Goal: Task Accomplishment & Management: Manage account settings

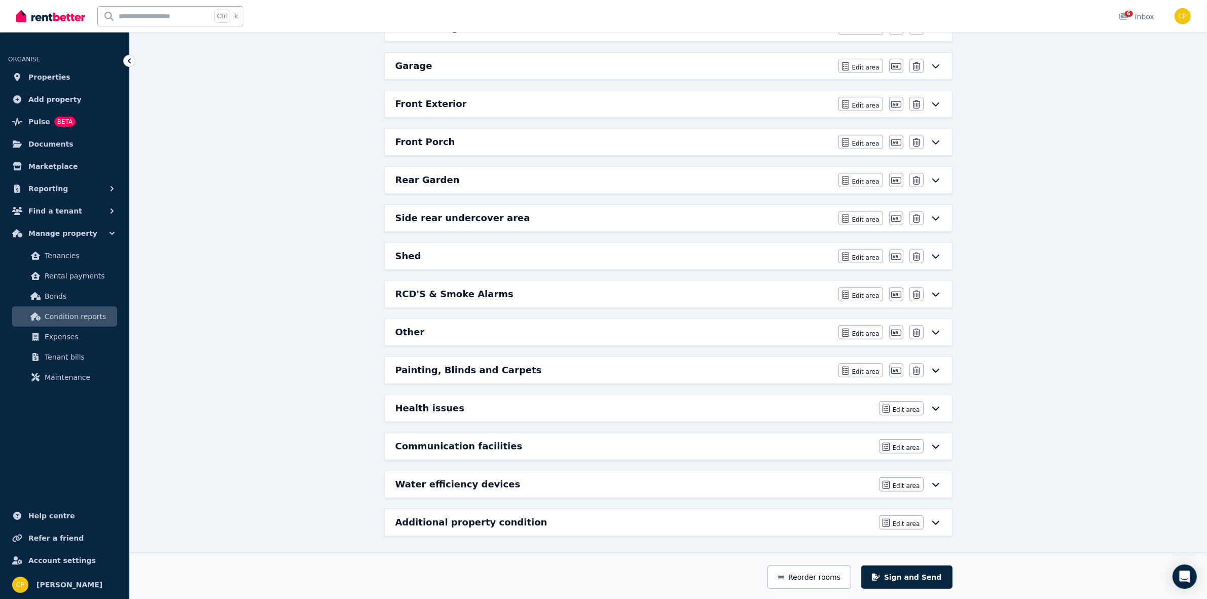
scroll to position [668, 0]
click at [933, 366] on icon at bounding box center [936, 370] width 12 height 8
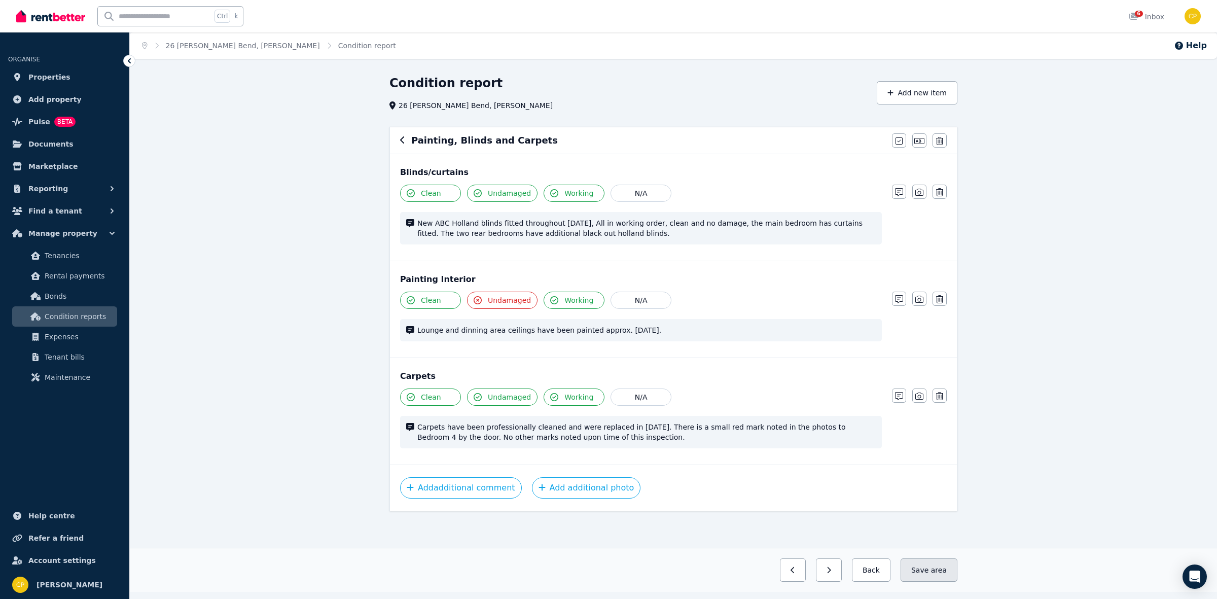
click at [914, 571] on button "Save area" at bounding box center [928, 569] width 57 height 23
click at [820, 571] on button "button" at bounding box center [820, 569] width 26 height 23
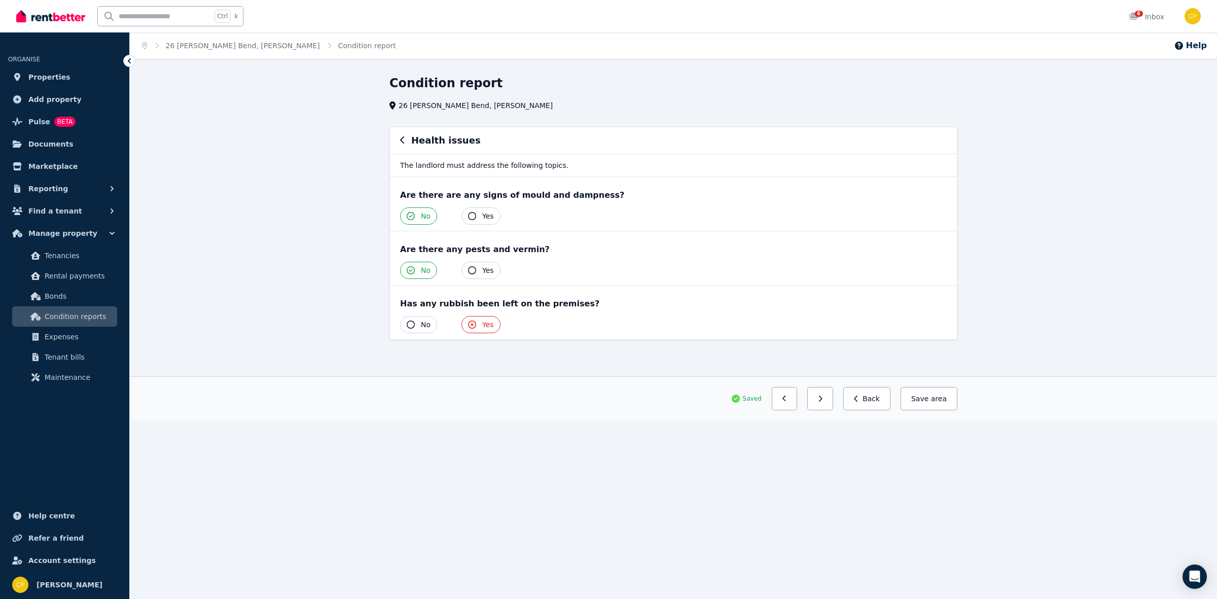
click at [956, 403] on button "Save area" at bounding box center [928, 398] width 57 height 23
click at [822, 397] on button "button" at bounding box center [820, 398] width 26 height 23
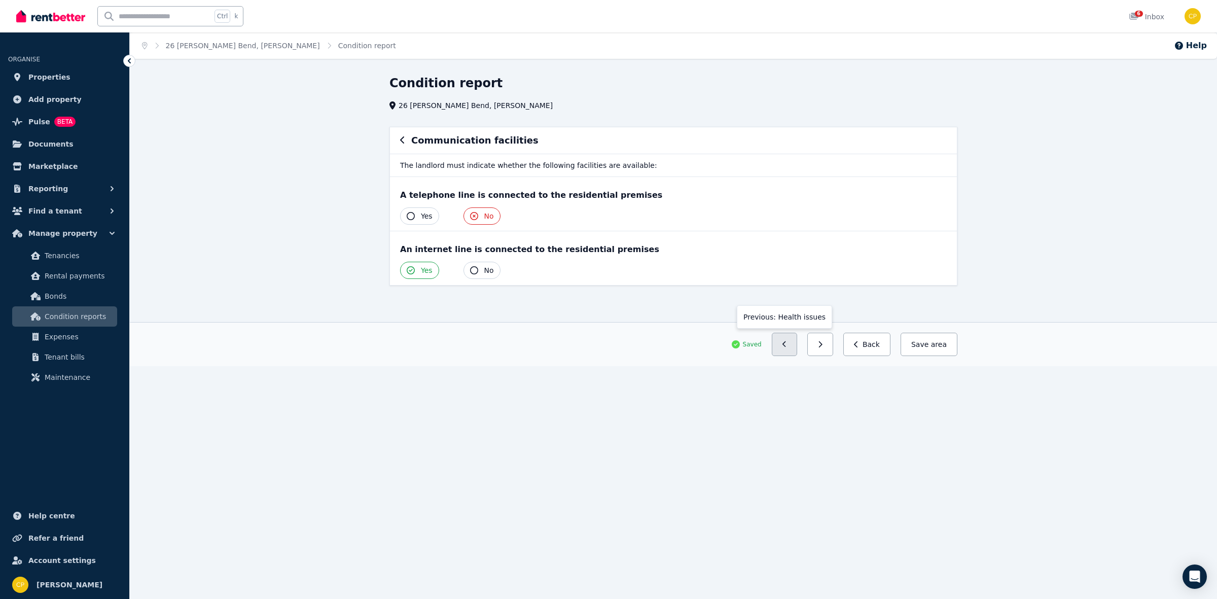
click at [786, 342] on button "button" at bounding box center [785, 344] width 26 height 23
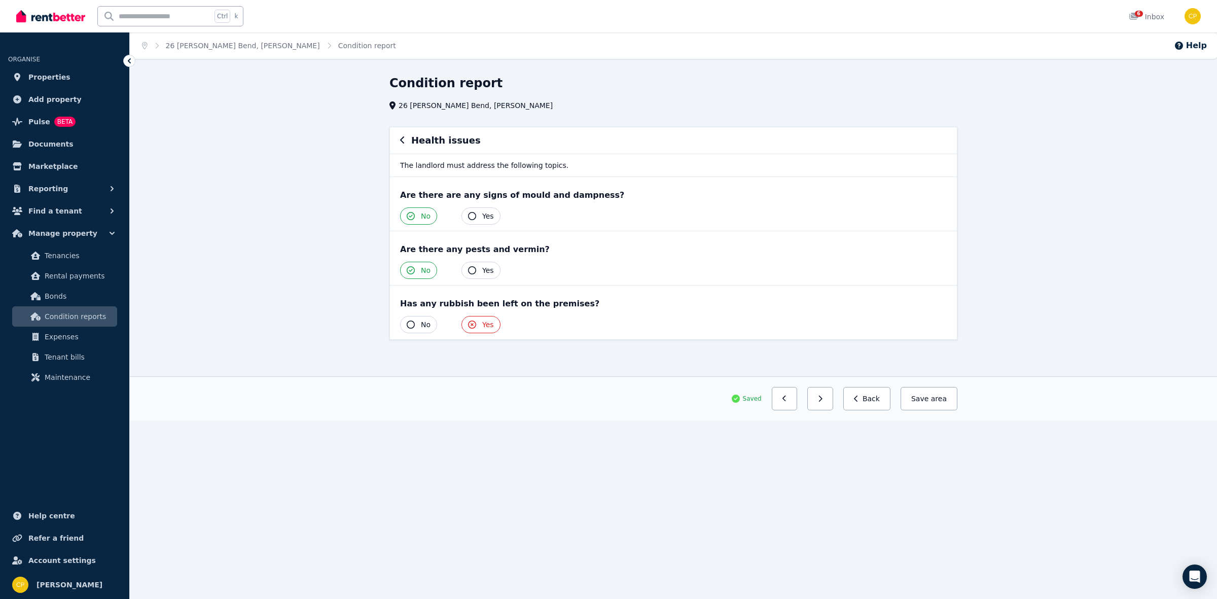
click at [786, 342] on div "Health issues The landlord must address the following topics. Are there are any…" at bounding box center [673, 242] width 576 height 231
click at [797, 393] on button "button" at bounding box center [785, 398] width 26 height 23
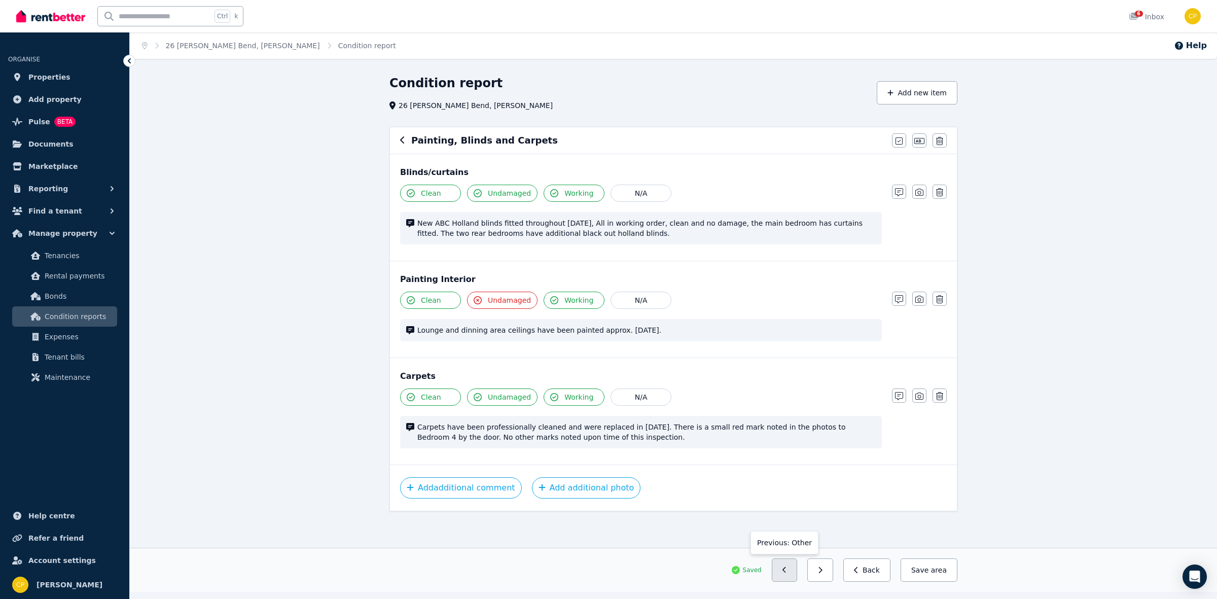
click at [787, 572] on button "button" at bounding box center [785, 569] width 26 height 23
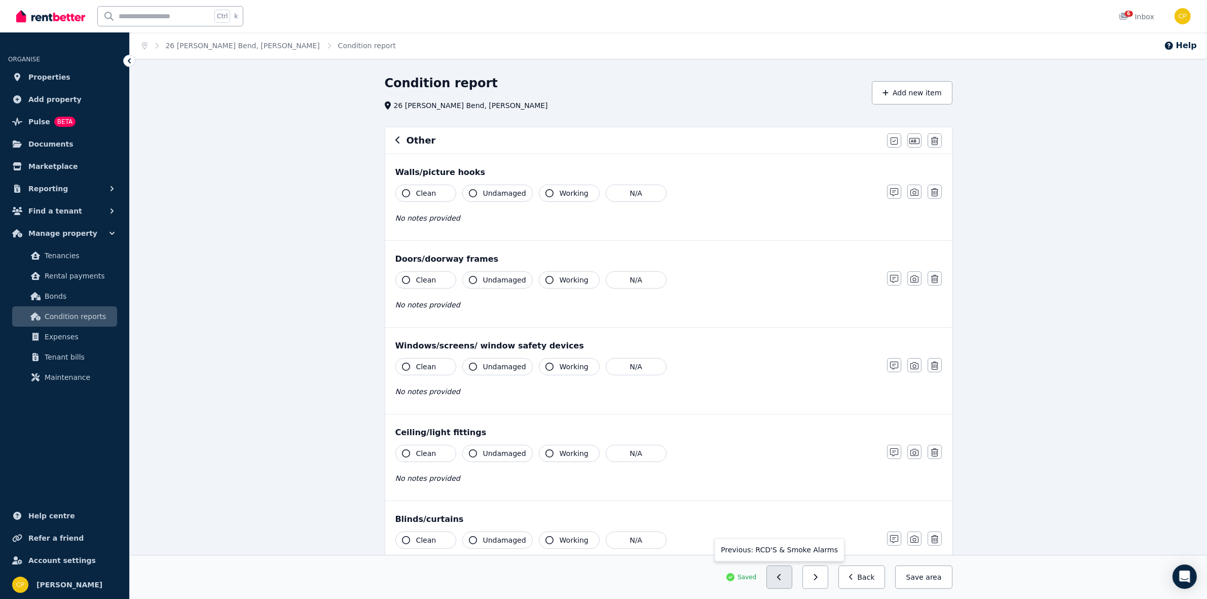
click at [781, 577] on icon "button" at bounding box center [779, 577] width 4 height 6
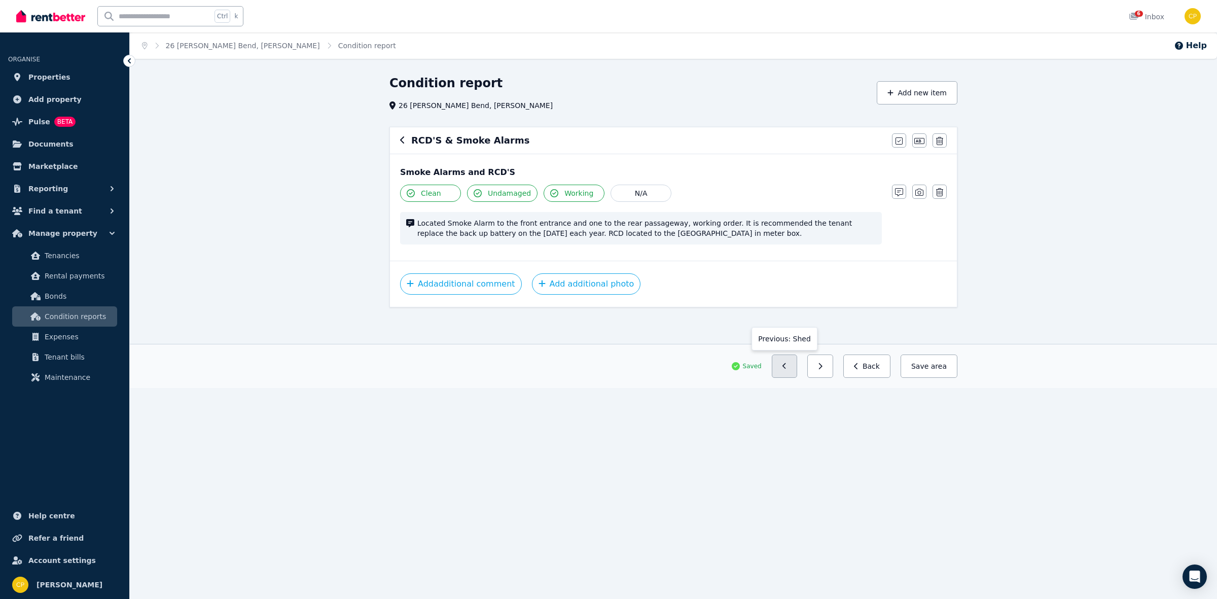
click at [783, 374] on button "button" at bounding box center [785, 365] width 26 height 23
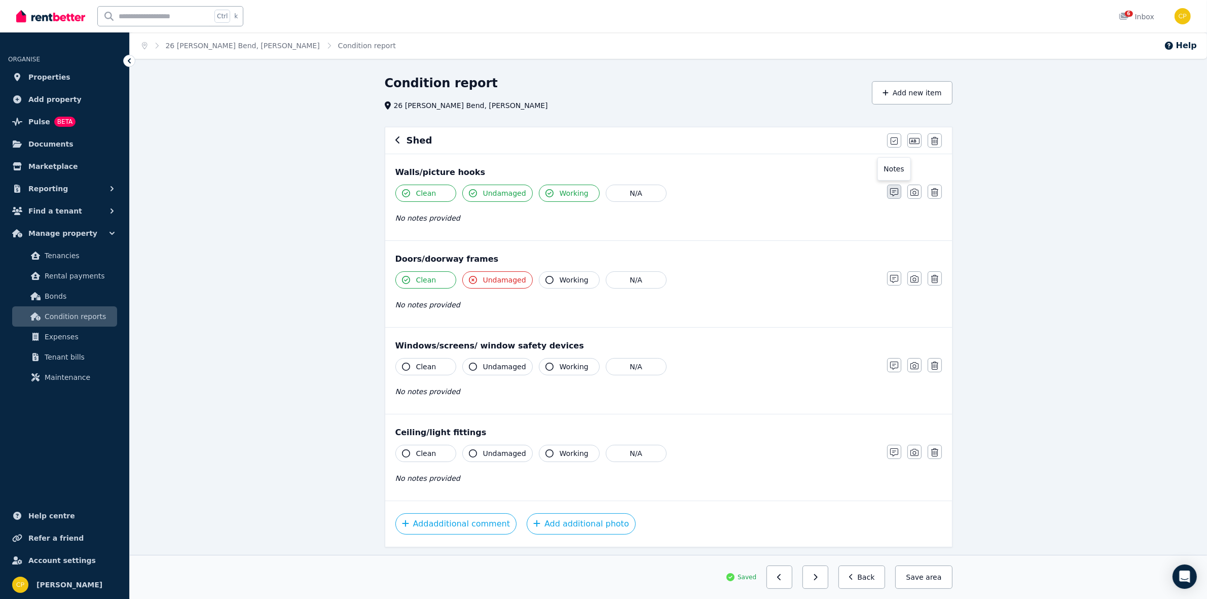
click at [889, 197] on button "button" at bounding box center [894, 192] width 14 height 14
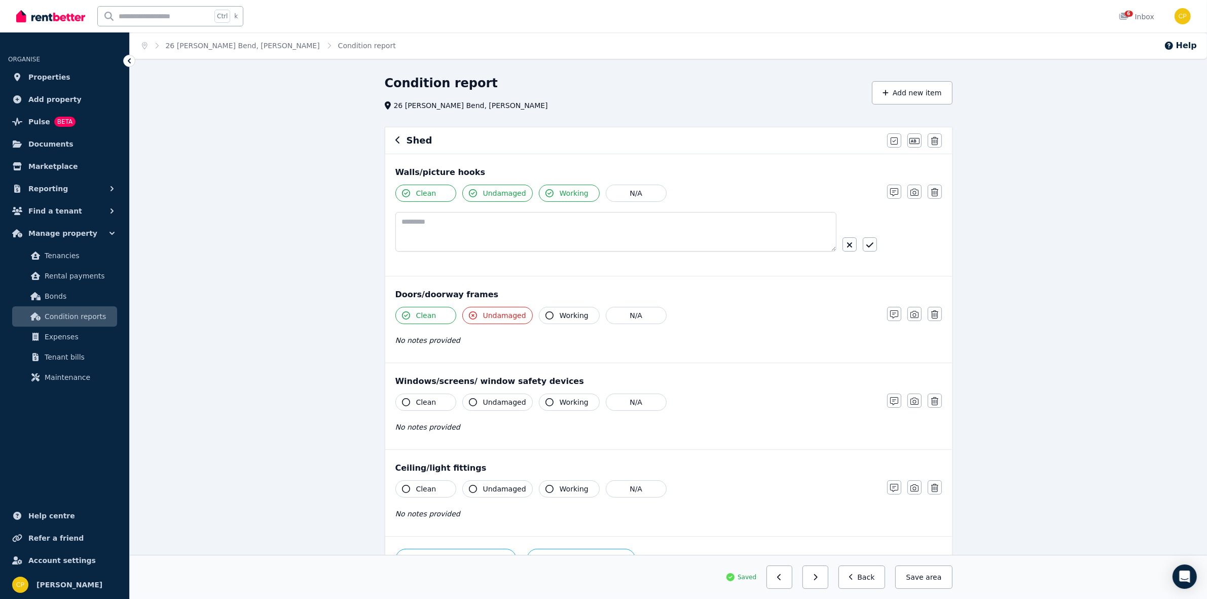
click at [895, 324] on div "Clean Undamaged Working N/A No notes provided Notes Photo Delete" at bounding box center [668, 332] width 546 height 50
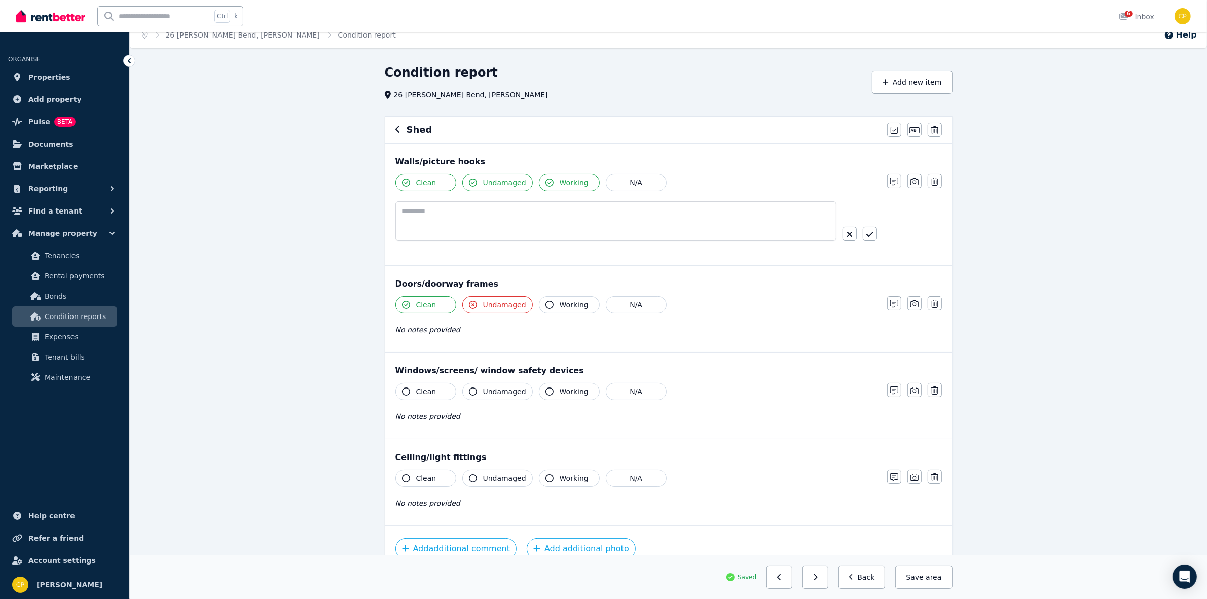
scroll to position [21, 0]
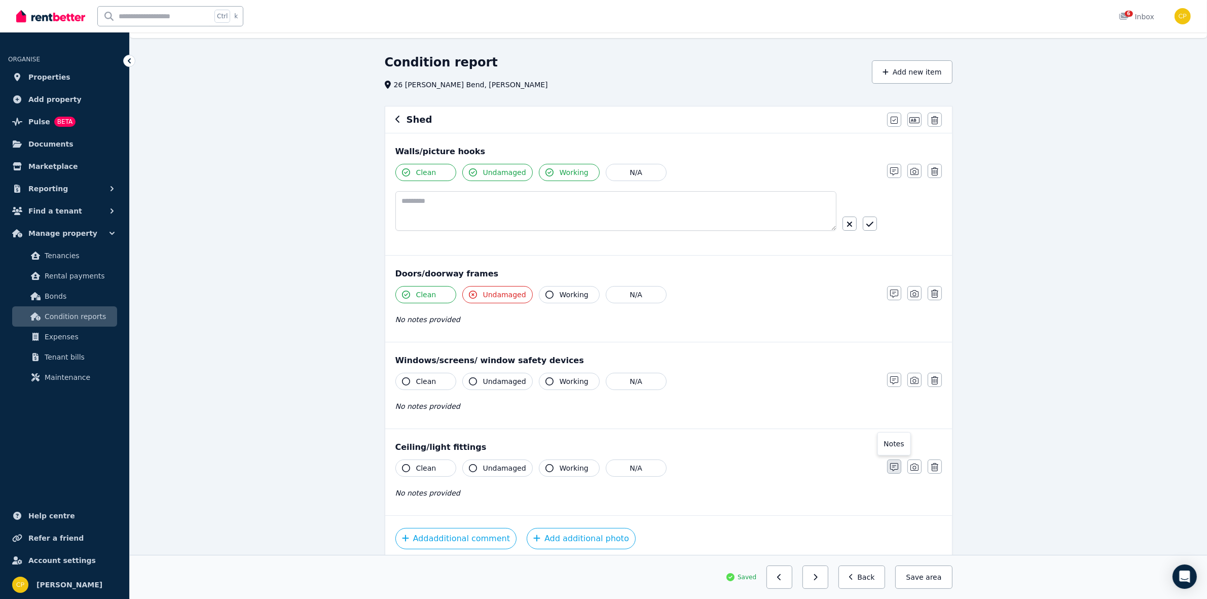
click at [890, 468] on icon "button" at bounding box center [894, 467] width 8 height 8
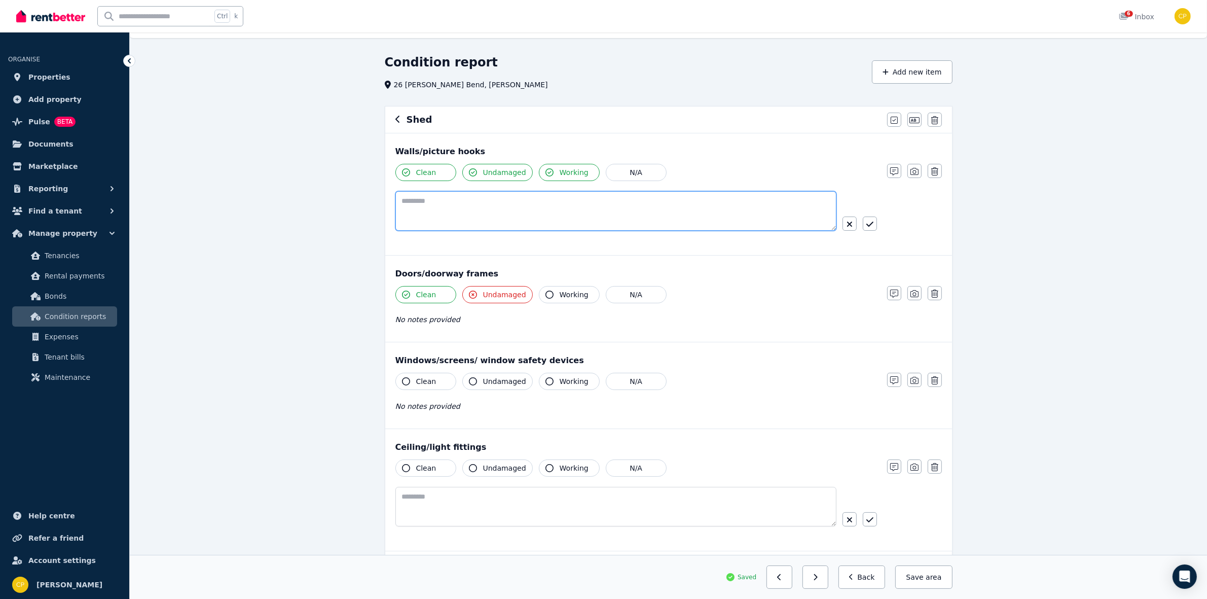
click at [528, 198] on textarea at bounding box center [615, 211] width 441 height 40
type textarea "**********"
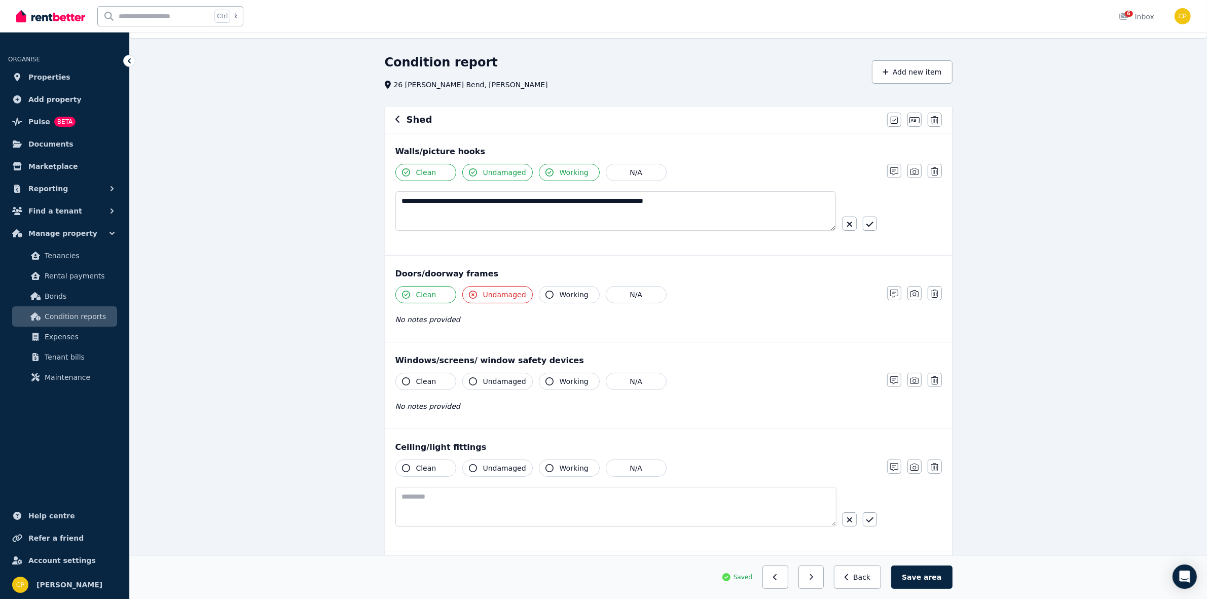
click at [870, 226] on icon "button" at bounding box center [869, 224] width 7 height 8
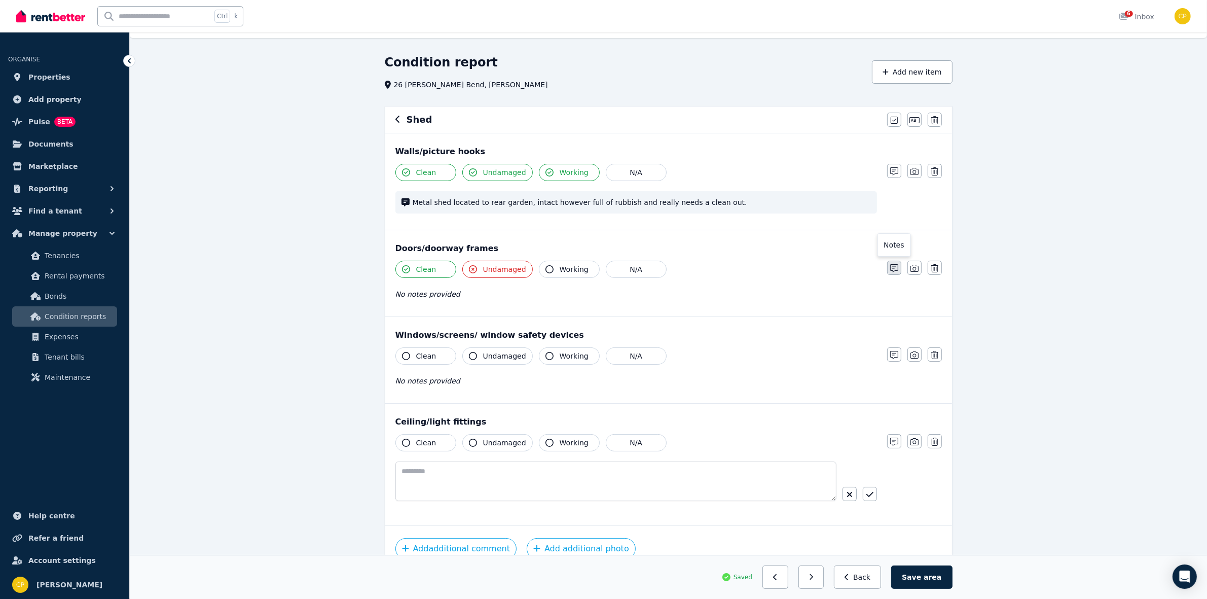
click at [898, 271] on icon "button" at bounding box center [894, 268] width 8 height 8
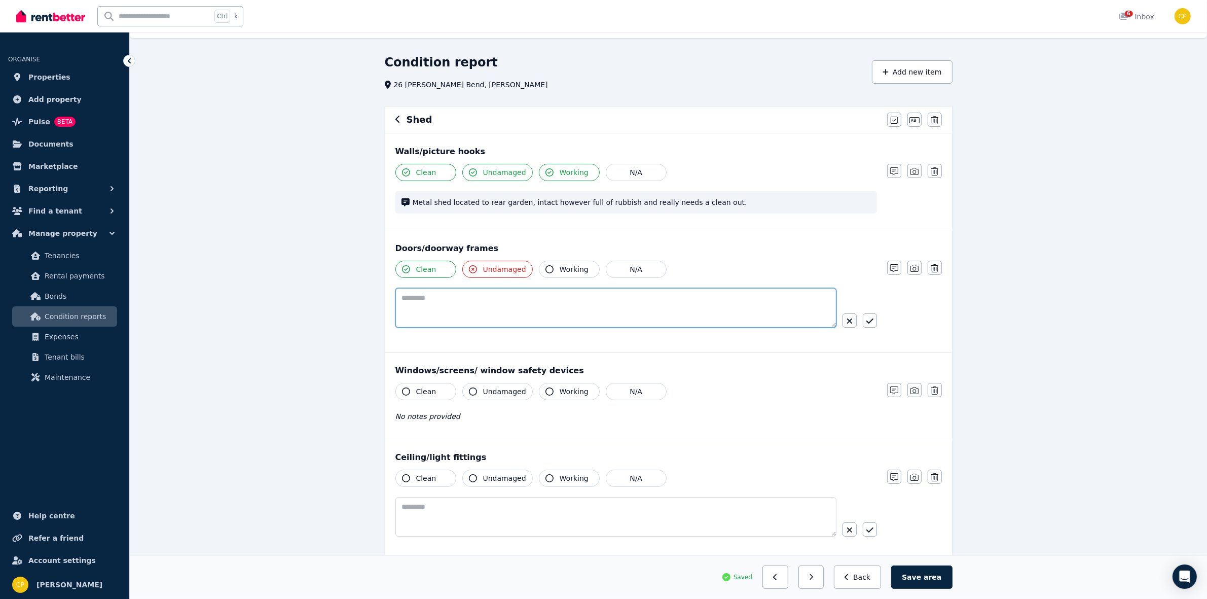
click at [415, 300] on textarea at bounding box center [615, 308] width 441 height 40
type textarea "**********"
click at [936, 389] on icon "button" at bounding box center [934, 390] width 7 height 8
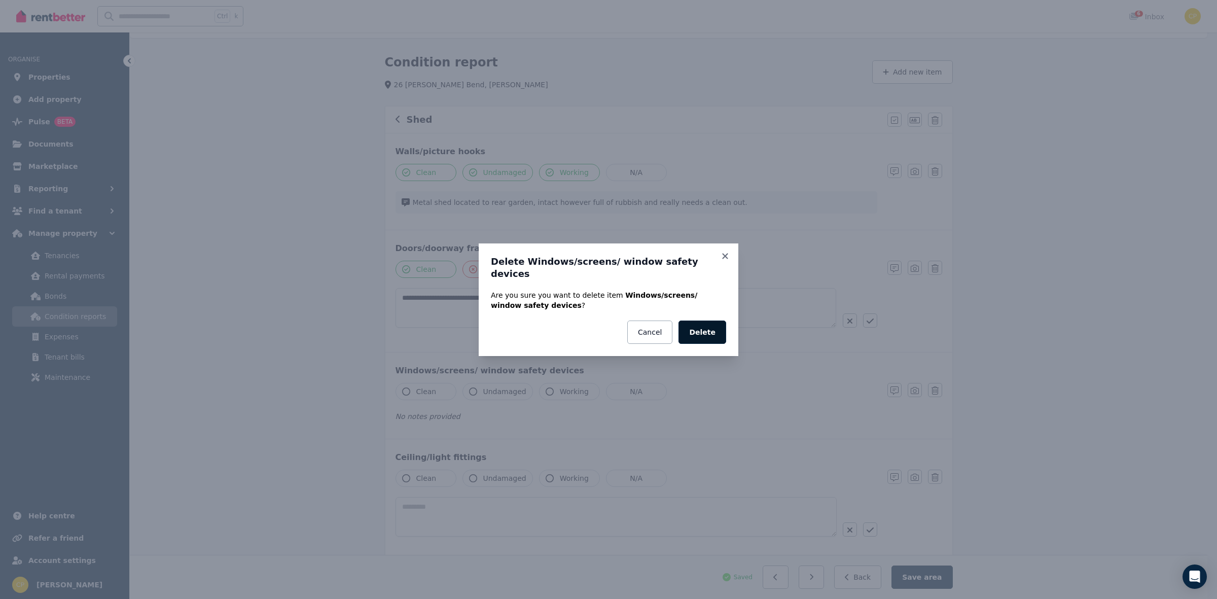
click at [699, 329] on button "Delete" at bounding box center [702, 331] width 48 height 23
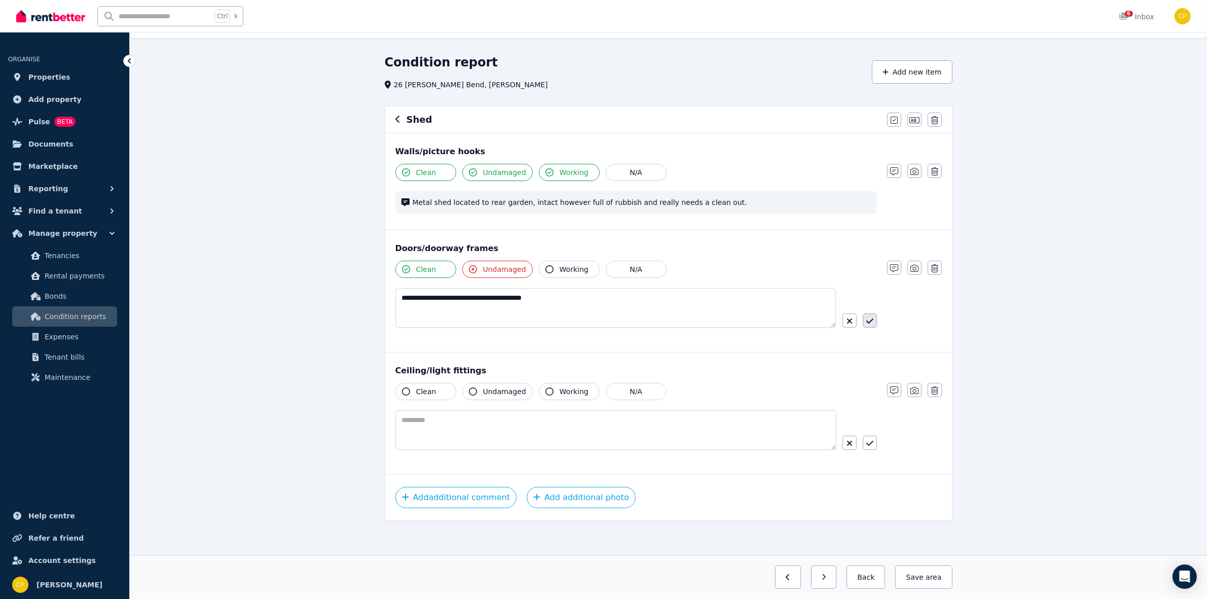
click at [868, 317] on button "button" at bounding box center [870, 320] width 14 height 14
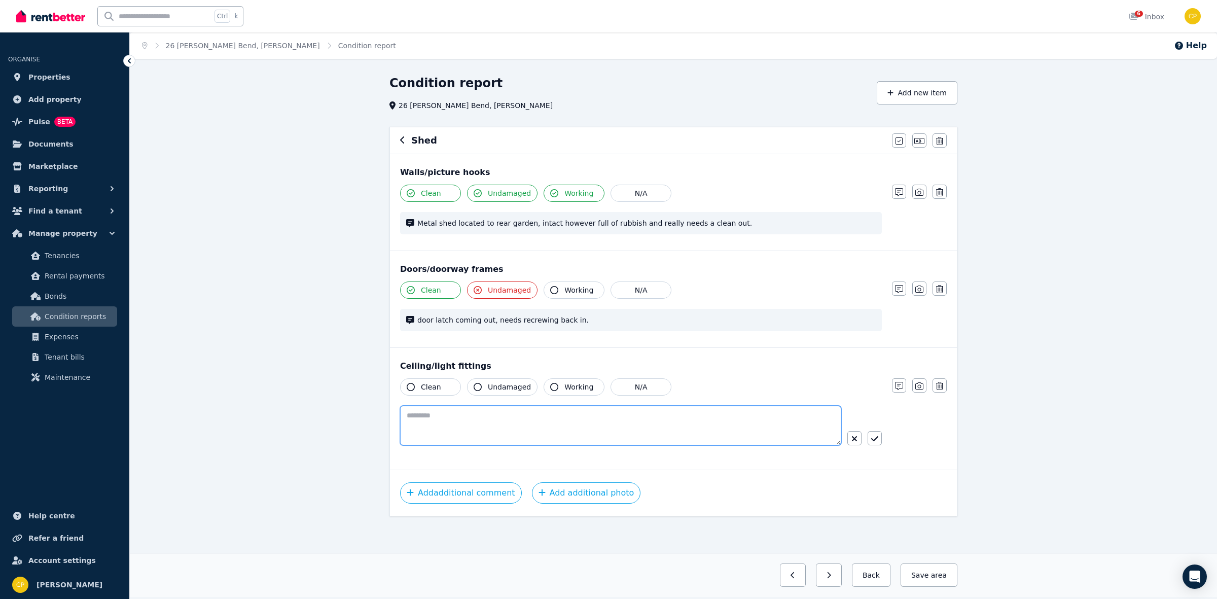
click at [464, 425] on textarea at bounding box center [620, 426] width 441 height 40
type textarea "**********"
click at [870, 433] on button "button" at bounding box center [874, 438] width 14 height 14
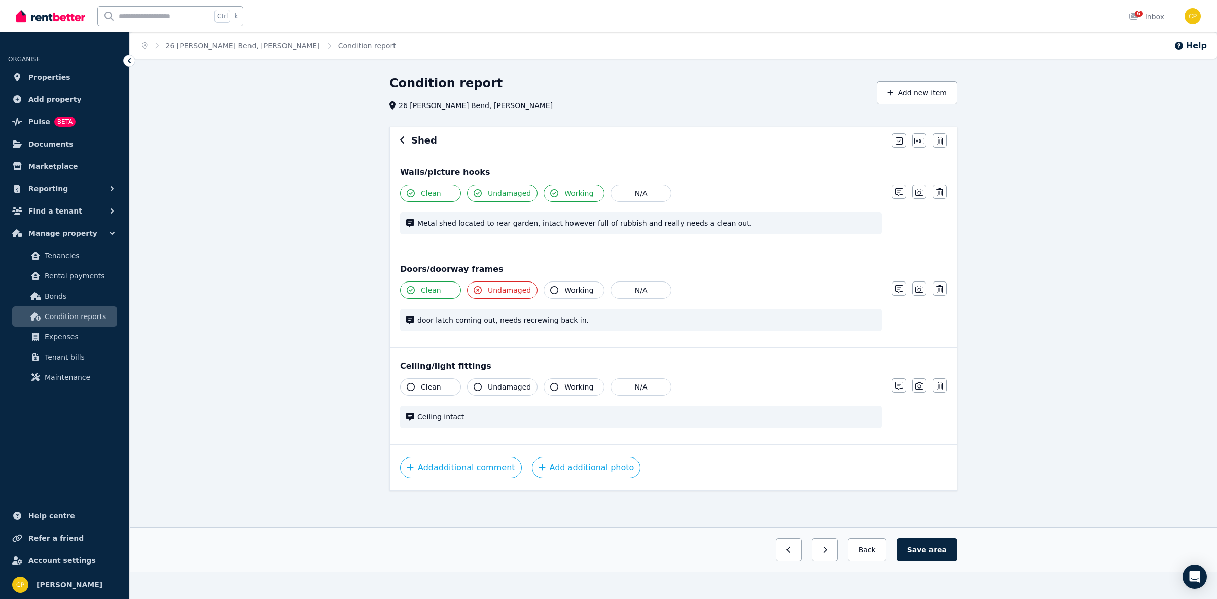
click at [408, 387] on icon "button" at bounding box center [411, 387] width 8 height 8
click at [505, 378] on div "Ceiling/light fittings Clean Undamaged Working N/A Ceiling intact Notes Photo D…" at bounding box center [673, 396] width 567 height 96
drag, startPoint x: 552, startPoint y: 392, endPoint x: 548, endPoint y: 387, distance: 6.2
click at [554, 392] on button "Working" at bounding box center [573, 386] width 61 height 17
click at [476, 381] on button "Undamaged" at bounding box center [502, 386] width 70 height 17
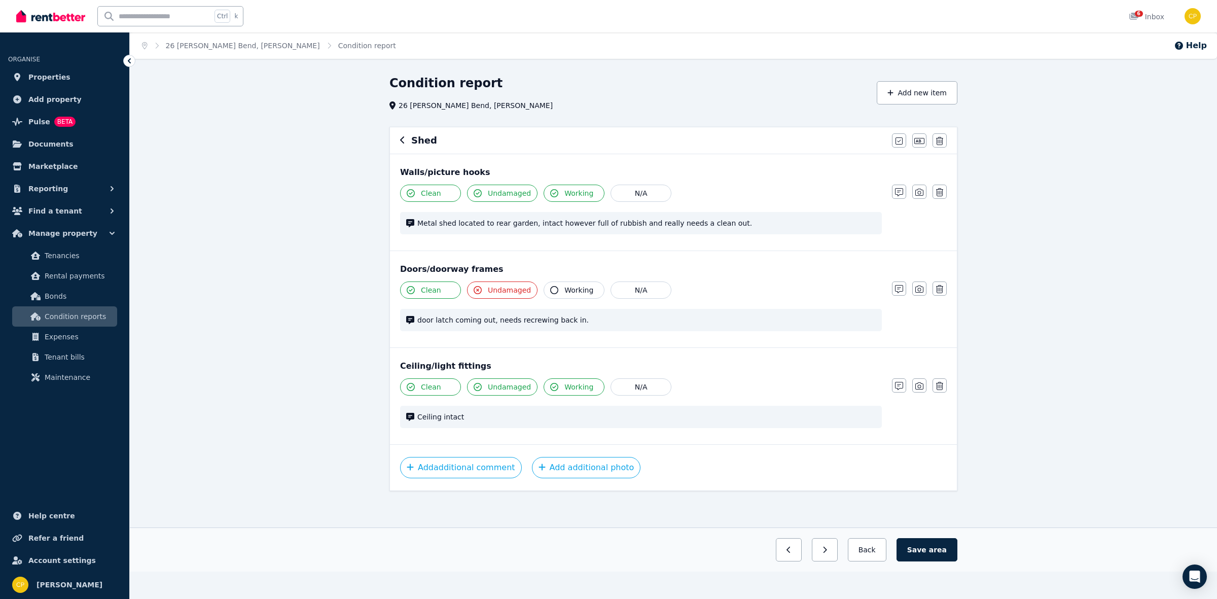
click at [564, 287] on span "Working" at bounding box center [578, 290] width 29 height 10
click at [928, 553] on button "Save area" at bounding box center [926, 549] width 61 height 23
click at [786, 561] on button "button" at bounding box center [785, 549] width 26 height 23
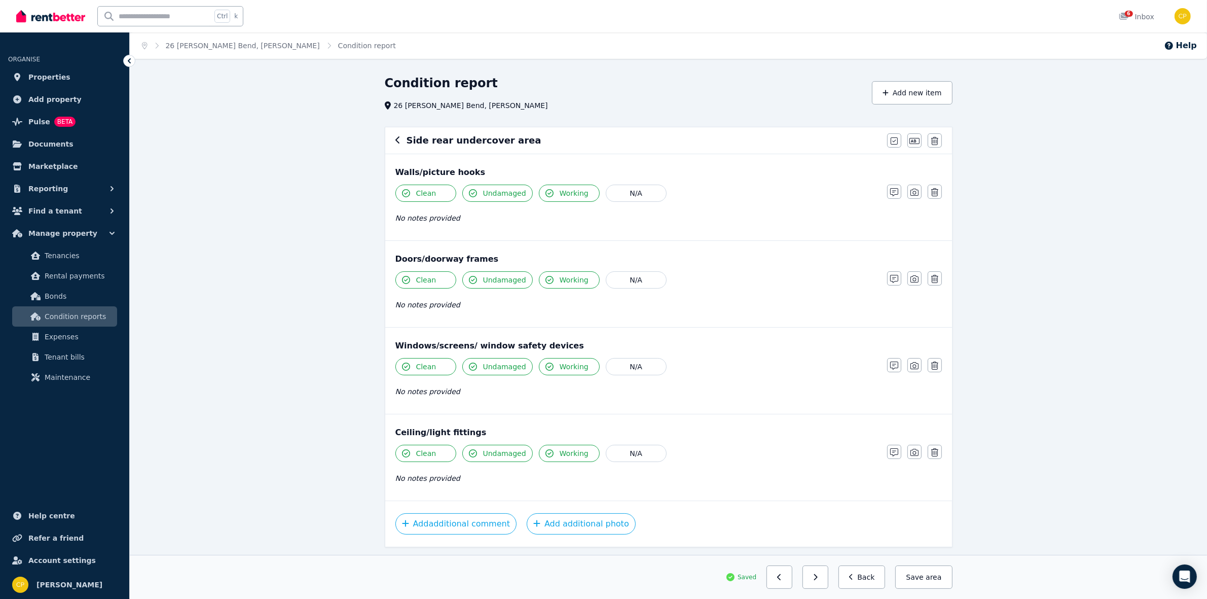
drag, startPoint x: 891, startPoint y: 190, endPoint x: 896, endPoint y: 204, distance: 15.3
click at [893, 193] on icon "button" at bounding box center [894, 192] width 8 height 8
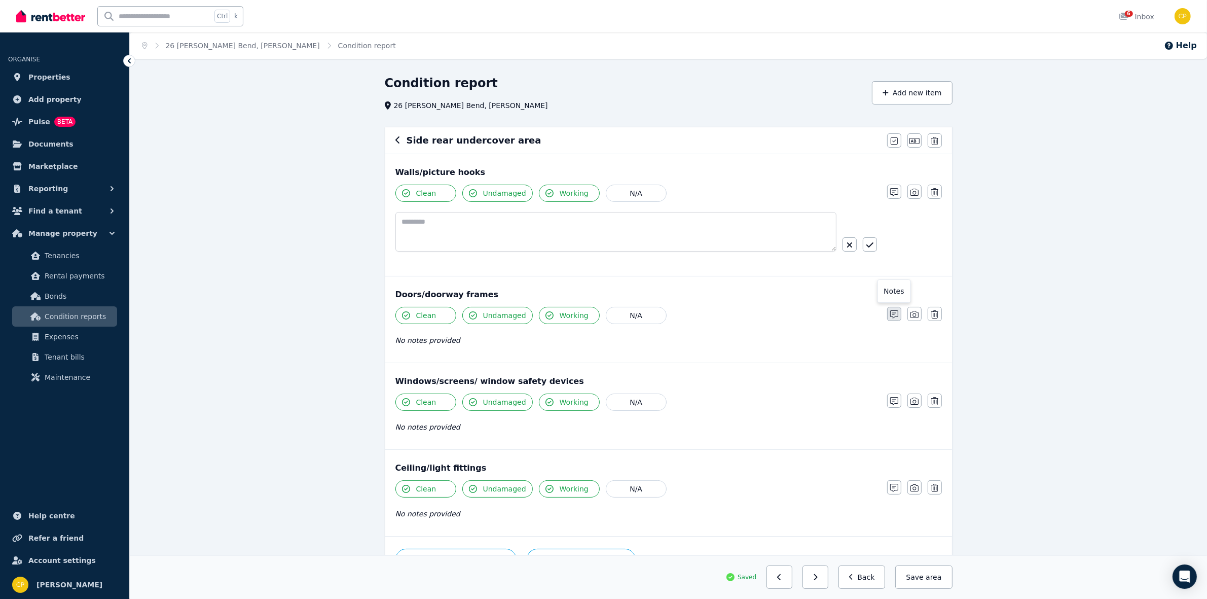
click at [896, 311] on button "button" at bounding box center [894, 314] width 14 height 14
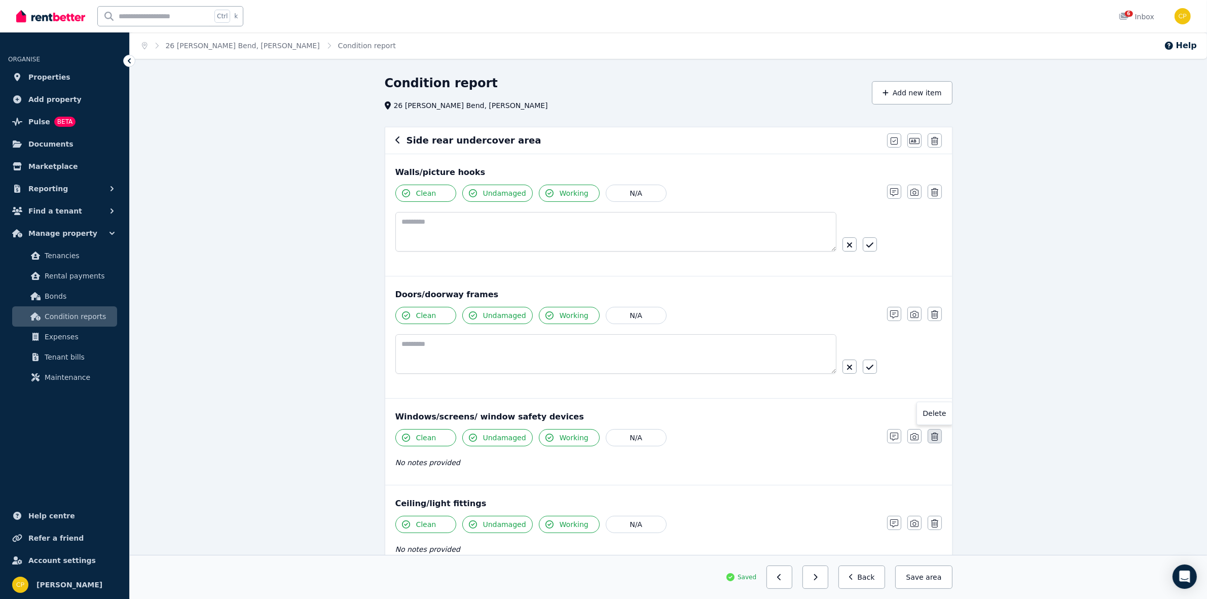
click at [934, 434] on icon "button" at bounding box center [934, 436] width 7 height 8
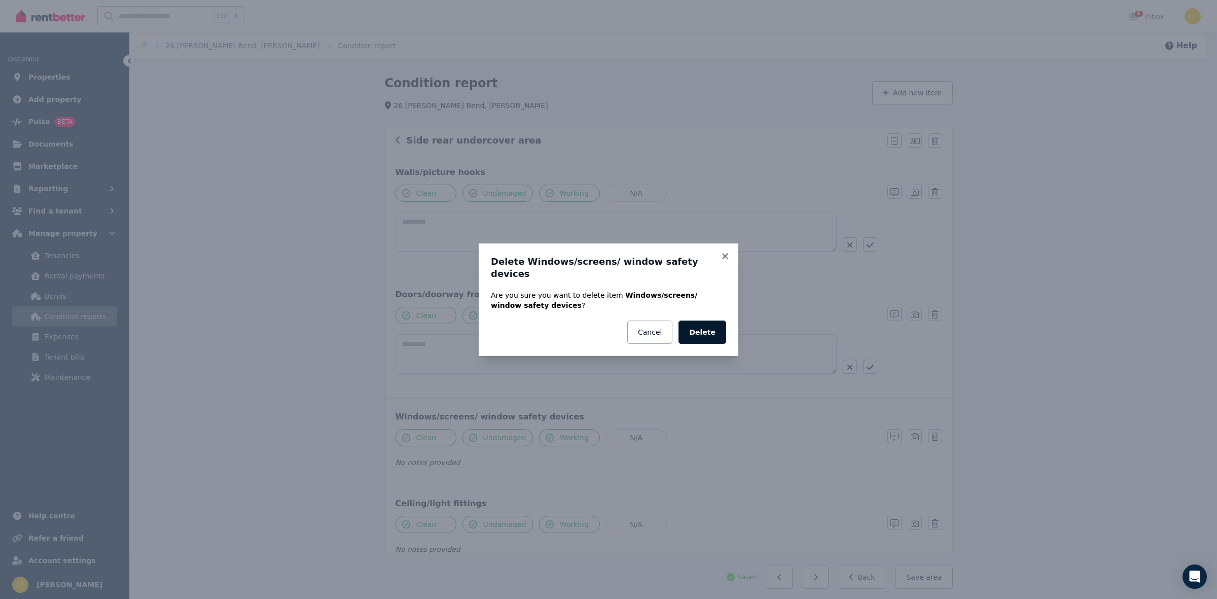
click at [710, 324] on button "Delete" at bounding box center [702, 331] width 48 height 23
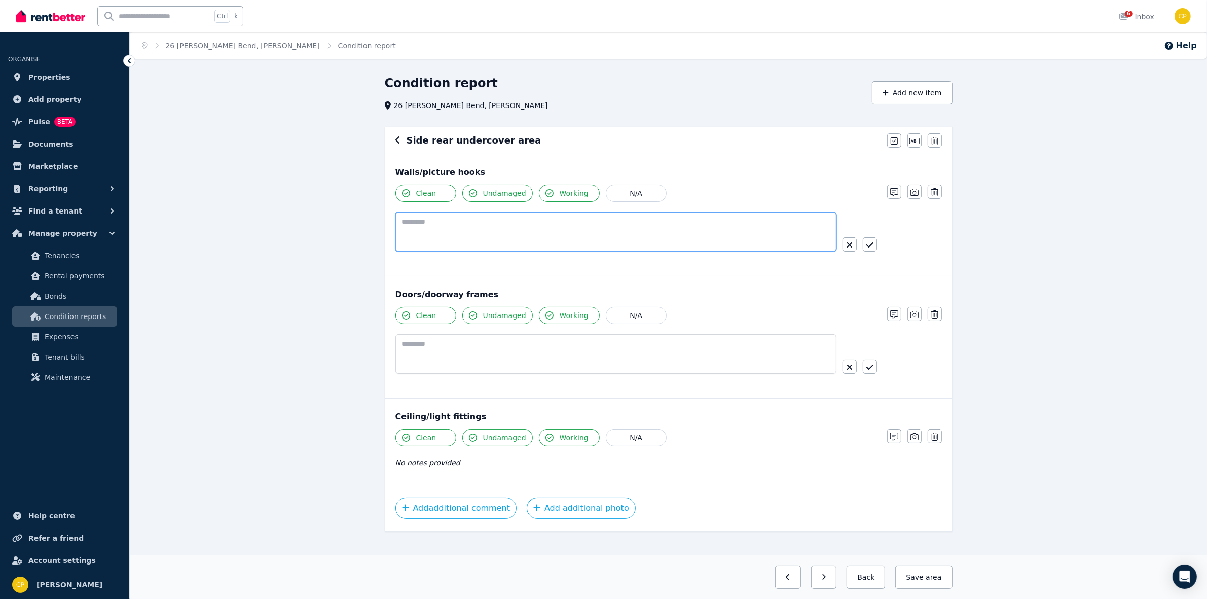
click at [424, 226] on textarea at bounding box center [615, 232] width 441 height 40
click at [407, 221] on textarea "**********" at bounding box center [615, 232] width 441 height 40
click at [635, 218] on textarea "**********" at bounding box center [615, 232] width 441 height 40
click at [769, 227] on textarea "**********" at bounding box center [615, 232] width 441 height 40
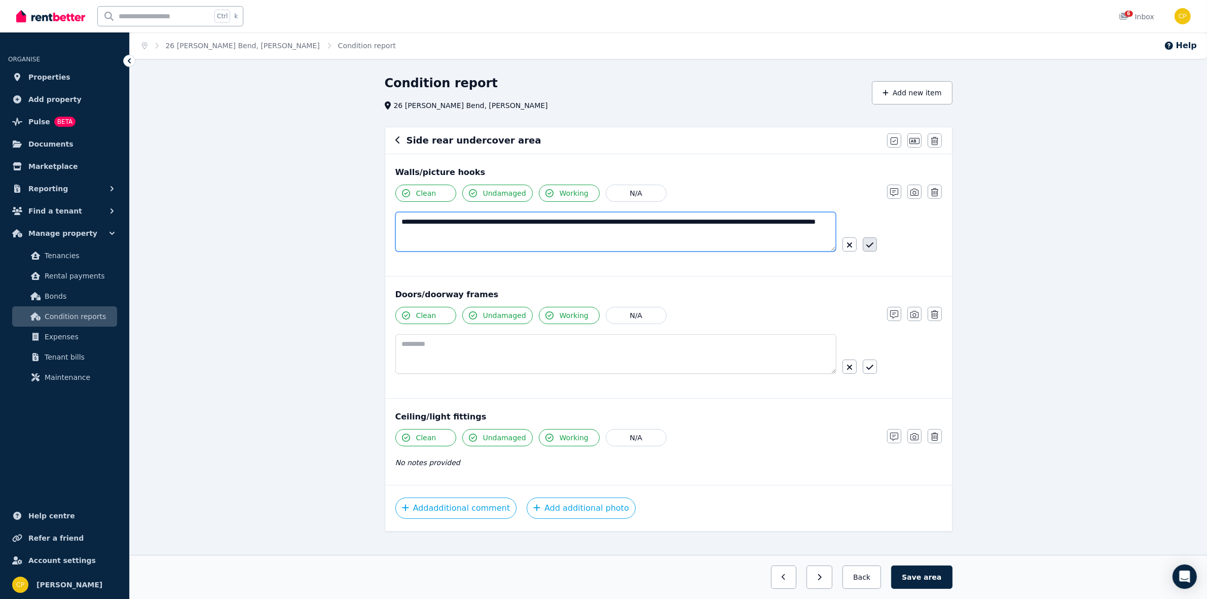
type textarea "**********"
click at [866, 244] on icon "button" at bounding box center [869, 245] width 7 height 8
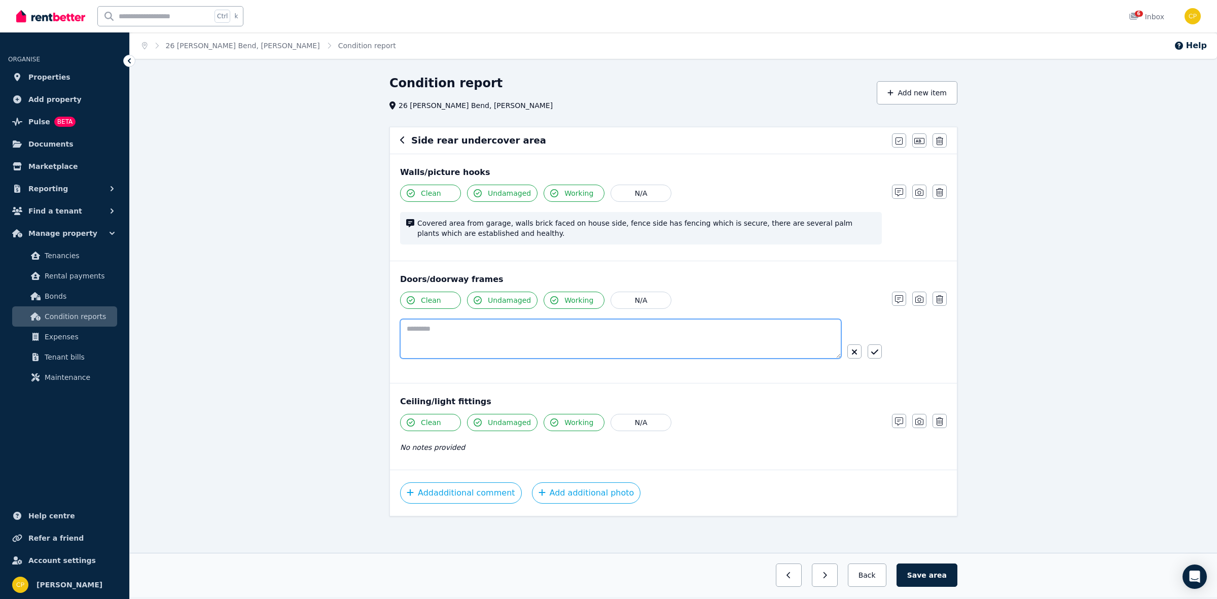
click at [433, 333] on textarea at bounding box center [620, 339] width 441 height 40
type textarea "**********"
click at [879, 350] on button "button" at bounding box center [874, 351] width 14 height 14
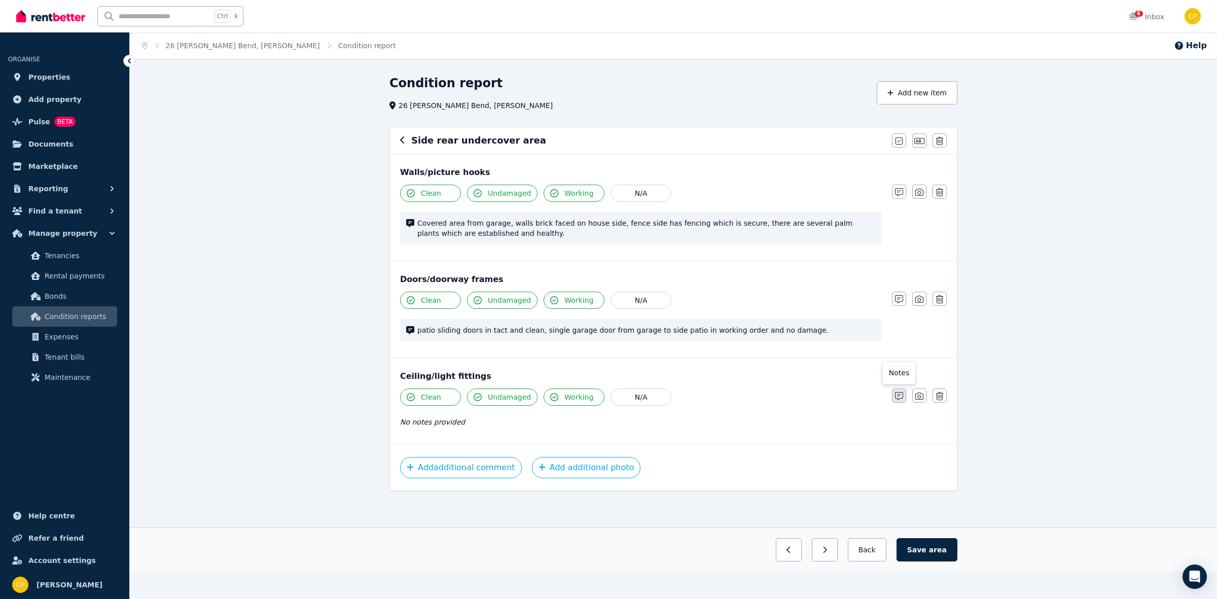
click at [893, 397] on button "button" at bounding box center [899, 395] width 14 height 14
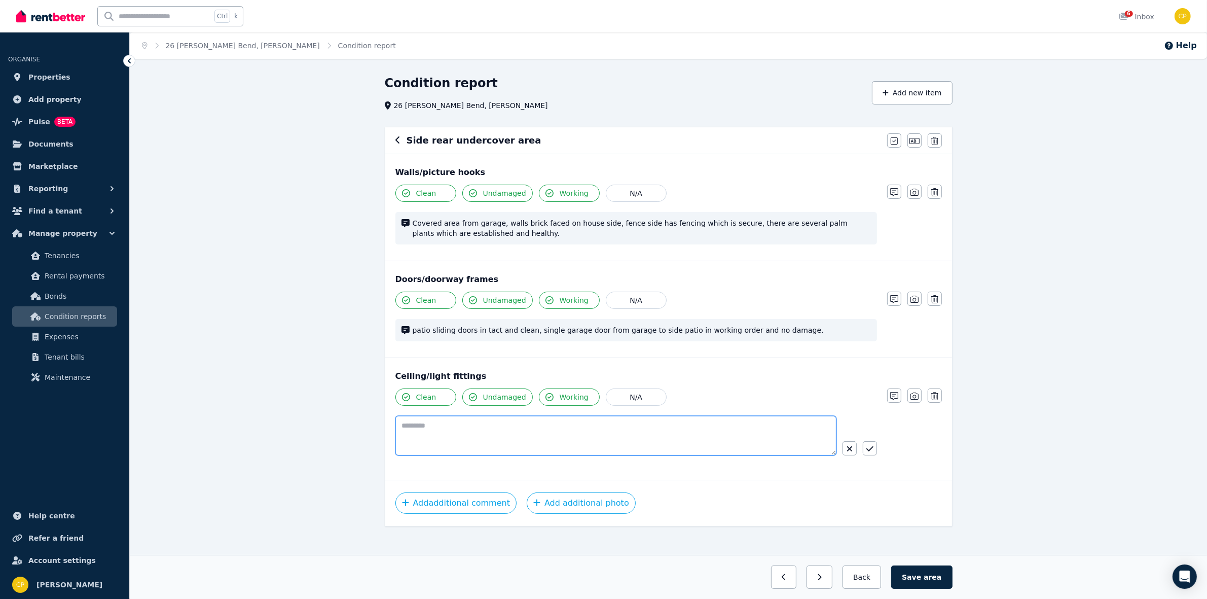
click at [454, 429] on textarea at bounding box center [615, 436] width 441 height 40
click at [478, 424] on textarea "**********" at bounding box center [615, 436] width 441 height 40
type textarea "**********"
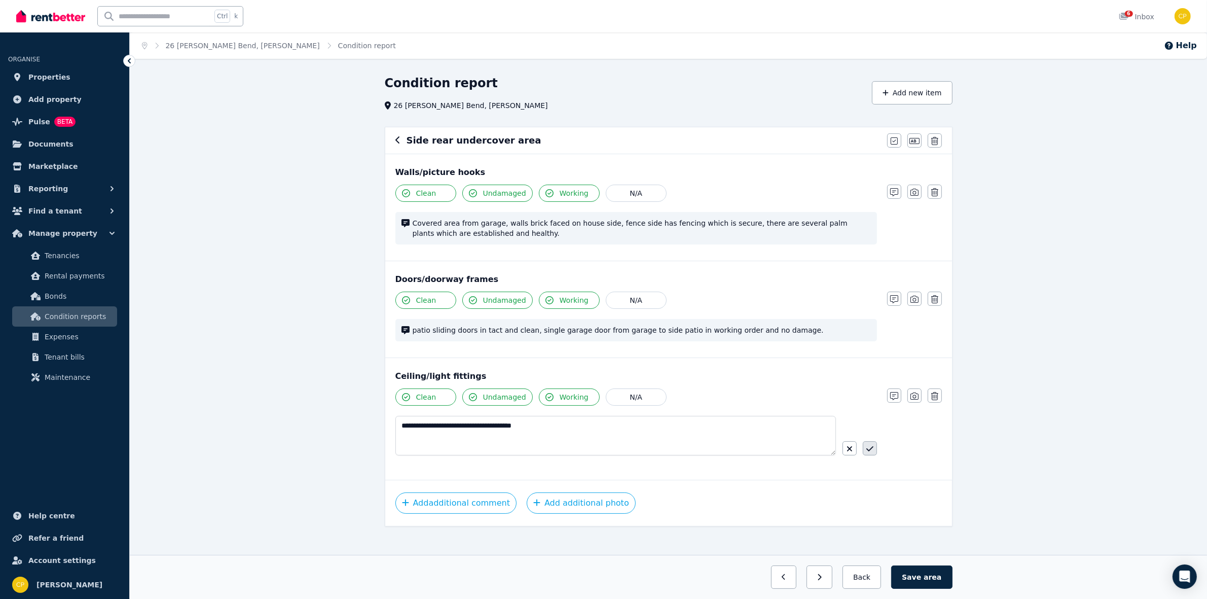
click at [870, 450] on icon "button" at bounding box center [869, 448] width 7 height 5
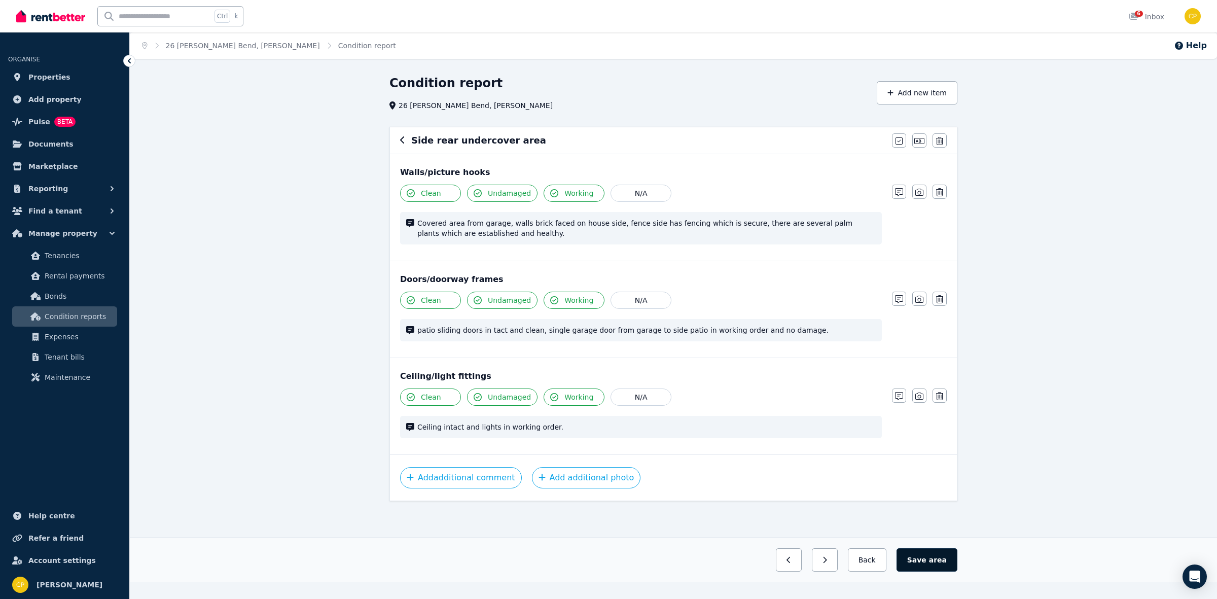
click at [953, 564] on button "Save area" at bounding box center [926, 559] width 61 height 23
click at [822, 559] on icon "button" at bounding box center [820, 559] width 5 height 7
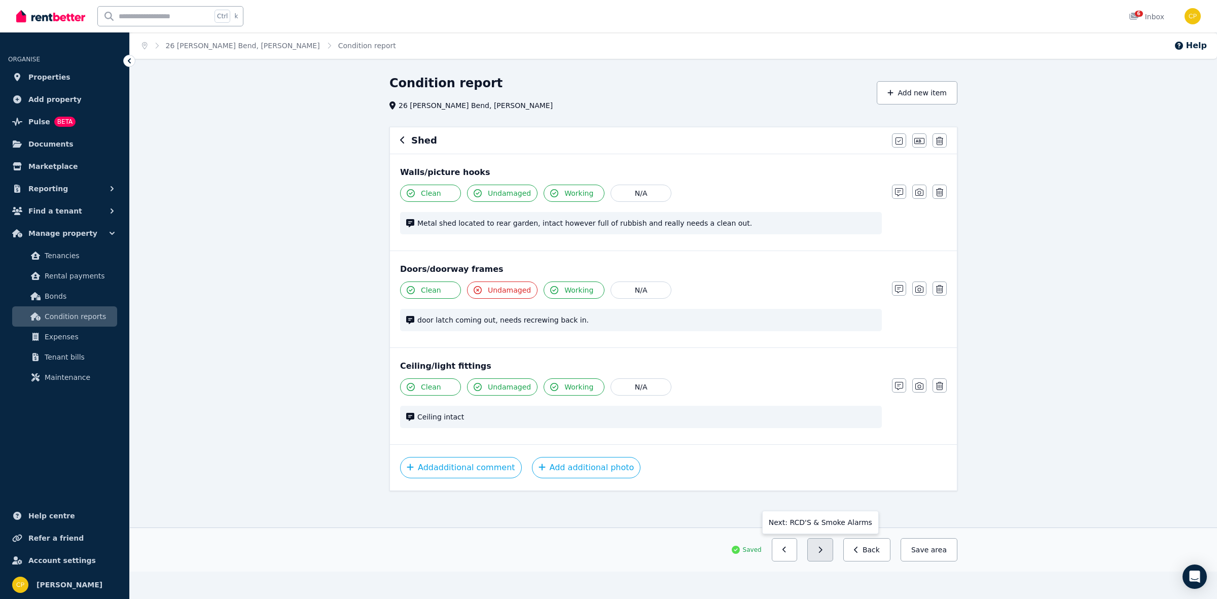
click at [825, 559] on button "button" at bounding box center [820, 549] width 26 height 23
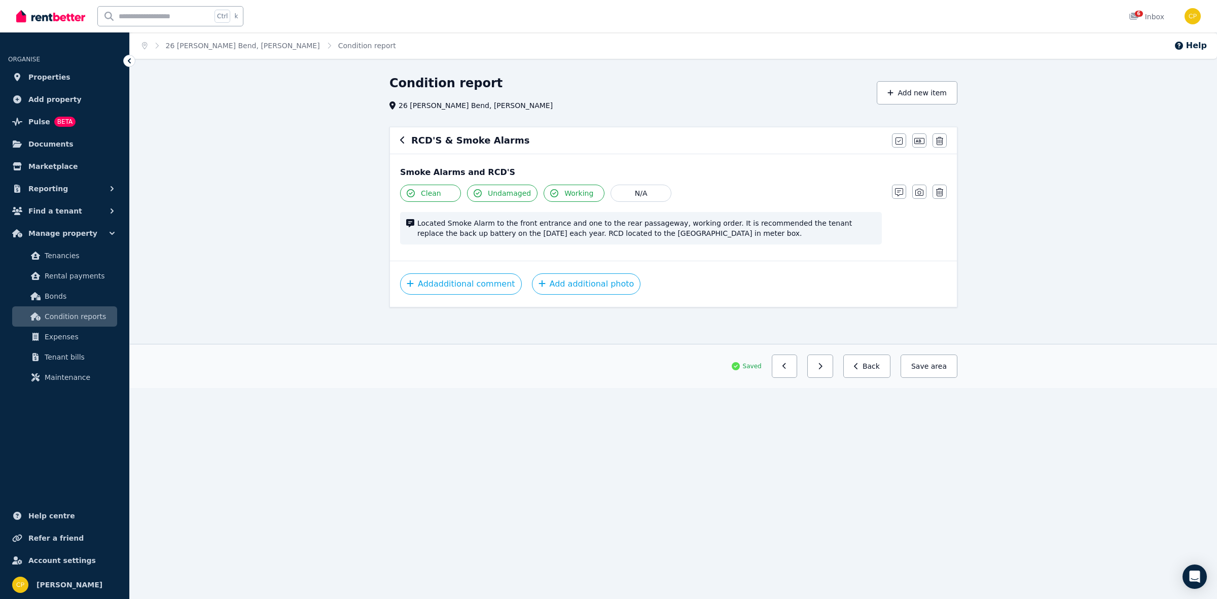
click at [820, 353] on div "Saved Previous: Shed Next: Other Back Save area" at bounding box center [673, 366] width 1087 height 44
click at [830, 376] on button "button" at bounding box center [820, 365] width 26 height 23
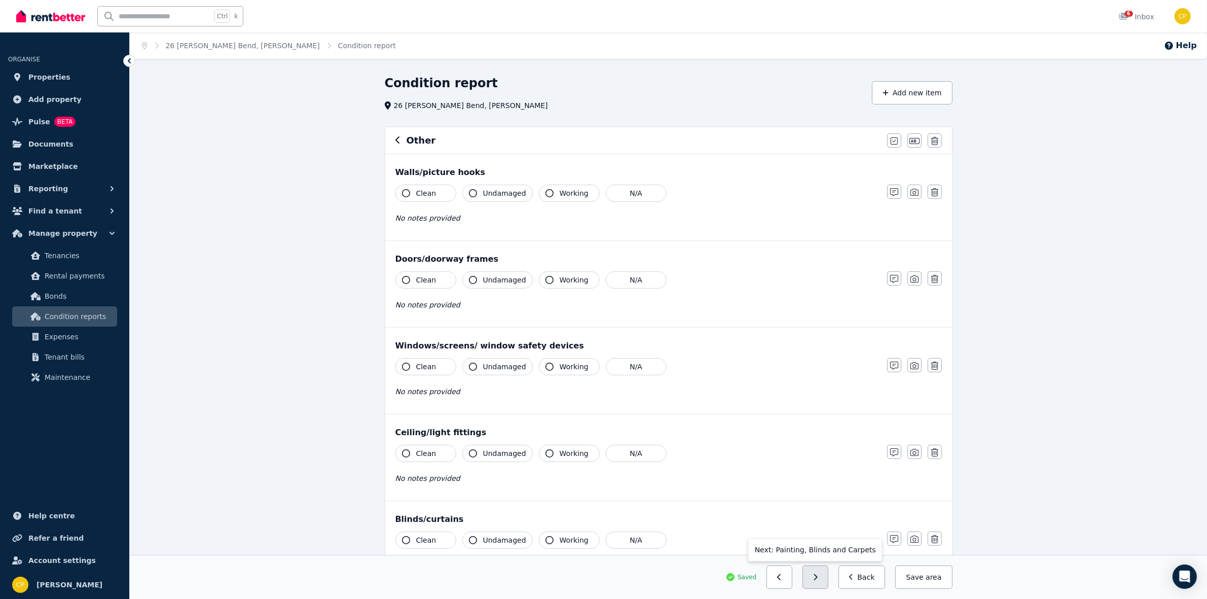
click at [826, 583] on button "button" at bounding box center [815, 576] width 26 height 23
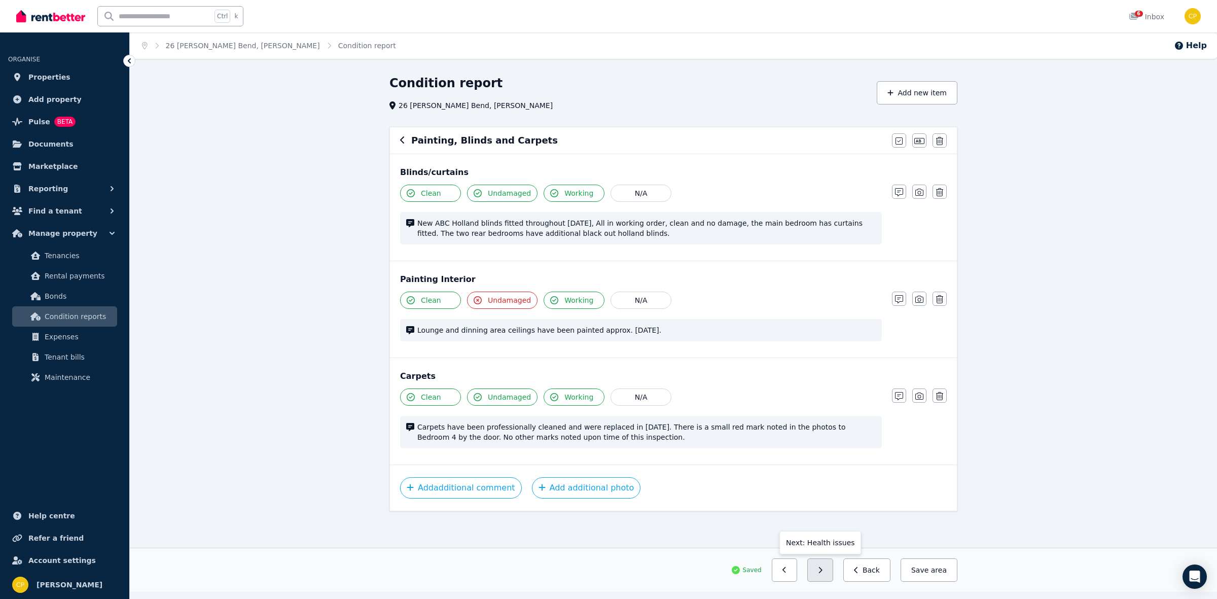
click at [828, 577] on button "button" at bounding box center [820, 569] width 26 height 23
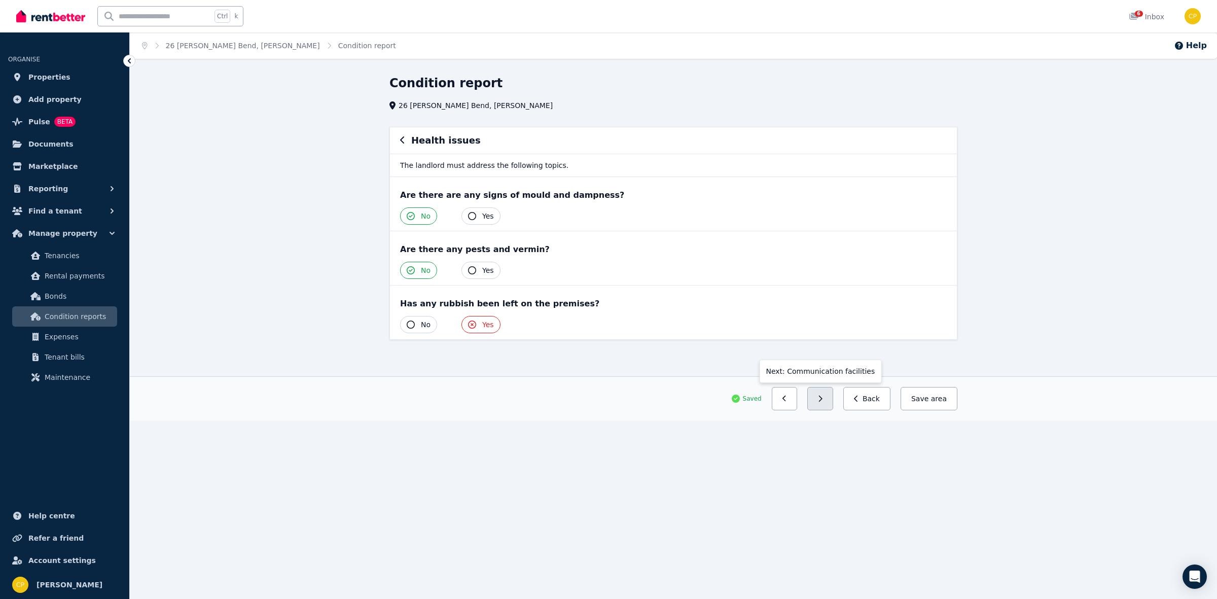
click at [833, 397] on button "button" at bounding box center [820, 398] width 26 height 23
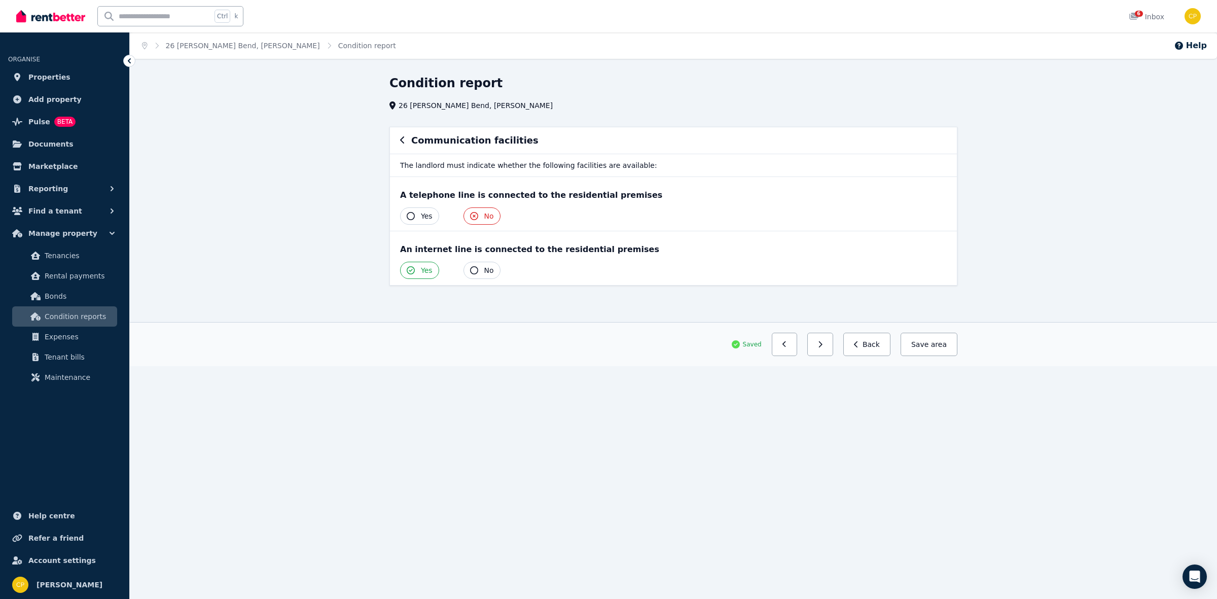
click at [833, 360] on div "Saved Previous: Health issues Next: Water efficiency devices Back Save area" at bounding box center [673, 344] width 1087 height 44
click at [797, 350] on button "button" at bounding box center [785, 344] width 26 height 23
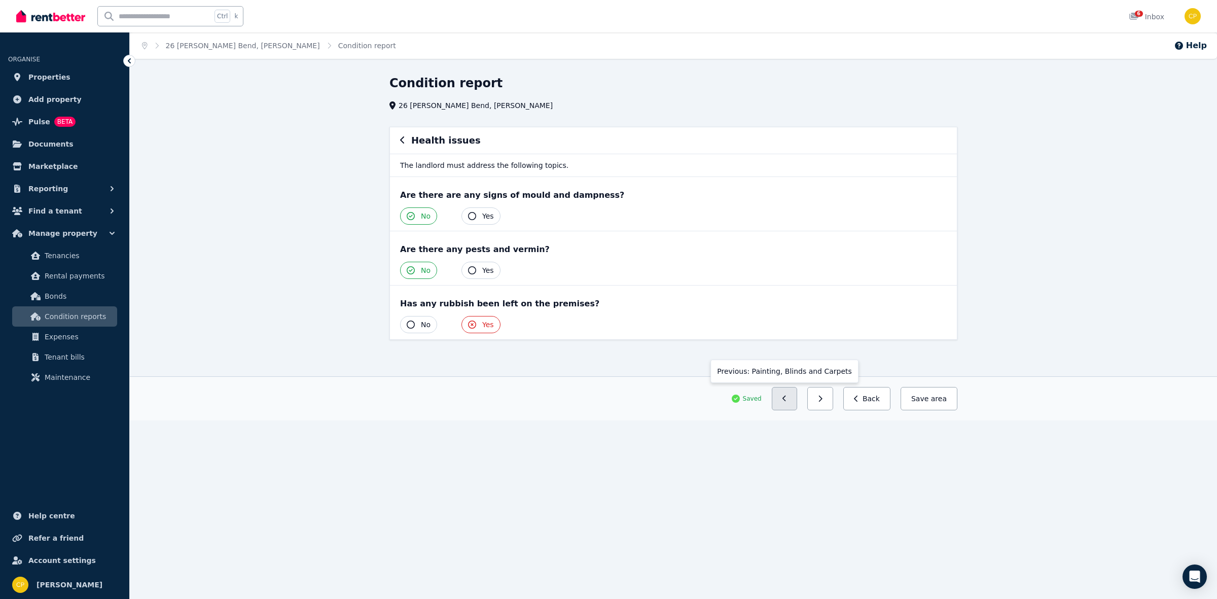
click at [787, 402] on icon "button" at bounding box center [784, 398] width 5 height 7
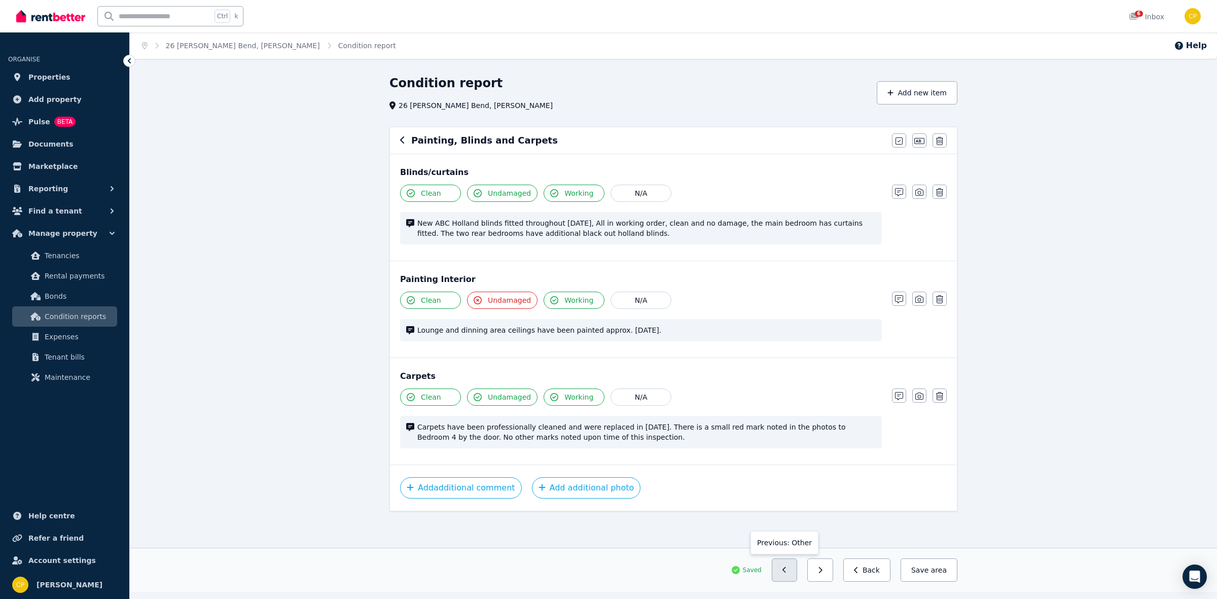
click at [797, 573] on button "button" at bounding box center [785, 569] width 26 height 23
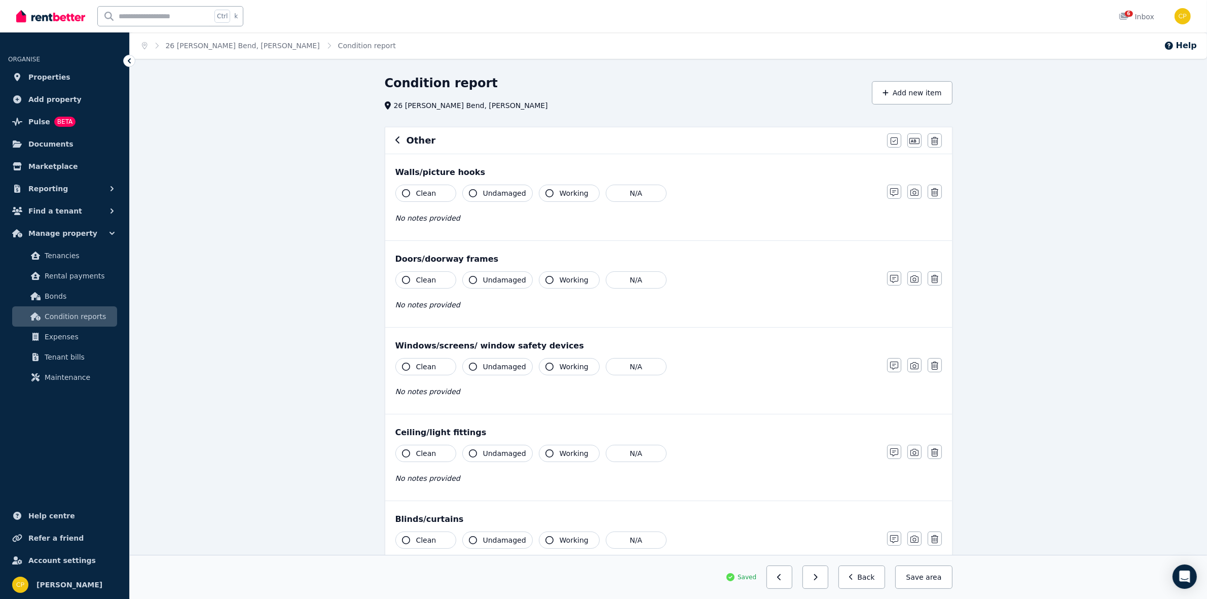
click at [580, 574] on div "Saved Previous: RCD'S & Smoke Alarms Next: Painting, Blinds and Carpets Back Sa…" at bounding box center [669, 576] width 568 height 23
click at [937, 142] on icon "button" at bounding box center [934, 141] width 7 height 8
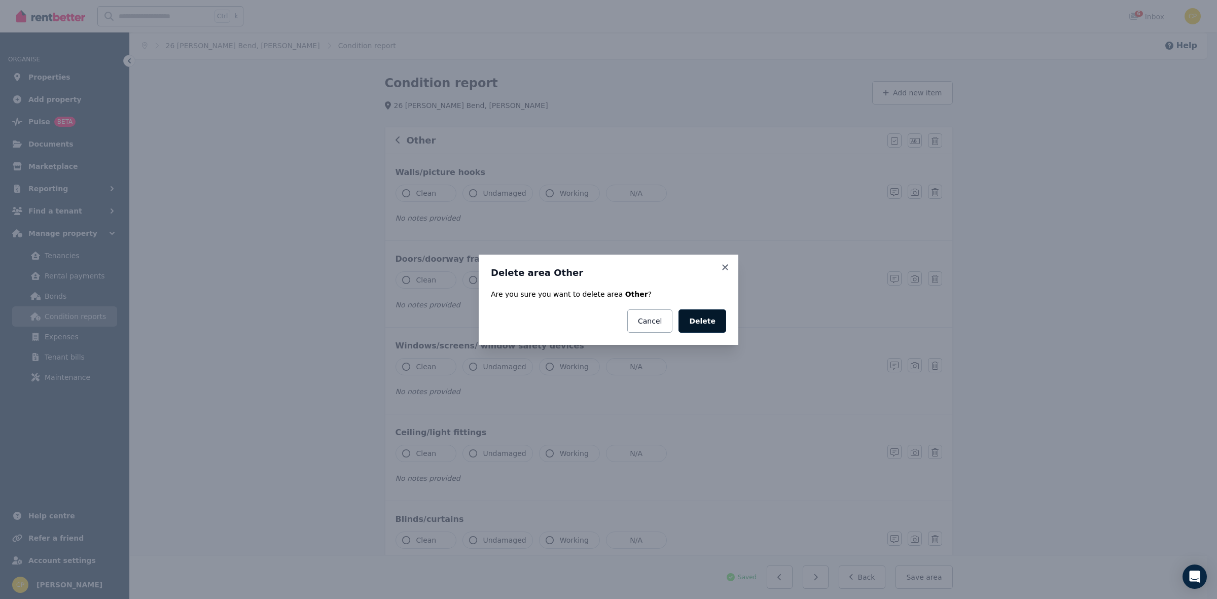
click at [694, 317] on button "Delete" at bounding box center [702, 320] width 48 height 23
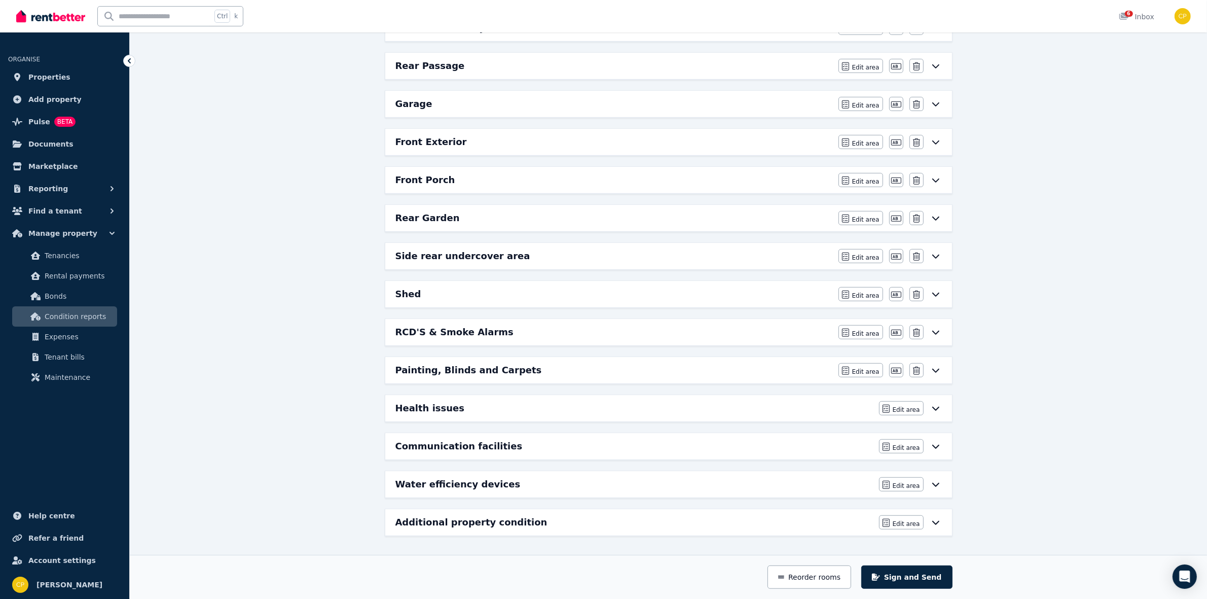
scroll to position [630, 0]
click at [935, 405] on icon at bounding box center [936, 408] width 12 height 8
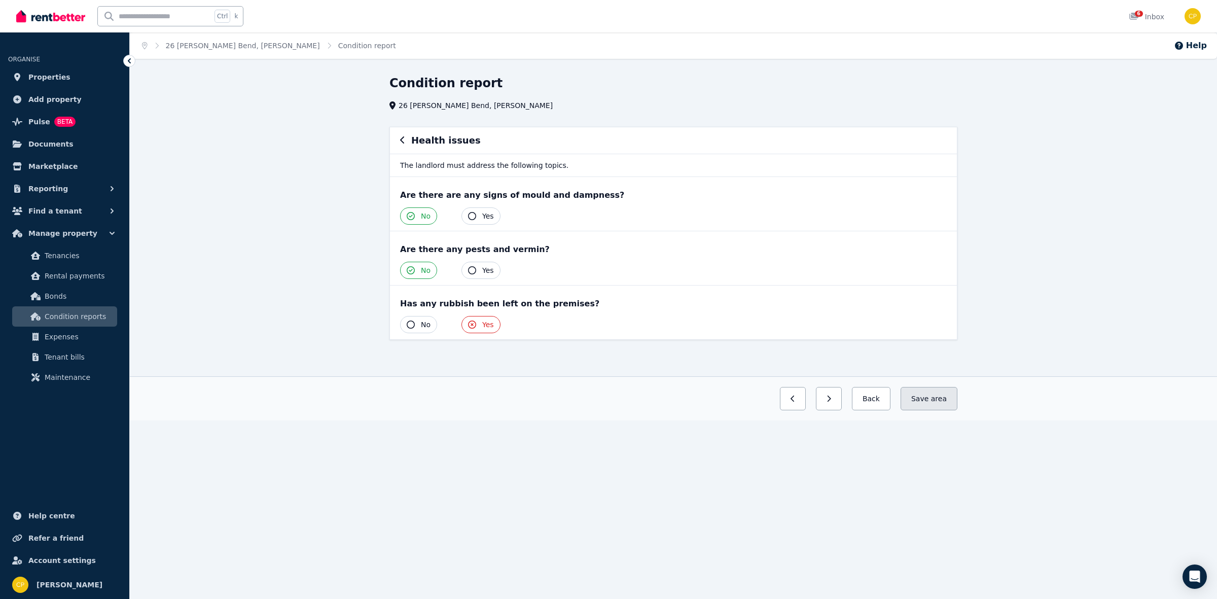
click at [925, 401] on button "Save area" at bounding box center [928, 398] width 57 height 23
click at [855, 398] on button "Back" at bounding box center [866, 398] width 47 height 23
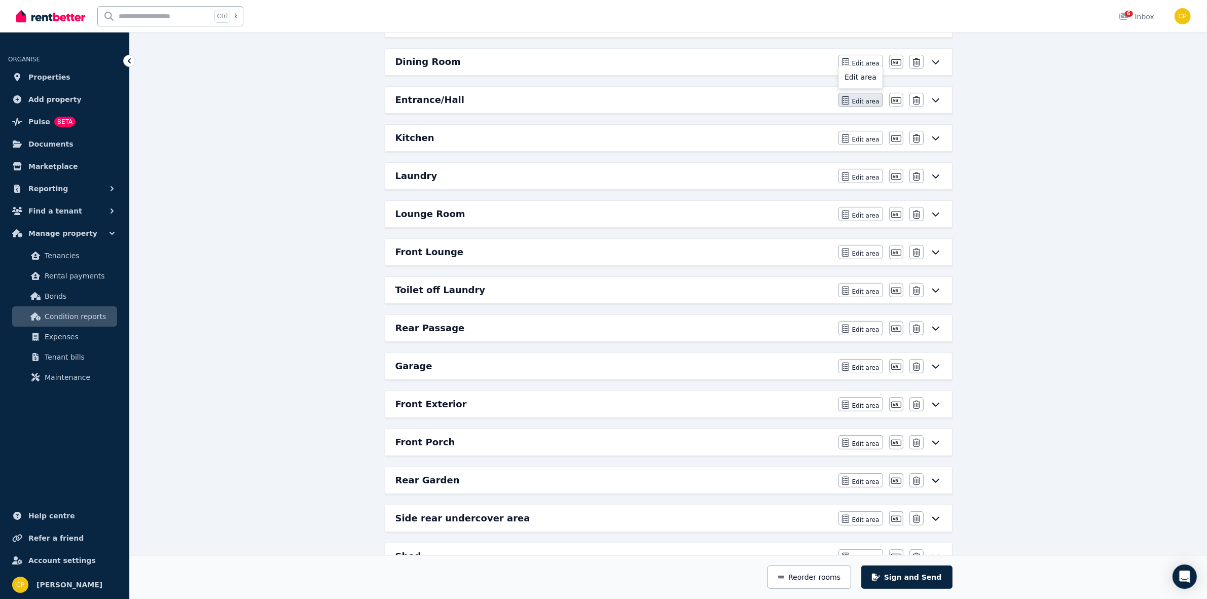
scroll to position [359, 0]
click at [937, 143] on div "Edit area Edit area Edit name [GEOGRAPHIC_DATA]" at bounding box center [889, 136] width 103 height 14
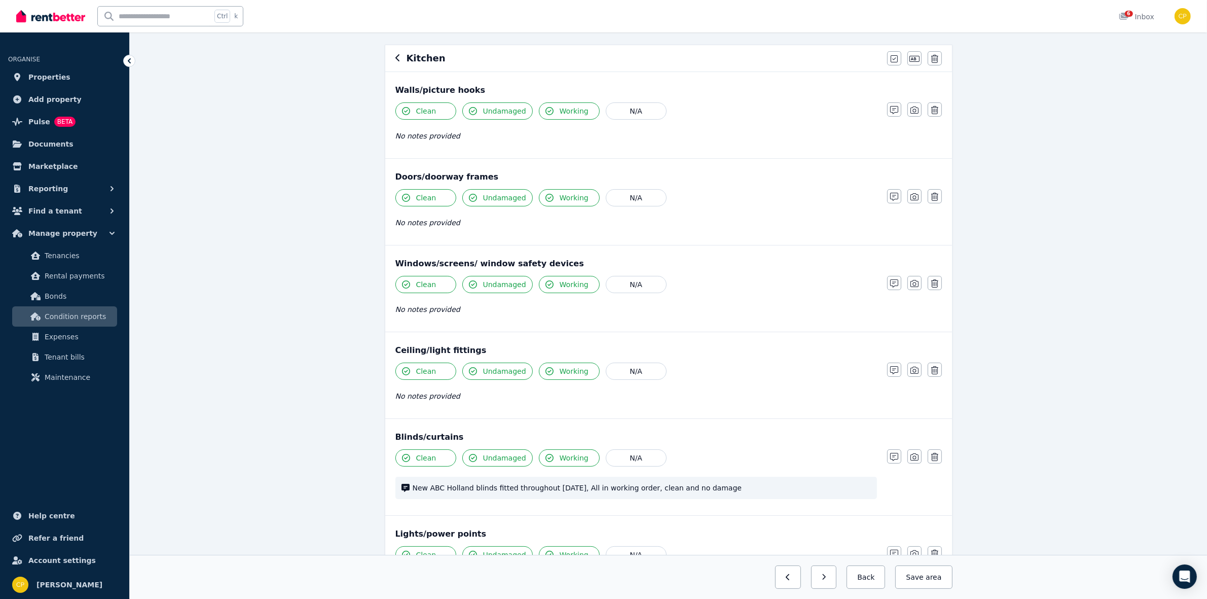
scroll to position [105, 0]
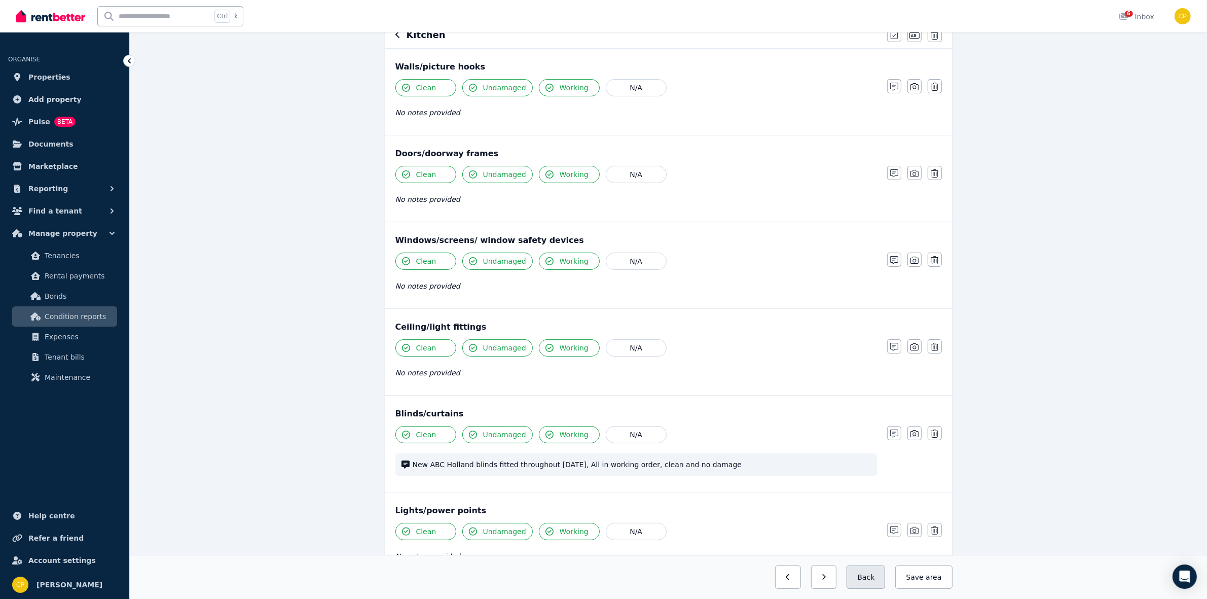
click at [858, 573] on button "Back" at bounding box center [866, 576] width 39 height 23
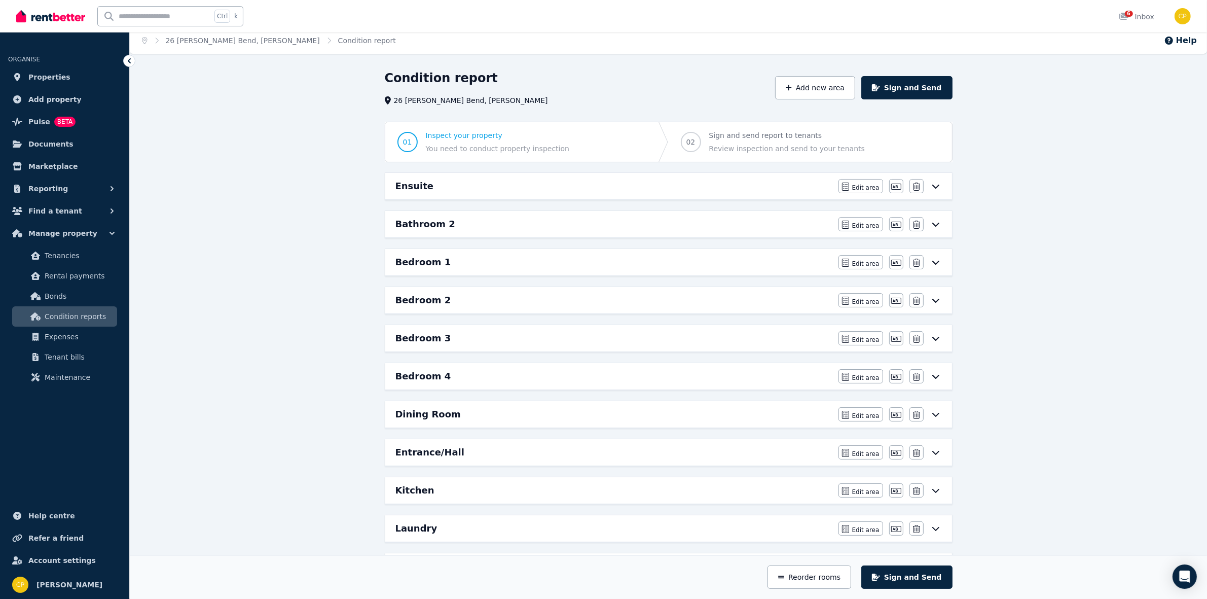
scroll to position [0, 0]
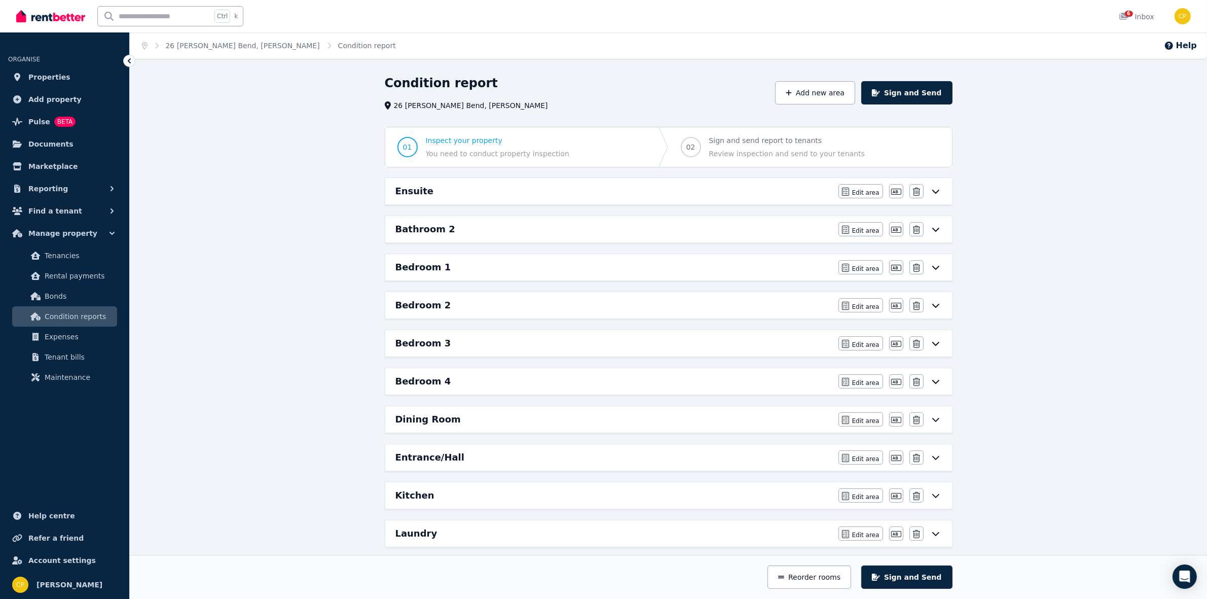
click at [935, 191] on icon at bounding box center [936, 191] width 12 height 8
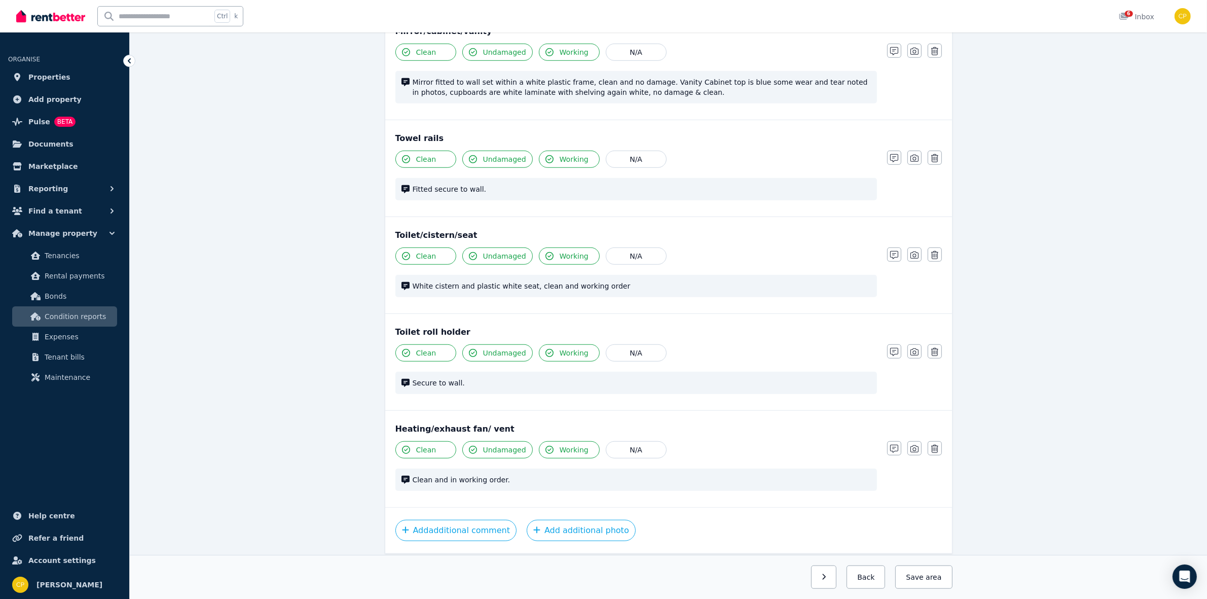
scroll to position [987, 0]
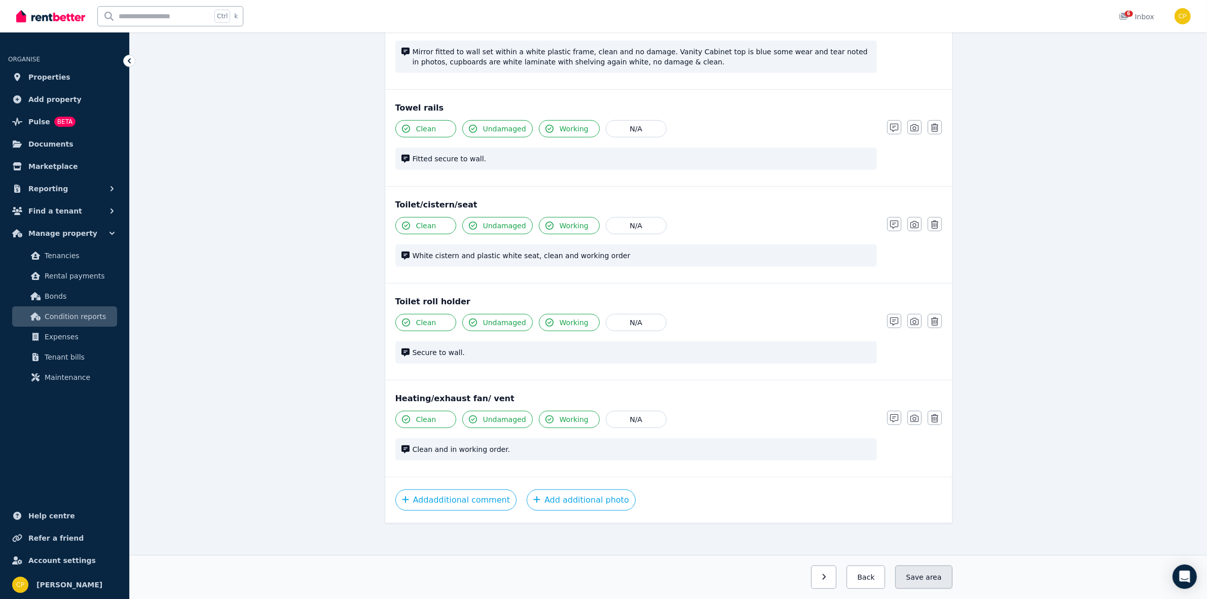
click at [937, 574] on span "area" at bounding box center [934, 577] width 16 height 10
click at [865, 576] on button "Back" at bounding box center [861, 576] width 47 height 23
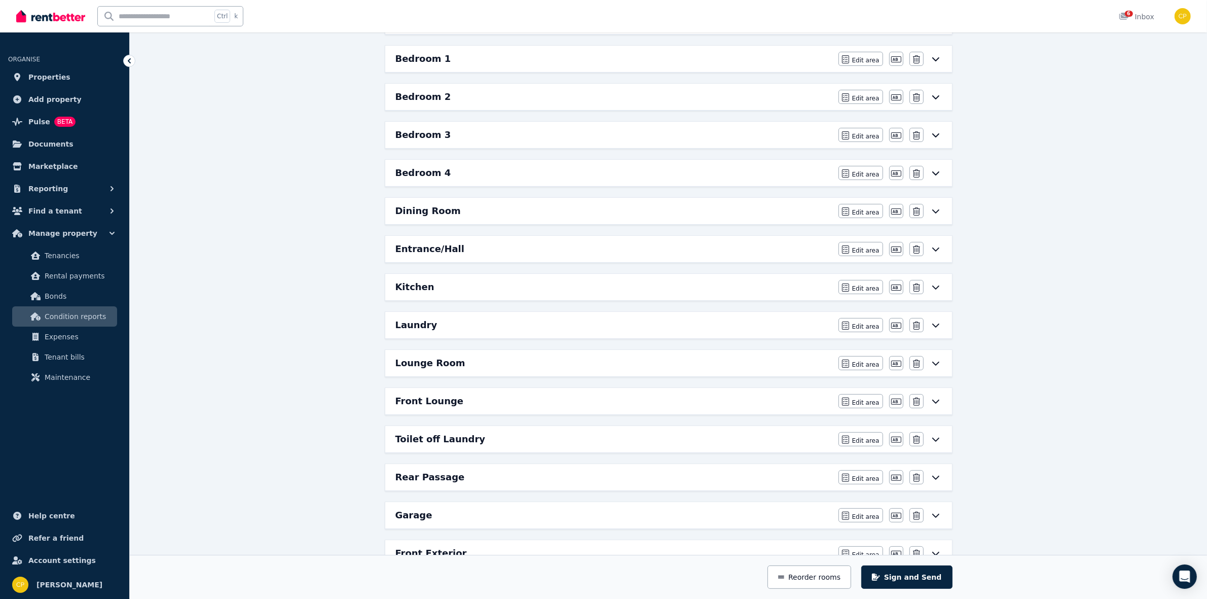
scroll to position [207, 0]
click at [938, 100] on icon at bounding box center [936, 98] width 12 height 8
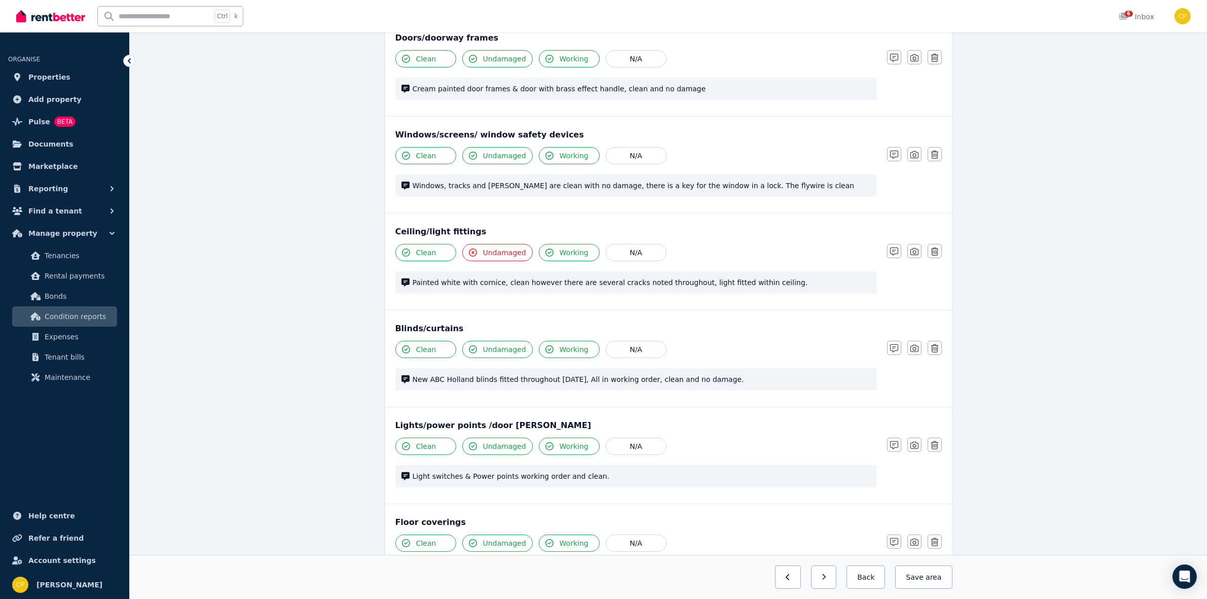
scroll to position [338, 0]
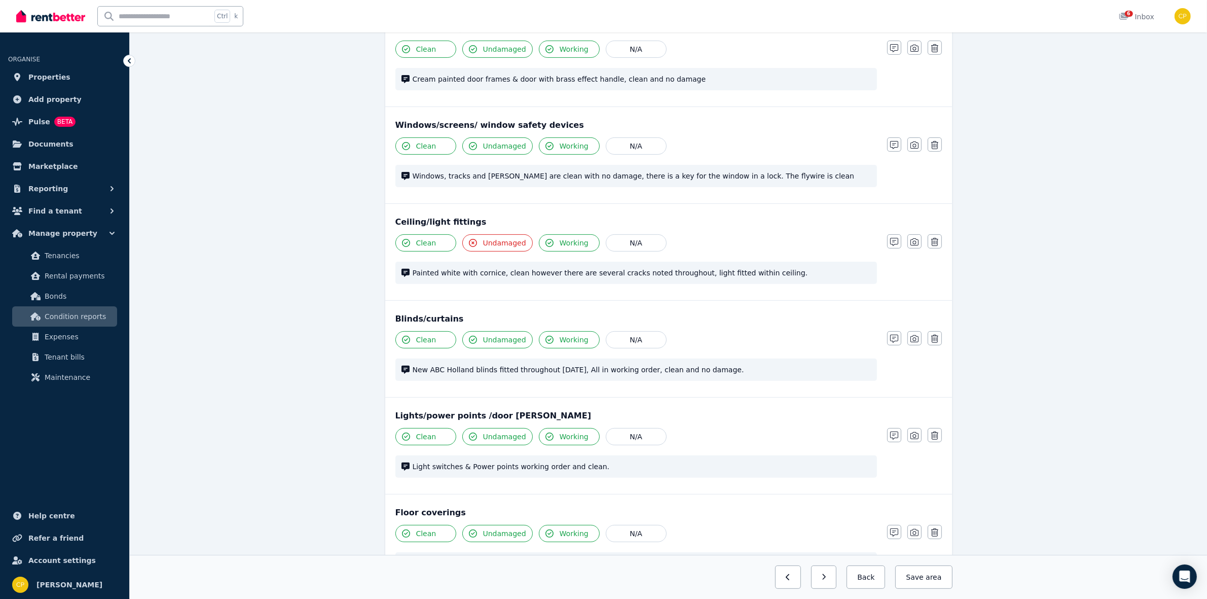
click at [508, 243] on span "Undamaged" at bounding box center [504, 243] width 43 height 10
click at [518, 236] on button "Undamaged" at bounding box center [497, 242] width 70 height 17
click at [929, 573] on span "area" at bounding box center [933, 577] width 18 height 10
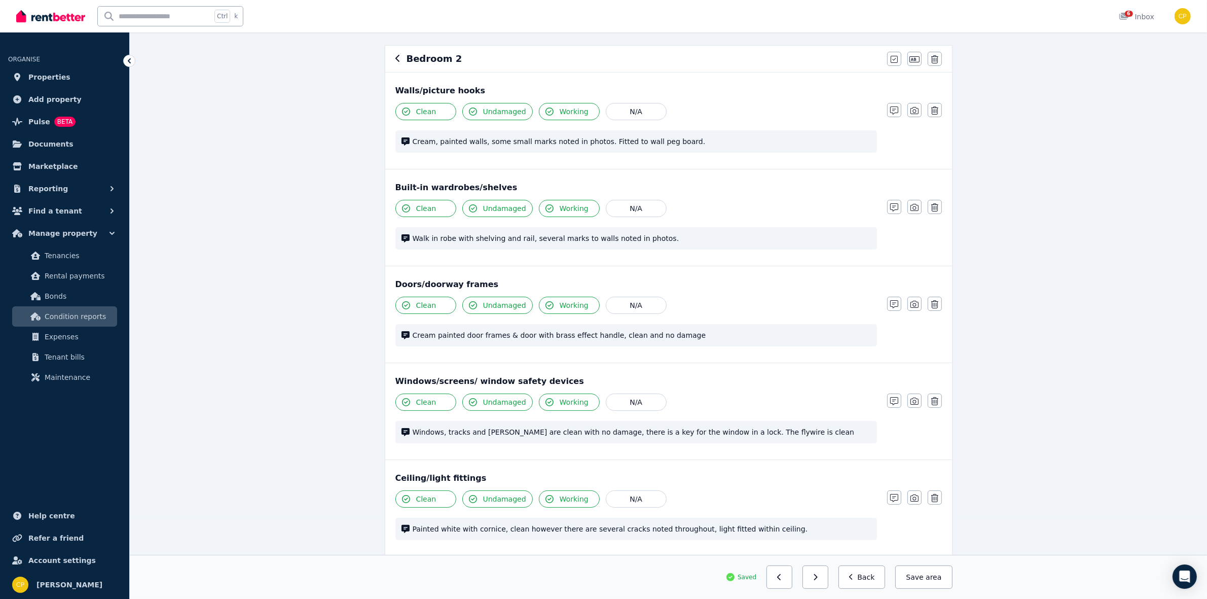
scroll to position [105, 0]
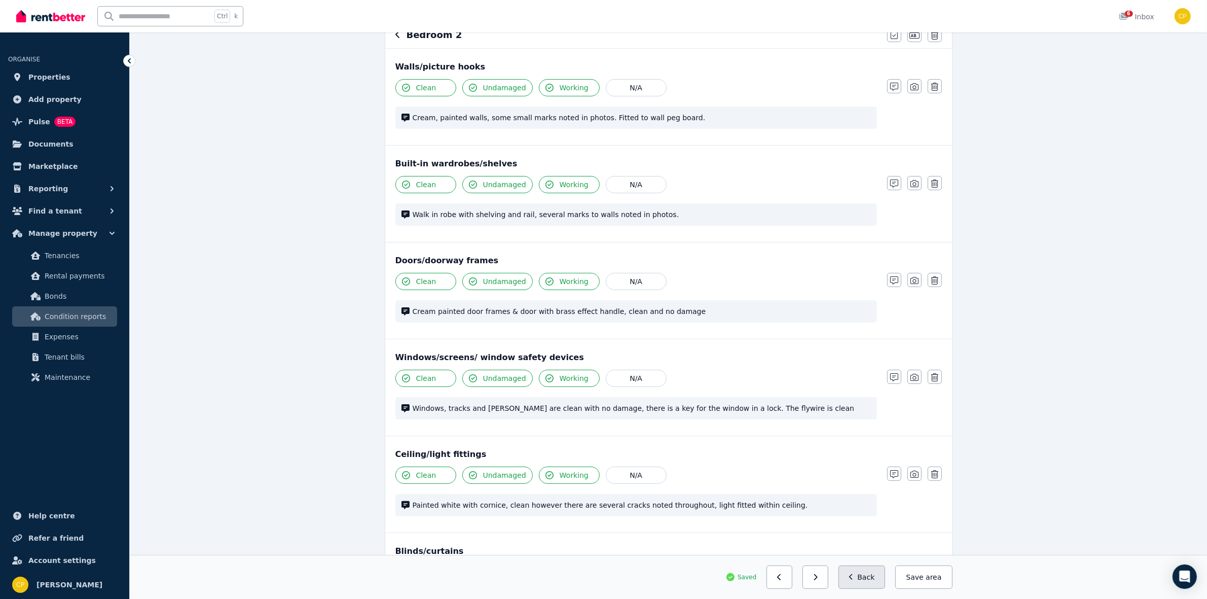
click at [875, 578] on button "Back" at bounding box center [861, 576] width 47 height 23
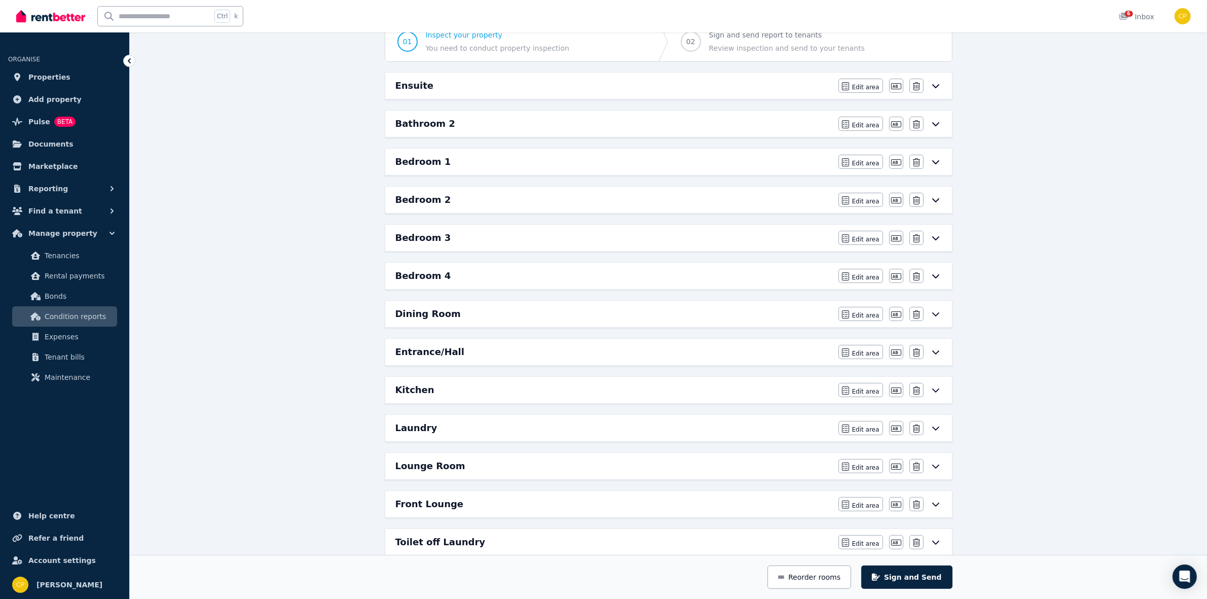
click at [934, 84] on icon at bounding box center [936, 86] width 12 height 8
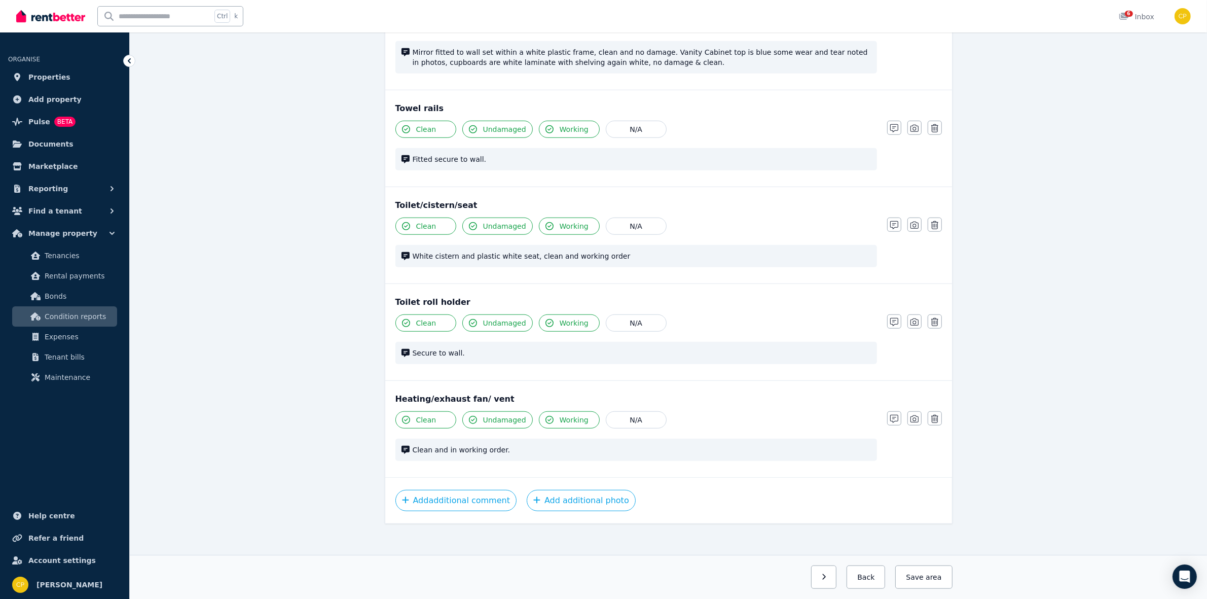
scroll to position [987, 0]
click at [941, 573] on button "Save area" at bounding box center [923, 576] width 57 height 23
click at [866, 581] on button "Back" at bounding box center [861, 576] width 47 height 23
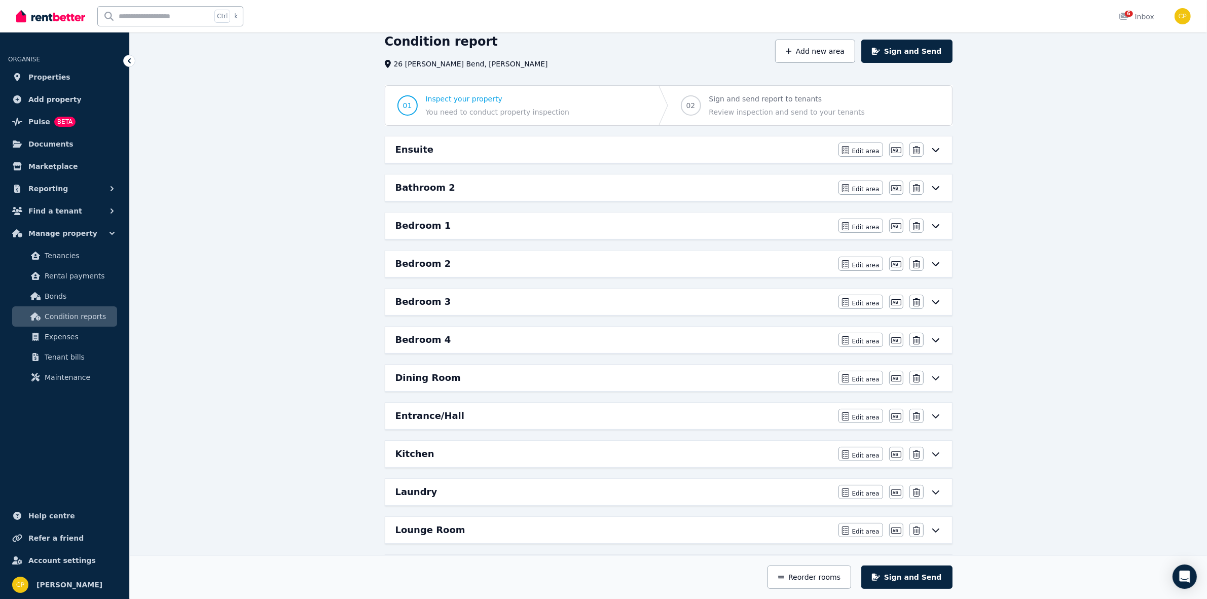
scroll to position [39, 0]
click at [937, 231] on icon at bounding box center [936, 229] width 12 height 8
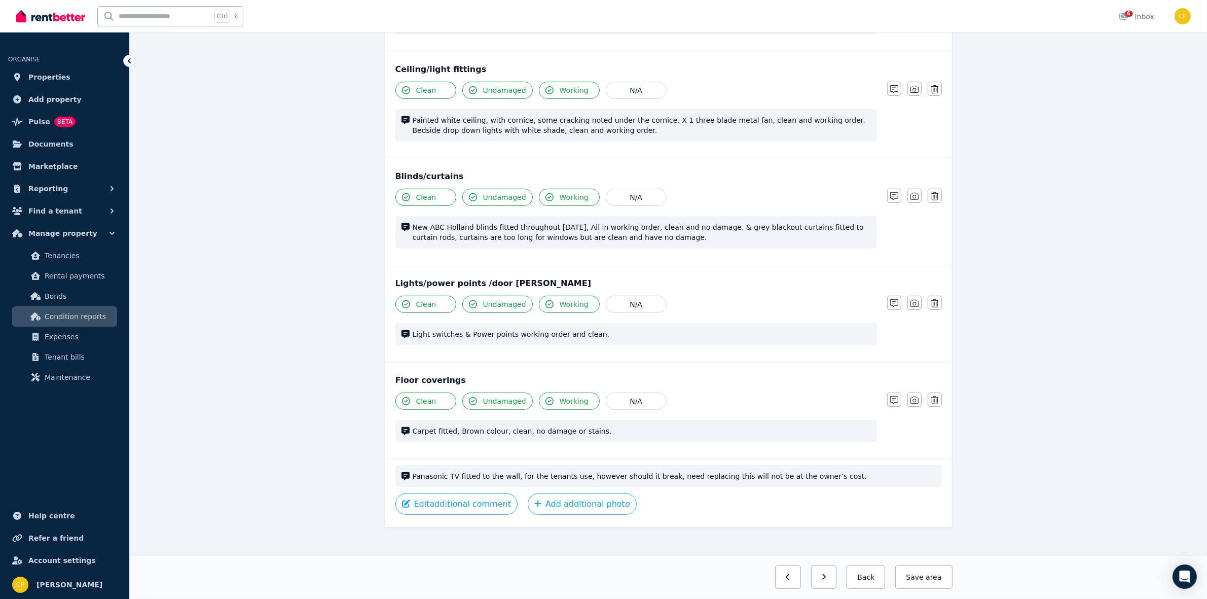
scroll to position [513, 0]
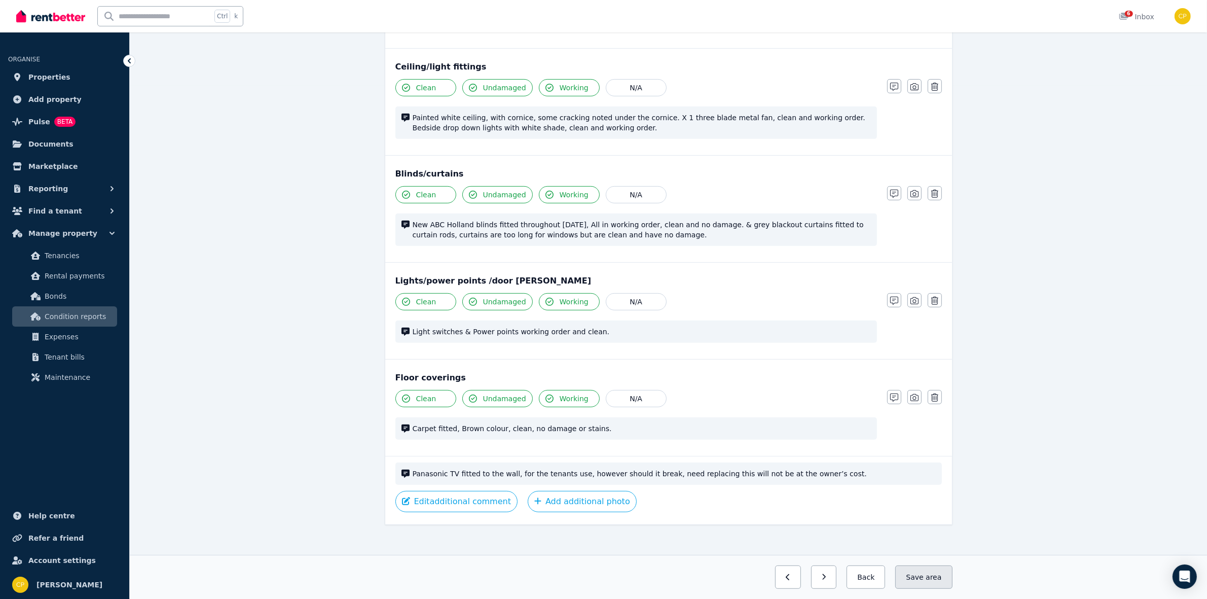
click at [928, 581] on span "area" at bounding box center [934, 577] width 16 height 10
click at [883, 581] on button "Back" at bounding box center [861, 576] width 47 height 23
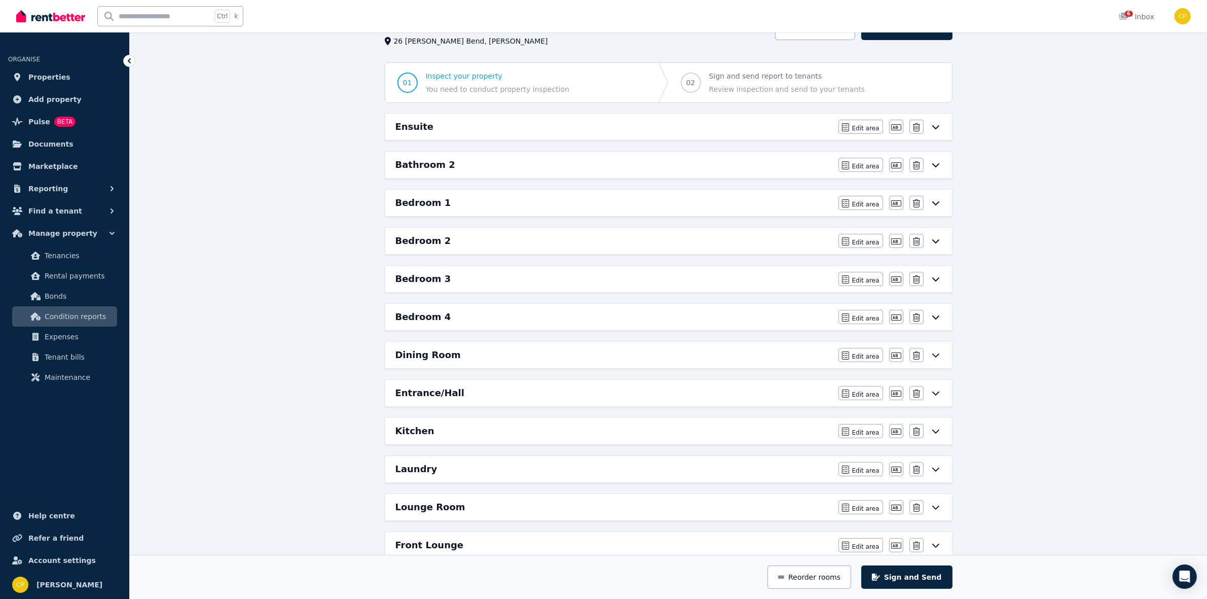
scroll to position [57, 0]
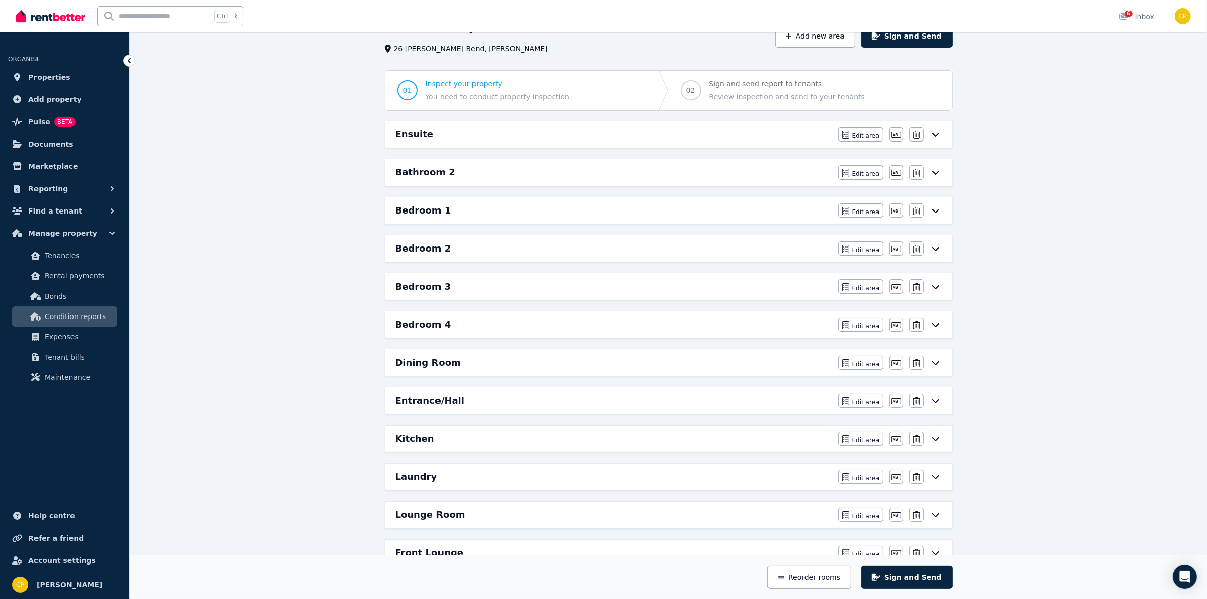
click at [497, 247] on div "Bedroom 2" at bounding box center [613, 248] width 437 height 14
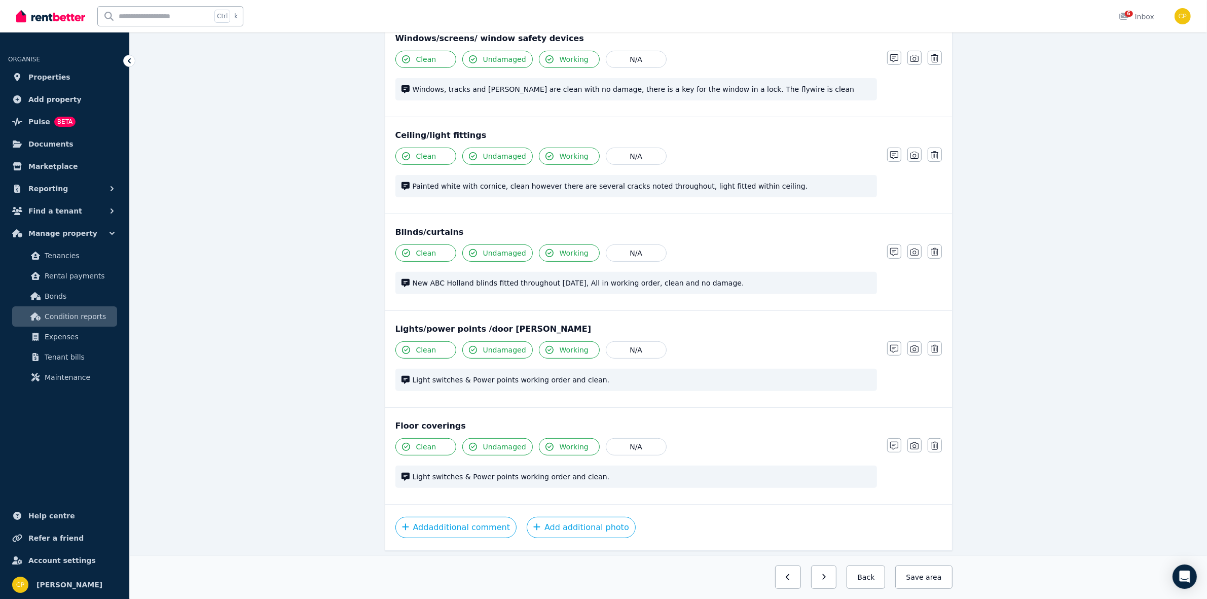
scroll to position [460, 0]
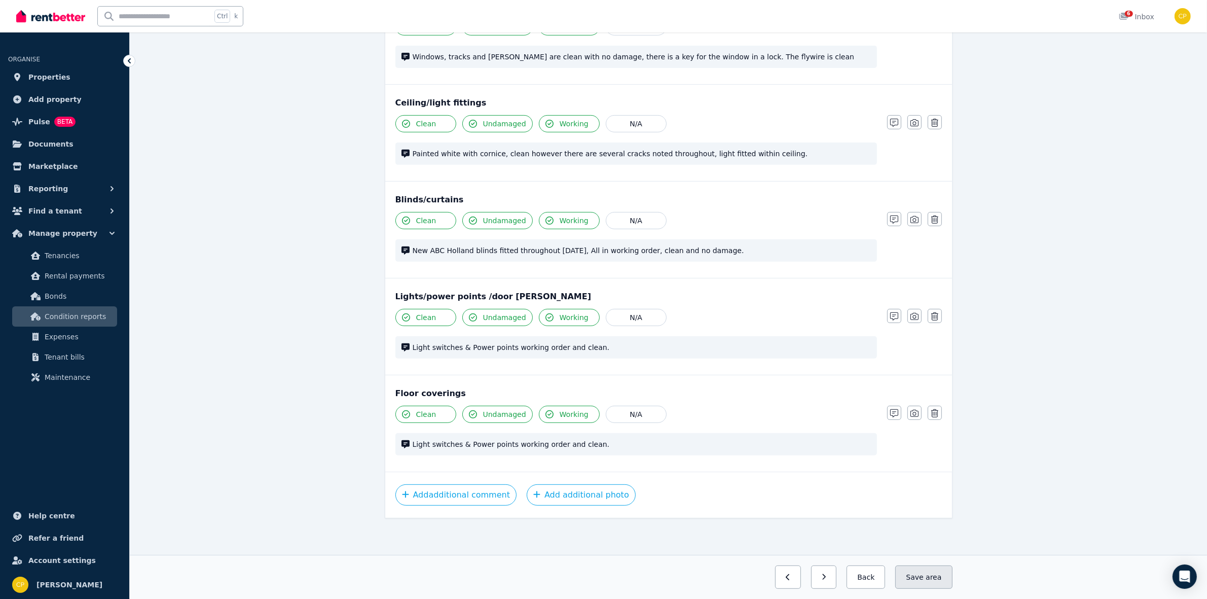
click at [922, 571] on button "Save area" at bounding box center [923, 576] width 57 height 23
click at [862, 575] on button "Back" at bounding box center [861, 576] width 47 height 23
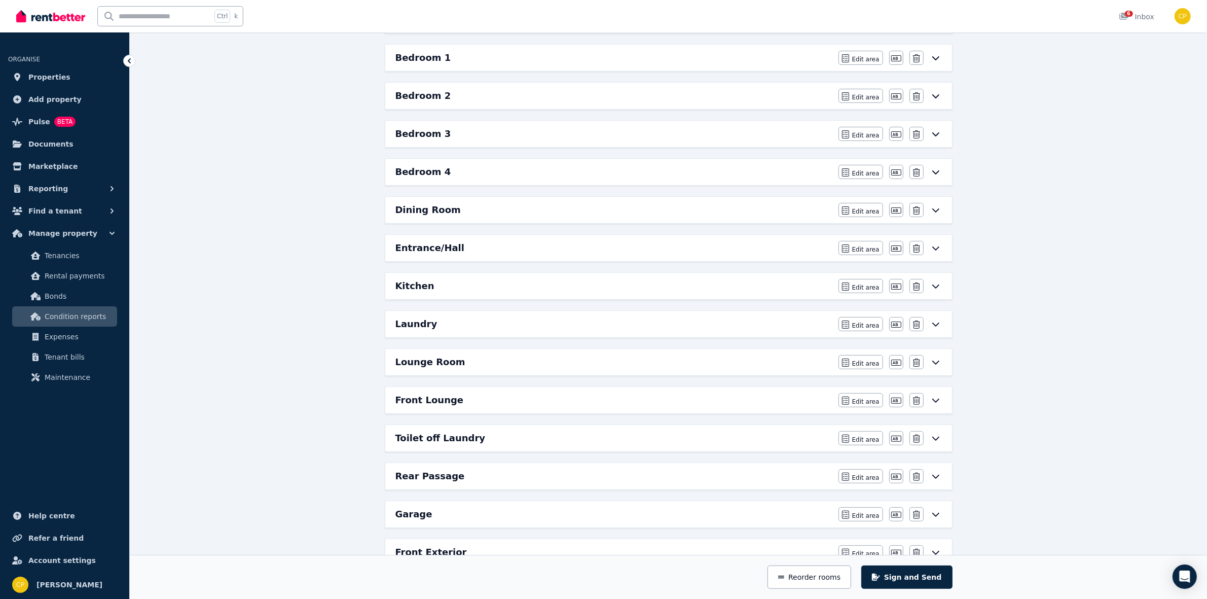
scroll to position [194, 0]
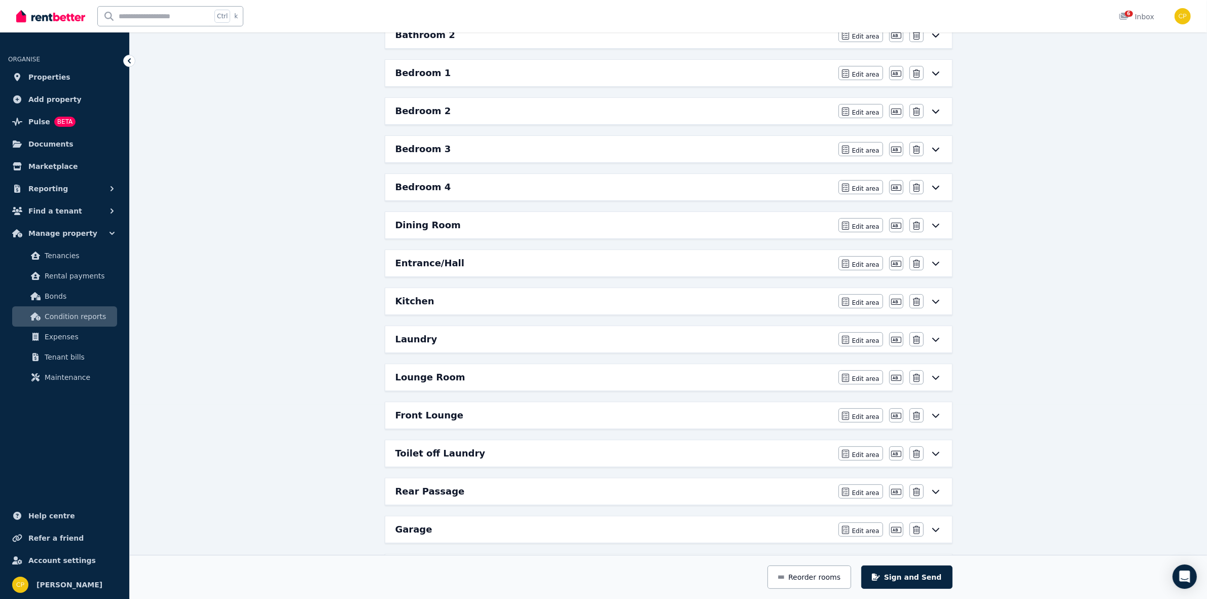
click at [558, 151] on div "Bedroom 3" at bounding box center [613, 149] width 437 height 14
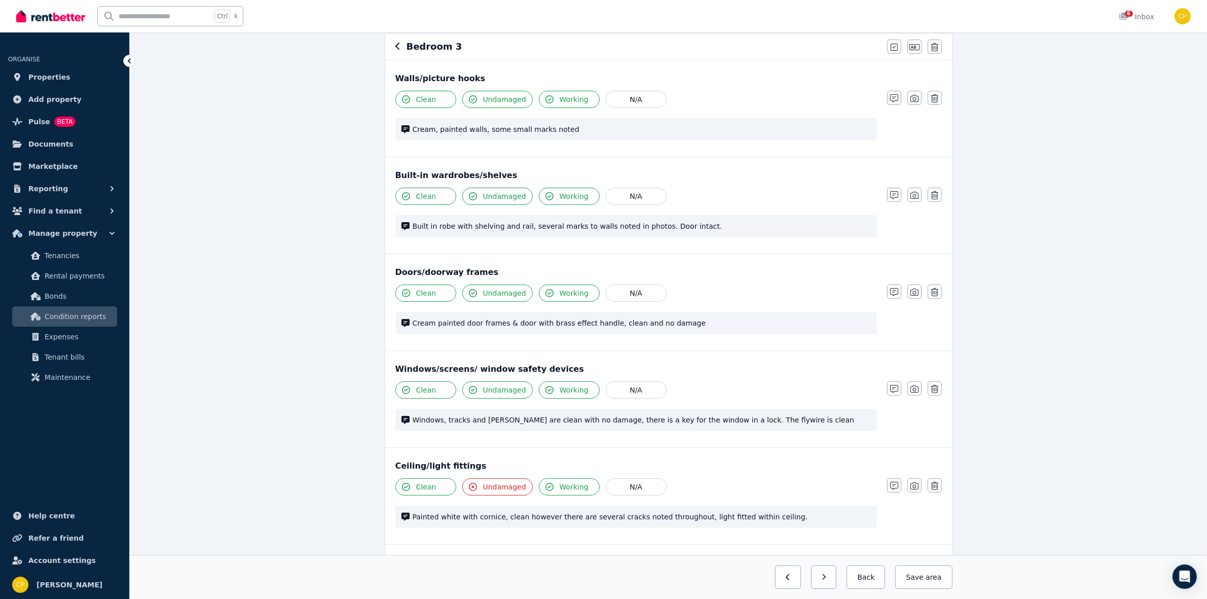
scroll to position [105, 0]
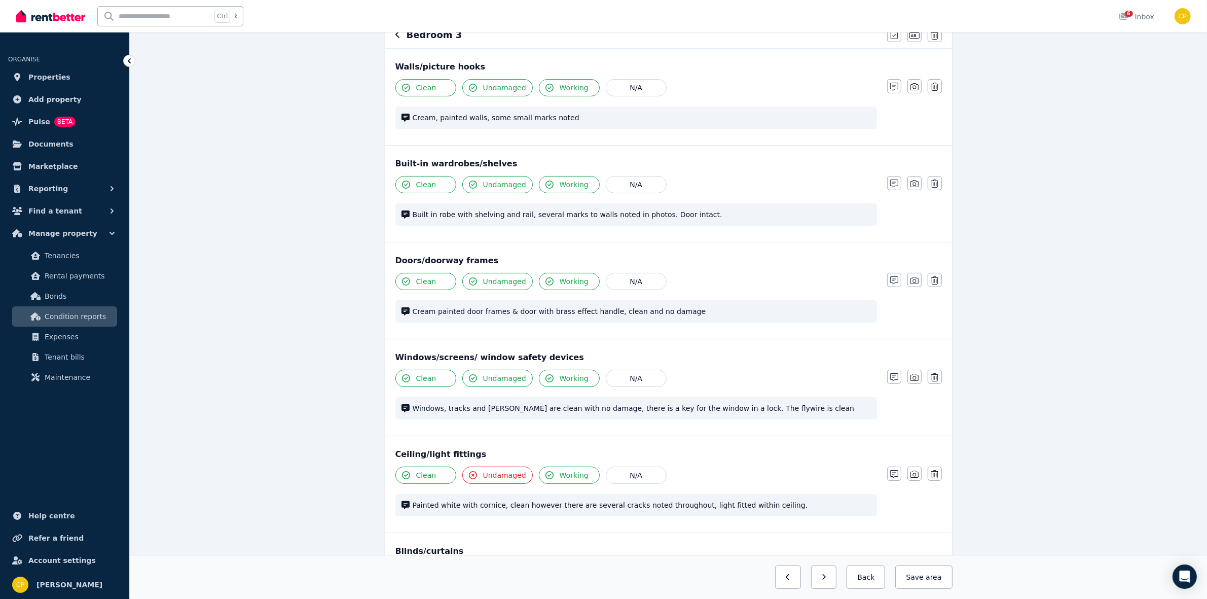
click at [488, 468] on button "Undamaged" at bounding box center [497, 474] width 70 height 17
click at [495, 478] on span "Undamaged" at bounding box center [504, 475] width 43 height 10
click at [937, 572] on span "area" at bounding box center [933, 577] width 18 height 10
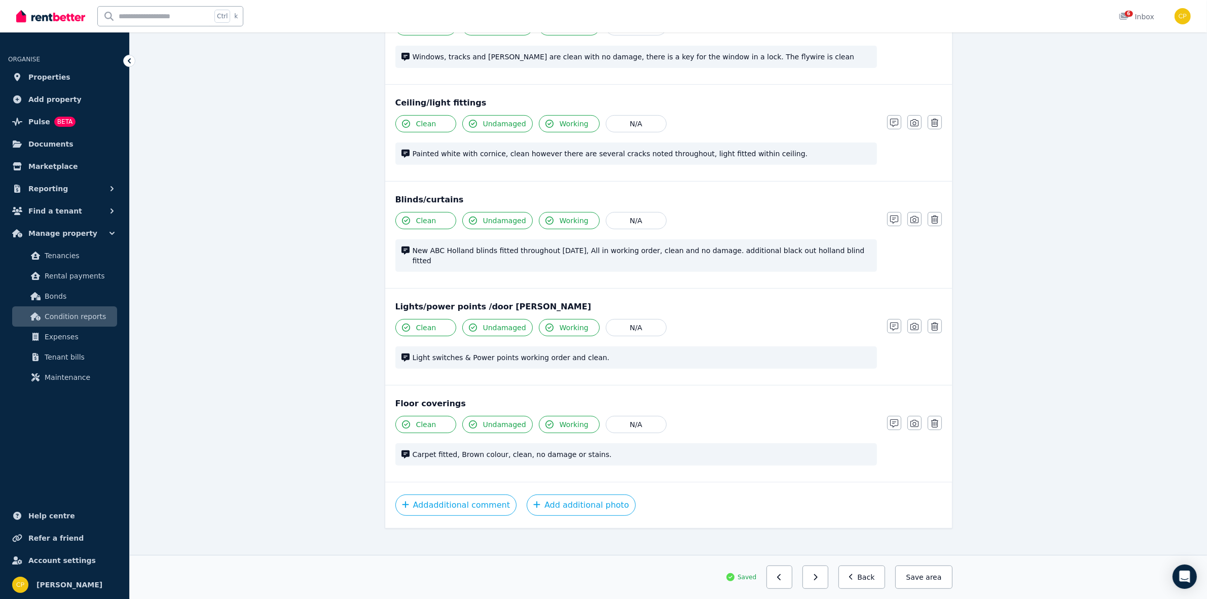
scroll to position [460, 0]
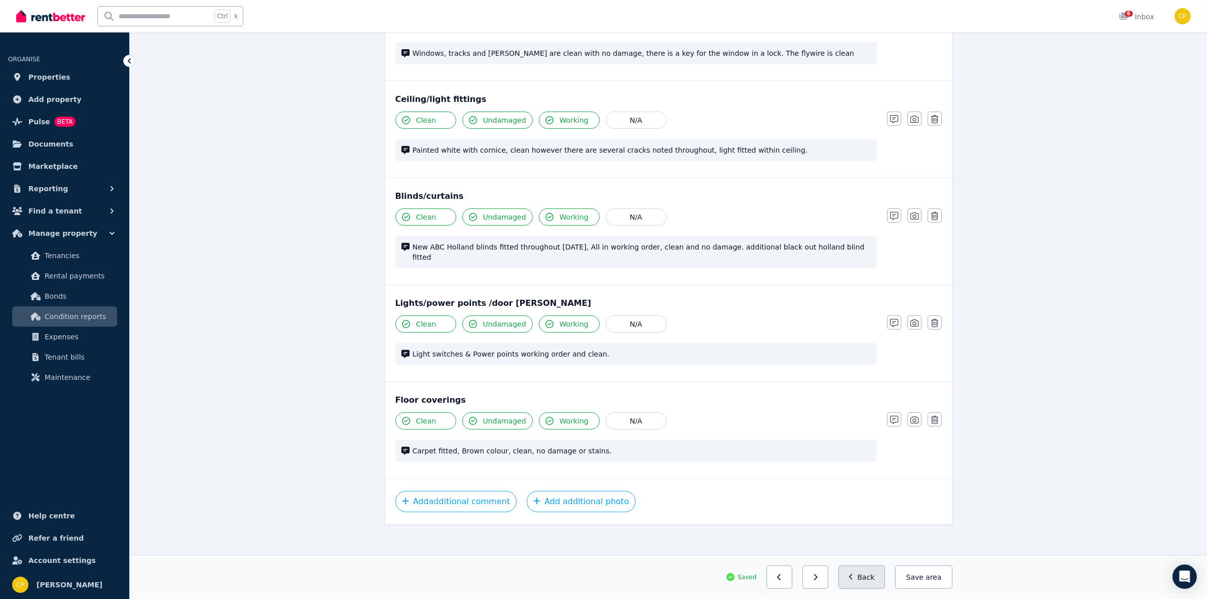
click at [860, 568] on button "Back" at bounding box center [861, 576] width 47 height 23
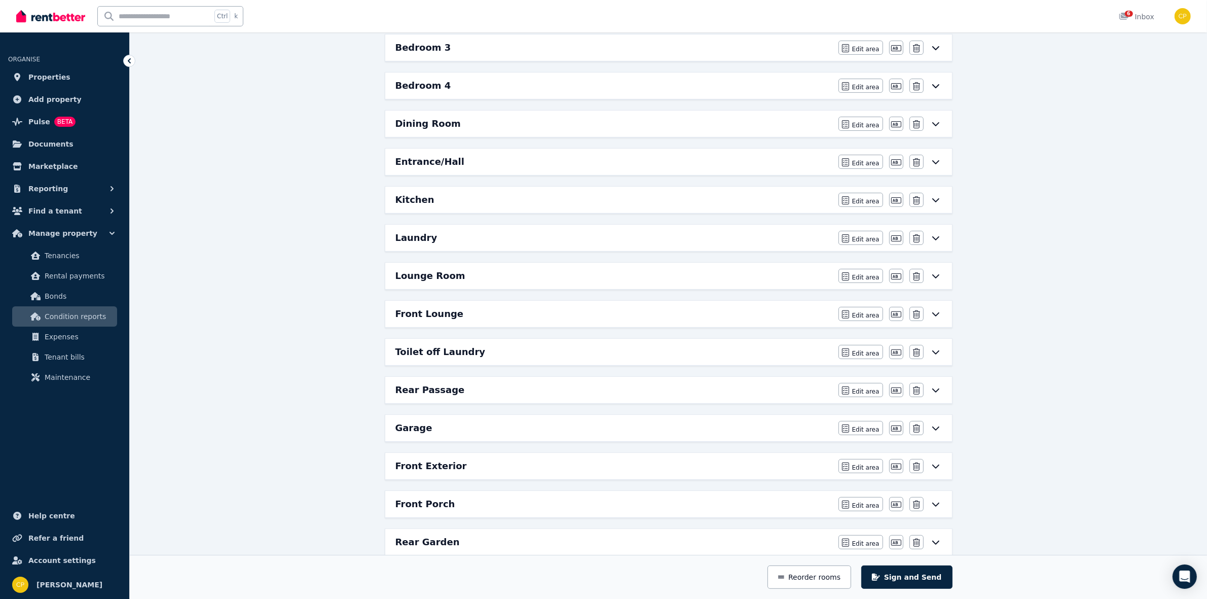
scroll to position [279, 0]
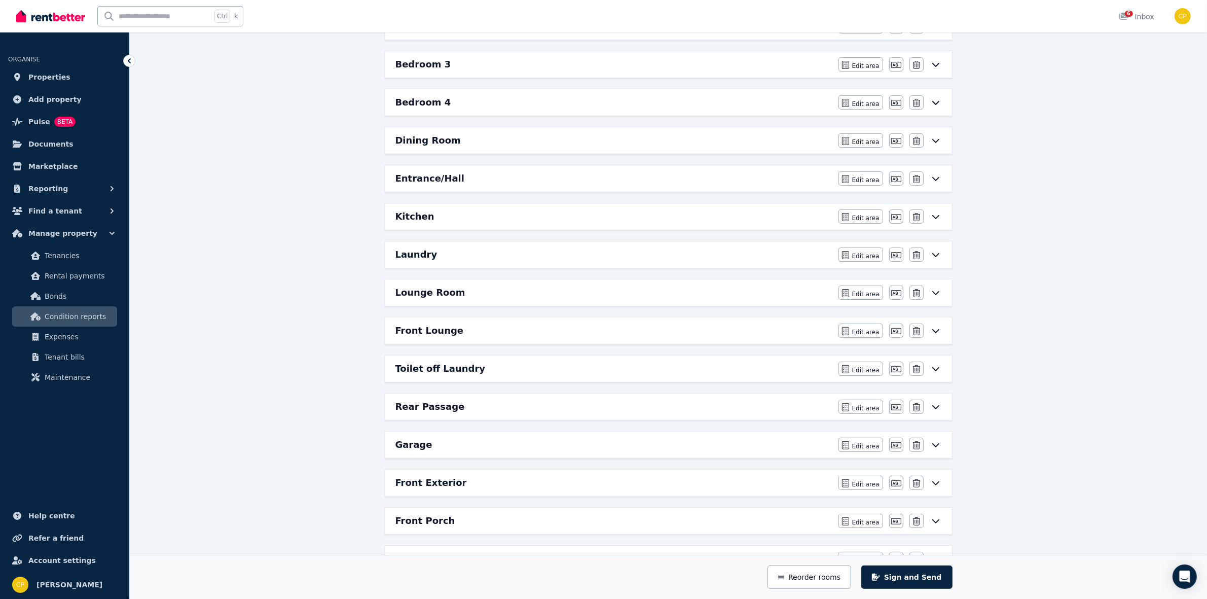
click at [559, 116] on div at bounding box center [668, 116] width 567 height 1
click at [561, 112] on div "Bedroom 4 Edit area Edit area Edit name [GEOGRAPHIC_DATA]" at bounding box center [668, 102] width 567 height 26
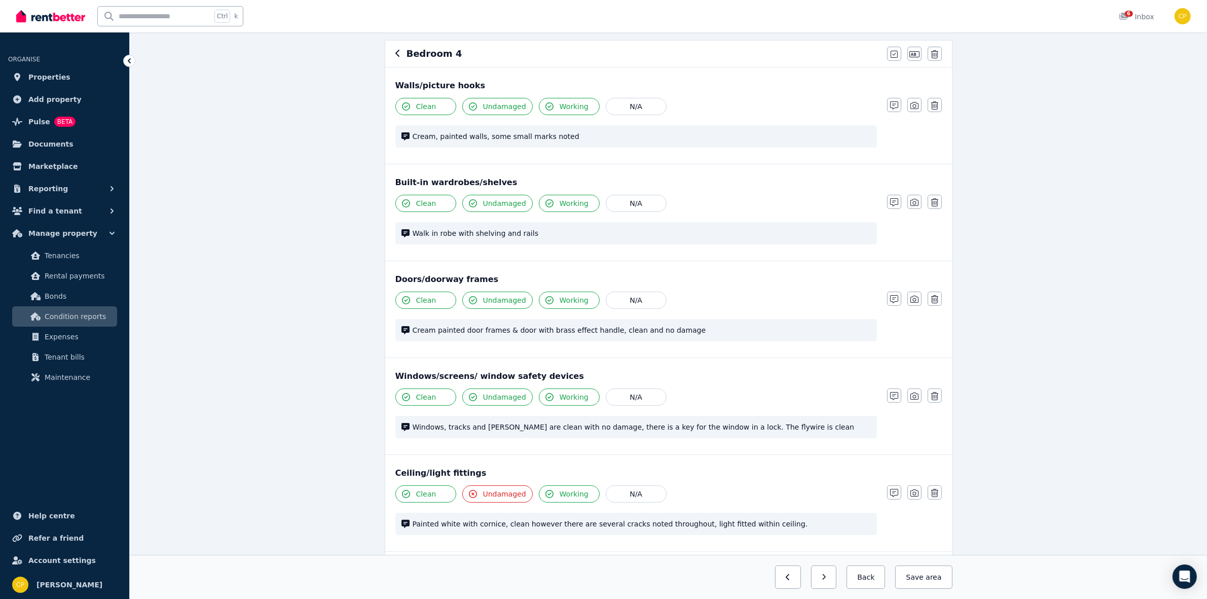
scroll to position [105, 0]
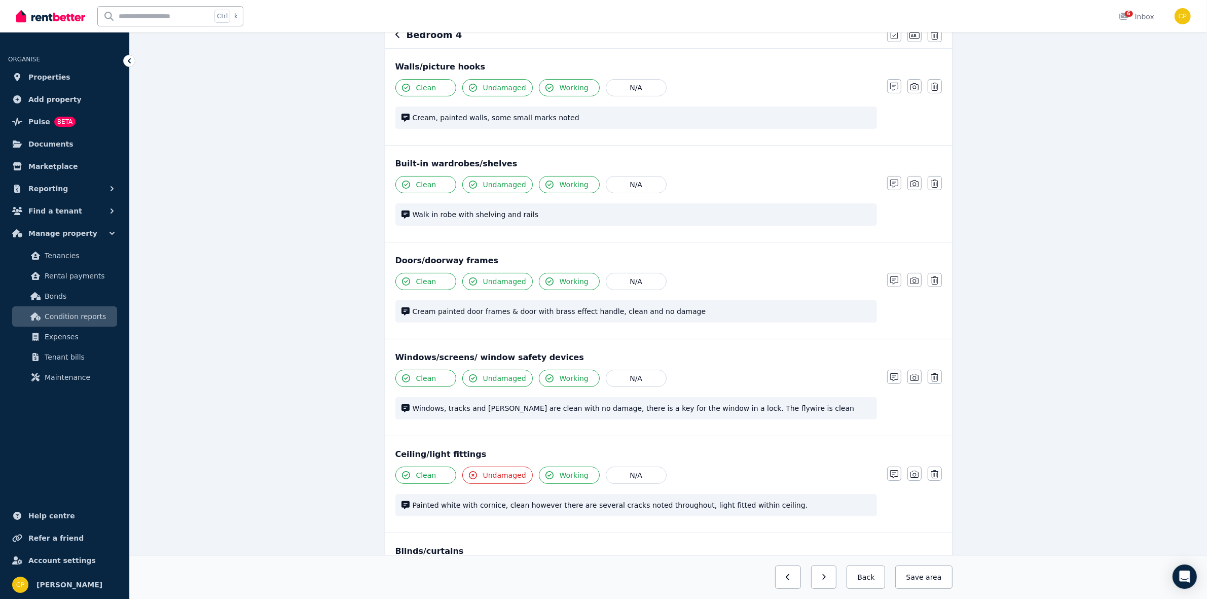
click at [507, 475] on span "Undamaged" at bounding box center [504, 475] width 43 height 10
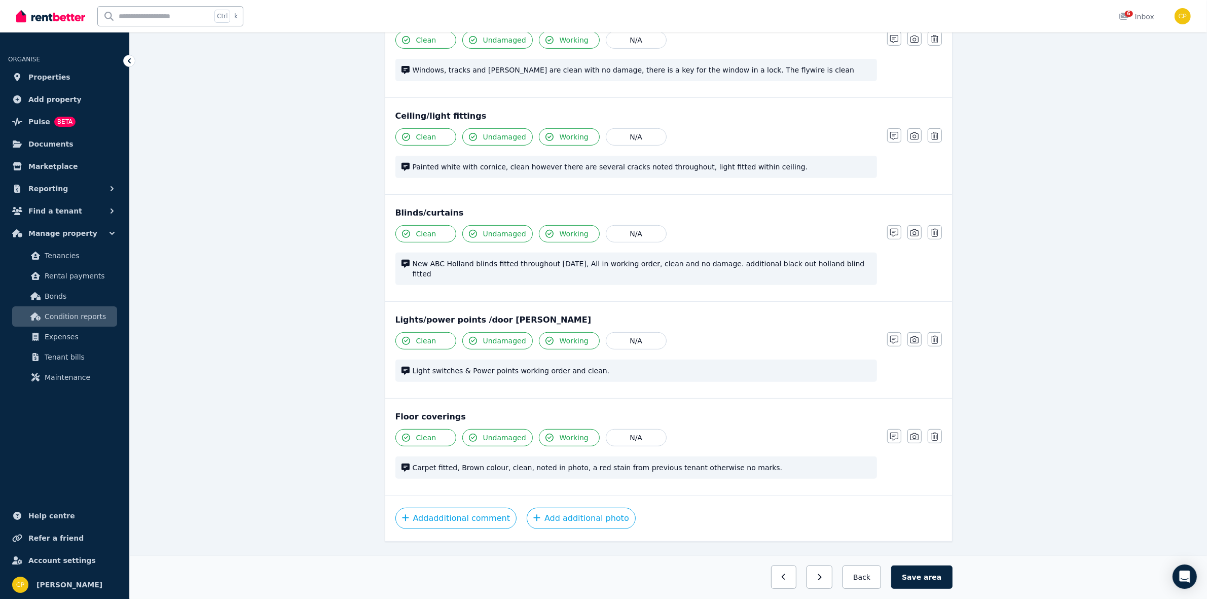
scroll to position [460, 0]
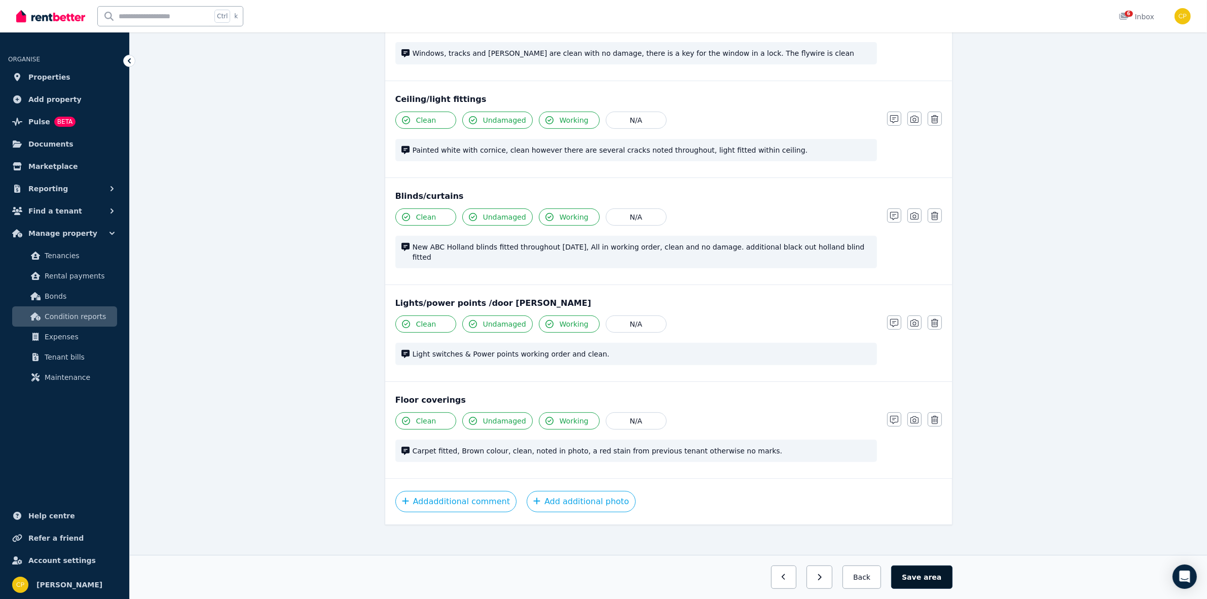
click at [930, 578] on span "area" at bounding box center [933, 577] width 18 height 10
click at [862, 581] on button "Back" at bounding box center [861, 576] width 47 height 23
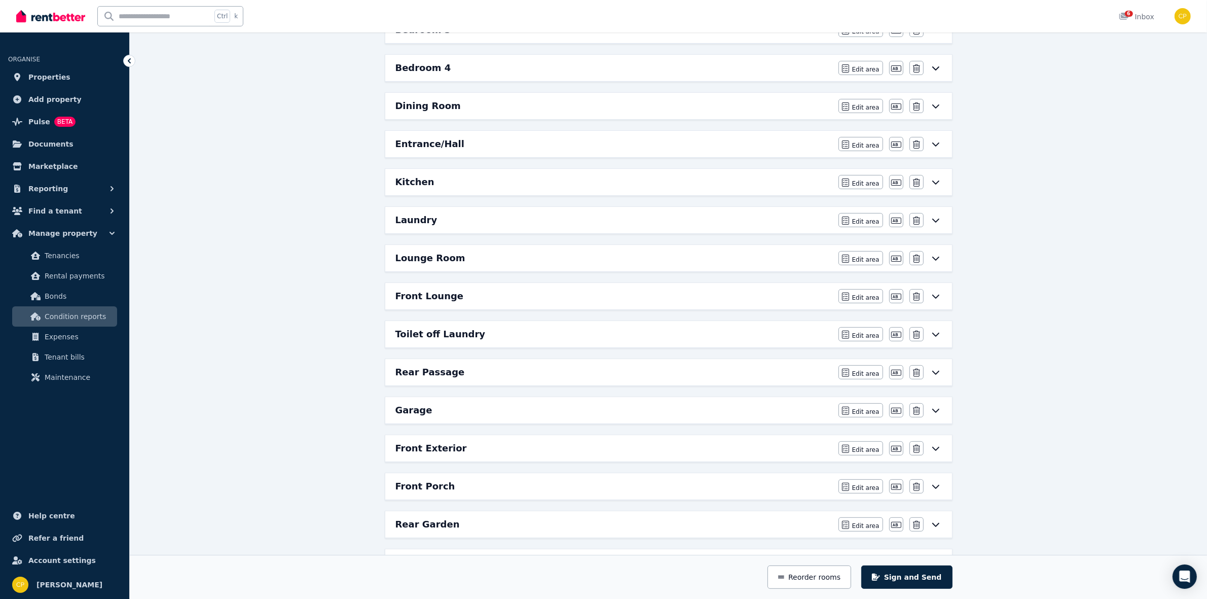
scroll to position [279, 0]
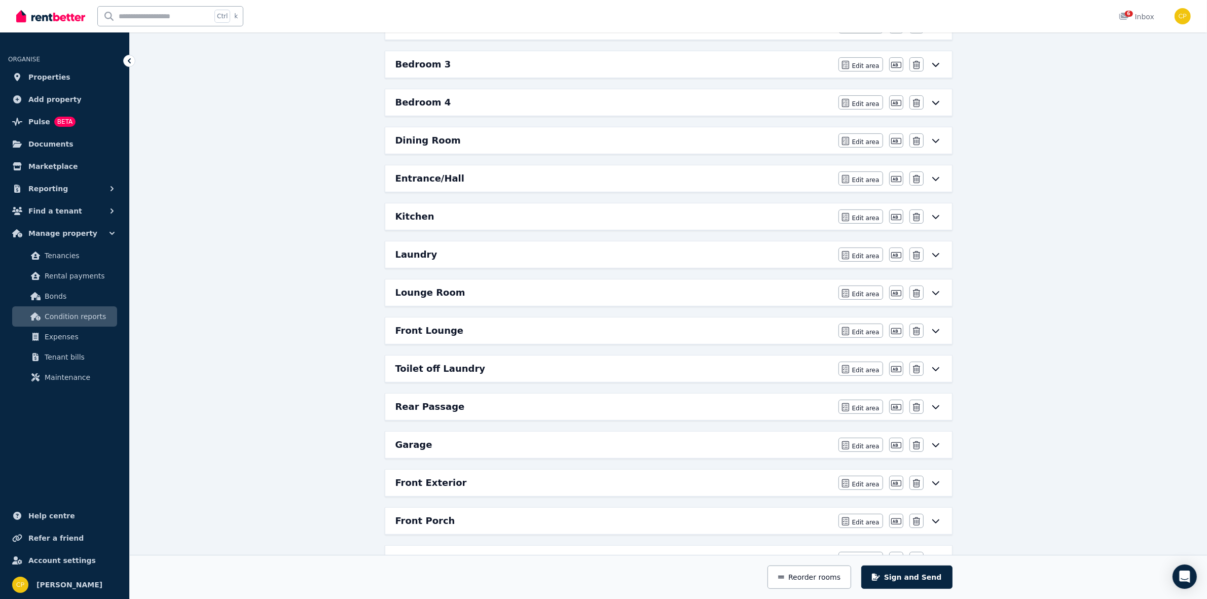
click at [586, 151] on div "Dining Room Edit area Edit area Edit name [GEOGRAPHIC_DATA]" at bounding box center [668, 140] width 567 height 26
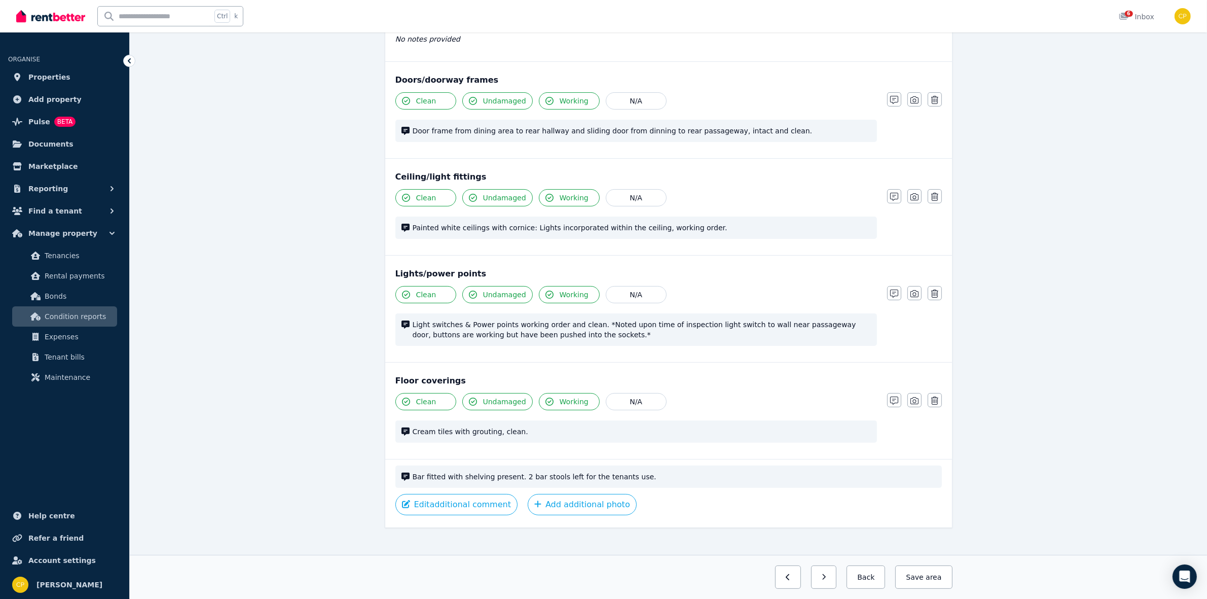
scroll to position [191, 0]
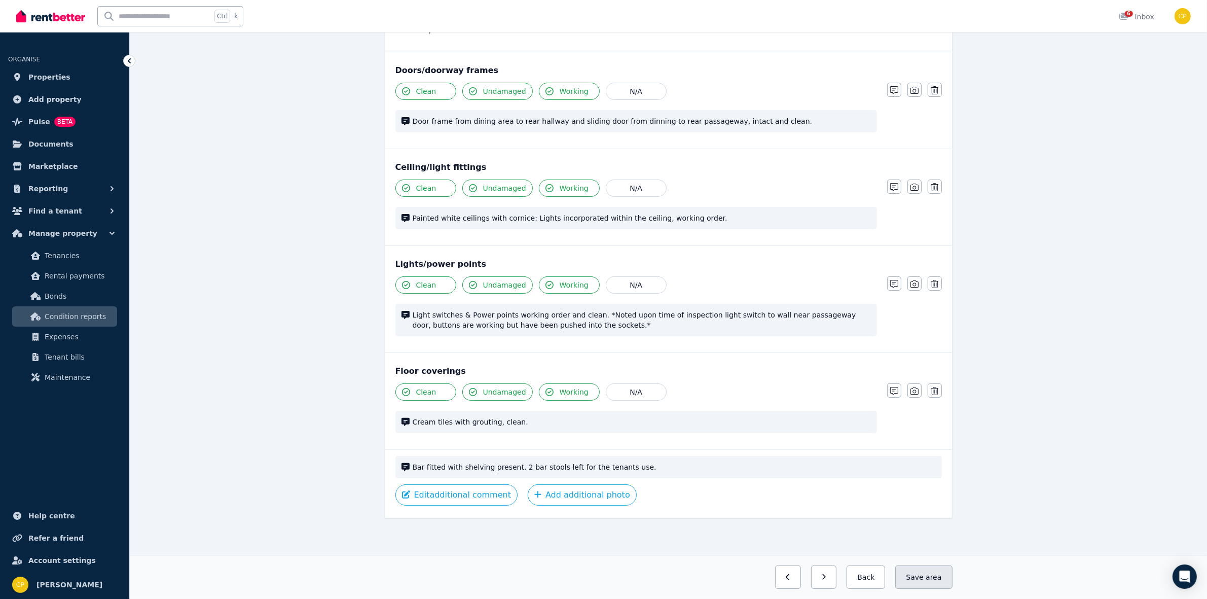
click at [924, 567] on button "Save area" at bounding box center [923, 576] width 57 height 23
click at [870, 578] on button "Back" at bounding box center [861, 576] width 47 height 23
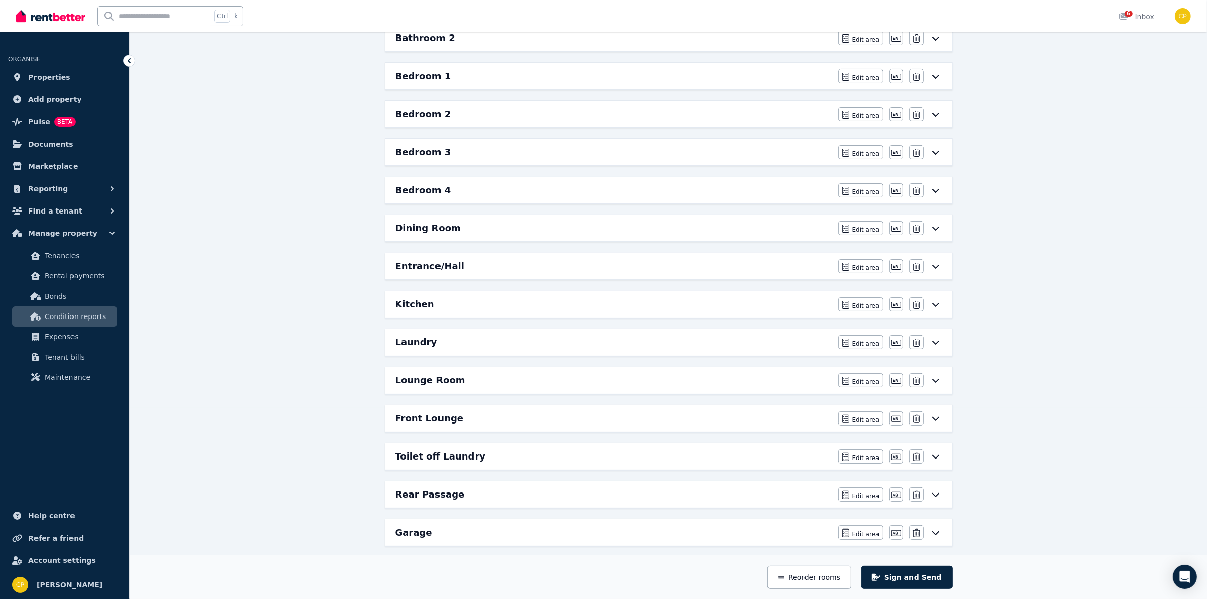
scroll to position [242, 0]
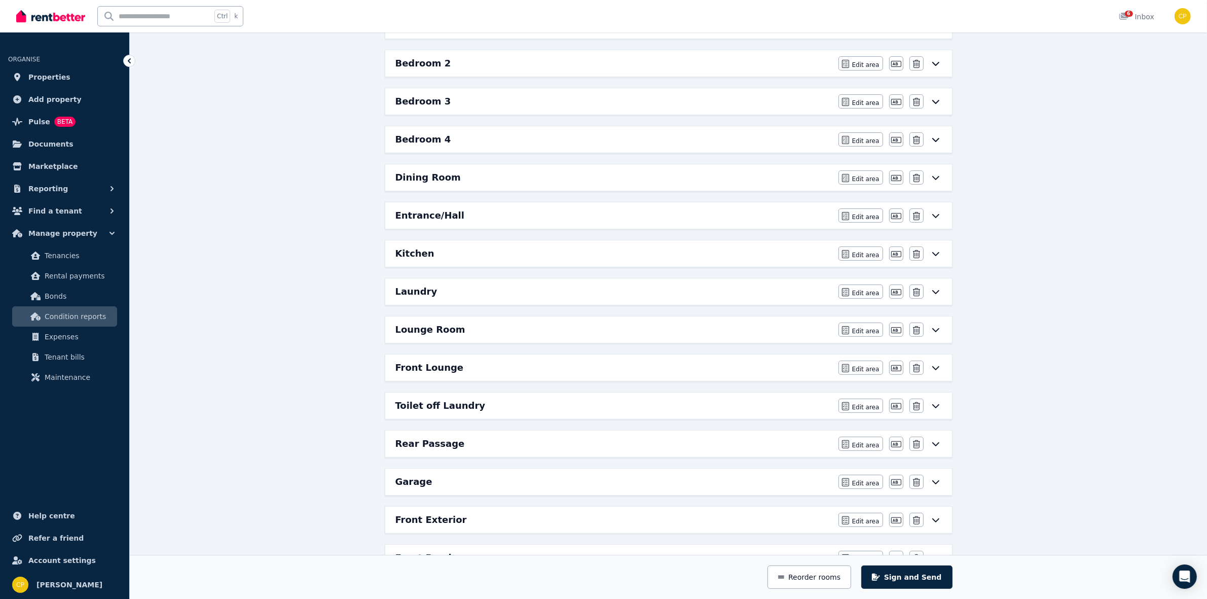
click at [485, 222] on div "Entrance/Hall" at bounding box center [613, 215] width 437 height 14
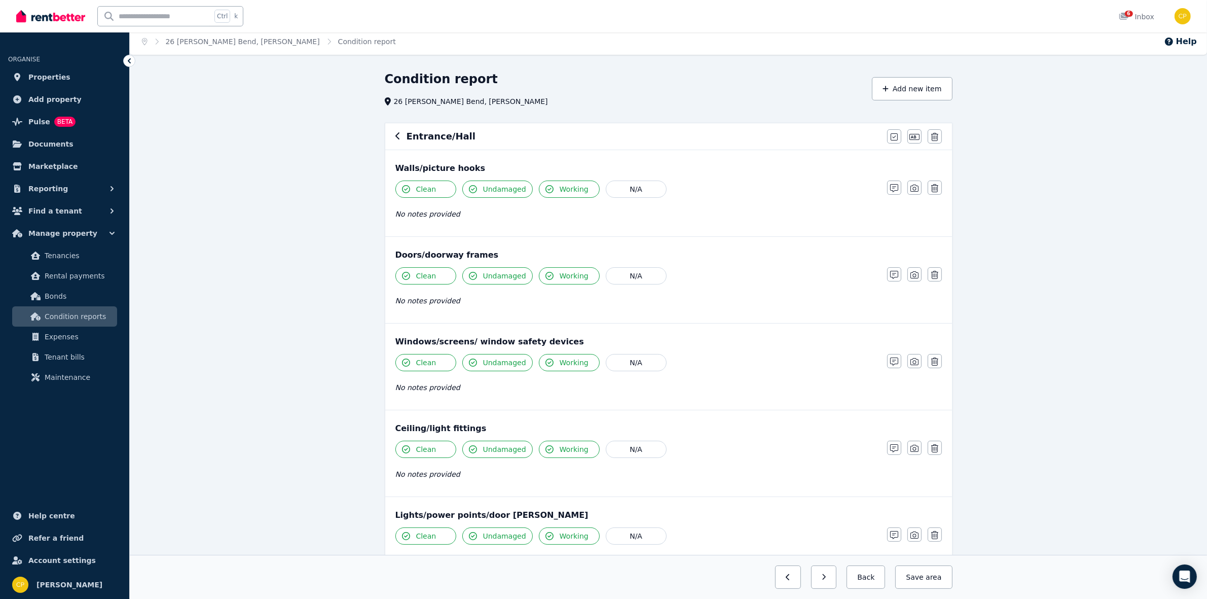
scroll to position [0, 0]
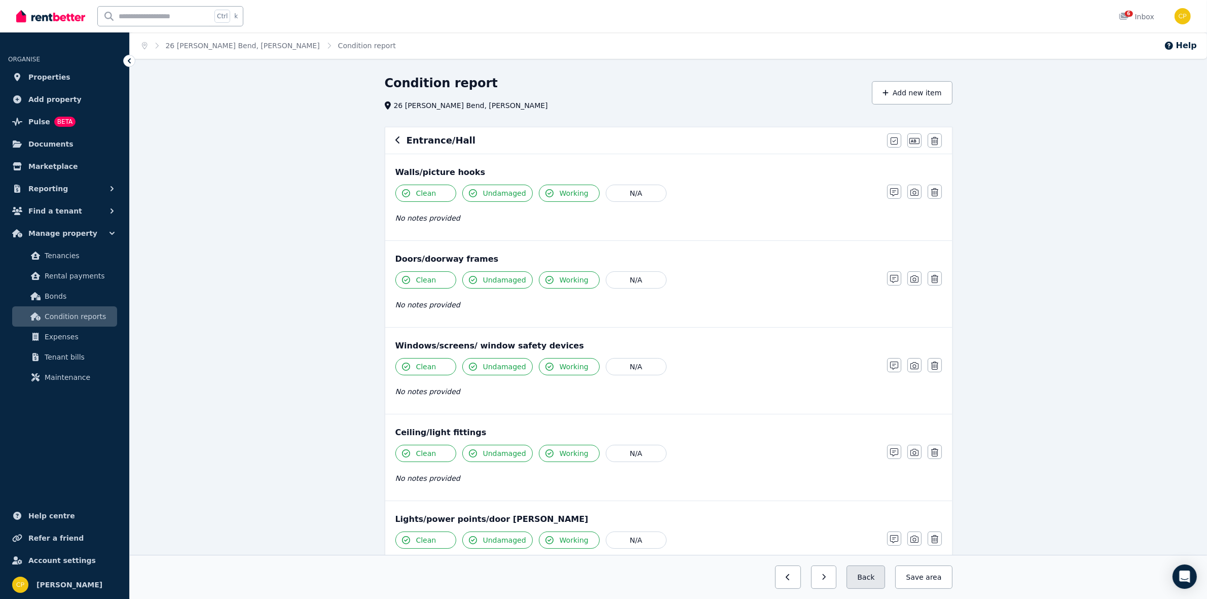
click at [873, 579] on button "Back" at bounding box center [866, 576] width 39 height 23
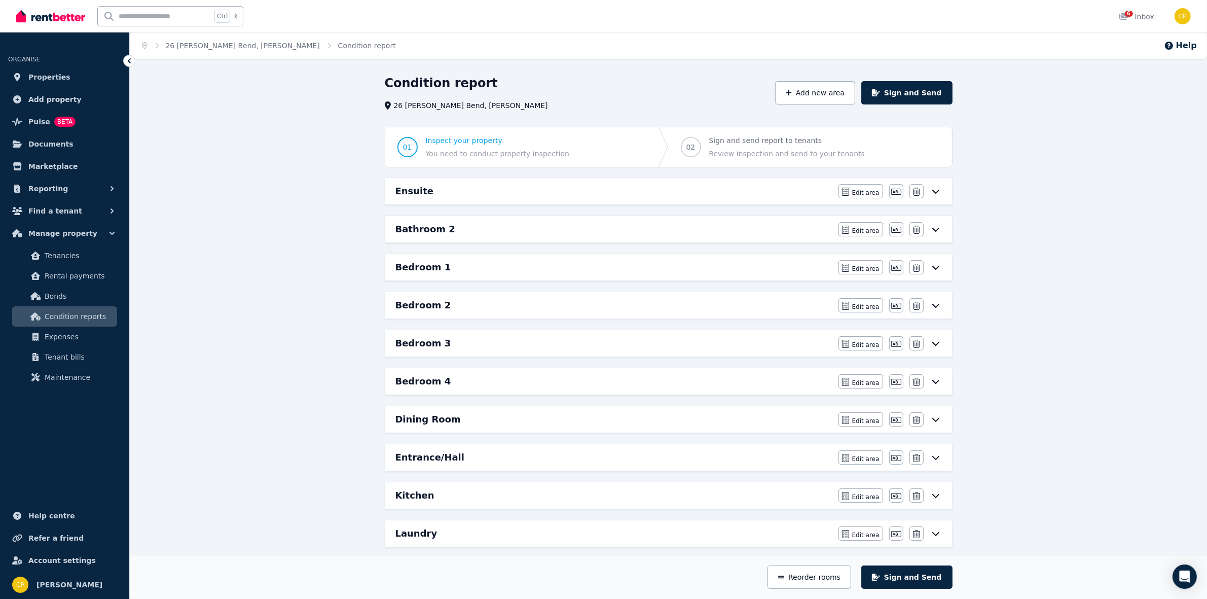
click at [477, 424] on div "Dining Room" at bounding box center [613, 419] width 437 height 14
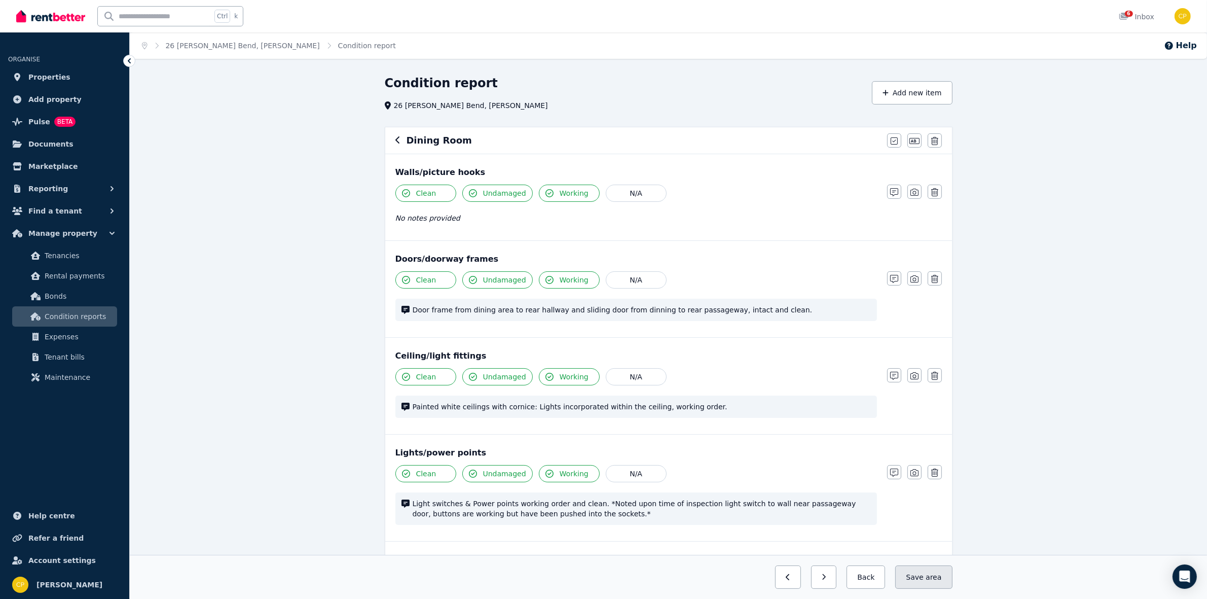
click at [917, 576] on button "Save area" at bounding box center [923, 576] width 57 height 23
click at [896, 196] on icon "button" at bounding box center [894, 192] width 8 height 8
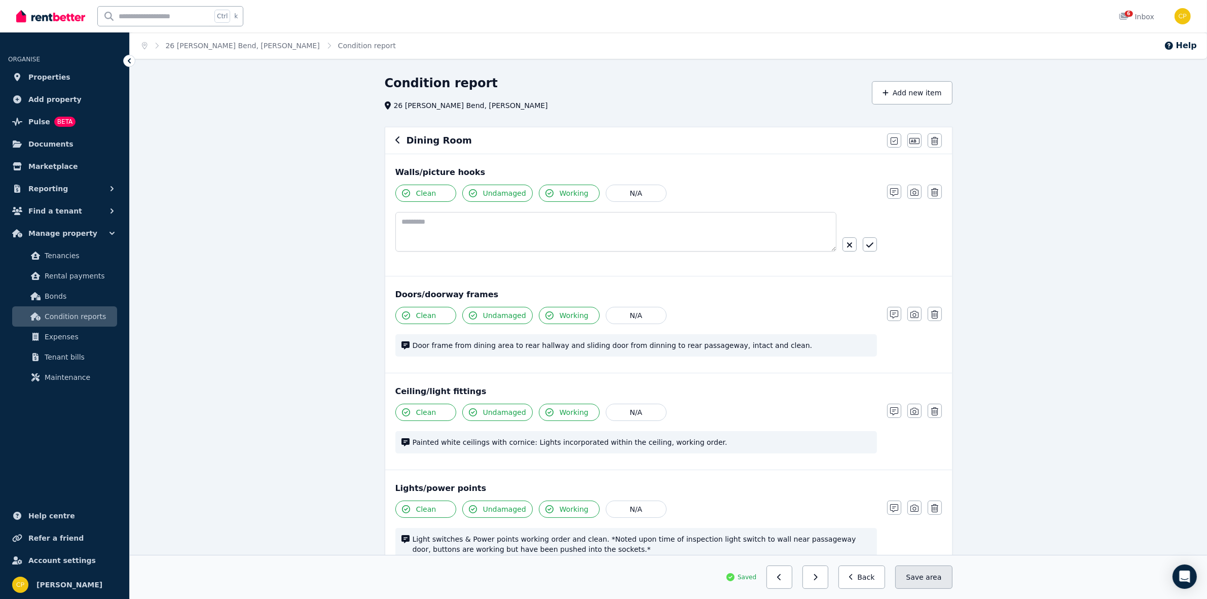
click at [932, 582] on button "Save area" at bounding box center [923, 576] width 57 height 23
click at [852, 582] on button "Back" at bounding box center [861, 576] width 47 height 23
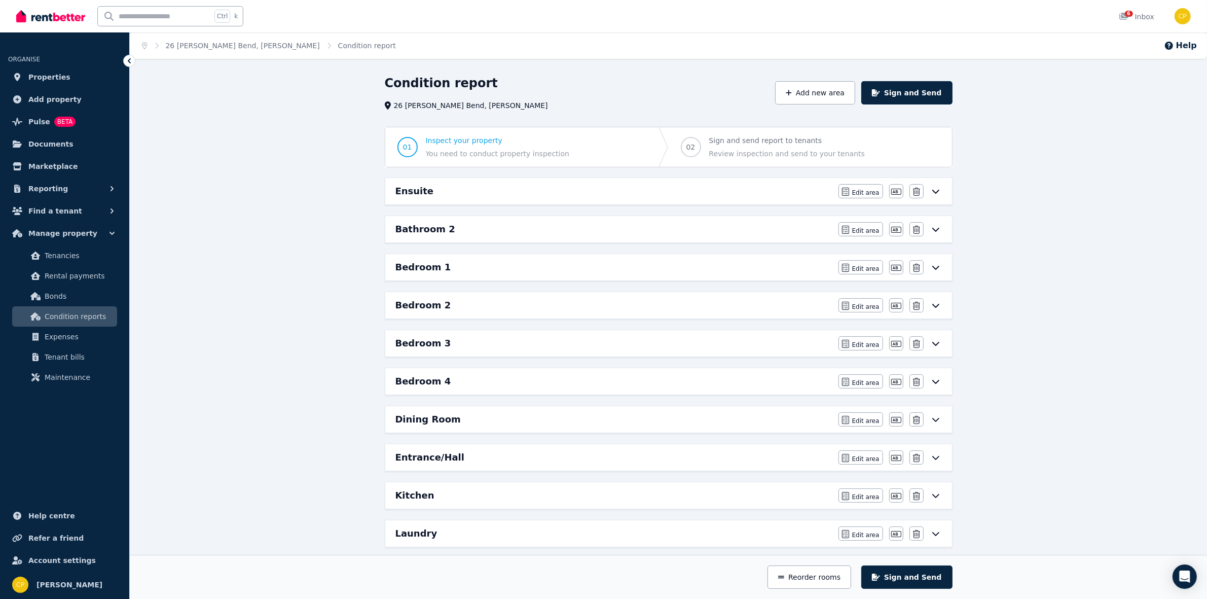
click at [492, 272] on div "Bedroom 1" at bounding box center [613, 267] width 437 height 14
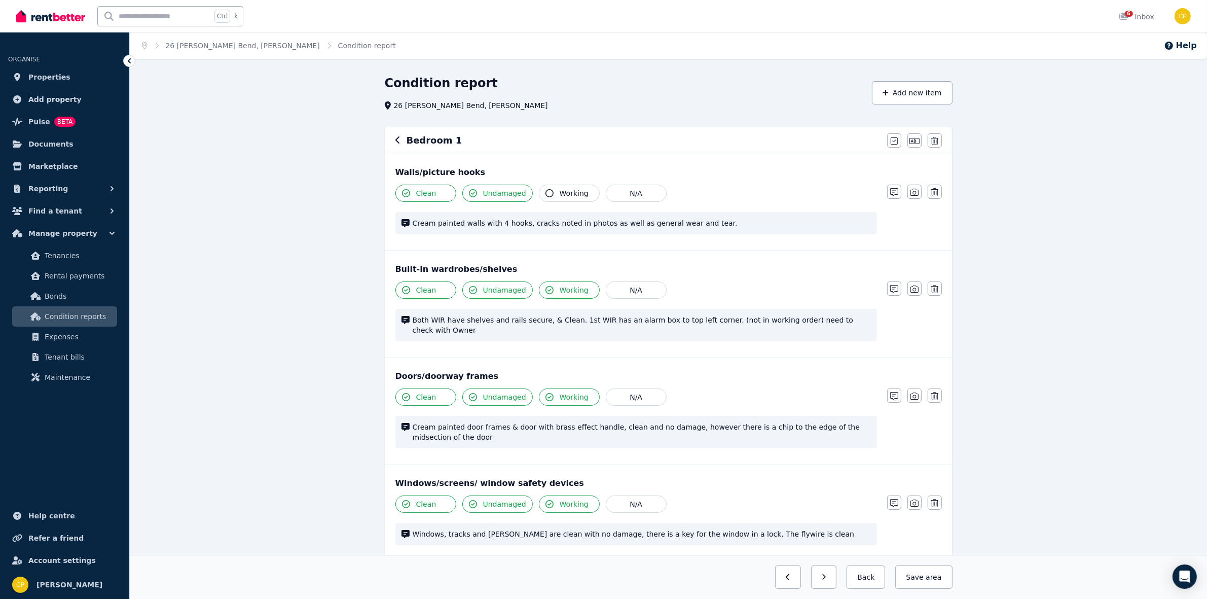
click at [705, 222] on span "Cream painted walls with 4 hooks, cracks noted in photos as well as general wea…" at bounding box center [642, 223] width 458 height 10
drag, startPoint x: 696, startPoint y: 222, endPoint x: 406, endPoint y: 224, distance: 290.5
click at [406, 224] on div "Cream painted walls with 4 hooks, cracks noted in photos as well as general wea…" at bounding box center [636, 223] width 482 height 22
copy span "Cream painted walls with 4 hooks, cracks noted in photos as well as general wea…"
click at [934, 576] on span "area" at bounding box center [934, 577] width 16 height 10
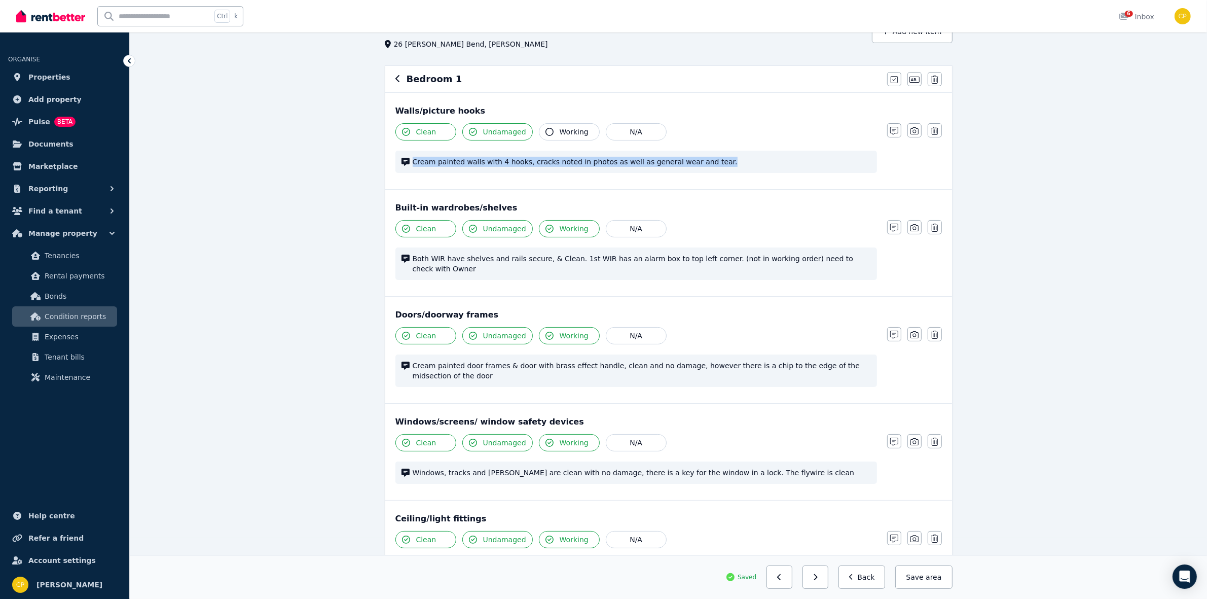
scroll to position [63, 0]
click at [854, 575] on icon "button" at bounding box center [851, 576] width 5 height 7
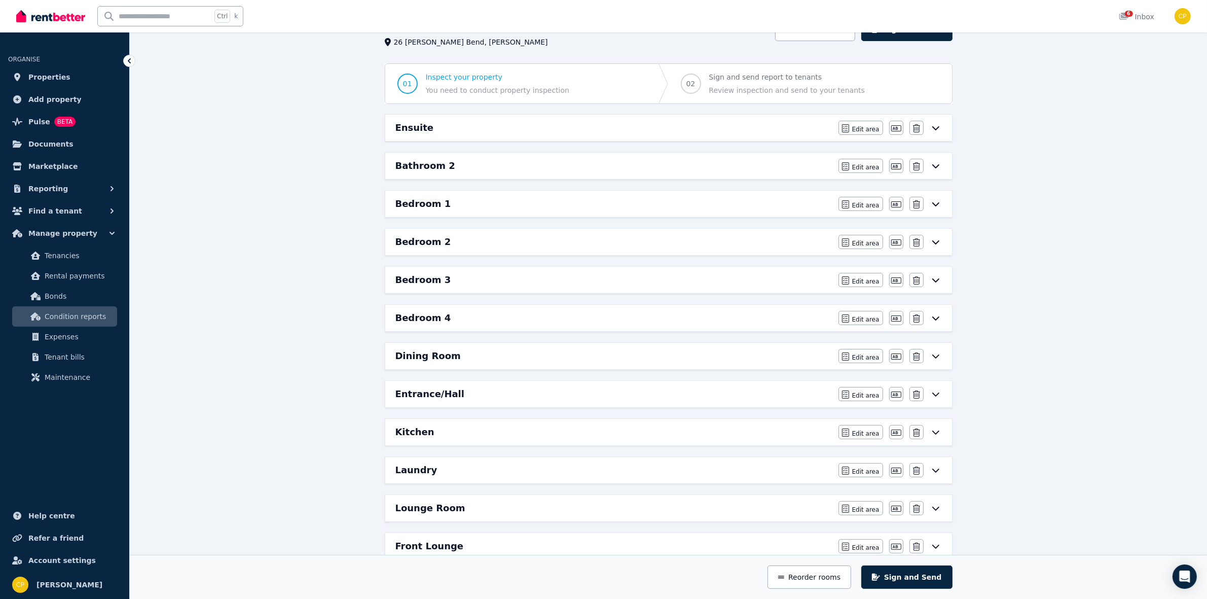
click at [469, 360] on div "Dining Room" at bounding box center [613, 356] width 437 height 14
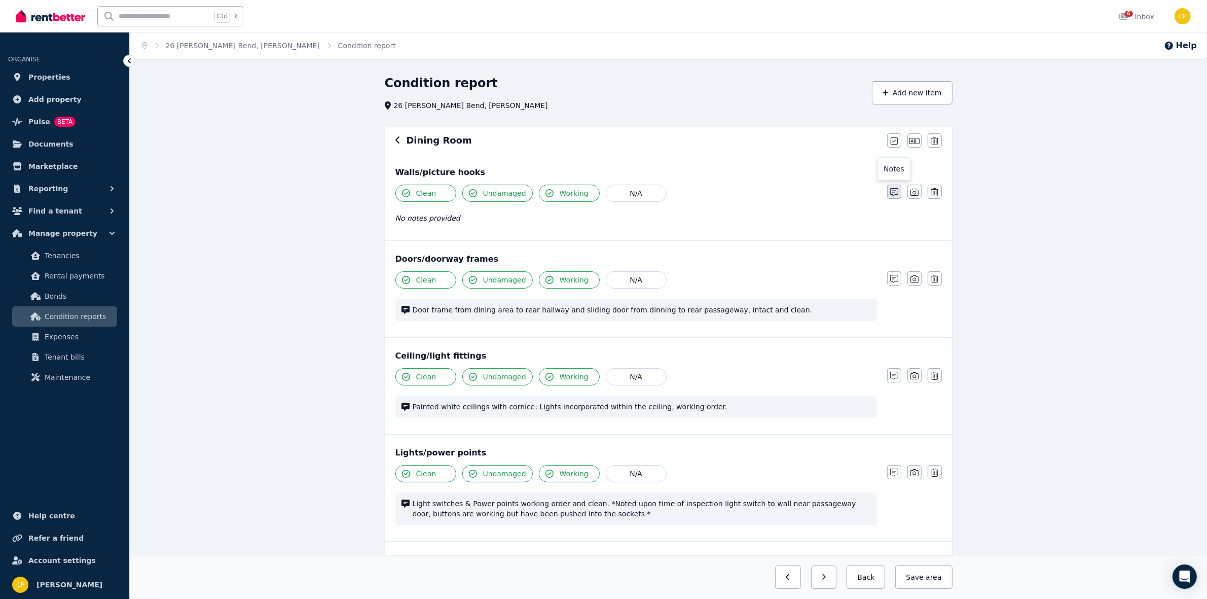
click at [900, 193] on button "button" at bounding box center [894, 192] width 14 height 14
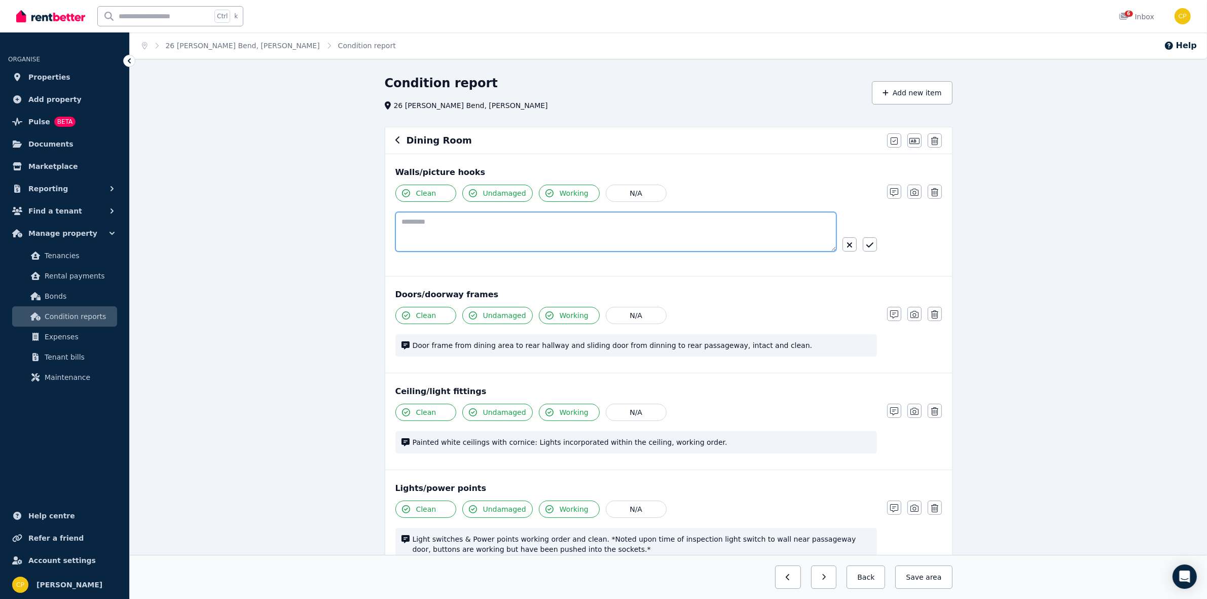
click at [434, 227] on textarea at bounding box center [615, 232] width 441 height 40
paste textarea "**********"
drag, startPoint x: 510, startPoint y: 224, endPoint x: 467, endPoint y: 226, distance: 42.6
click at [467, 226] on textarea "**********" at bounding box center [615, 232] width 441 height 40
type textarea "**********"
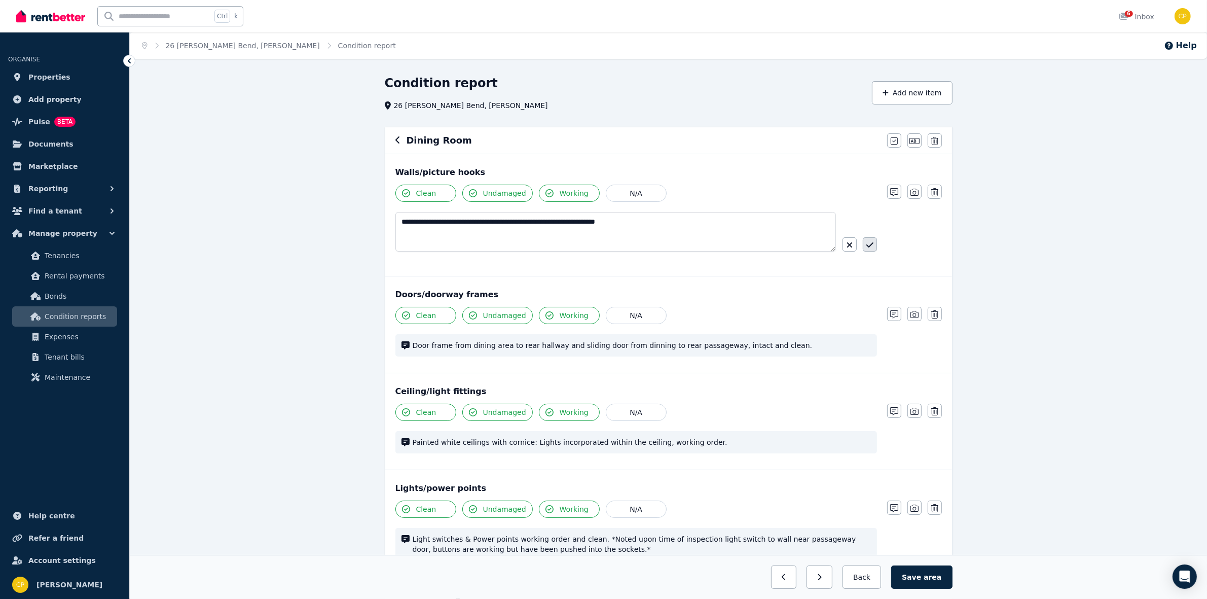
click at [870, 241] on button "button" at bounding box center [870, 244] width 14 height 14
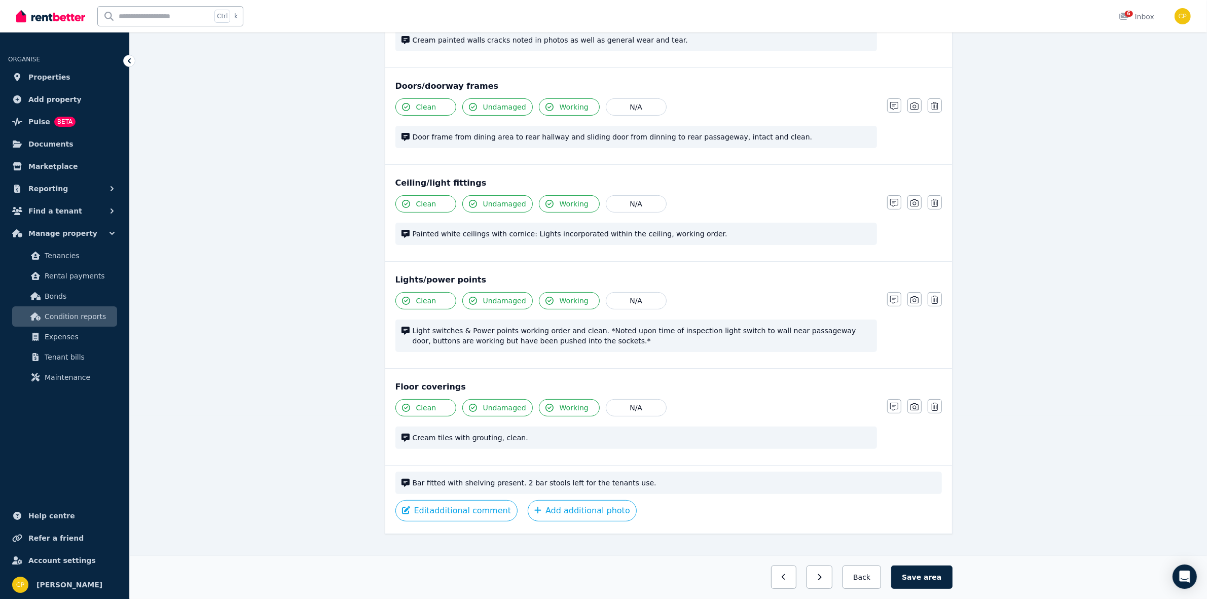
scroll to position [201, 0]
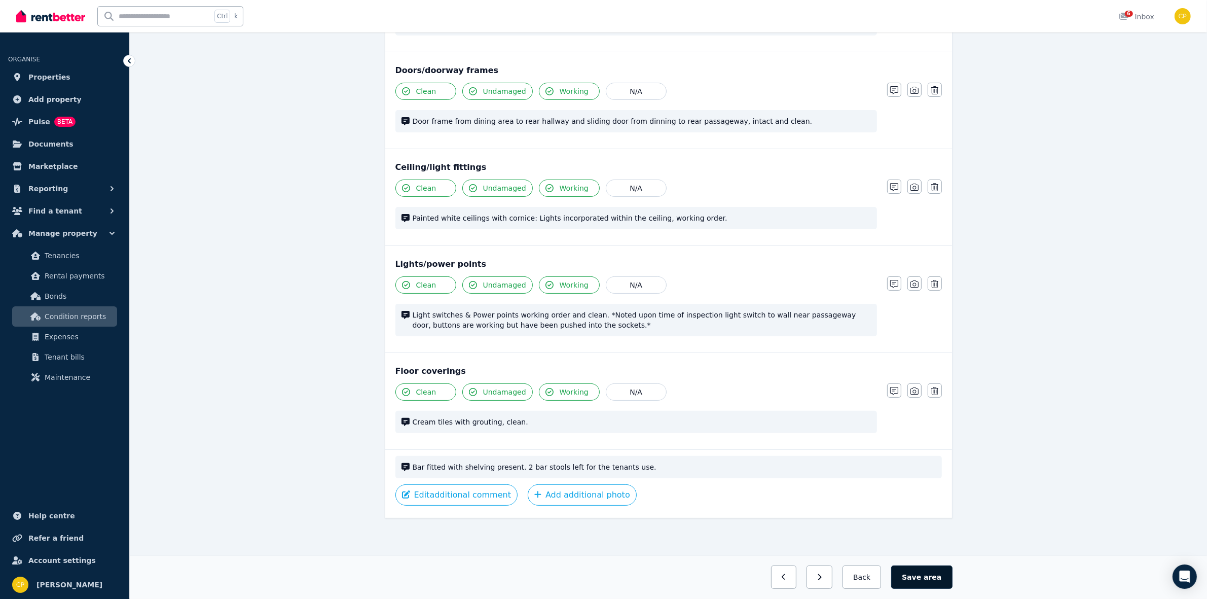
click at [929, 578] on span "area" at bounding box center [933, 577] width 18 height 10
click at [881, 581] on button "Back" at bounding box center [861, 576] width 47 height 23
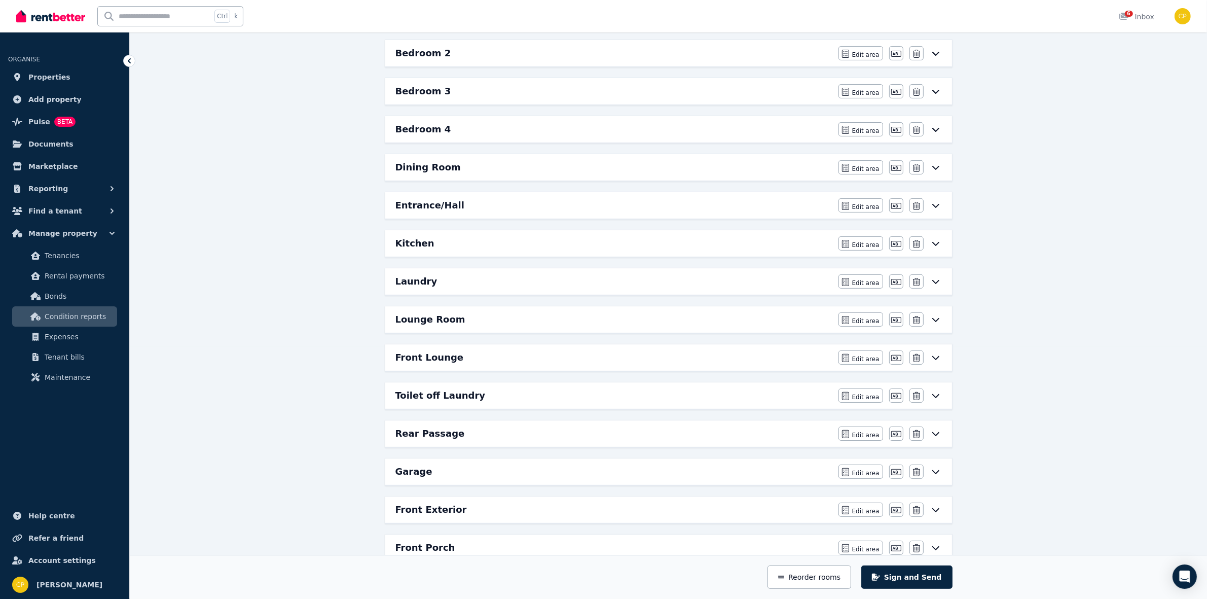
click at [479, 205] on div "Entrance/Hall" at bounding box center [613, 205] width 437 height 14
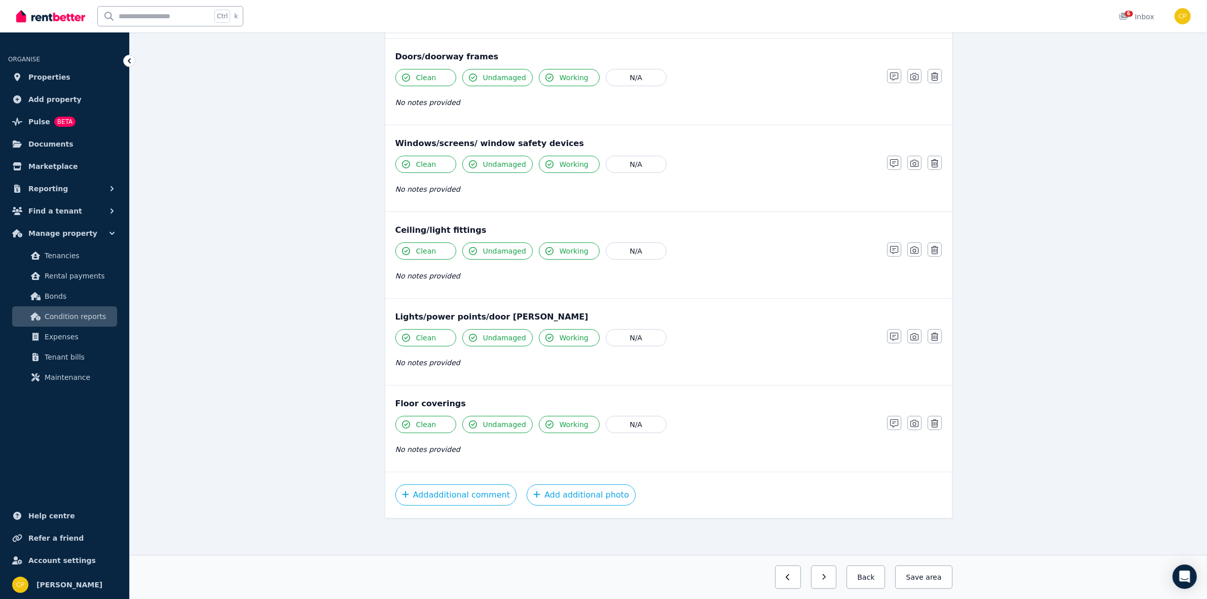
scroll to position [0, 0]
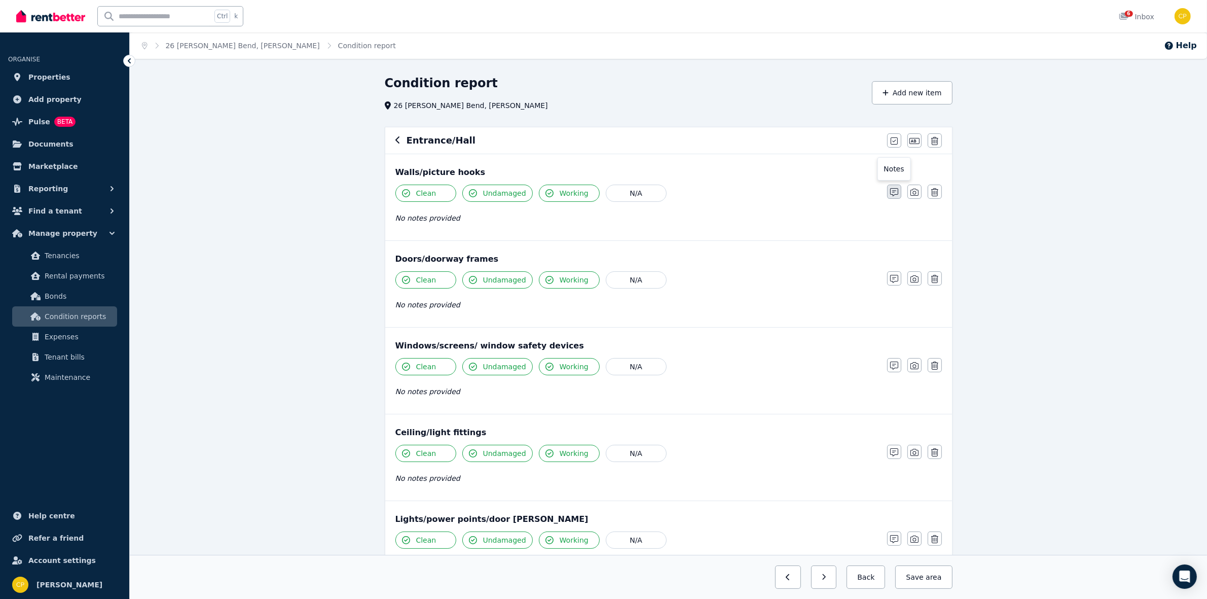
click at [898, 188] on button "button" at bounding box center [894, 192] width 14 height 14
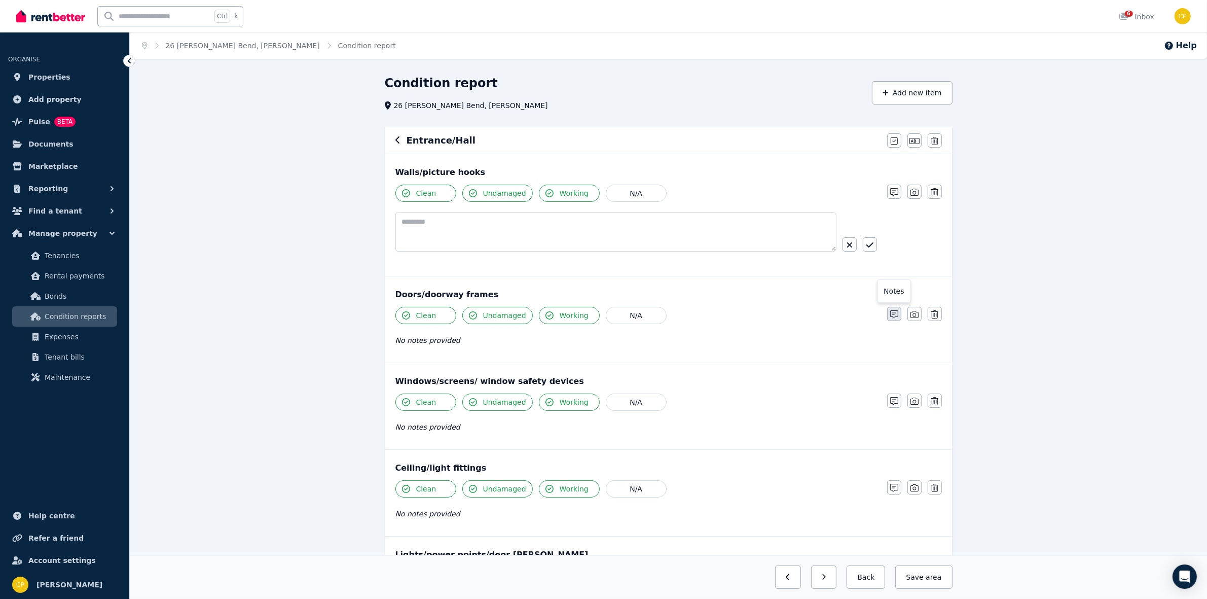
click at [899, 314] on button "button" at bounding box center [894, 314] width 14 height 14
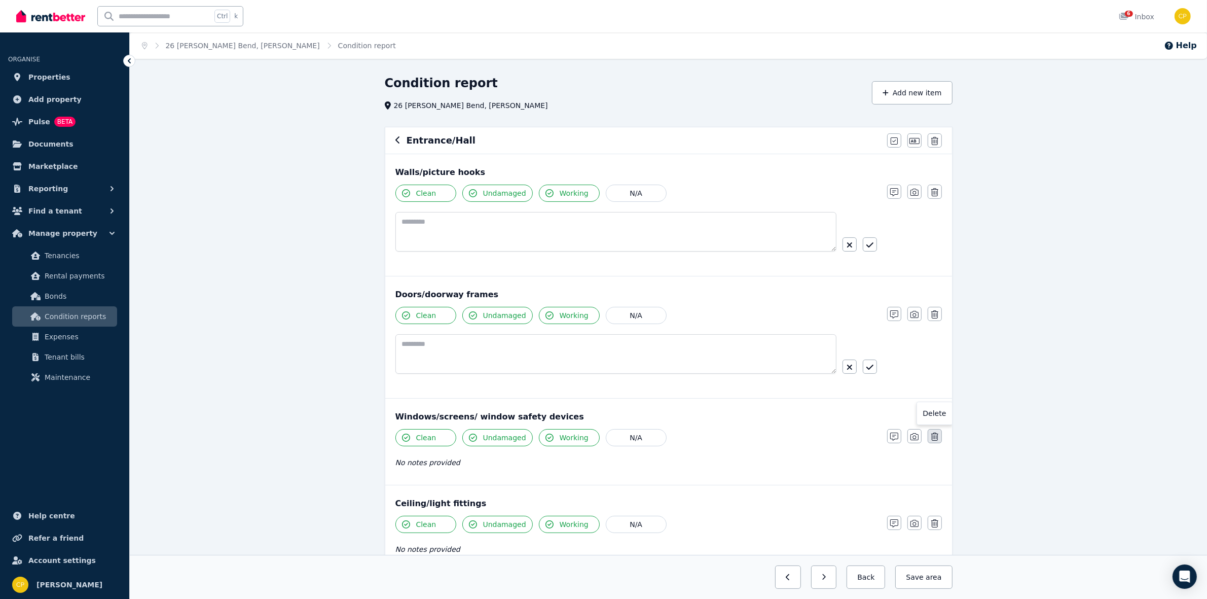
click at [936, 443] on button "button" at bounding box center [935, 436] width 14 height 14
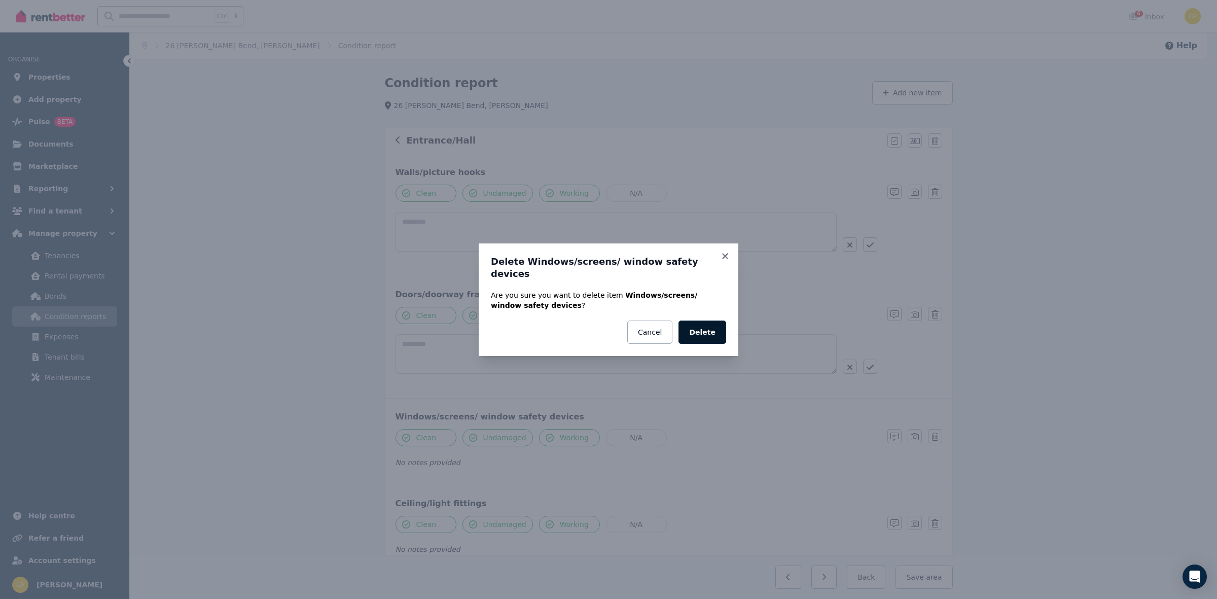
click at [715, 324] on button "Delete" at bounding box center [702, 331] width 48 height 23
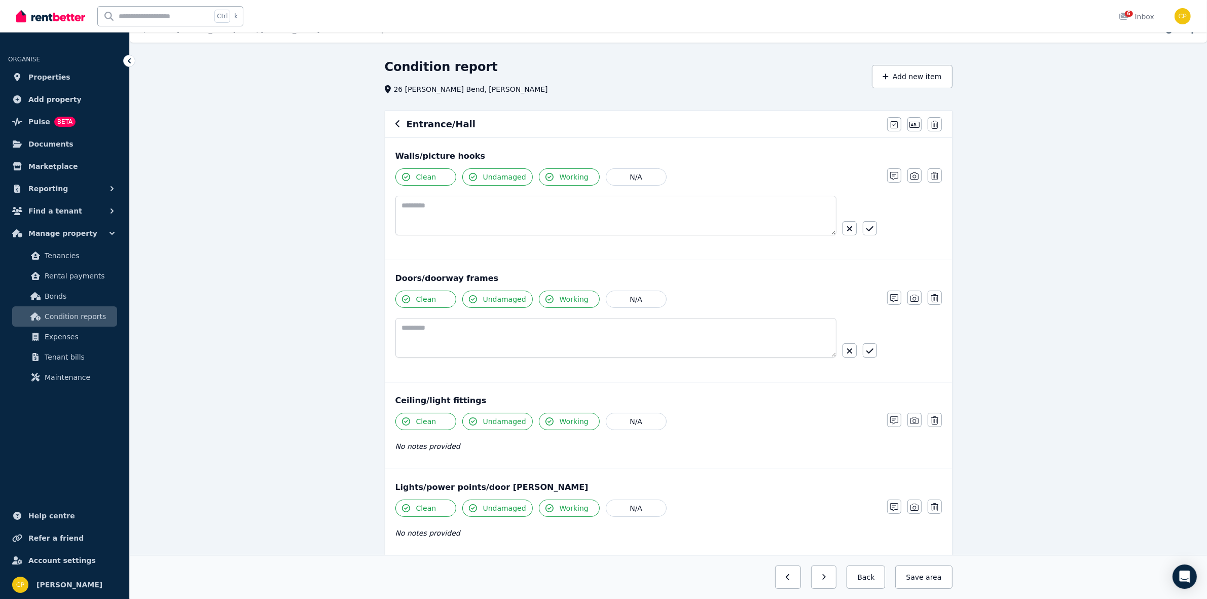
scroll to position [21, 0]
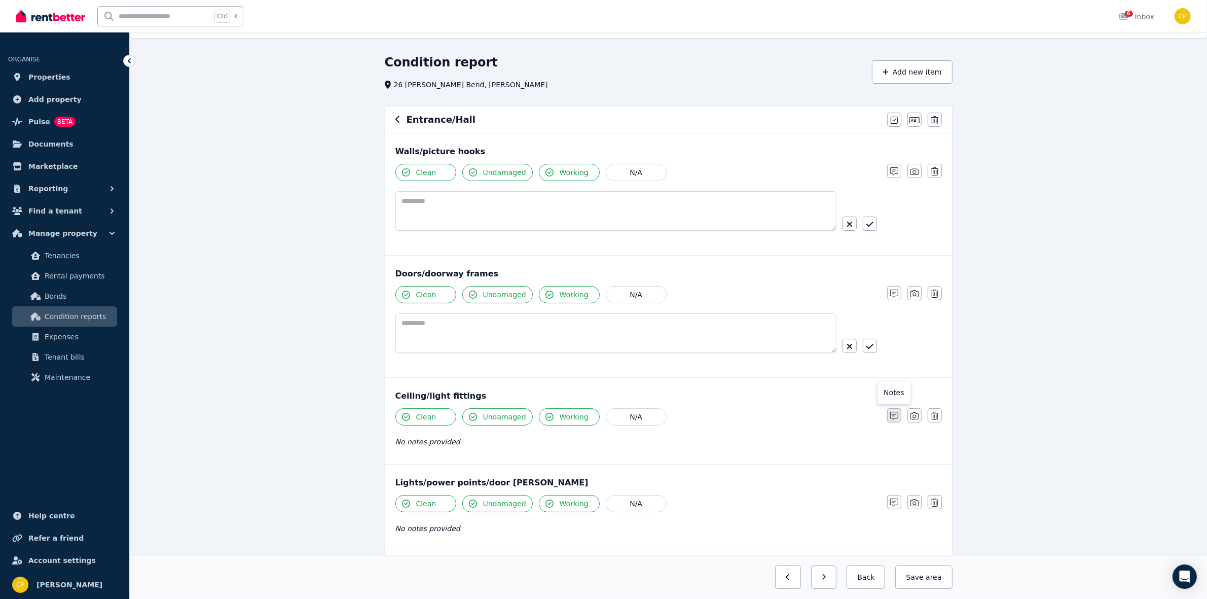
click at [895, 422] on button "button" at bounding box center [894, 415] width 14 height 14
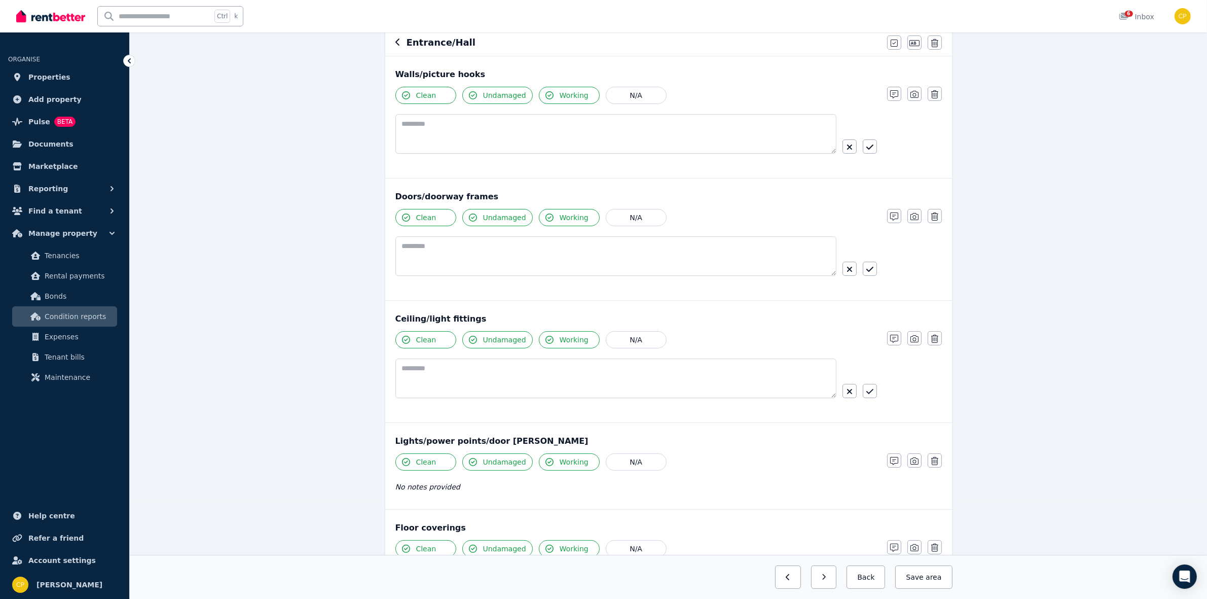
scroll to position [105, 0]
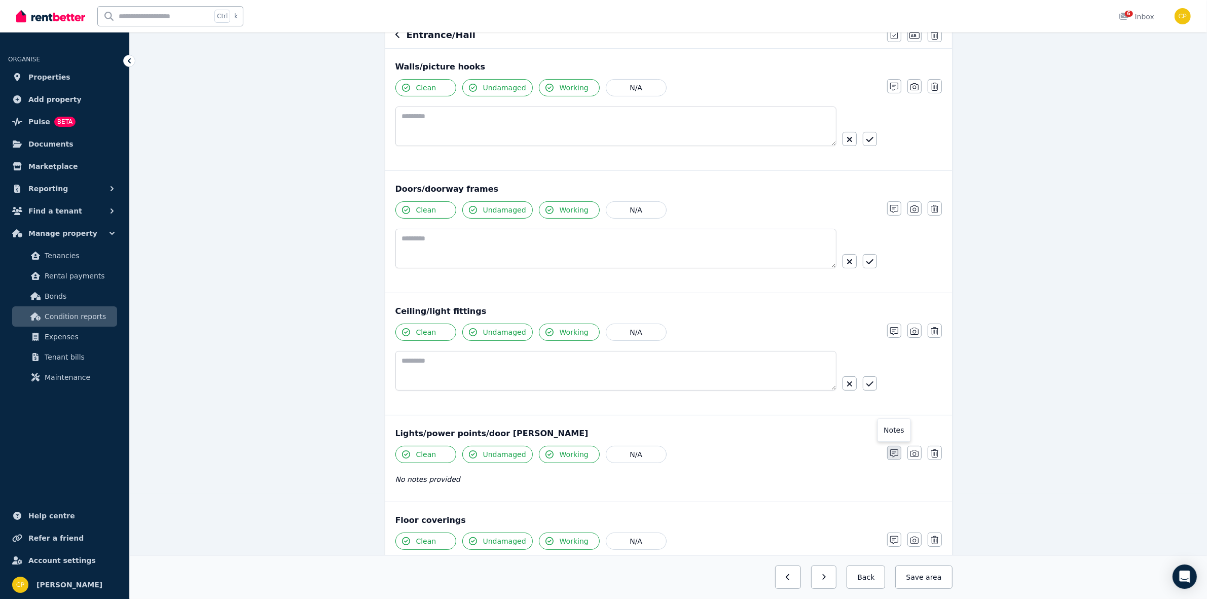
click at [892, 454] on icon "button" at bounding box center [894, 453] width 8 height 8
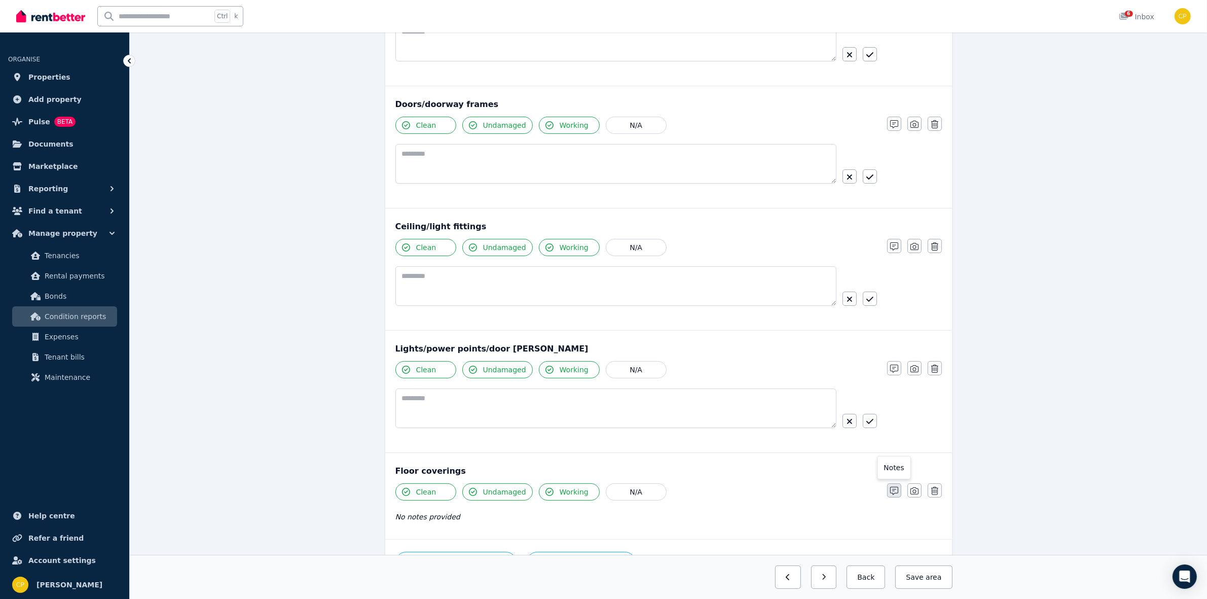
click at [892, 495] on icon "button" at bounding box center [894, 491] width 8 height 8
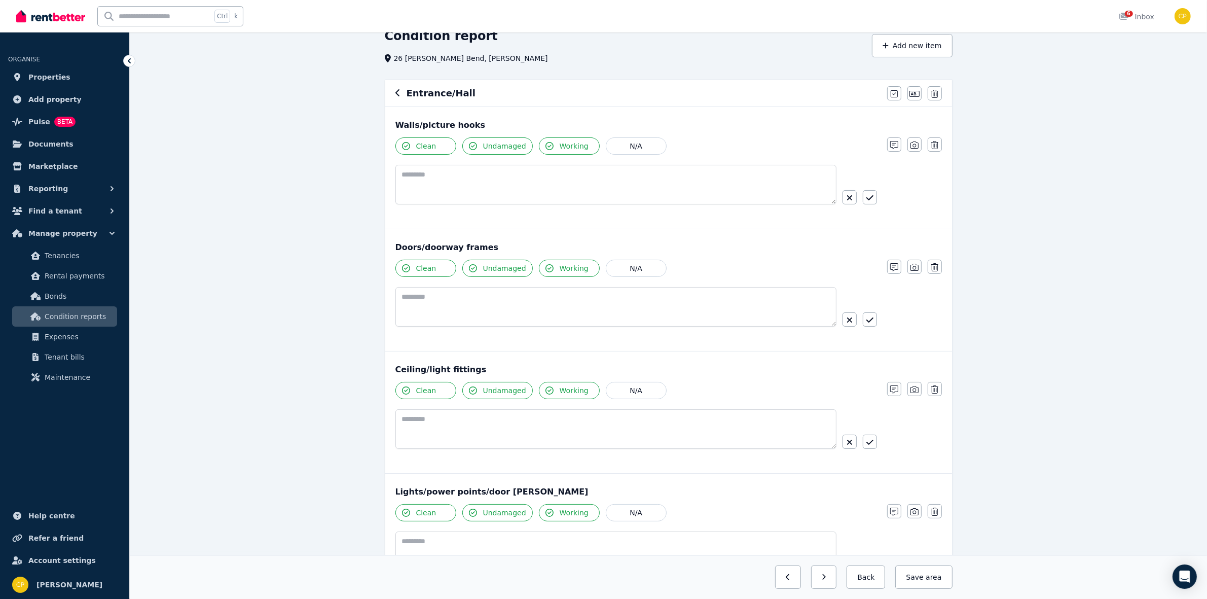
scroll to position [22, 0]
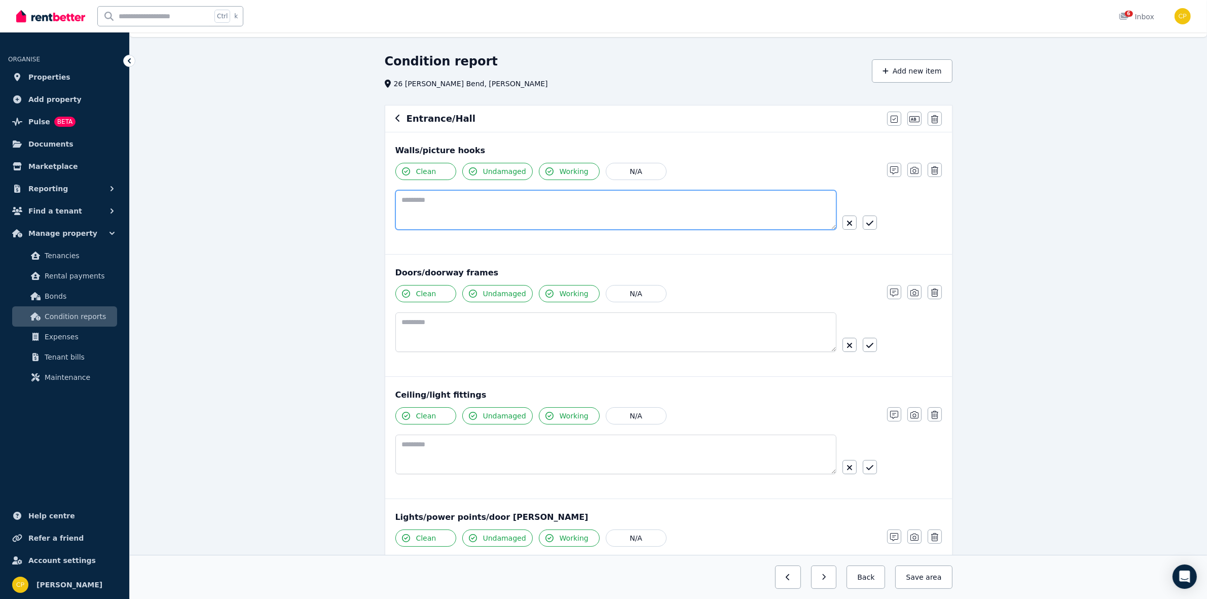
click at [406, 201] on textarea at bounding box center [615, 210] width 441 height 40
paste textarea "**********"
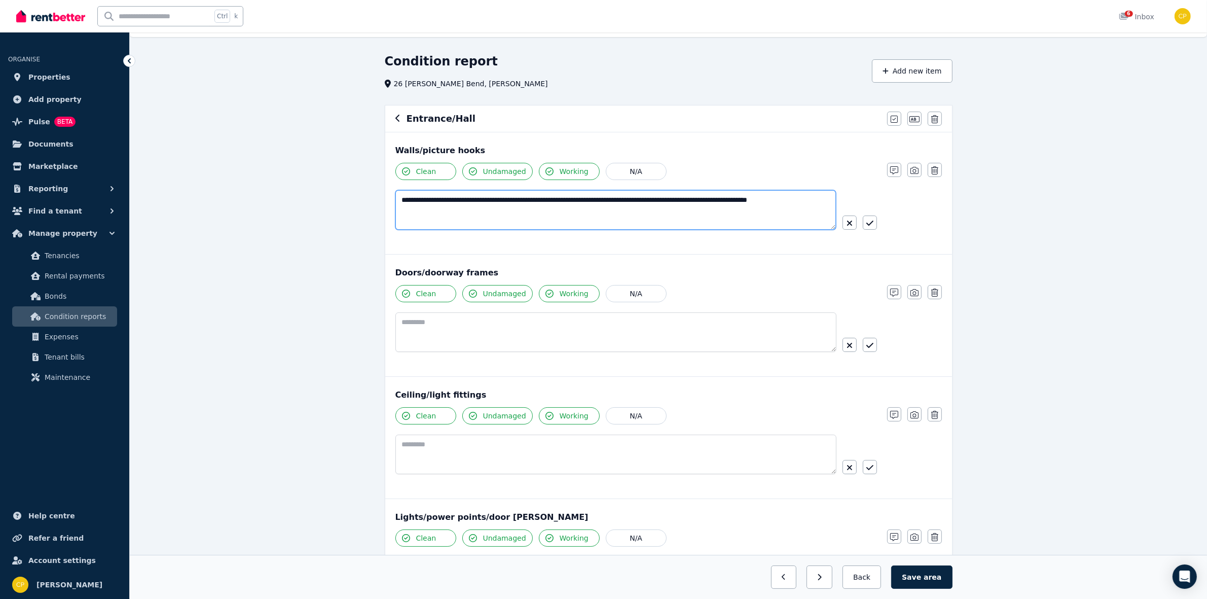
drag, startPoint x: 827, startPoint y: 200, endPoint x: 726, endPoint y: 203, distance: 101.4
click at [726, 203] on textarea "**********" at bounding box center [615, 210] width 441 height 40
type textarea "**********"
click at [867, 219] on button "button" at bounding box center [870, 222] width 14 height 14
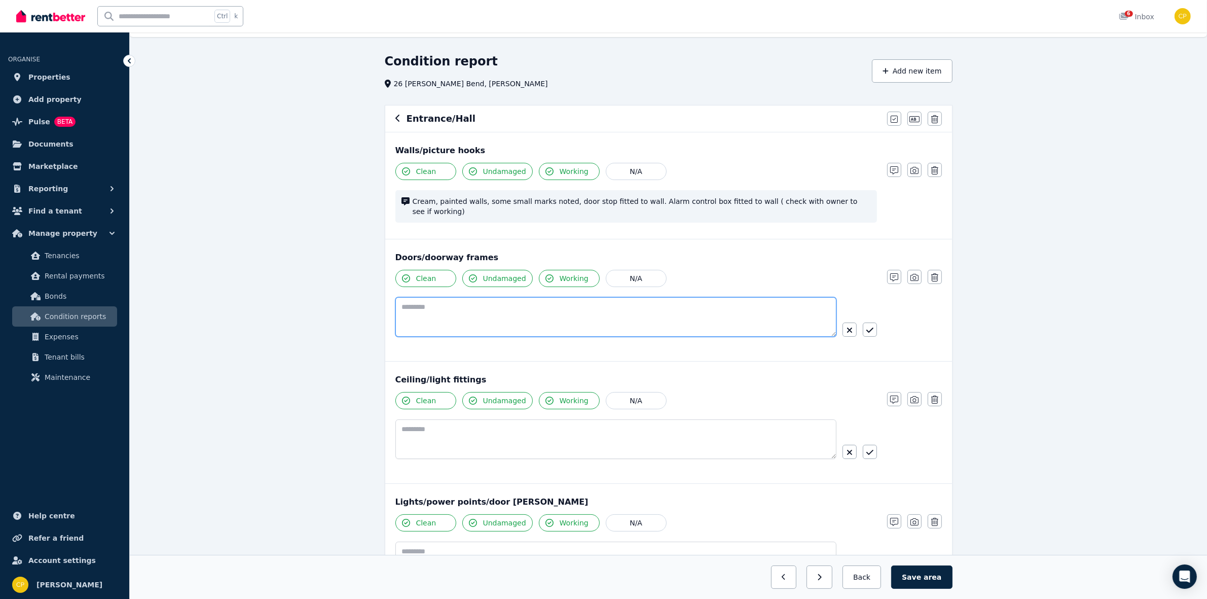
click at [415, 302] on textarea at bounding box center [615, 317] width 441 height 40
paste textarea "**********"
type textarea "**********"
click at [868, 326] on icon "button" at bounding box center [869, 330] width 7 height 8
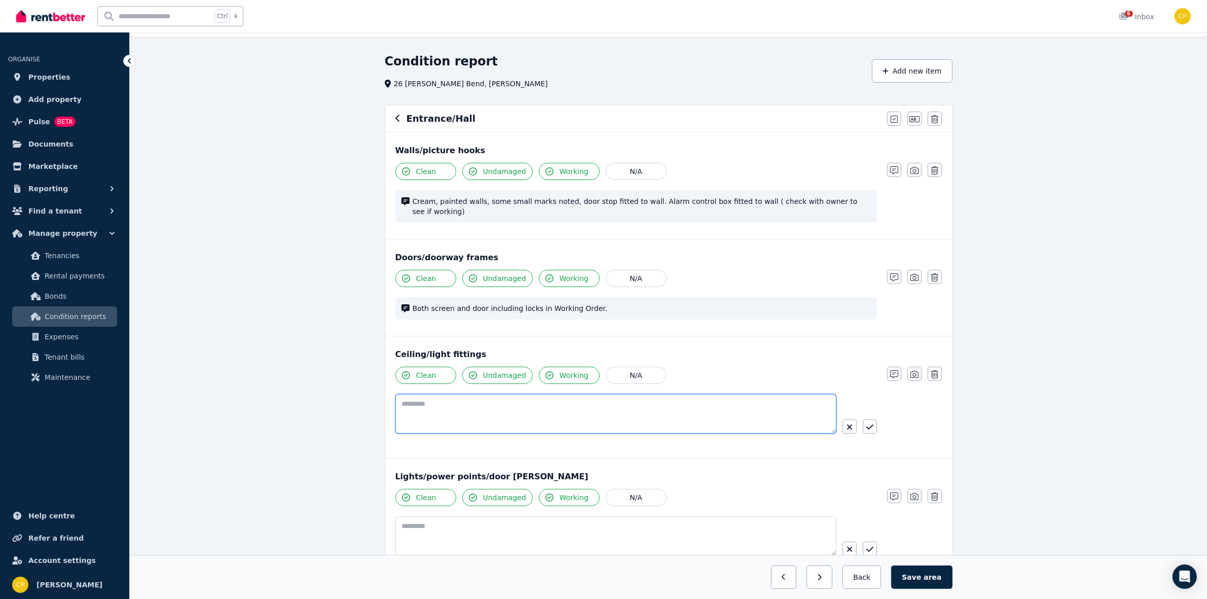
click at [404, 396] on textarea at bounding box center [615, 414] width 441 height 40
paste textarea "**********"
type textarea "**********"
click at [868, 419] on button "button" at bounding box center [870, 426] width 14 height 14
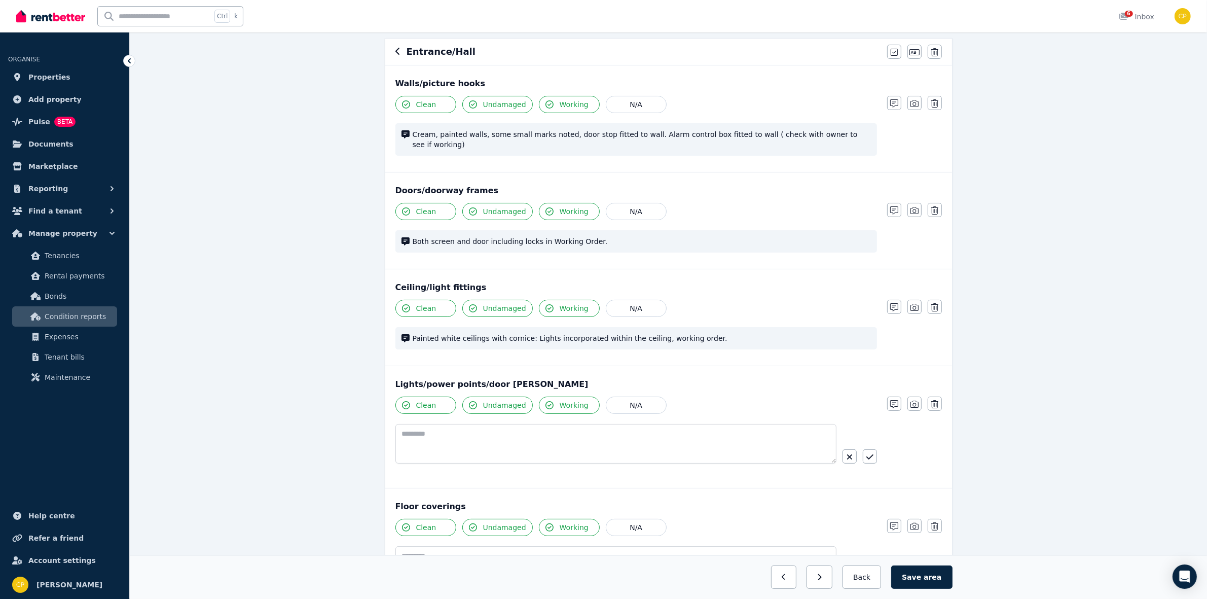
scroll to position [106, 0]
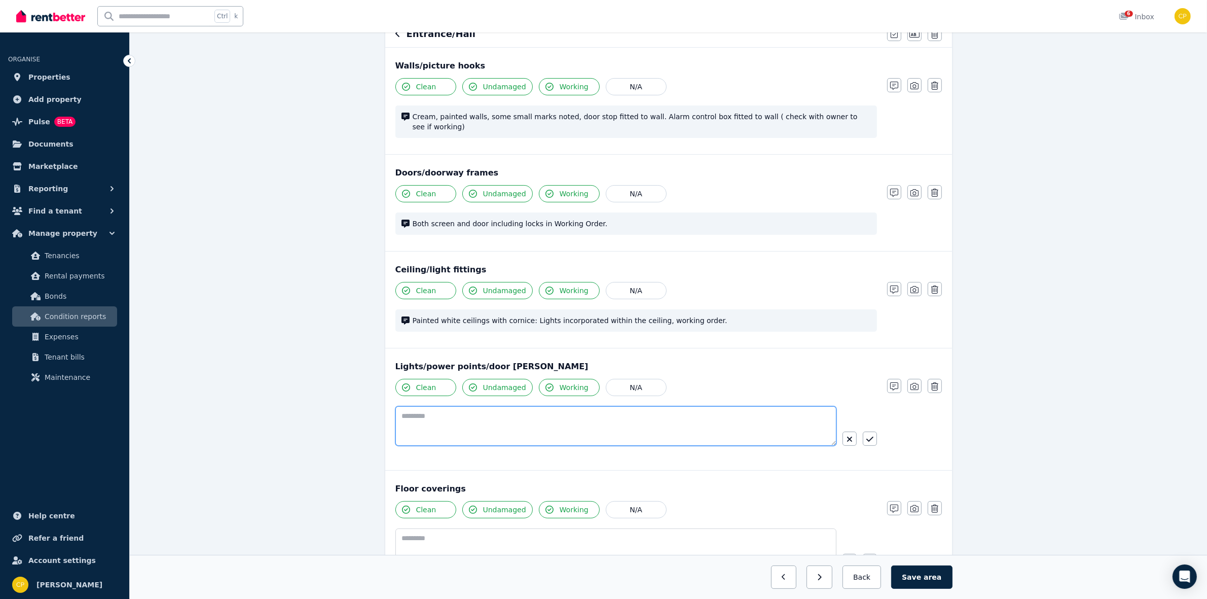
click at [402, 416] on textarea at bounding box center [615, 426] width 441 height 40
paste textarea "**********"
type textarea "**********"
click at [868, 435] on icon "button" at bounding box center [869, 439] width 7 height 8
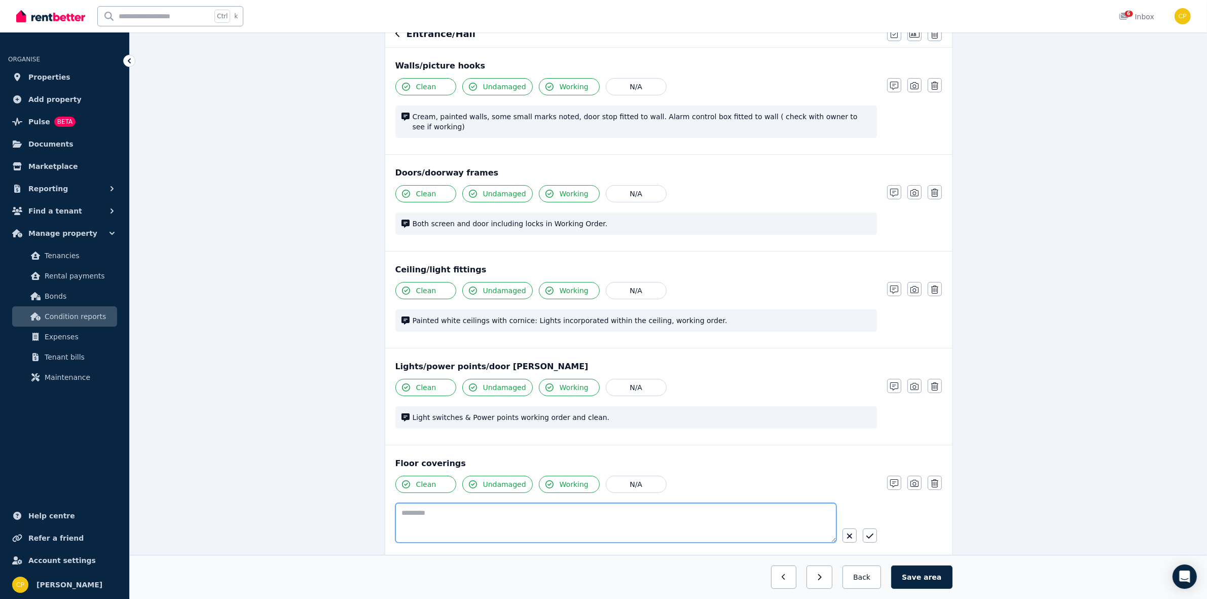
click at [415, 505] on textarea at bounding box center [615, 523] width 441 height 40
paste textarea "**********"
type textarea "**********"
click at [872, 532] on icon "button" at bounding box center [869, 536] width 7 height 8
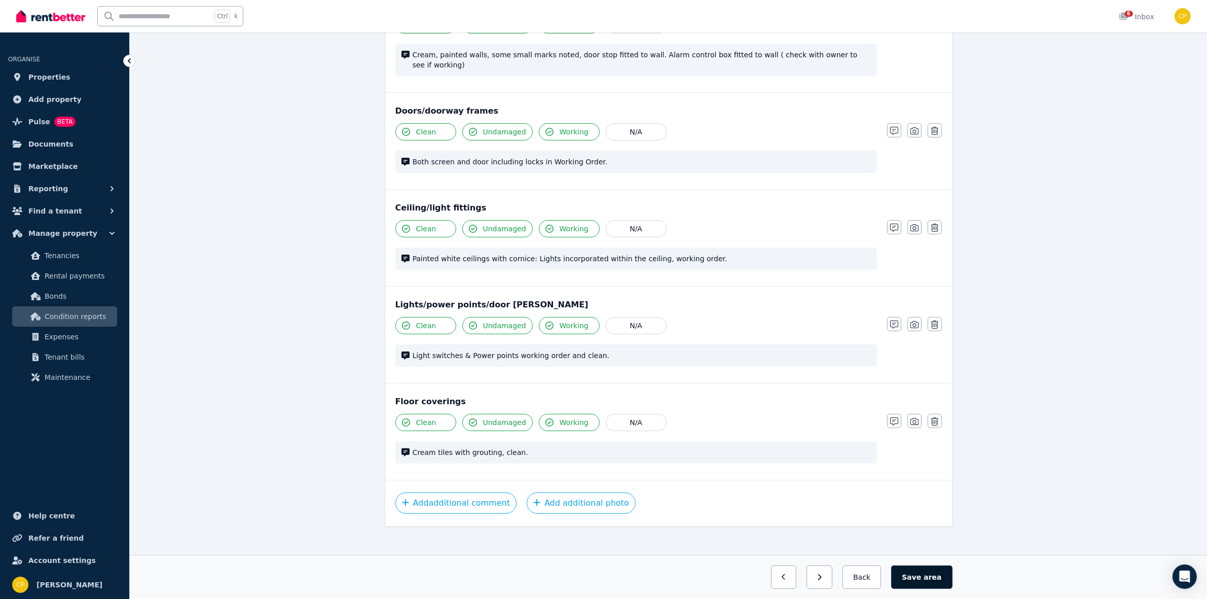
click at [935, 580] on span "area" at bounding box center [933, 577] width 18 height 10
click at [854, 578] on icon "button" at bounding box center [851, 576] width 5 height 7
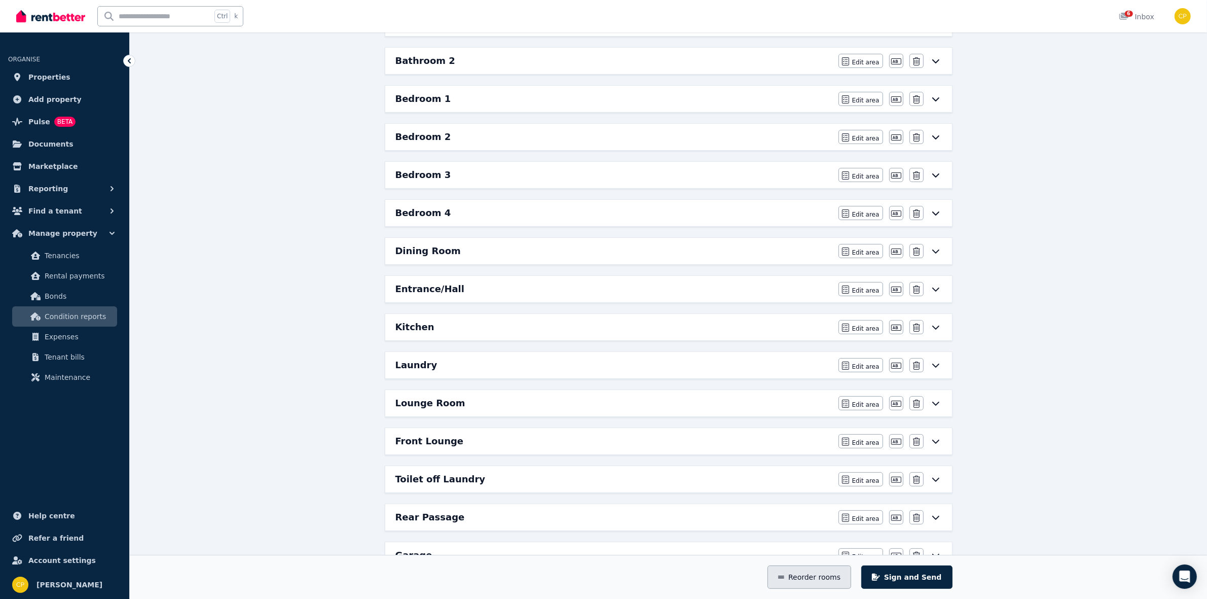
scroll to position [219, 0]
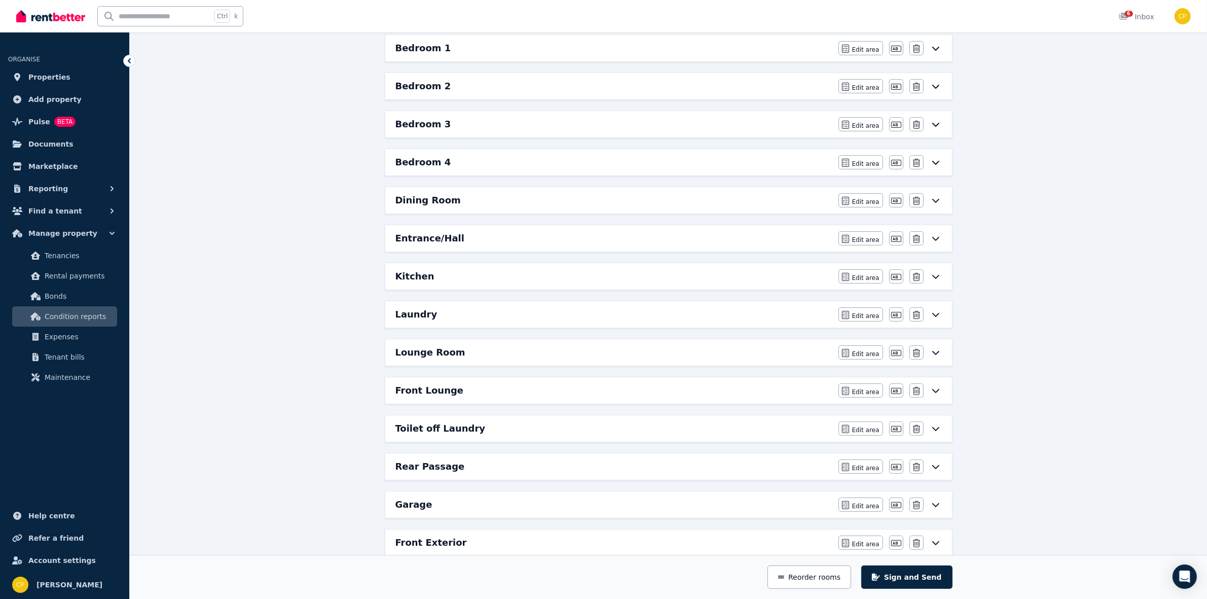
click at [667, 279] on div "Kitchen" at bounding box center [613, 276] width 437 height 14
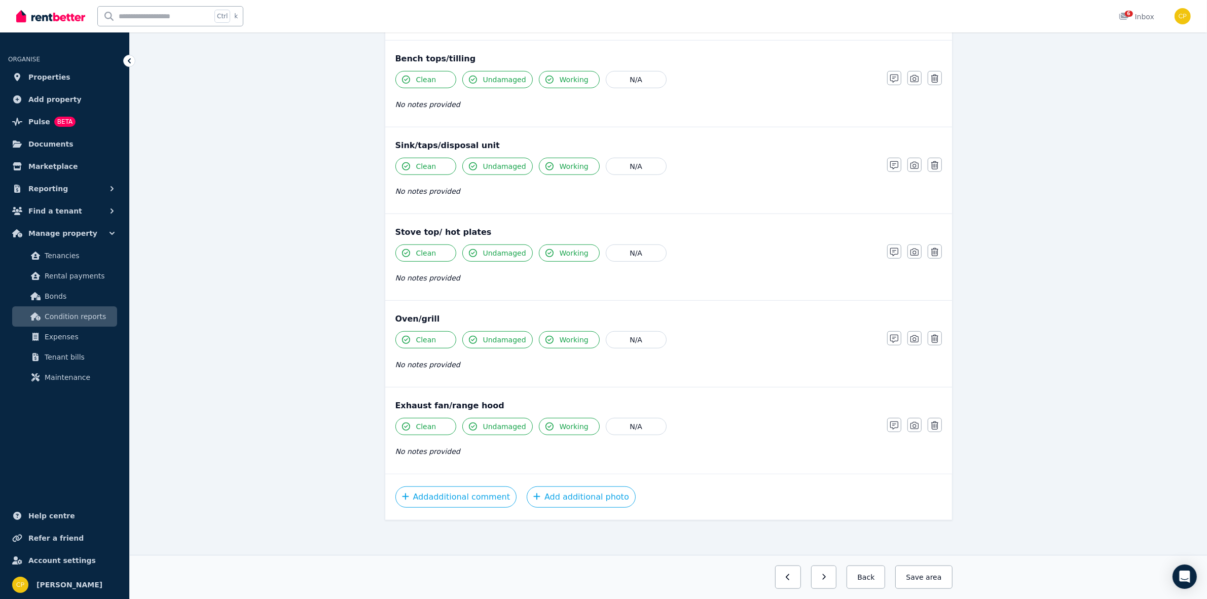
scroll to position [911, 0]
click at [891, 418] on button "button" at bounding box center [894, 423] width 14 height 14
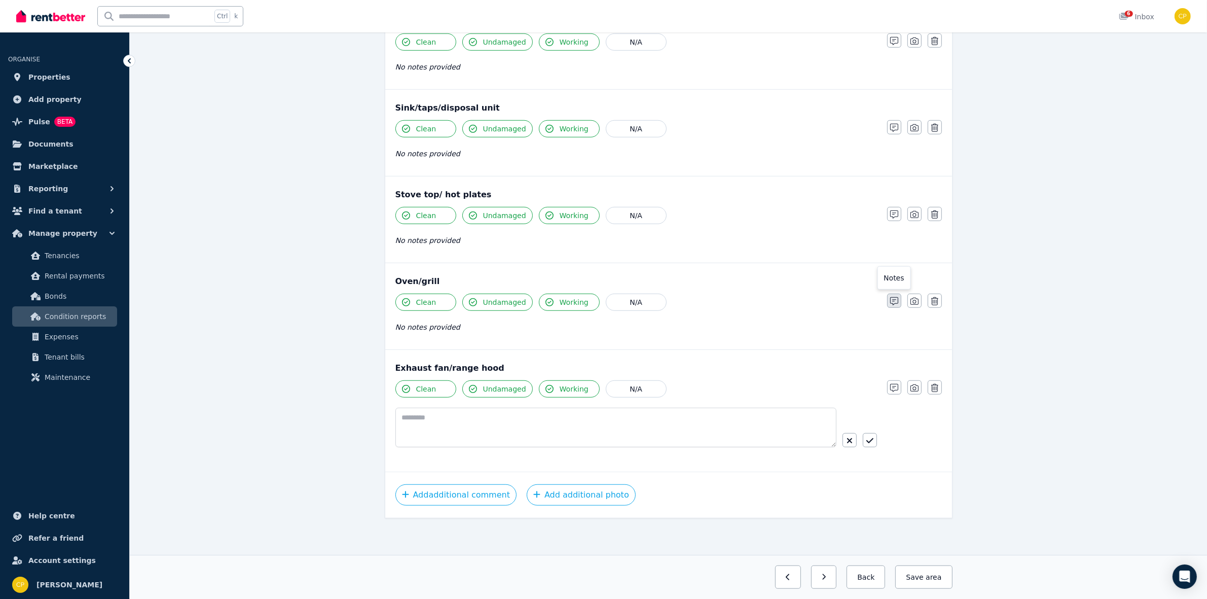
click at [890, 301] on icon "button" at bounding box center [894, 301] width 8 height 8
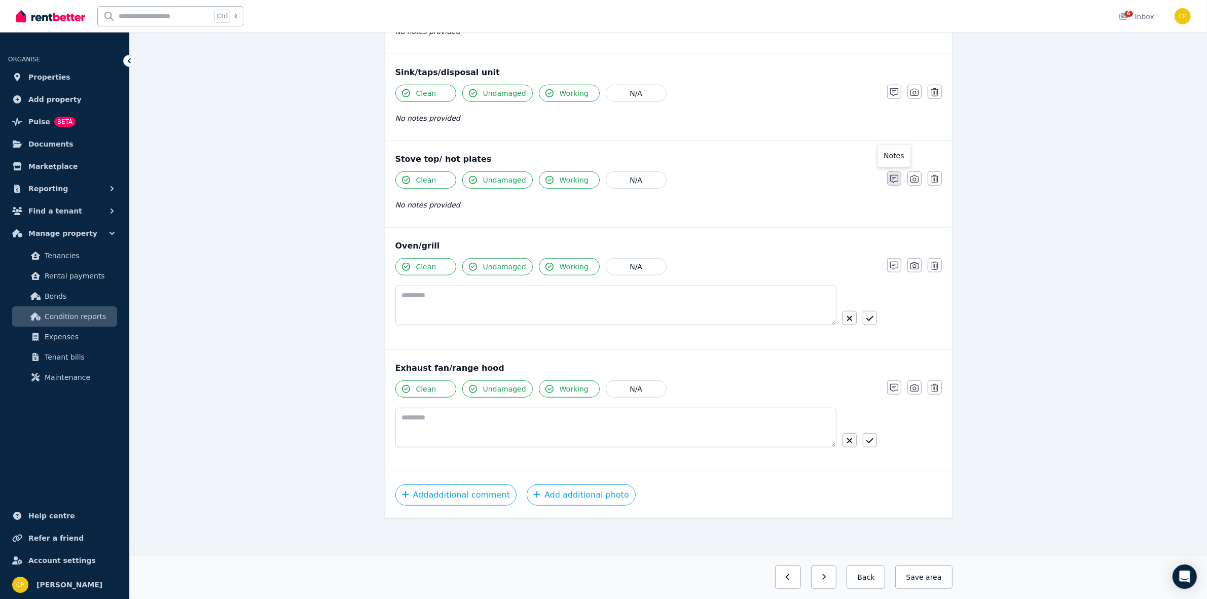
click at [891, 171] on button "button" at bounding box center [894, 178] width 14 height 14
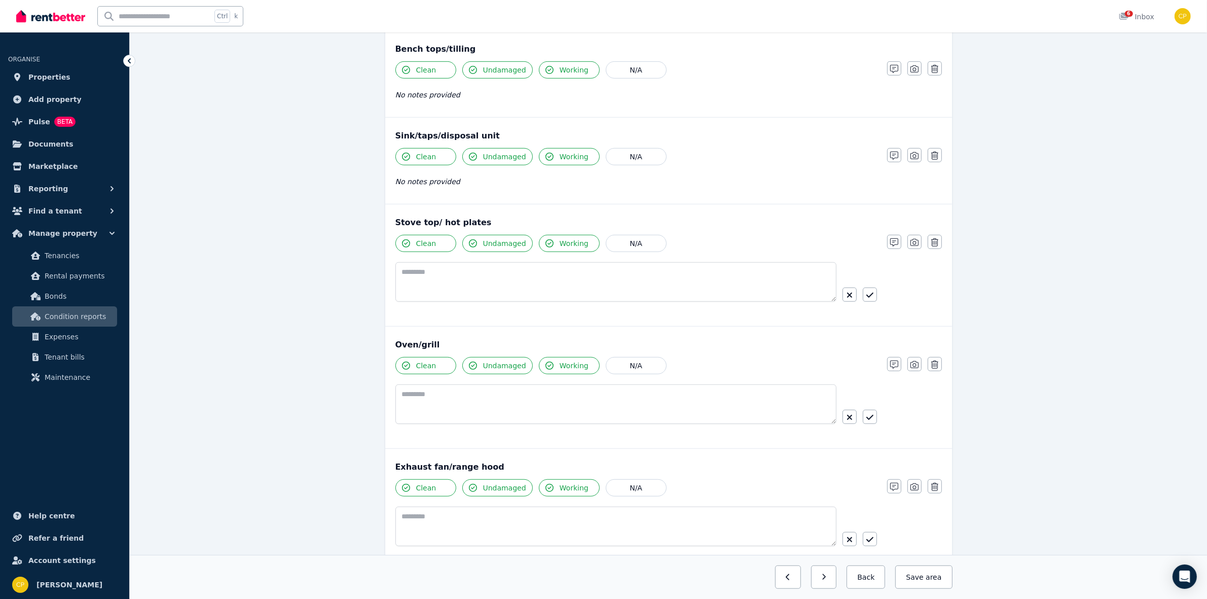
scroll to position [913, 0]
click at [891, 167] on div "Clean Undamaged Working N/A No notes provided Notes Photo Delete" at bounding box center [668, 174] width 546 height 50
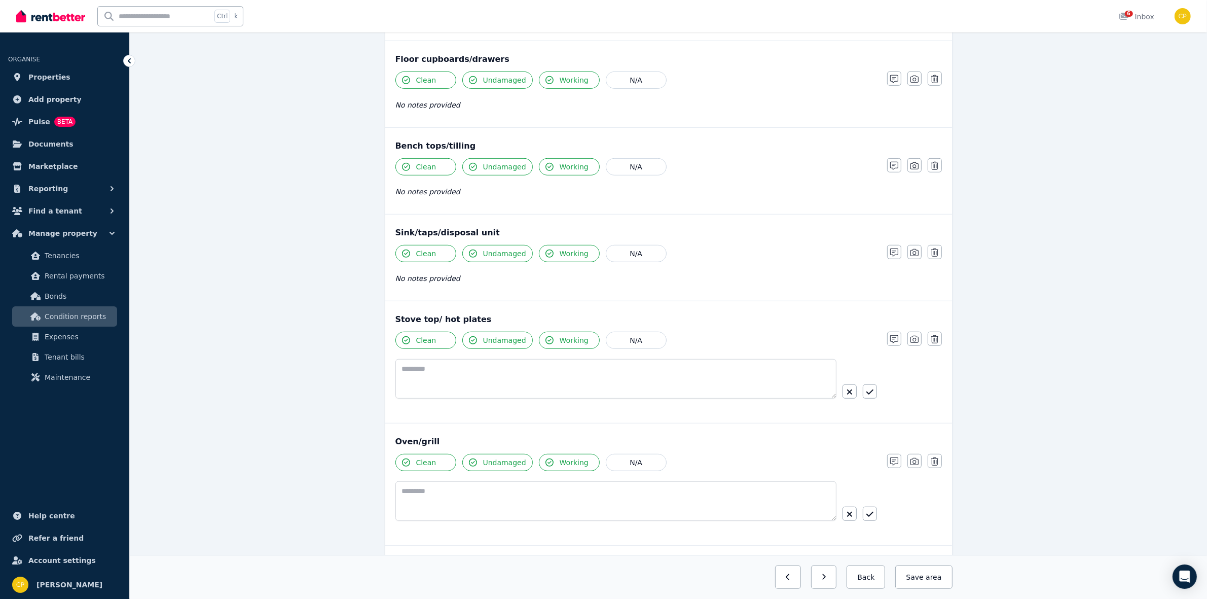
scroll to position [808, 0]
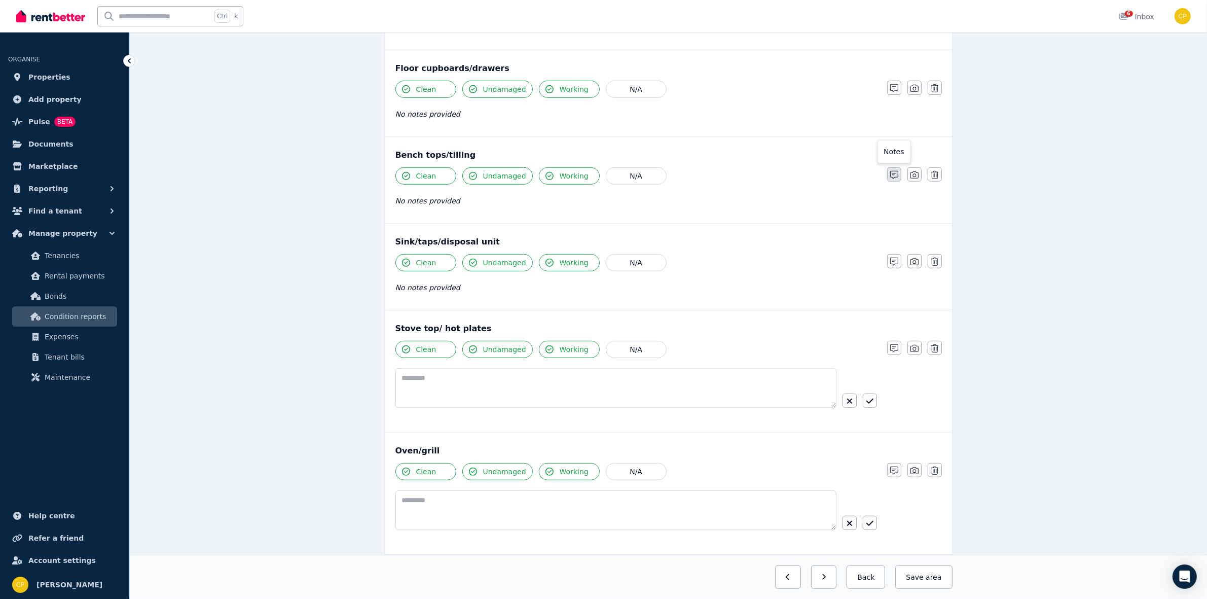
click at [898, 179] on icon "button" at bounding box center [894, 175] width 8 height 8
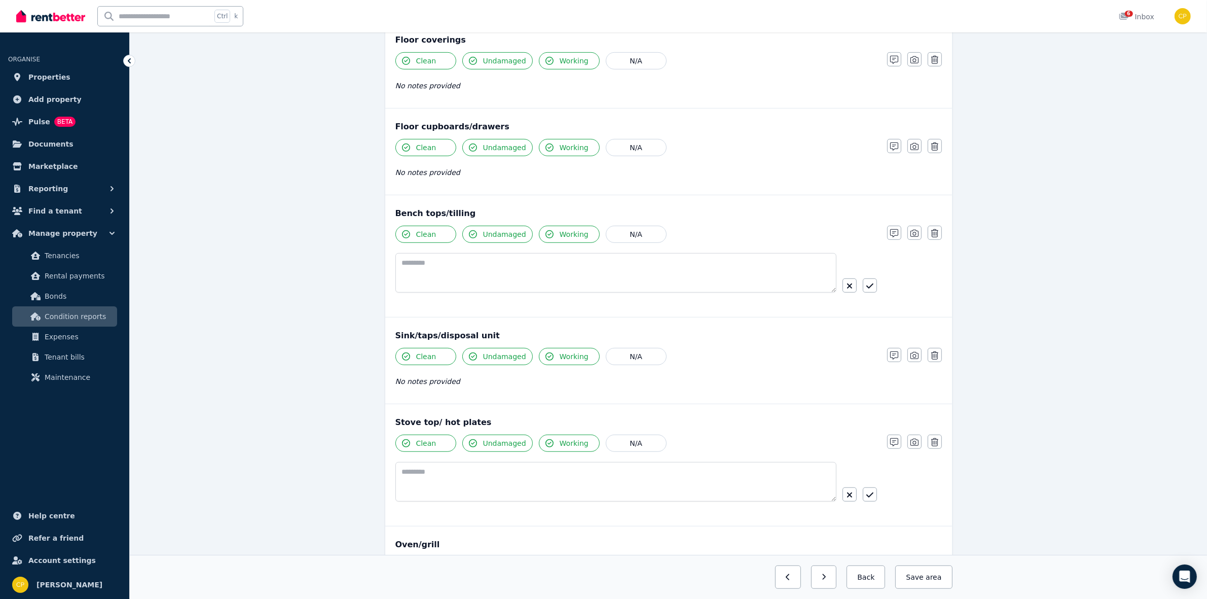
scroll to position [723, 0]
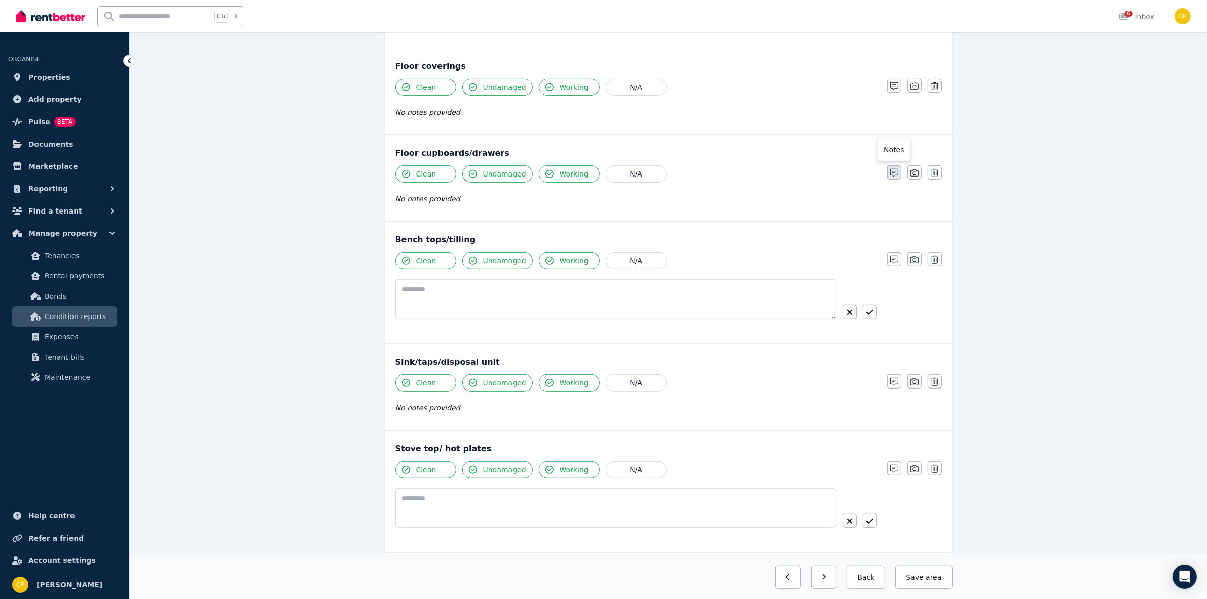
click at [891, 175] on icon "button" at bounding box center [894, 173] width 8 height 8
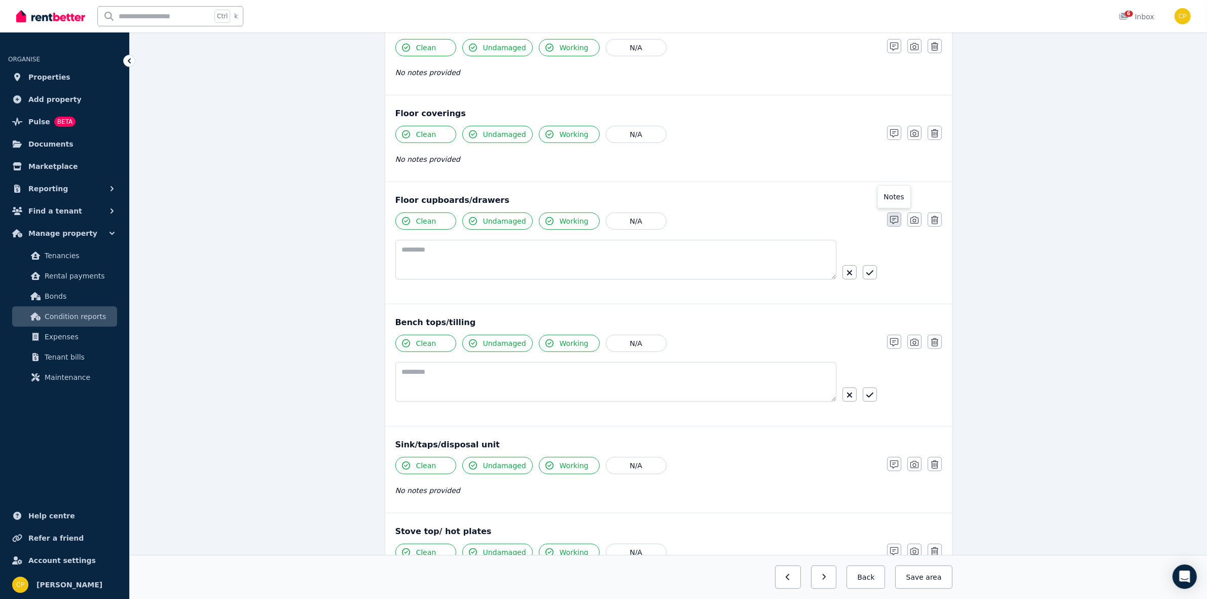
scroll to position [660, 0]
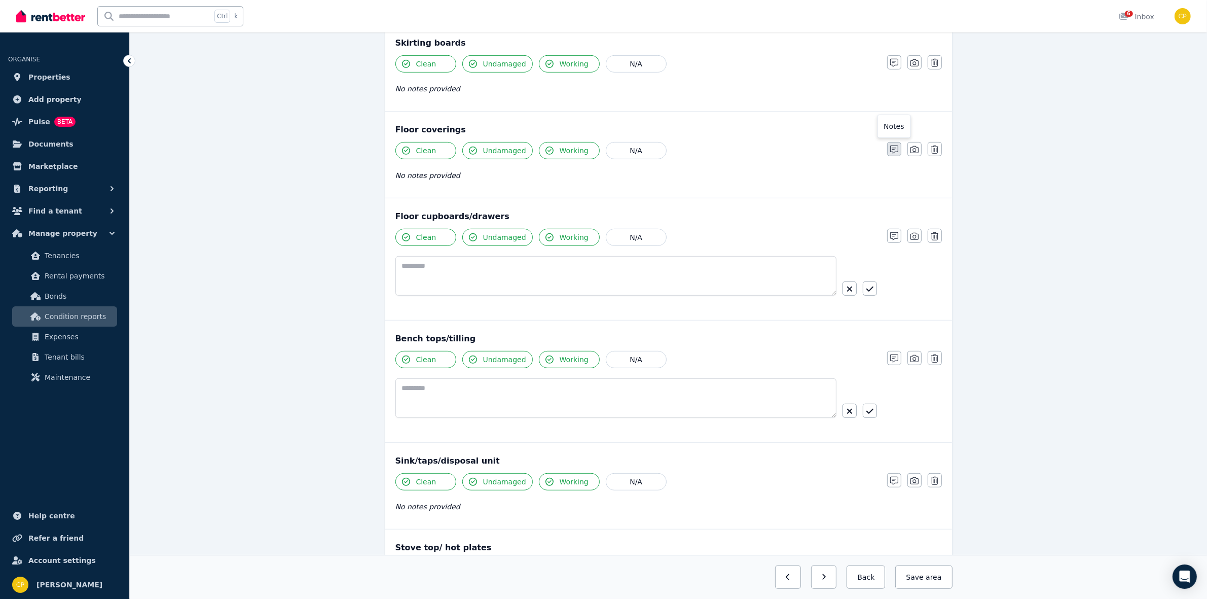
click at [888, 152] on button "button" at bounding box center [894, 149] width 14 height 14
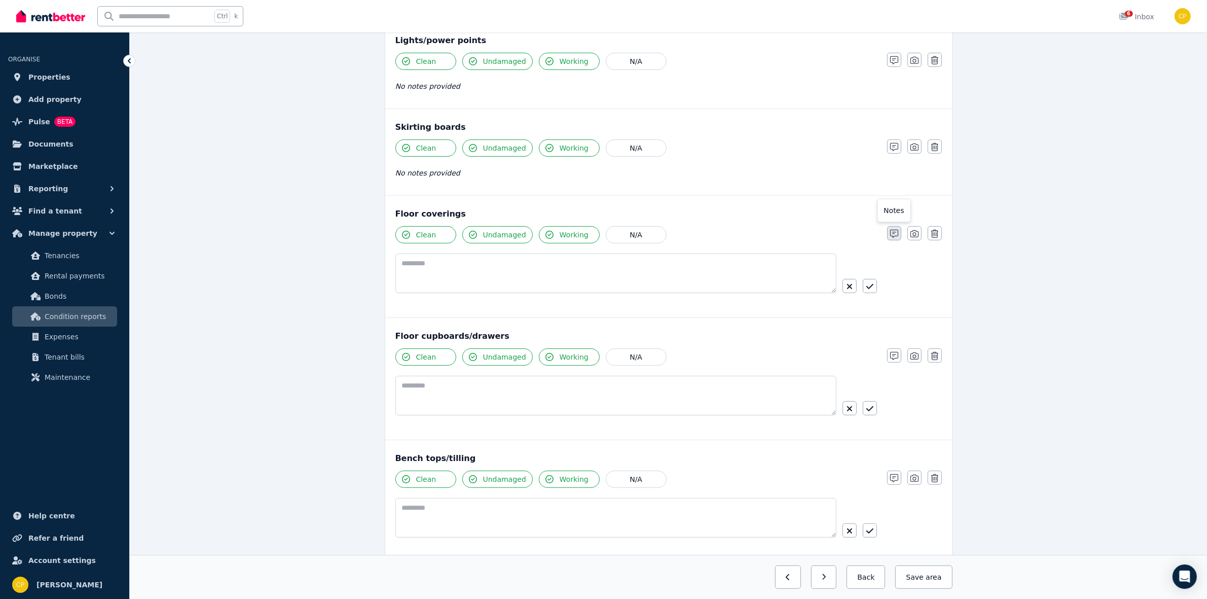
click at [888, 152] on button "button" at bounding box center [894, 146] width 14 height 14
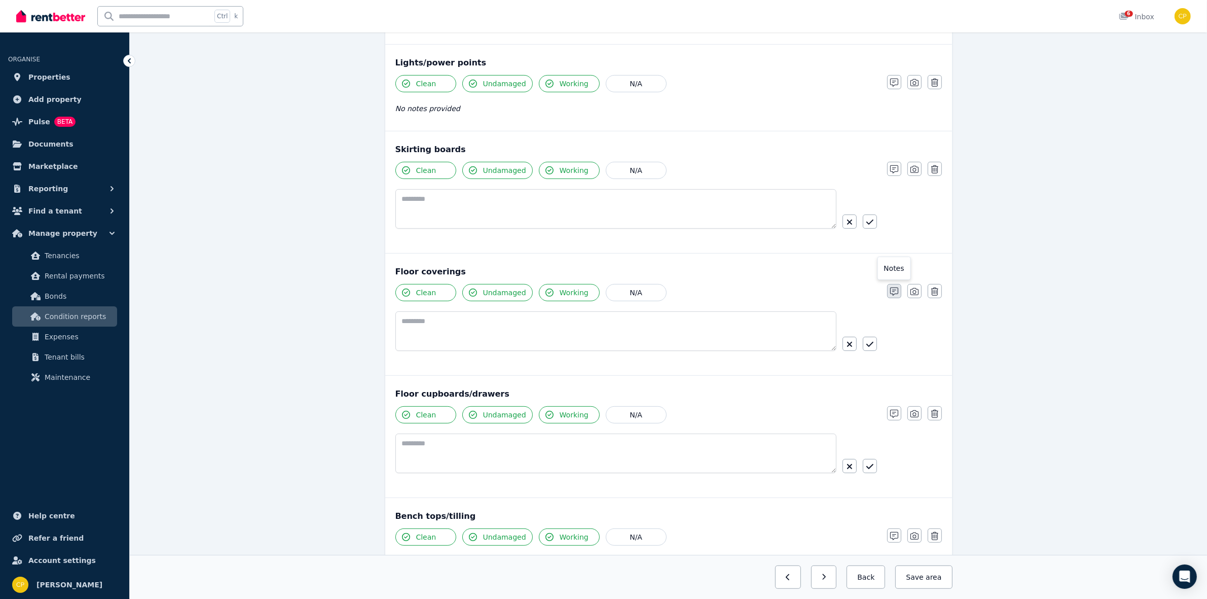
scroll to position [533, 0]
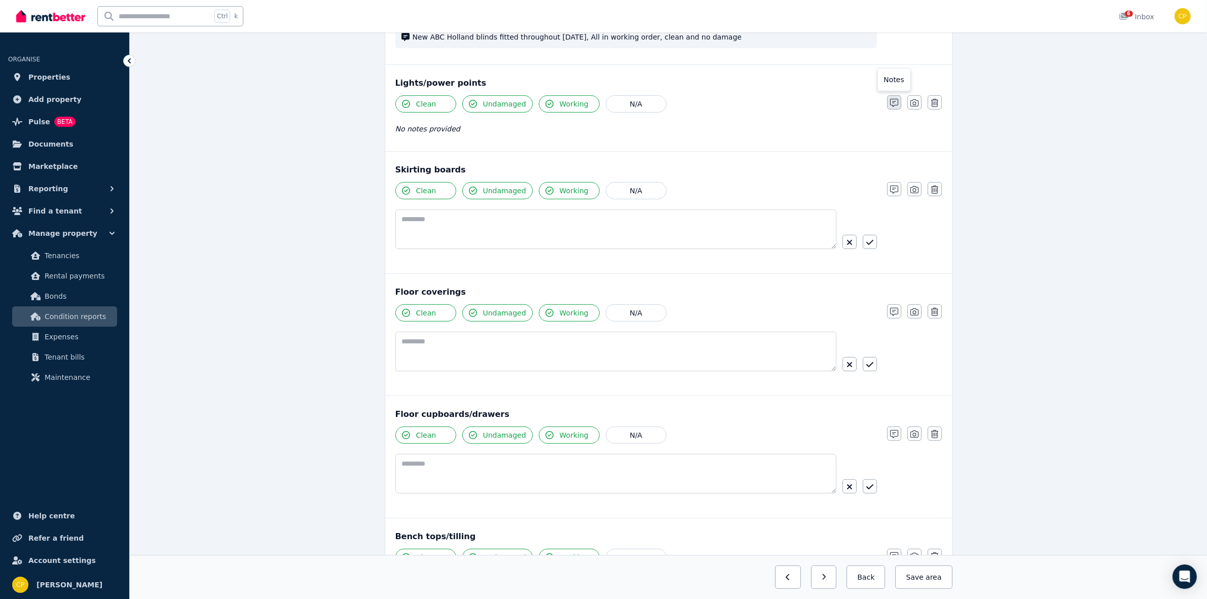
click at [896, 98] on button "button" at bounding box center [894, 102] width 14 height 14
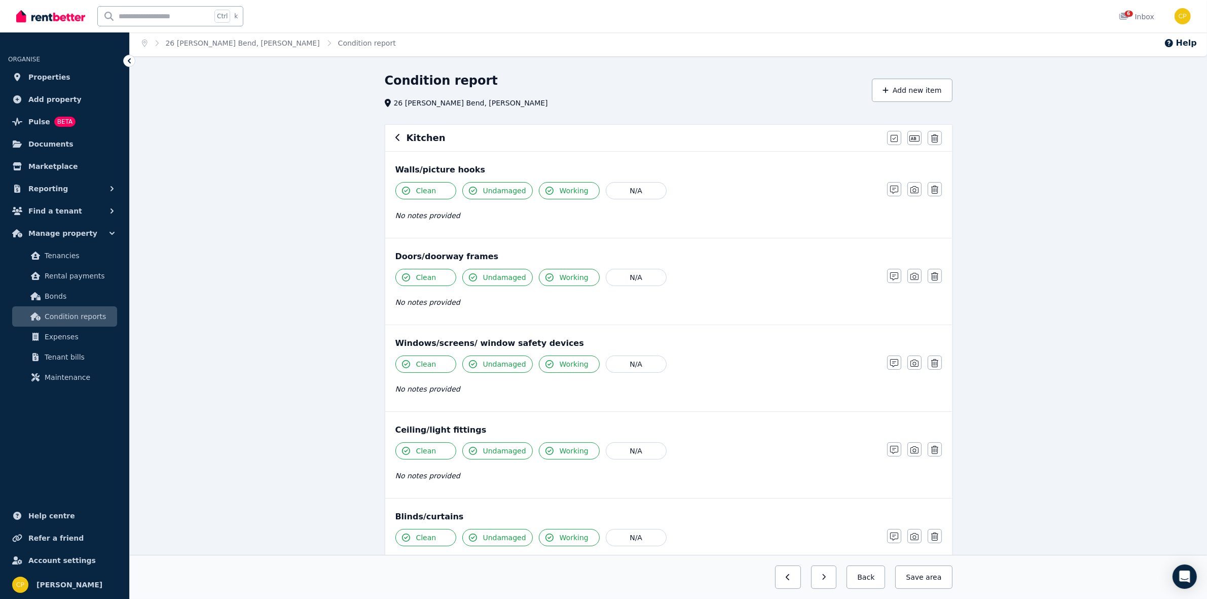
scroll to position [0, 0]
click at [887, 187] on button "button" at bounding box center [894, 192] width 14 height 14
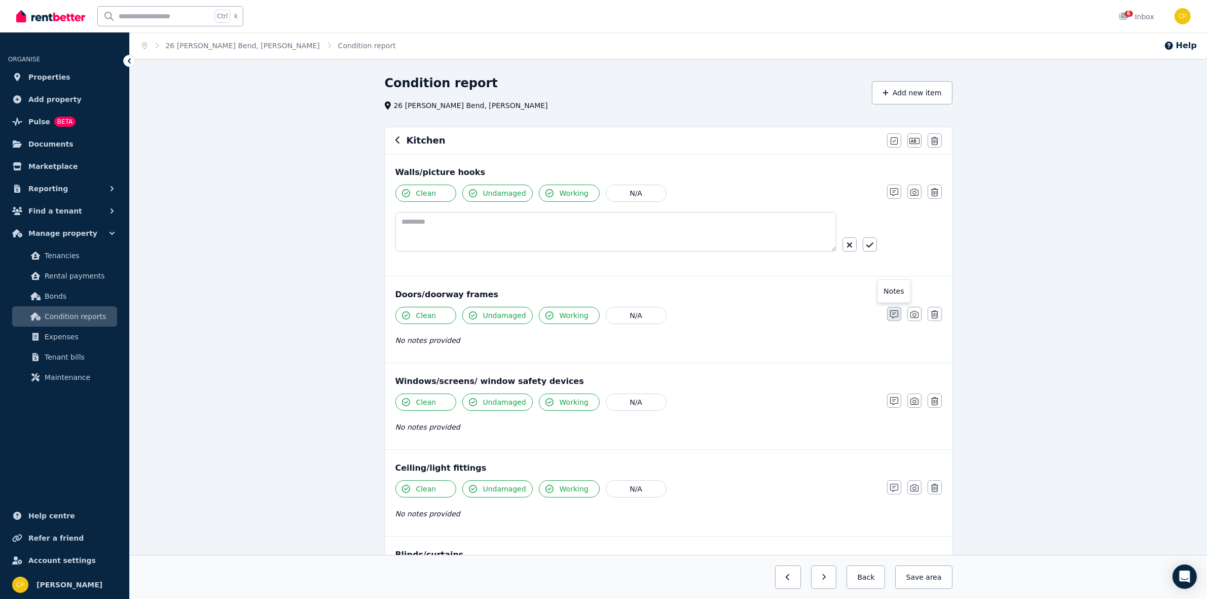
click at [892, 316] on icon "button" at bounding box center [894, 314] width 8 height 8
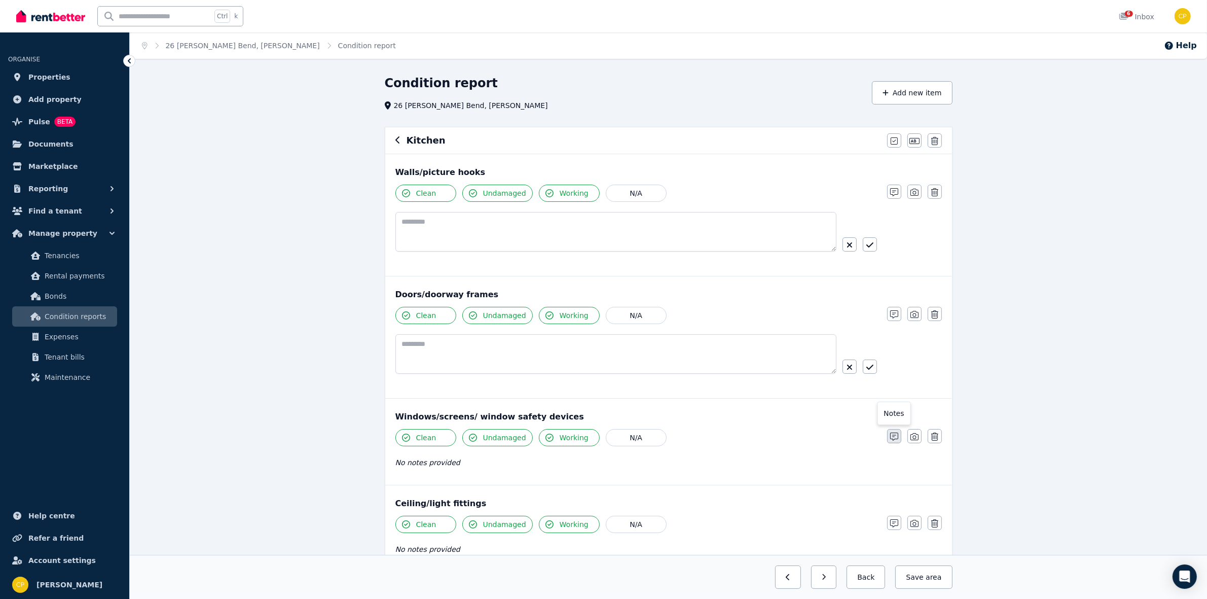
click at [891, 441] on icon "button" at bounding box center [894, 436] width 8 height 8
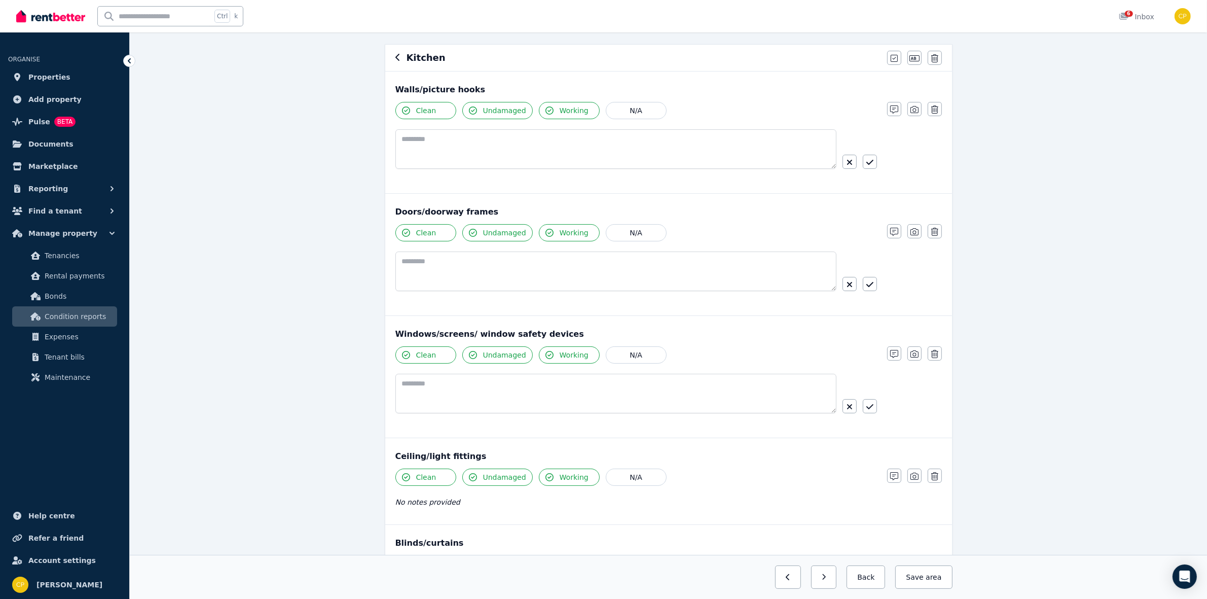
scroll to position [105, 0]
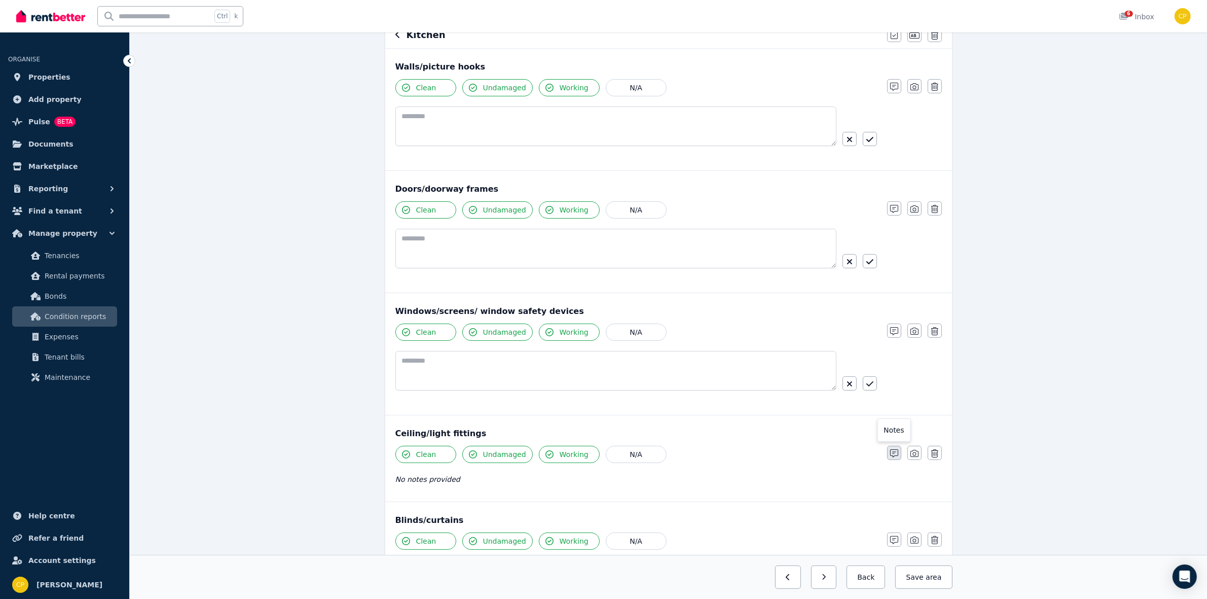
click at [892, 454] on icon "button" at bounding box center [894, 453] width 8 height 8
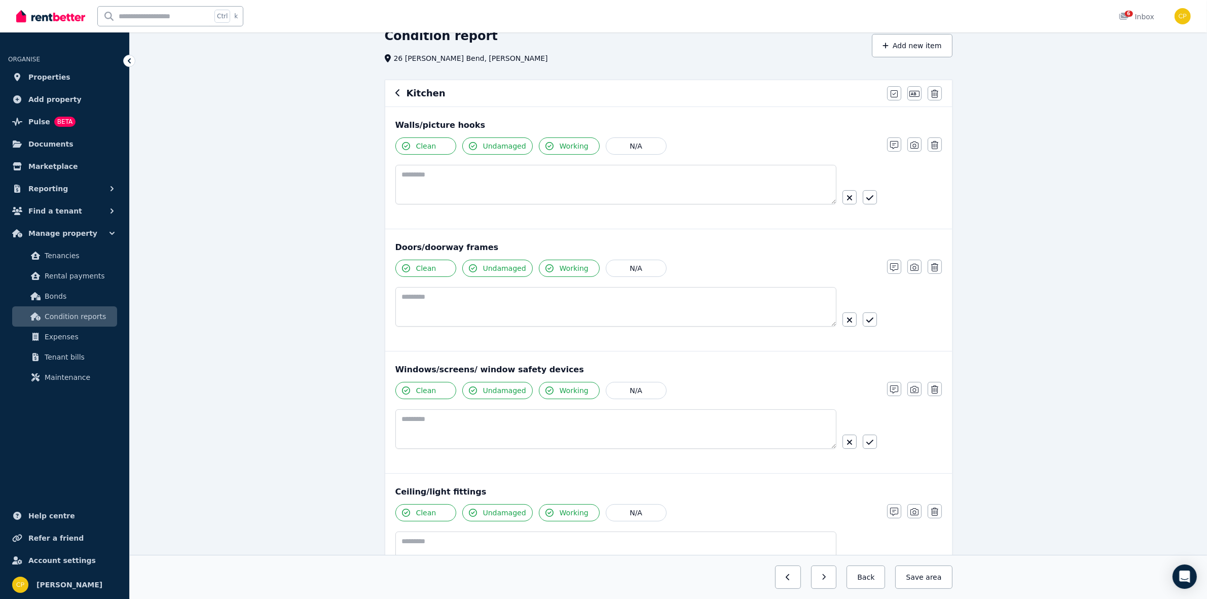
scroll to position [0, 0]
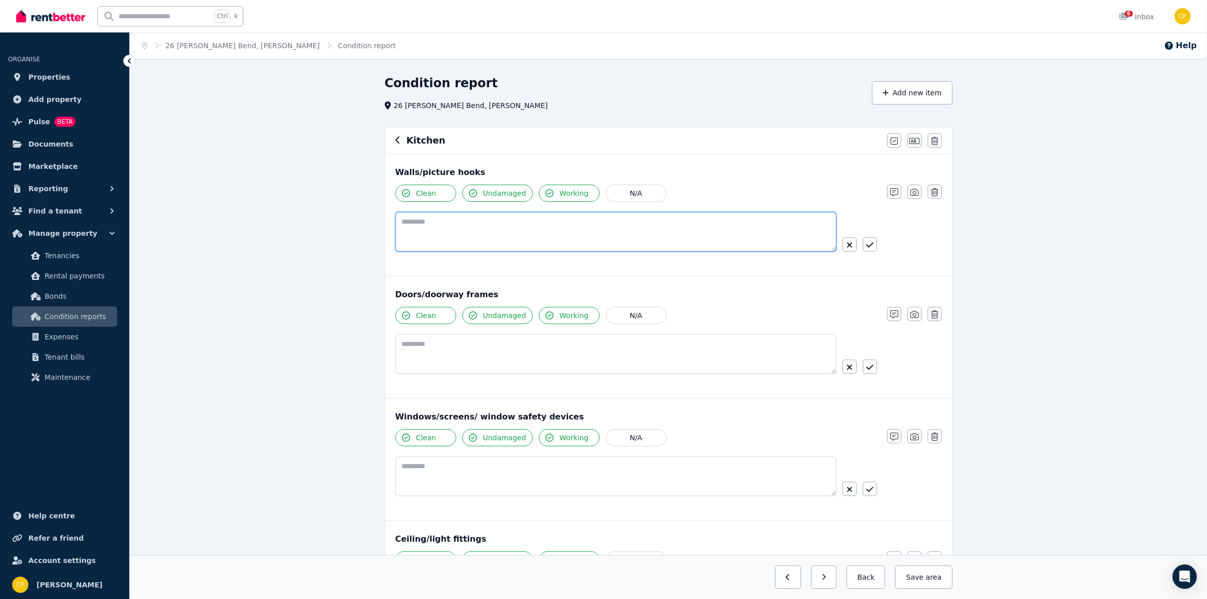
click at [413, 224] on textarea at bounding box center [615, 232] width 441 height 40
paste textarea "**********"
click at [602, 222] on textarea "**********" at bounding box center [615, 232] width 441 height 40
type textarea "**********"
click at [872, 252] on div "**********" at bounding box center [636, 236] width 482 height 48
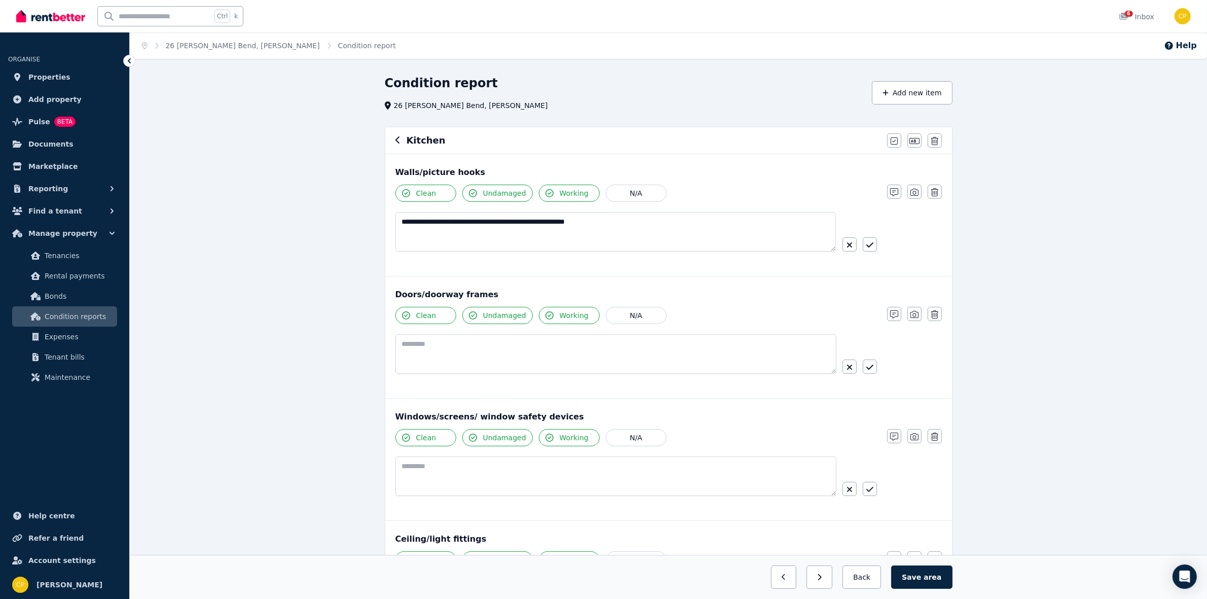
click at [870, 246] on icon "button" at bounding box center [869, 245] width 7 height 8
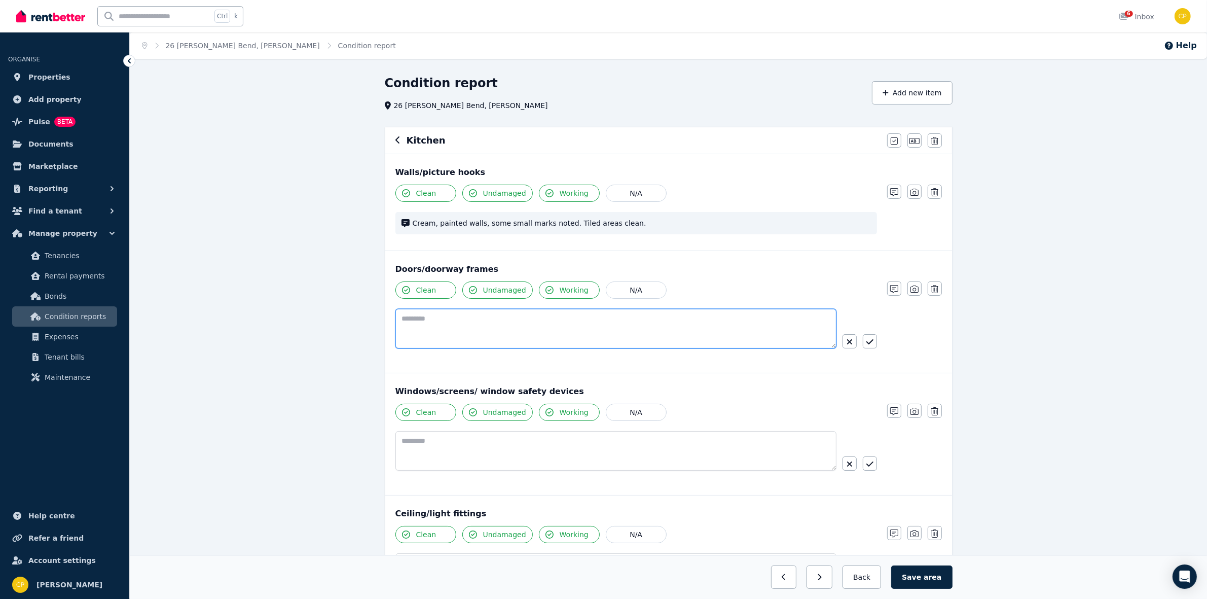
click at [415, 325] on textarea at bounding box center [615, 329] width 441 height 40
paste textarea "**********"
type textarea "**********"
click at [868, 335] on button "button" at bounding box center [870, 341] width 14 height 14
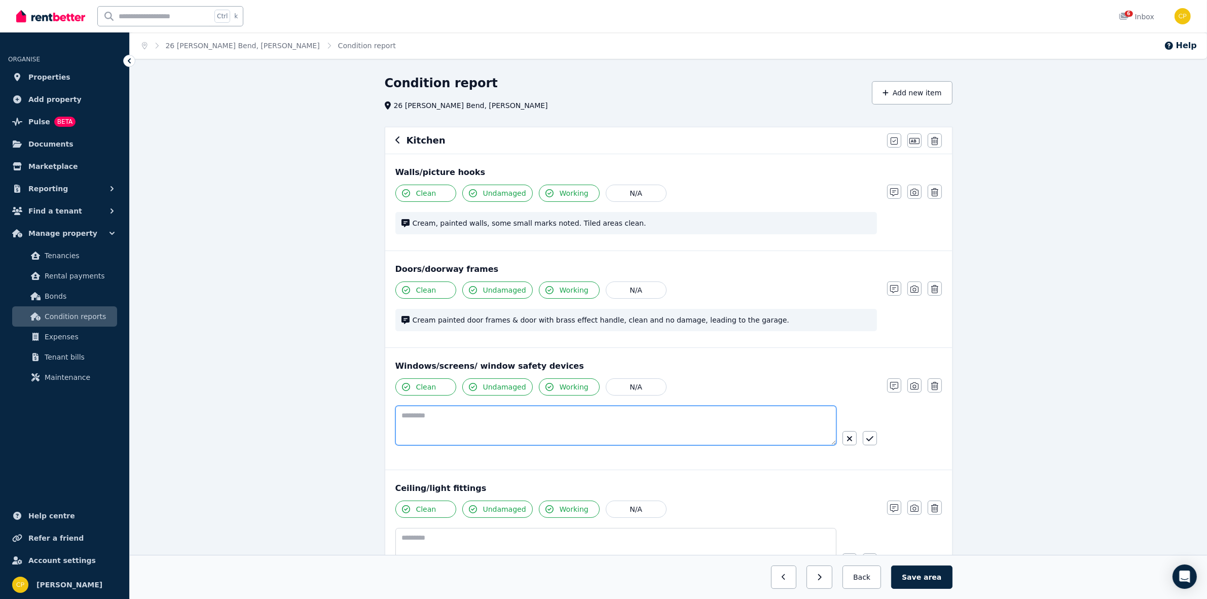
click at [406, 417] on textarea at bounding box center [615, 426] width 441 height 40
paste textarea "**********"
type textarea "**********"
click at [870, 439] on icon "button" at bounding box center [869, 438] width 7 height 8
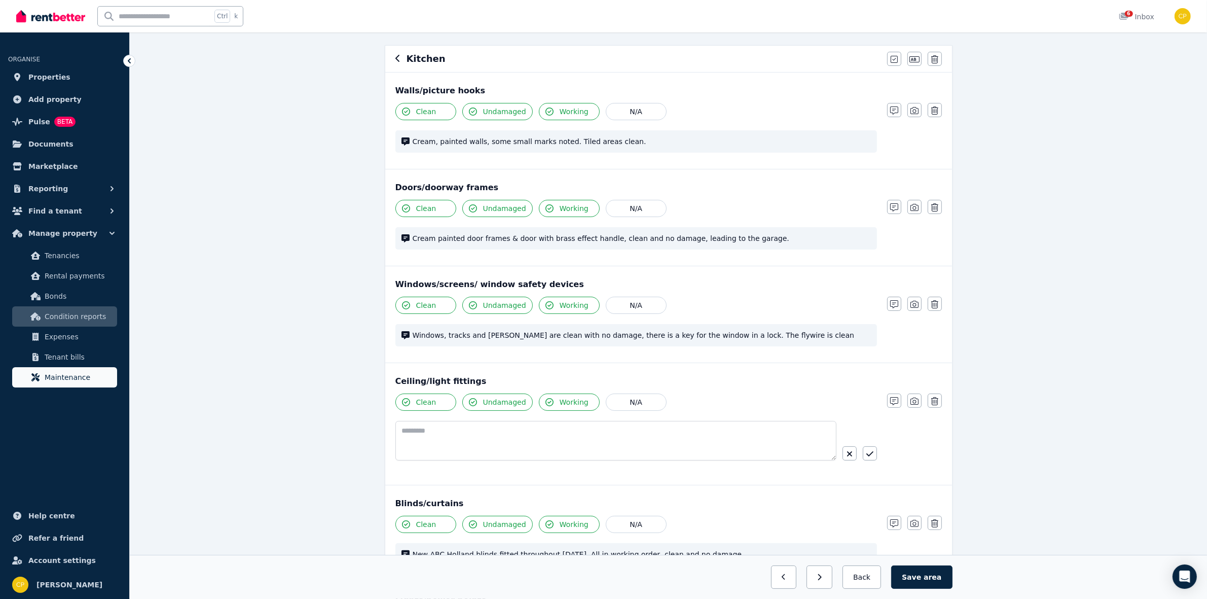
scroll to position [84, 0]
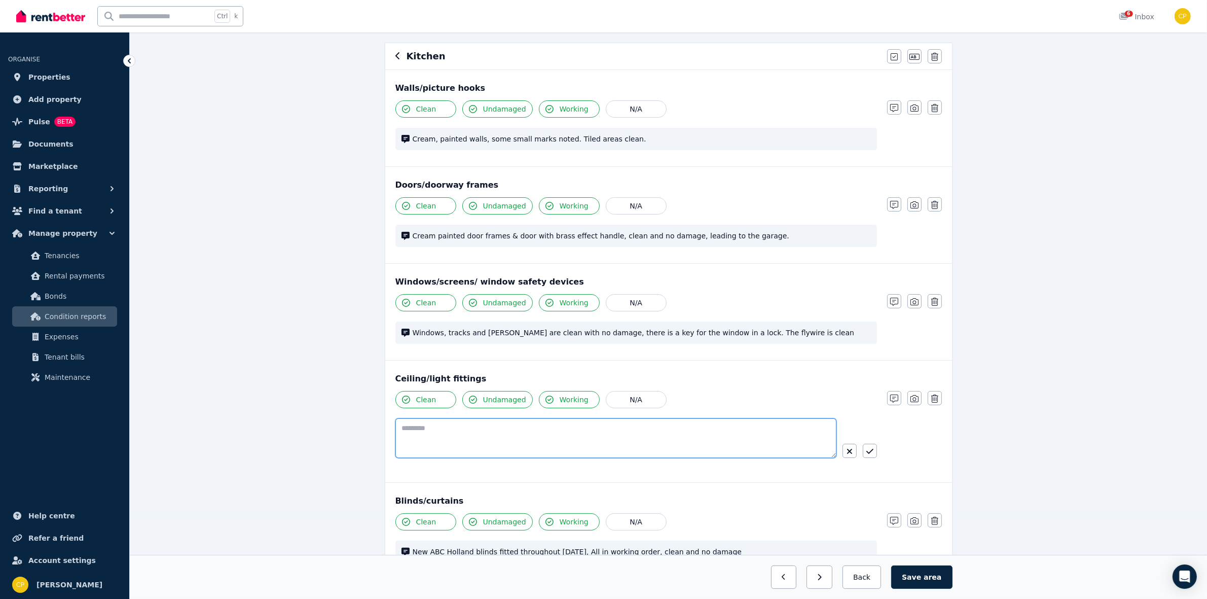
click at [413, 437] on textarea at bounding box center [615, 438] width 441 height 40
paste textarea "**********"
type textarea "**********"
click at [865, 447] on button "button" at bounding box center [870, 451] width 14 height 14
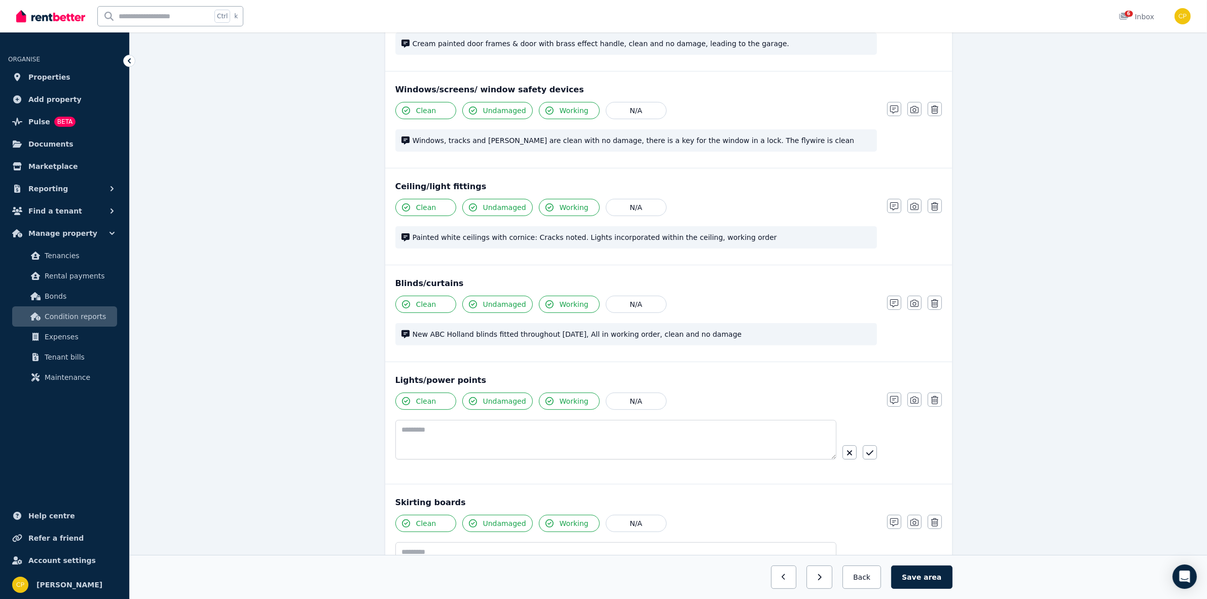
scroll to position [296, 0]
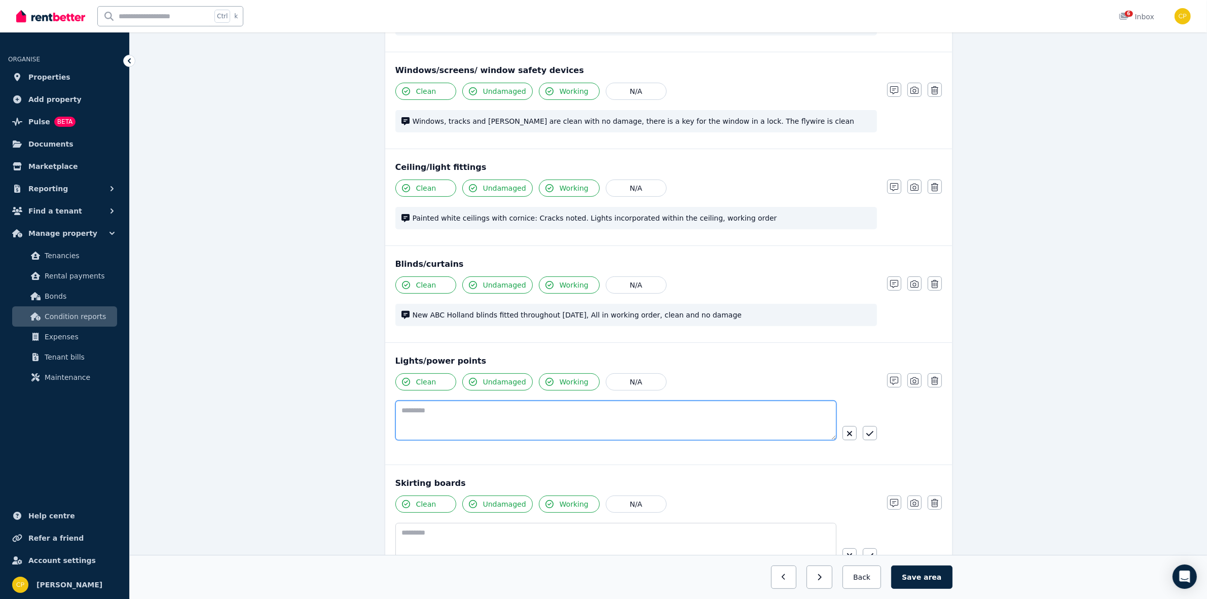
click at [404, 412] on textarea at bounding box center [615, 420] width 441 height 40
paste textarea "**********"
type textarea "**********"
click at [870, 433] on icon "button" at bounding box center [869, 433] width 7 height 8
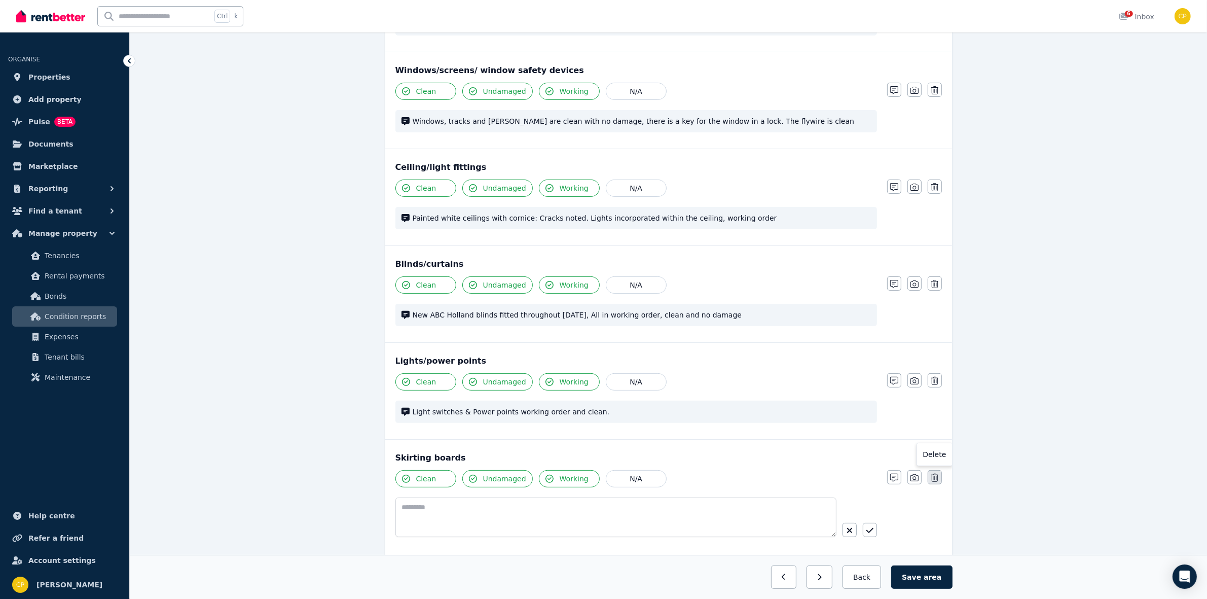
click at [933, 481] on icon "button" at bounding box center [934, 477] width 7 height 8
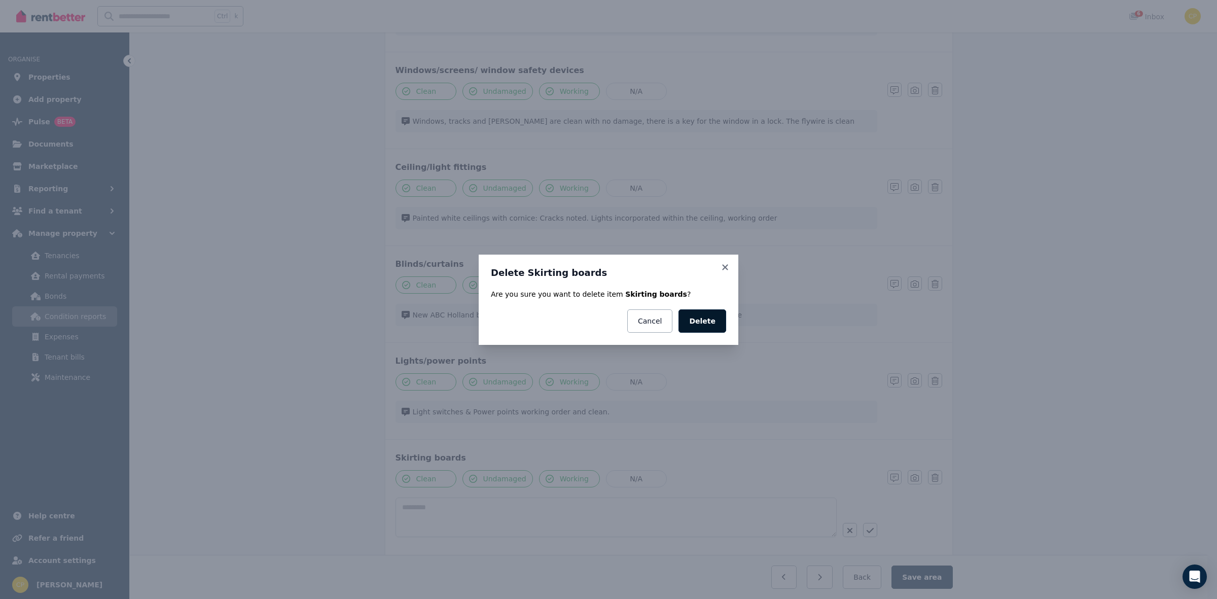
click at [706, 315] on button "Delete" at bounding box center [702, 320] width 48 height 23
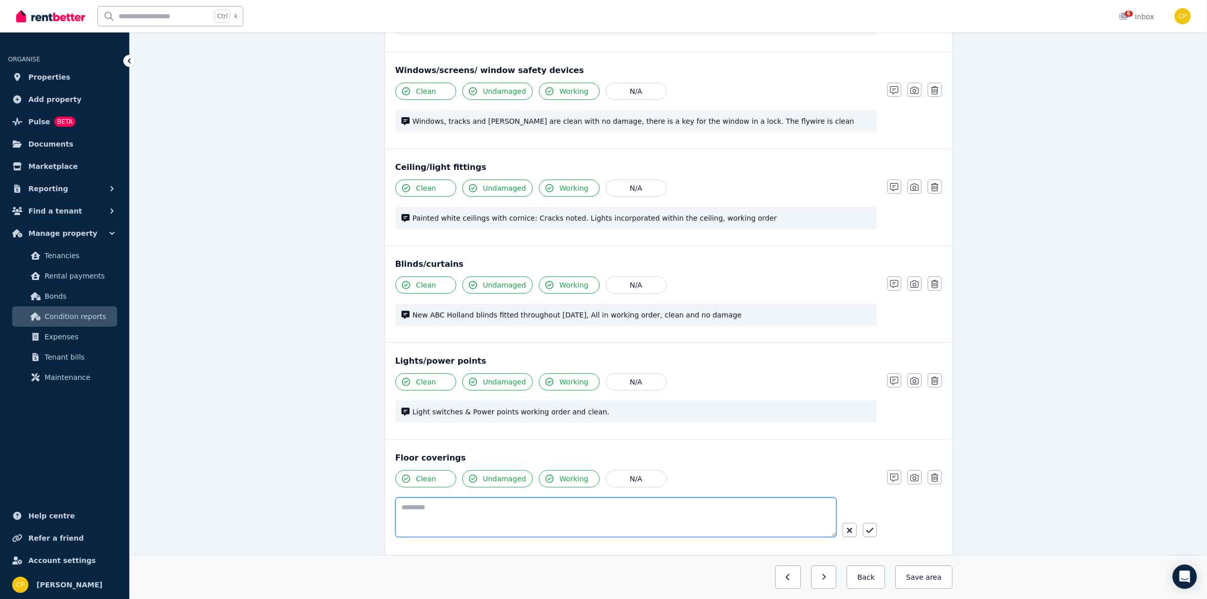
click at [405, 508] on textarea at bounding box center [615, 517] width 441 height 40
paste textarea "**********"
type textarea "**********"
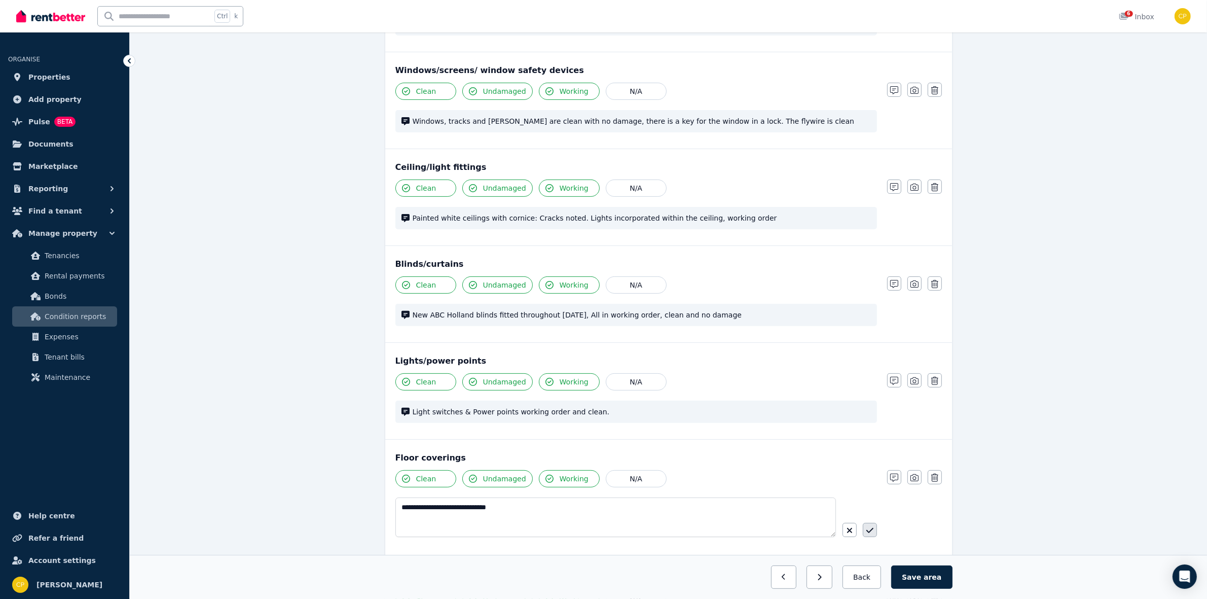
click at [868, 530] on icon "button" at bounding box center [869, 530] width 7 height 8
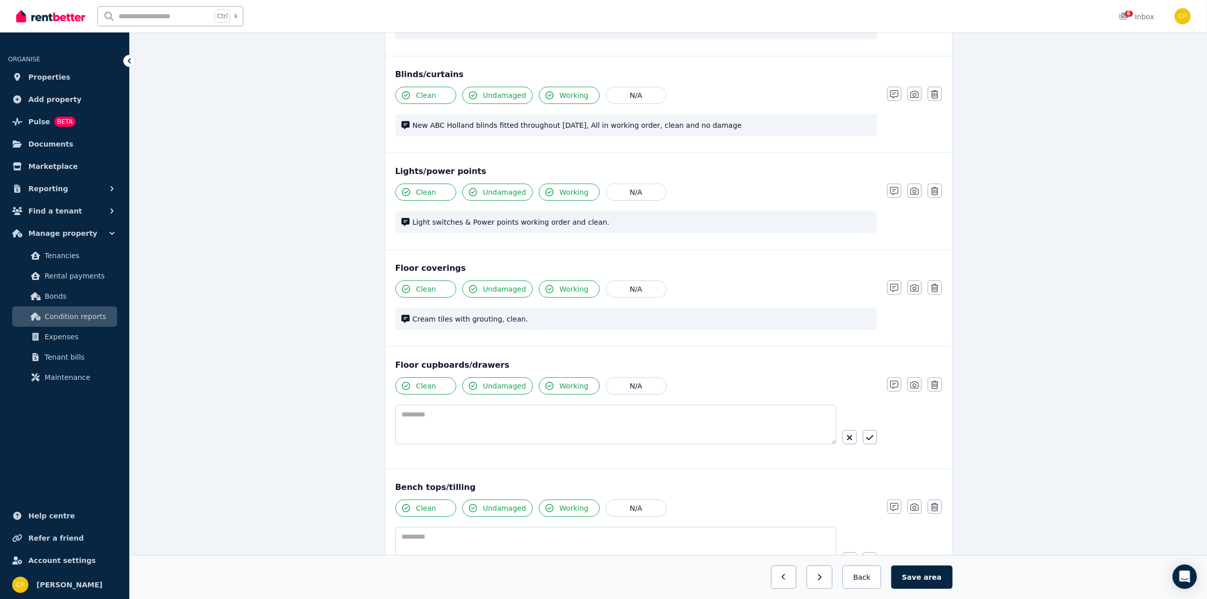
scroll to position [486, 0]
click at [417, 417] on textarea at bounding box center [615, 424] width 441 height 40
paste textarea "**********"
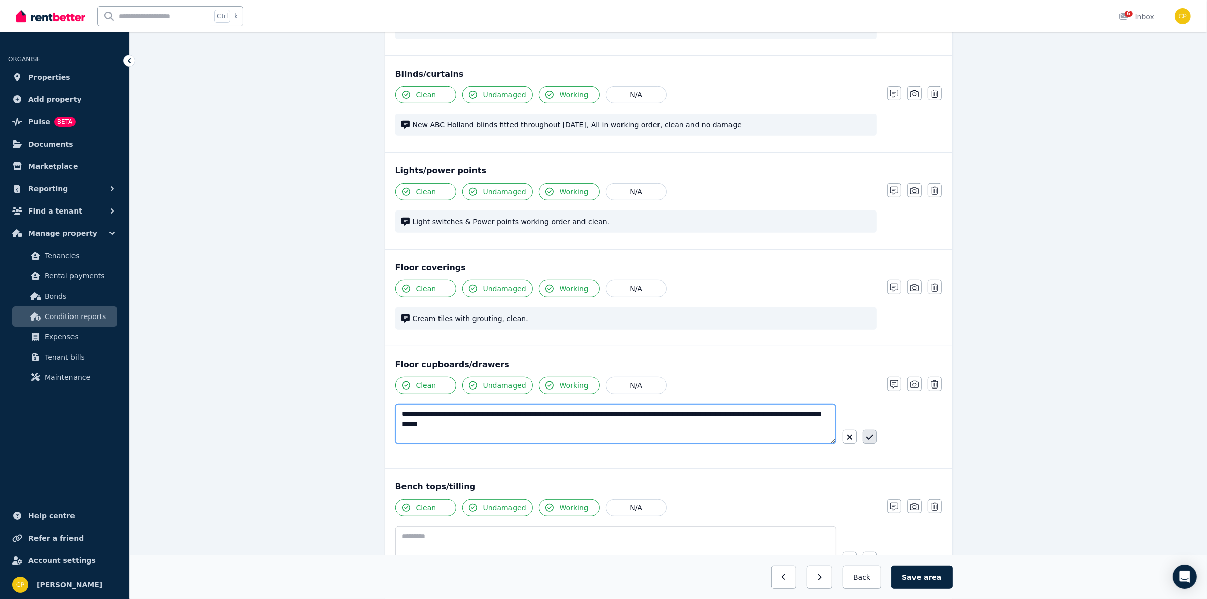
type textarea "**********"
click at [863, 436] on button "button" at bounding box center [870, 436] width 14 height 14
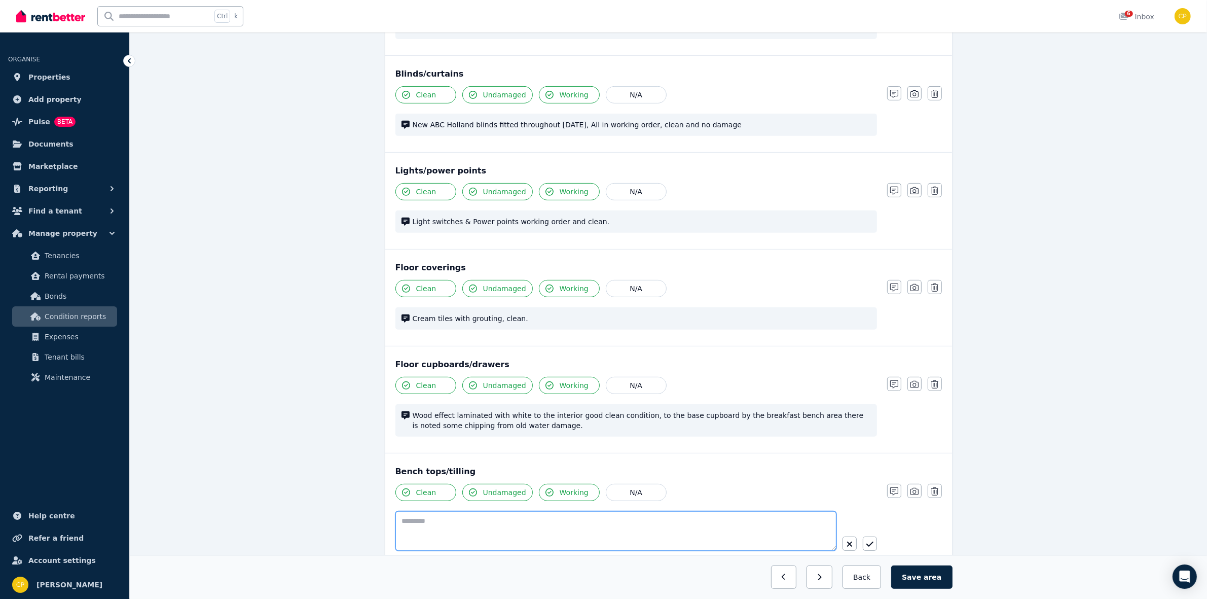
click at [449, 523] on textarea at bounding box center [615, 531] width 441 height 40
paste textarea "**********"
type textarea "**********"
click at [868, 551] on button "button" at bounding box center [870, 543] width 14 height 14
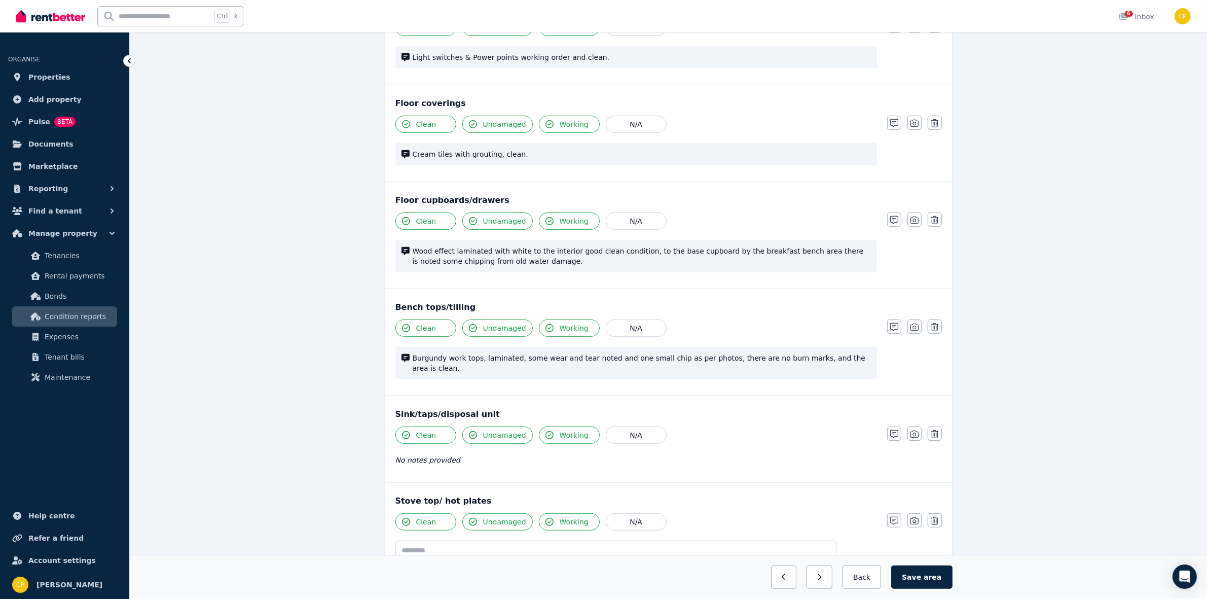
scroll to position [676, 0]
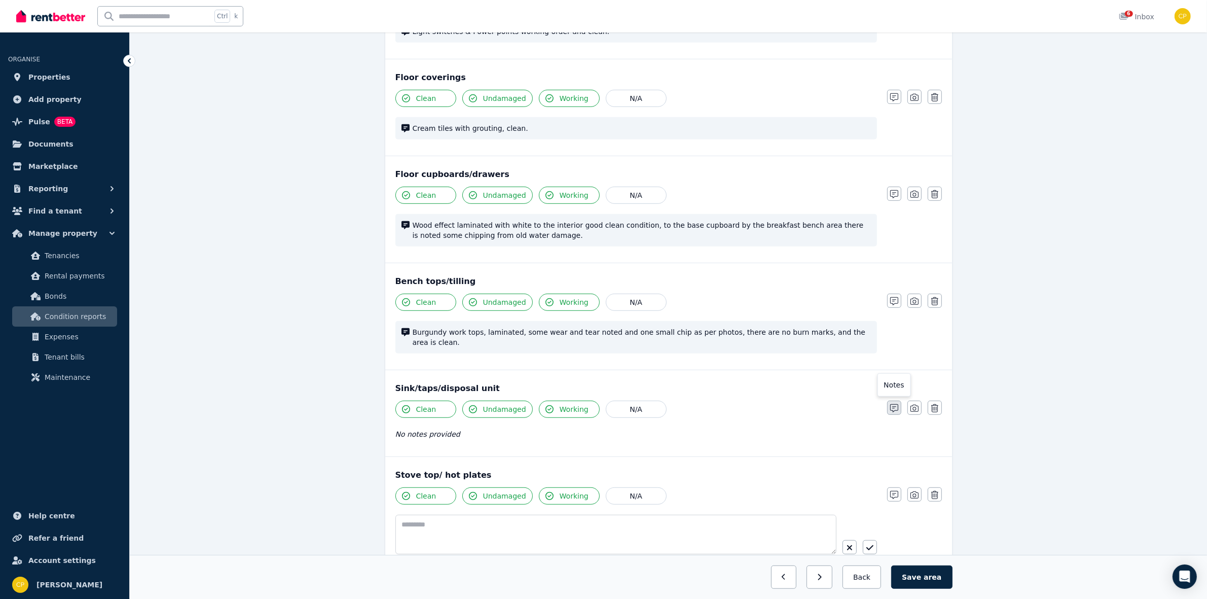
click at [895, 405] on icon "button" at bounding box center [894, 408] width 8 height 8
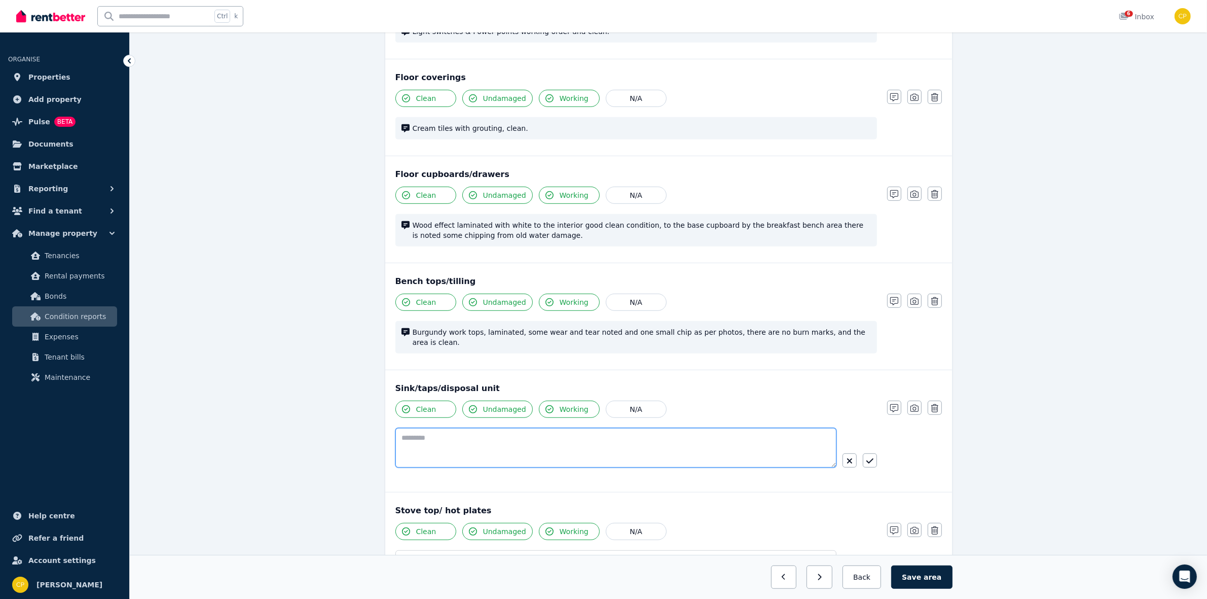
click at [404, 432] on textarea at bounding box center [615, 448] width 441 height 40
paste textarea "**********"
type textarea "**********"
click at [868, 457] on icon "button" at bounding box center [869, 461] width 7 height 8
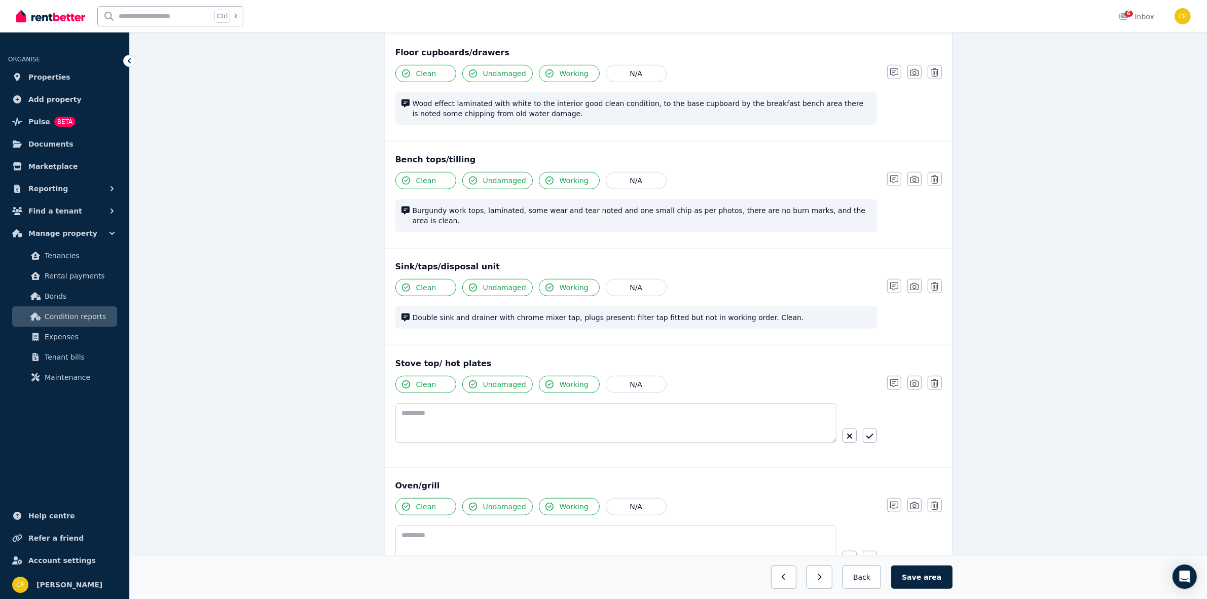
scroll to position [802, 0]
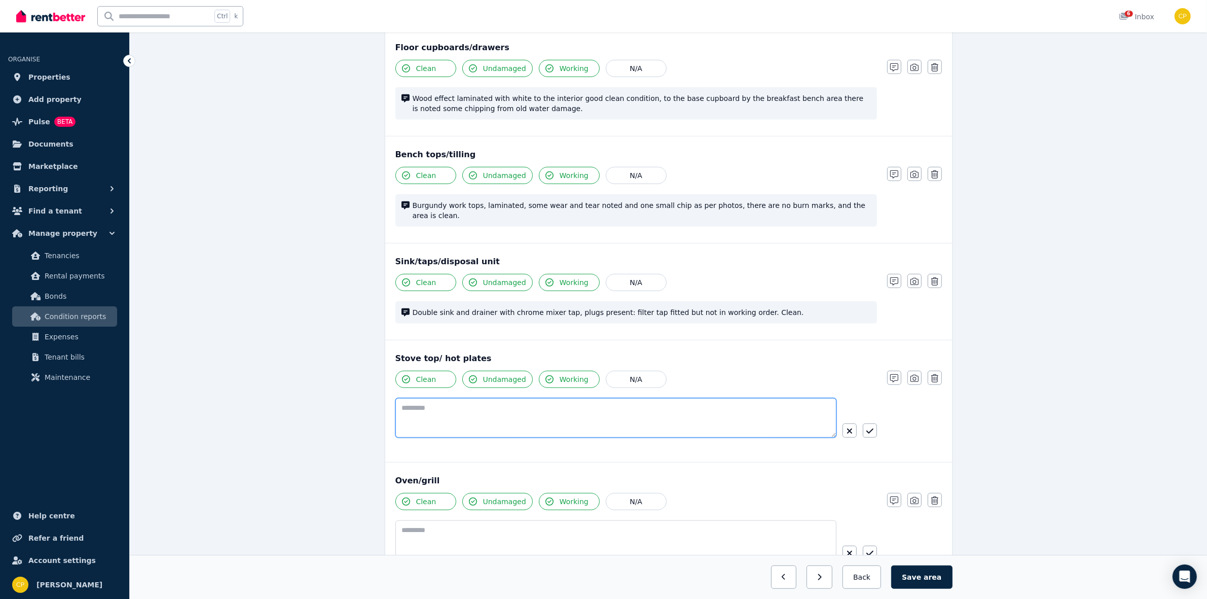
click at [417, 407] on textarea at bounding box center [615, 418] width 441 height 40
paste textarea "**********"
type textarea "**********"
click at [868, 427] on icon "button" at bounding box center [869, 431] width 7 height 8
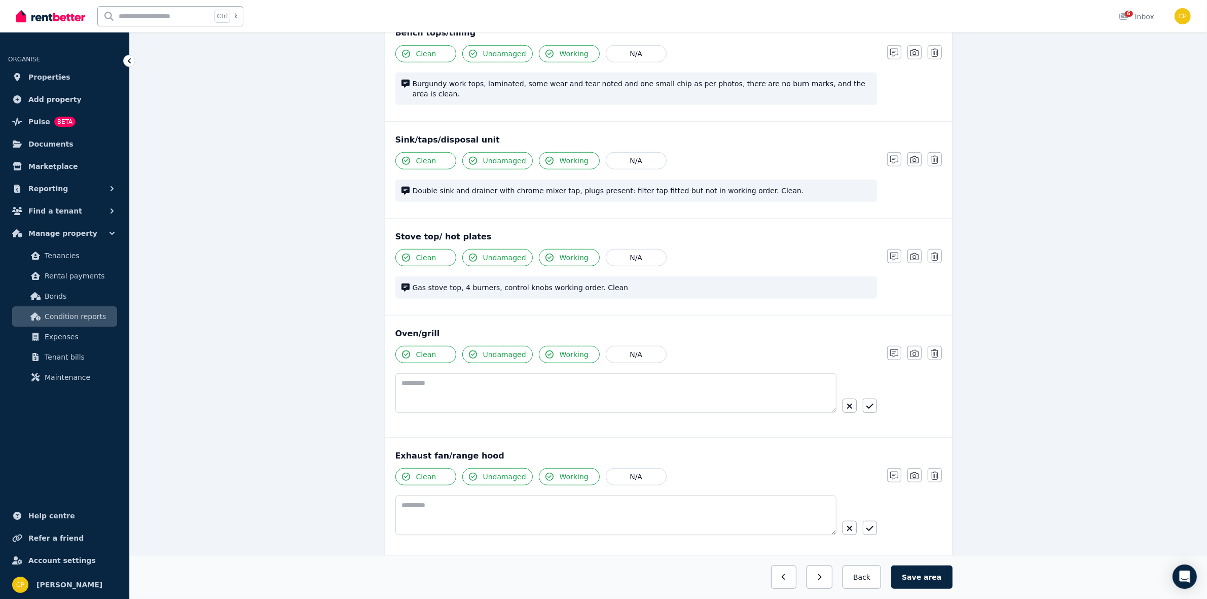
scroll to position [929, 0]
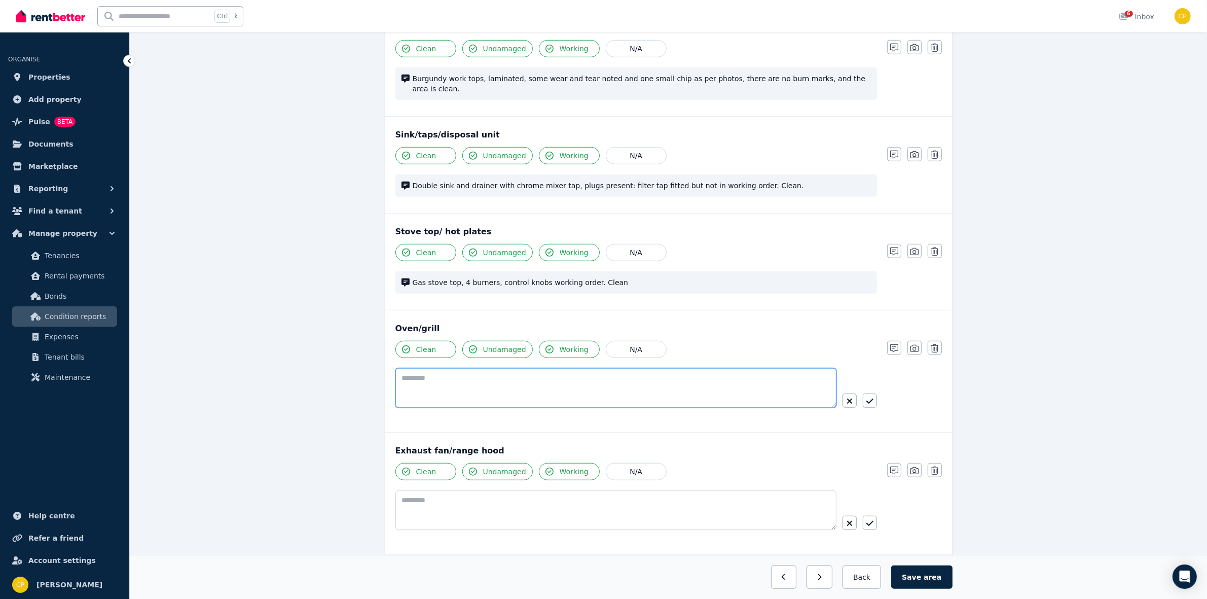
click at [527, 383] on textarea at bounding box center [615, 388] width 441 height 40
paste textarea "**********"
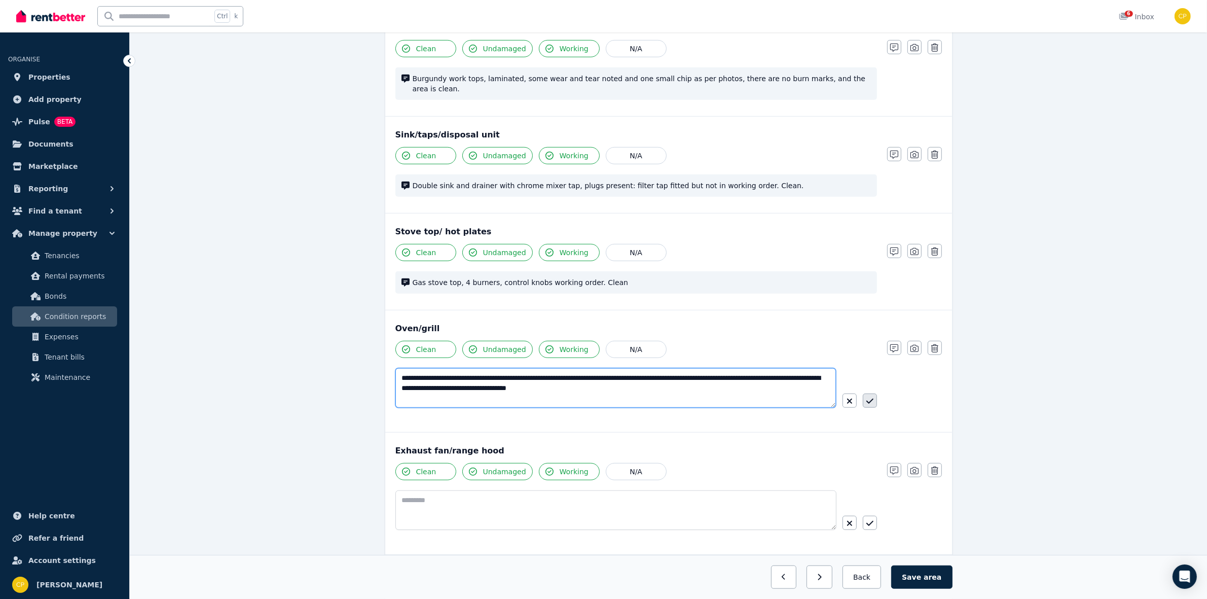
type textarea "**********"
click at [869, 397] on icon "button" at bounding box center [869, 401] width 7 height 8
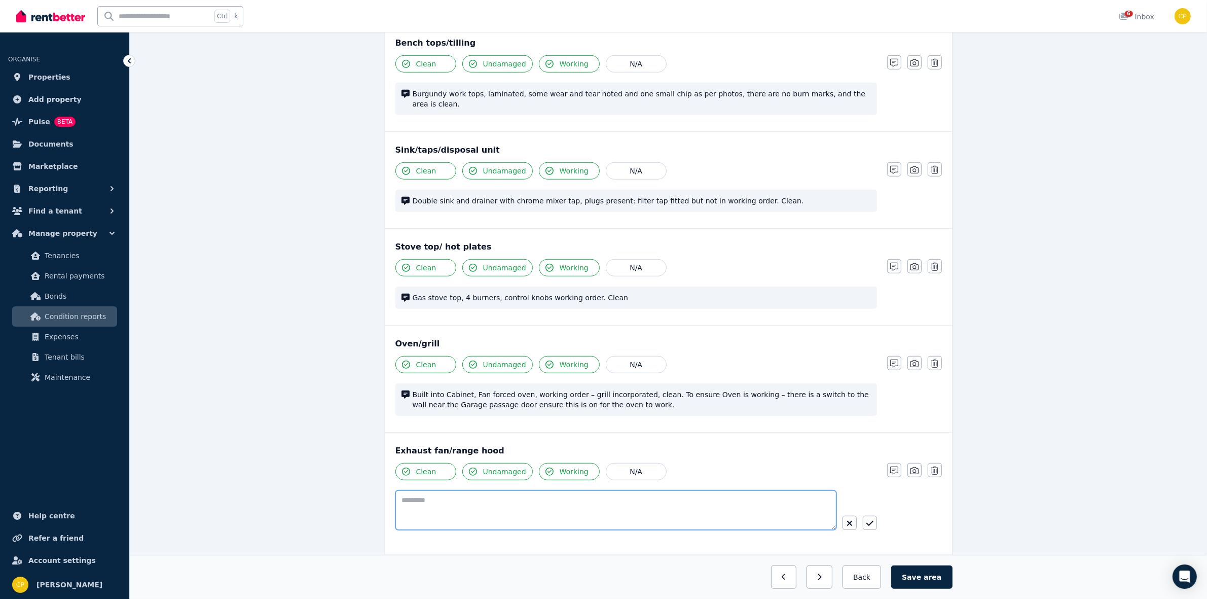
click at [431, 504] on textarea at bounding box center [615, 510] width 441 height 40
paste textarea "**********"
type textarea "**********"
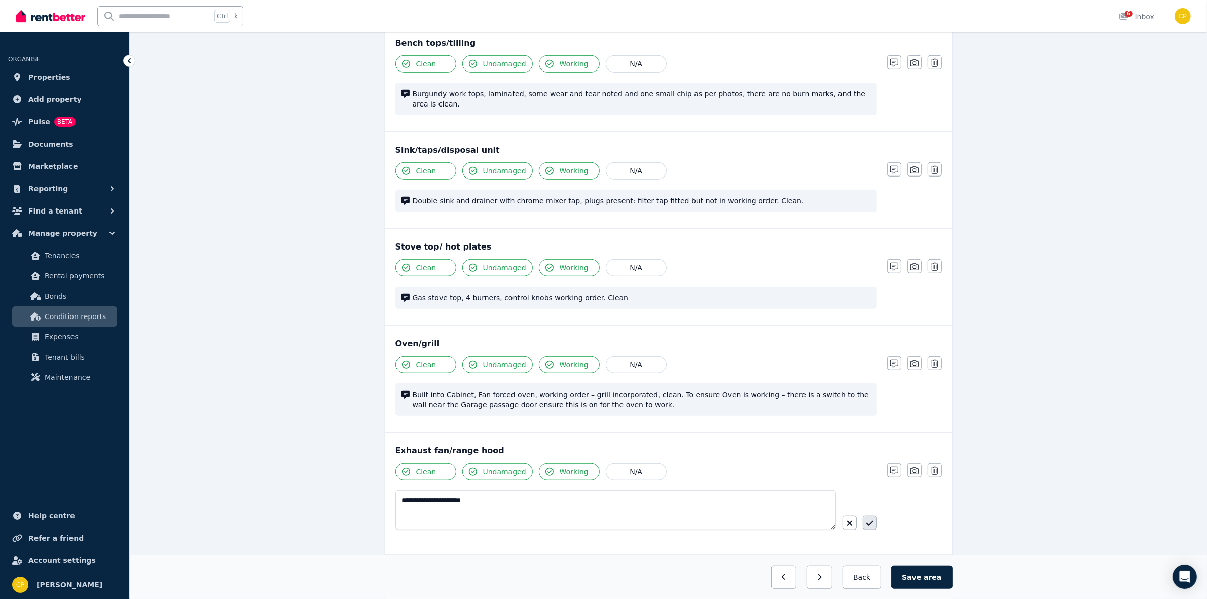
click at [866, 519] on icon "button" at bounding box center [869, 523] width 7 height 8
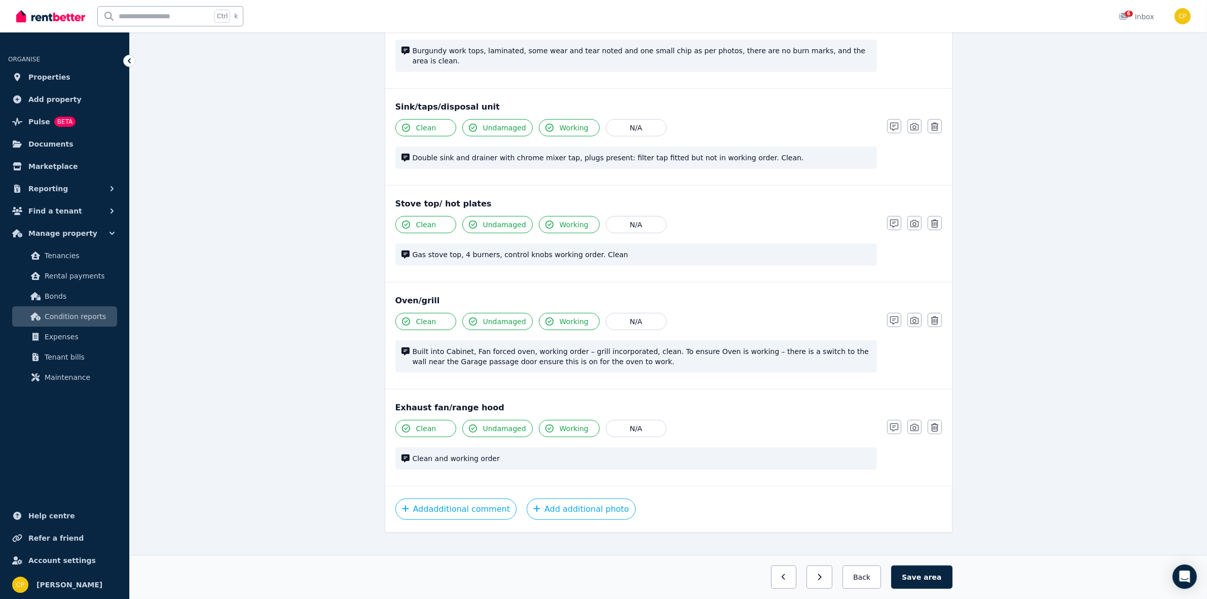
scroll to position [966, 0]
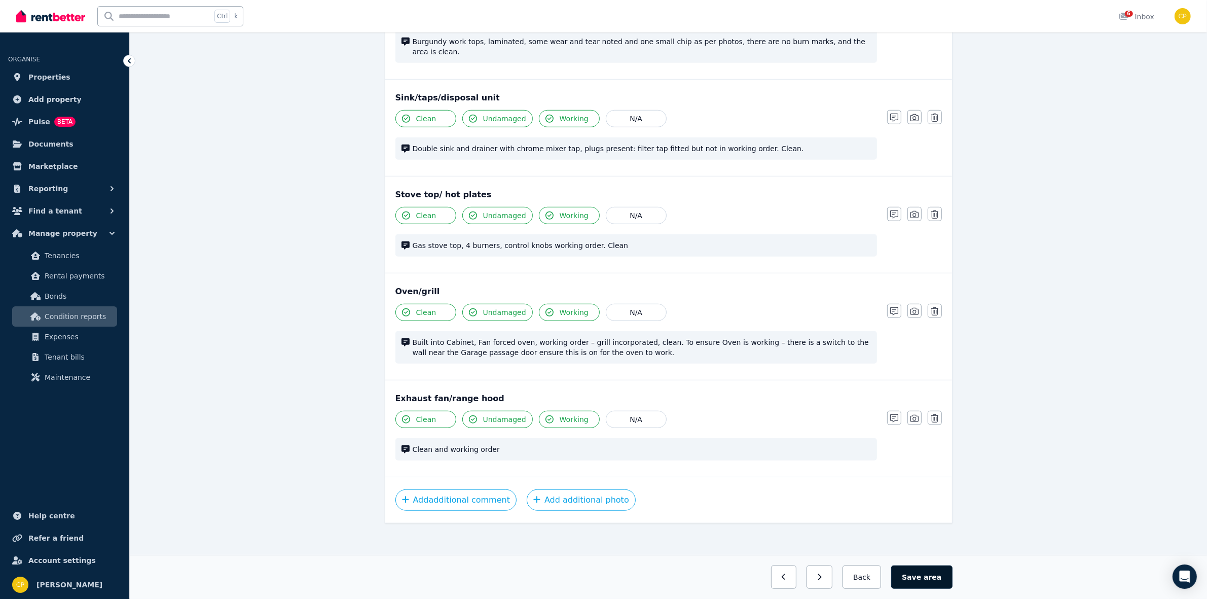
click at [919, 577] on button "Save area" at bounding box center [921, 576] width 61 height 23
click at [859, 580] on button "Back" at bounding box center [861, 576] width 47 height 23
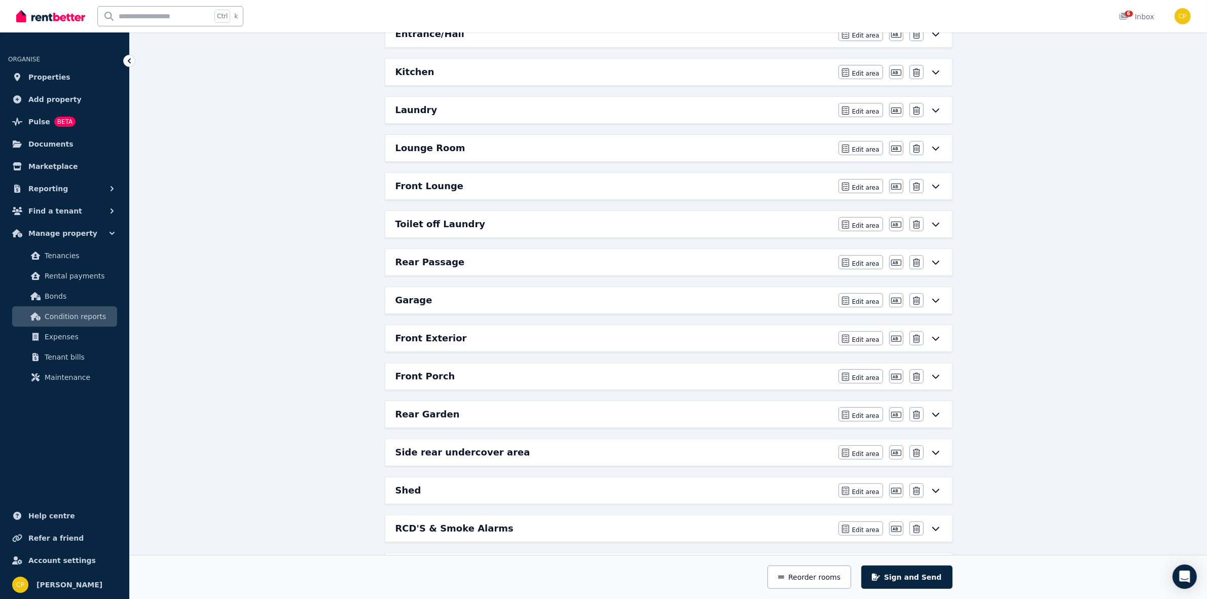
scroll to position [419, 0]
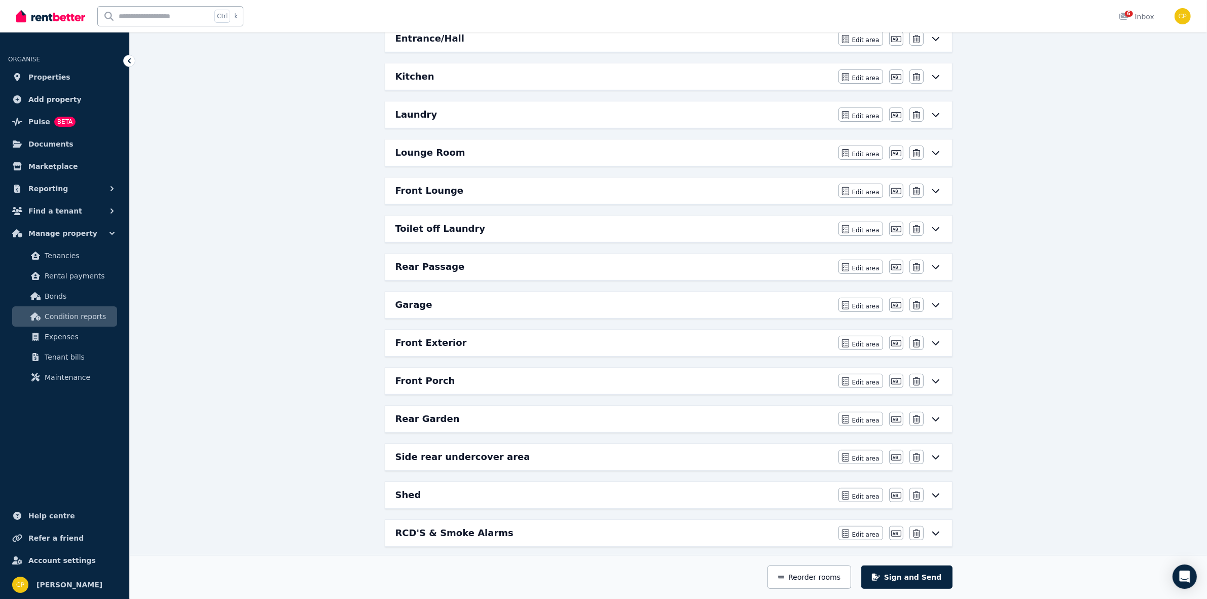
click at [656, 120] on div "Laundry" at bounding box center [613, 114] width 437 height 14
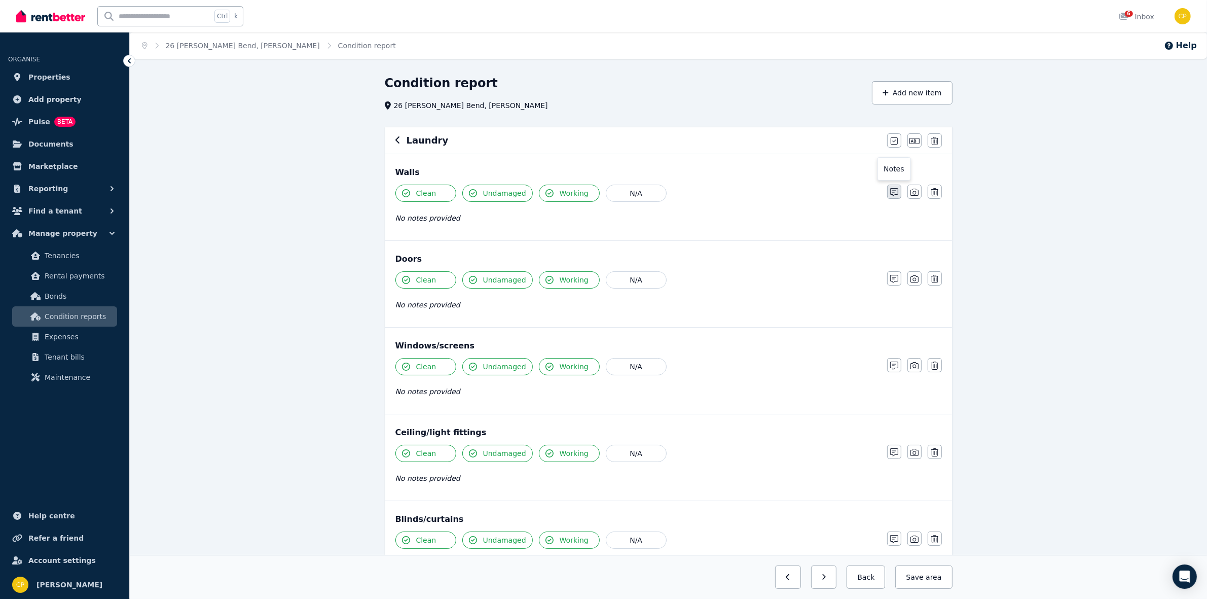
click at [900, 193] on button "button" at bounding box center [894, 192] width 14 height 14
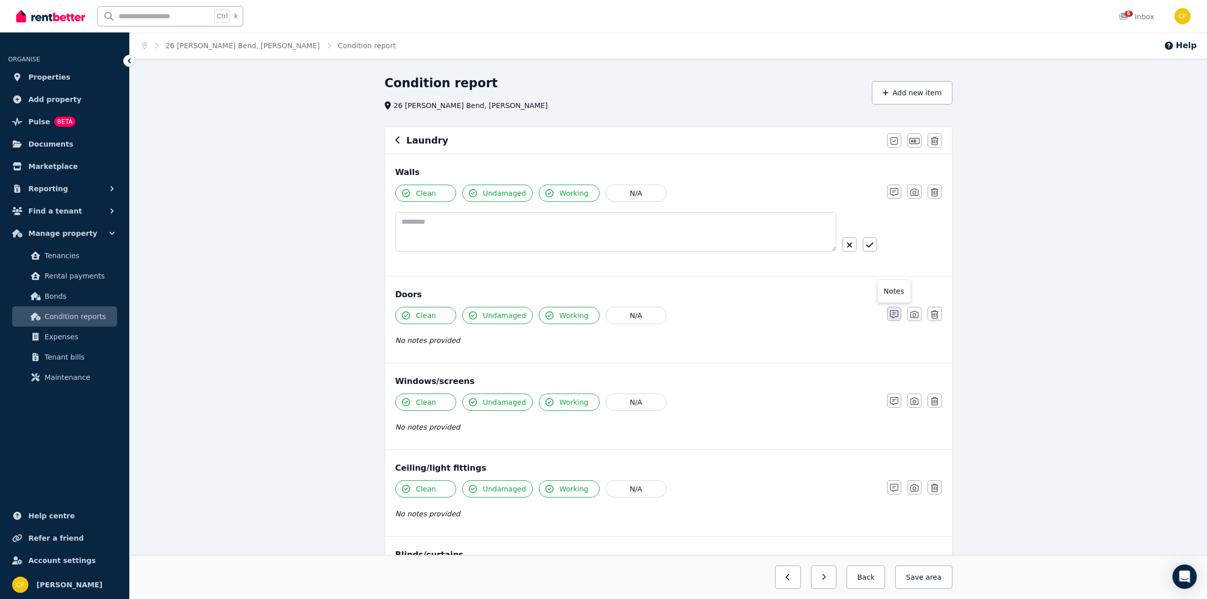
click at [893, 312] on icon "button" at bounding box center [894, 314] width 8 height 8
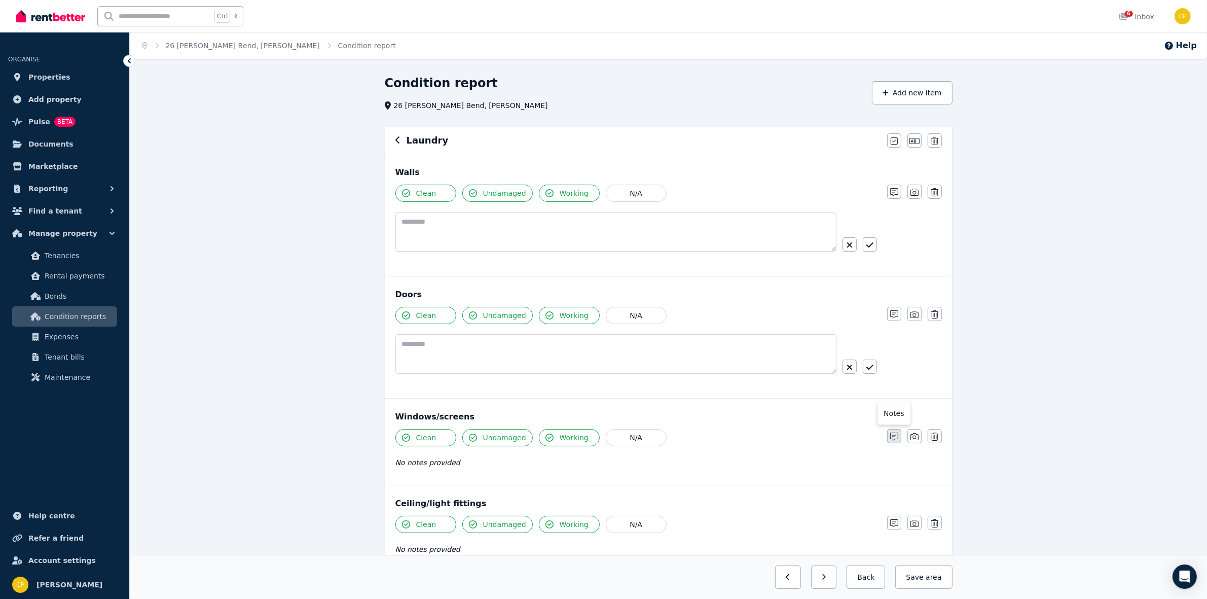
click at [889, 443] on button "button" at bounding box center [894, 436] width 14 height 14
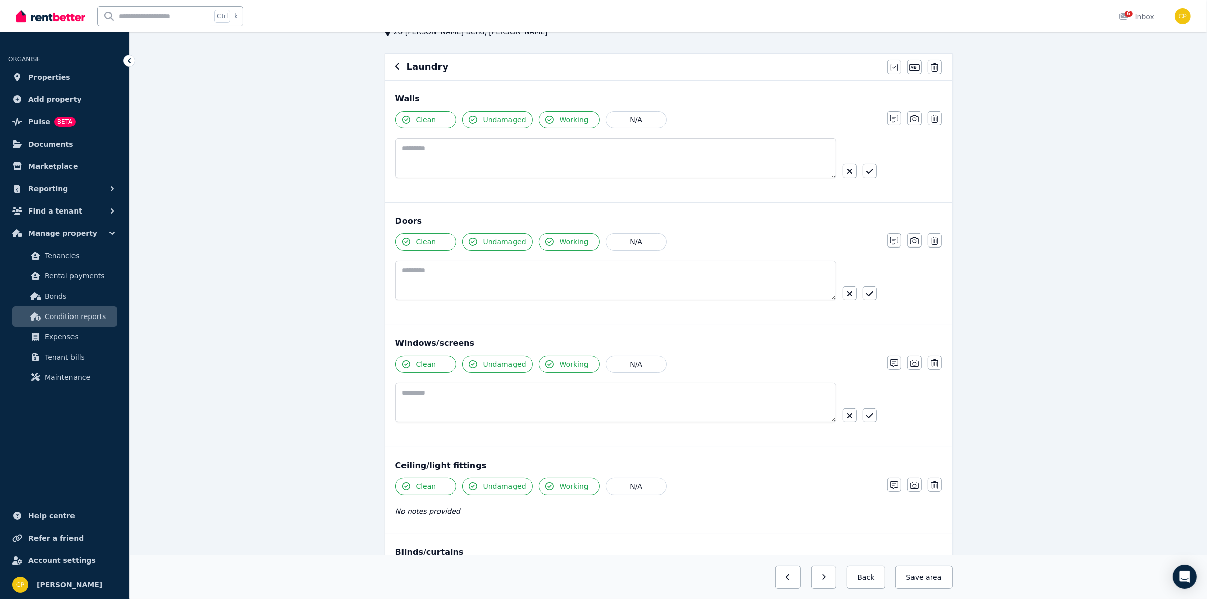
scroll to position [84, 0]
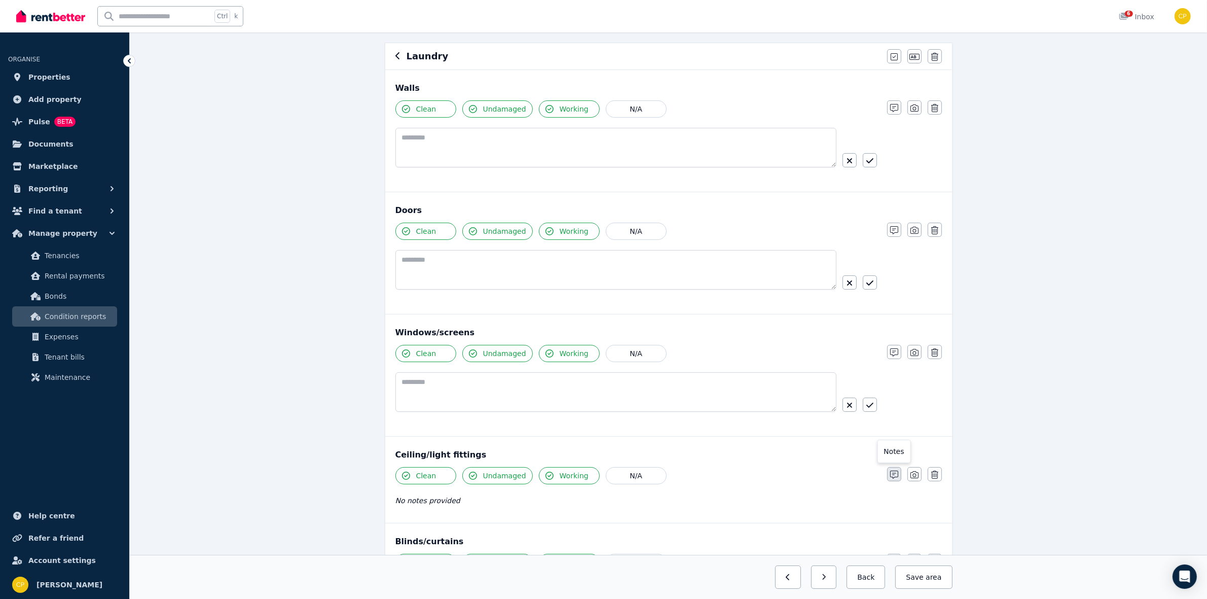
click at [894, 478] on icon "button" at bounding box center [894, 474] width 8 height 8
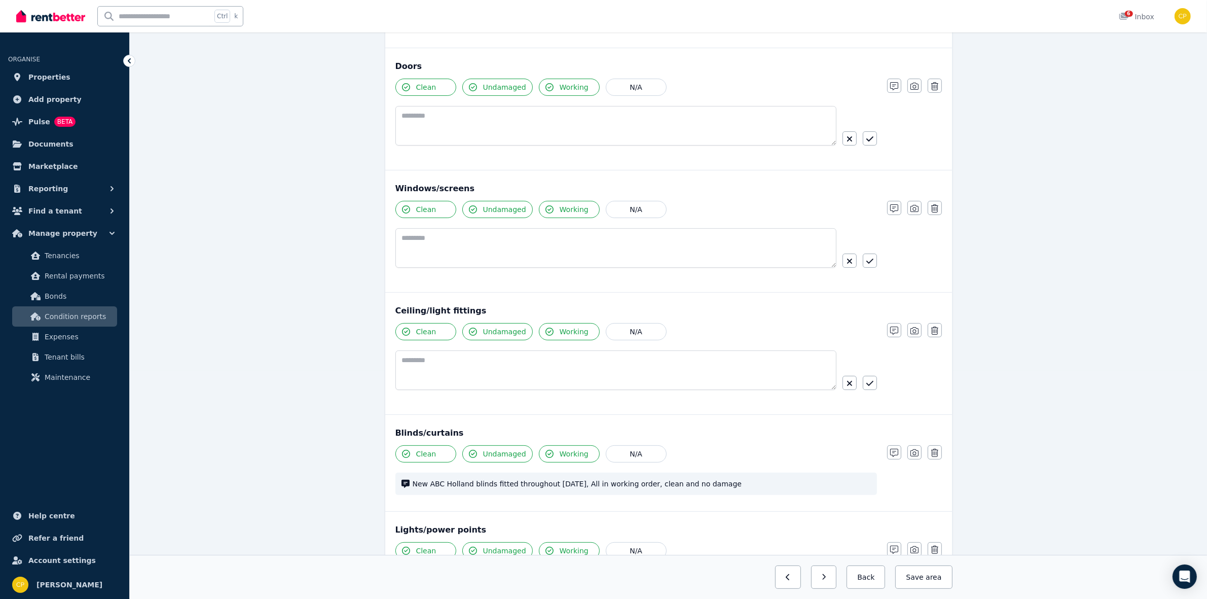
scroll to position [232, 0]
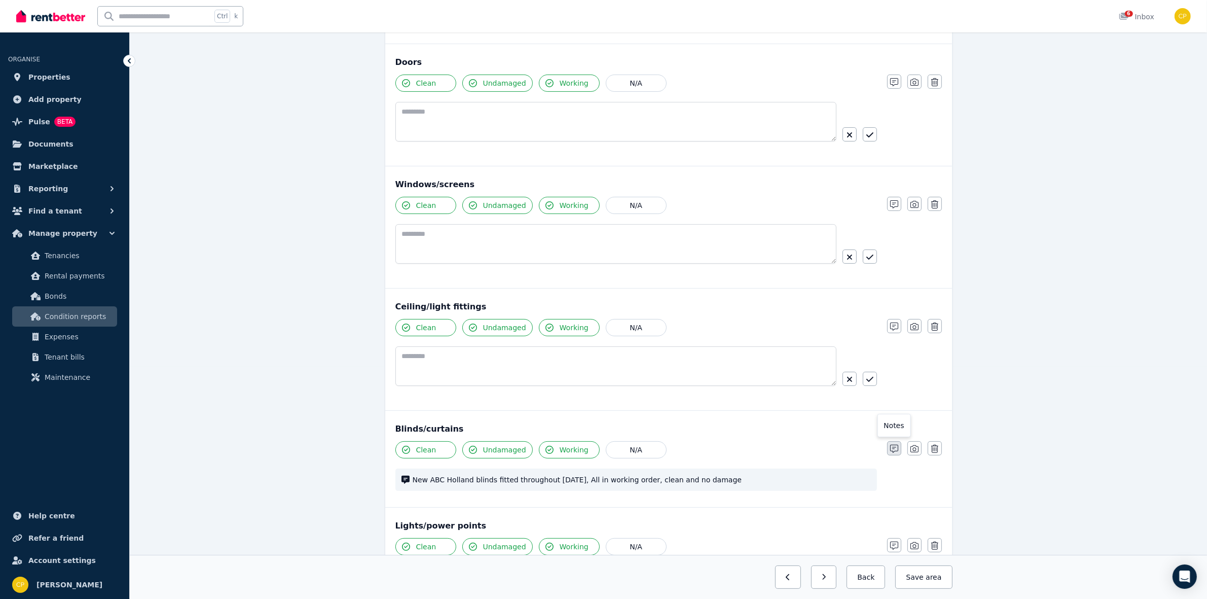
click at [891, 451] on icon "button" at bounding box center [894, 449] width 8 height 8
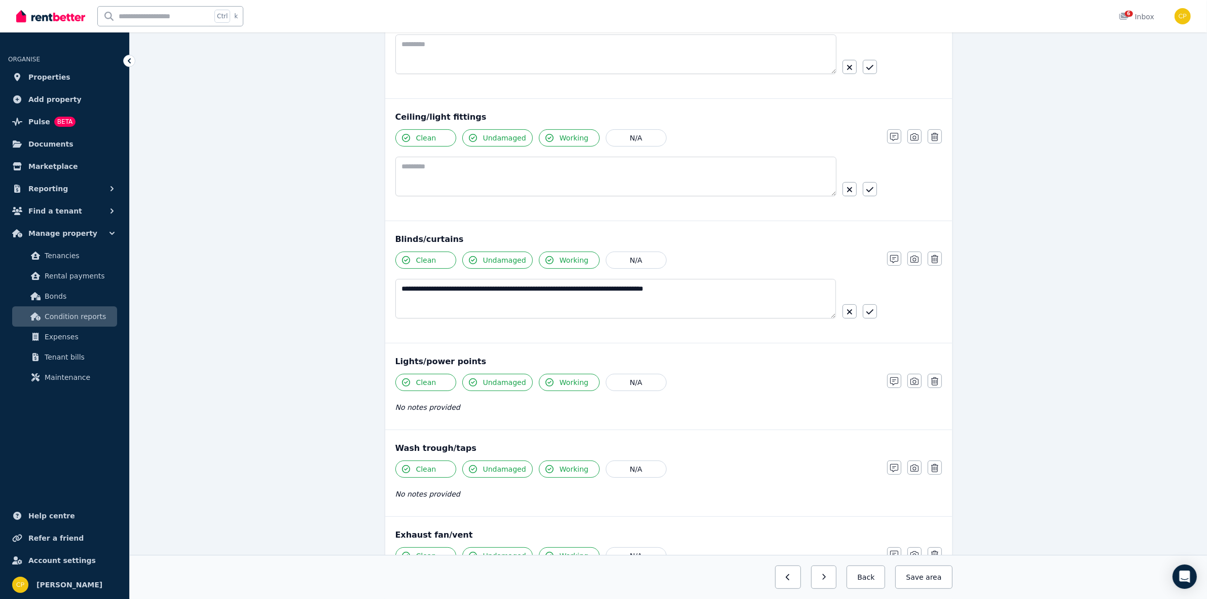
scroll to position [422, 0]
click at [898, 395] on div "Clean Undamaged Working N/A No notes provided Notes Photo Delete" at bounding box center [668, 398] width 546 height 50
click at [895, 469] on icon "button" at bounding box center [894, 467] width 8 height 8
click at [893, 383] on icon "button" at bounding box center [894, 381] width 8 height 8
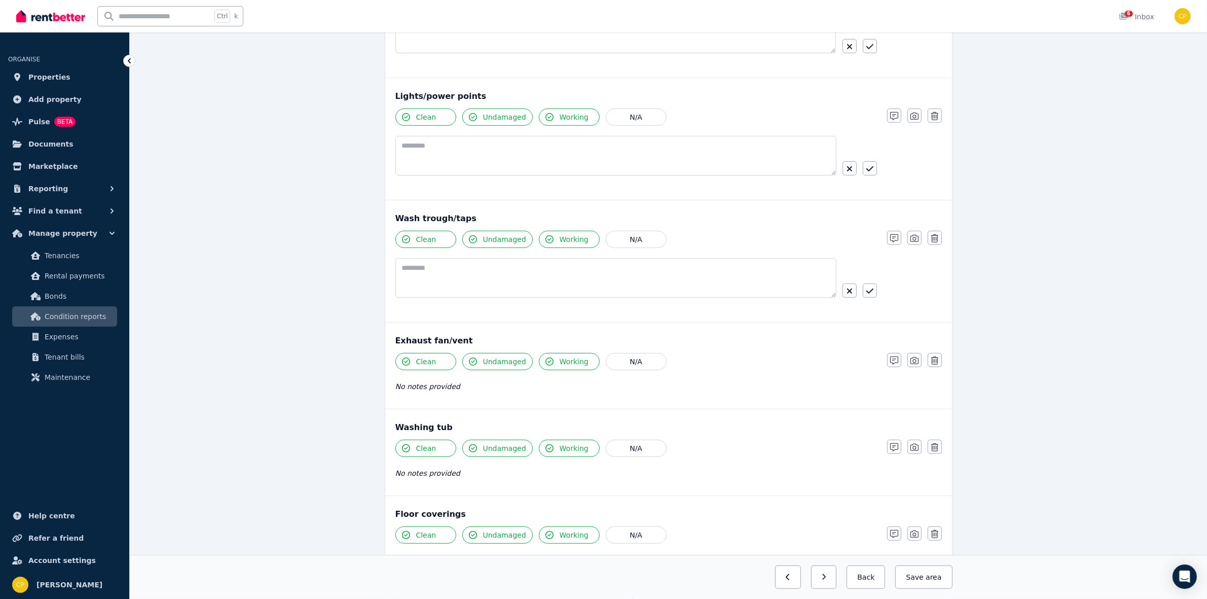
scroll to position [718, 0]
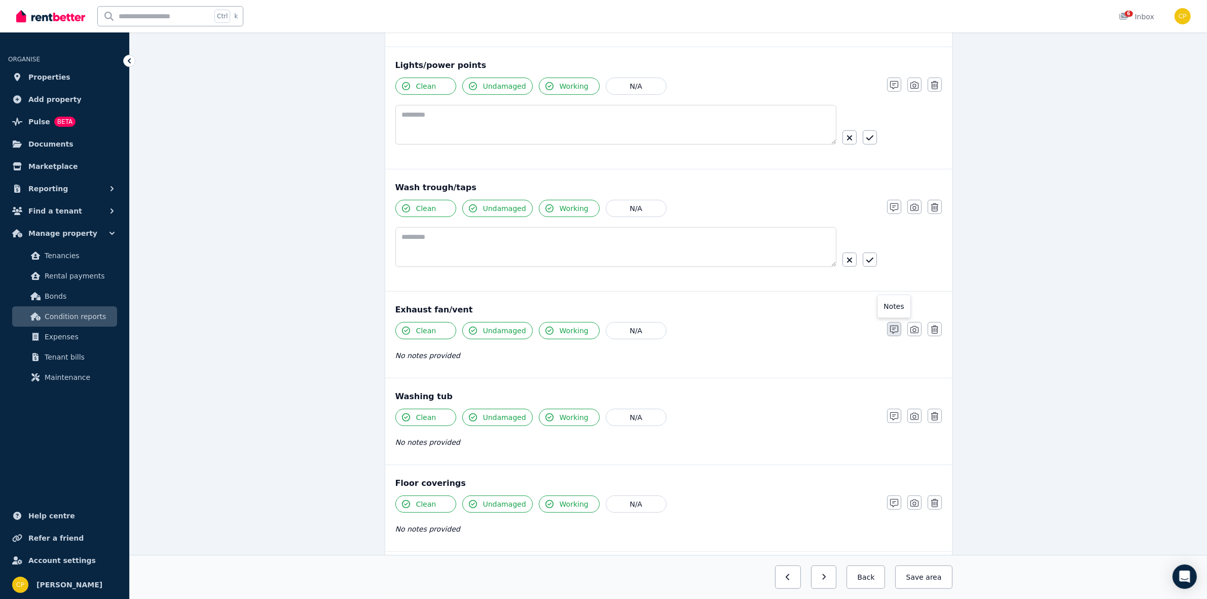
click at [898, 332] on icon "button" at bounding box center [894, 329] width 8 height 8
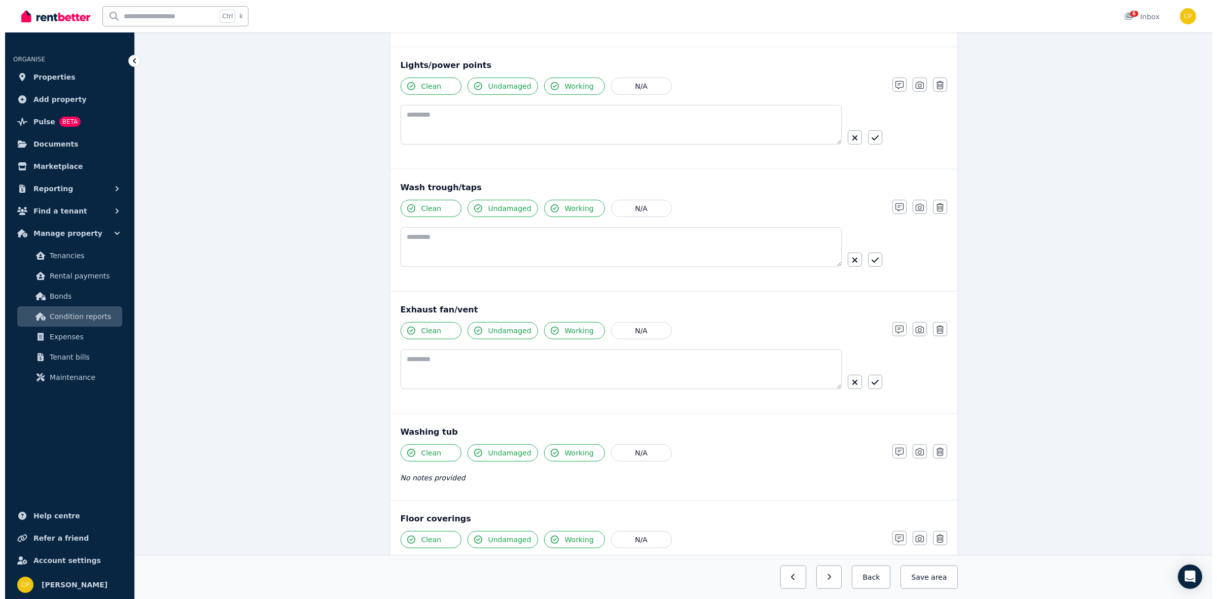
scroll to position [753, 0]
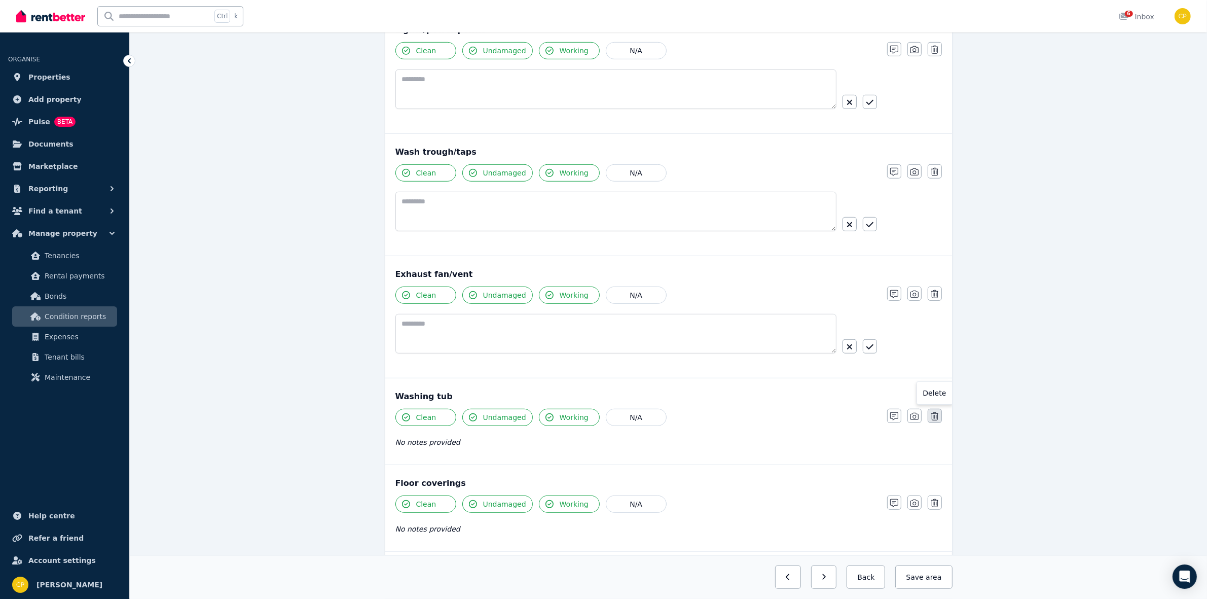
click at [936, 420] on icon "button" at bounding box center [934, 416] width 7 height 8
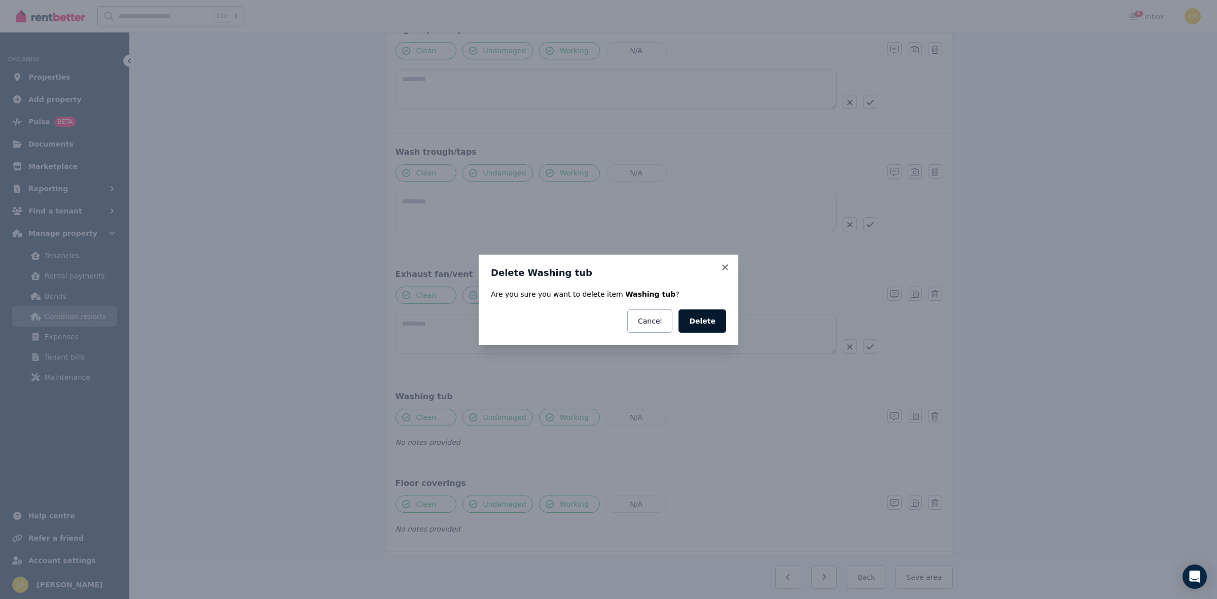
click at [701, 317] on button "Delete" at bounding box center [702, 320] width 48 height 23
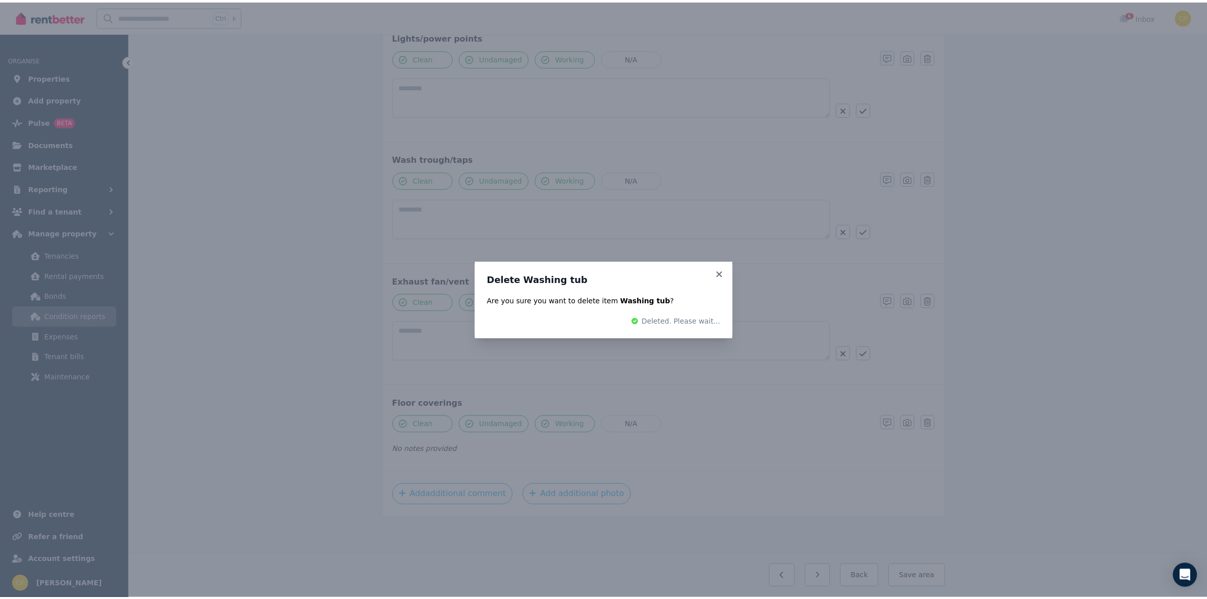
scroll to position [667, 0]
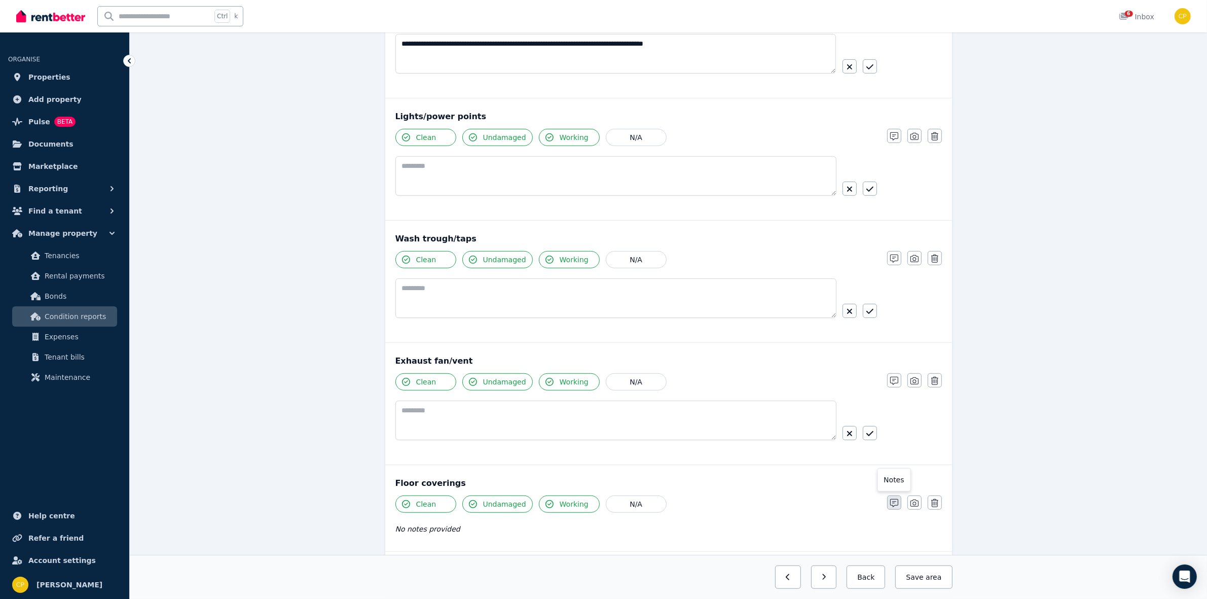
click at [889, 504] on button "button" at bounding box center [894, 502] width 14 height 14
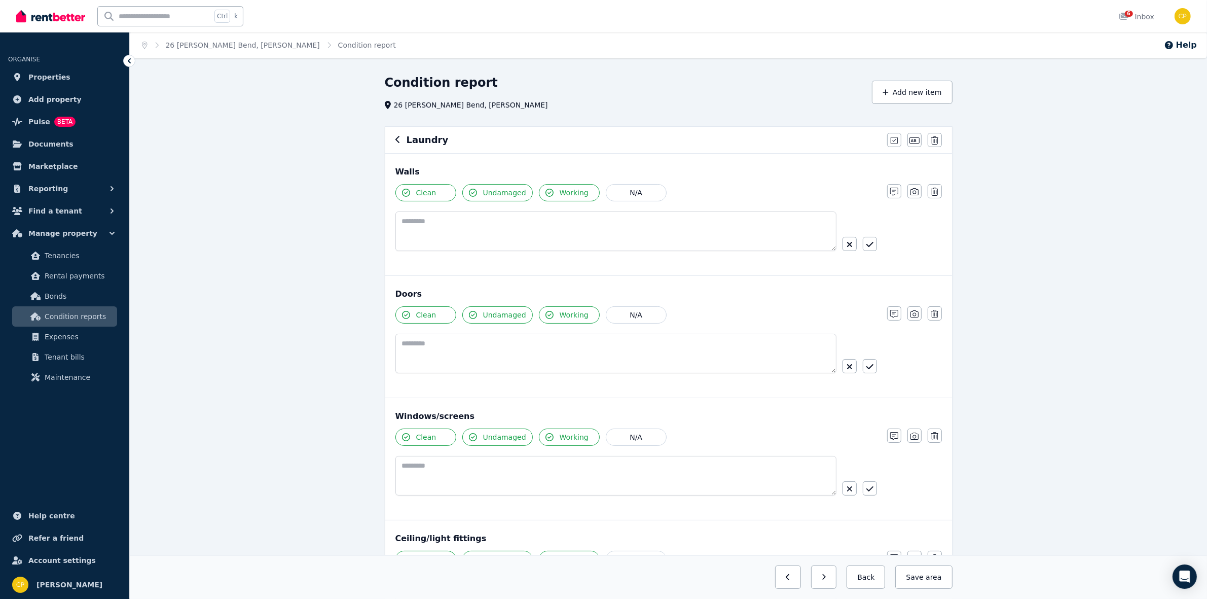
scroll to position [0, 0]
click at [432, 221] on textarea at bounding box center [615, 232] width 441 height 40
paste textarea "**********"
type textarea "**********"
click at [867, 249] on icon "button" at bounding box center [869, 245] width 7 height 8
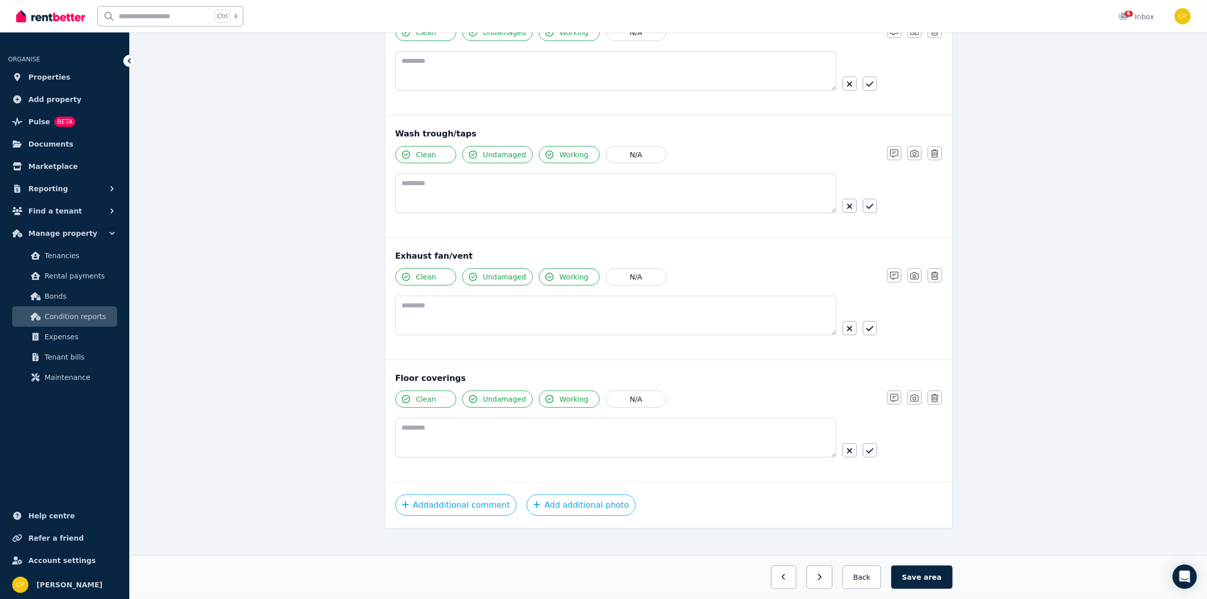
scroll to position [760, 0]
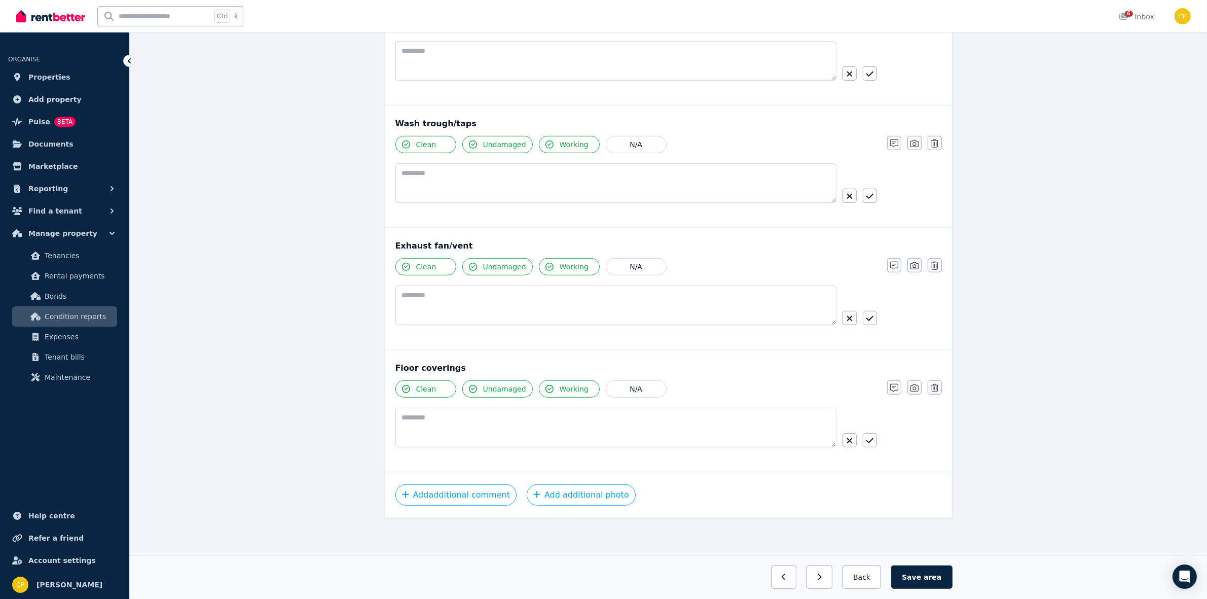
click at [421, 406] on div "Clean Undamaged Working N/A" at bounding box center [636, 422] width 482 height 85
click at [420, 422] on textarea at bounding box center [615, 428] width 441 height 40
paste textarea "**********"
type textarea "**********"
click at [868, 436] on button "button" at bounding box center [870, 440] width 14 height 14
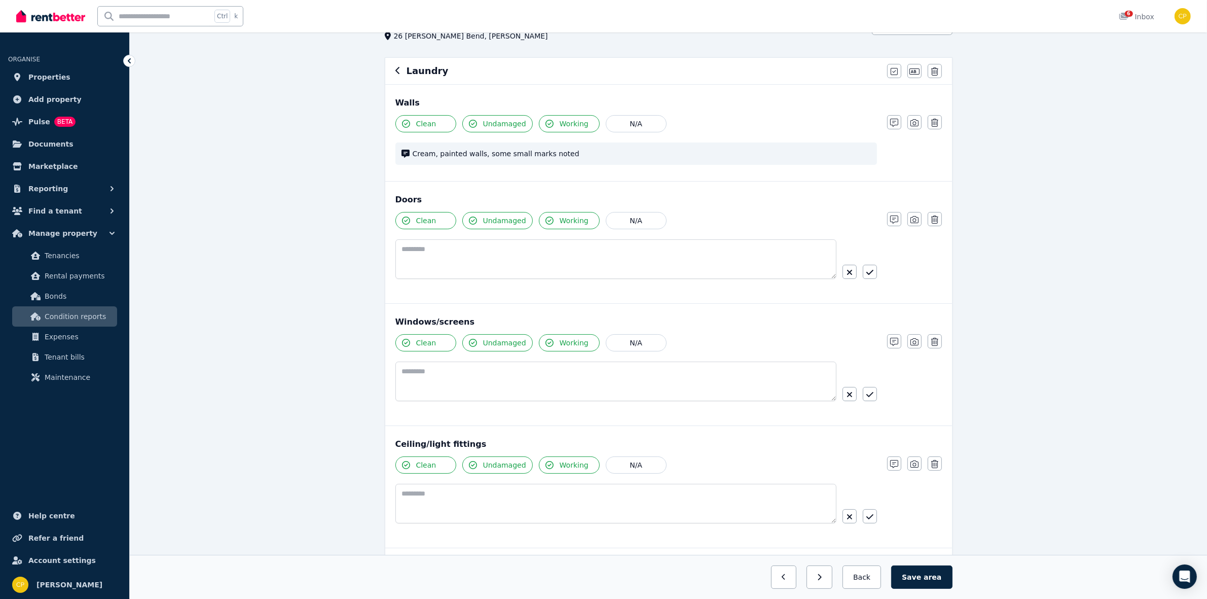
scroll to position [59, 0]
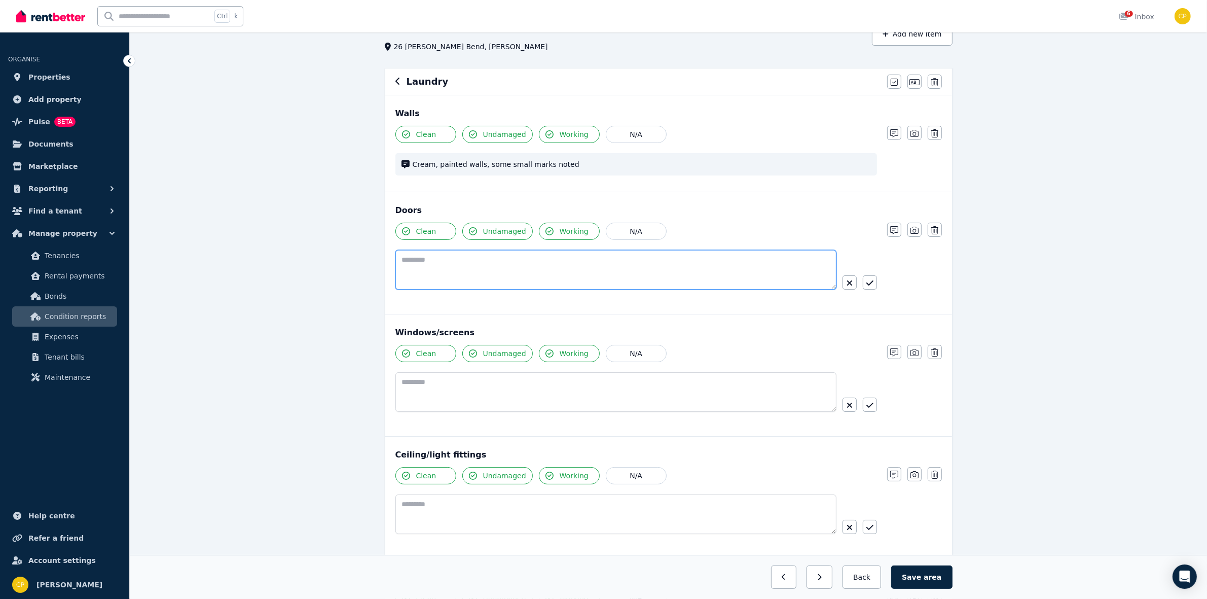
click at [417, 265] on textarea at bounding box center [615, 270] width 441 height 40
paste textarea "**********"
type textarea "**********"
click at [866, 285] on icon "button" at bounding box center [869, 283] width 7 height 8
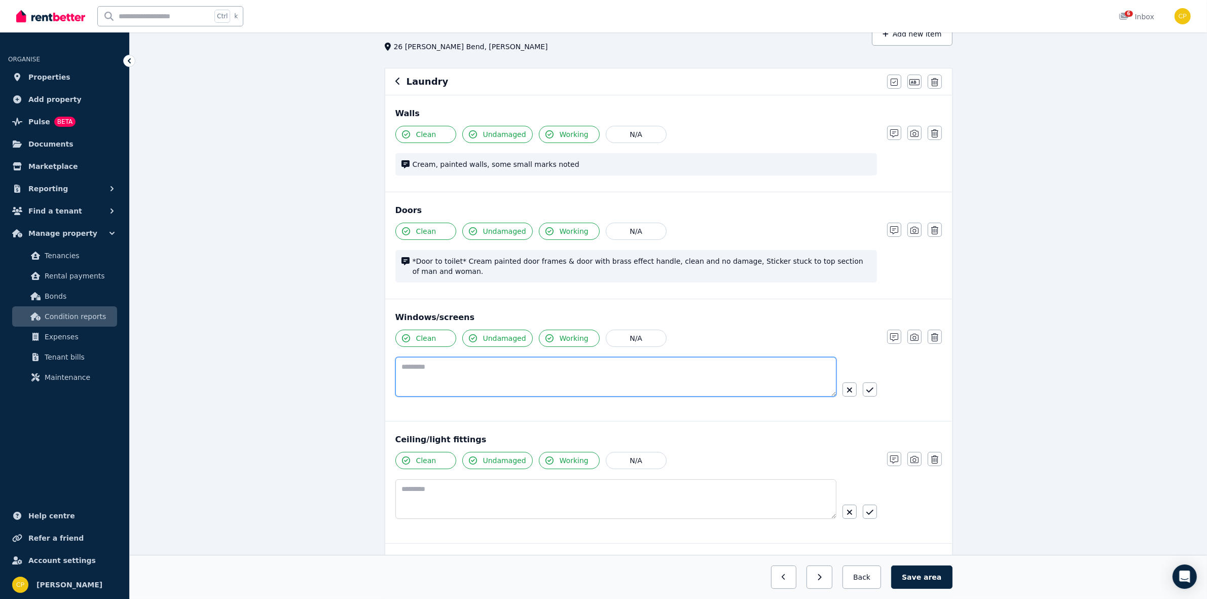
click at [477, 374] on textarea at bounding box center [615, 377] width 441 height 40
paste textarea "**********"
type textarea "**********"
click at [870, 392] on icon "button" at bounding box center [869, 389] width 7 height 5
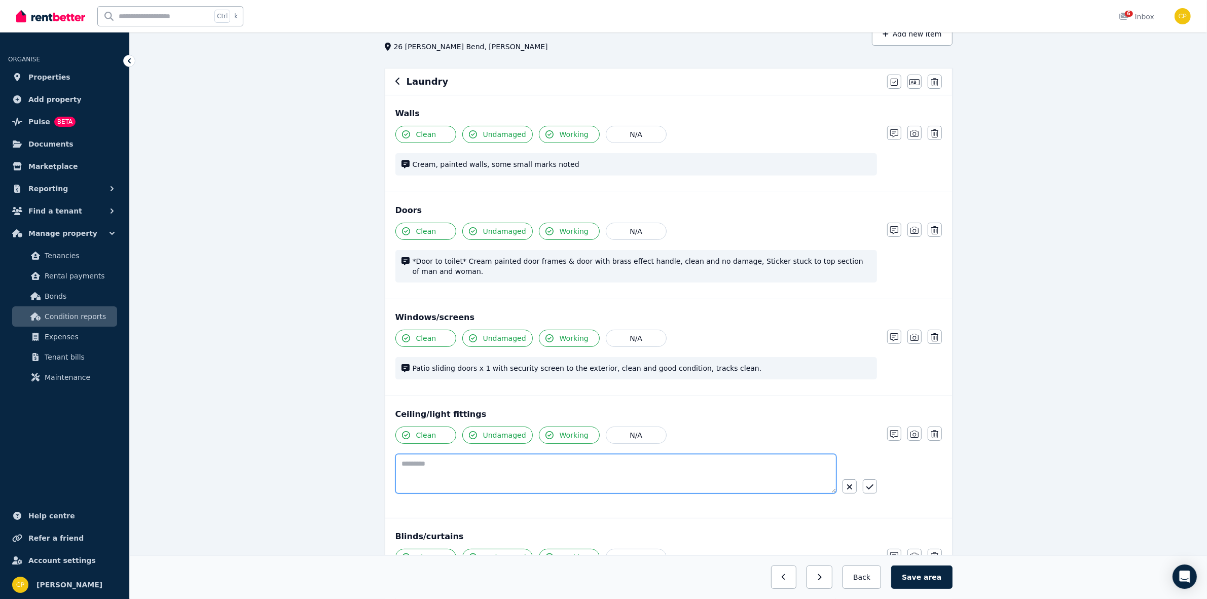
click at [497, 469] on textarea at bounding box center [615, 474] width 441 height 40
paste textarea "**********"
type textarea "**********"
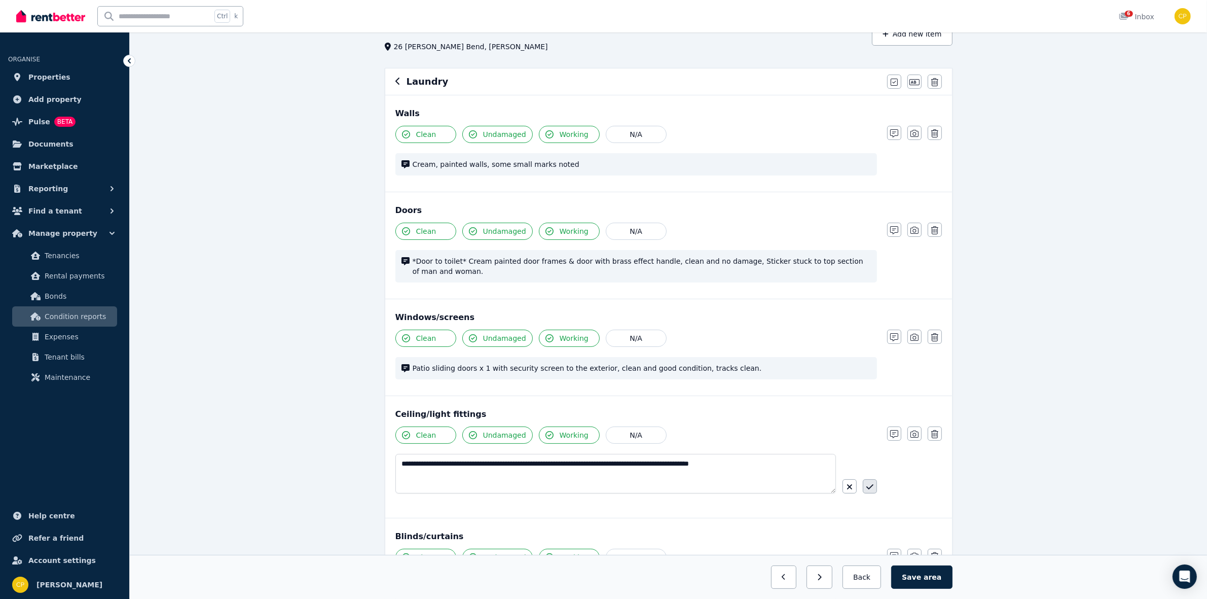
click at [864, 484] on button "button" at bounding box center [870, 486] width 14 height 14
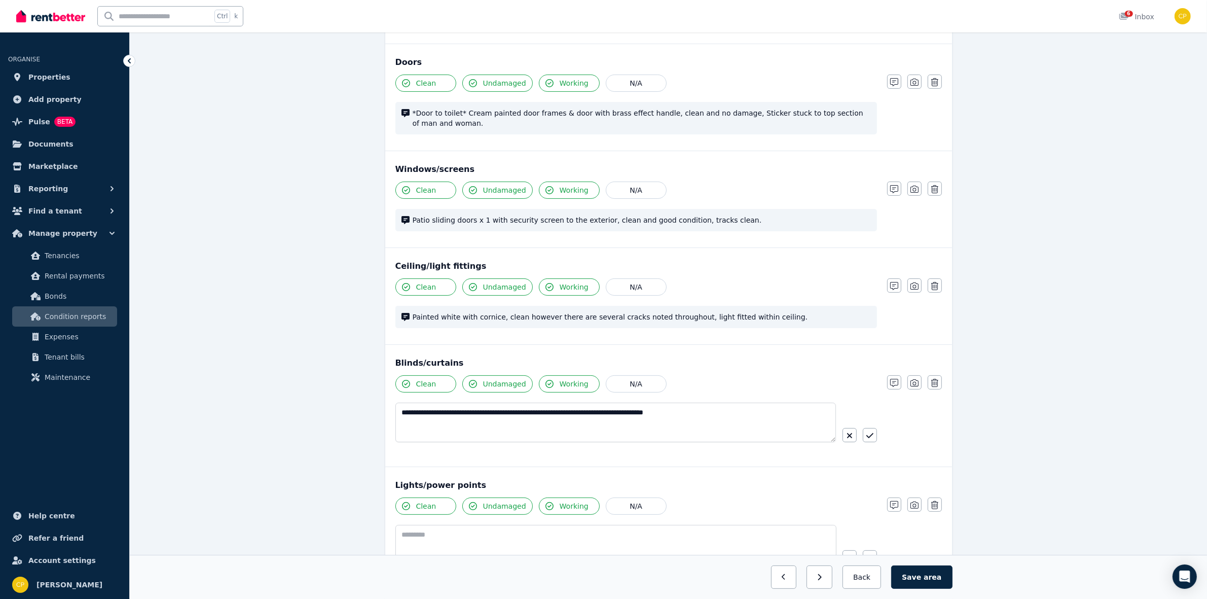
scroll to position [228, 0]
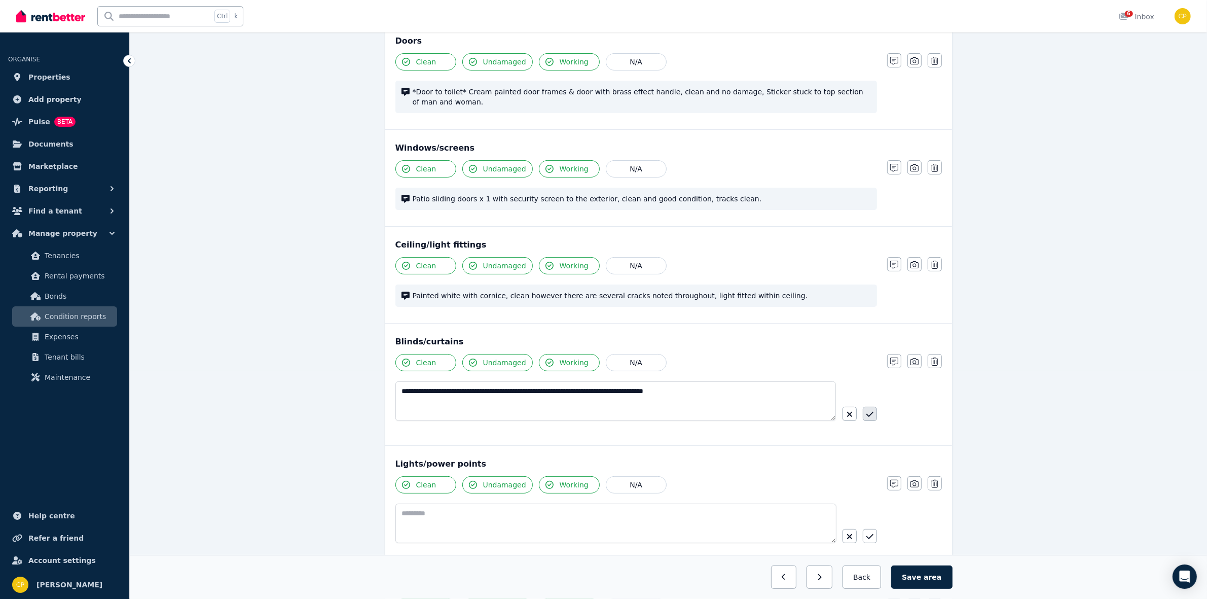
click at [865, 414] on button "button" at bounding box center [870, 414] width 14 height 14
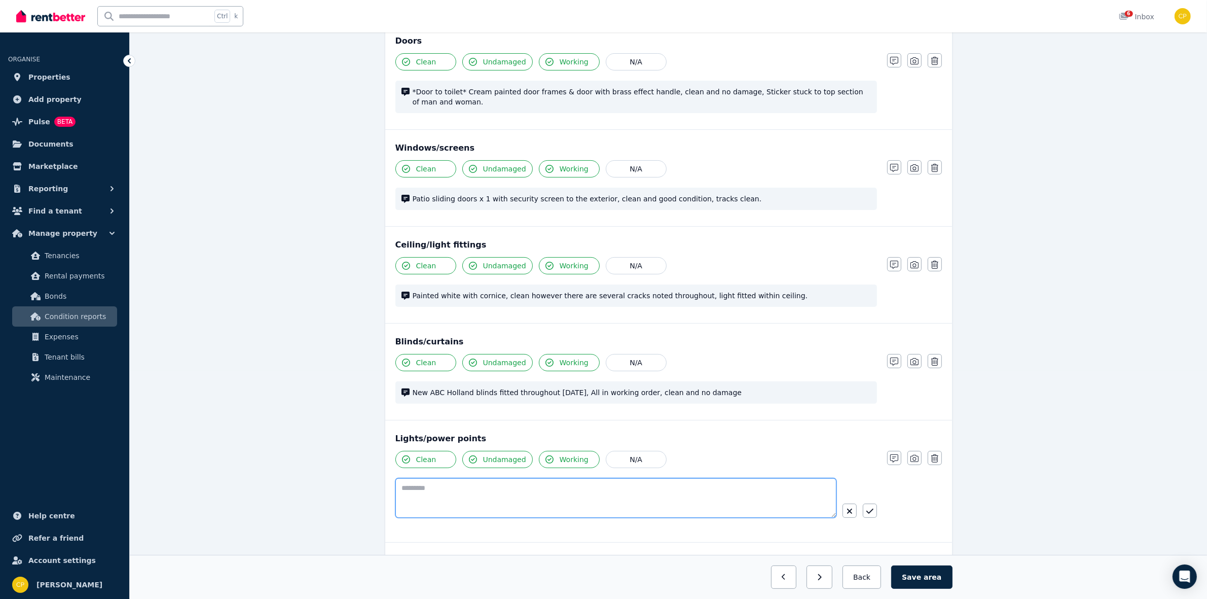
click at [418, 489] on textarea at bounding box center [615, 498] width 441 height 40
paste textarea "**********"
type textarea "**********"
click at [870, 513] on icon "button" at bounding box center [869, 511] width 7 height 8
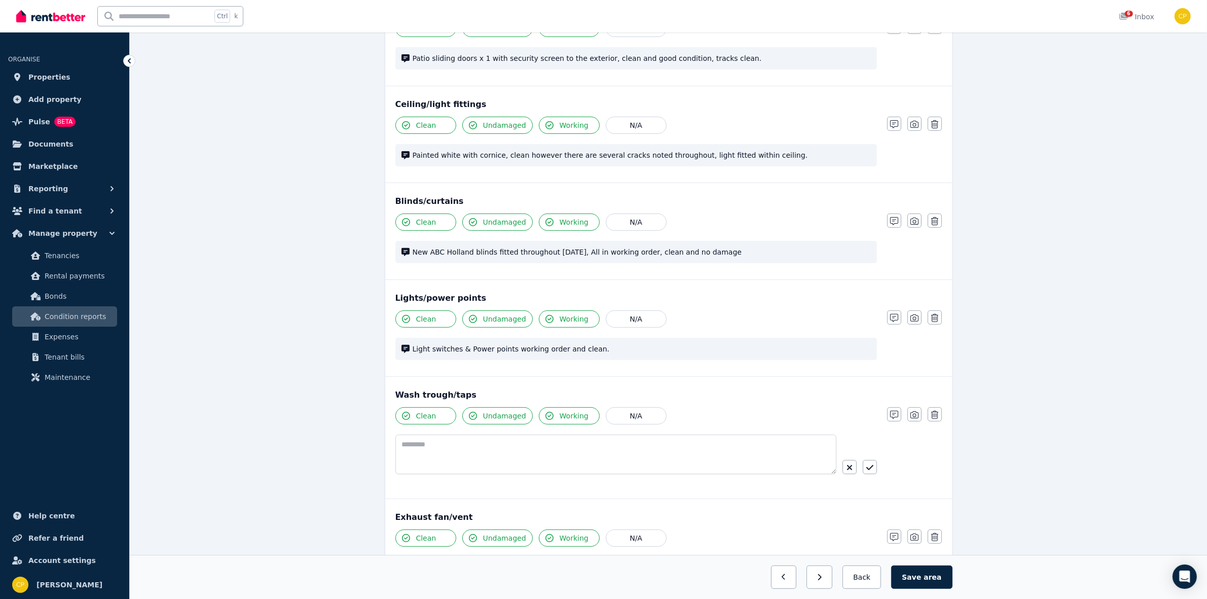
scroll to position [397, 0]
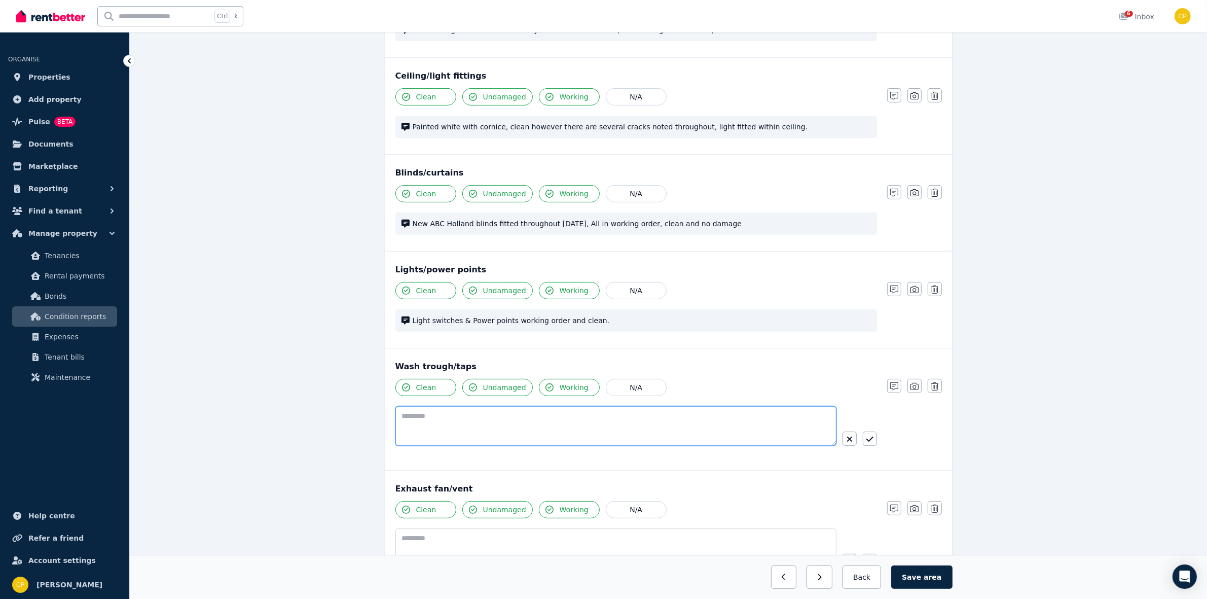
click at [407, 422] on textarea at bounding box center [615, 426] width 441 height 40
paste textarea "**********"
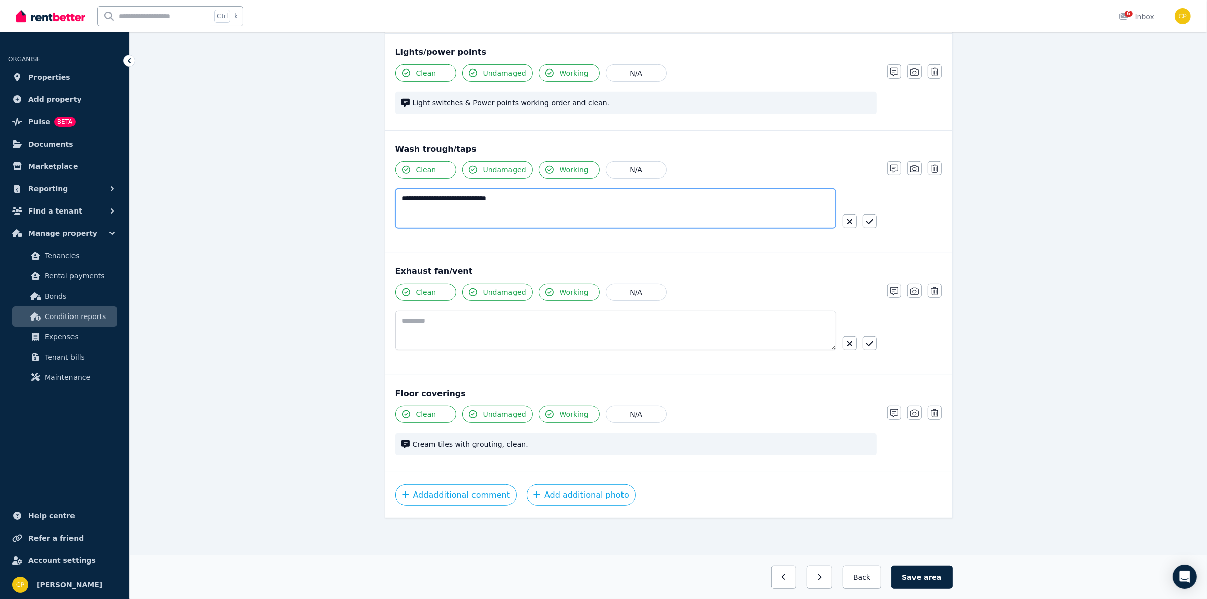
scroll to position [619, 0]
type textarea "**********"
click at [868, 215] on button "button" at bounding box center [870, 221] width 14 height 14
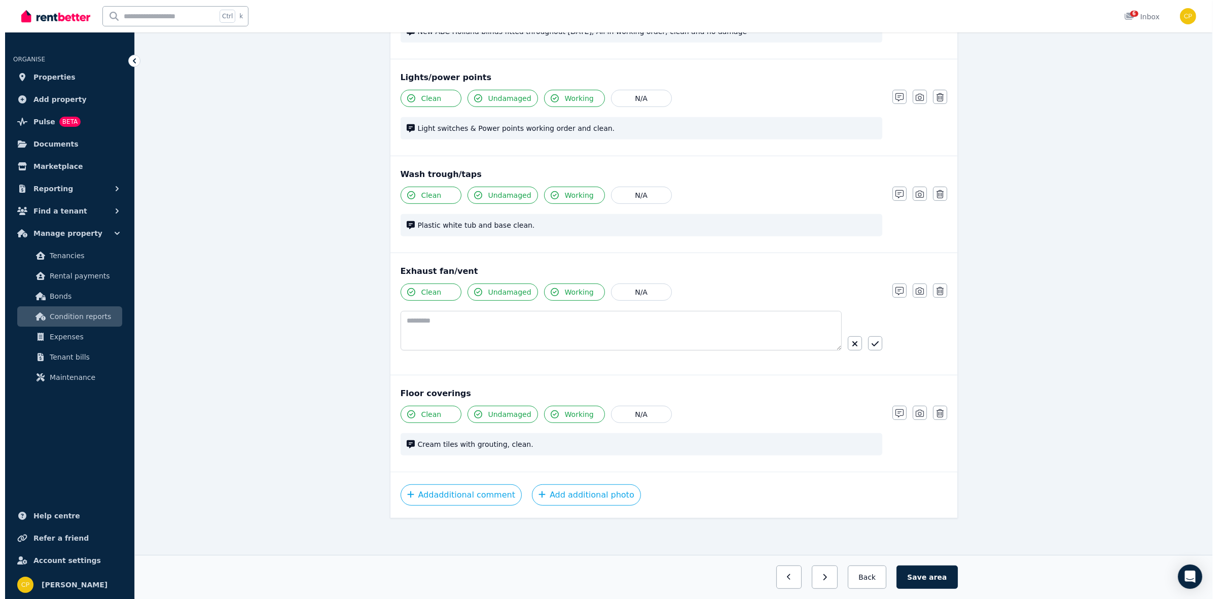
scroll to position [593, 0]
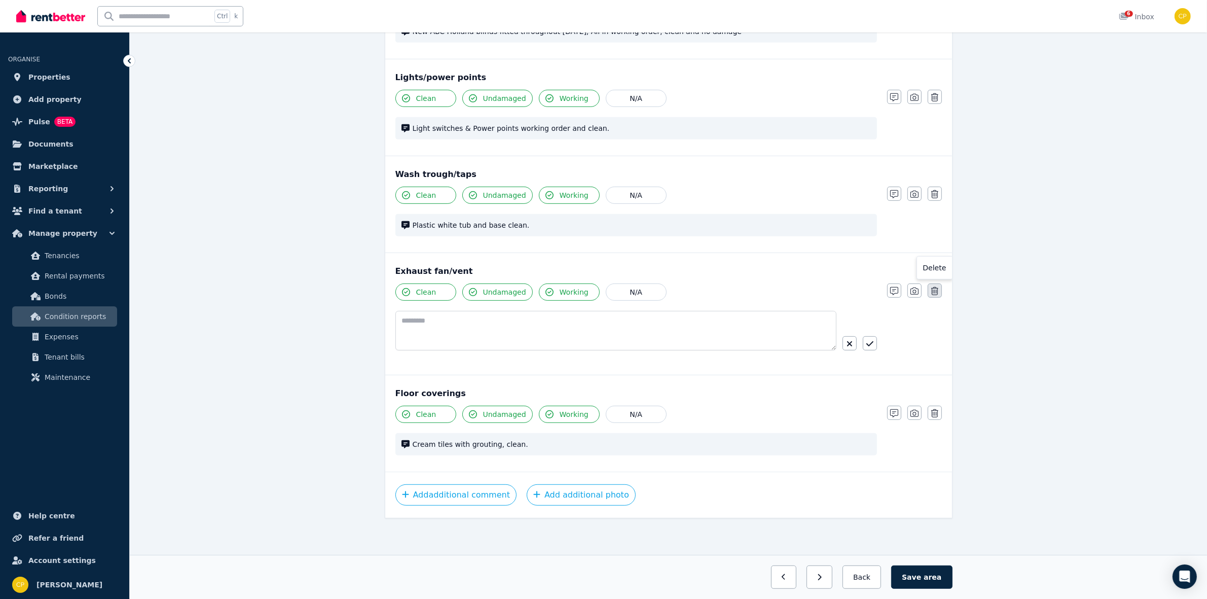
click at [934, 290] on icon "button" at bounding box center [934, 291] width 7 height 8
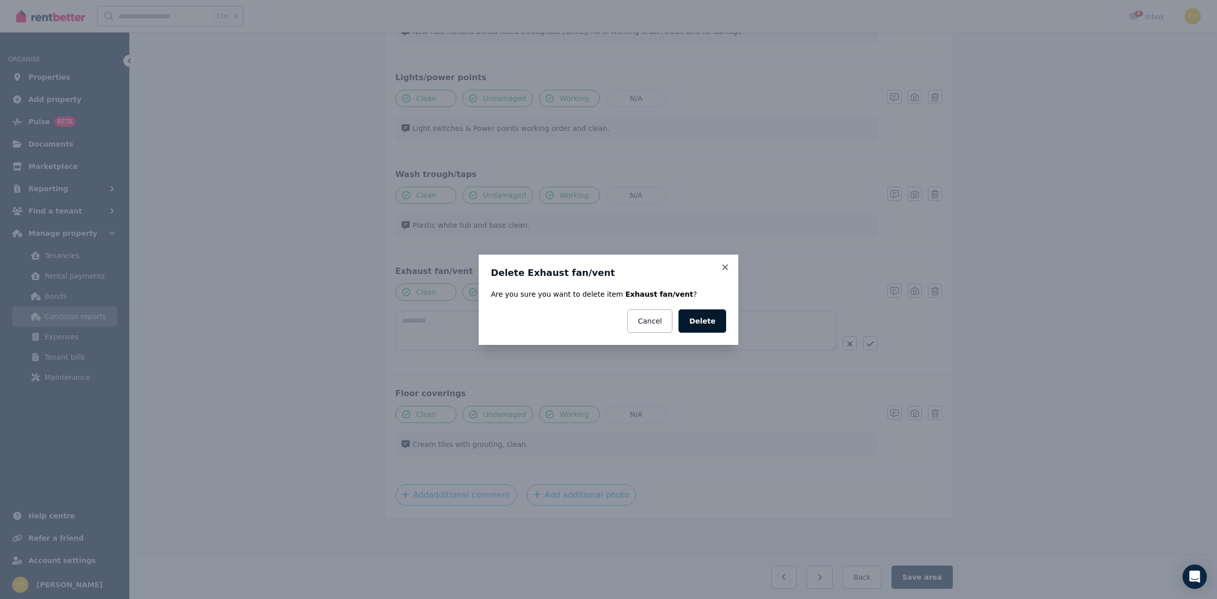
click at [707, 322] on button "Delete" at bounding box center [702, 320] width 48 height 23
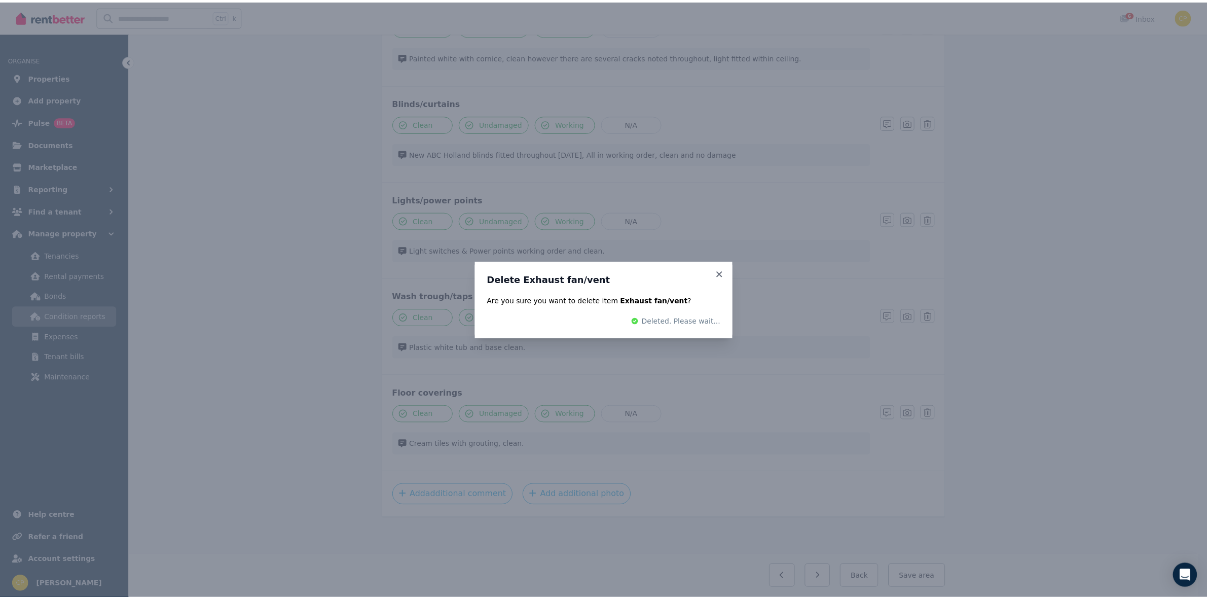
scroll to position [470, 0]
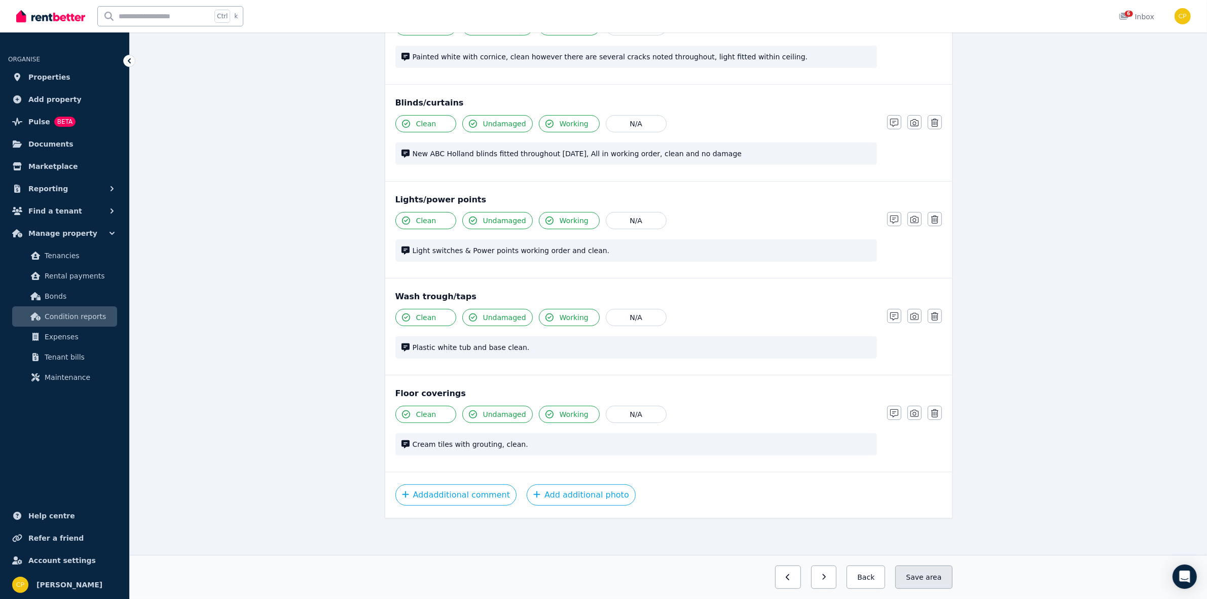
click at [922, 573] on button "Save area" at bounding box center [923, 576] width 57 height 23
click at [854, 576] on button "Back" at bounding box center [861, 576] width 47 height 23
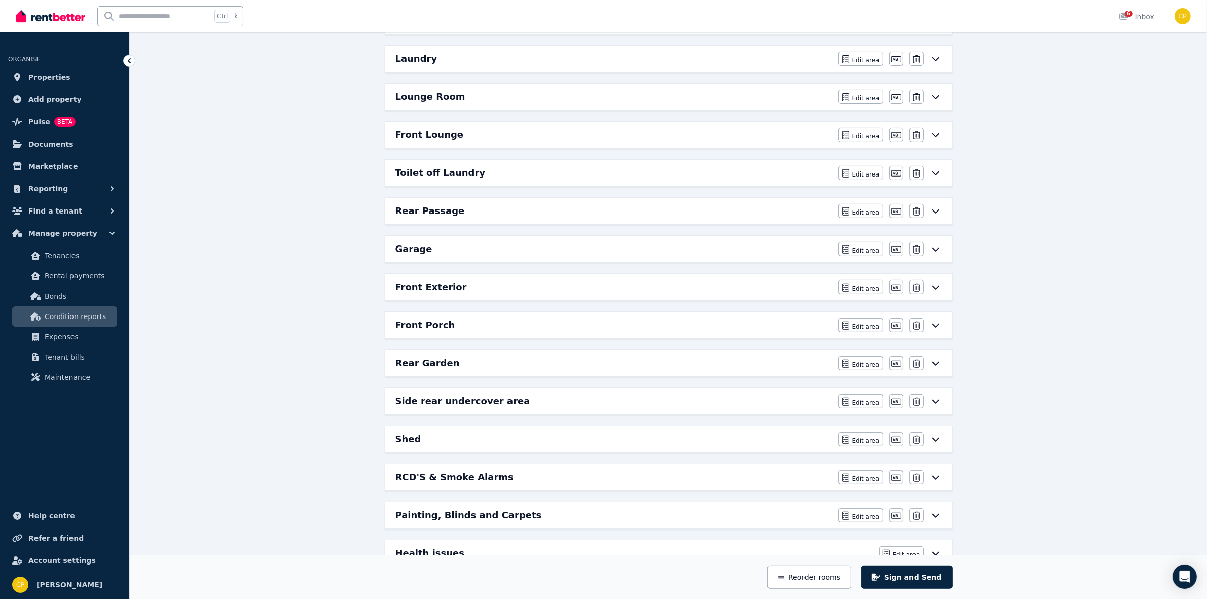
scroll to position [457, 0]
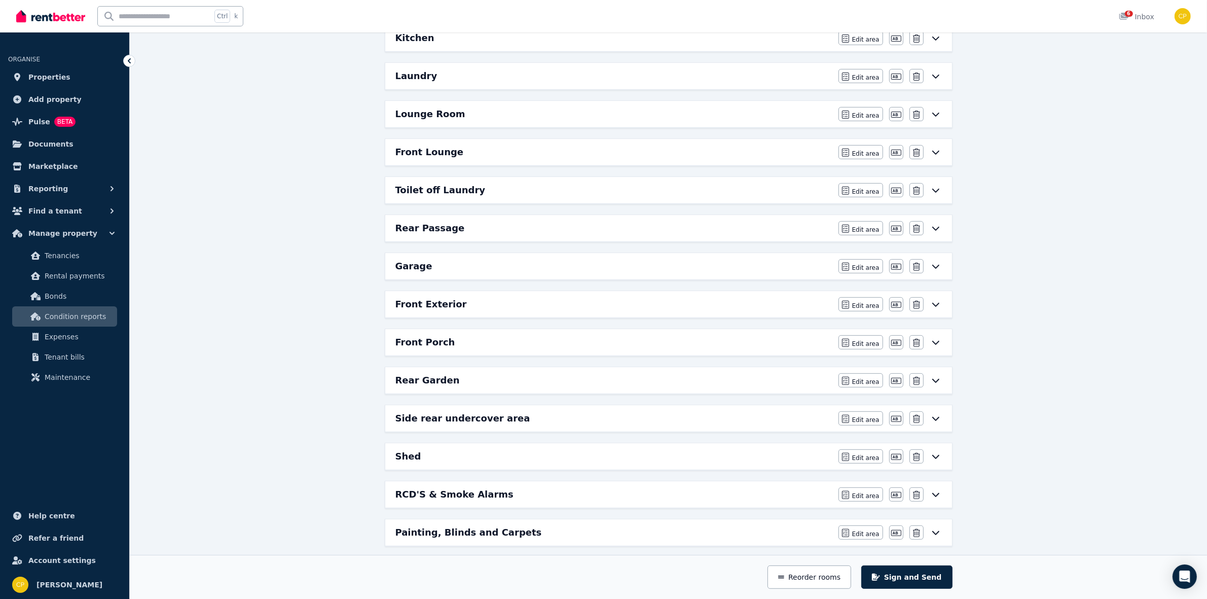
click at [449, 117] on h6 "Lounge Room" at bounding box center [430, 114] width 70 height 14
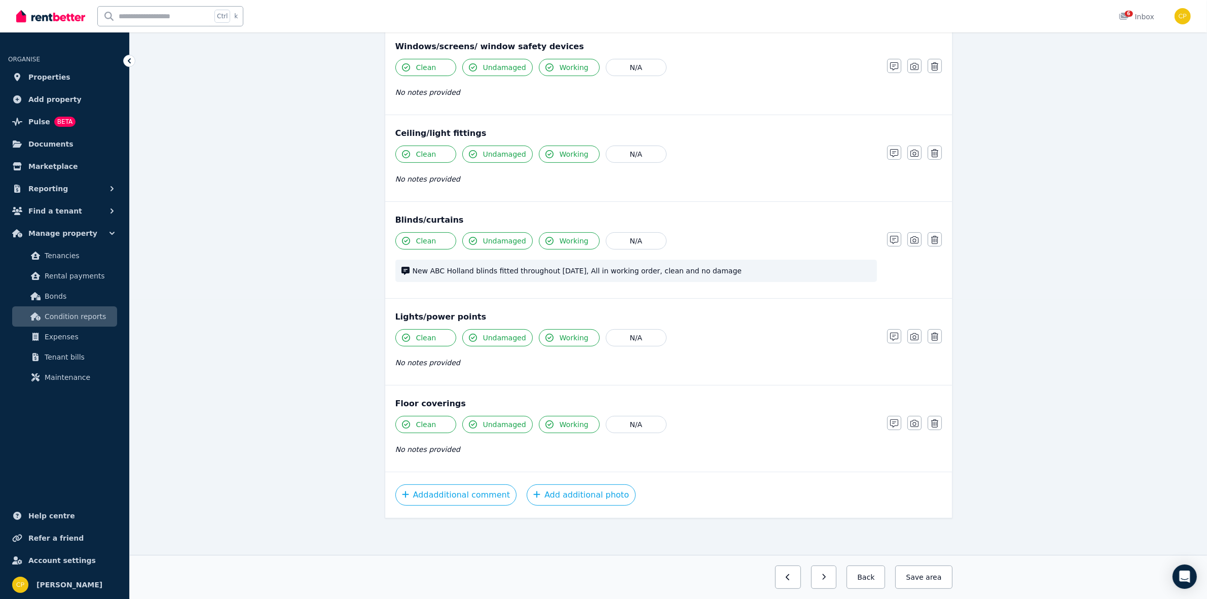
scroll to position [0, 0]
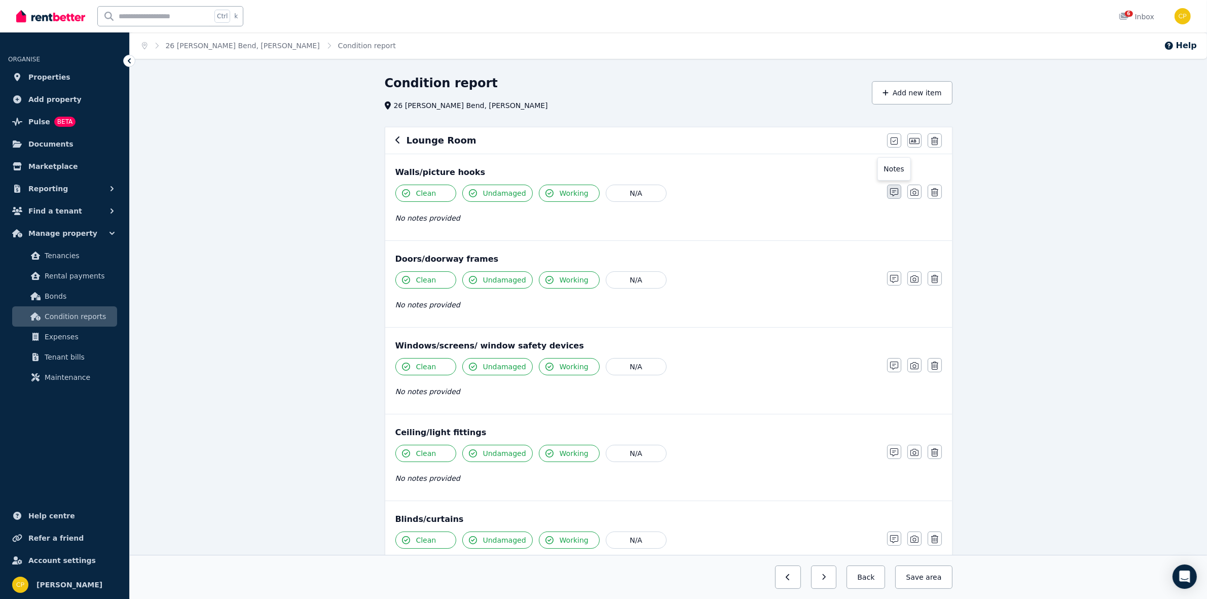
click at [889, 188] on button "button" at bounding box center [894, 192] width 14 height 14
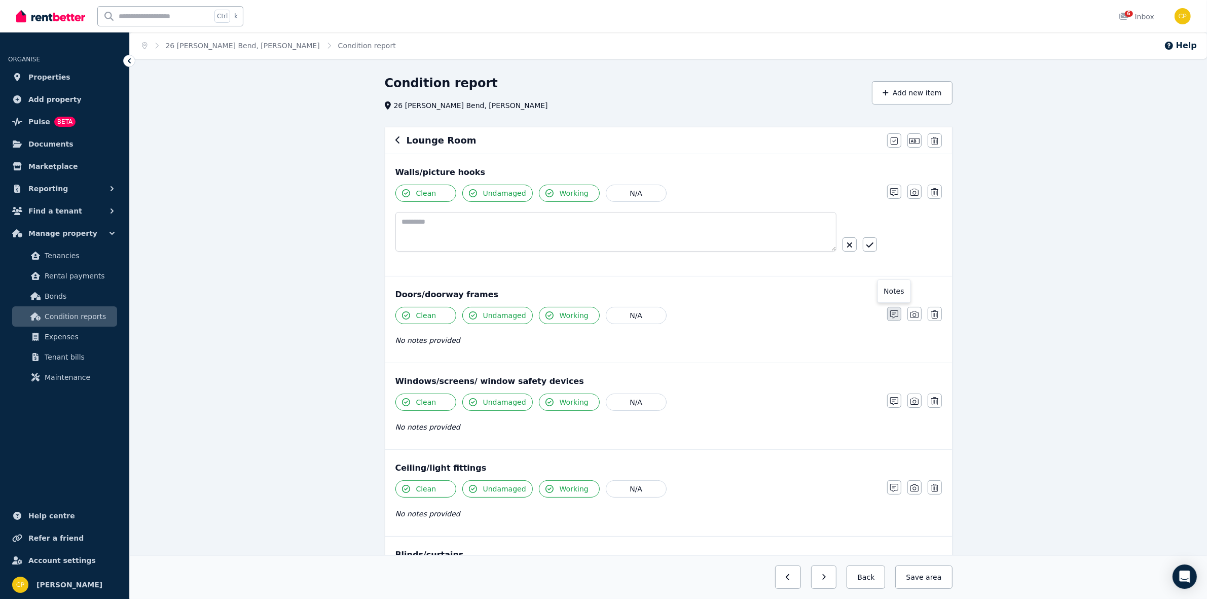
click at [893, 307] on button "button" at bounding box center [894, 314] width 14 height 14
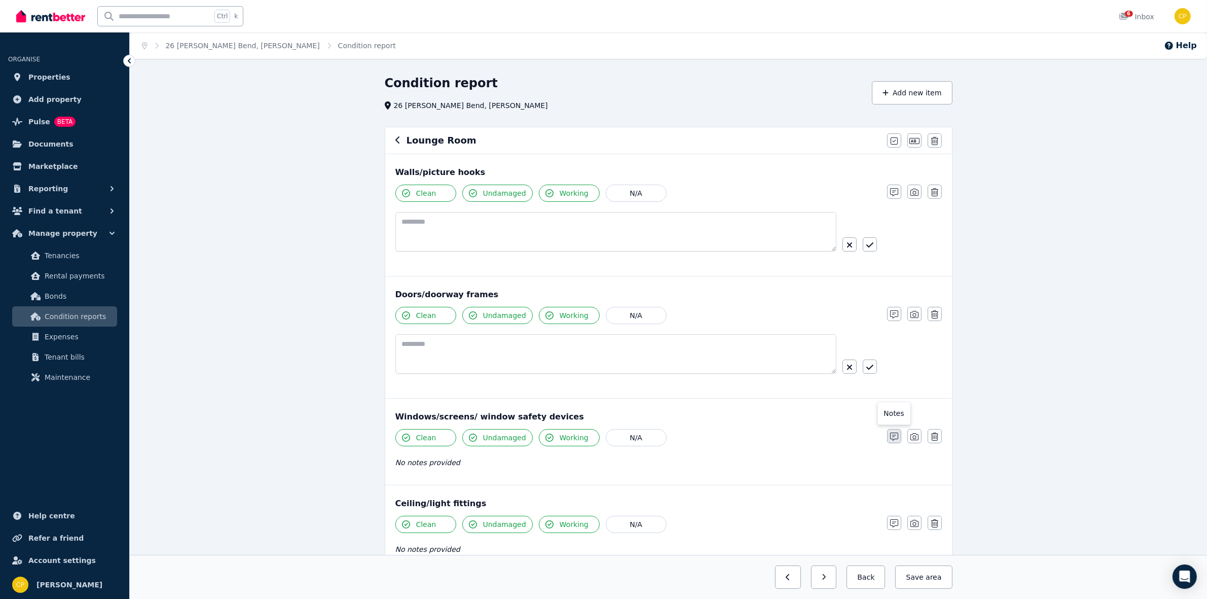
click at [895, 435] on icon "button" at bounding box center [894, 436] width 8 height 8
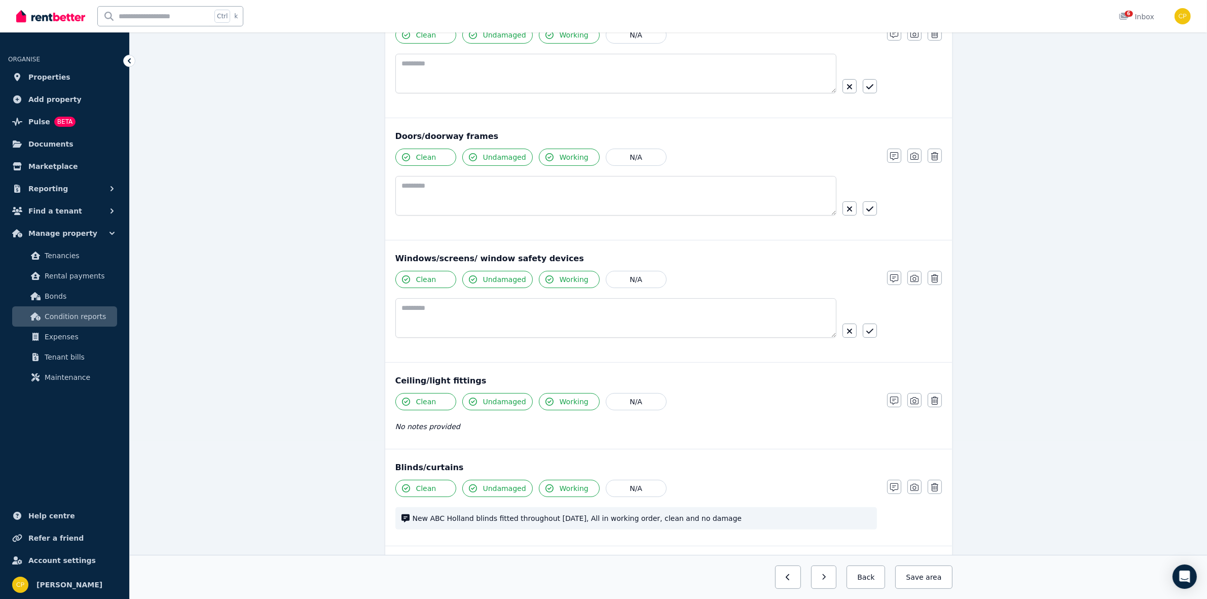
scroll to position [169, 0]
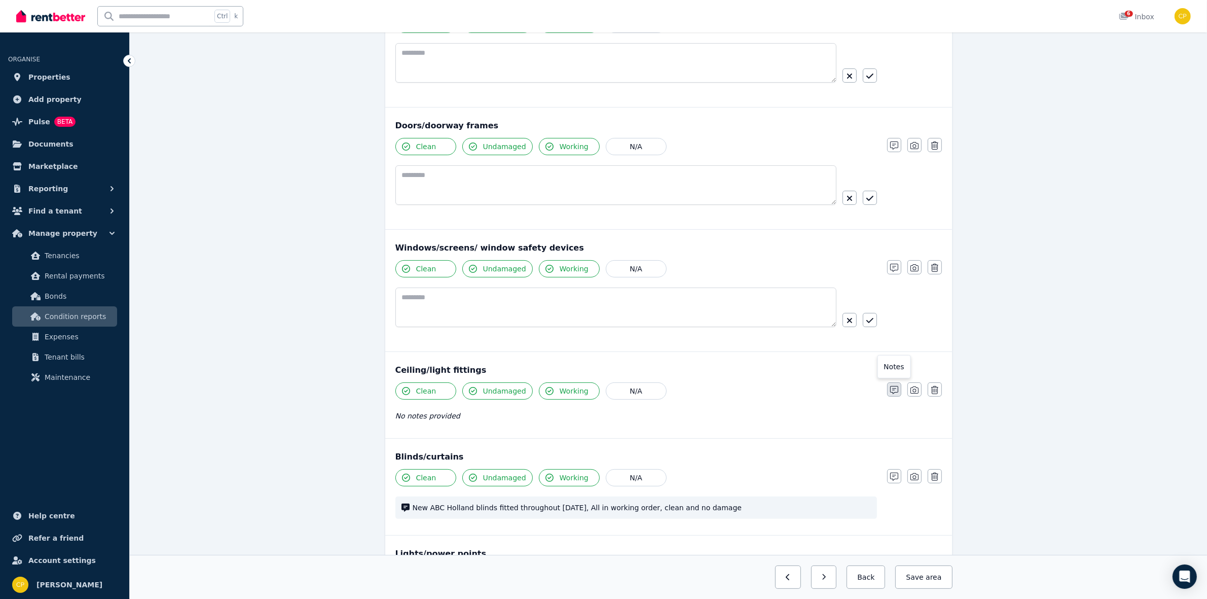
click at [891, 388] on icon "button" at bounding box center [894, 390] width 8 height 8
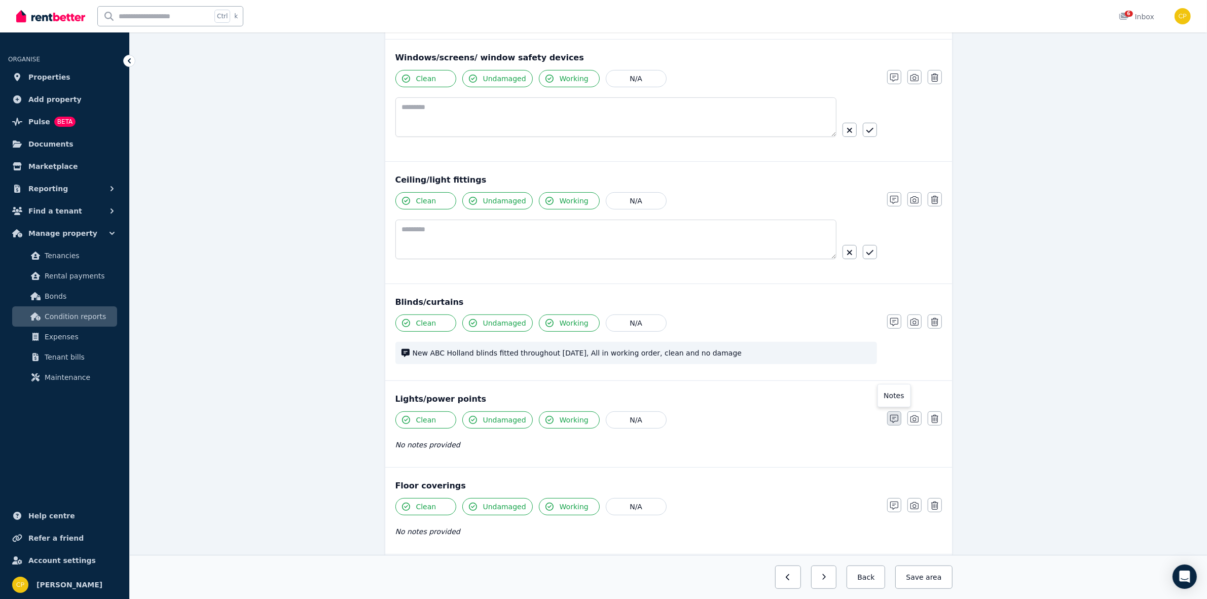
click at [894, 423] on icon "button" at bounding box center [894, 419] width 8 height 8
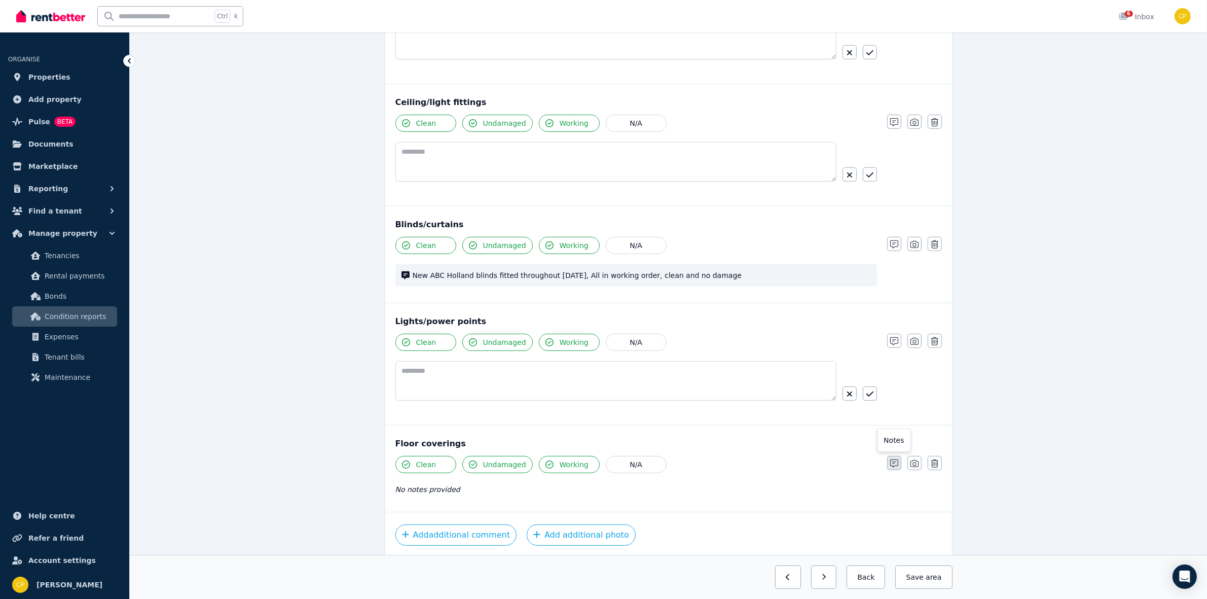
click at [888, 462] on button "button" at bounding box center [894, 463] width 14 height 14
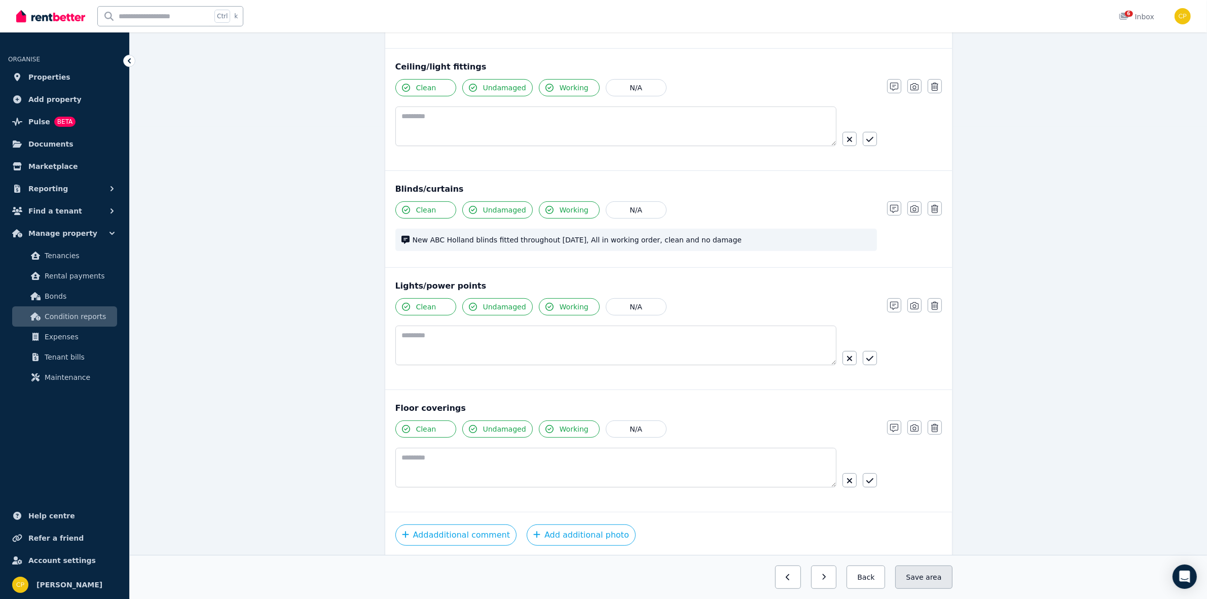
click at [934, 581] on span "area" at bounding box center [934, 577] width 16 height 10
click at [858, 581] on button "Back" at bounding box center [861, 576] width 47 height 23
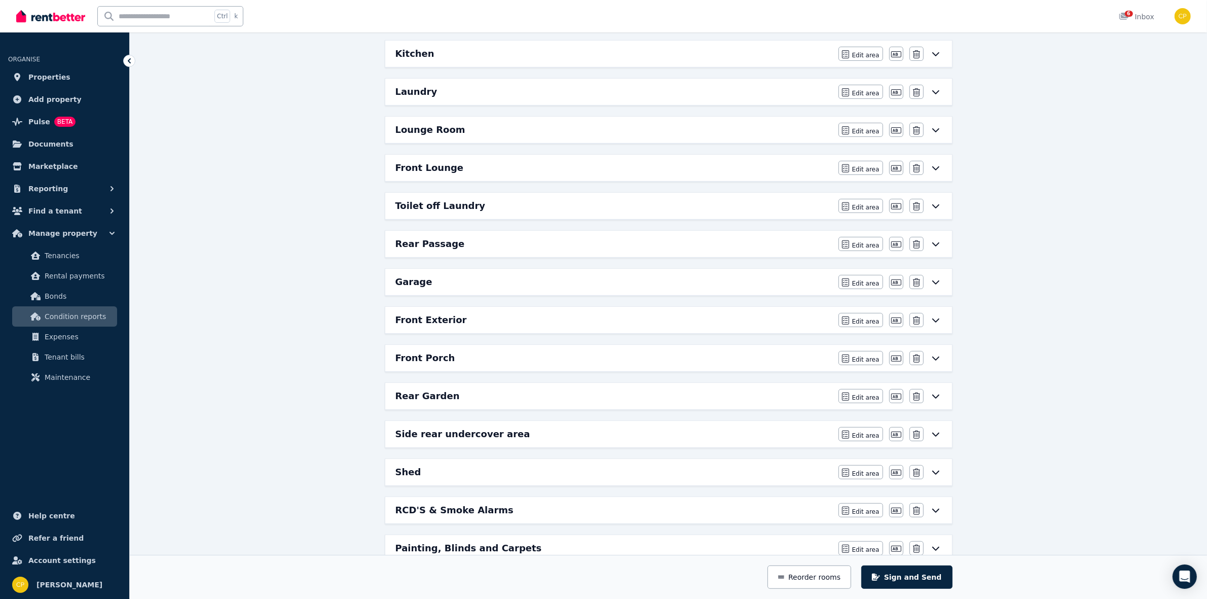
scroll to position [439, 0]
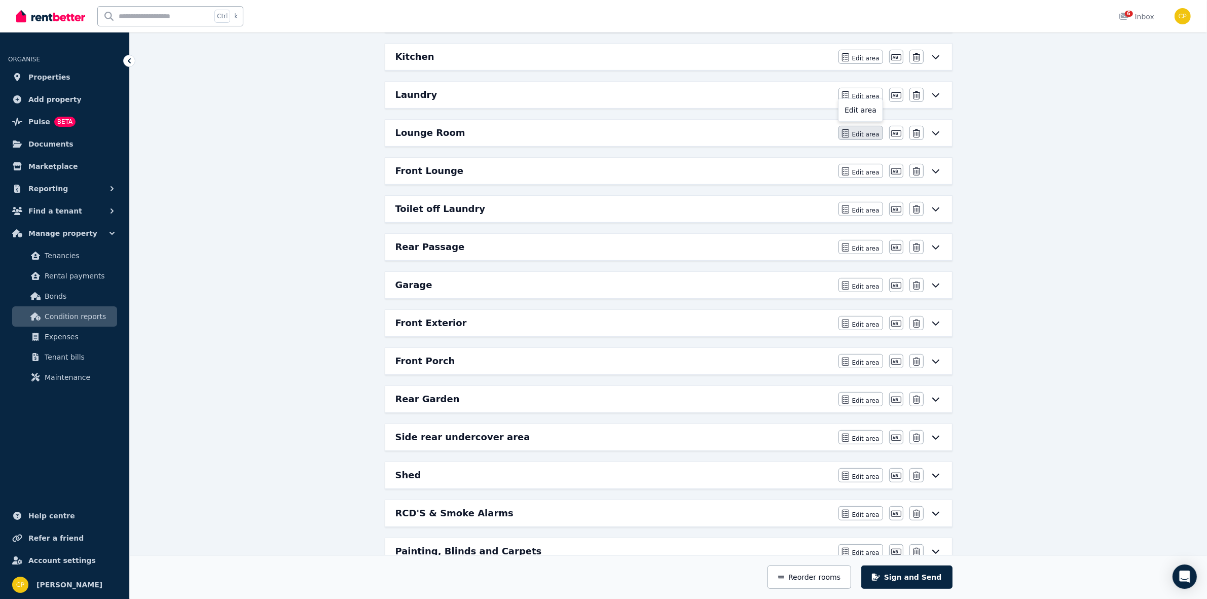
click at [860, 137] on span "Edit area" at bounding box center [865, 134] width 27 height 8
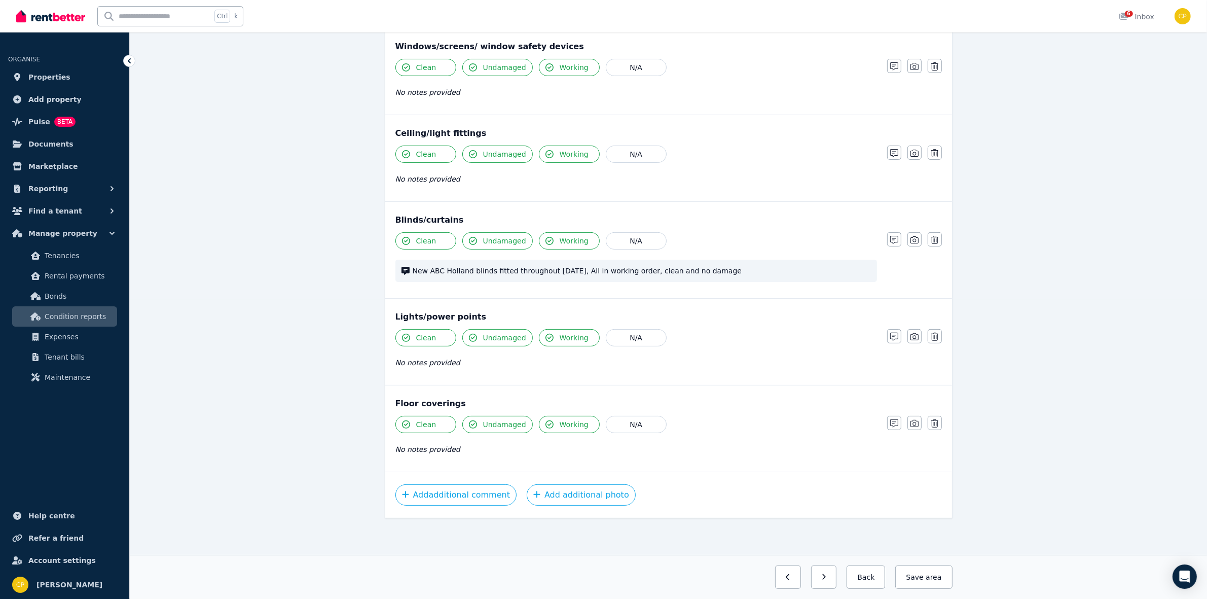
scroll to position [0, 0]
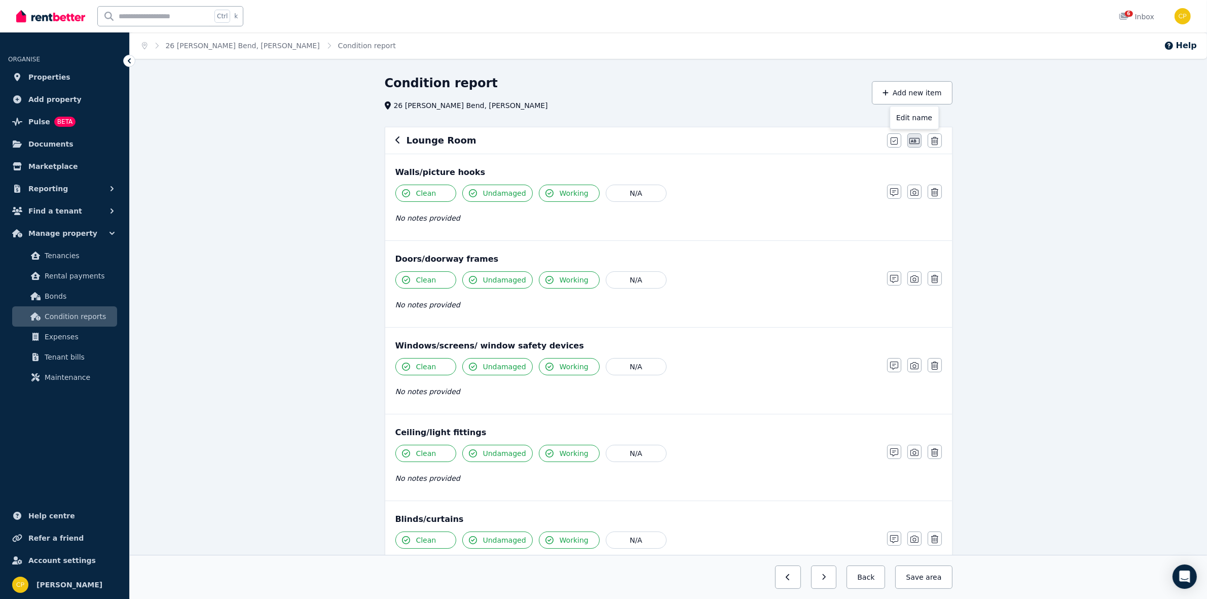
click at [917, 142] on icon "button" at bounding box center [914, 141] width 10 height 8
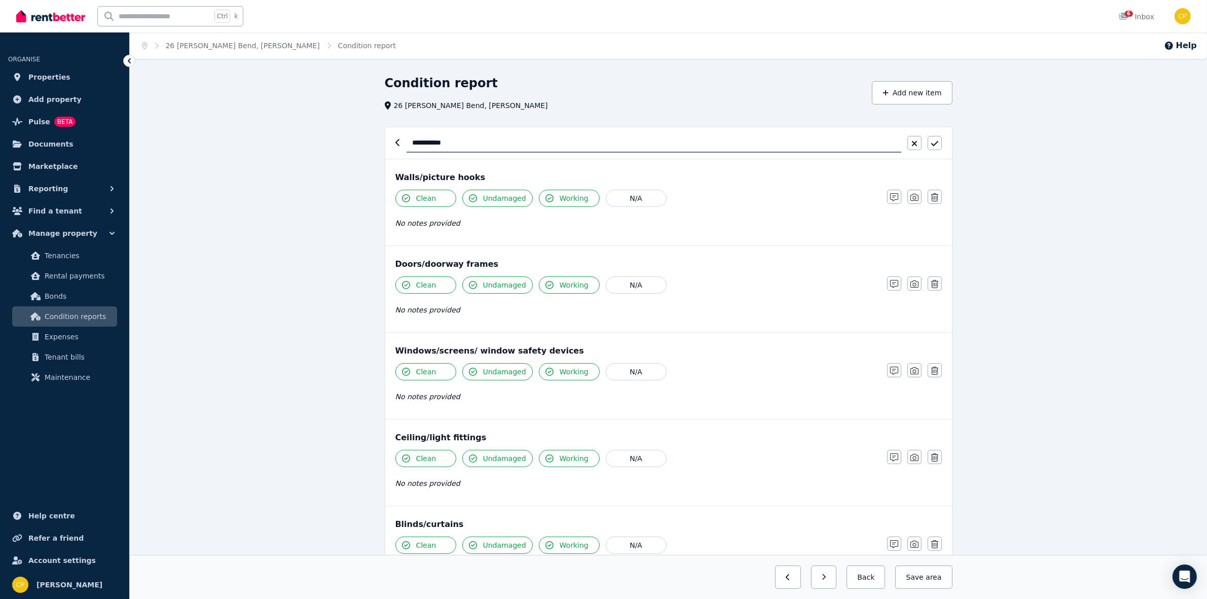
drag, startPoint x: 436, startPoint y: 138, endPoint x: 378, endPoint y: 131, distance: 58.3
click at [378, 131] on div "**********" at bounding box center [669, 467] width 584 height 784
click at [427, 142] on input "**********" at bounding box center [654, 142] width 495 height 19
type input "**********"
click at [933, 143] on icon "button" at bounding box center [934, 143] width 7 height 8
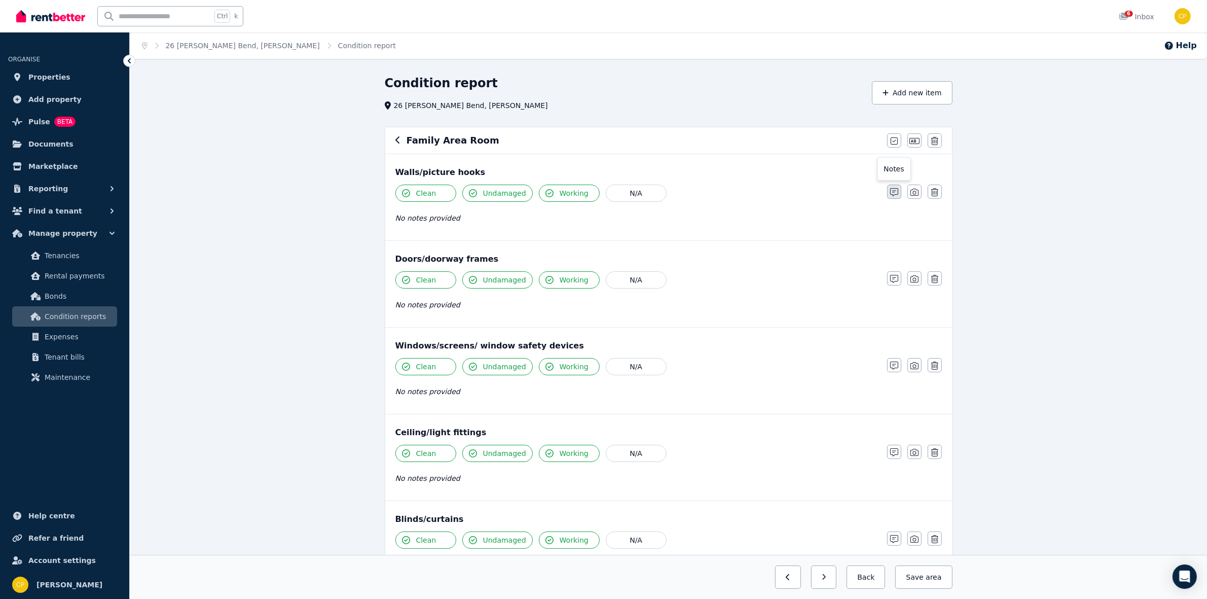
click at [895, 194] on icon "button" at bounding box center [894, 192] width 8 height 8
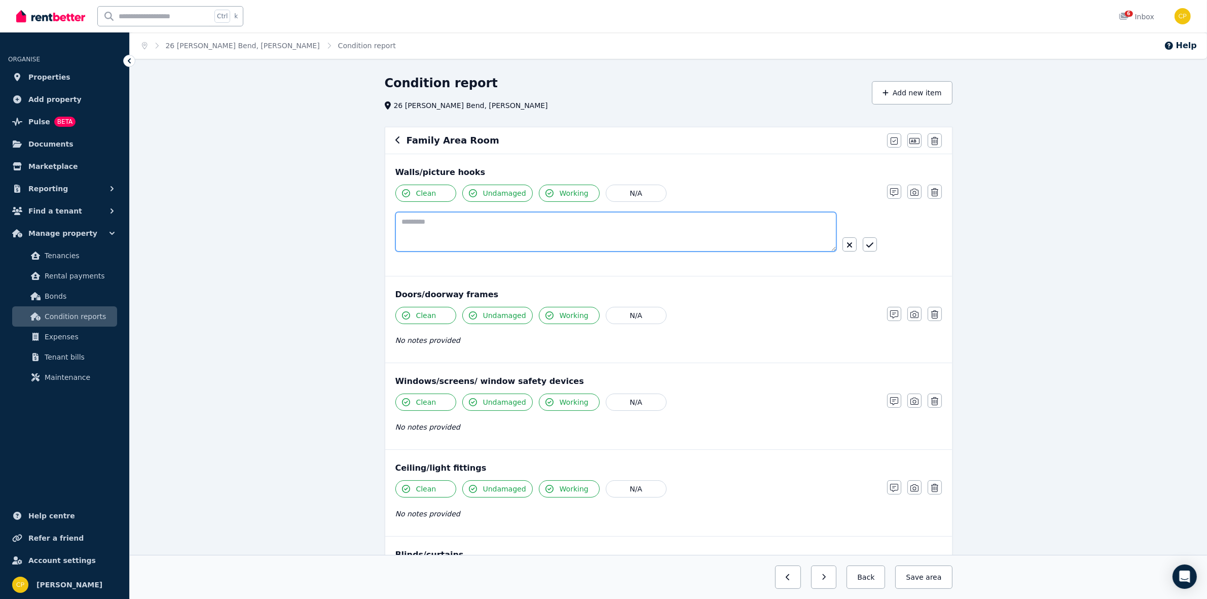
click at [471, 225] on textarea at bounding box center [615, 232] width 441 height 40
paste textarea "**********"
type textarea "**********"
click at [873, 244] on button "button" at bounding box center [870, 244] width 14 height 14
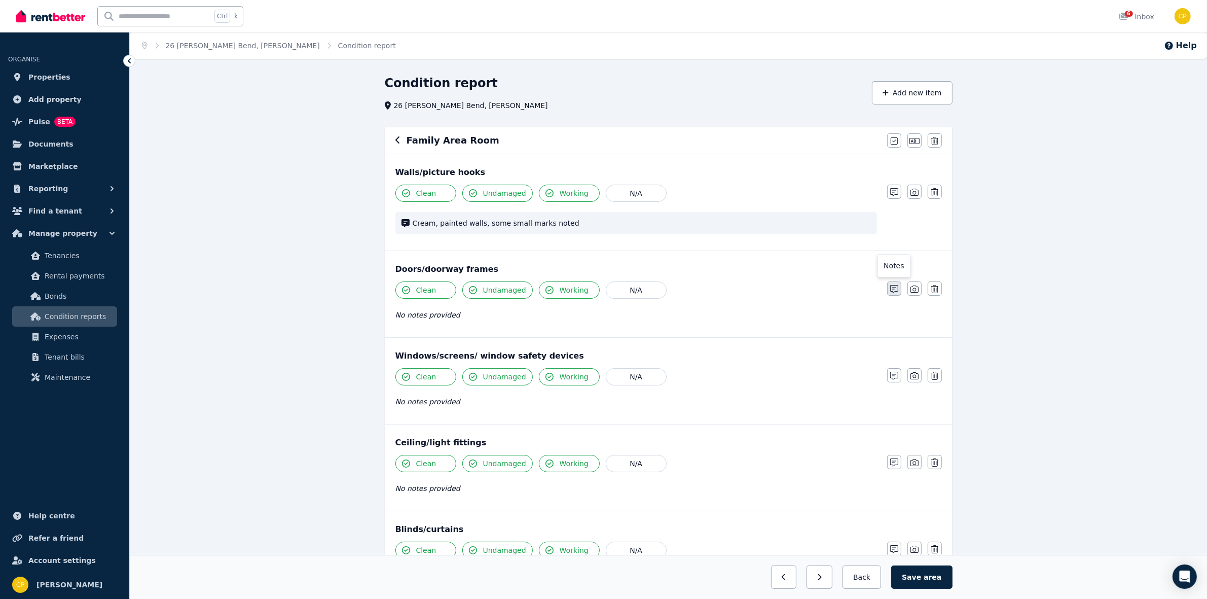
click at [891, 285] on icon "button" at bounding box center [894, 289] width 8 height 8
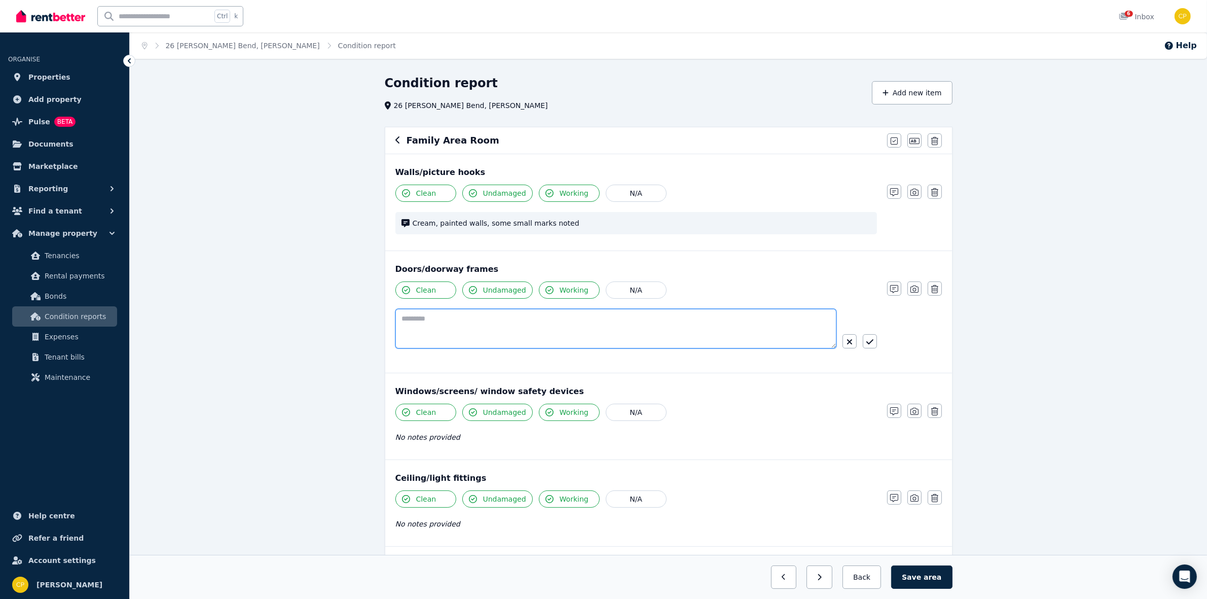
click at [465, 324] on textarea at bounding box center [615, 329] width 441 height 40
paste textarea "**********"
type textarea "**********"
click at [871, 345] on icon "button" at bounding box center [869, 342] width 7 height 8
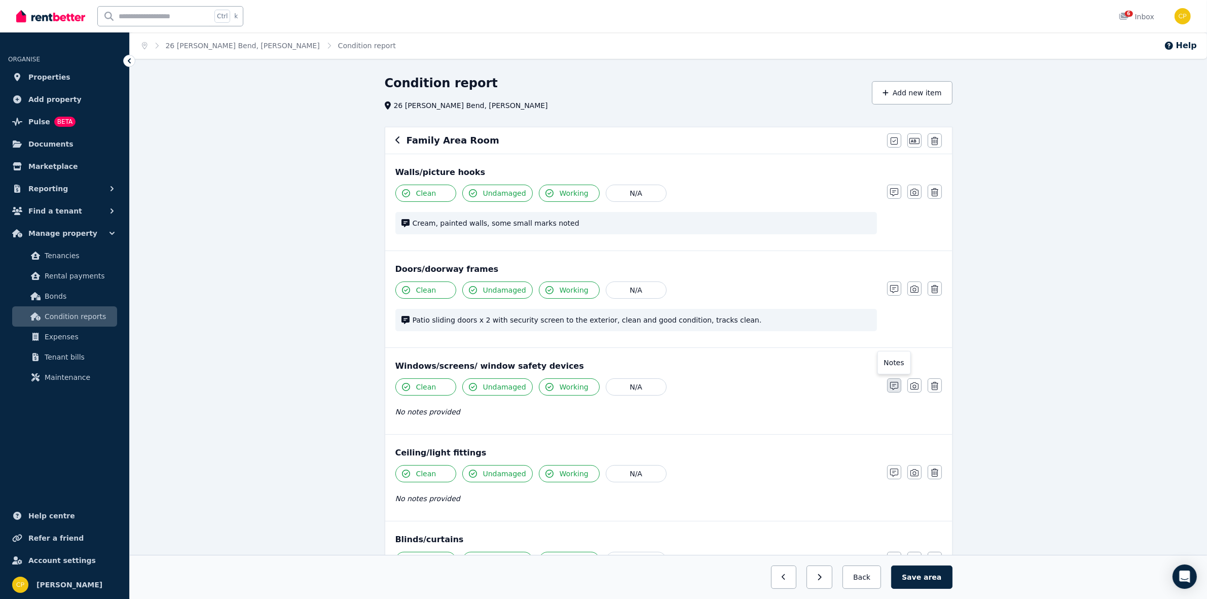
click at [893, 390] on icon "button" at bounding box center [894, 386] width 8 height 8
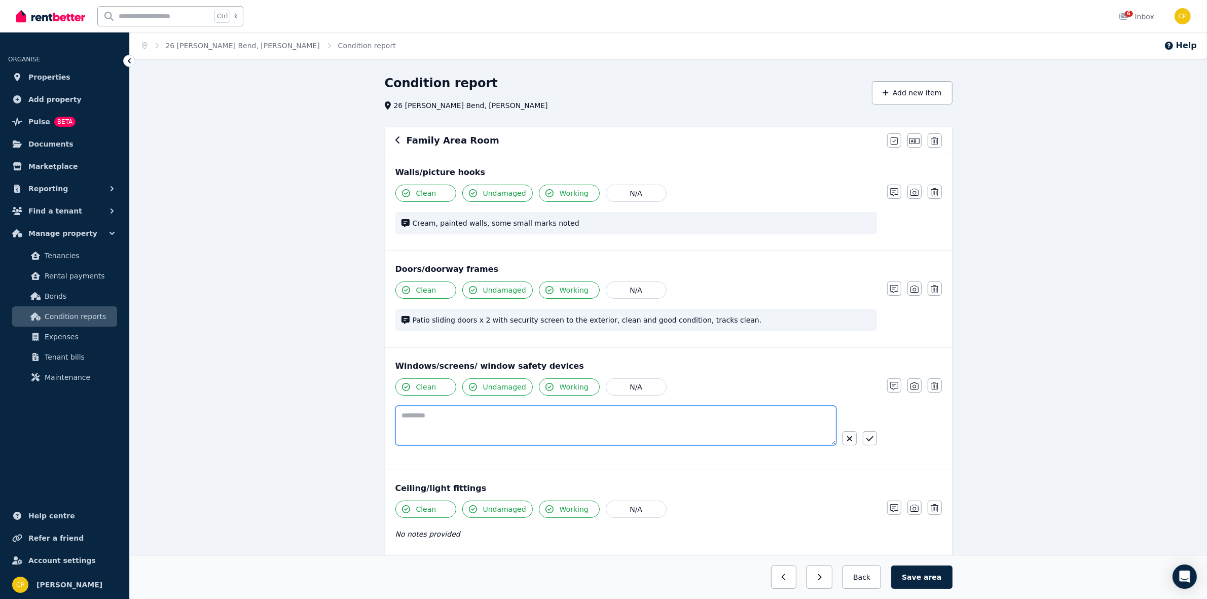
click at [434, 421] on textarea at bounding box center [615, 426] width 441 height 40
paste textarea "**********"
type textarea "**********"
click at [868, 441] on icon "button" at bounding box center [869, 438] width 7 height 8
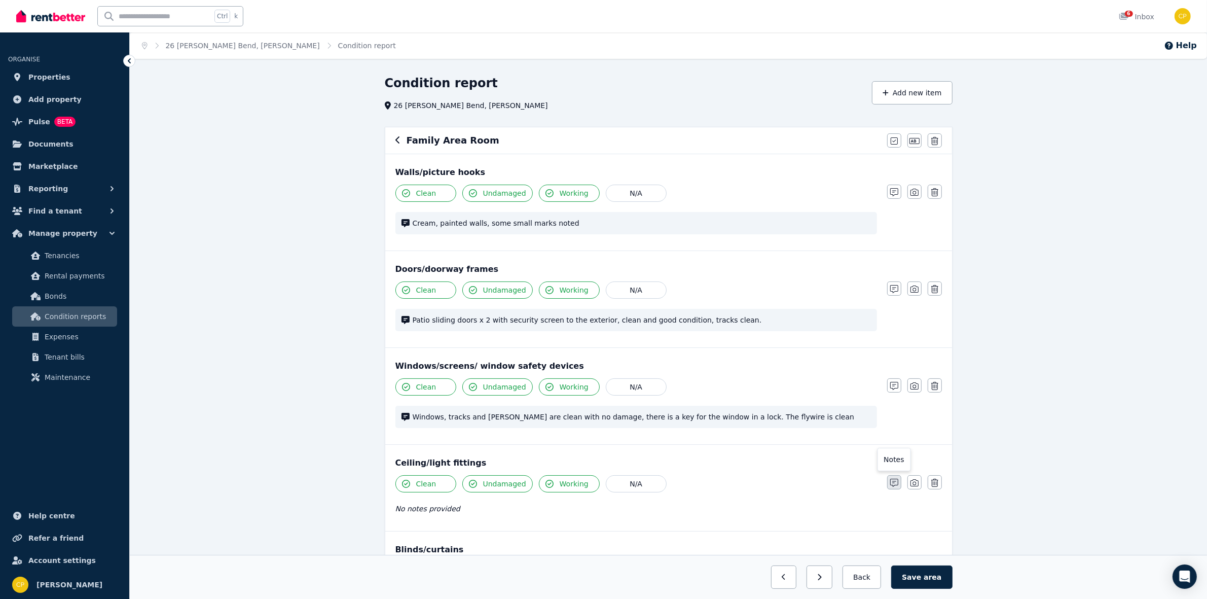
click at [894, 484] on icon "button" at bounding box center [894, 483] width 8 height 8
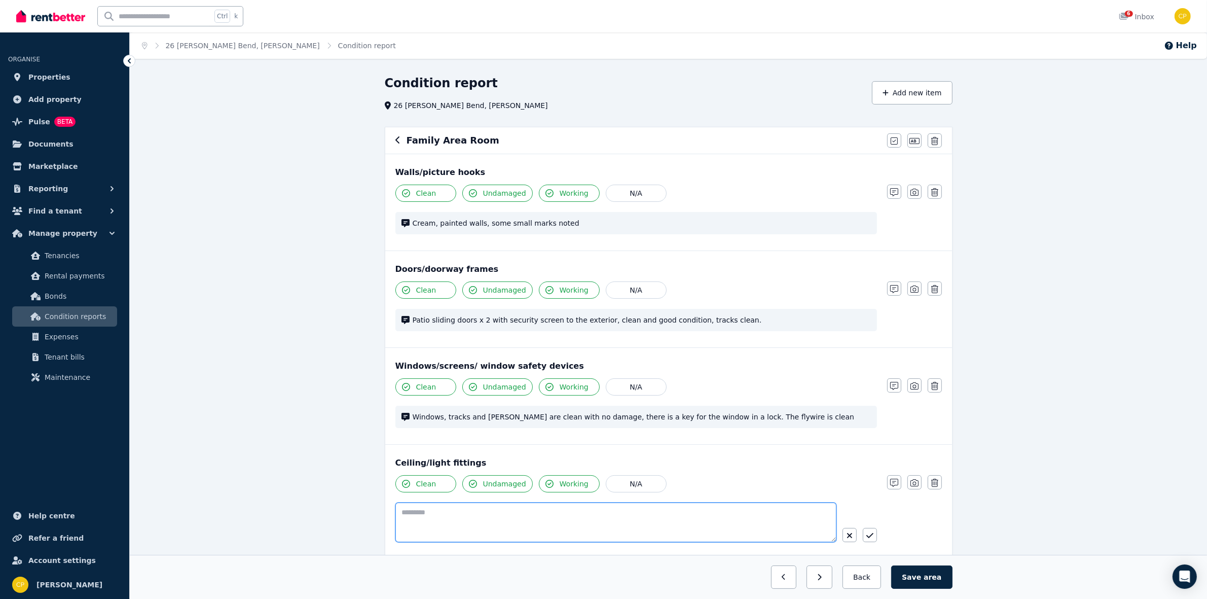
click at [472, 515] on textarea at bounding box center [615, 522] width 441 height 40
paste textarea "**********"
drag, startPoint x: 554, startPoint y: 513, endPoint x: 514, endPoint y: 519, distance: 40.9
click at [514, 519] on textarea "**********" at bounding box center [615, 522] width 441 height 40
type textarea "**********"
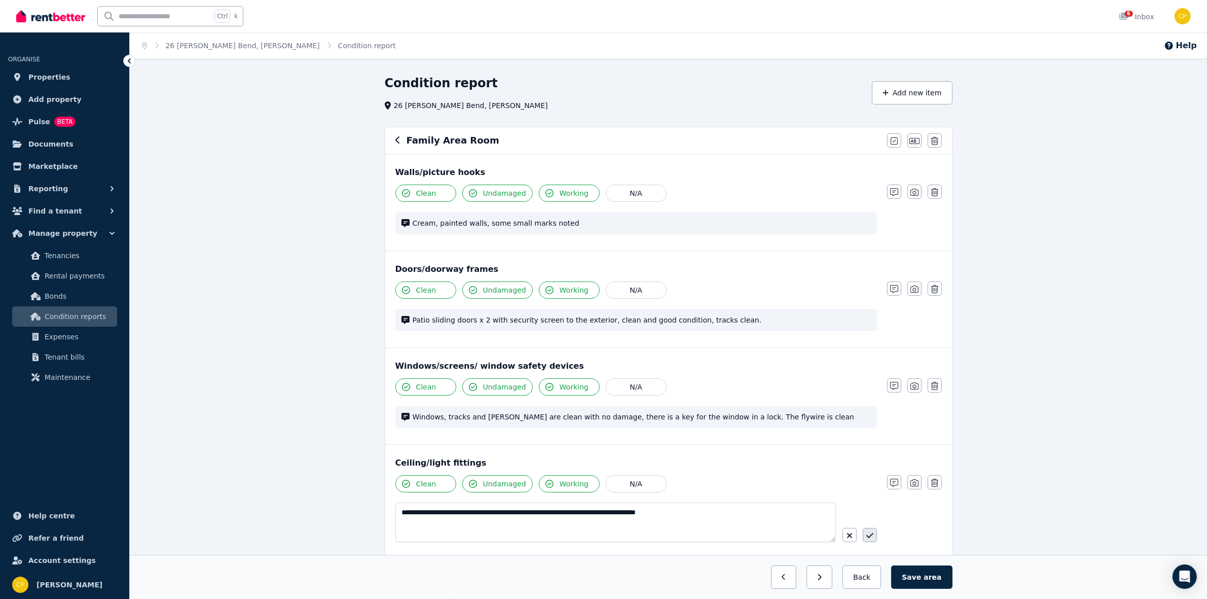
click at [865, 531] on button "button" at bounding box center [870, 535] width 14 height 14
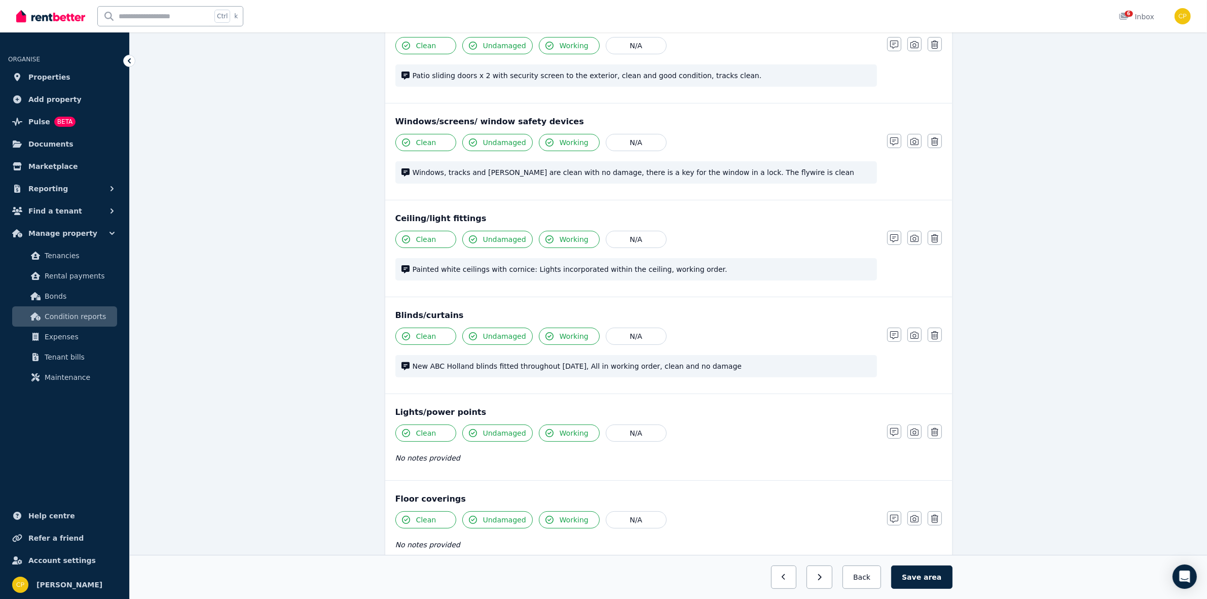
scroll to position [253, 0]
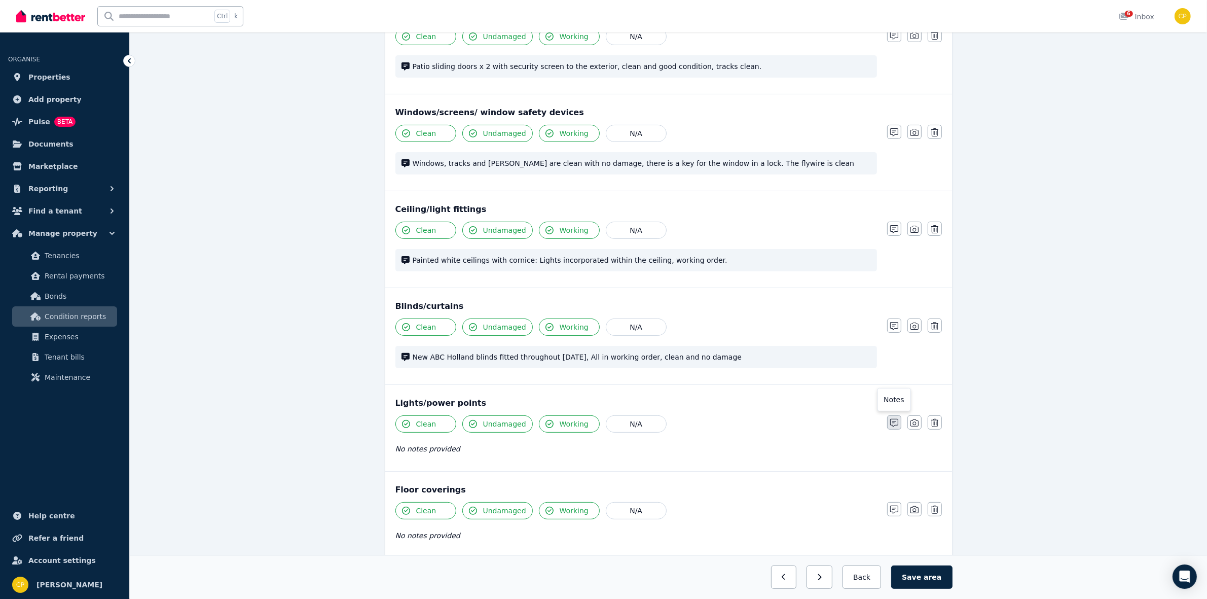
click at [893, 419] on button "button" at bounding box center [894, 422] width 14 height 14
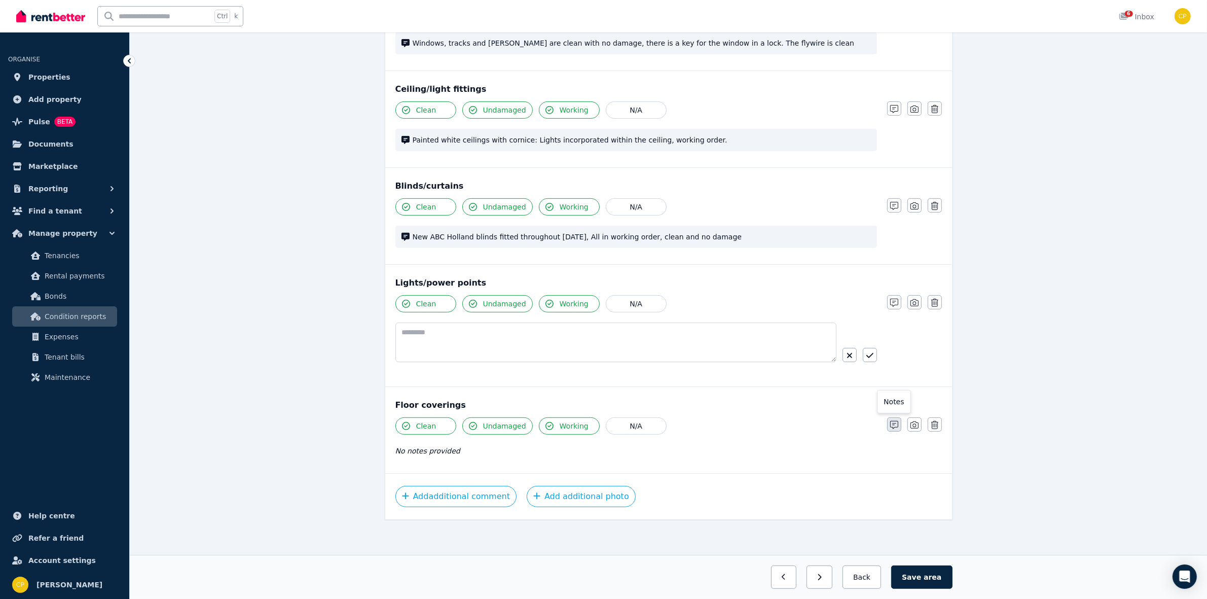
click at [895, 427] on icon "button" at bounding box center [894, 425] width 8 height 8
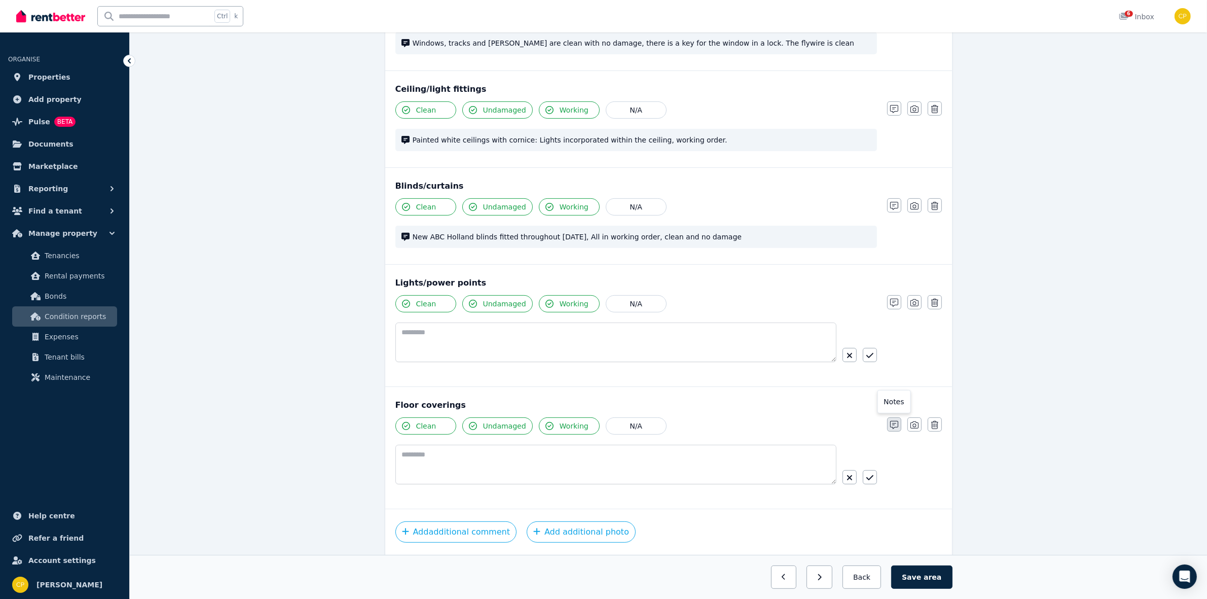
scroll to position [410, 0]
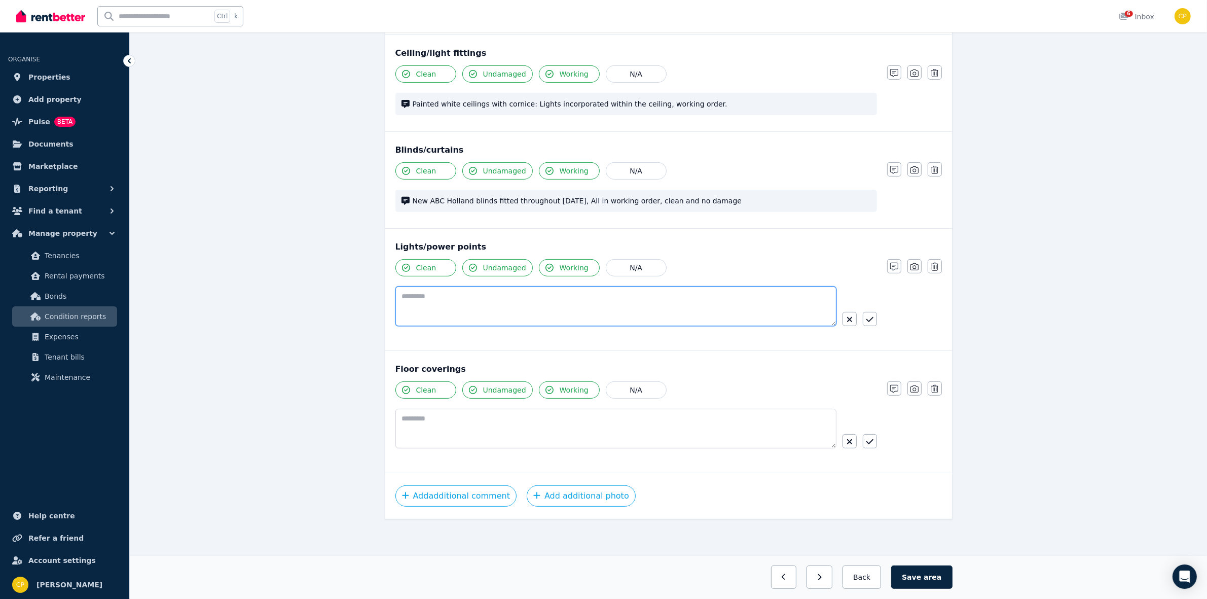
click at [533, 297] on textarea at bounding box center [615, 306] width 441 height 40
paste textarea "**********"
type textarea "**********"
click at [875, 326] on button "button" at bounding box center [870, 319] width 14 height 14
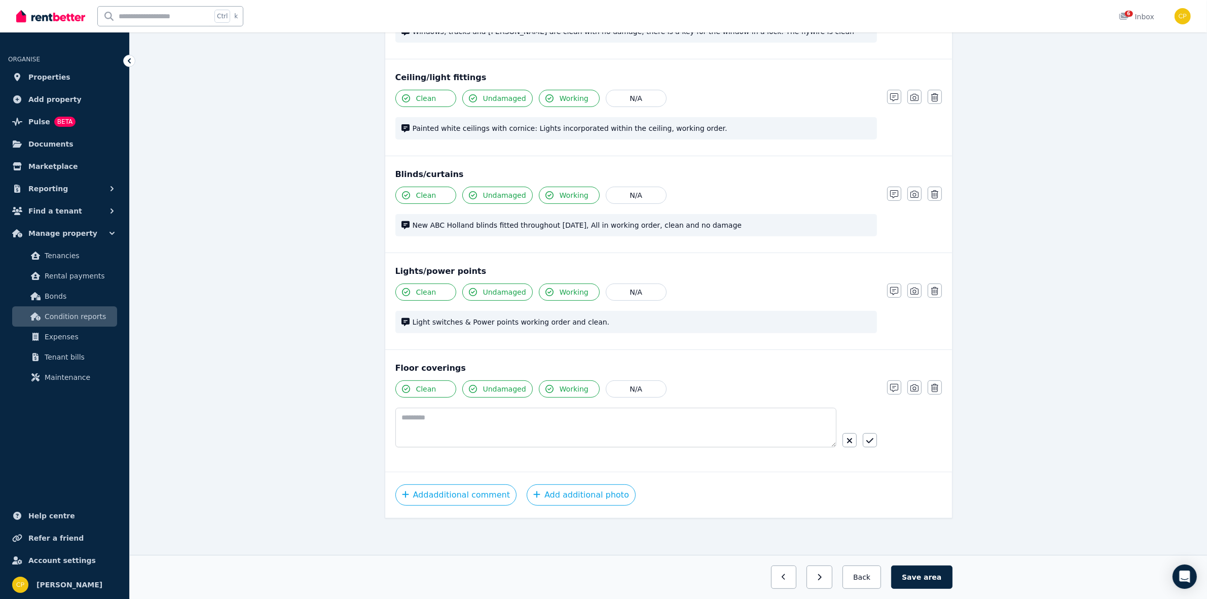
scroll to position [384, 0]
click at [460, 422] on textarea at bounding box center [615, 429] width 441 height 40
paste textarea "**********"
type textarea "**********"
click at [868, 440] on button "button" at bounding box center [870, 441] width 14 height 14
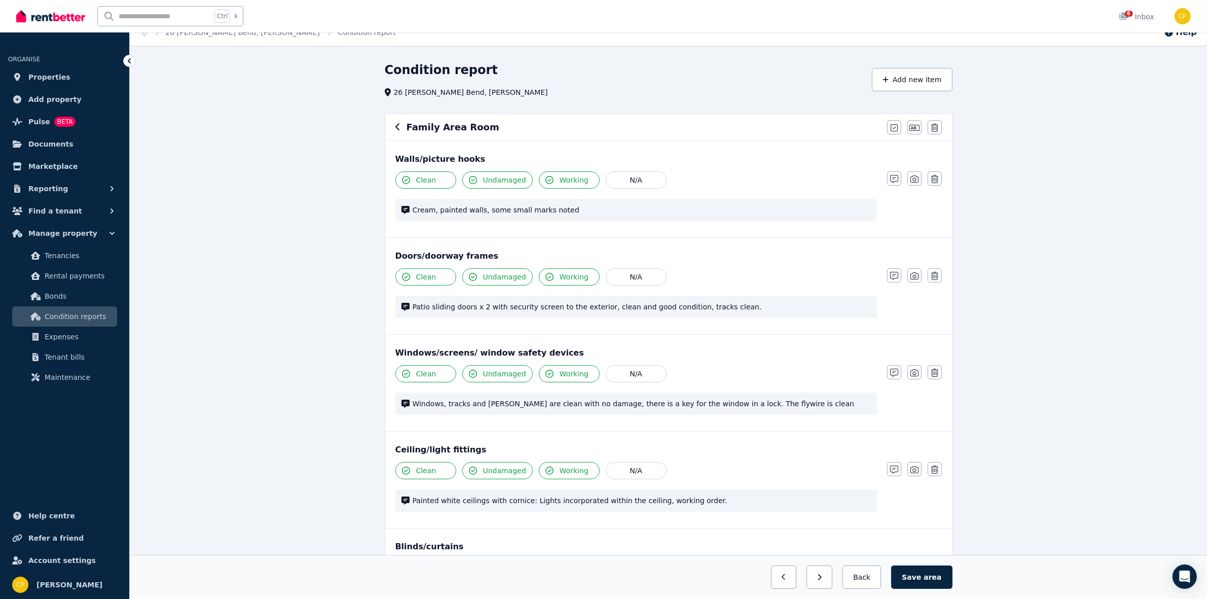
scroll to position [0, 0]
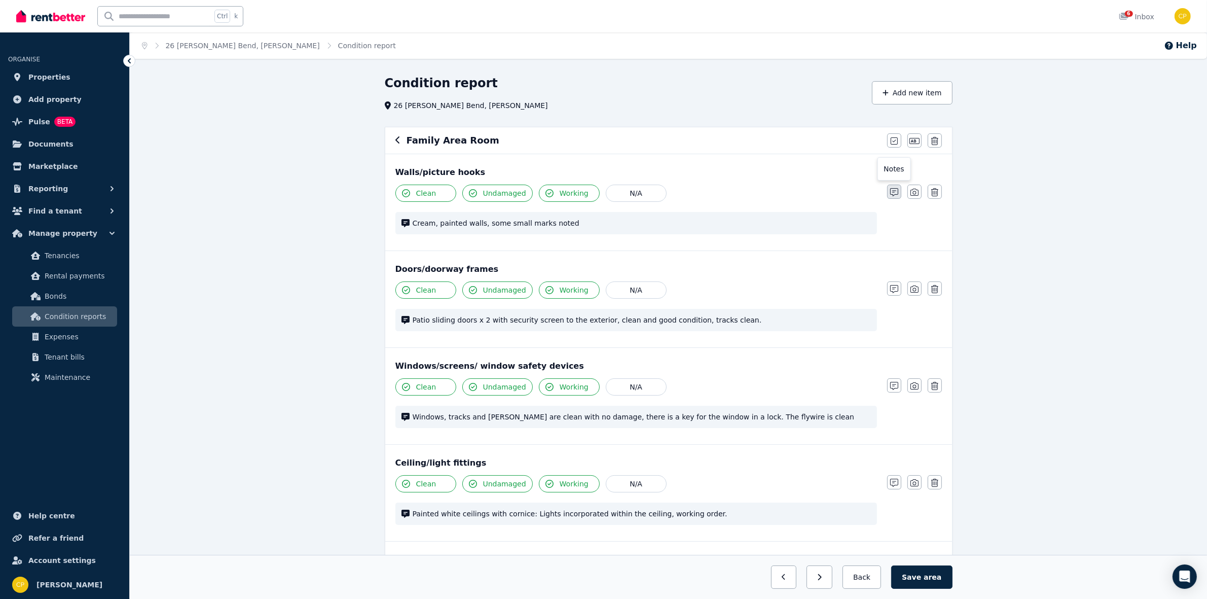
click at [895, 191] on icon "button" at bounding box center [894, 192] width 8 height 8
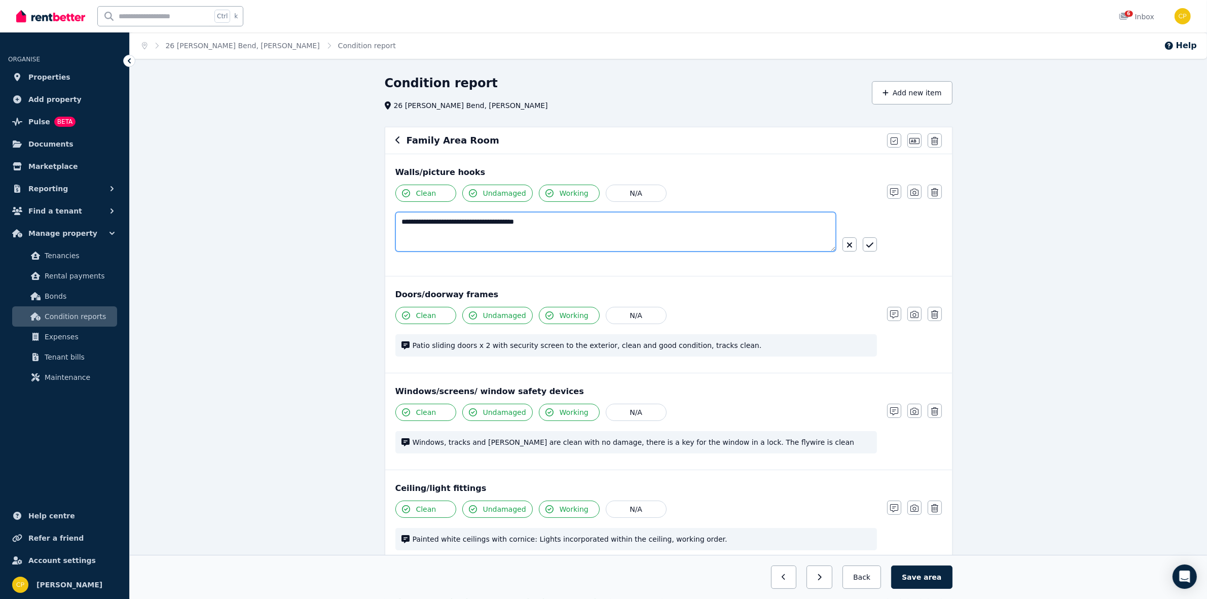
click at [553, 221] on textarea "**********" at bounding box center [615, 232] width 441 height 40
click at [546, 224] on textarea "**********" at bounding box center [615, 232] width 441 height 40
click at [548, 222] on textarea "**********" at bounding box center [615, 232] width 441 height 40
type textarea "**********"
click at [867, 249] on icon "button" at bounding box center [869, 245] width 7 height 8
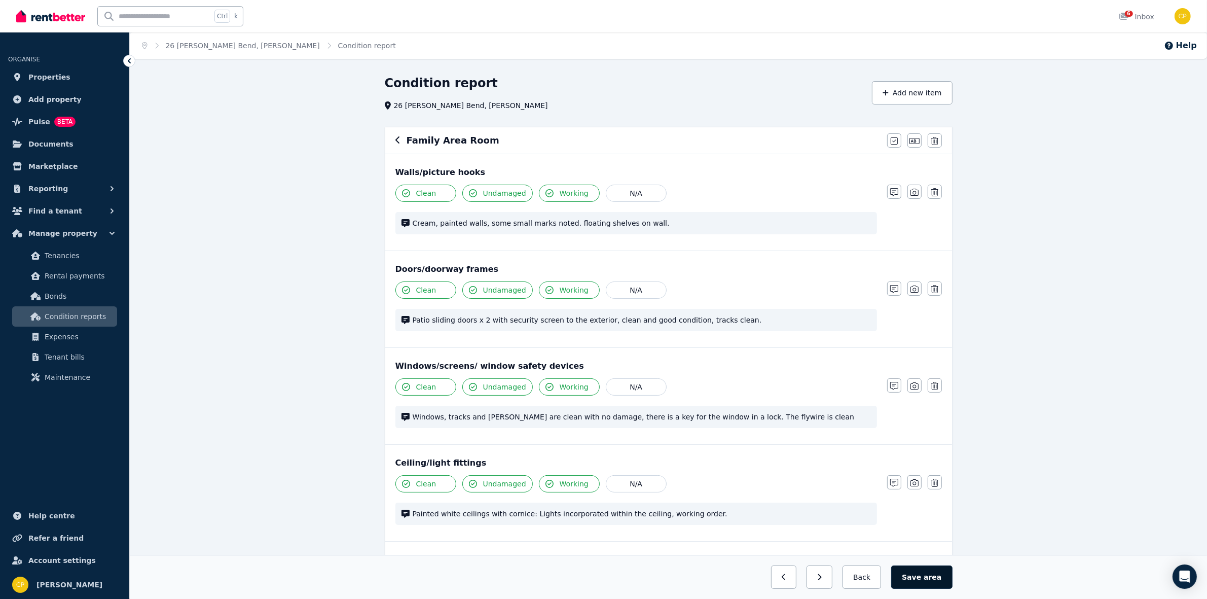
click at [934, 573] on span "area" at bounding box center [933, 577] width 18 height 10
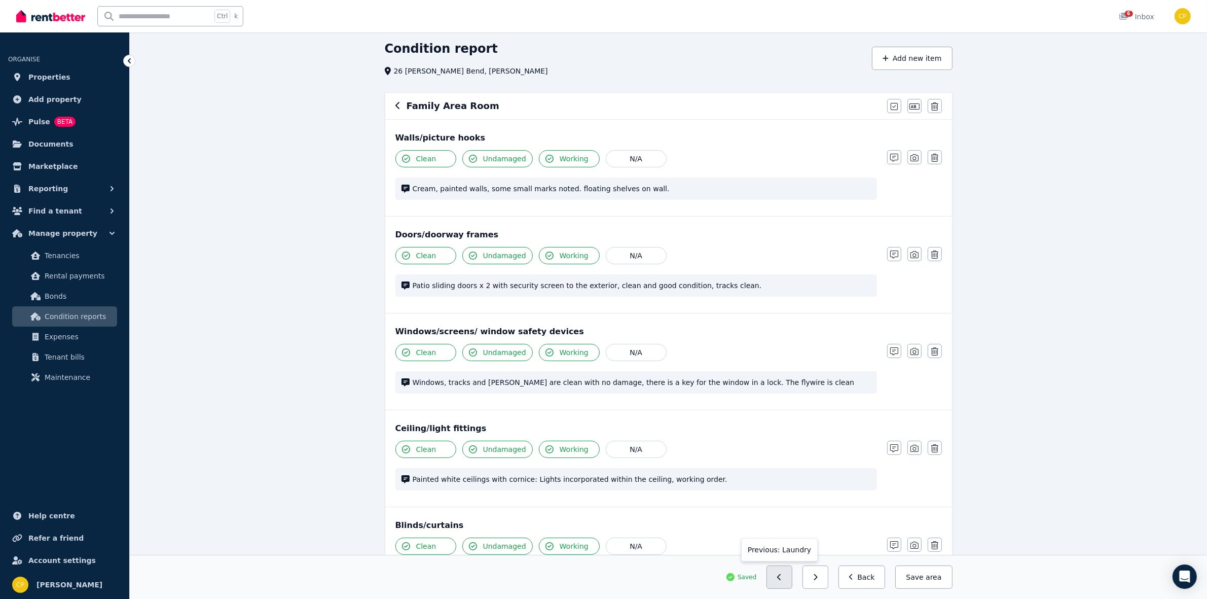
scroll to position [42, 0]
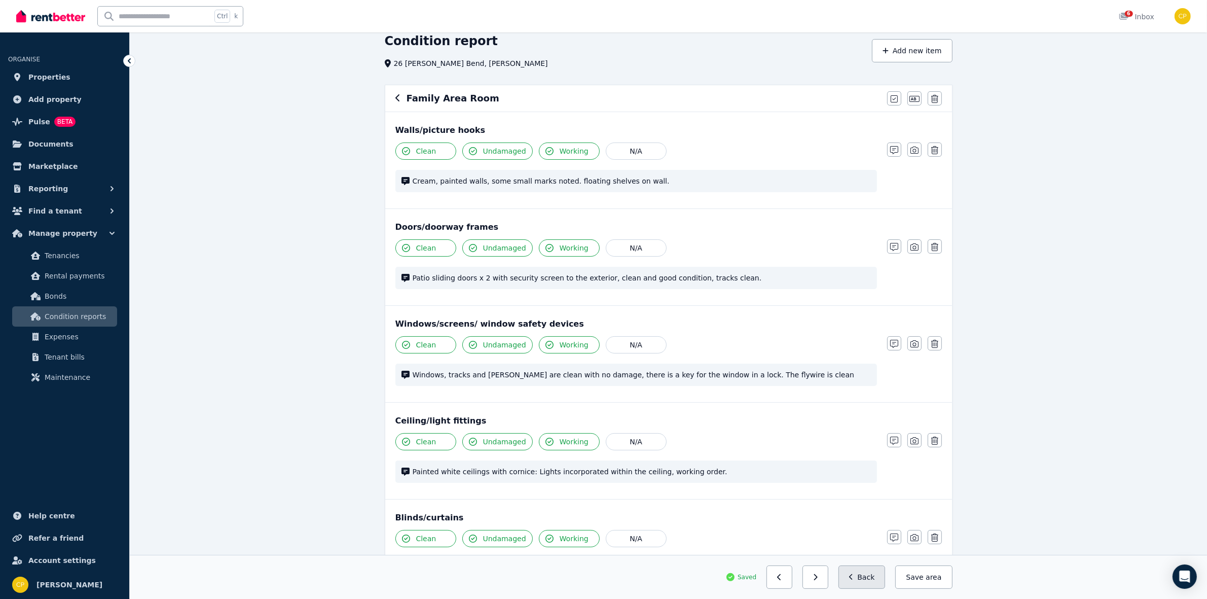
click at [870, 583] on button "Back" at bounding box center [861, 576] width 47 height 23
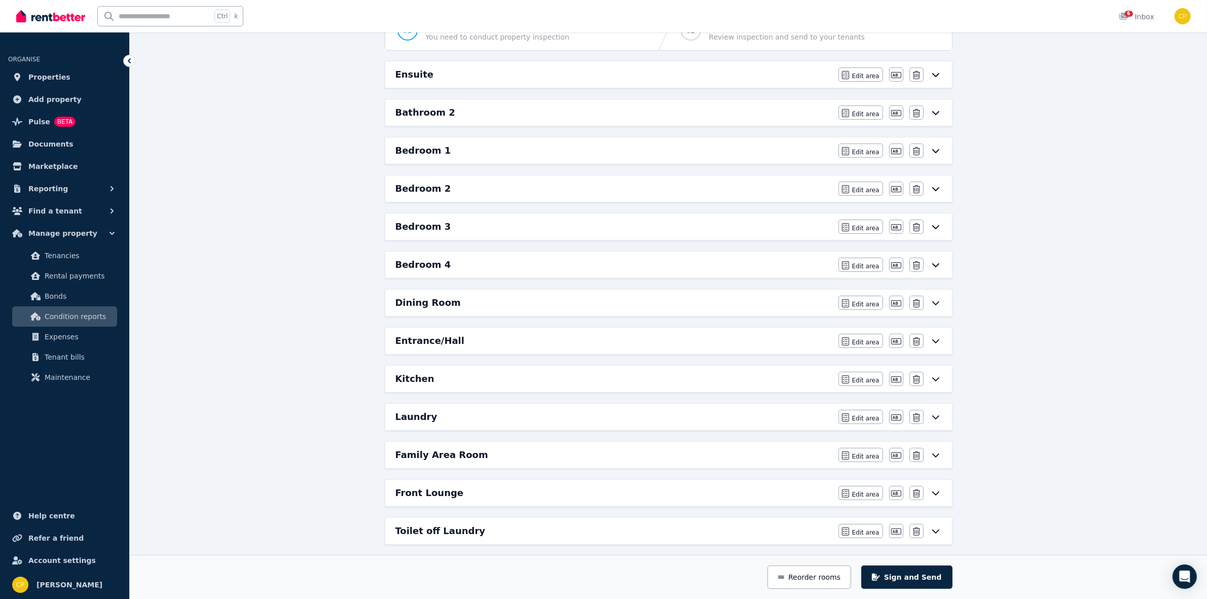
scroll to position [127, 0]
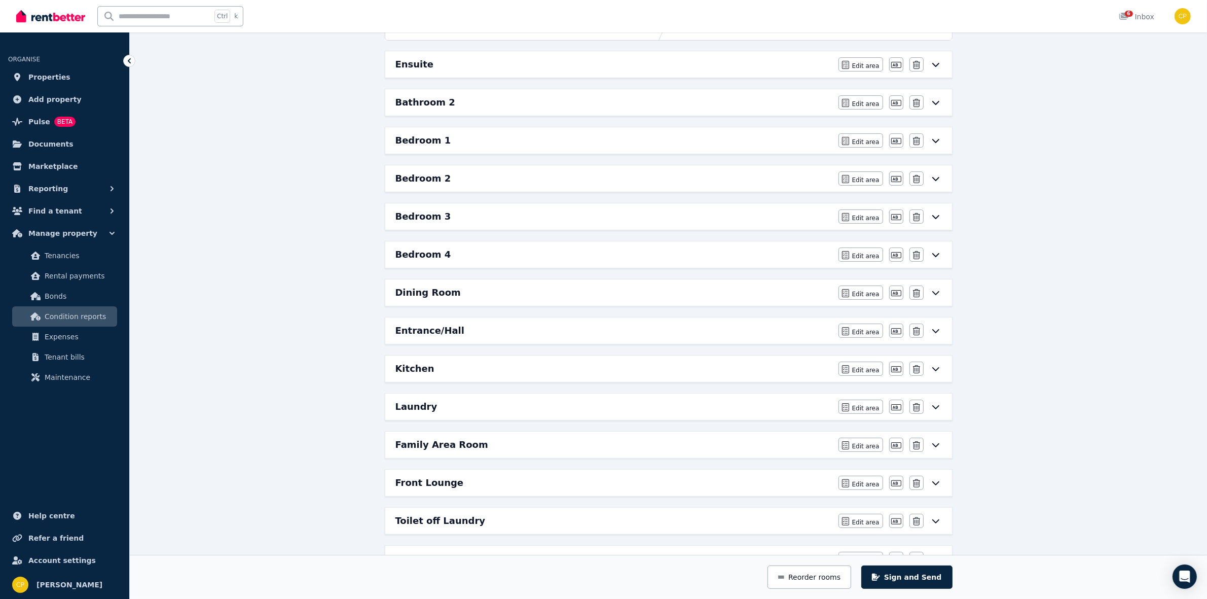
click at [493, 490] on div "Front Lounge" at bounding box center [613, 483] width 437 height 14
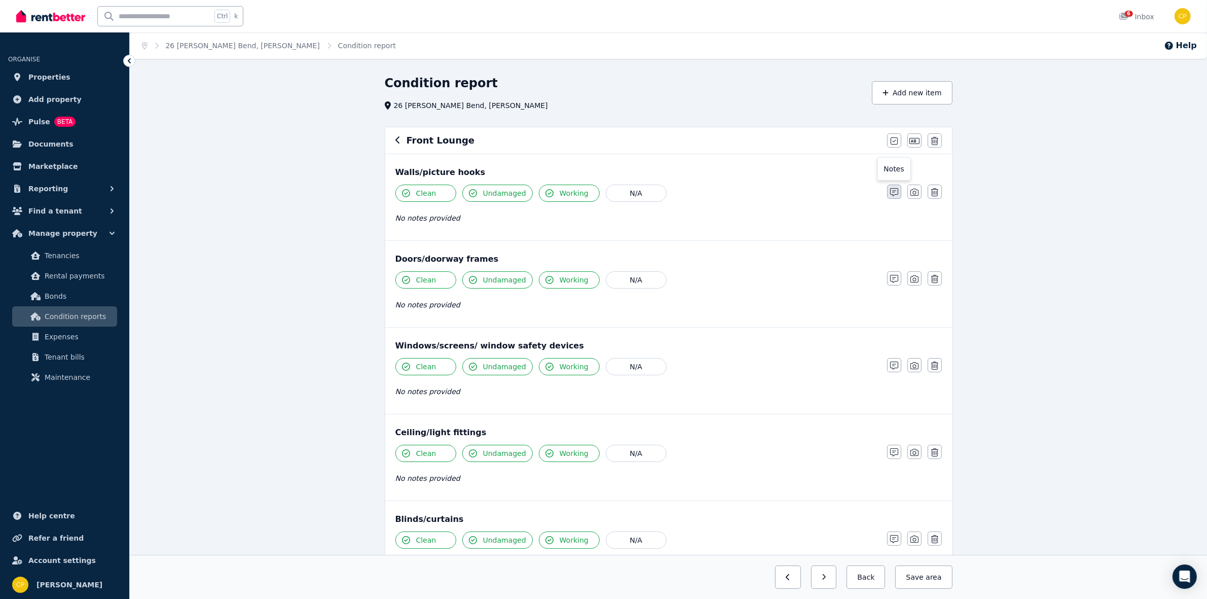
click at [893, 192] on icon "button" at bounding box center [894, 192] width 8 height 8
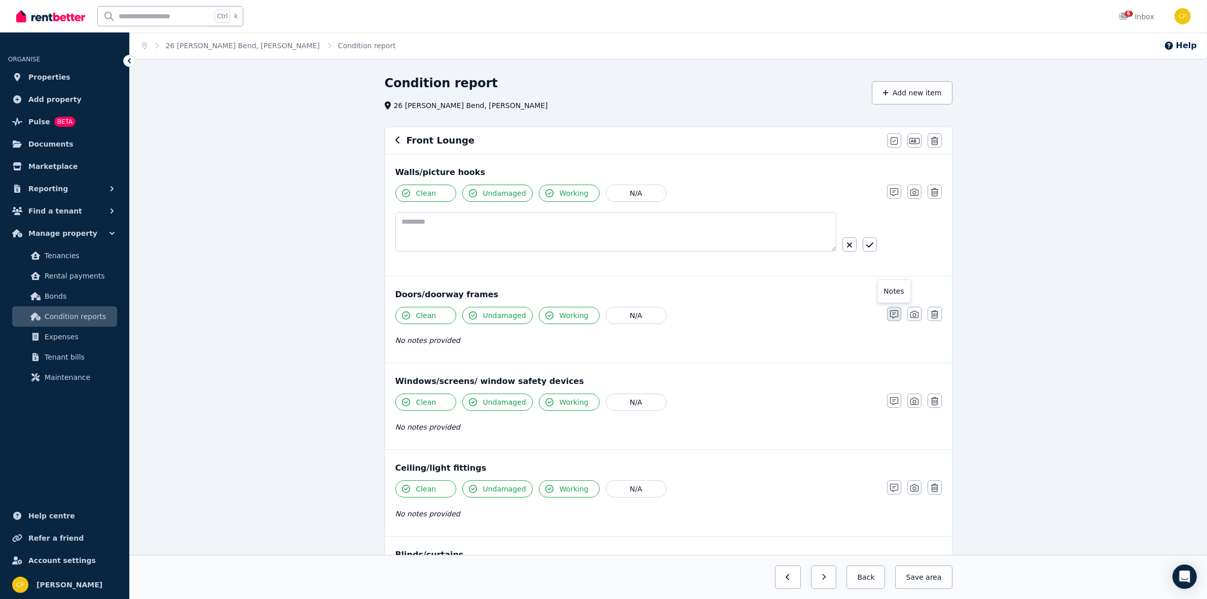
click at [898, 317] on button "button" at bounding box center [894, 314] width 14 height 14
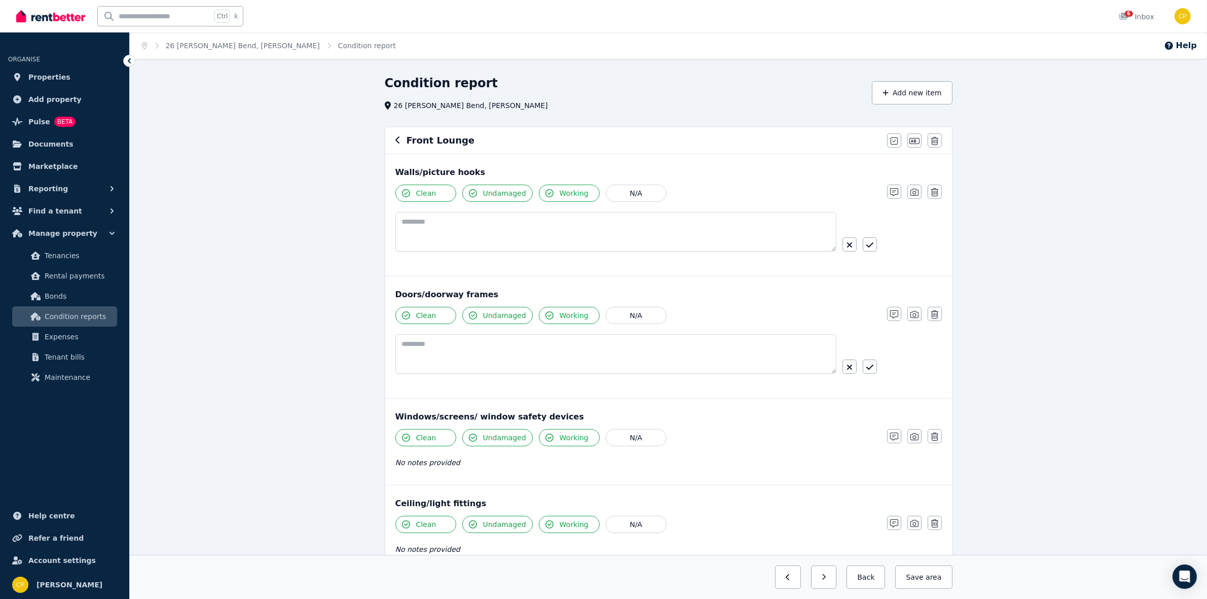
click at [885, 435] on div "Clean Undamaged Working N/A No notes provided Notes Photo Delete" at bounding box center [668, 454] width 546 height 50
click at [893, 434] on icon "button" at bounding box center [894, 436] width 8 height 8
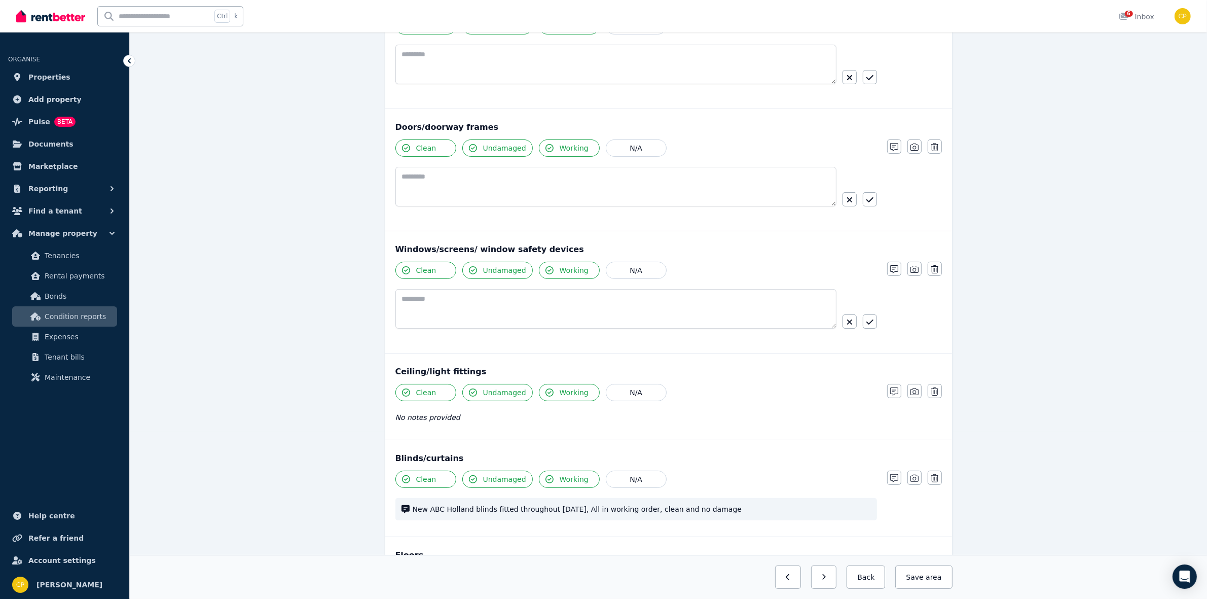
scroll to position [169, 0]
click at [893, 388] on icon "button" at bounding box center [894, 390] width 8 height 8
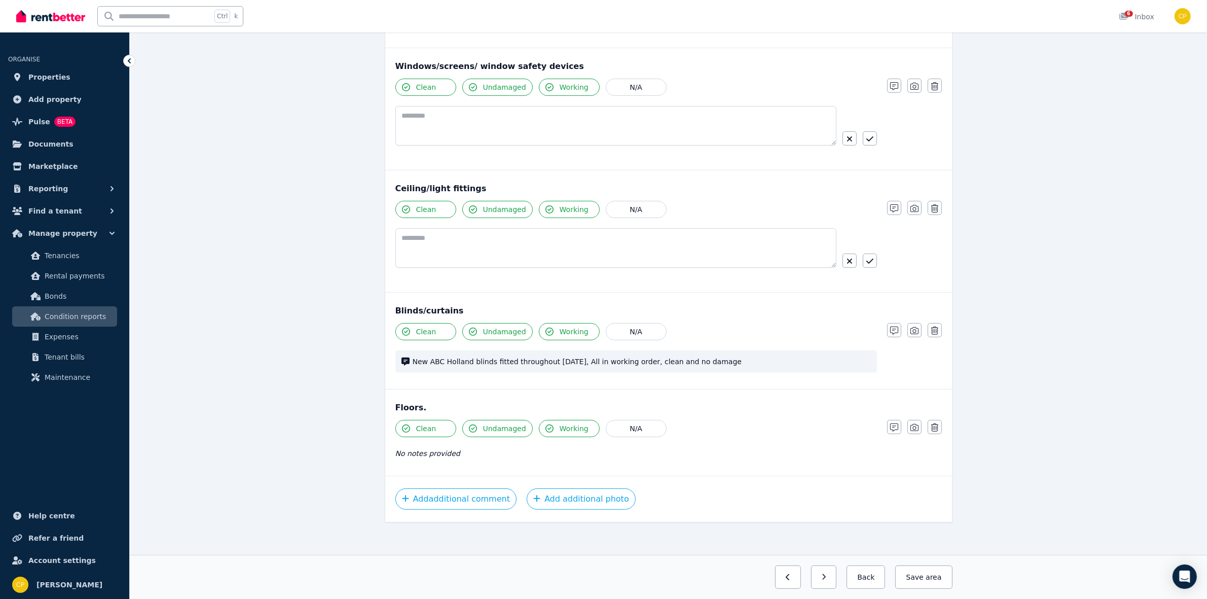
scroll to position [358, 0]
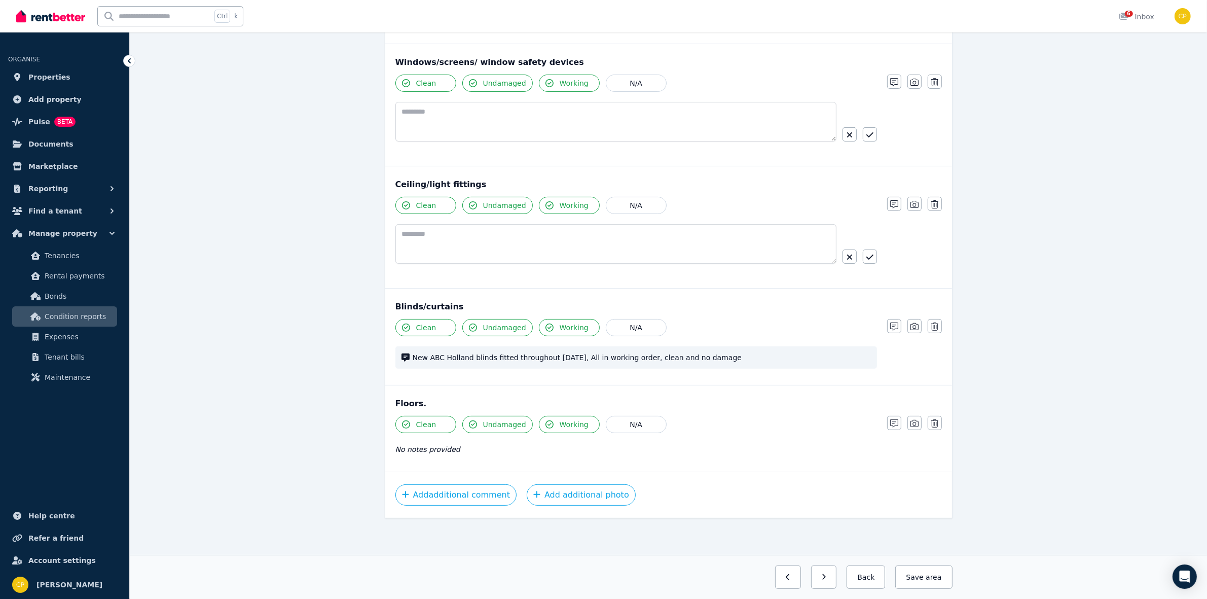
click at [894, 433] on div "Clean Undamaged Working N/A No notes provided Notes Photo Delete" at bounding box center [668, 441] width 546 height 50
click at [891, 421] on icon "button" at bounding box center [894, 423] width 8 height 8
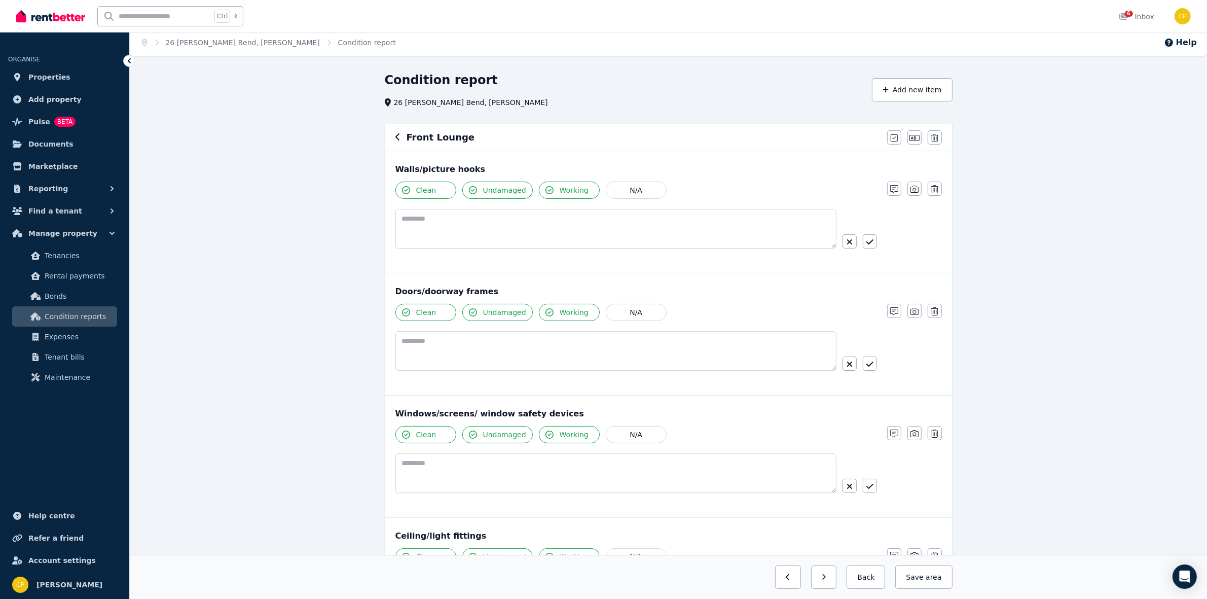
scroll to position [0, 0]
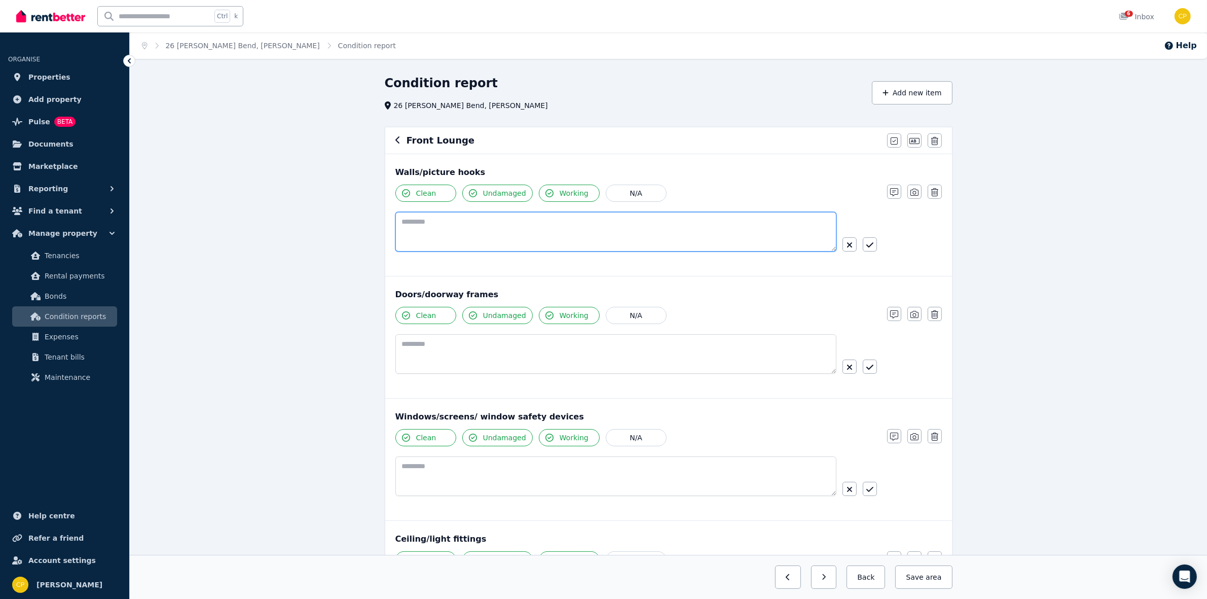
click at [421, 222] on textarea at bounding box center [615, 232] width 441 height 40
paste textarea "**********"
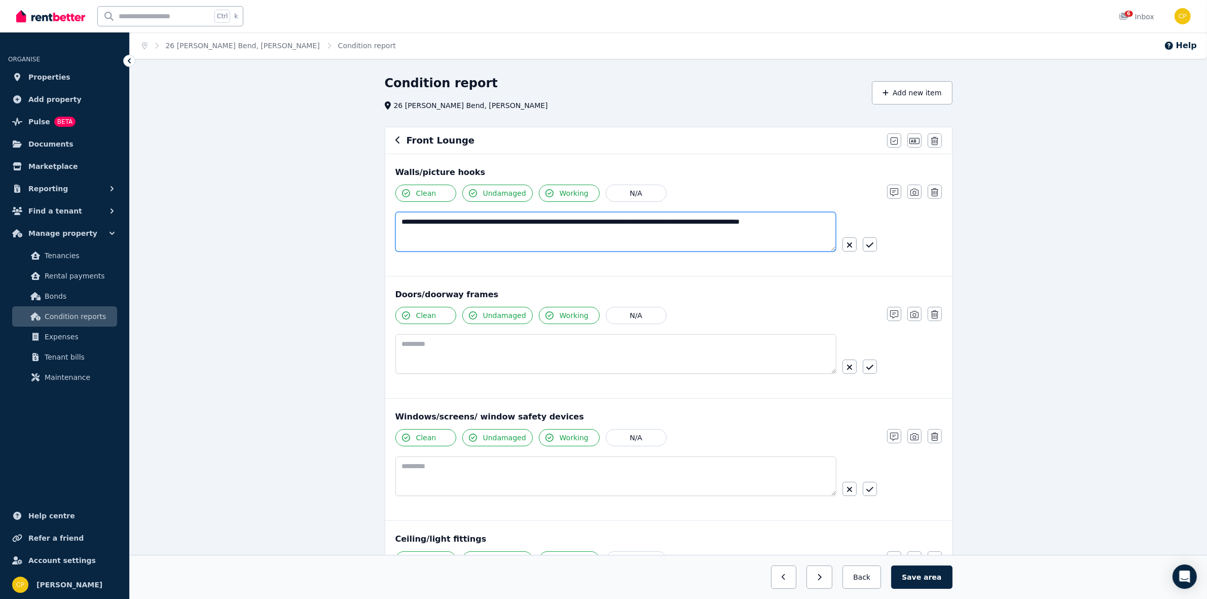
click at [492, 223] on textarea "**********" at bounding box center [615, 232] width 441 height 40
drag, startPoint x: 704, startPoint y: 222, endPoint x: 642, endPoint y: 209, distance: 63.2
click at [642, 209] on div "**********" at bounding box center [636, 227] width 482 height 85
click at [677, 223] on textarea "**********" at bounding box center [615, 232] width 441 height 40
type textarea "**********"
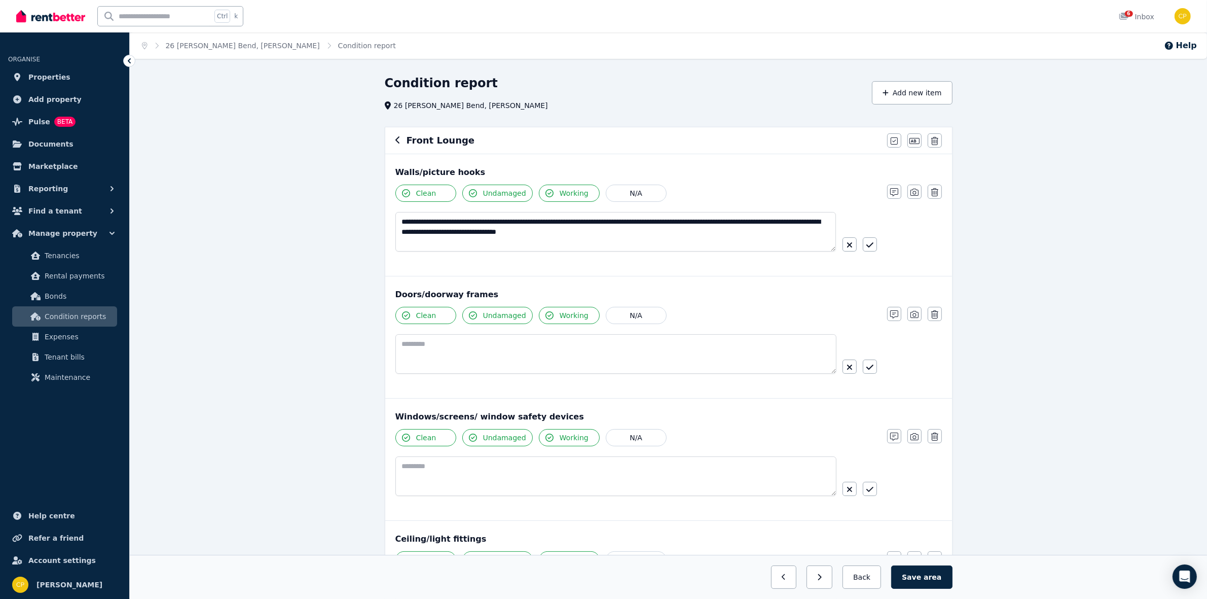
click at [878, 249] on div "**********" at bounding box center [668, 227] width 546 height 85
click at [870, 247] on icon "button" at bounding box center [869, 244] width 7 height 5
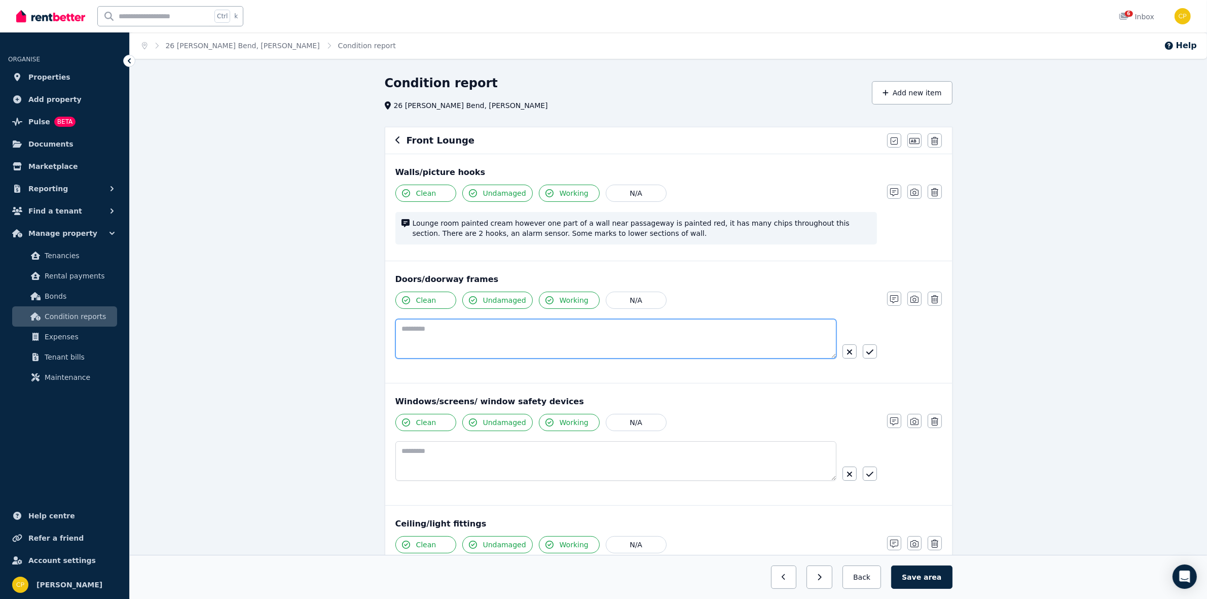
click at [513, 335] on textarea at bounding box center [615, 339] width 441 height 40
paste textarea "**********"
type textarea "**********"
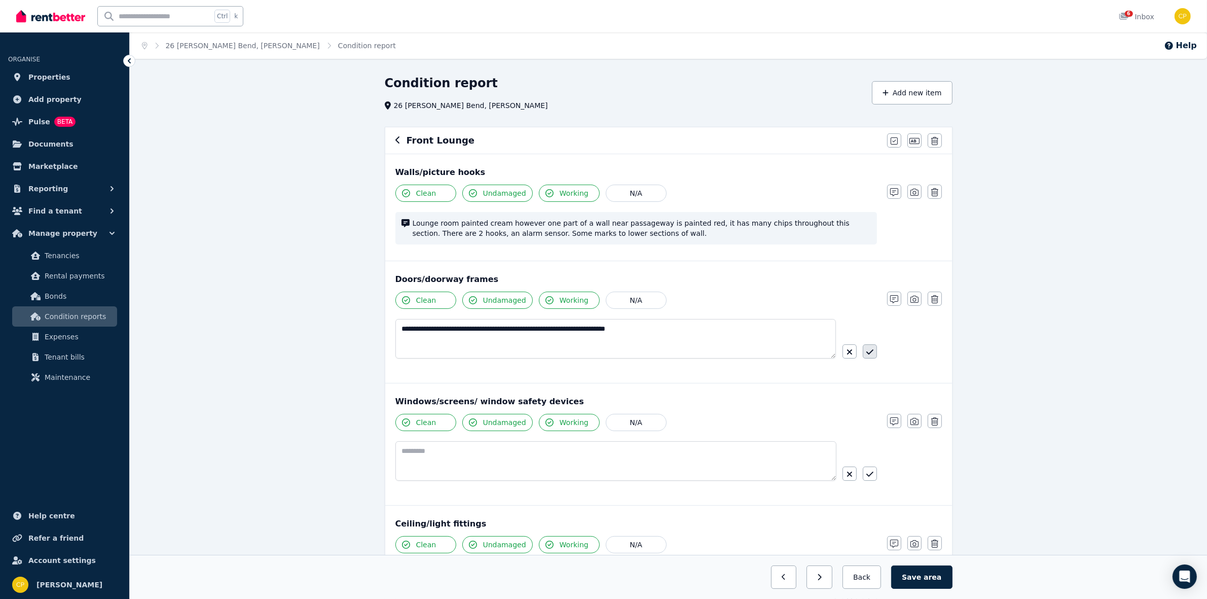
click at [872, 356] on icon "button" at bounding box center [869, 352] width 7 height 8
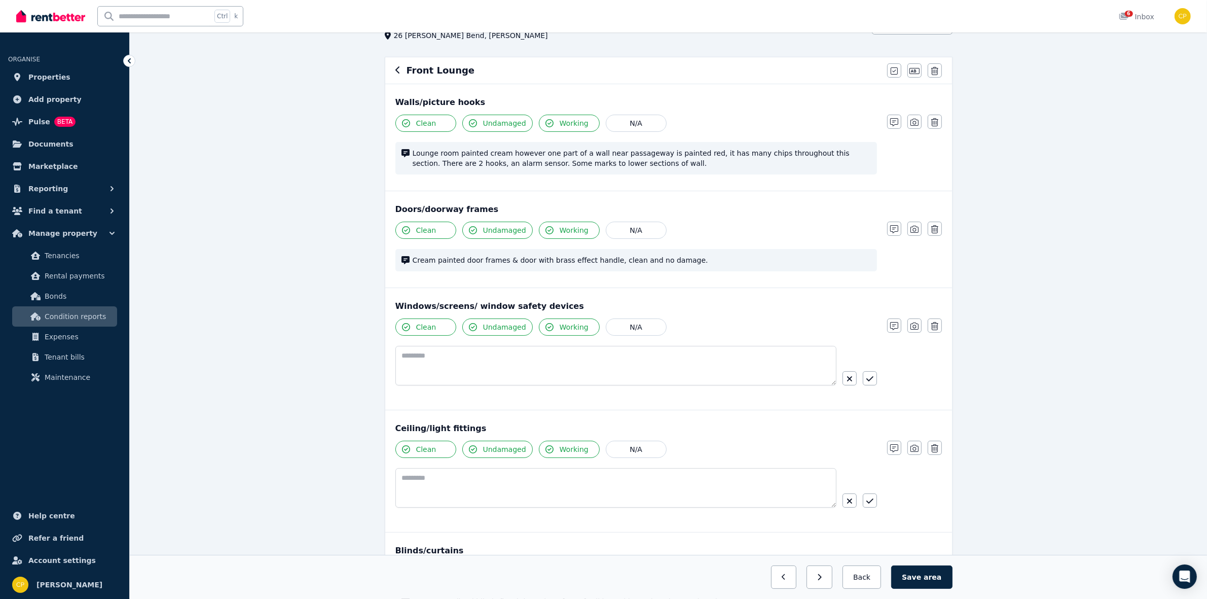
scroll to position [84, 0]
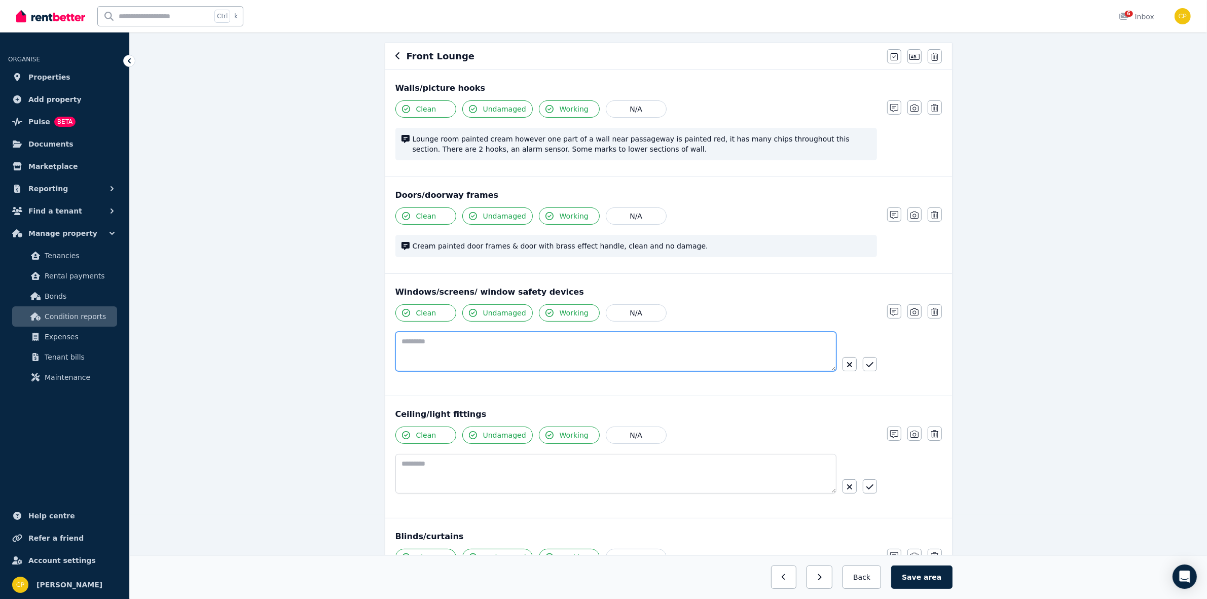
click at [449, 351] on textarea at bounding box center [615, 352] width 441 height 40
paste textarea "**********"
type textarea "**********"
click at [868, 366] on icon "button" at bounding box center [869, 364] width 7 height 8
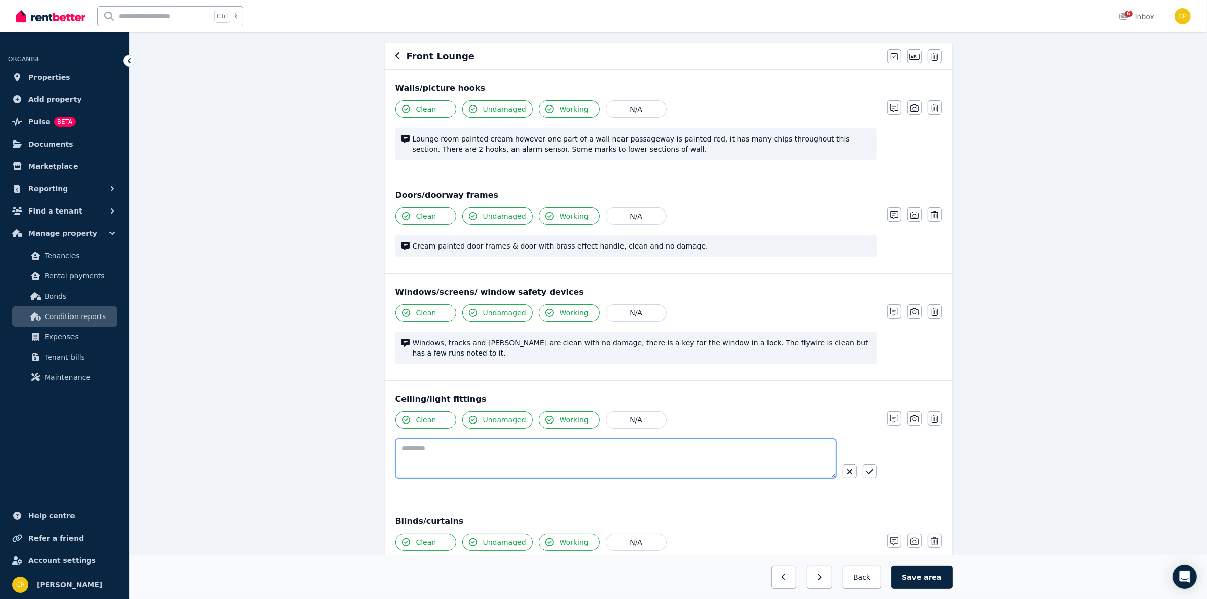
click at [409, 439] on textarea at bounding box center [615, 459] width 441 height 40
paste textarea "**********"
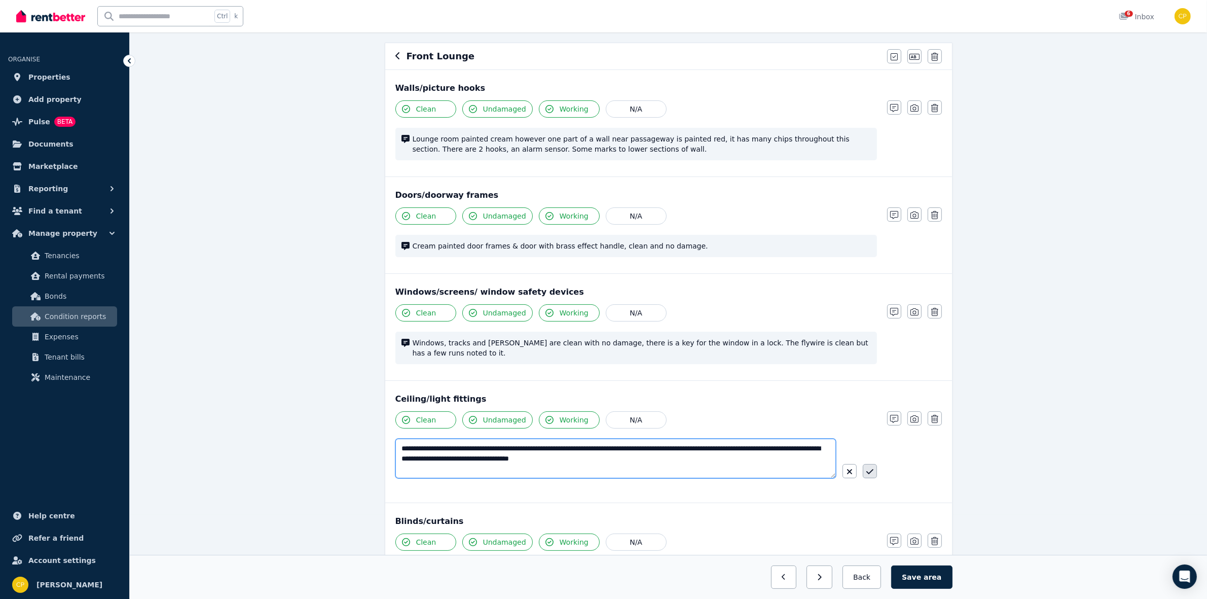
type textarea "**********"
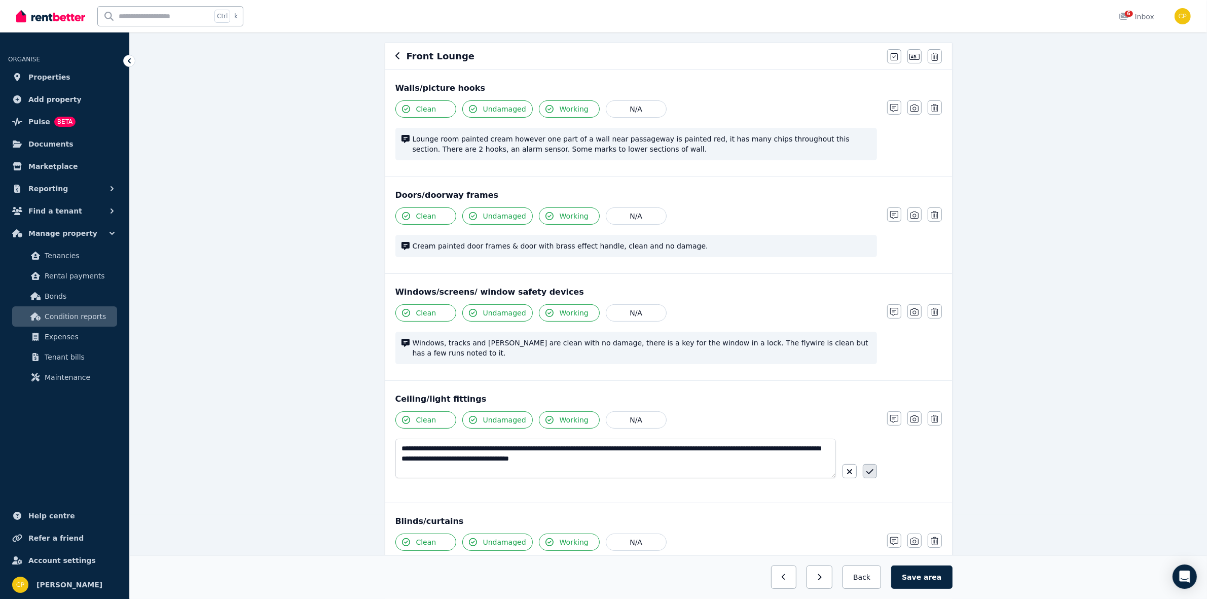
click at [868, 469] on icon "button" at bounding box center [869, 471] width 7 height 5
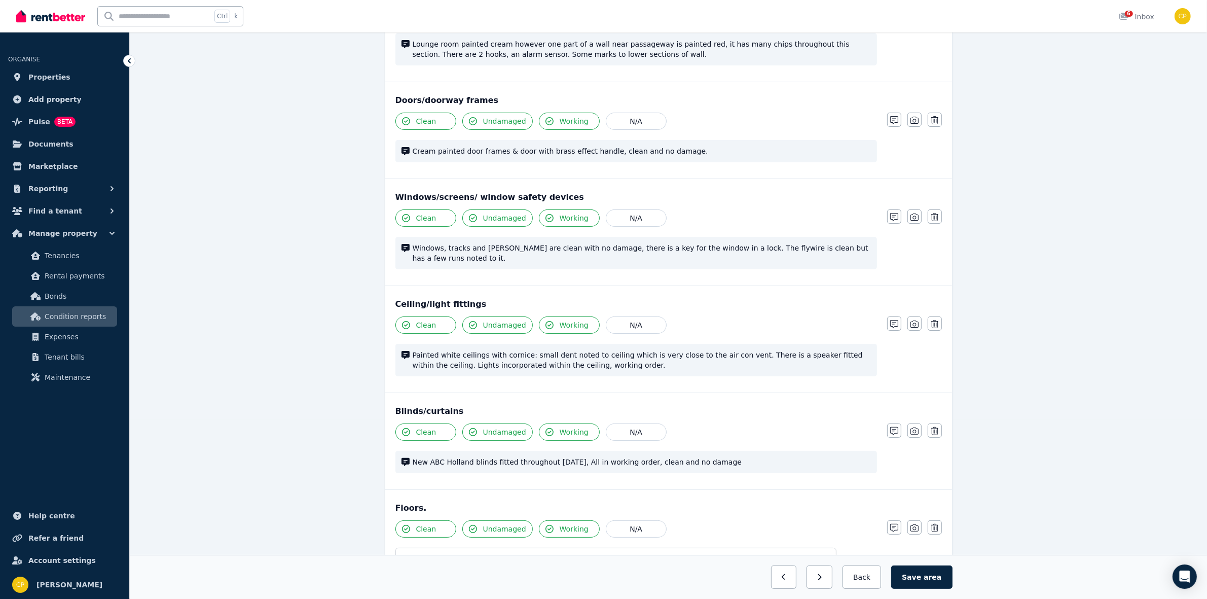
scroll to position [190, 0]
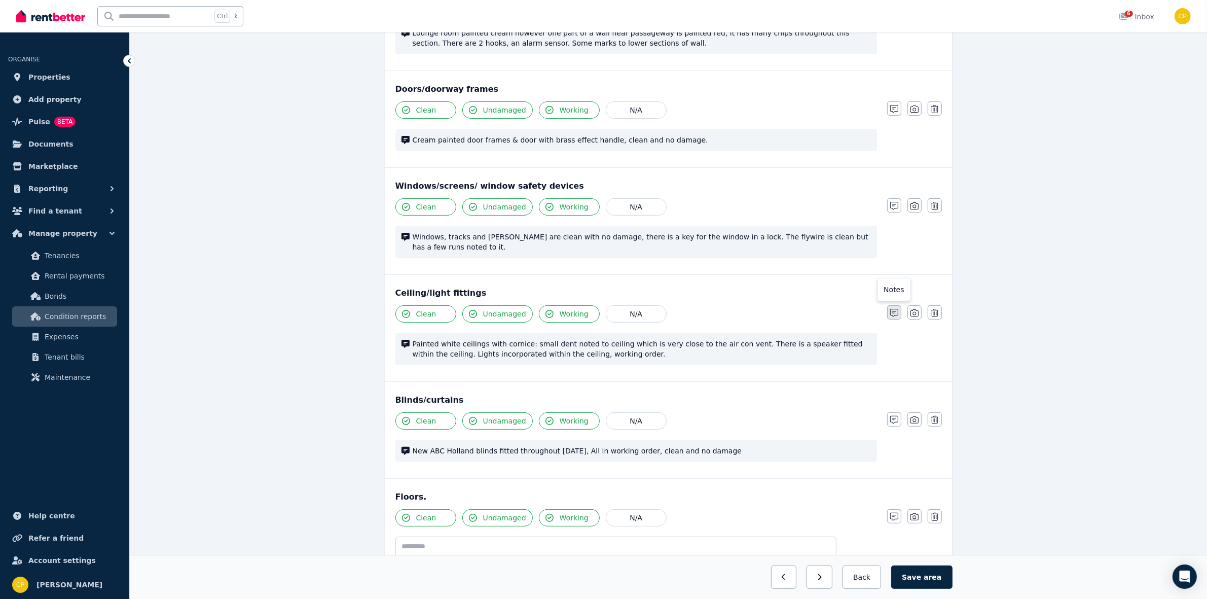
click at [897, 309] on icon "button" at bounding box center [894, 313] width 8 height 8
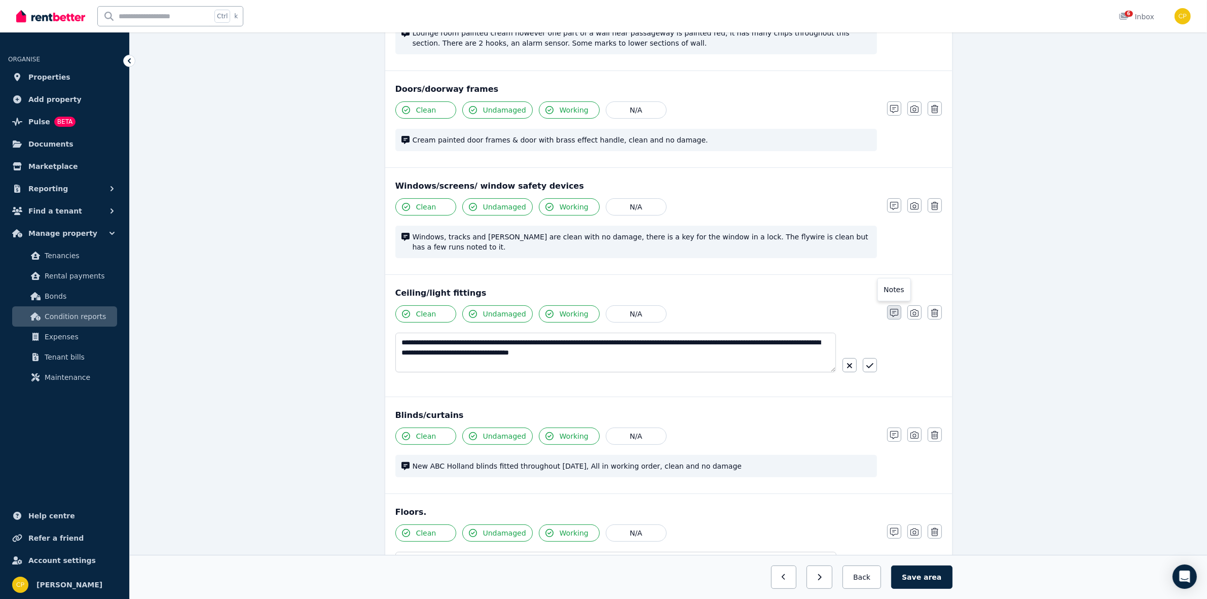
scroll to position [205, 0]
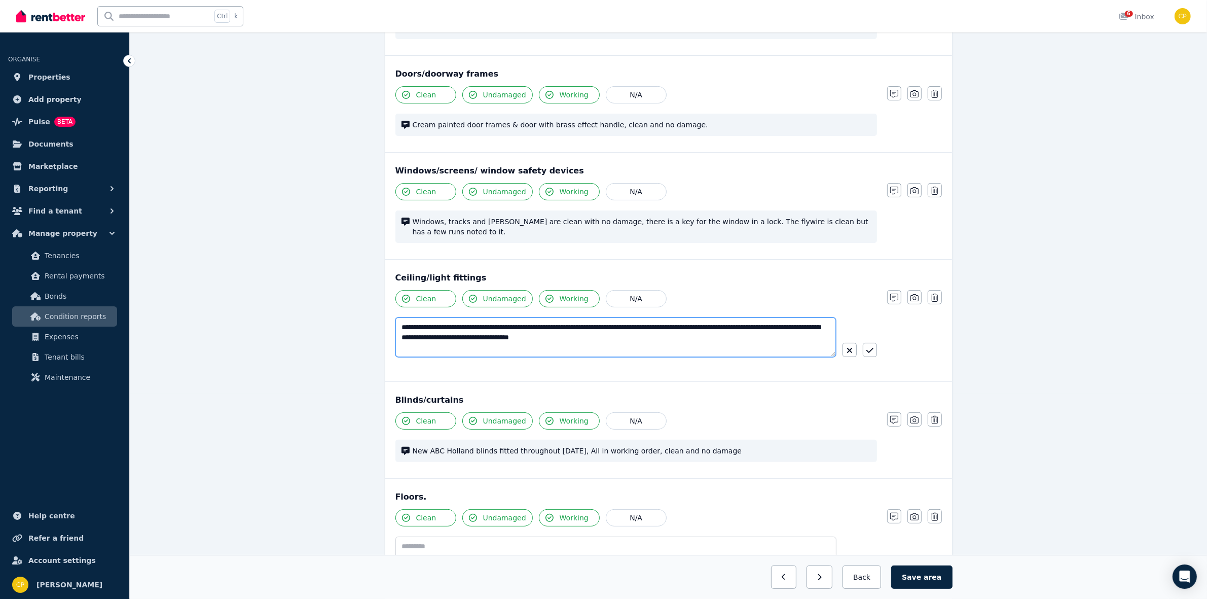
click at [619, 330] on textarea "**********" at bounding box center [615, 337] width 441 height 40
paste textarea "**********"
type textarea "**********"
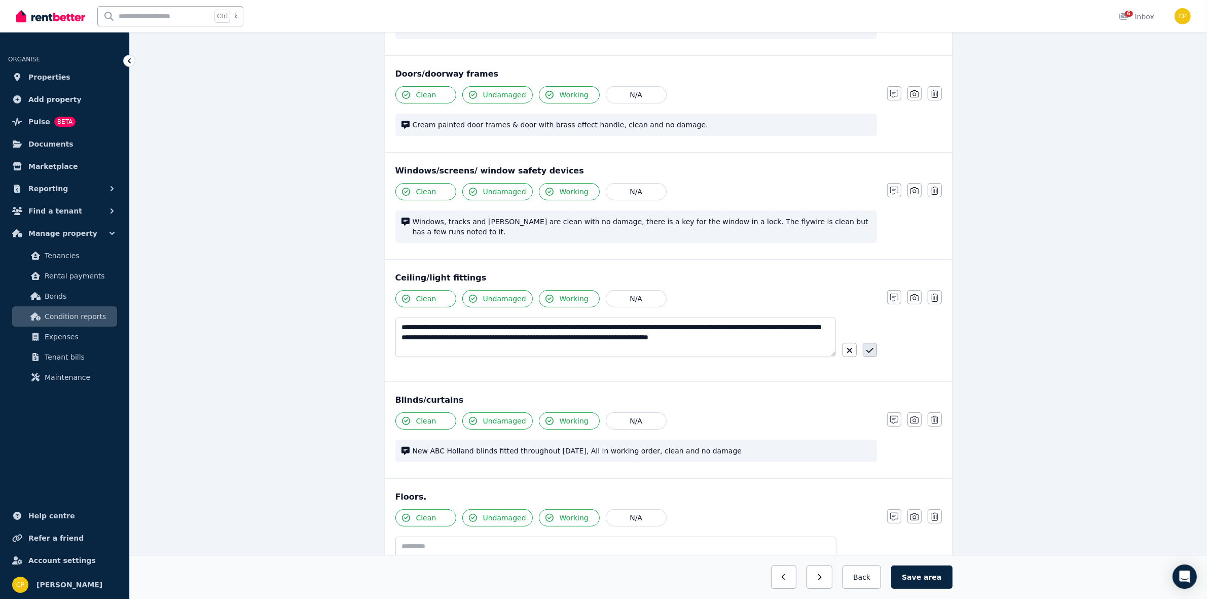
click at [870, 343] on button "button" at bounding box center [870, 350] width 14 height 14
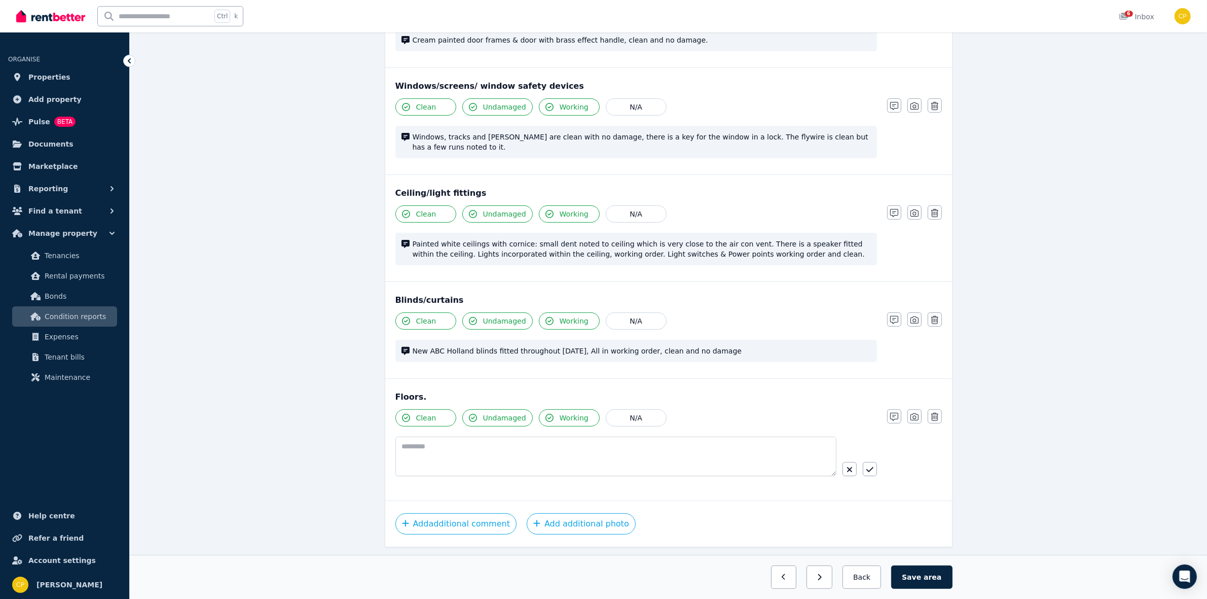
scroll to position [296, 0]
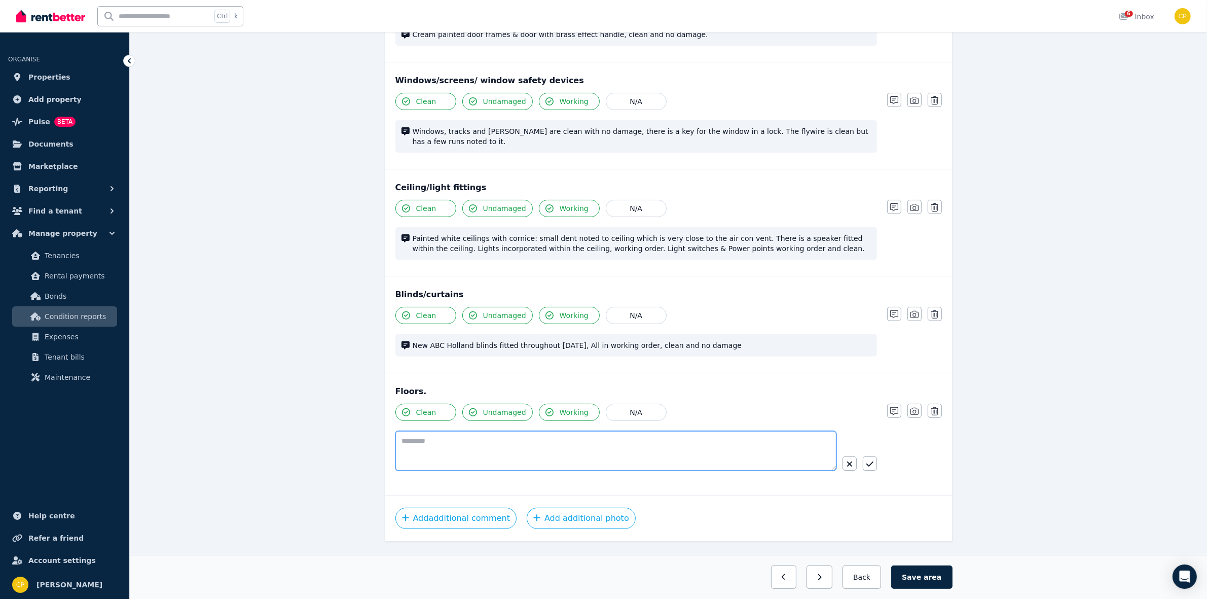
click at [409, 431] on textarea at bounding box center [615, 451] width 441 height 40
paste textarea "**********"
type textarea "**********"
click at [871, 460] on icon "button" at bounding box center [869, 464] width 7 height 8
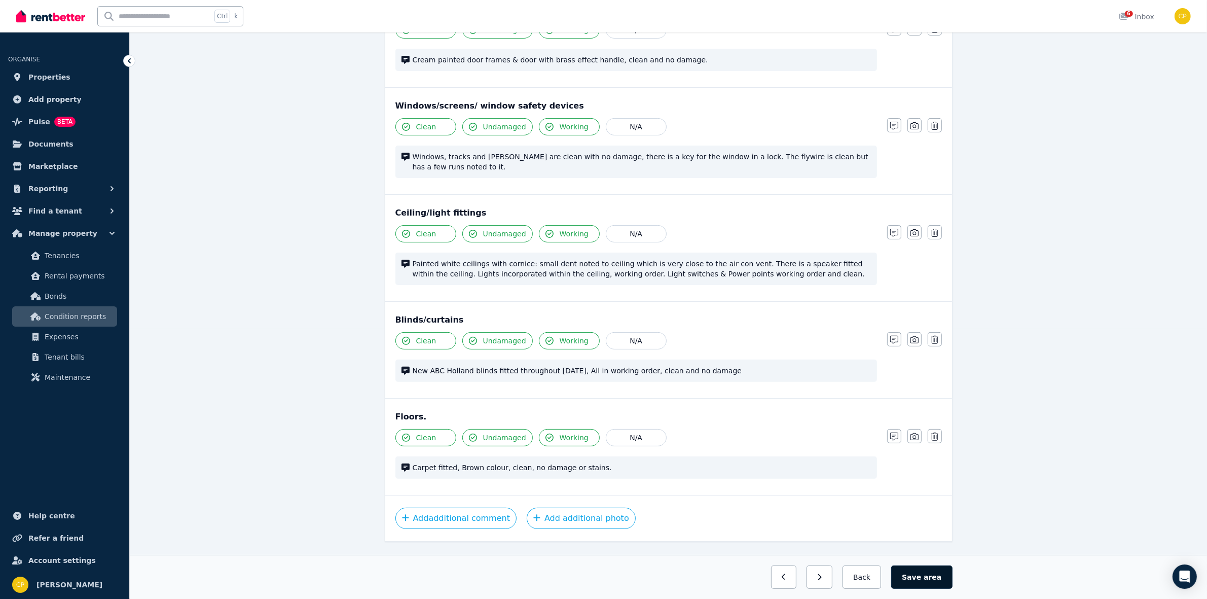
click at [923, 576] on button "Save area" at bounding box center [921, 576] width 61 height 23
click at [867, 578] on button "Back" at bounding box center [861, 576] width 47 height 23
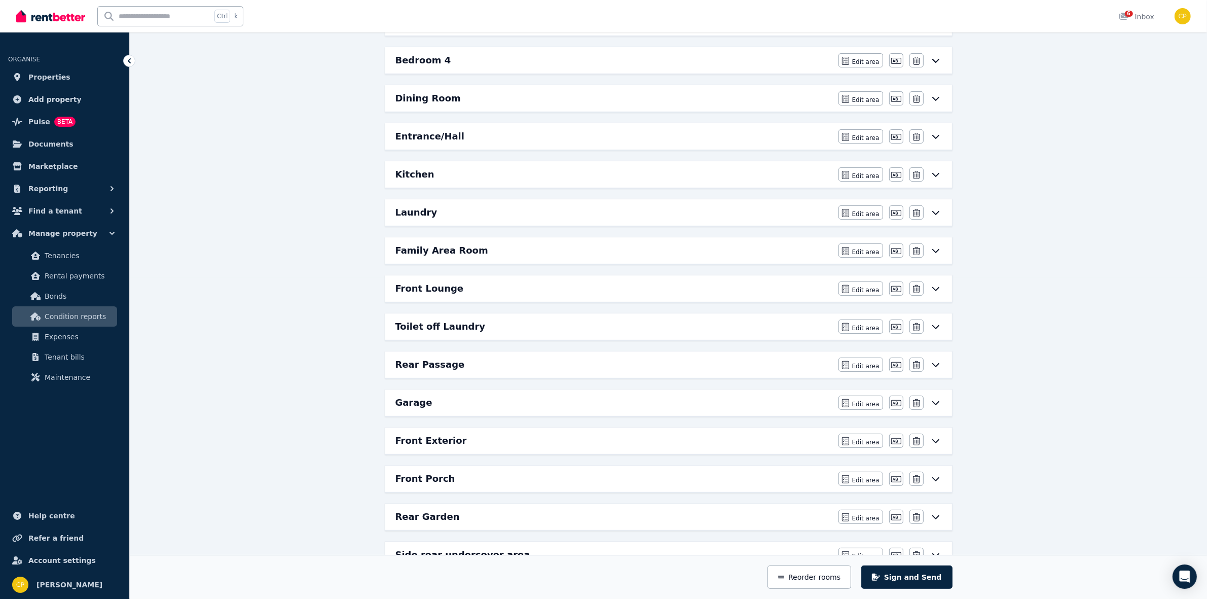
click at [525, 332] on div "Toilet off Laundry" at bounding box center [613, 326] width 437 height 14
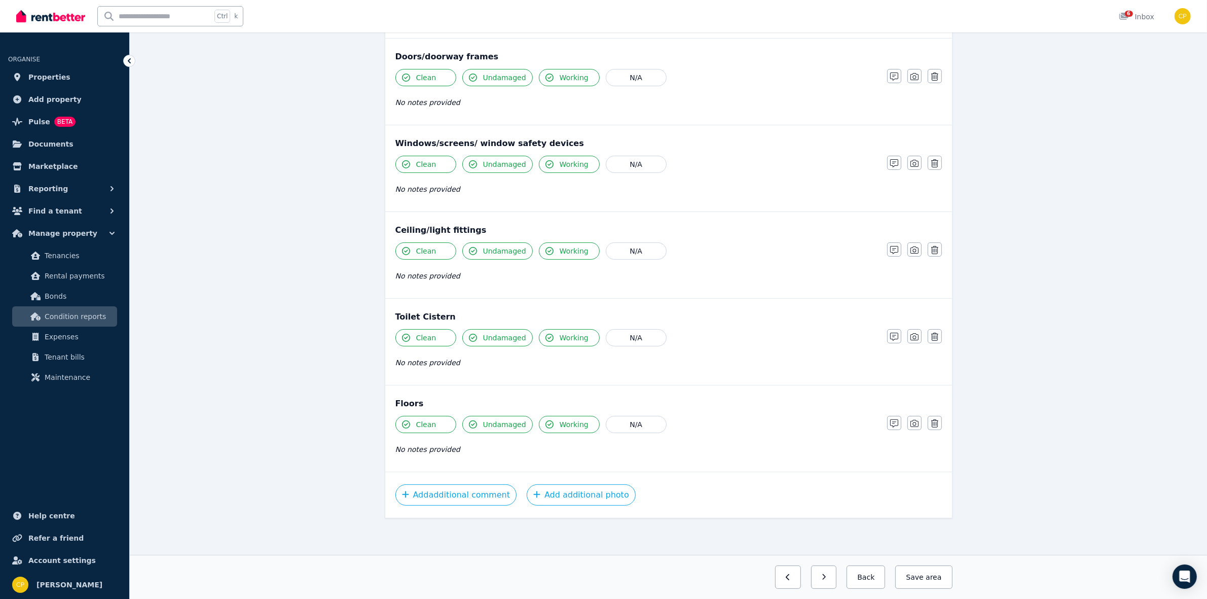
scroll to position [0, 0]
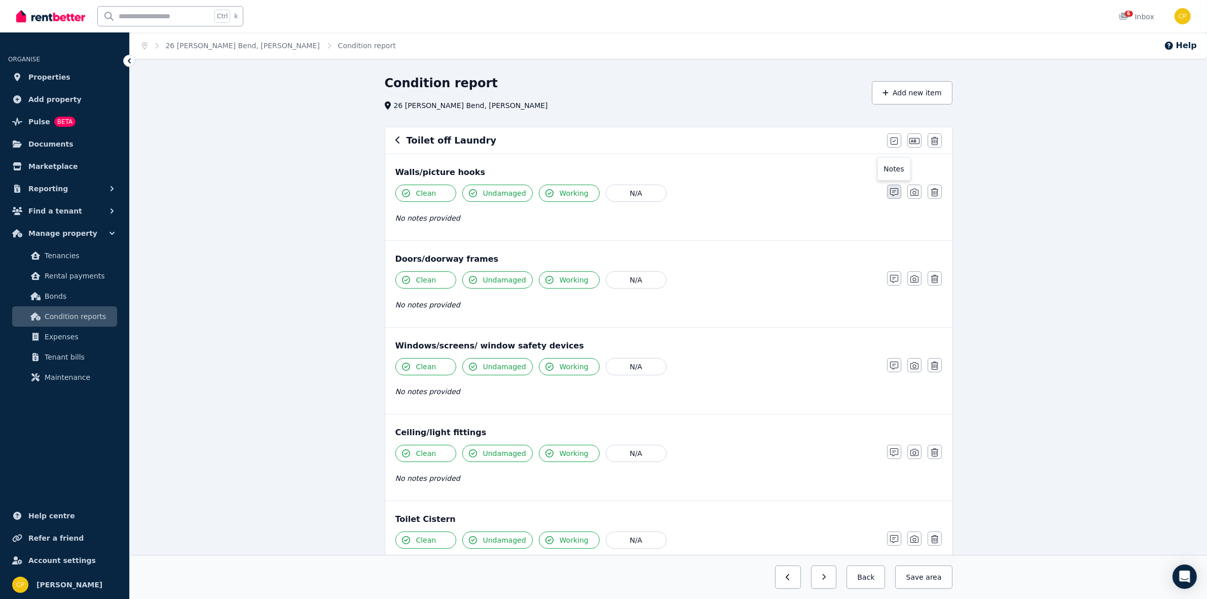
click at [895, 196] on icon "button" at bounding box center [894, 192] width 8 height 8
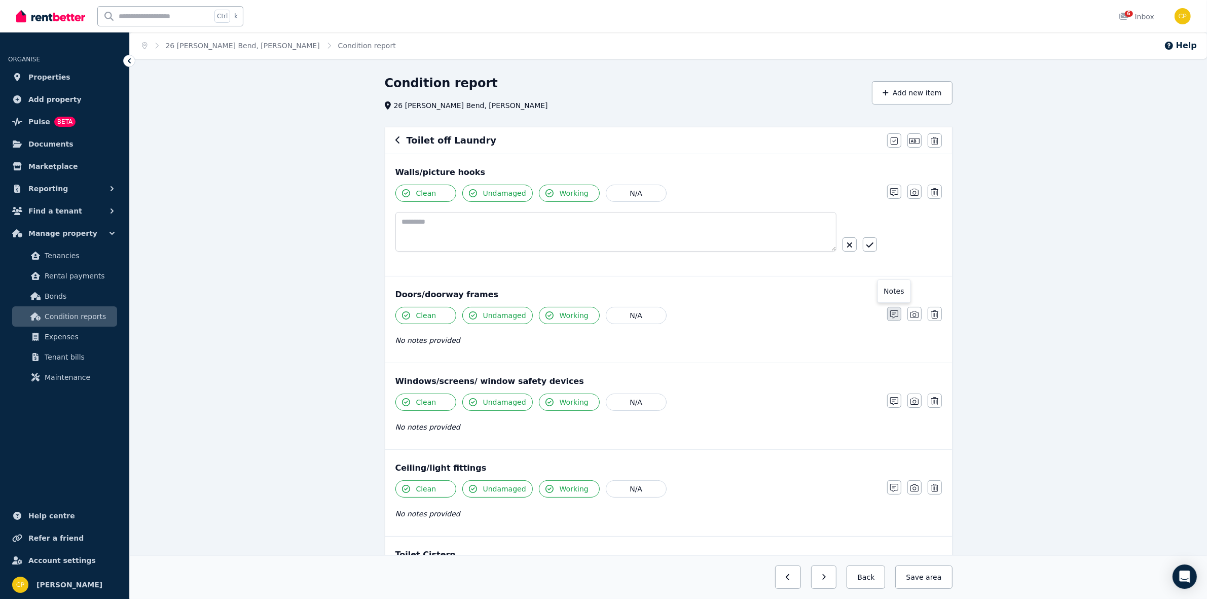
click at [892, 308] on button "button" at bounding box center [894, 314] width 14 height 14
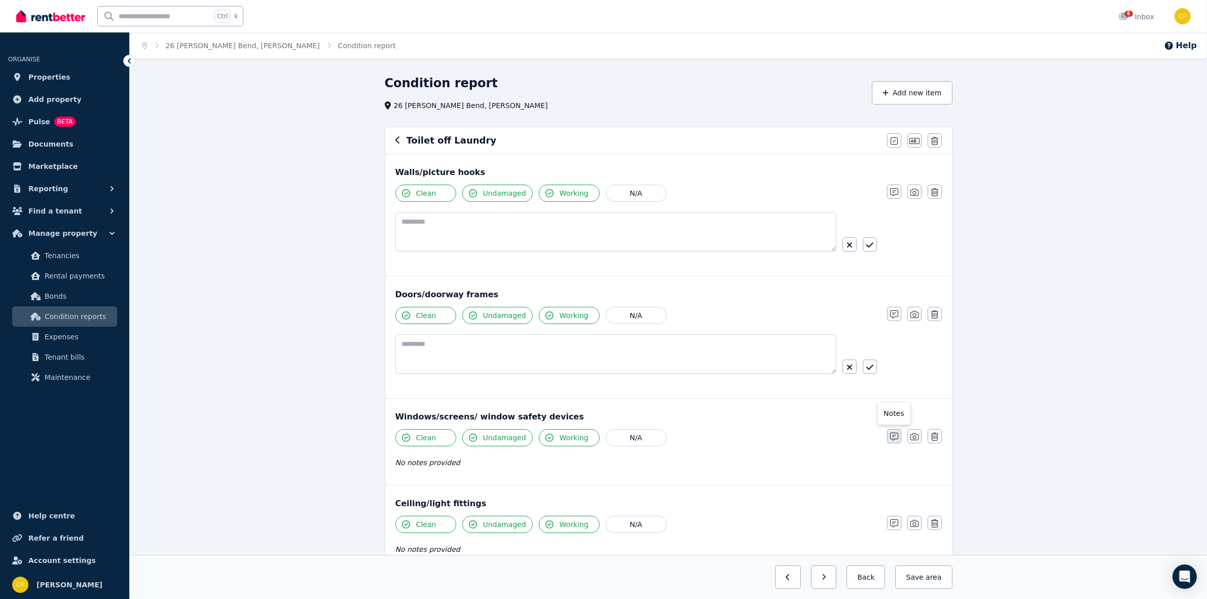
click at [891, 441] on icon "button" at bounding box center [894, 436] width 8 height 8
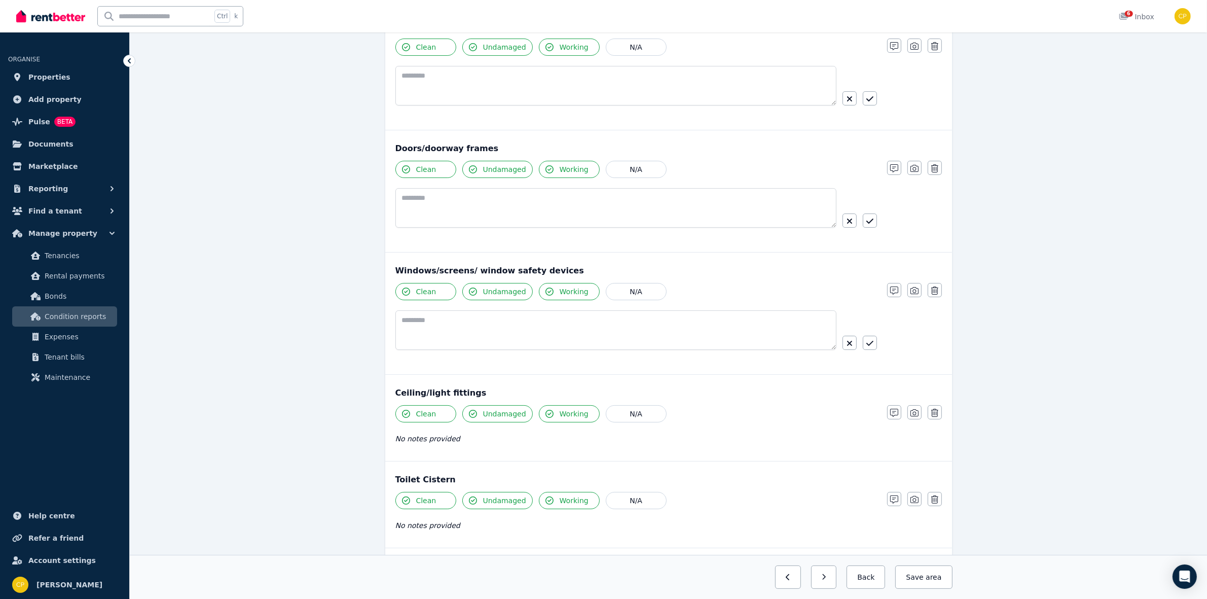
scroll to position [169, 0]
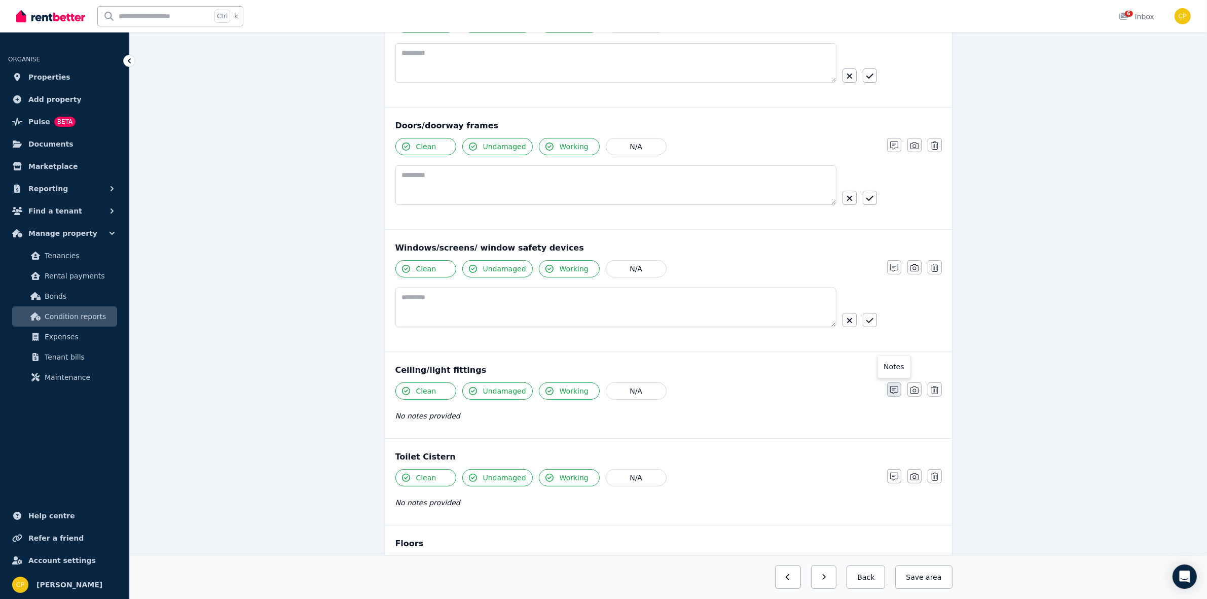
click at [897, 392] on icon "button" at bounding box center [894, 390] width 8 height 8
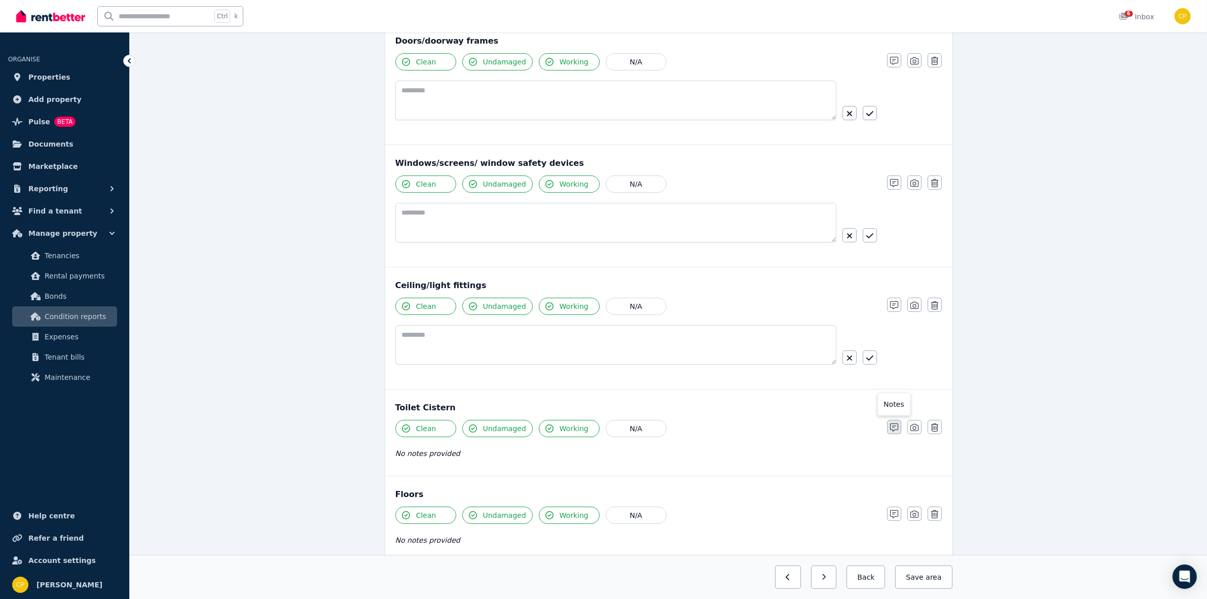
click at [895, 431] on icon "button" at bounding box center [894, 427] width 8 height 8
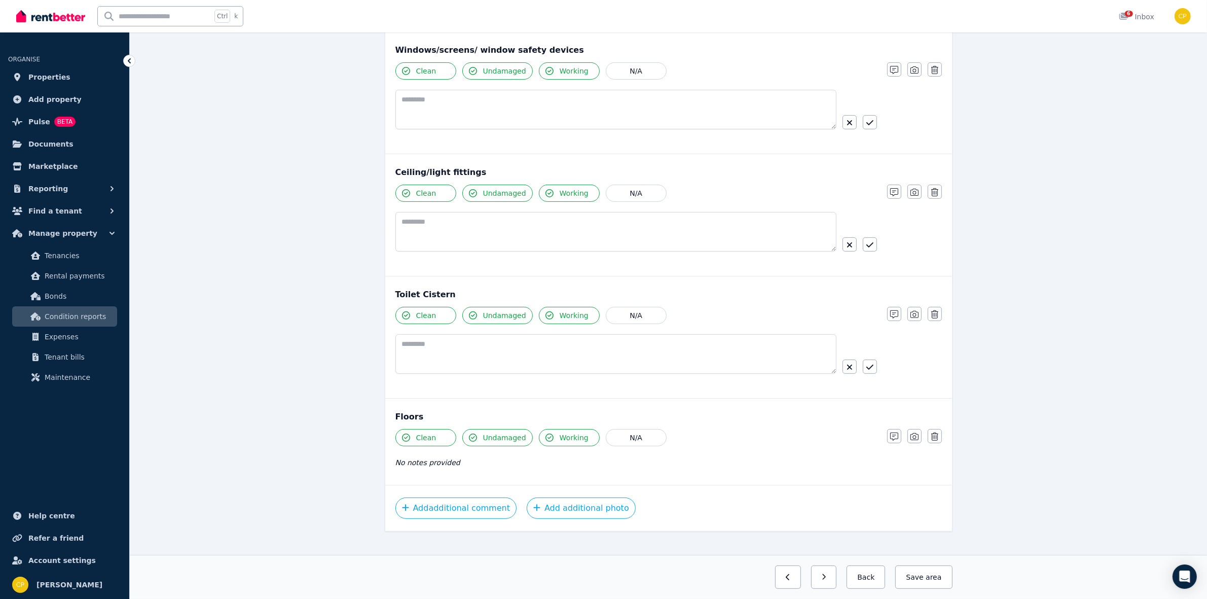
scroll to position [384, 0]
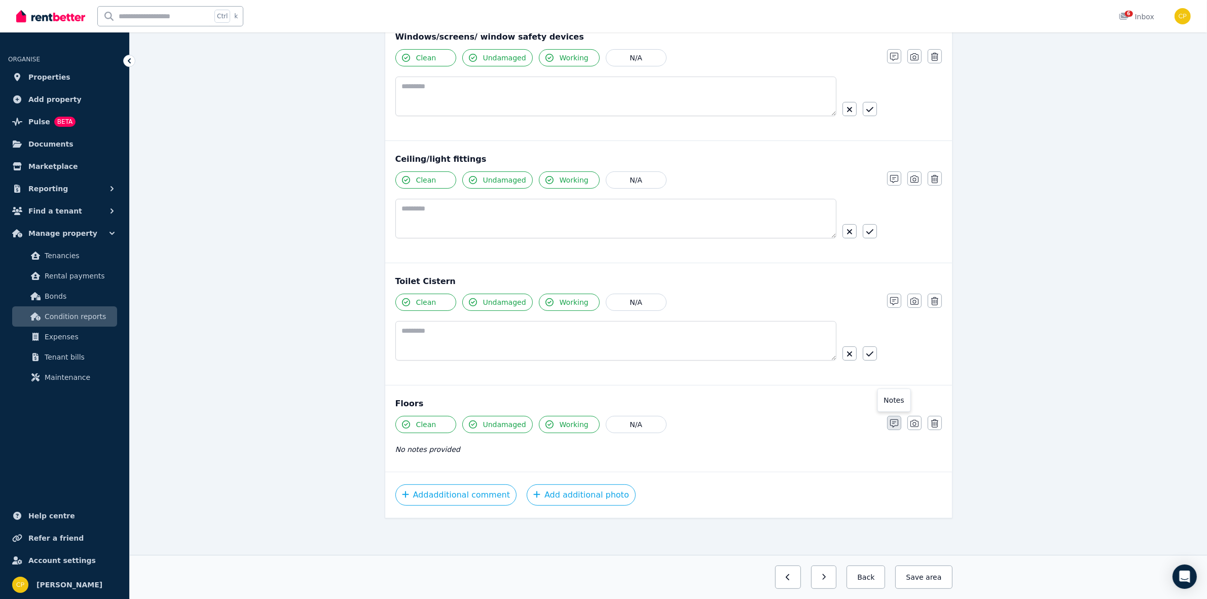
click at [896, 424] on icon "button" at bounding box center [894, 423] width 8 height 8
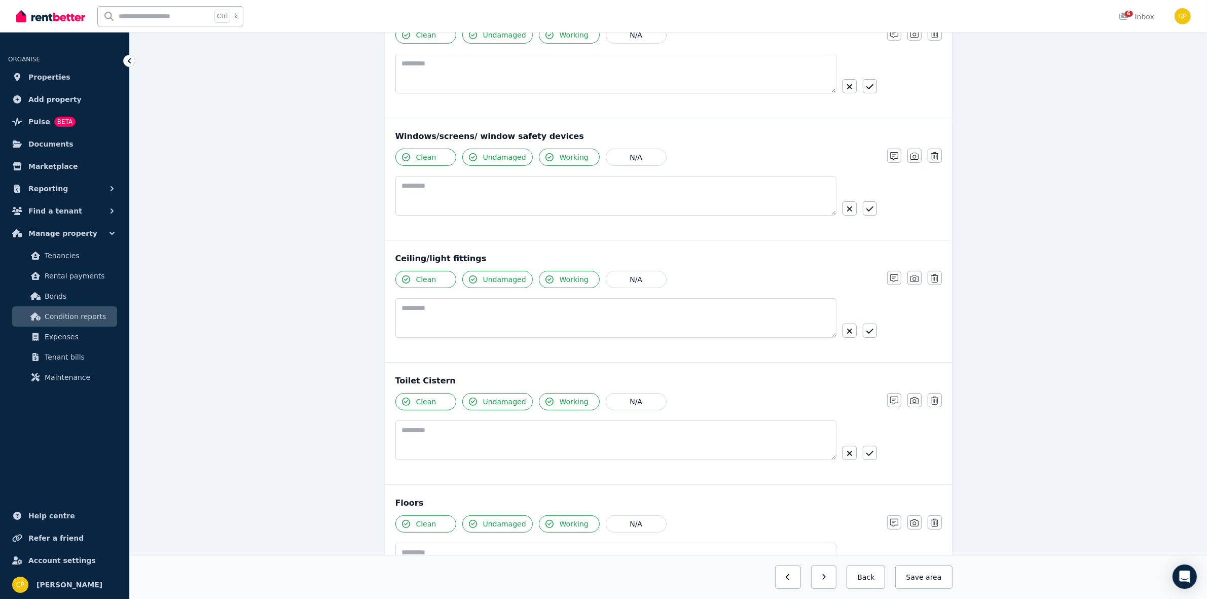
scroll to position [317, 0]
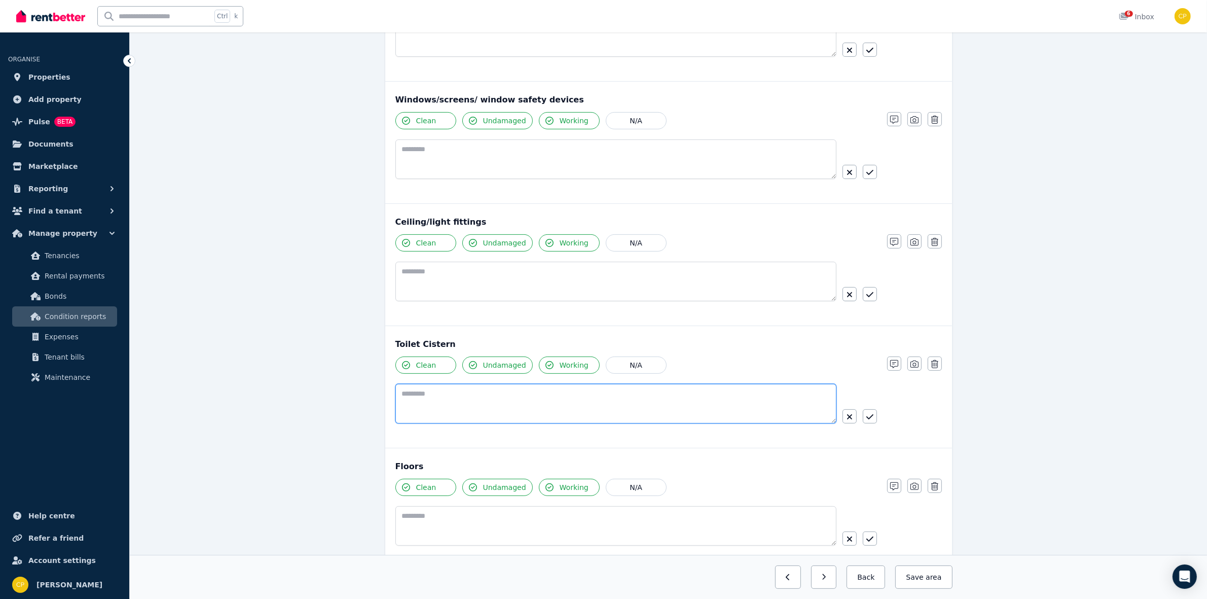
click at [425, 395] on textarea at bounding box center [615, 404] width 441 height 40
paste textarea "**********"
type textarea "**********"
click at [867, 416] on button "button" at bounding box center [870, 416] width 14 height 14
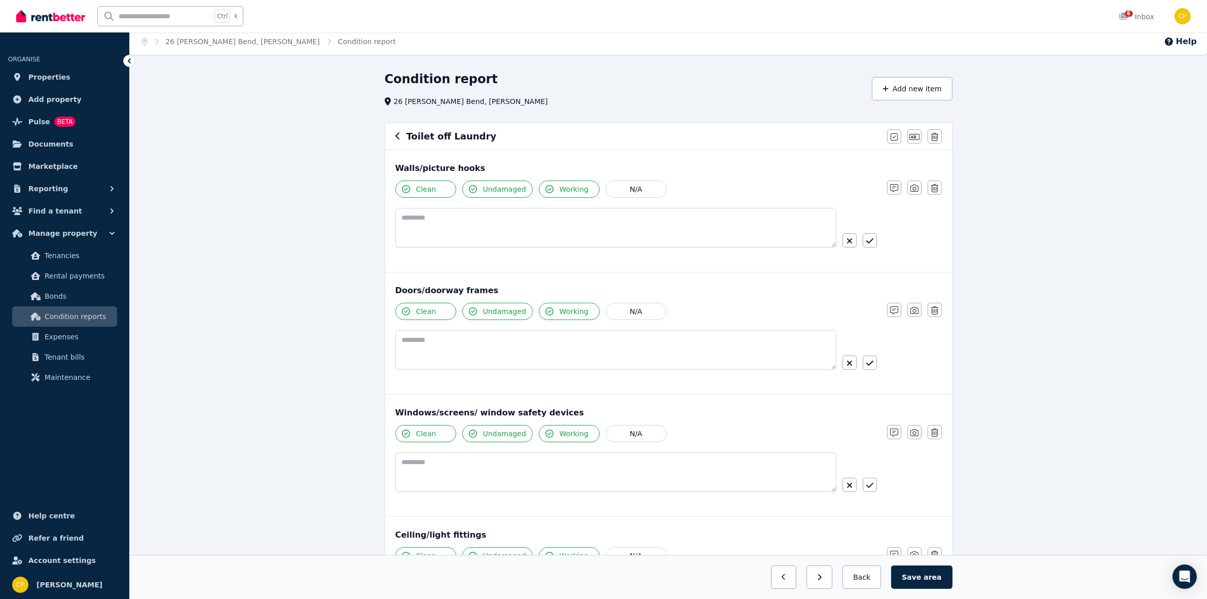
scroll to position [0, 0]
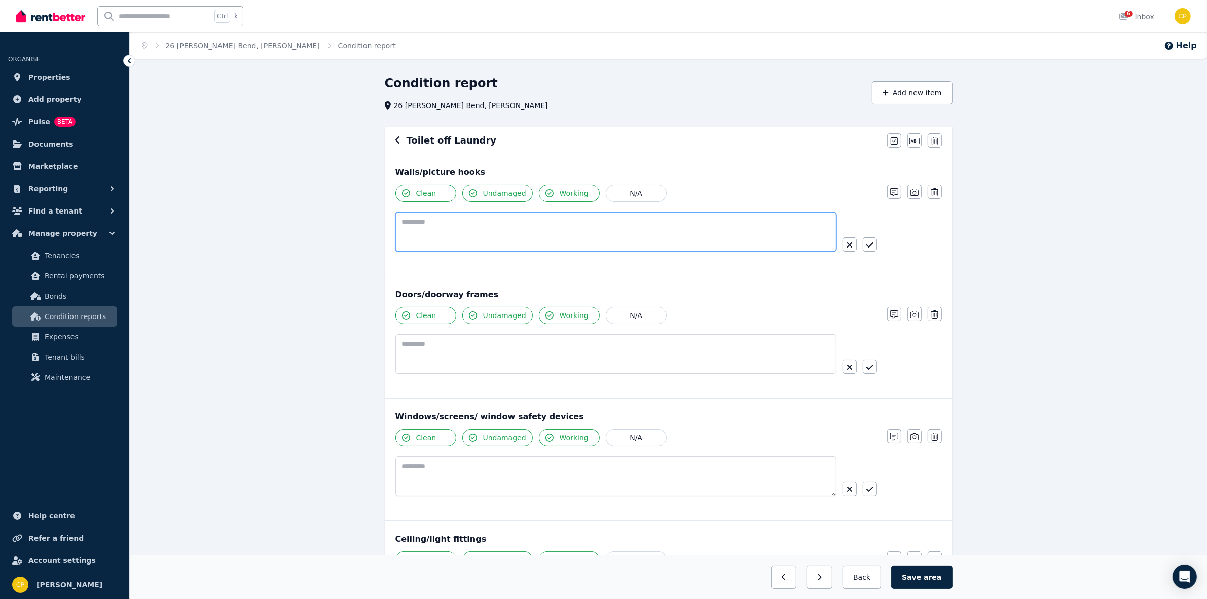
click at [402, 242] on textarea at bounding box center [615, 232] width 441 height 40
paste textarea "**********"
click at [402, 221] on textarea "**********" at bounding box center [615, 232] width 441 height 40
paste textarea "**********"
click at [466, 225] on textarea "**********" at bounding box center [615, 232] width 441 height 40
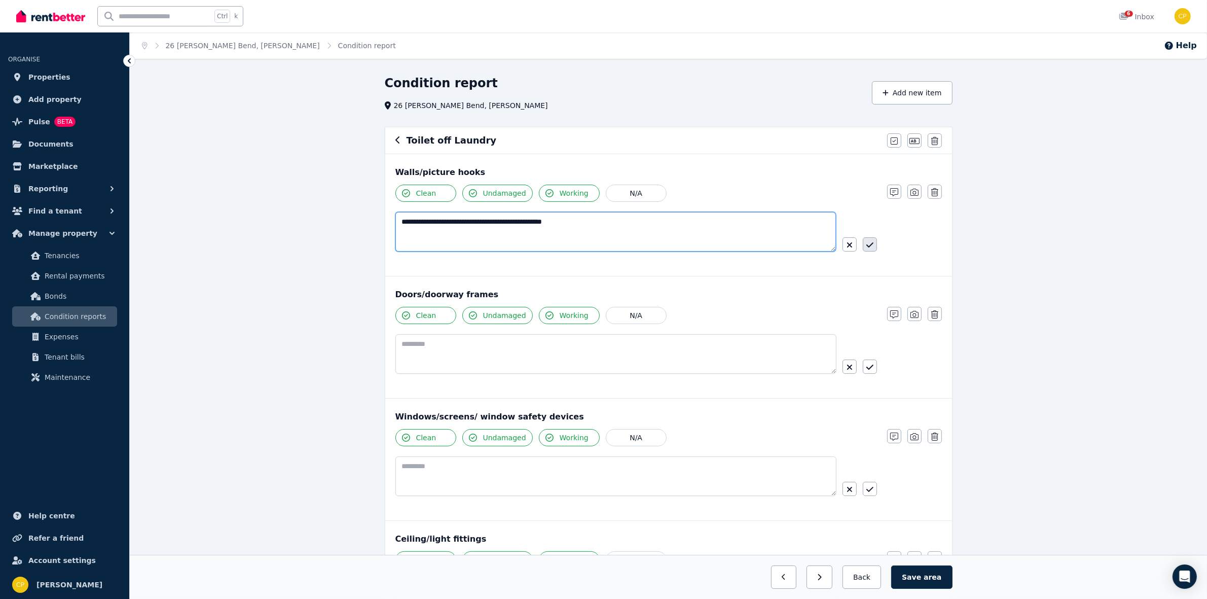
type textarea "**********"
click at [864, 242] on button "button" at bounding box center [870, 244] width 14 height 14
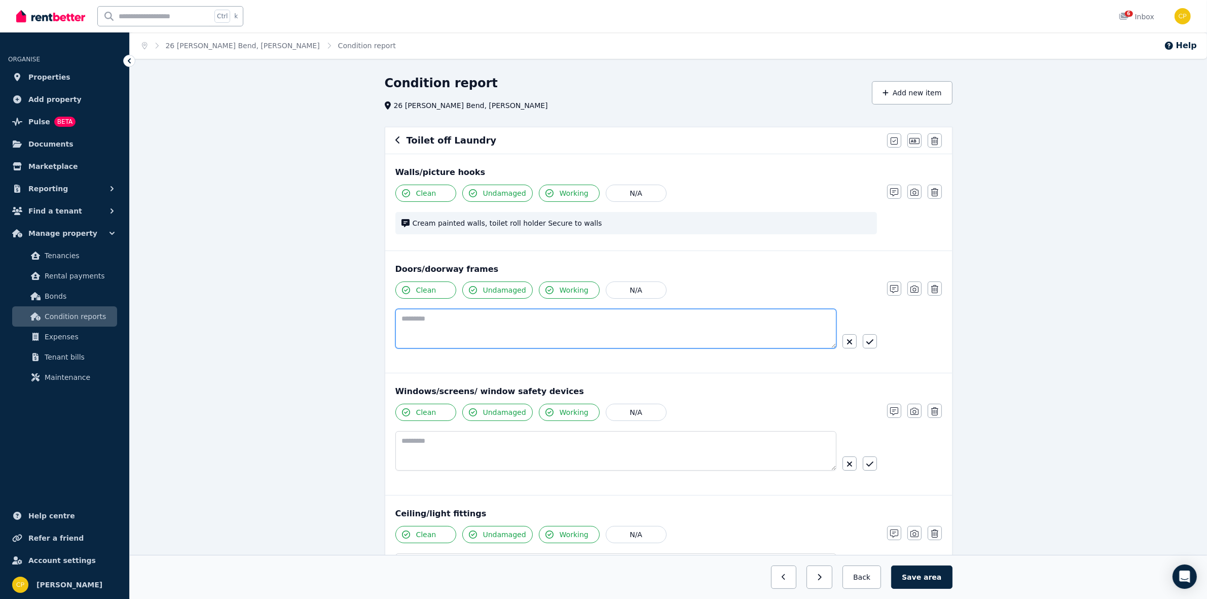
click at [532, 327] on textarea at bounding box center [615, 329] width 441 height 40
paste textarea "**********"
type textarea "**********"
click at [871, 346] on icon "button" at bounding box center [869, 342] width 7 height 8
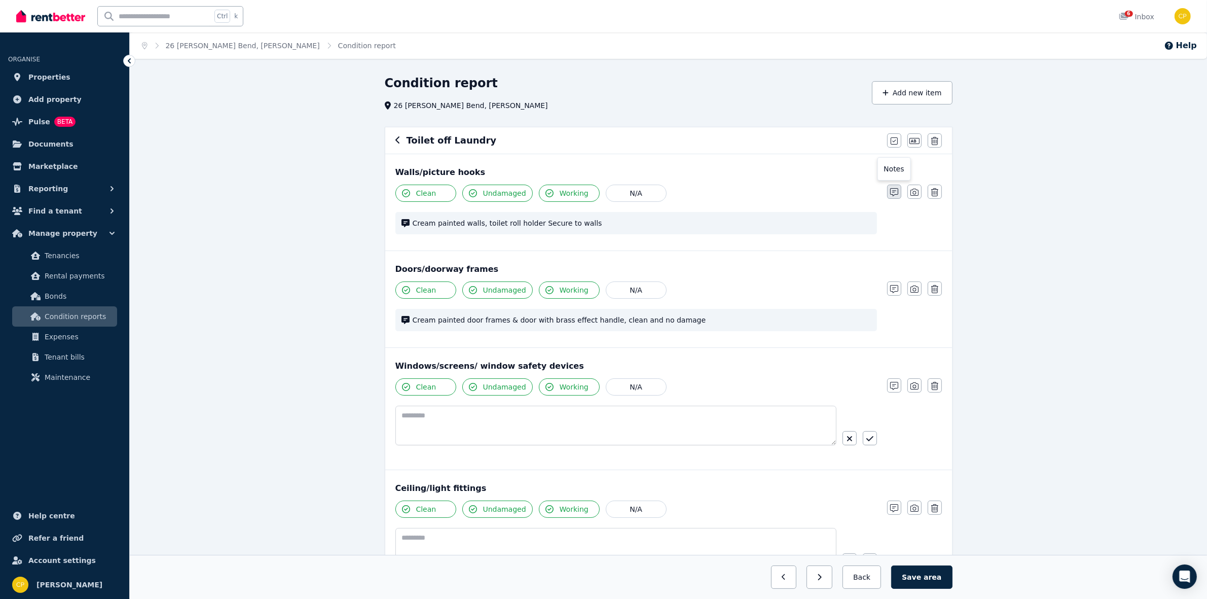
click at [887, 193] on button "button" at bounding box center [894, 192] width 14 height 14
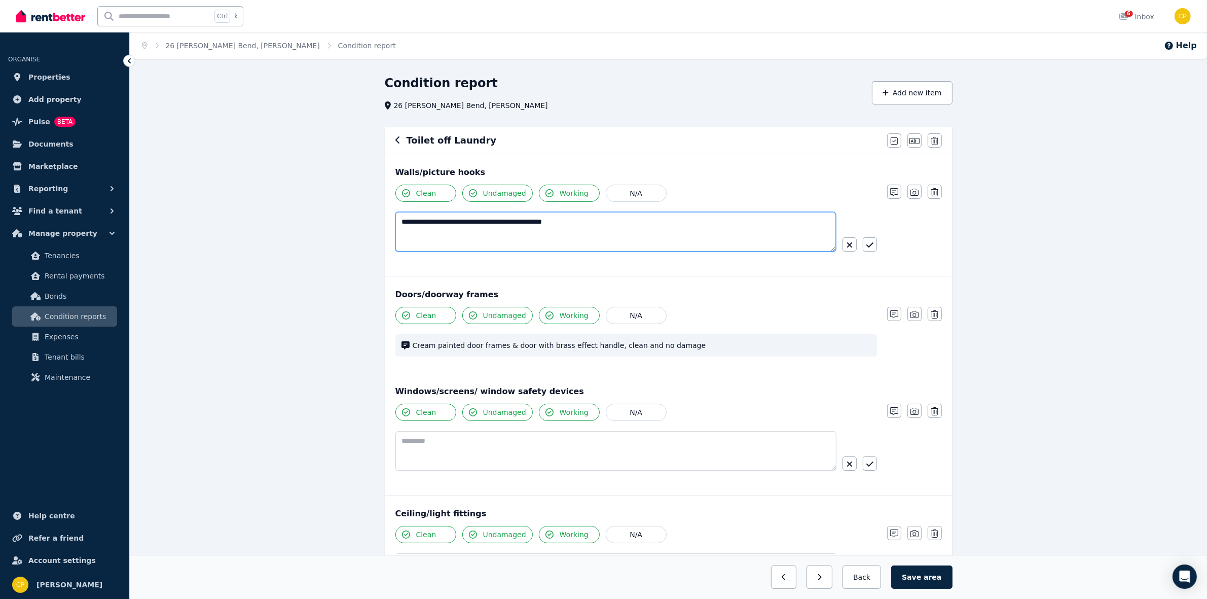
click at [469, 223] on textarea "**********" at bounding box center [615, 232] width 441 height 40
paste textarea "**********"
type textarea "**********"
click at [871, 254] on div "**********" at bounding box center [636, 236] width 482 height 48
click at [870, 247] on icon "button" at bounding box center [869, 244] width 7 height 5
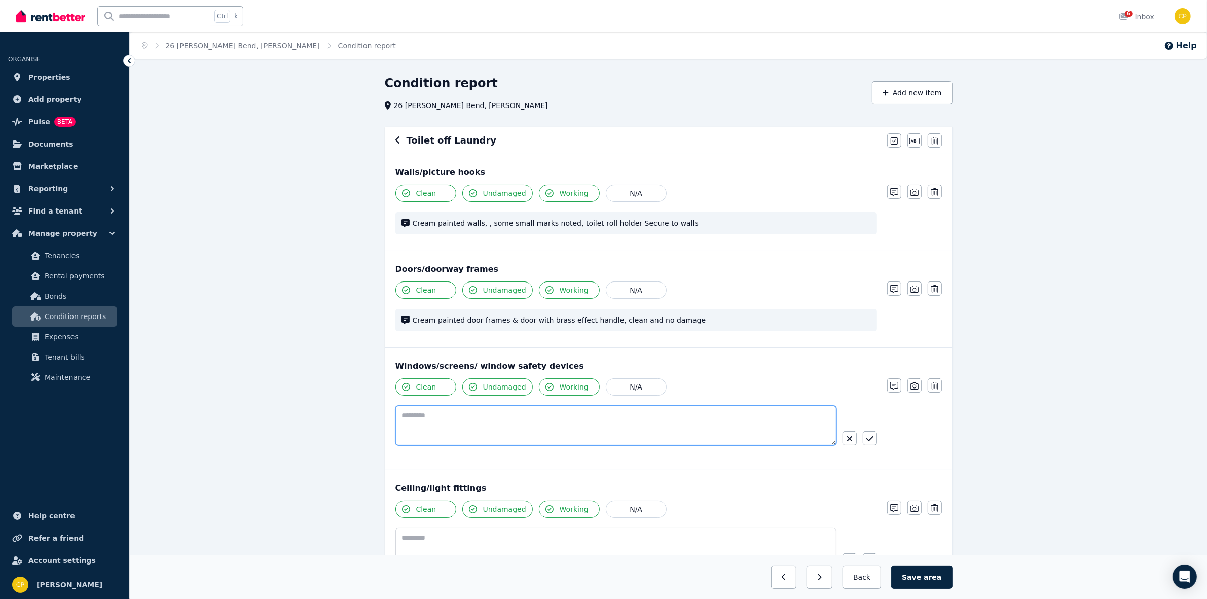
click at [451, 416] on textarea at bounding box center [615, 426] width 441 height 40
type textarea "**********"
click at [869, 432] on button "button" at bounding box center [870, 438] width 14 height 14
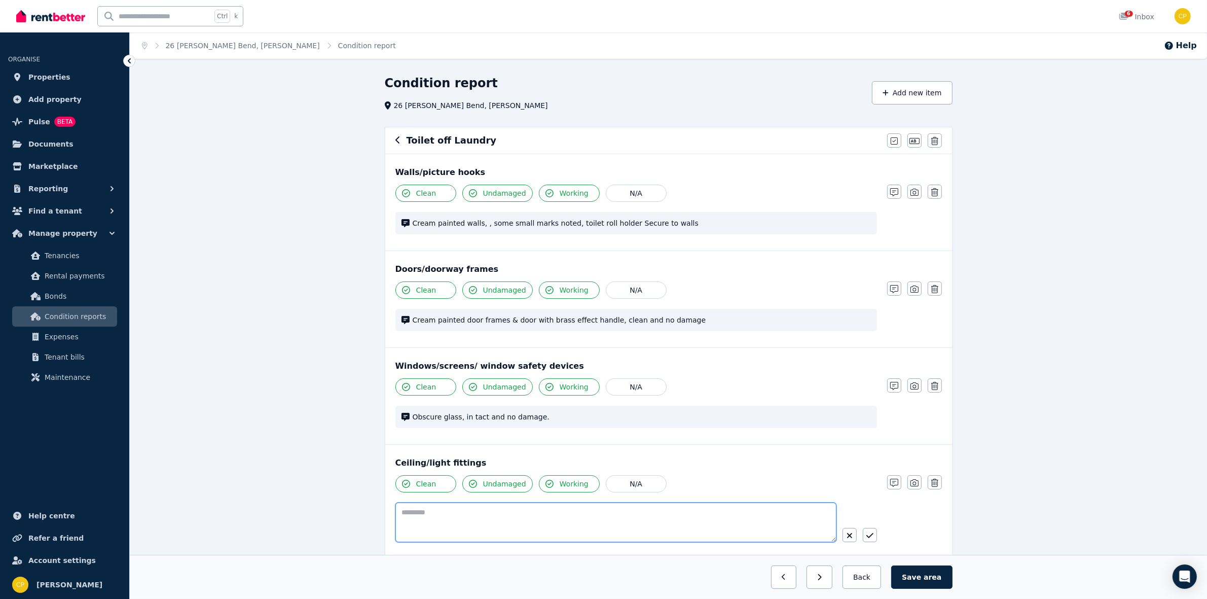
click at [427, 512] on textarea at bounding box center [615, 522] width 441 height 40
paste textarea "**********"
type textarea "**********"
click at [870, 538] on icon "button" at bounding box center [869, 535] width 7 height 8
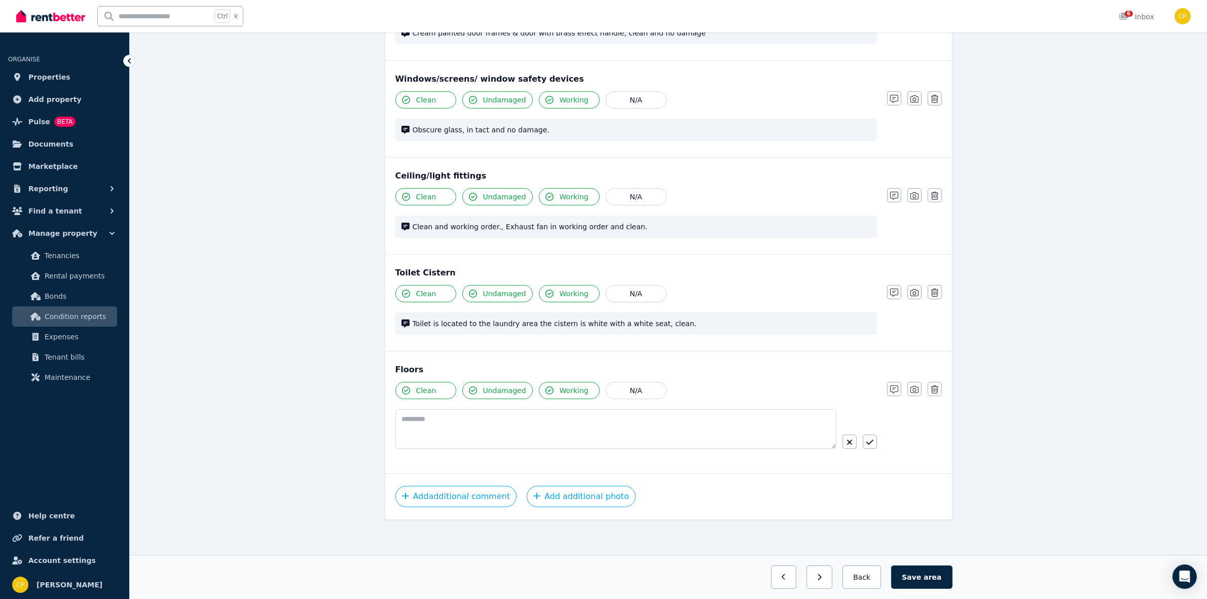
scroll to position [291, 0]
click at [582, 417] on textarea at bounding box center [615, 428] width 441 height 40
paste textarea "**********"
type textarea "**********"
click at [867, 436] on icon "button" at bounding box center [869, 440] width 7 height 8
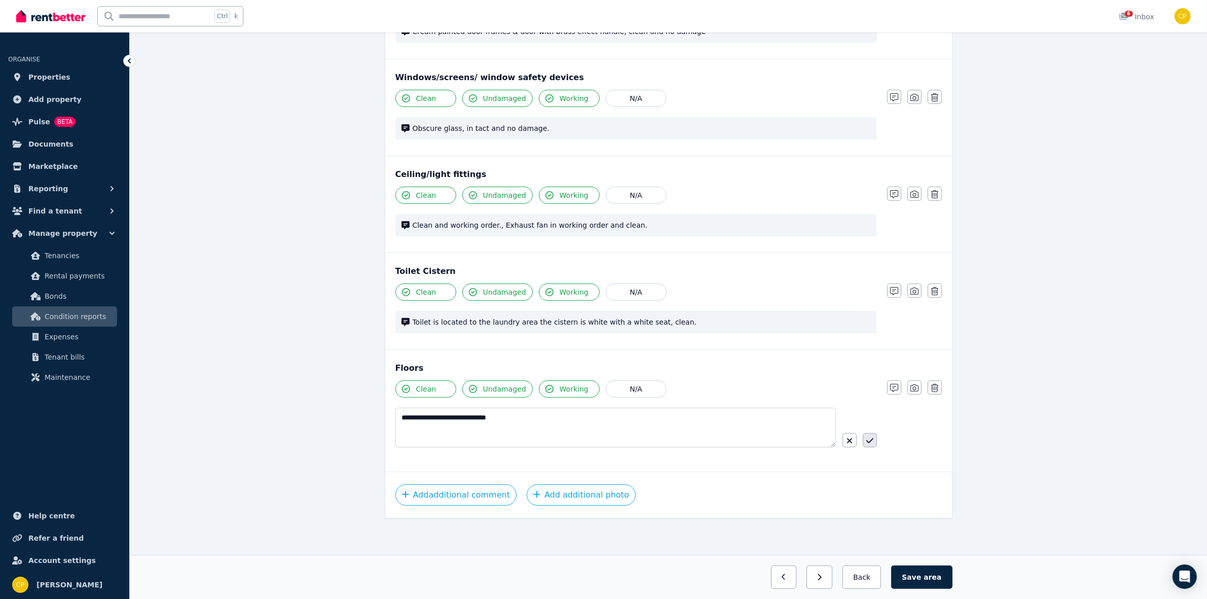
scroll to position [266, 0]
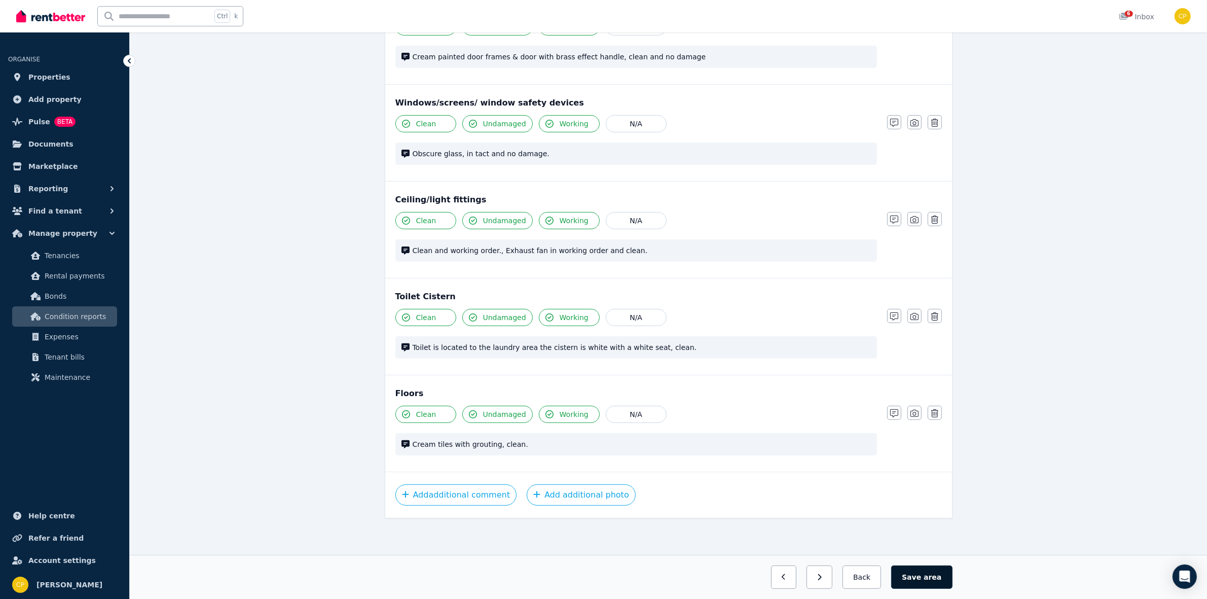
click at [928, 570] on button "Save area" at bounding box center [921, 576] width 61 height 23
click at [873, 574] on button "Back" at bounding box center [861, 576] width 47 height 23
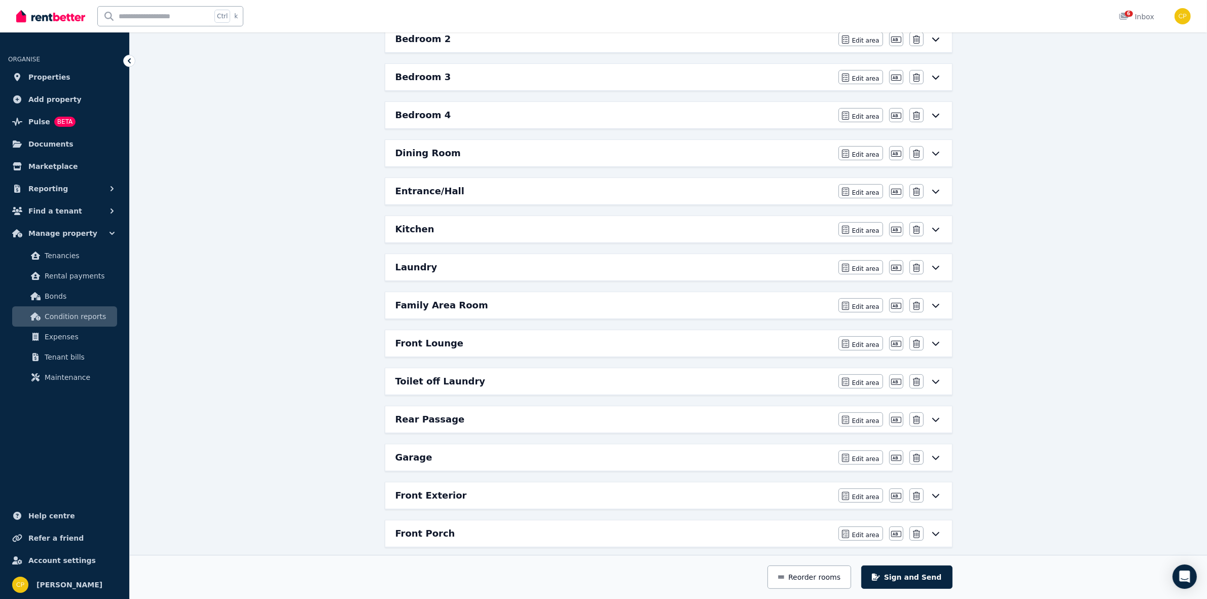
scroll to position [317, 0]
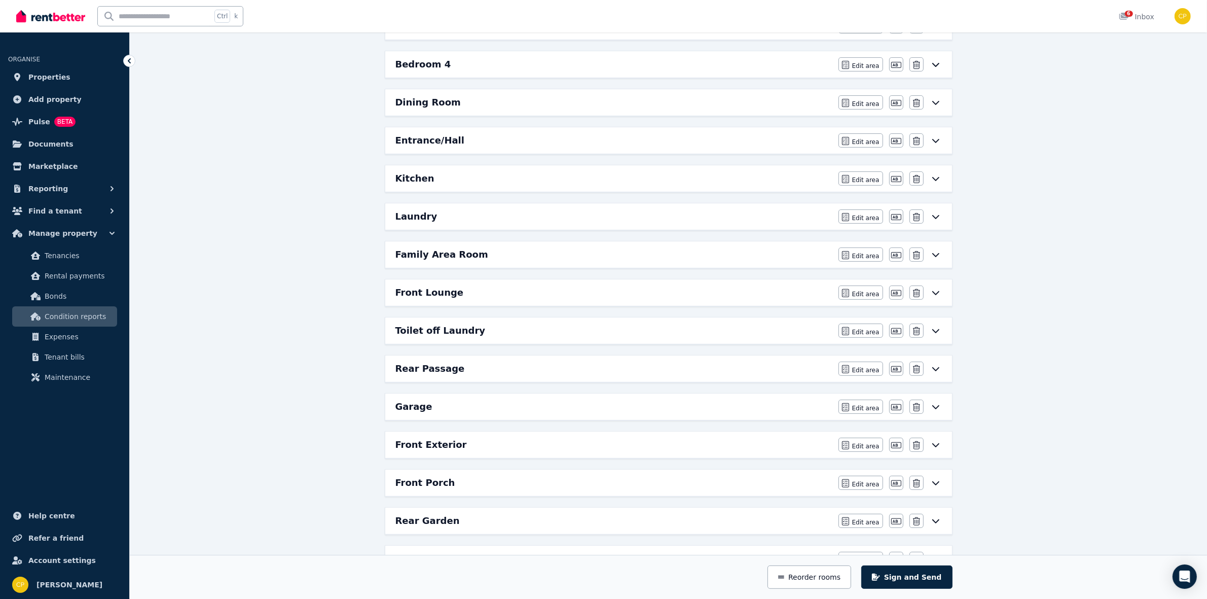
click at [443, 376] on h6 "Rear Passage" at bounding box center [429, 368] width 69 height 14
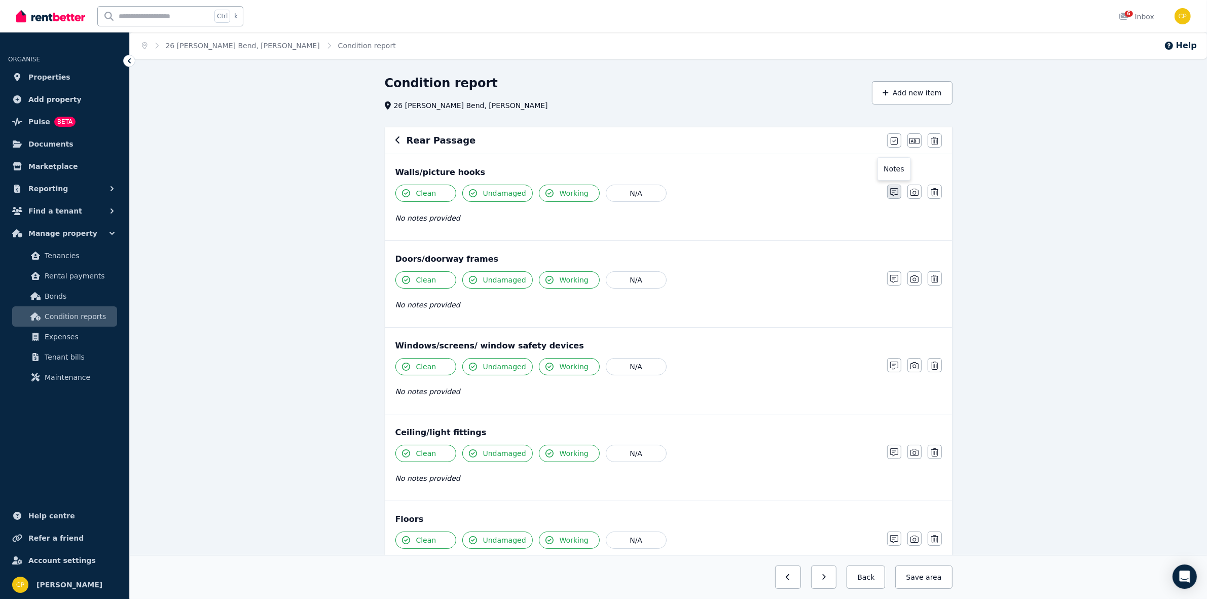
click at [893, 193] on icon "button" at bounding box center [894, 192] width 8 height 8
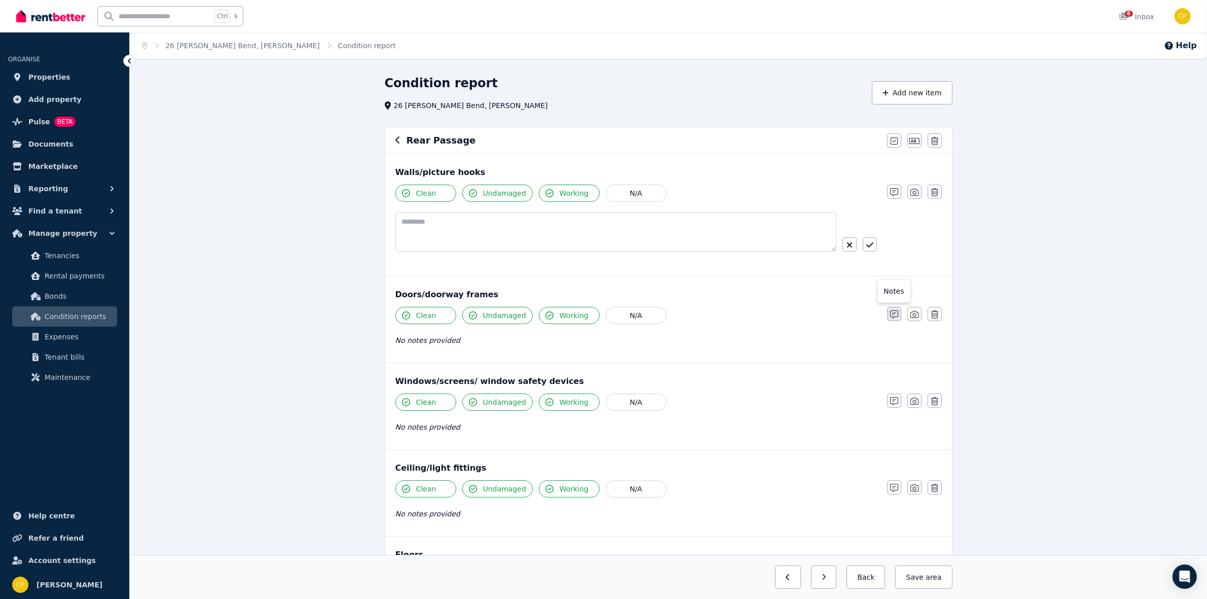
click at [894, 312] on icon "button" at bounding box center [894, 314] width 8 height 8
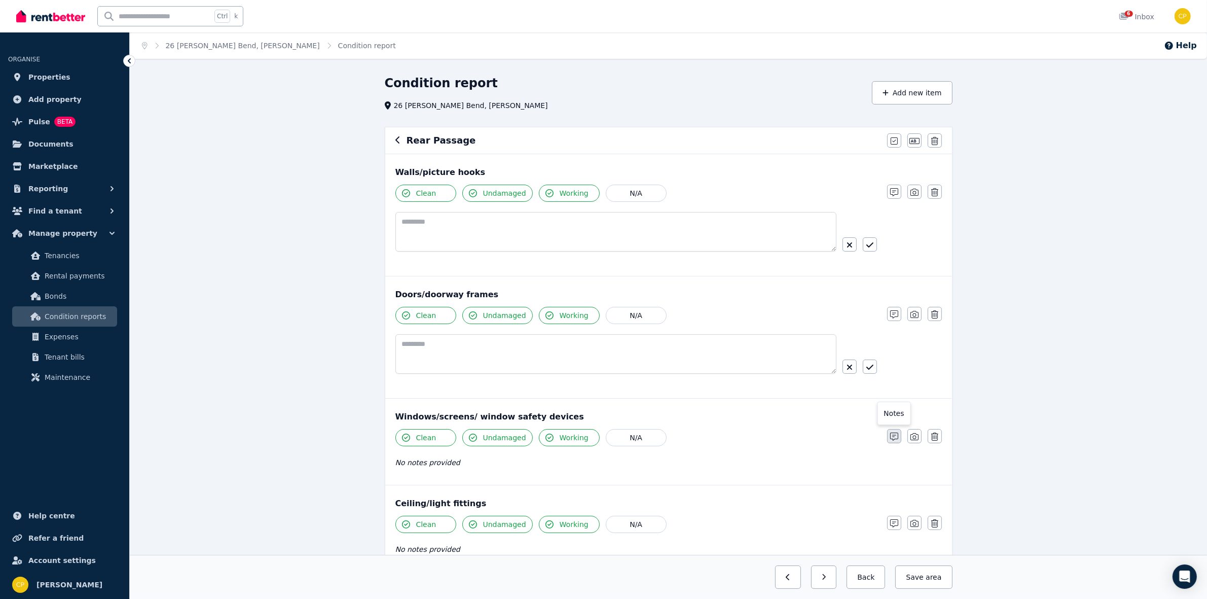
click at [899, 433] on button "button" at bounding box center [894, 436] width 14 height 14
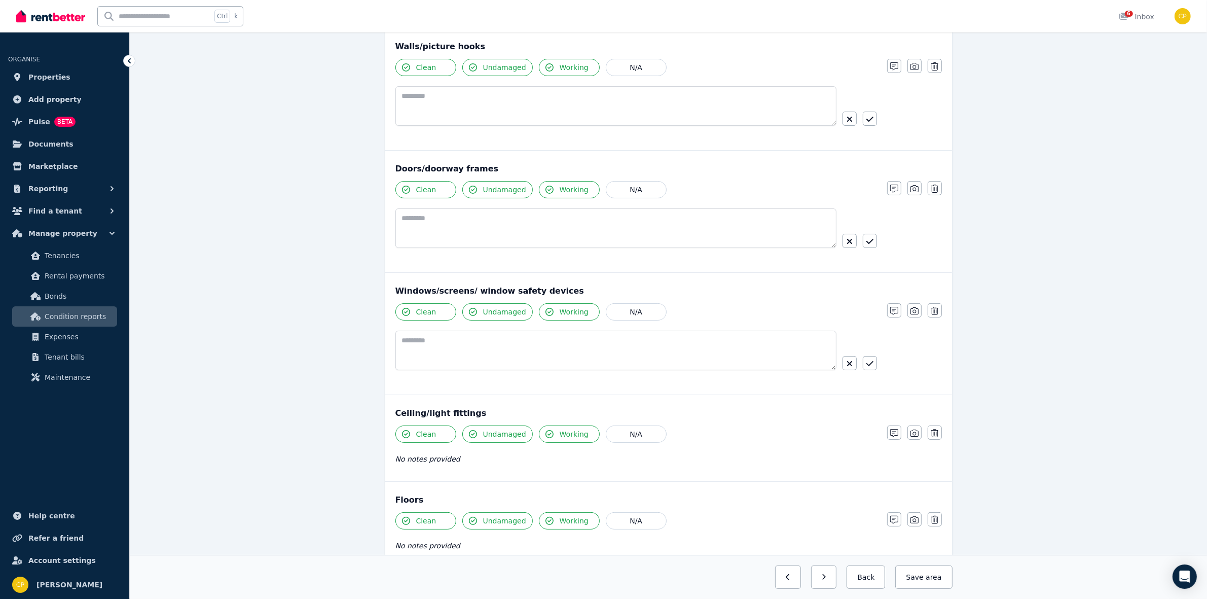
scroll to position [127, 0]
click at [893, 443] on div "Clean Undamaged Working N/A No notes provided Notes Photo Delete" at bounding box center [668, 449] width 546 height 50
click at [893, 435] on icon "button" at bounding box center [894, 432] width 8 height 8
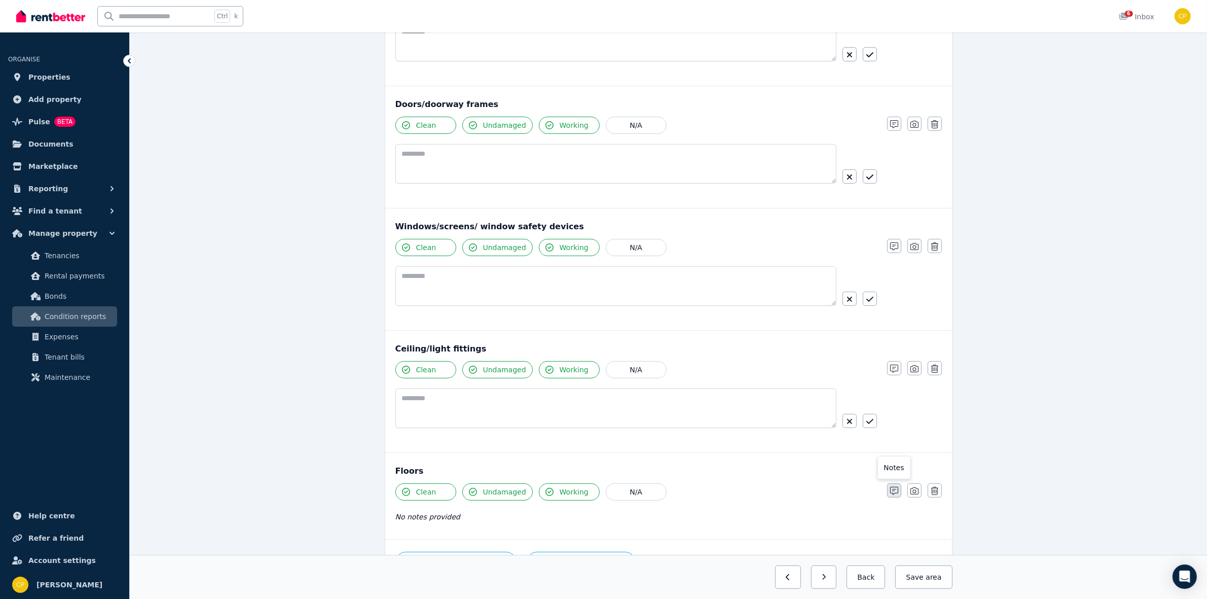
click at [890, 493] on icon "button" at bounding box center [894, 491] width 8 height 8
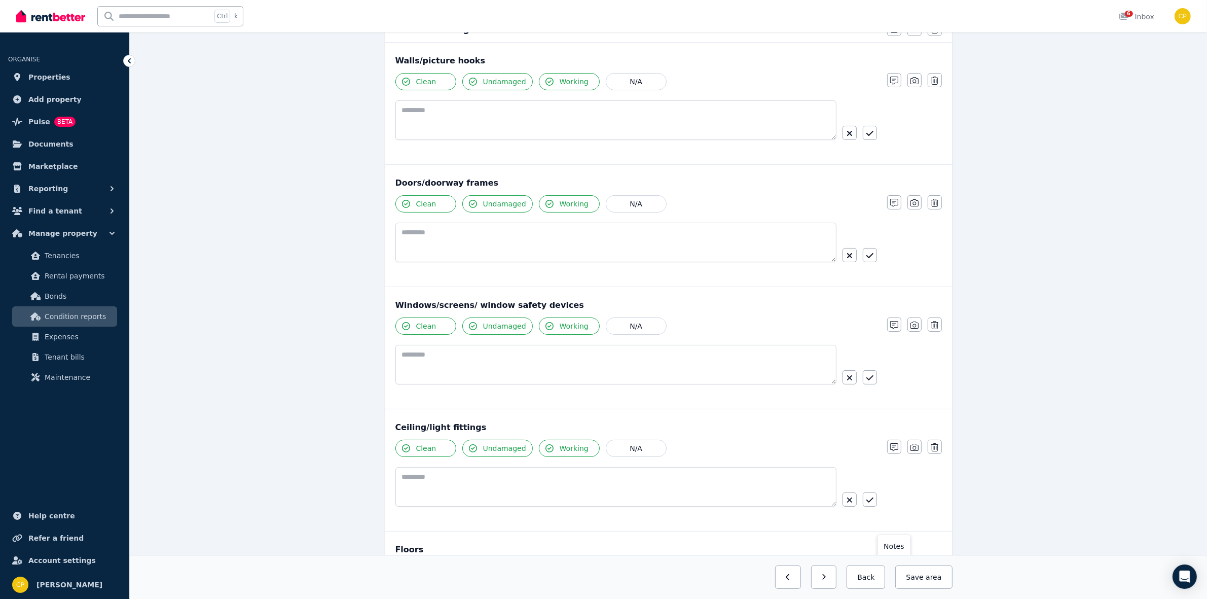
scroll to position [106, 0]
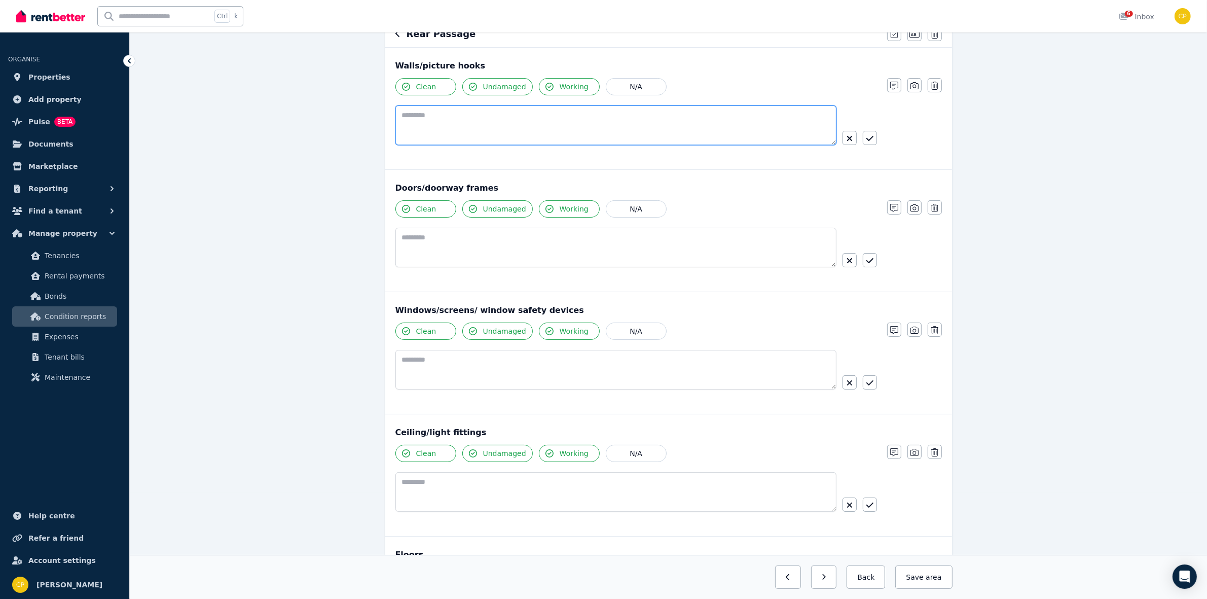
click at [423, 120] on textarea at bounding box center [615, 125] width 441 height 40
paste textarea "**********"
type textarea "**********"
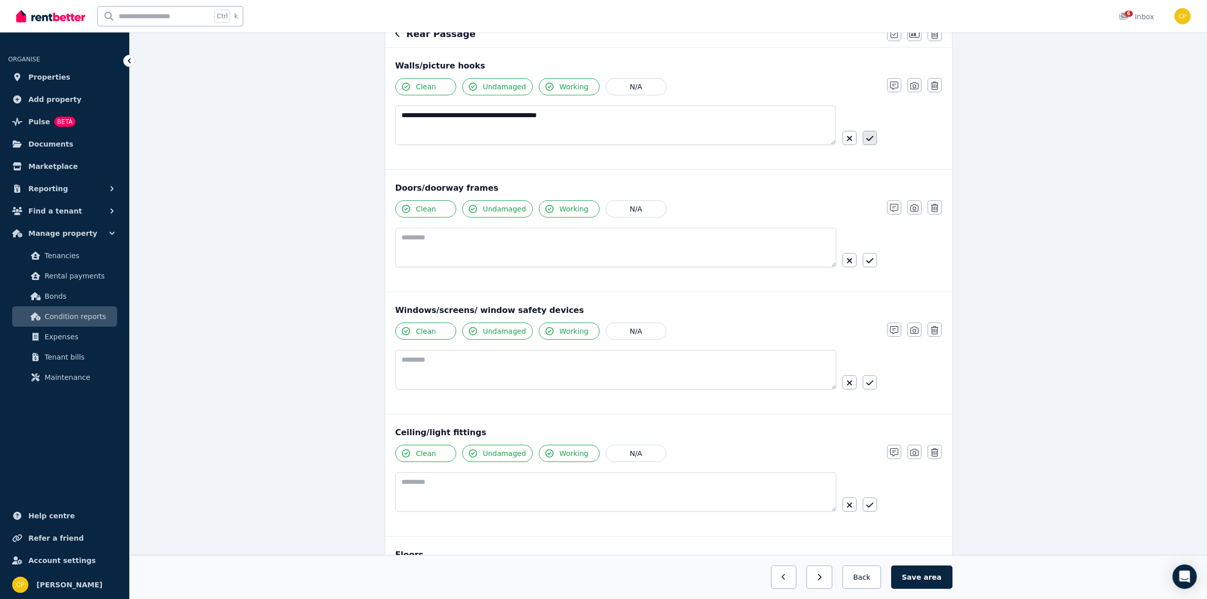
click at [867, 134] on button "button" at bounding box center [870, 138] width 14 height 14
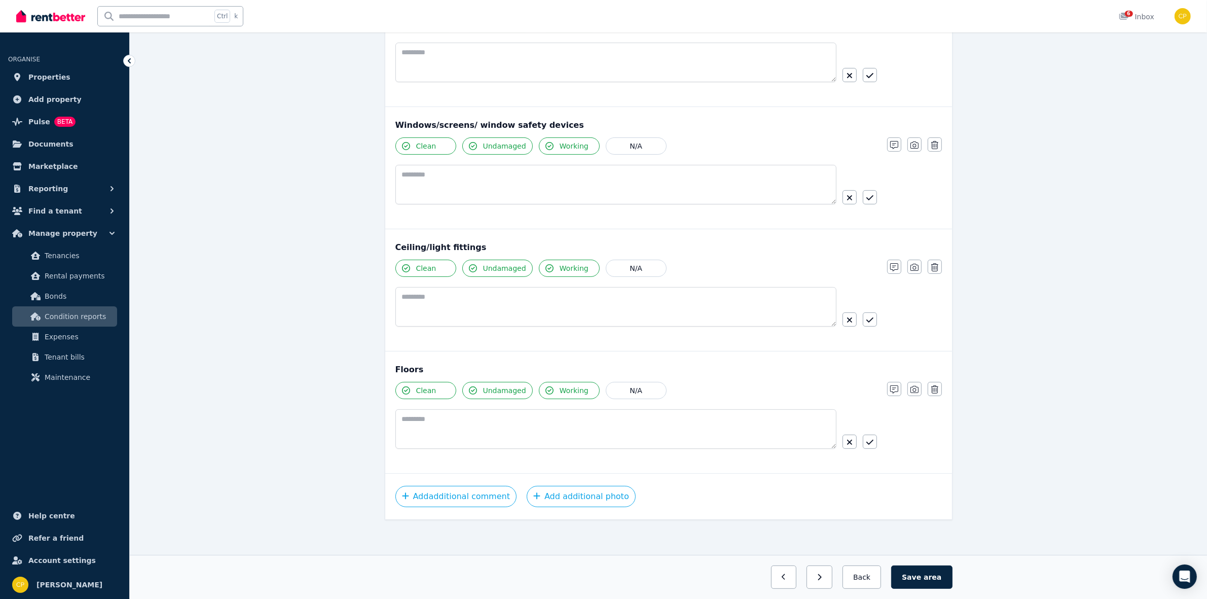
scroll to position [271, 0]
click at [454, 496] on button "Add additional comment" at bounding box center [456, 494] width 122 height 21
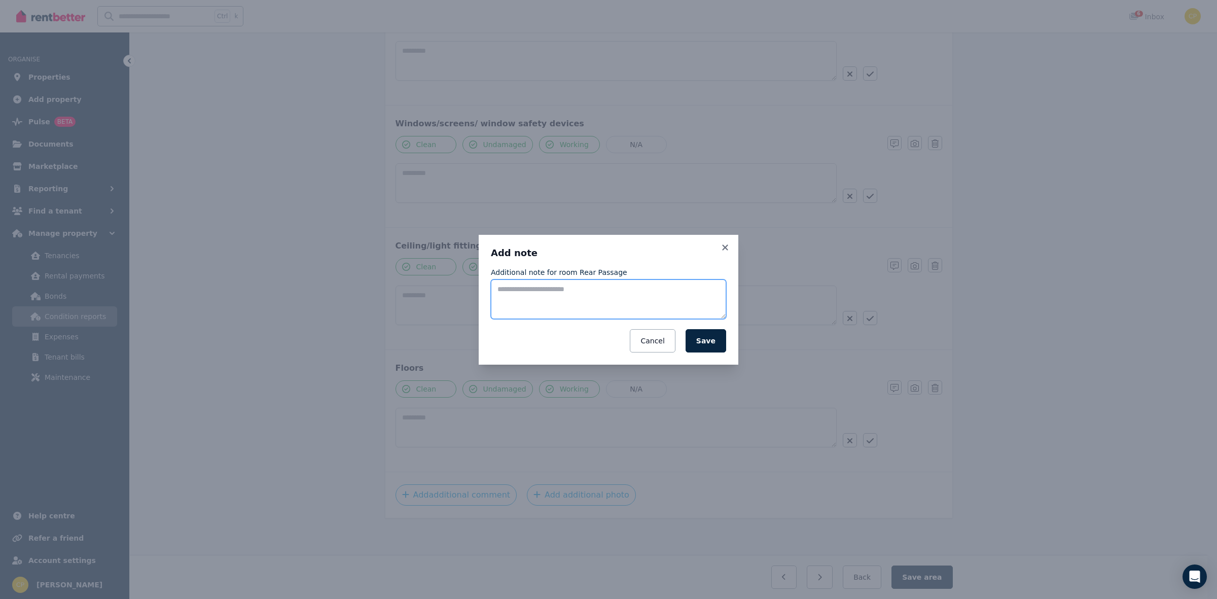
click at [517, 287] on textarea "Additional note for room Rear Passage" at bounding box center [608, 299] width 235 height 40
paste textarea "**********"
click at [497, 293] on textarea "**********" at bounding box center [608, 299] width 235 height 40
type textarea "**********"
click at [705, 346] on button "Save" at bounding box center [705, 340] width 41 height 23
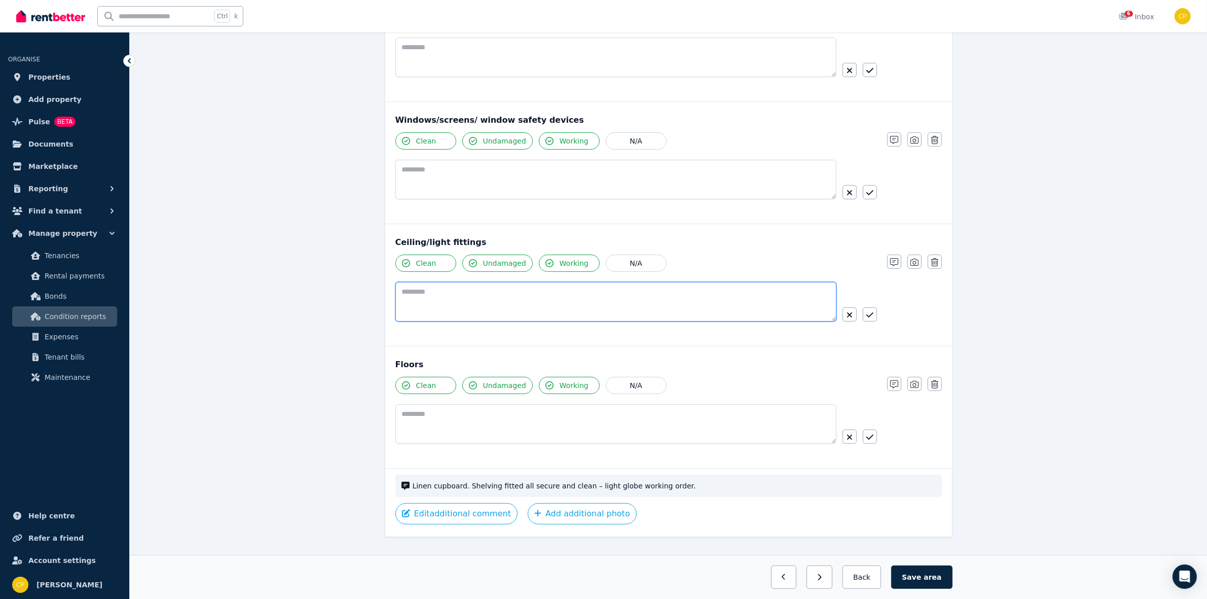
click at [437, 306] on textarea at bounding box center [615, 302] width 441 height 40
paste textarea "**********"
type textarea "**********"
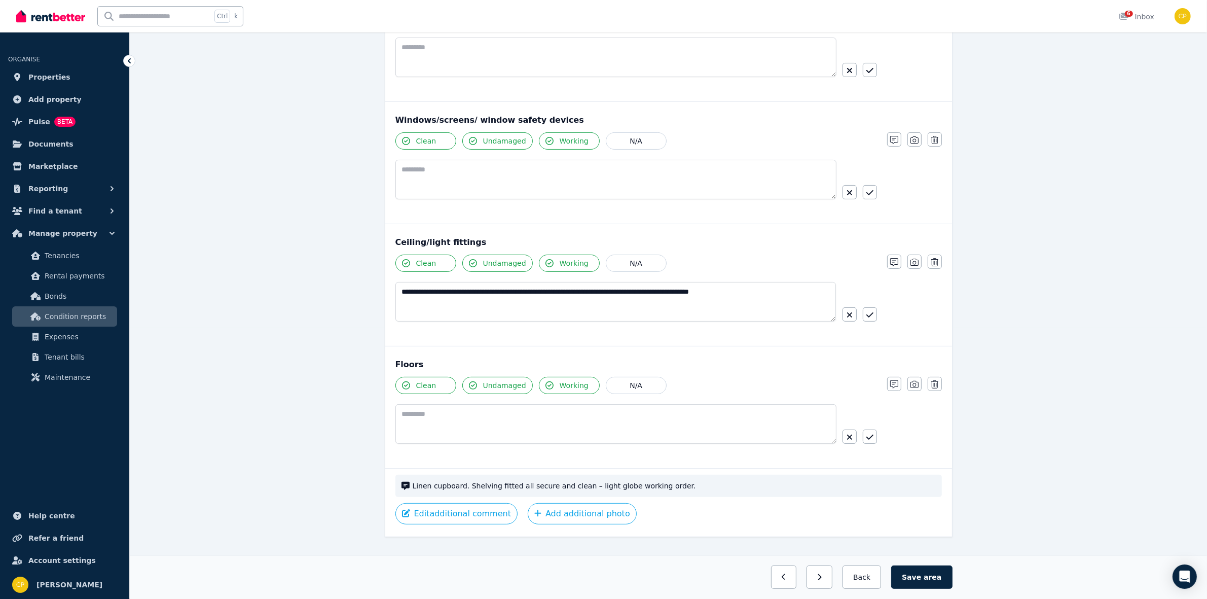
click at [879, 321] on div "**********" at bounding box center [668, 296] width 546 height 85
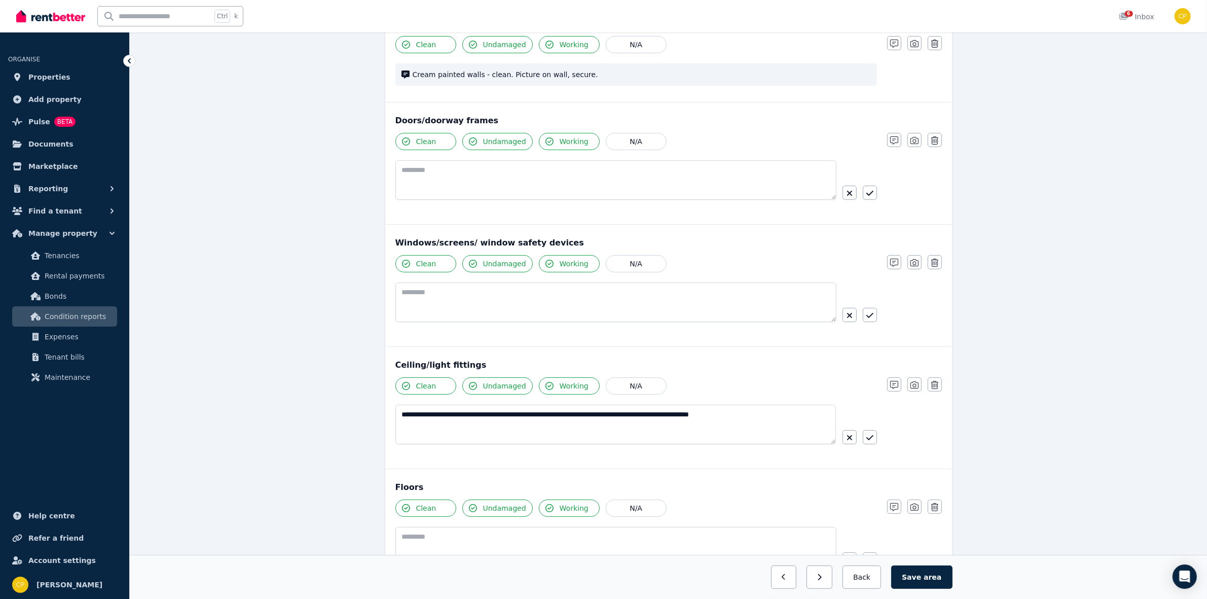
scroll to position [123, 0]
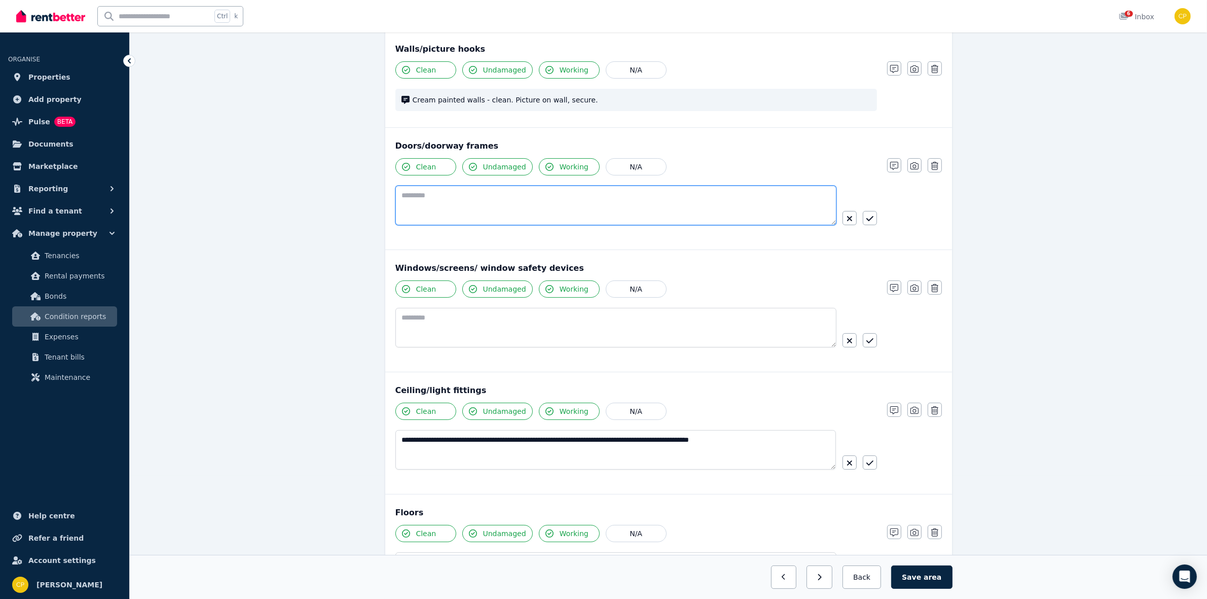
click at [464, 194] on textarea at bounding box center [615, 206] width 441 height 40
paste textarea "**********"
click at [723, 194] on textarea "**********" at bounding box center [615, 206] width 441 height 40
click at [737, 198] on textarea "**********" at bounding box center [615, 206] width 441 height 40
type textarea "**********"
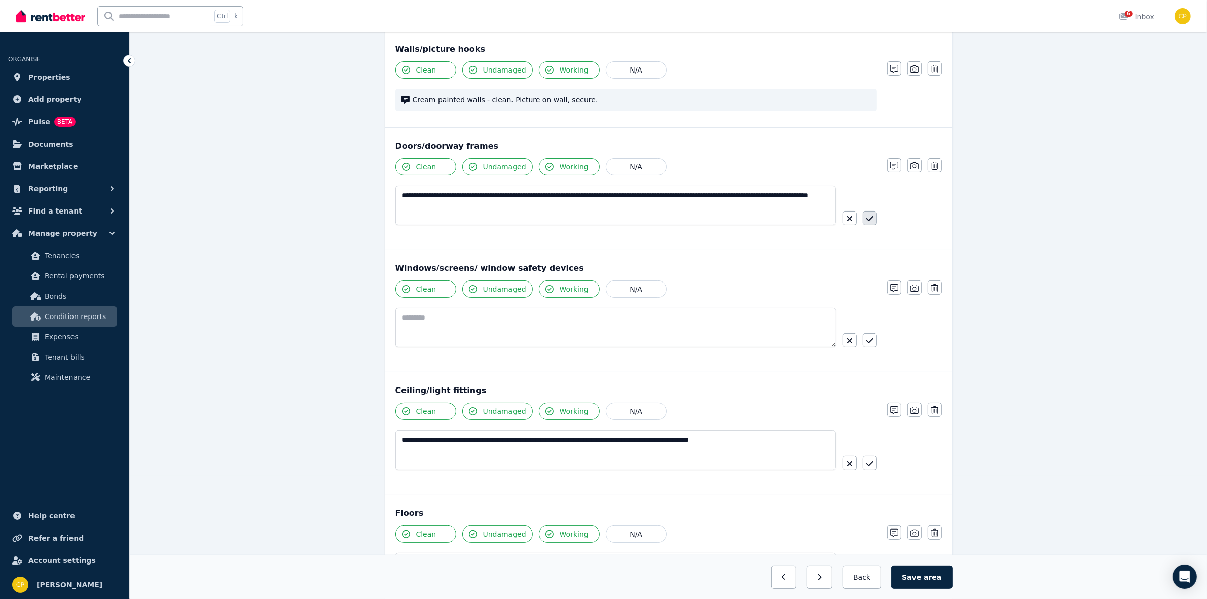
click at [866, 222] on icon "button" at bounding box center [869, 218] width 7 height 8
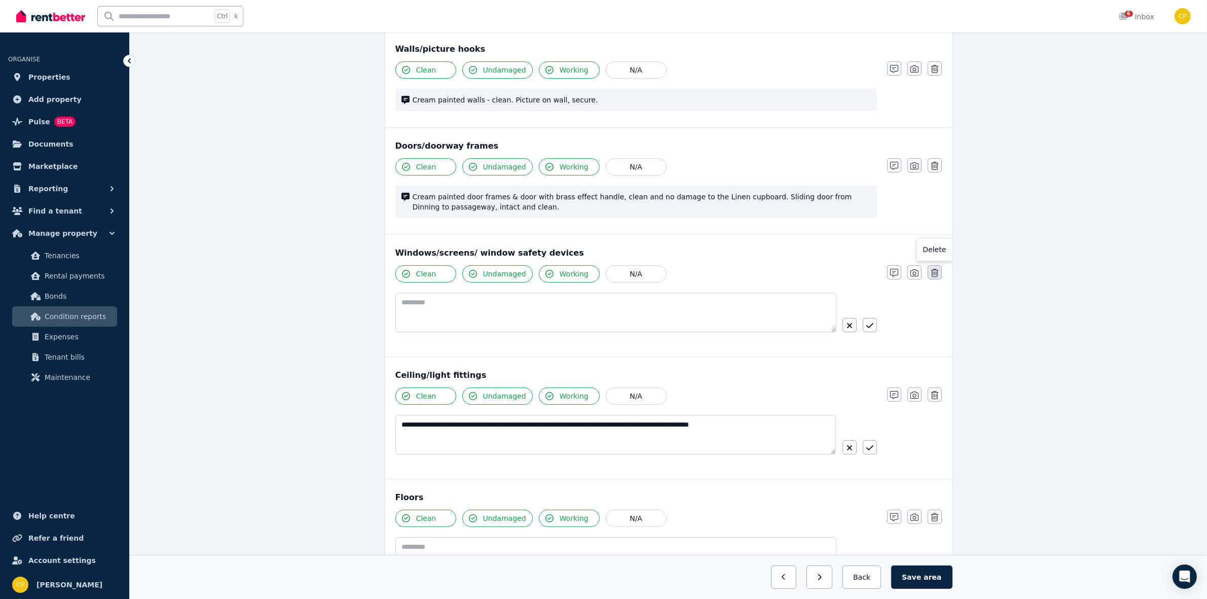
click at [934, 272] on icon "button" at bounding box center [934, 273] width 7 height 8
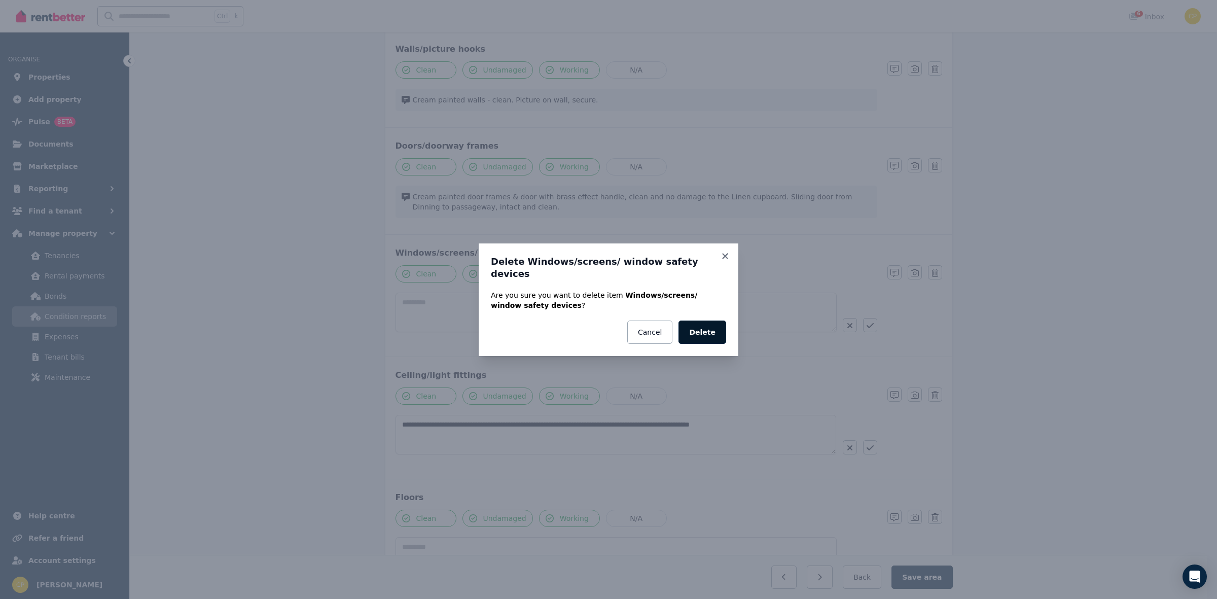
click at [703, 325] on button "Delete" at bounding box center [702, 331] width 48 height 23
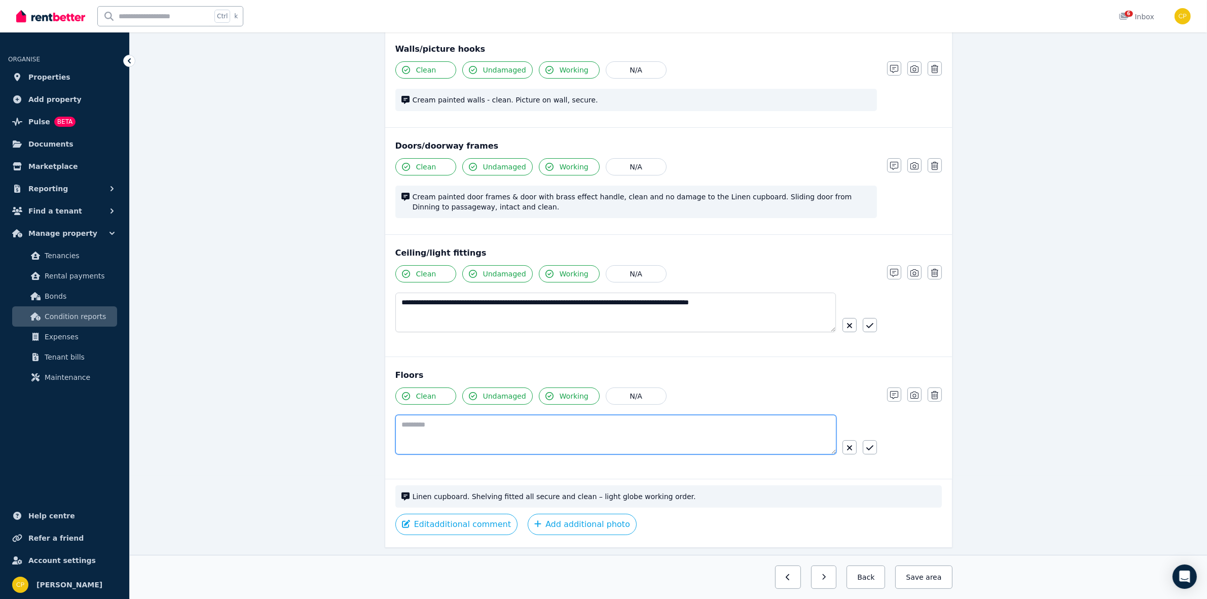
click at [559, 434] on textarea at bounding box center [615, 435] width 441 height 40
paste textarea "**********"
type textarea "**********"
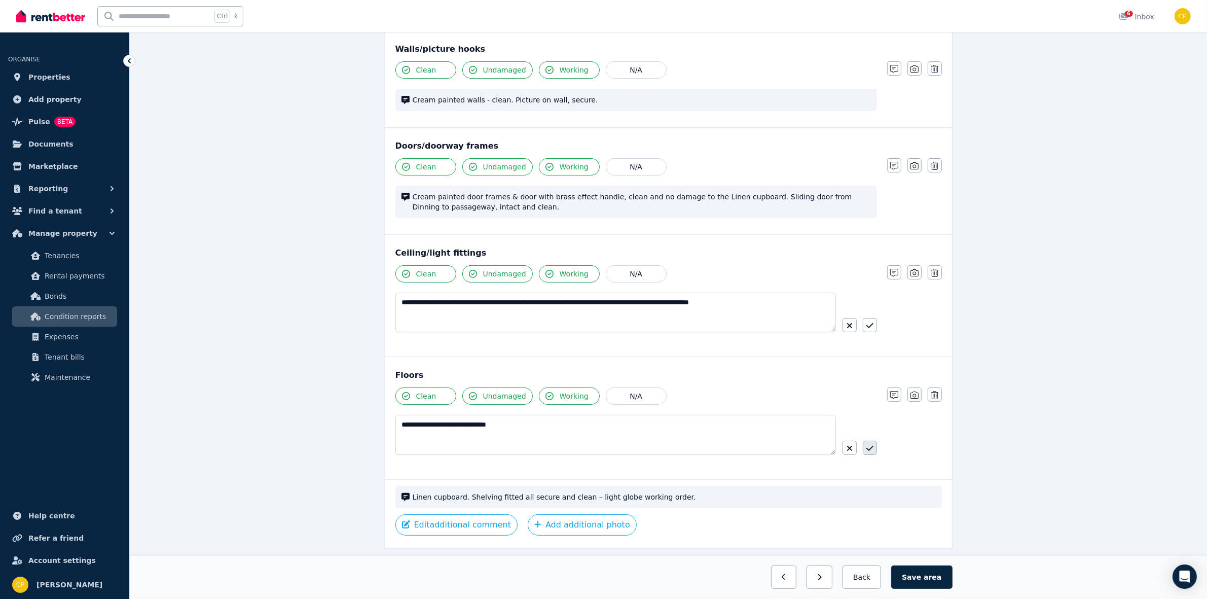
click at [866, 447] on icon "button" at bounding box center [869, 448] width 7 height 8
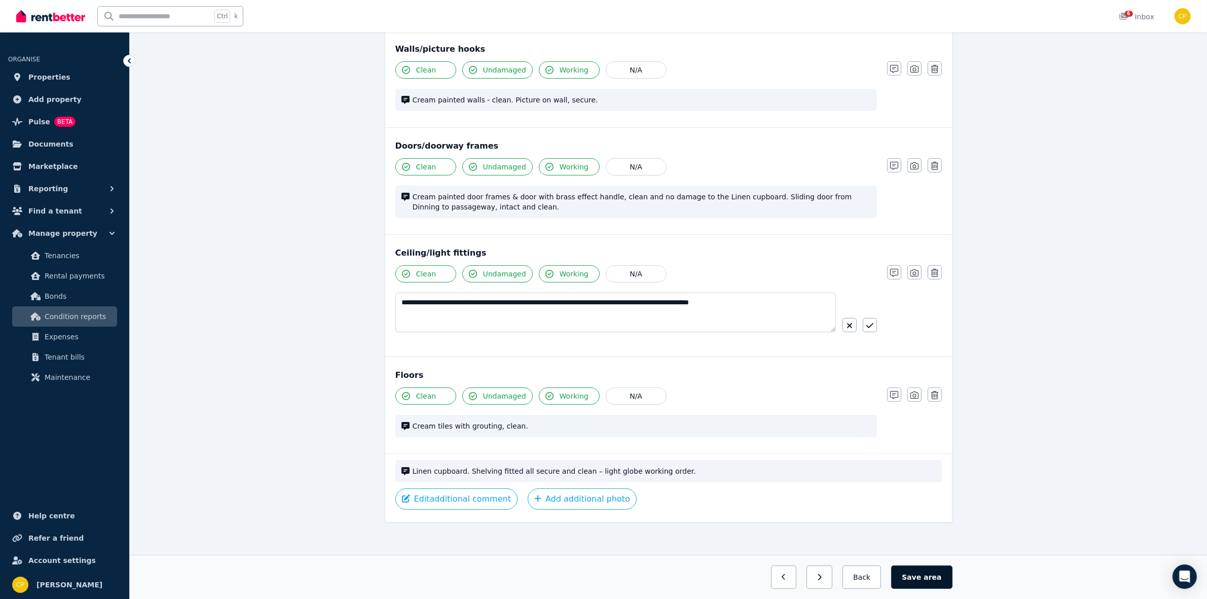
click at [909, 579] on button "Save area" at bounding box center [921, 576] width 61 height 23
click at [875, 579] on button "Back" at bounding box center [861, 576] width 47 height 23
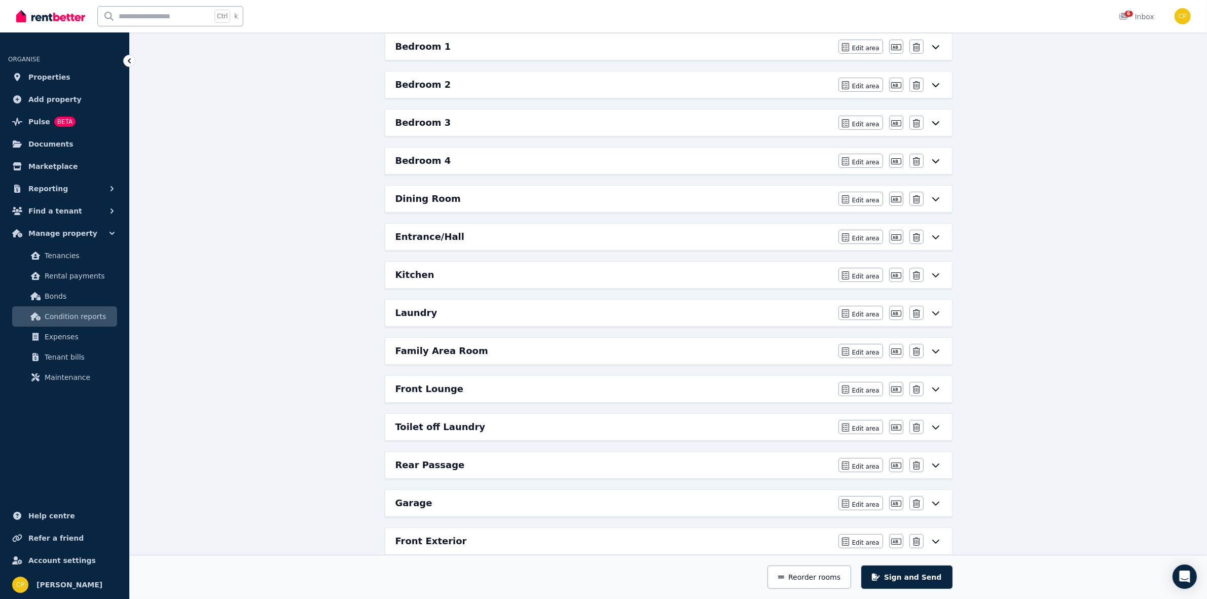
scroll to position [237, 0]
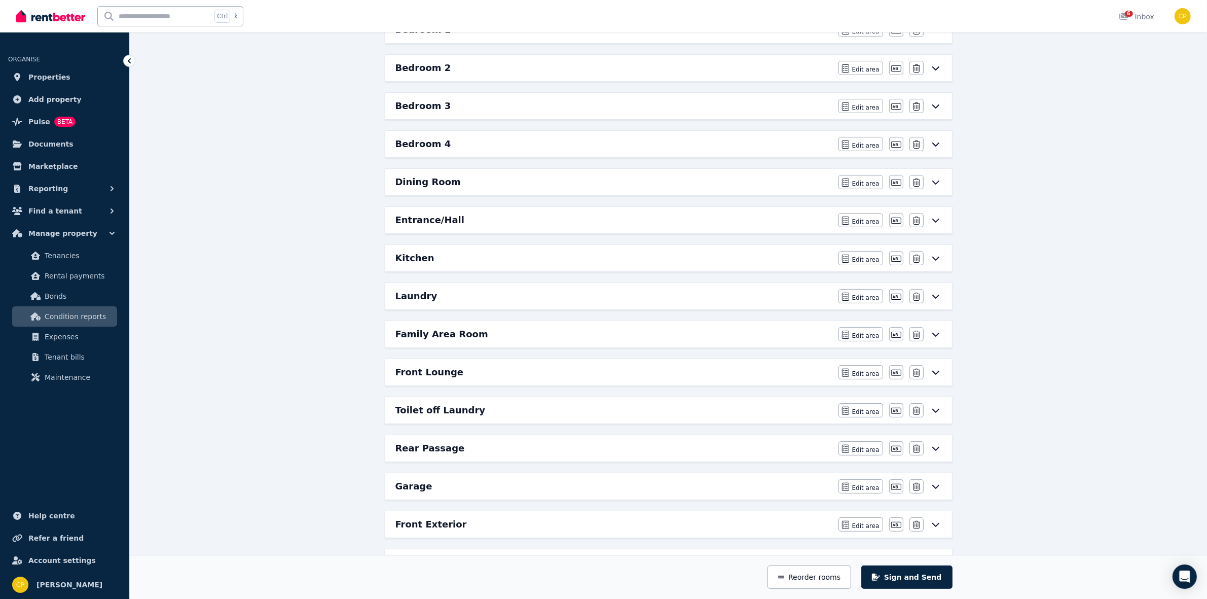
click at [475, 450] on div "Rear Passage" at bounding box center [613, 448] width 437 height 14
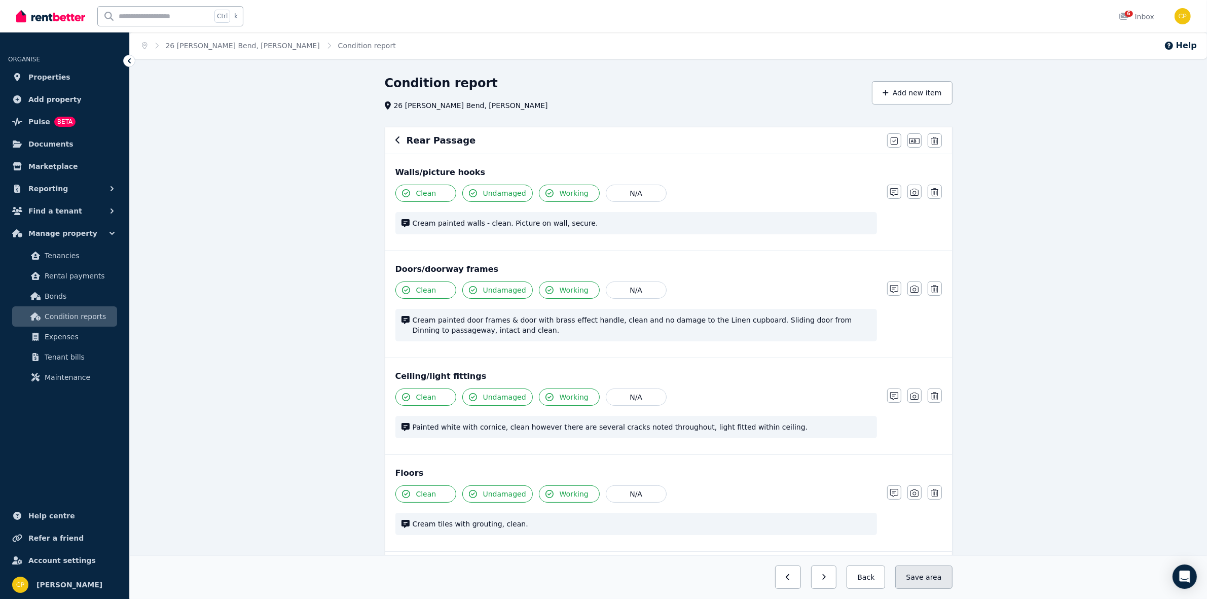
click at [935, 574] on span "area" at bounding box center [934, 577] width 16 height 10
click at [848, 577] on button "Back" at bounding box center [861, 576] width 47 height 23
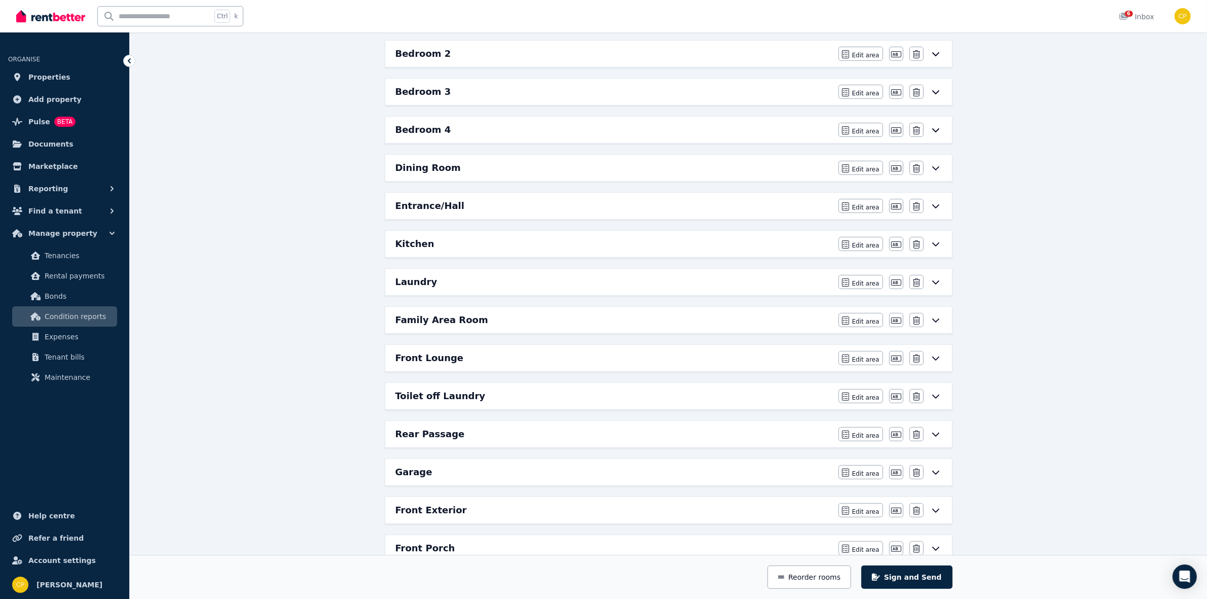
scroll to position [274, 0]
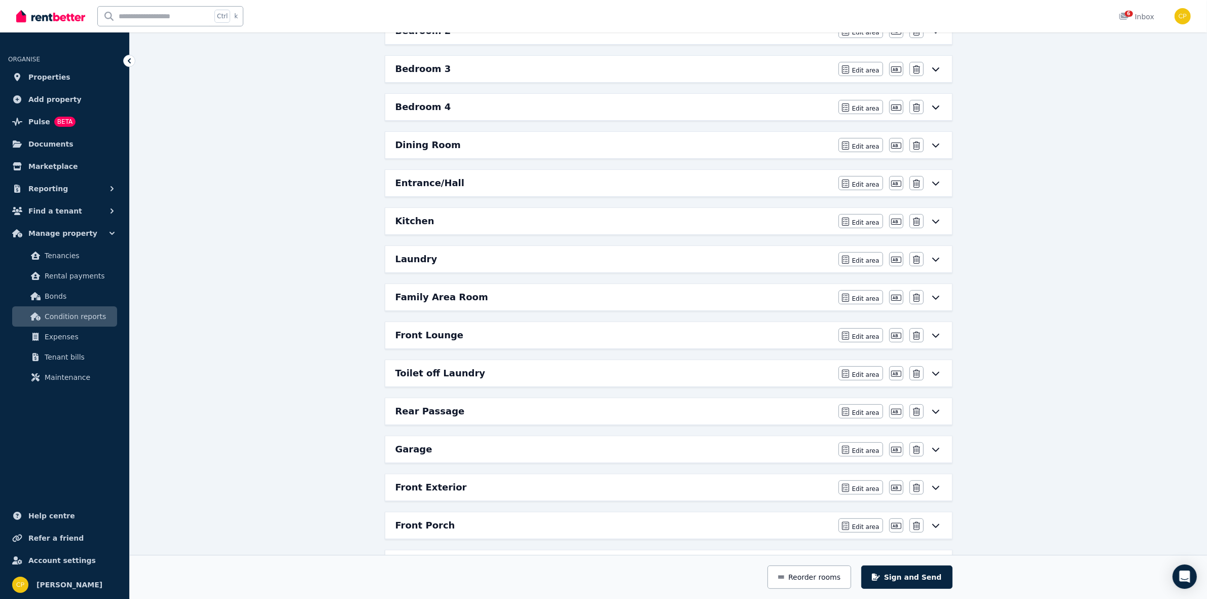
click at [452, 456] on div "Garage" at bounding box center [613, 449] width 437 height 14
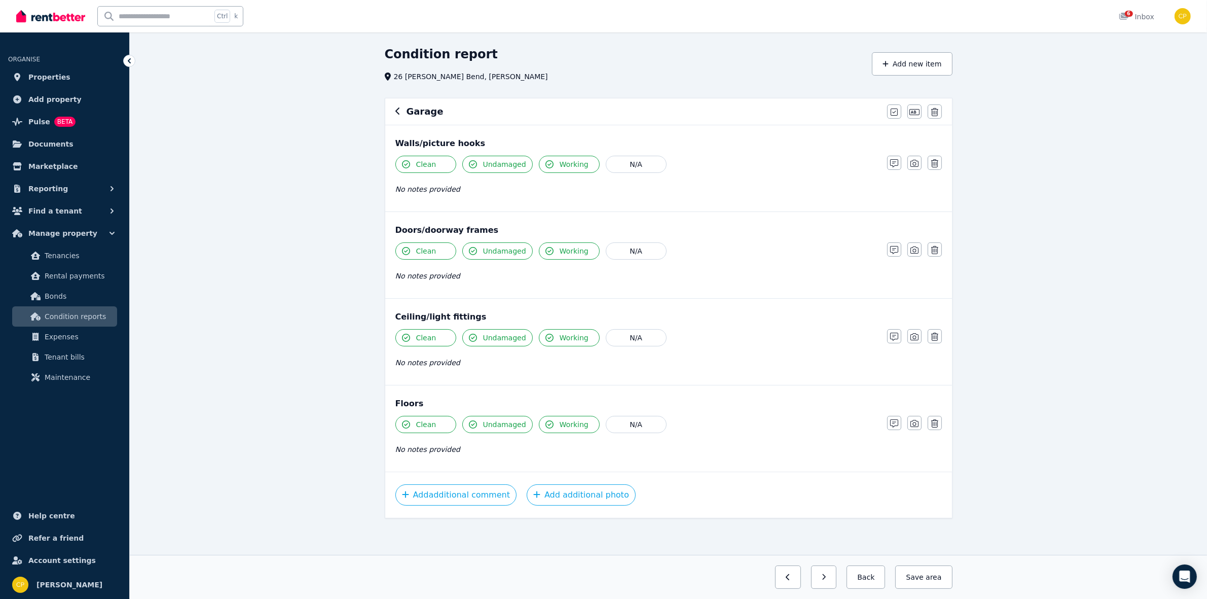
scroll to position [0, 0]
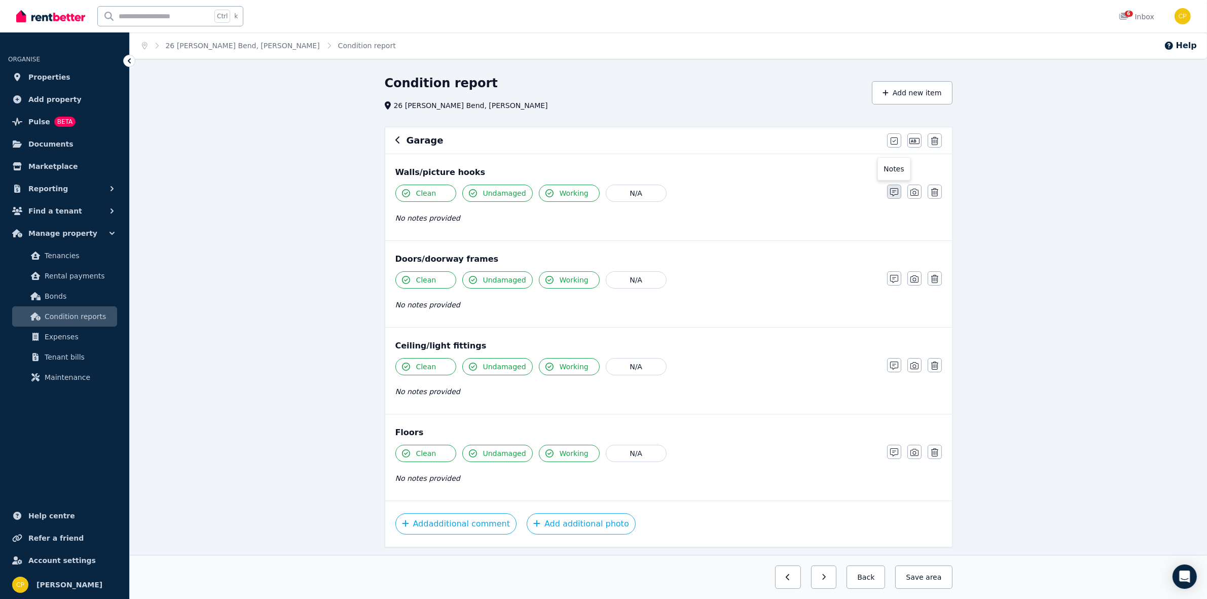
click at [891, 196] on icon "button" at bounding box center [894, 192] width 8 height 8
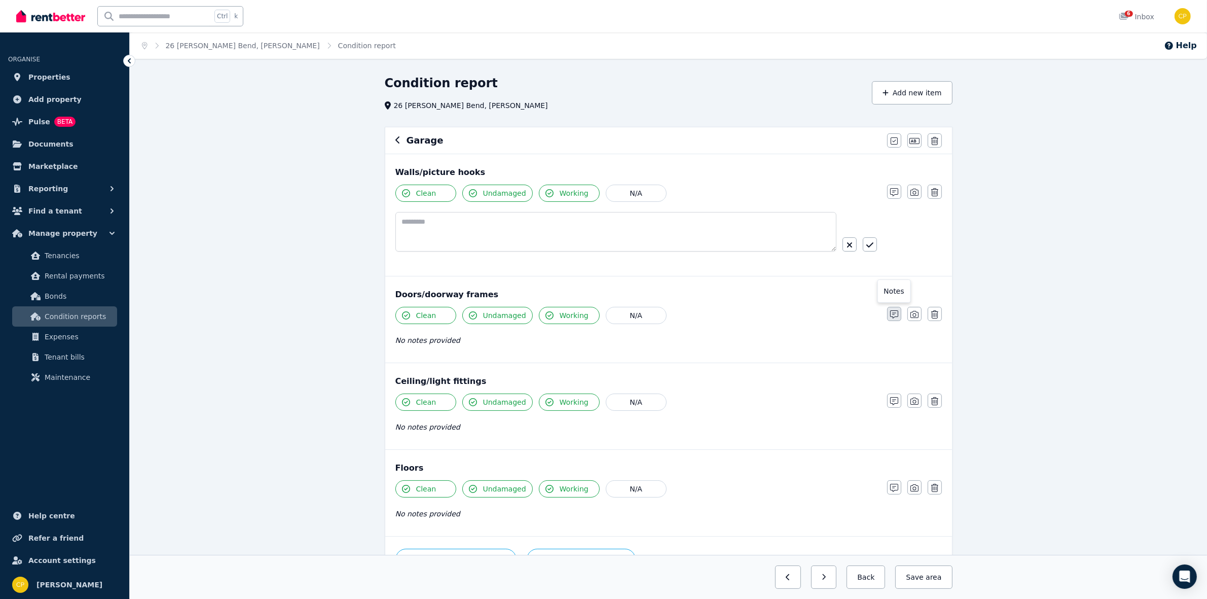
click at [900, 319] on button "button" at bounding box center [894, 314] width 14 height 14
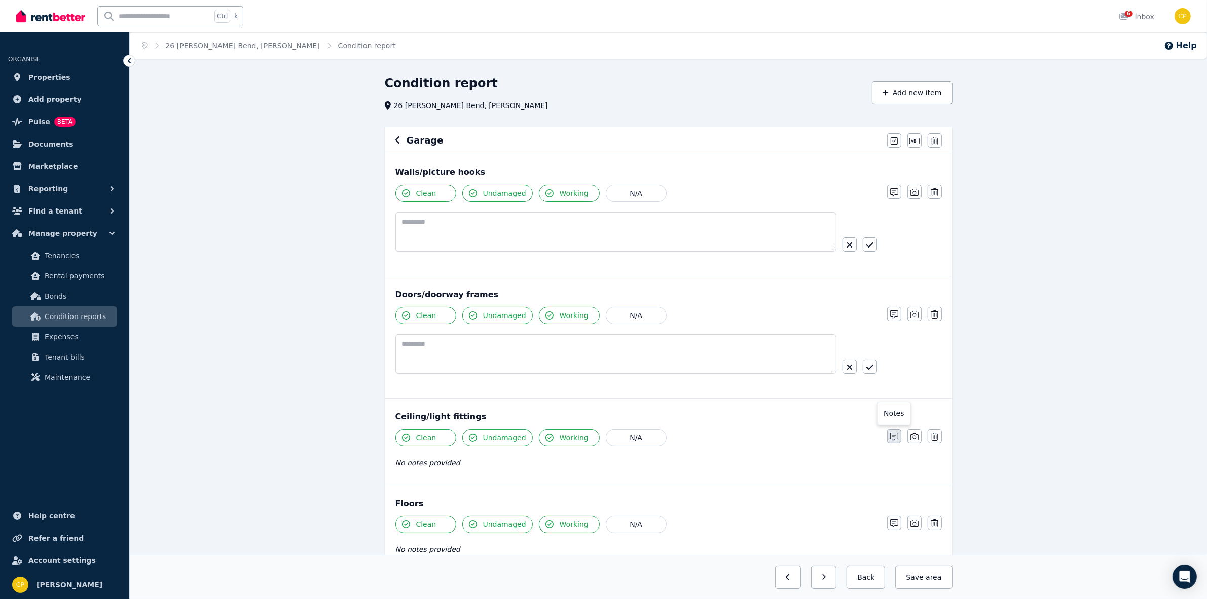
click at [890, 440] on icon "button" at bounding box center [894, 436] width 8 height 8
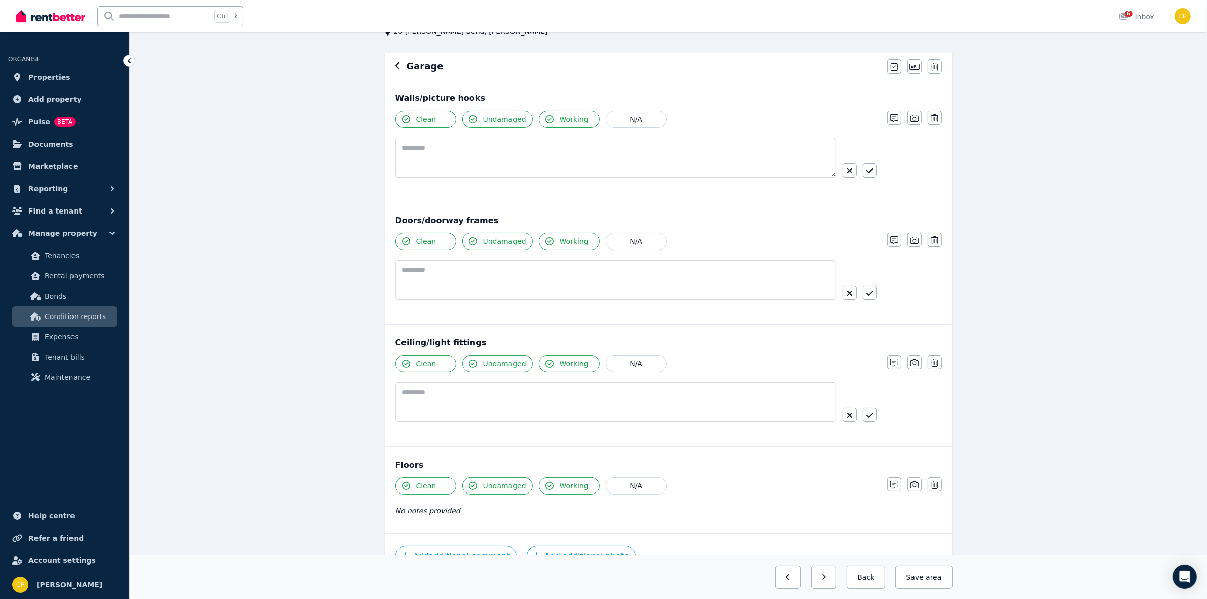
scroll to position [84, 0]
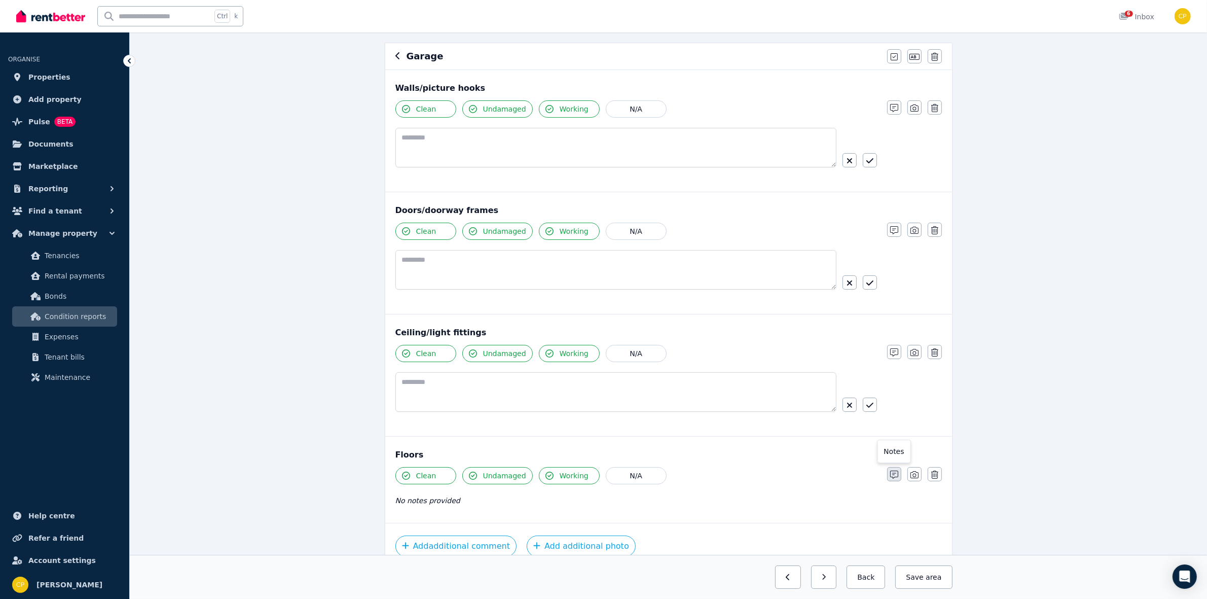
click at [893, 479] on icon "button" at bounding box center [894, 474] width 8 height 8
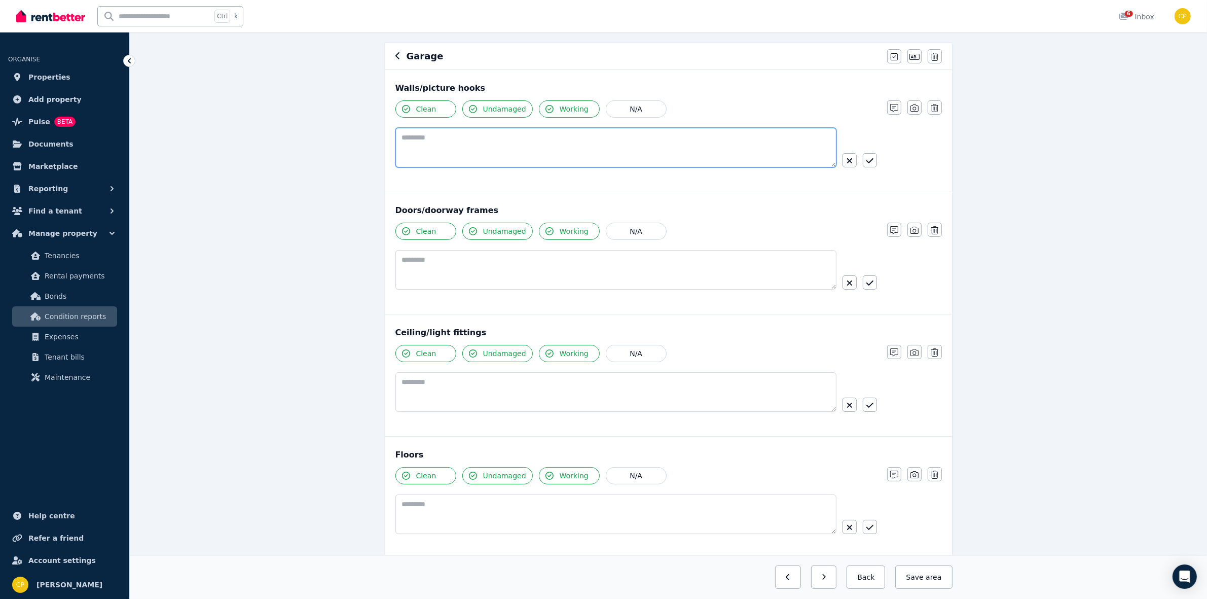
click at [507, 143] on textarea at bounding box center [615, 148] width 441 height 40
type textarea "**********"
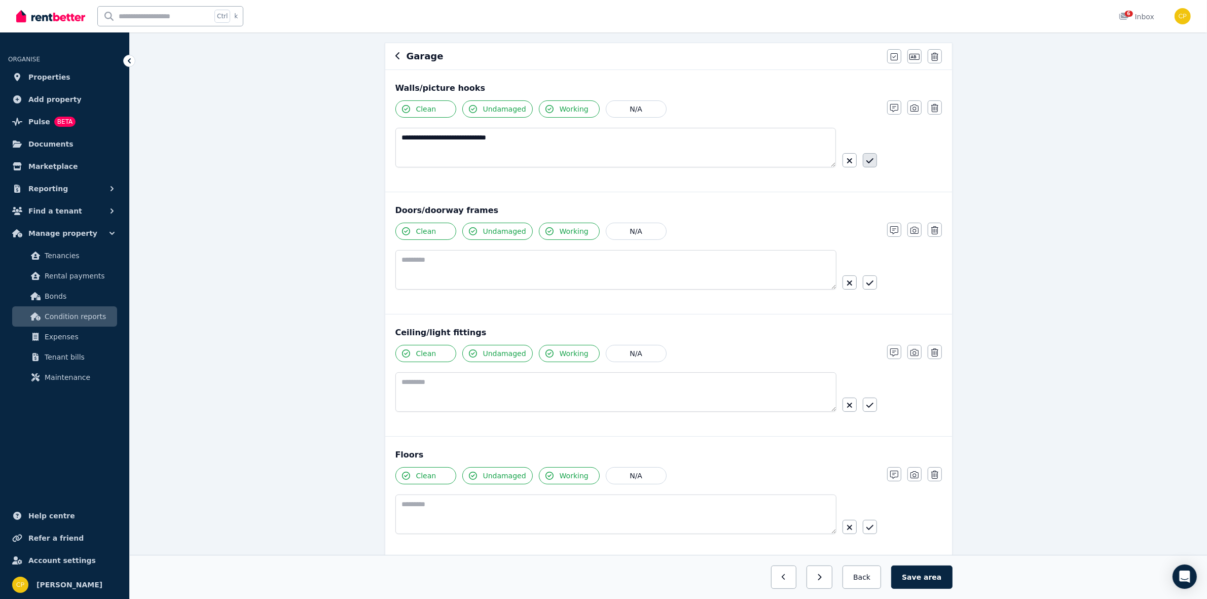
click at [865, 161] on button "button" at bounding box center [870, 160] width 14 height 14
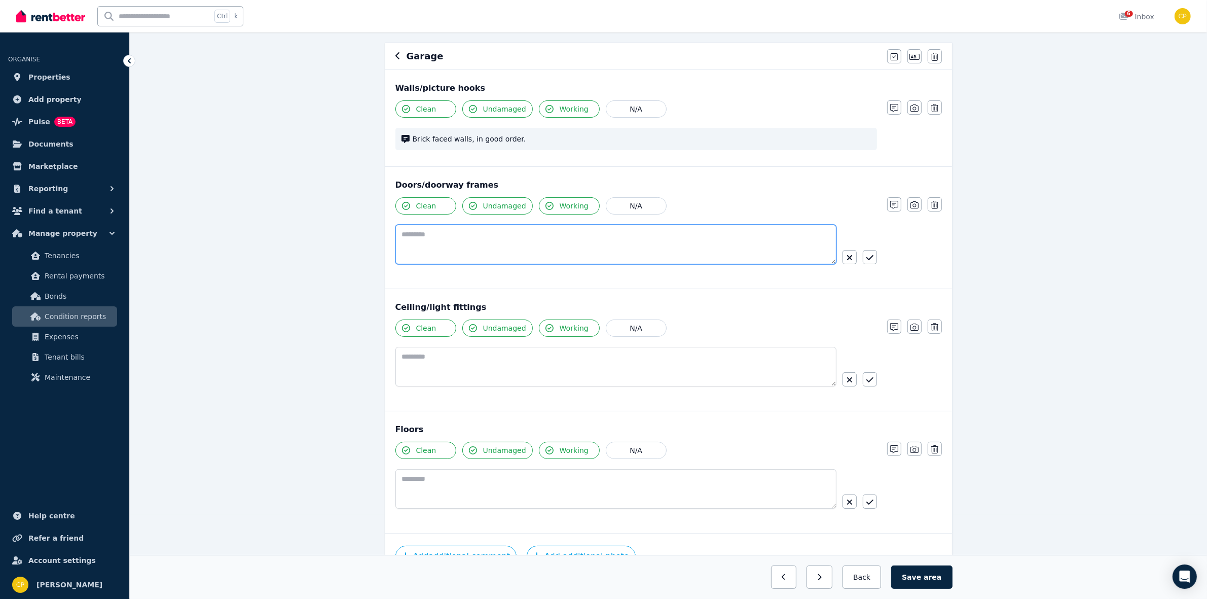
click at [579, 240] on textarea at bounding box center [615, 245] width 441 height 40
type textarea "**********"
click at [866, 259] on icon "button" at bounding box center [869, 257] width 7 height 8
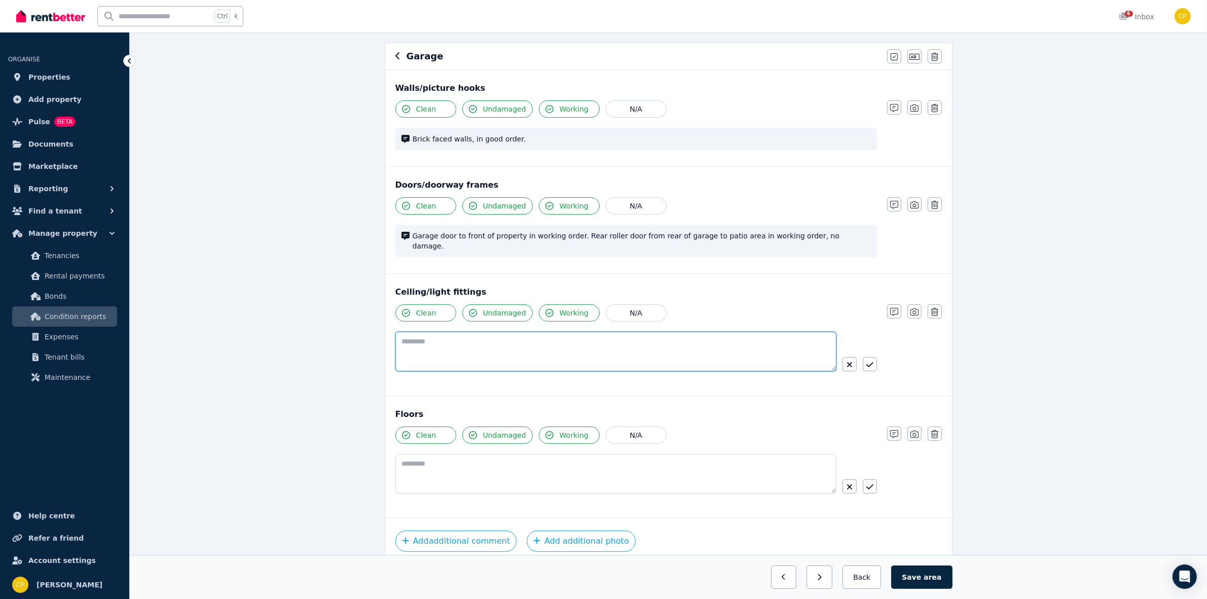
click at [693, 341] on textarea at bounding box center [615, 352] width 441 height 40
type textarea "**********"
drag, startPoint x: 867, startPoint y: 353, endPoint x: 862, endPoint y: 354, distance: 5.2
click at [867, 360] on icon "button" at bounding box center [869, 364] width 7 height 8
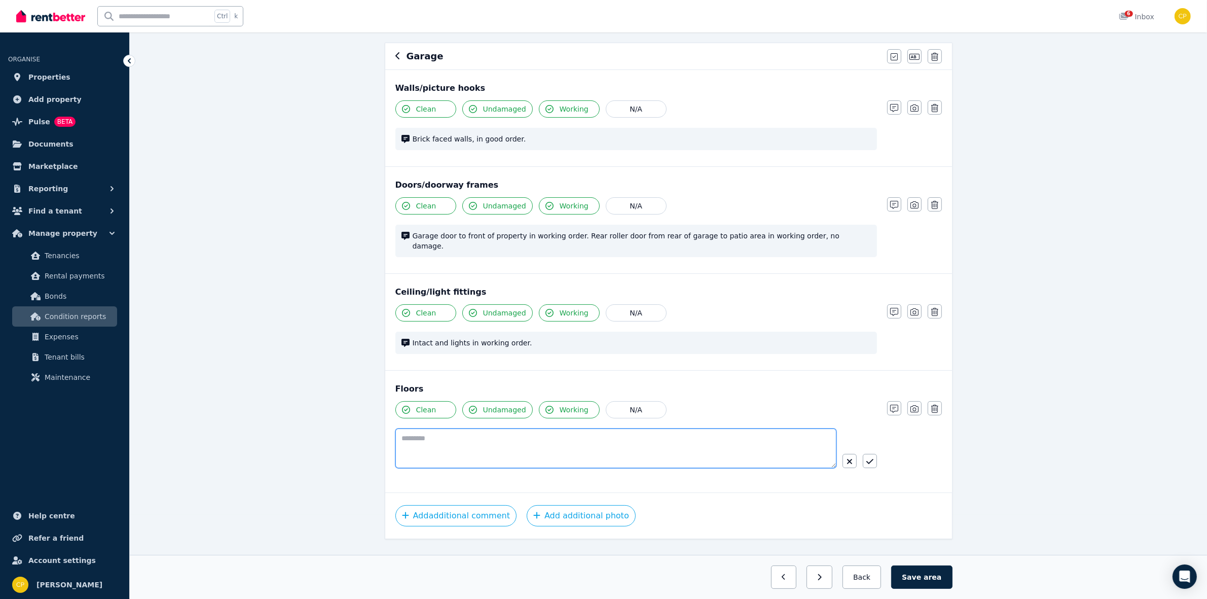
click at [463, 428] on textarea at bounding box center [615, 448] width 441 height 40
type textarea "**********"
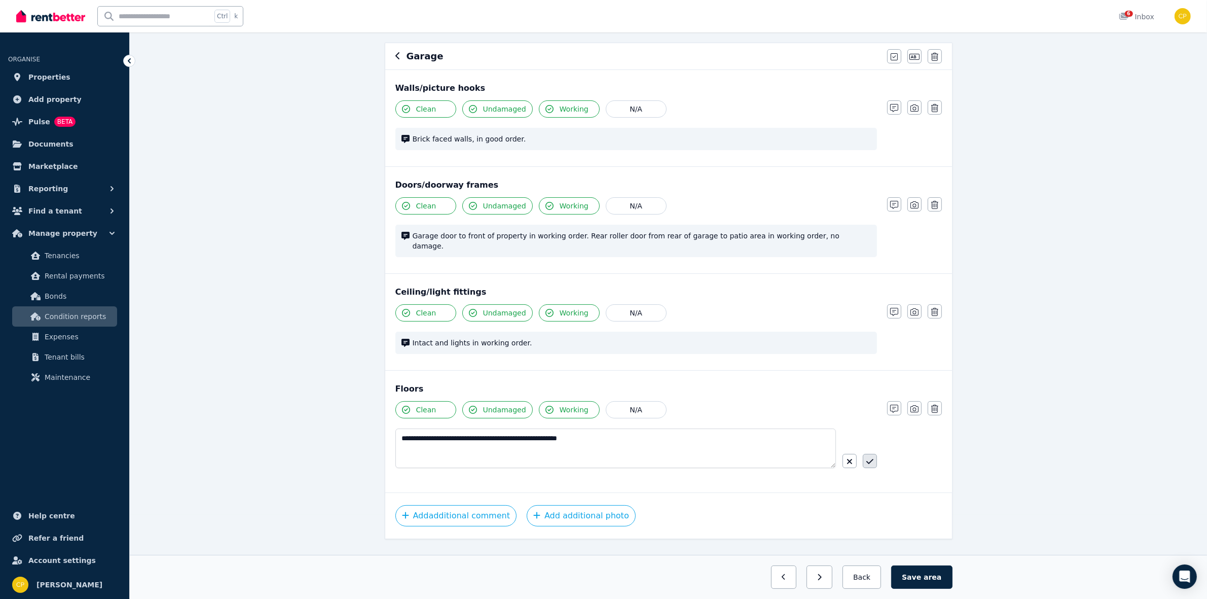
click at [868, 457] on icon "button" at bounding box center [869, 461] width 7 height 8
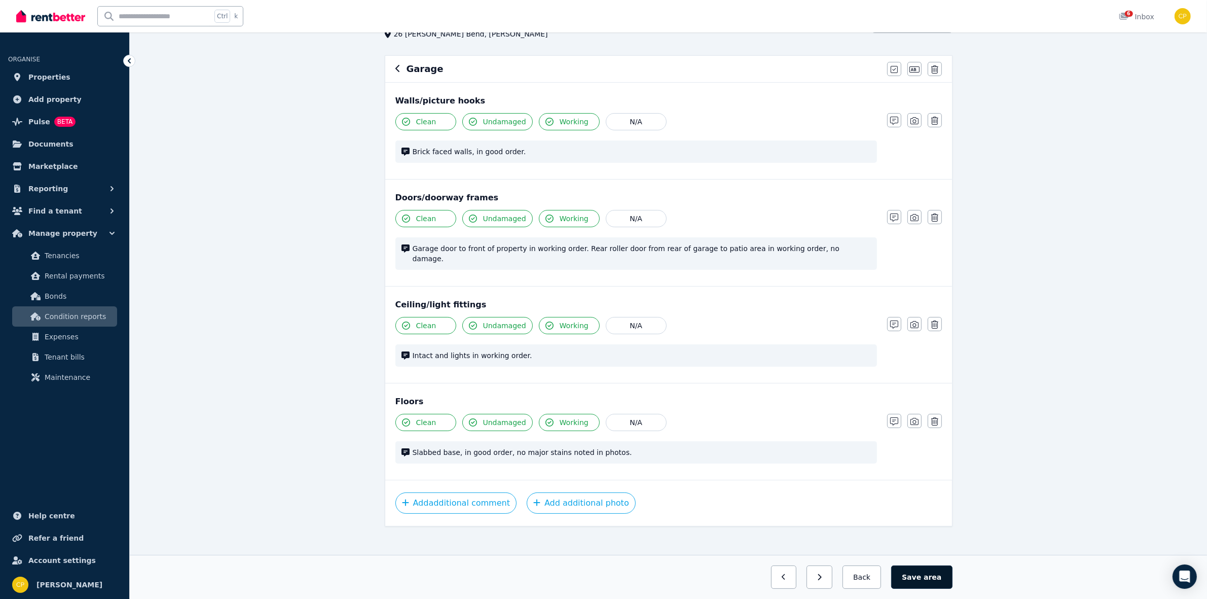
click at [939, 572] on span "area" at bounding box center [933, 577] width 18 height 10
click at [865, 585] on button "Back" at bounding box center [861, 576] width 47 height 23
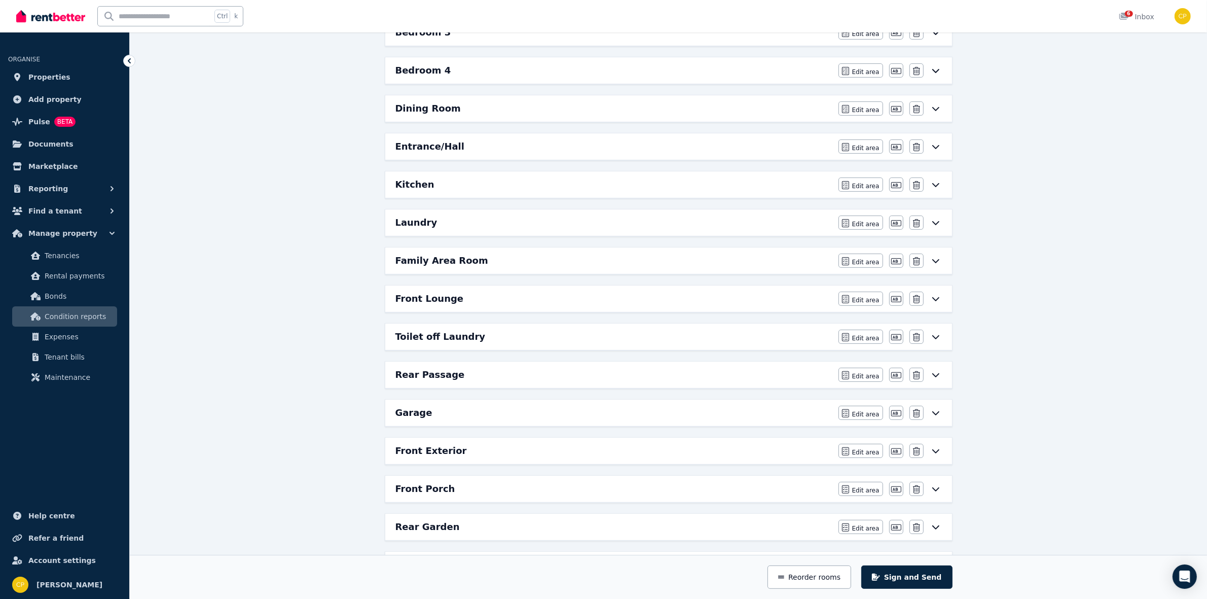
scroll to position [325, 0]
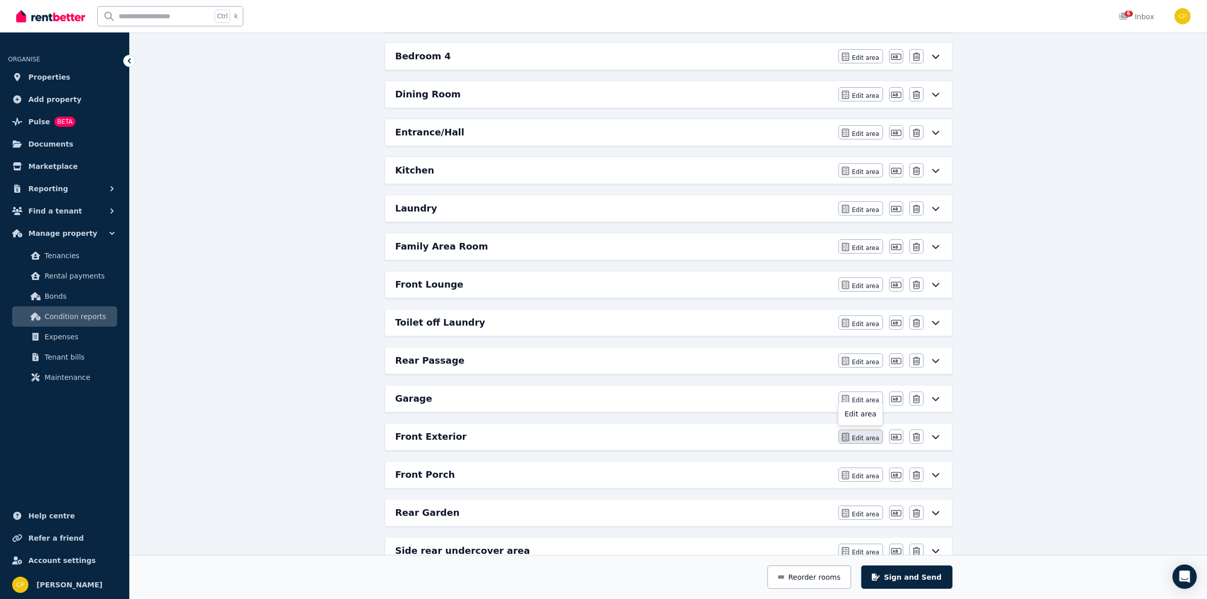
click at [863, 442] on span "Edit area" at bounding box center [865, 438] width 27 height 8
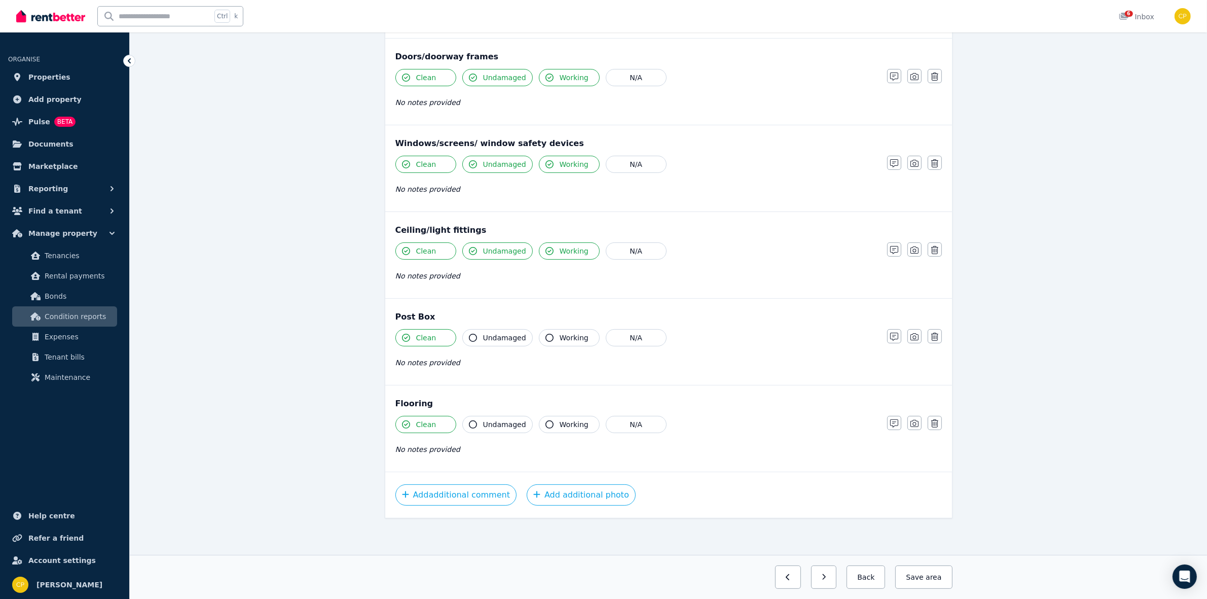
scroll to position [0, 0]
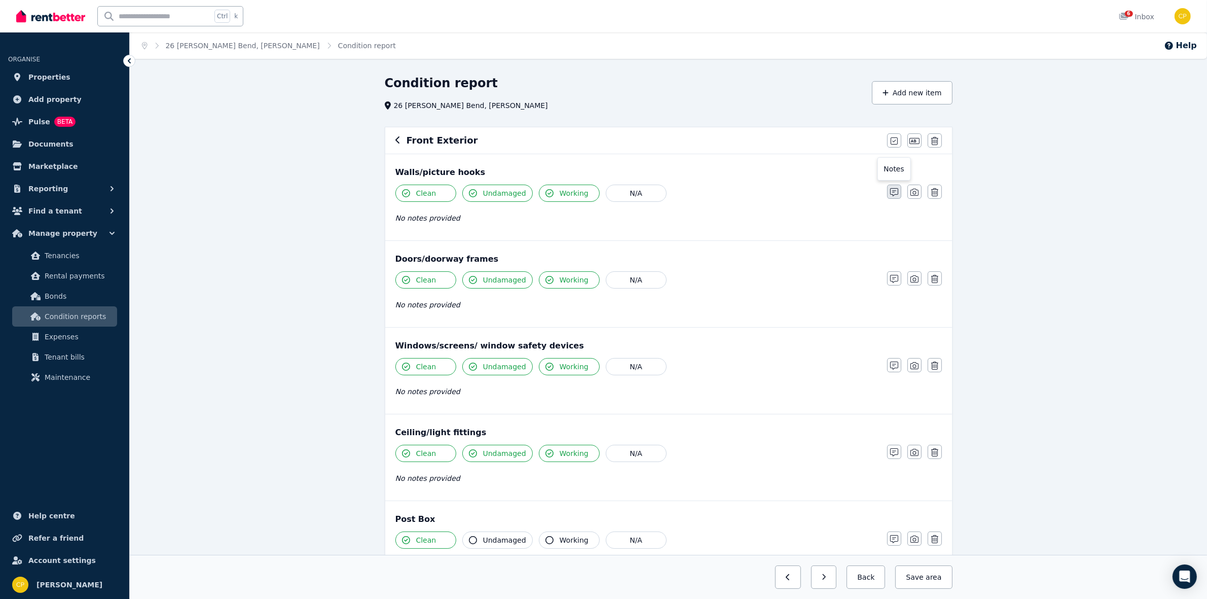
click at [891, 194] on icon "button" at bounding box center [894, 192] width 8 height 8
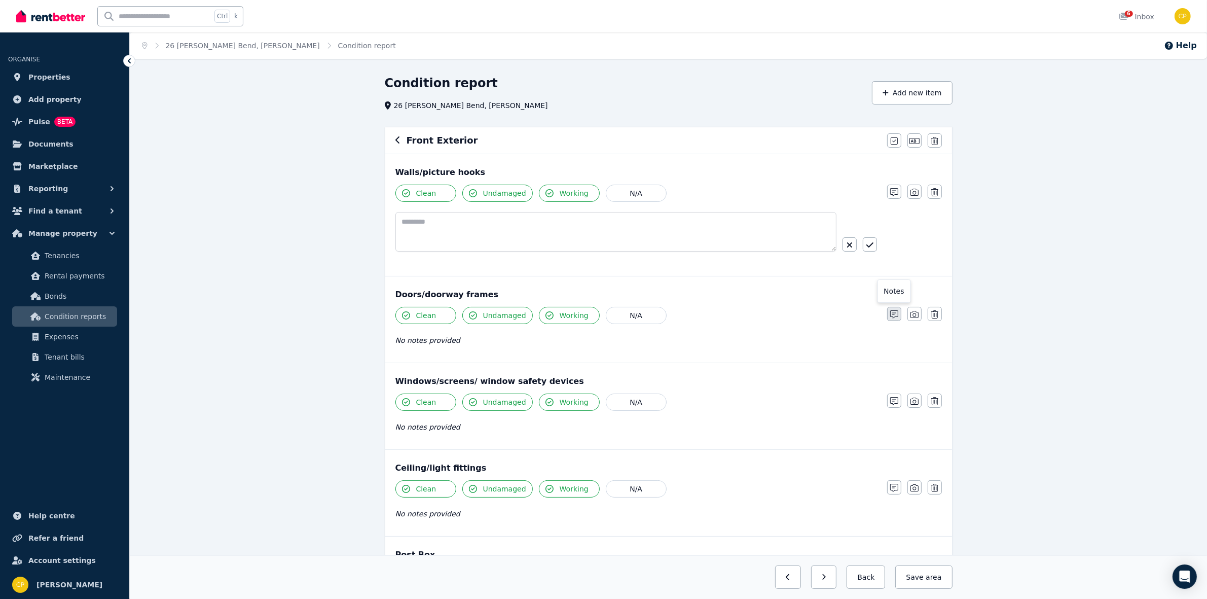
click at [892, 321] on button "button" at bounding box center [894, 314] width 14 height 14
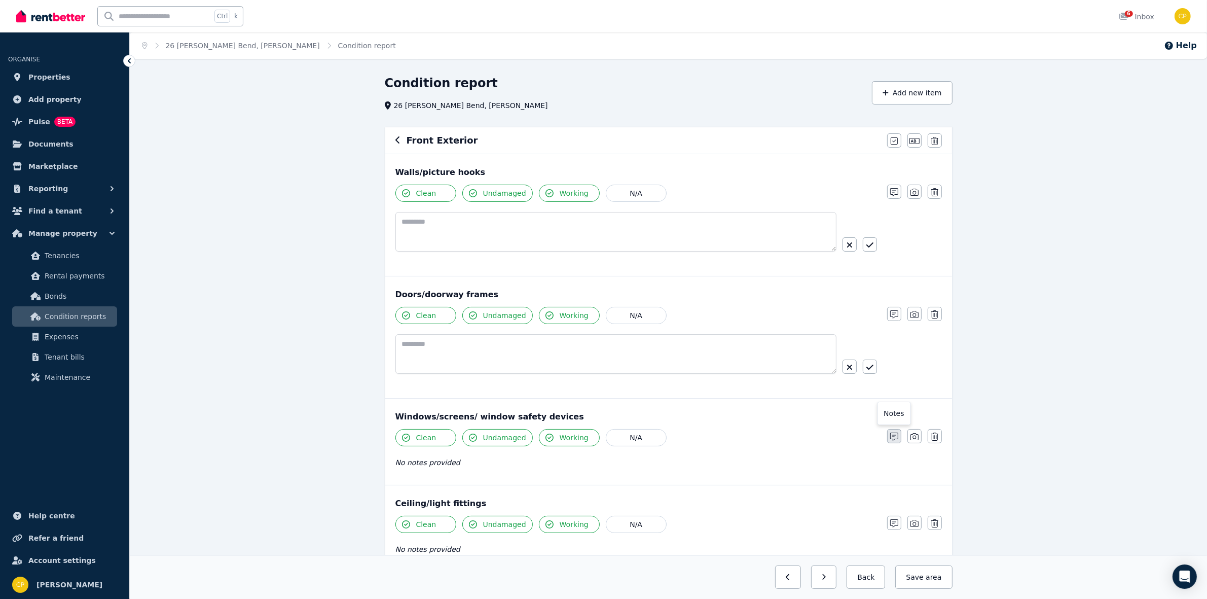
click at [893, 443] on button "button" at bounding box center [894, 436] width 14 height 14
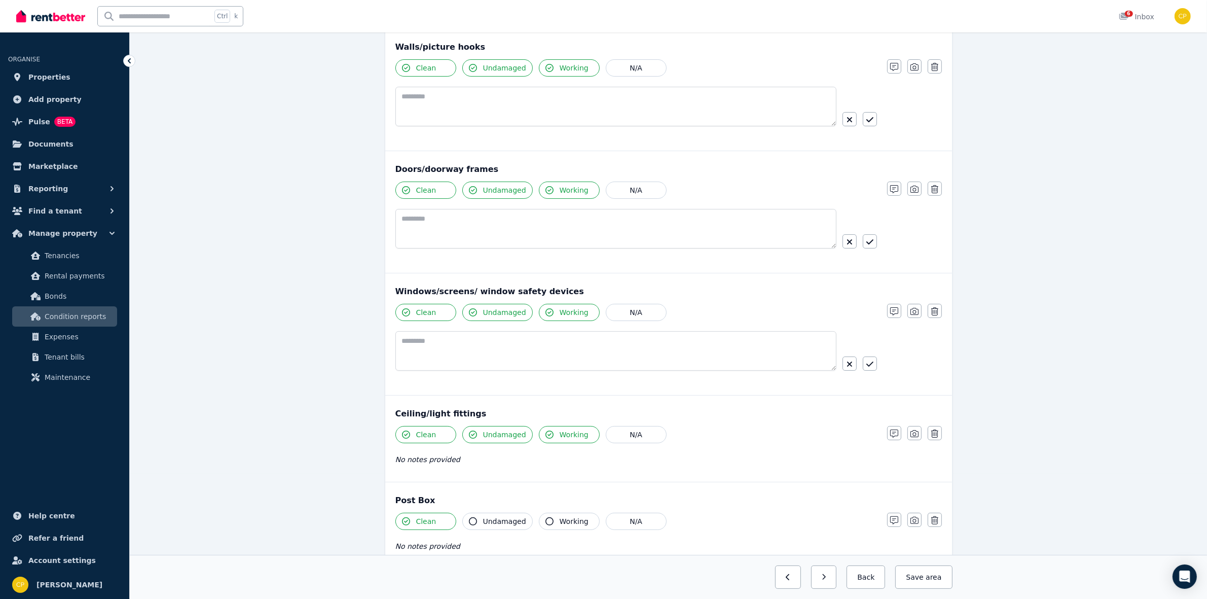
scroll to position [127, 0]
click at [894, 426] on button "button" at bounding box center [894, 431] width 14 height 14
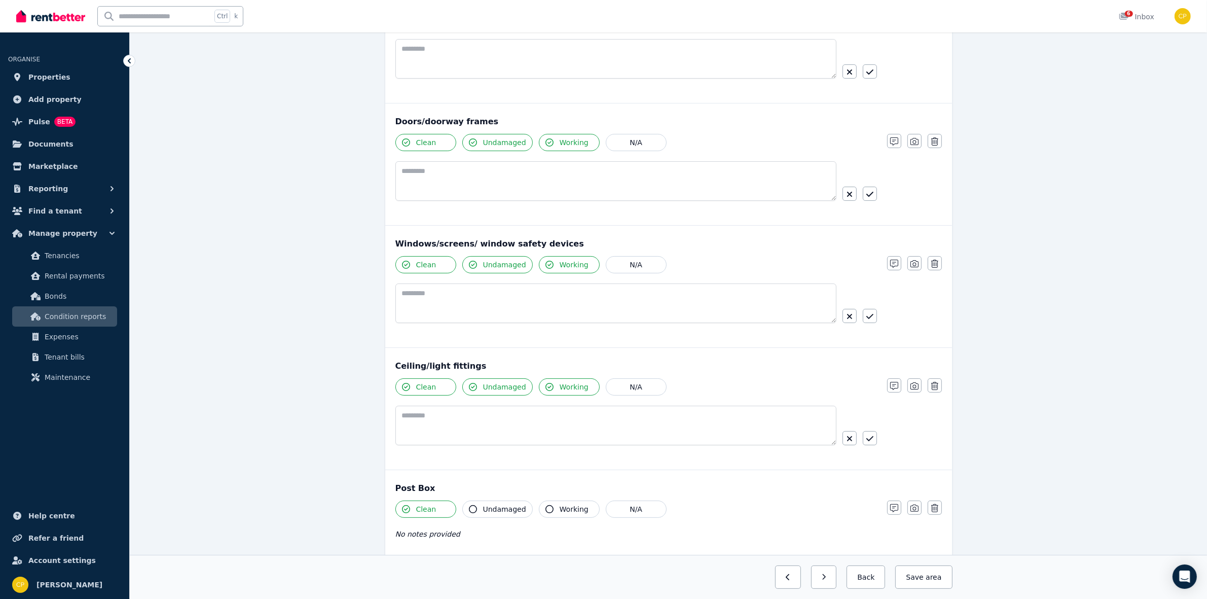
scroll to position [190, 0]
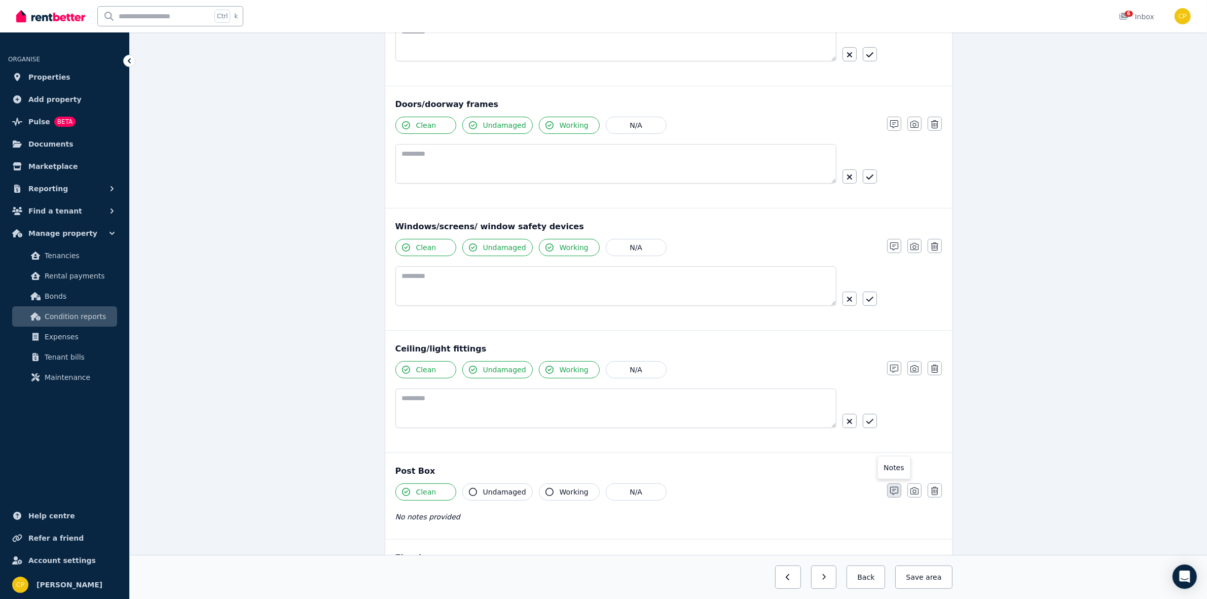
click at [891, 493] on icon "button" at bounding box center [894, 491] width 8 height 8
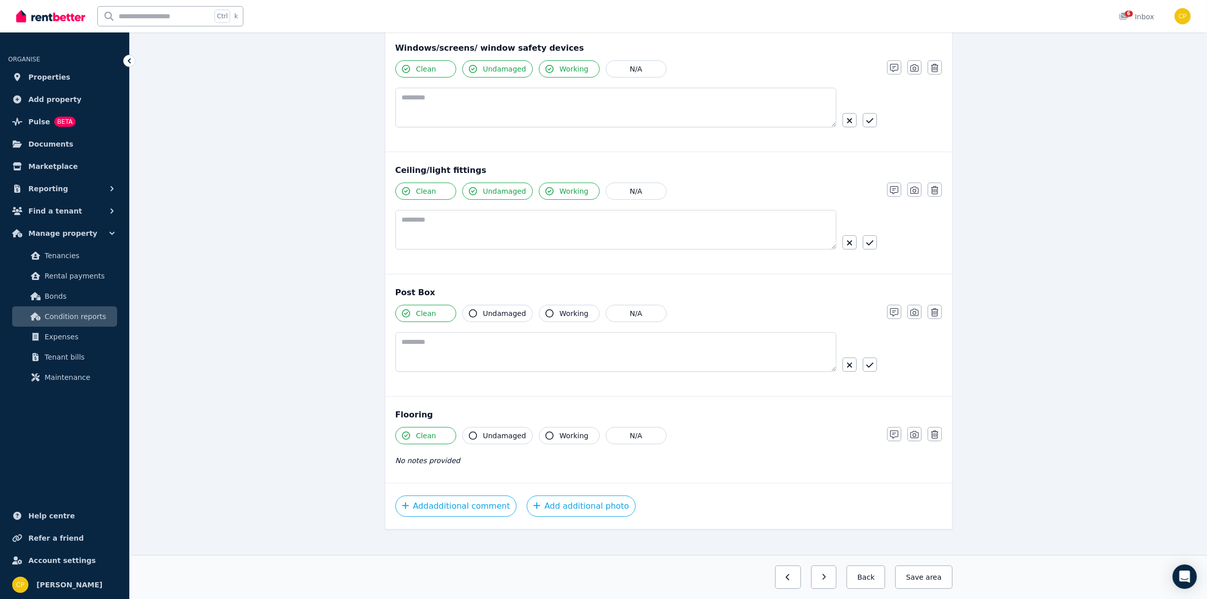
scroll to position [380, 0]
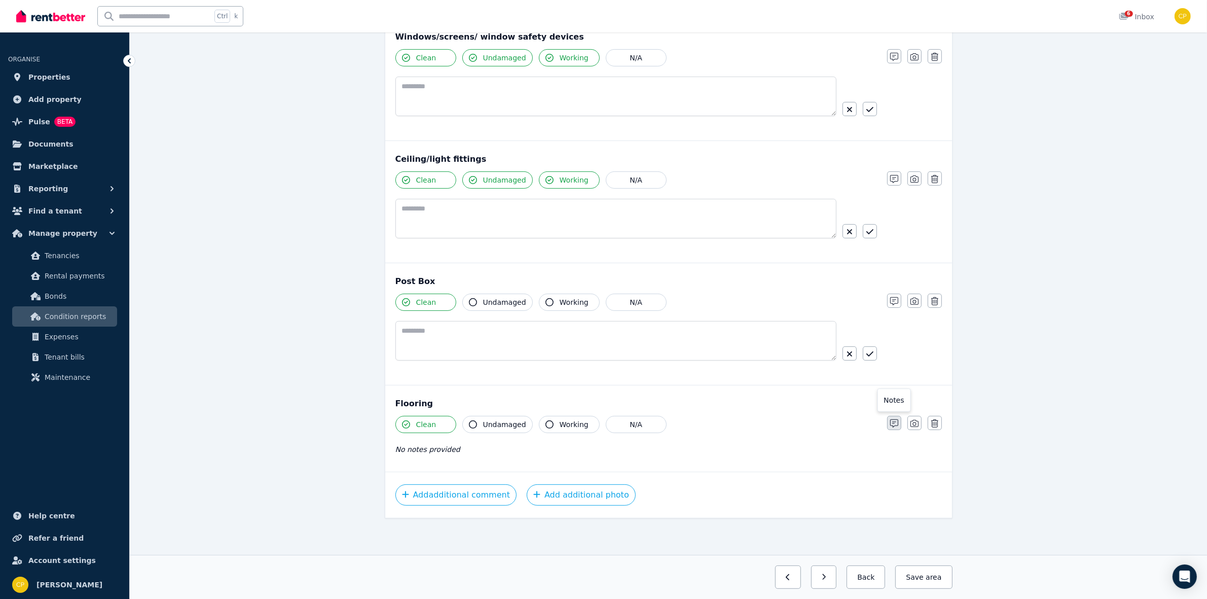
click at [890, 427] on icon "button" at bounding box center [894, 423] width 8 height 8
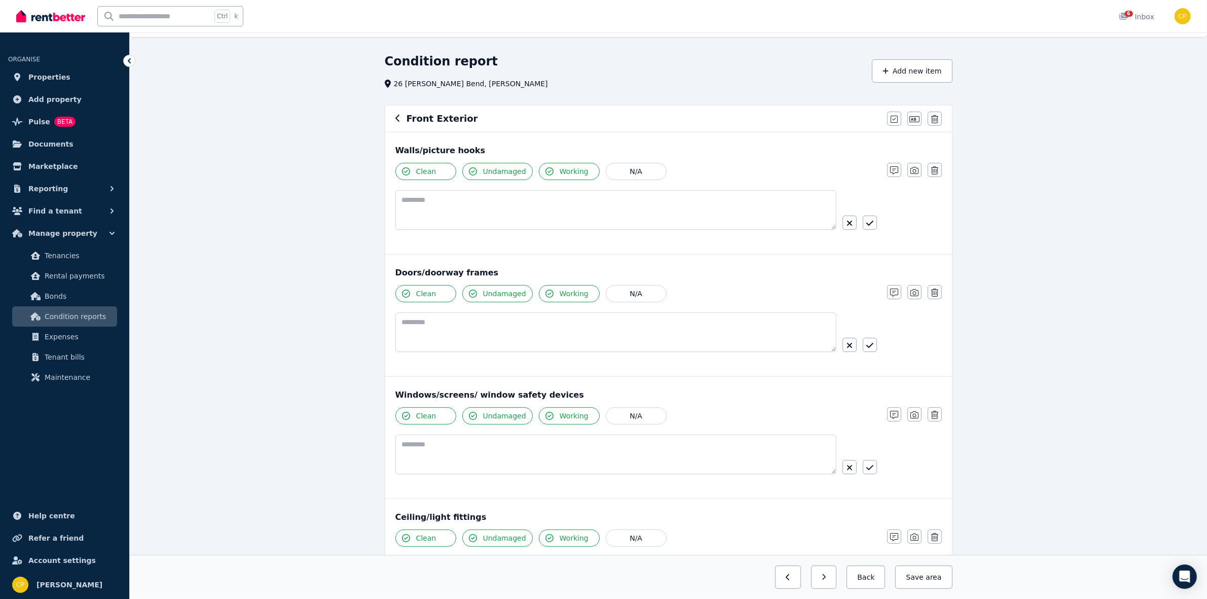
scroll to position [0, 0]
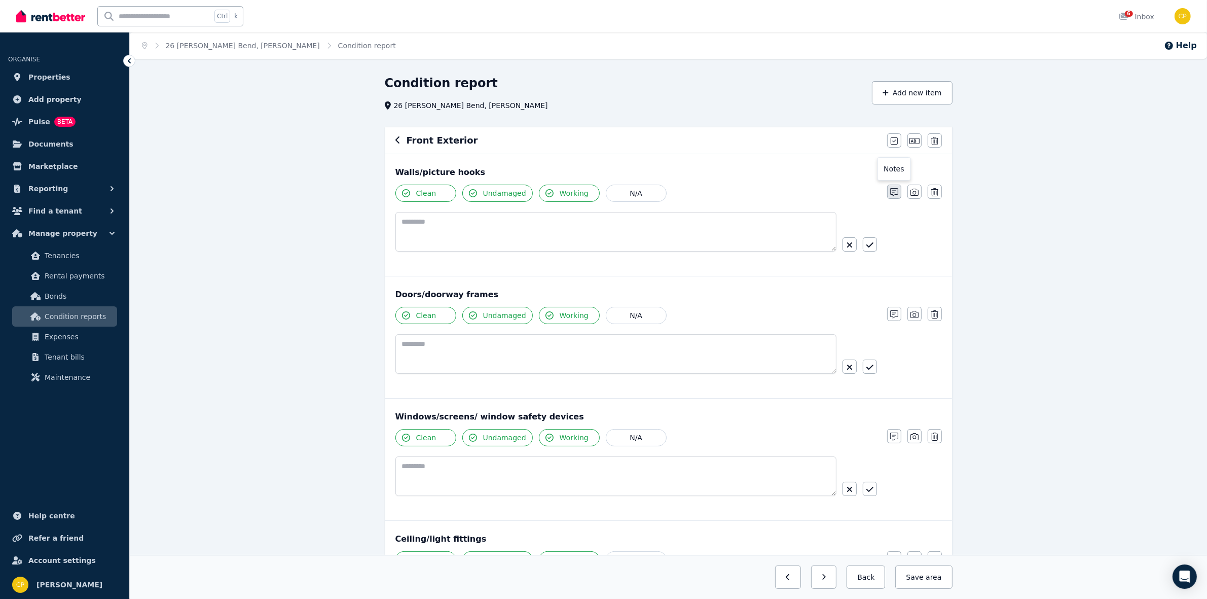
click at [893, 192] on icon "button" at bounding box center [894, 192] width 8 height 8
click at [930, 194] on button "button" at bounding box center [935, 192] width 14 height 14
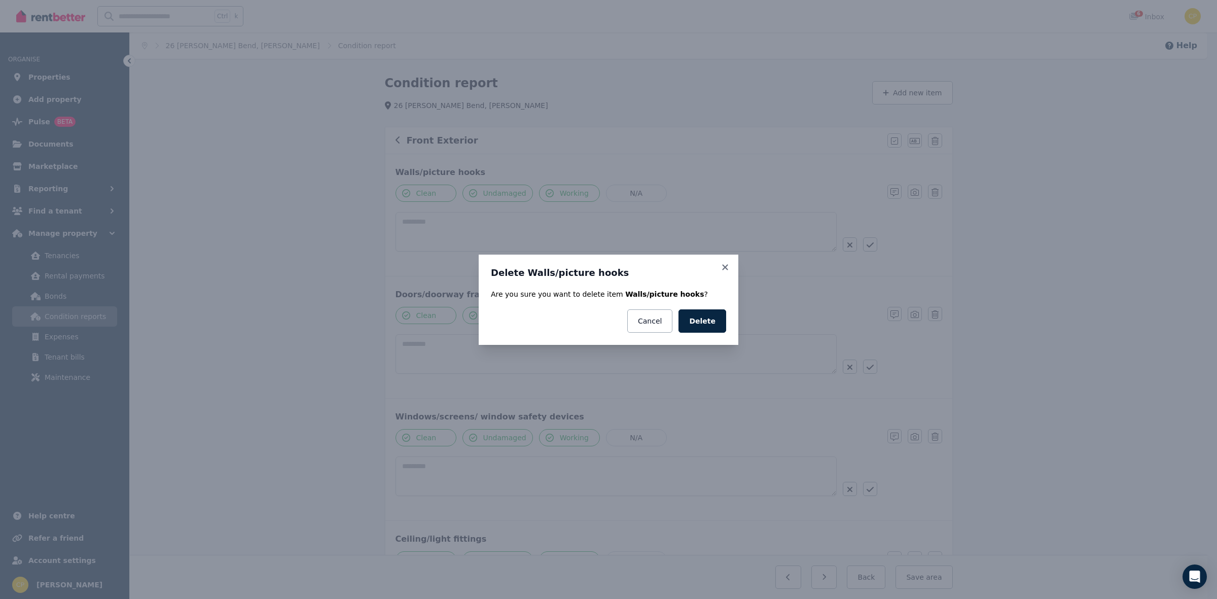
click at [693, 320] on button "Delete" at bounding box center [702, 320] width 48 height 23
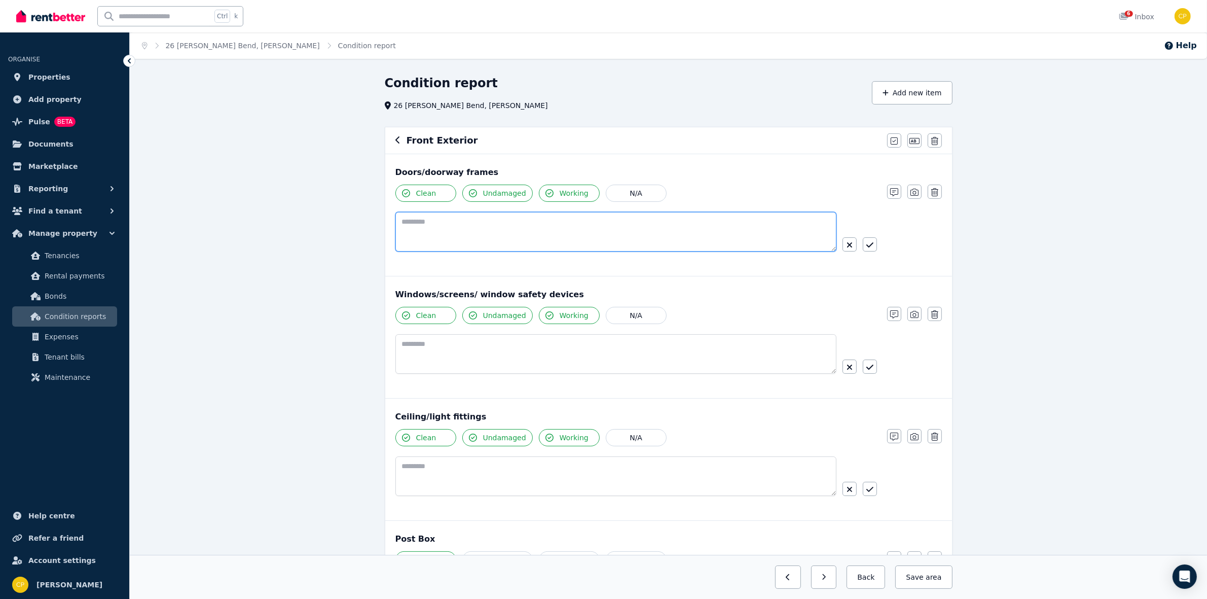
click at [445, 220] on textarea at bounding box center [615, 232] width 441 height 40
paste textarea "**********"
type textarea "**********"
click at [935, 313] on icon "button" at bounding box center [934, 314] width 7 height 8
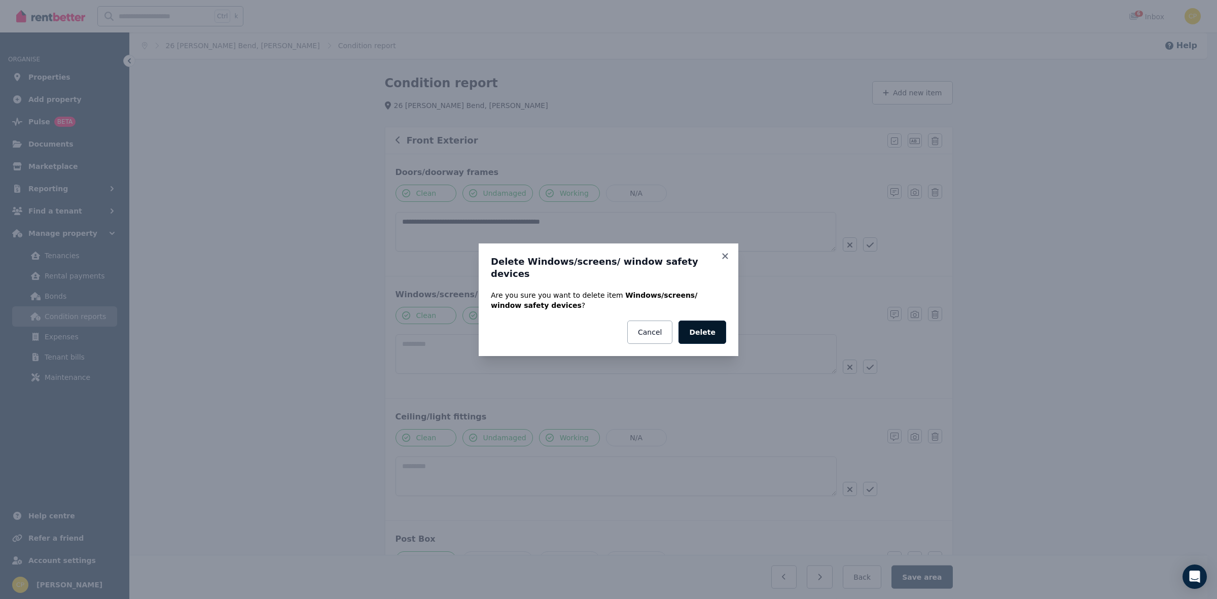
click at [709, 329] on button "Delete" at bounding box center [702, 331] width 48 height 23
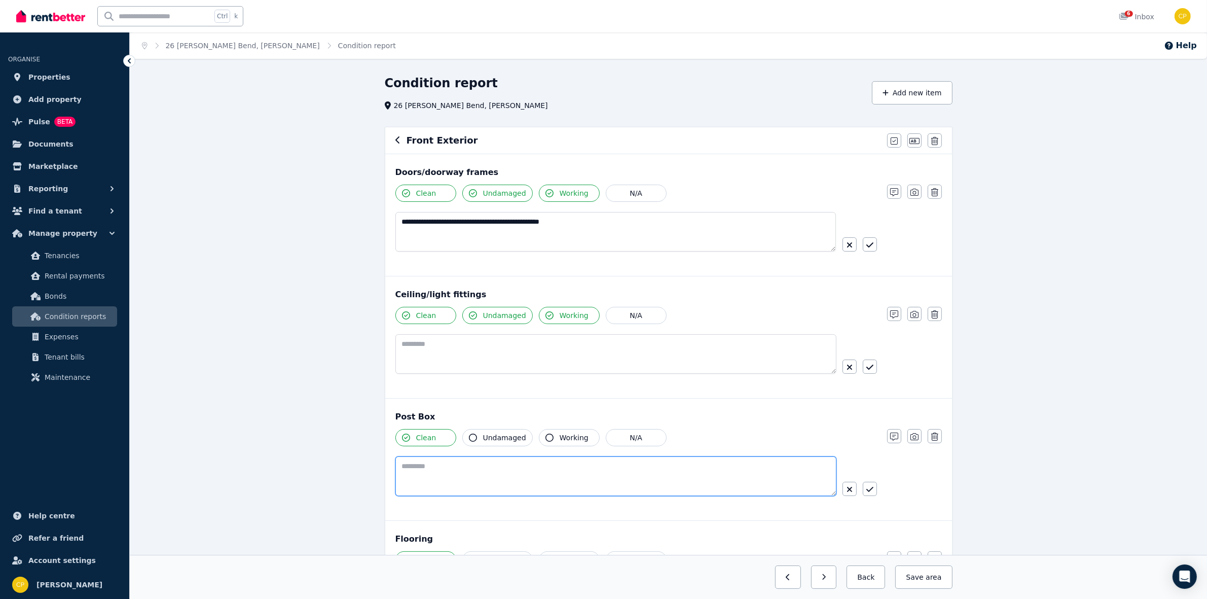
drag, startPoint x: 425, startPoint y: 470, endPoint x: 423, endPoint y: 464, distance: 6.3
click at [424, 464] on textarea at bounding box center [615, 476] width 441 height 40
type textarea "*******"
click at [868, 493] on icon "button" at bounding box center [869, 490] width 7 height 8
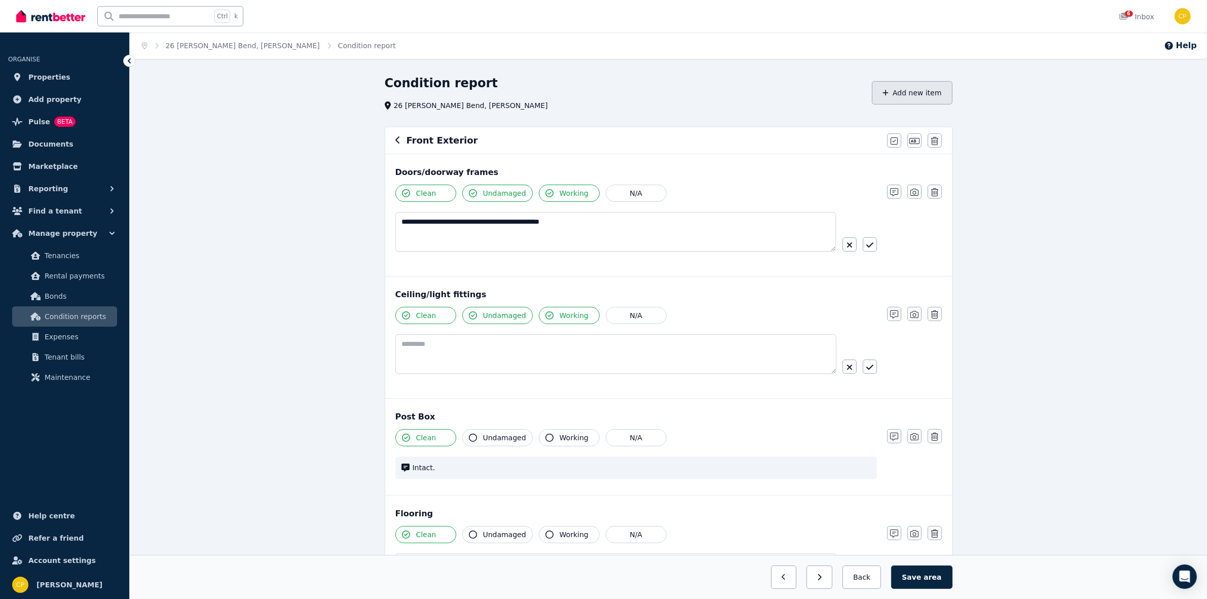
click at [899, 86] on button "Add new item" at bounding box center [912, 92] width 81 height 23
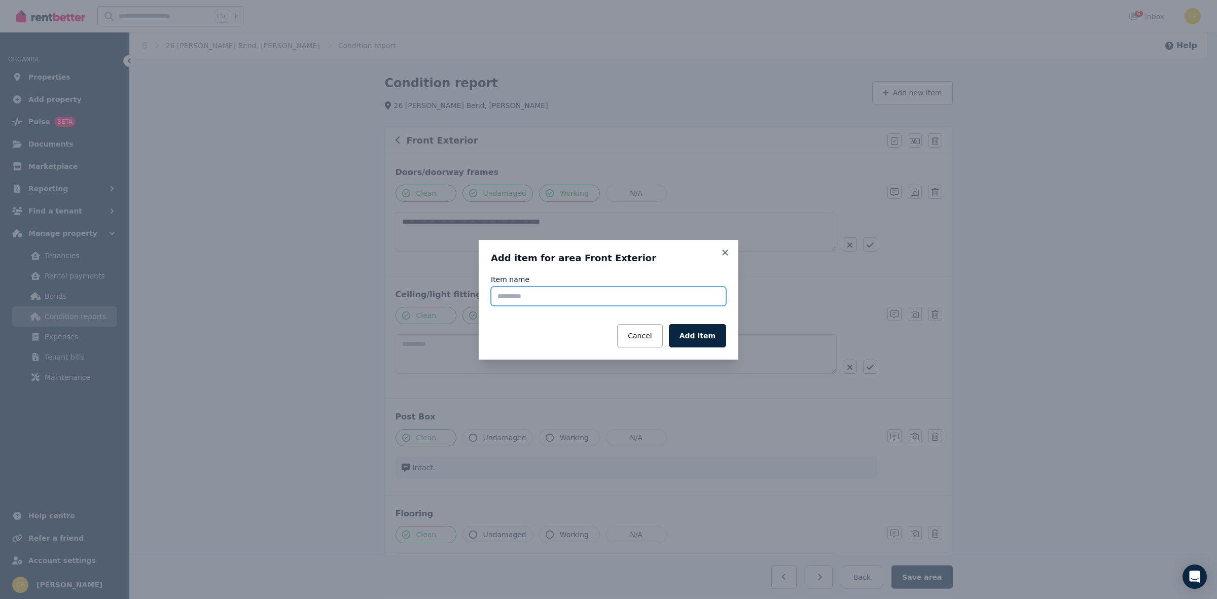
click at [510, 299] on input "Item name" at bounding box center [608, 295] width 235 height 19
click at [499, 297] on input "**********" at bounding box center [608, 295] width 235 height 19
click at [502, 297] on input "**********" at bounding box center [608, 295] width 235 height 19
type input "**********"
click at [708, 337] on button "Add item" at bounding box center [697, 335] width 57 height 23
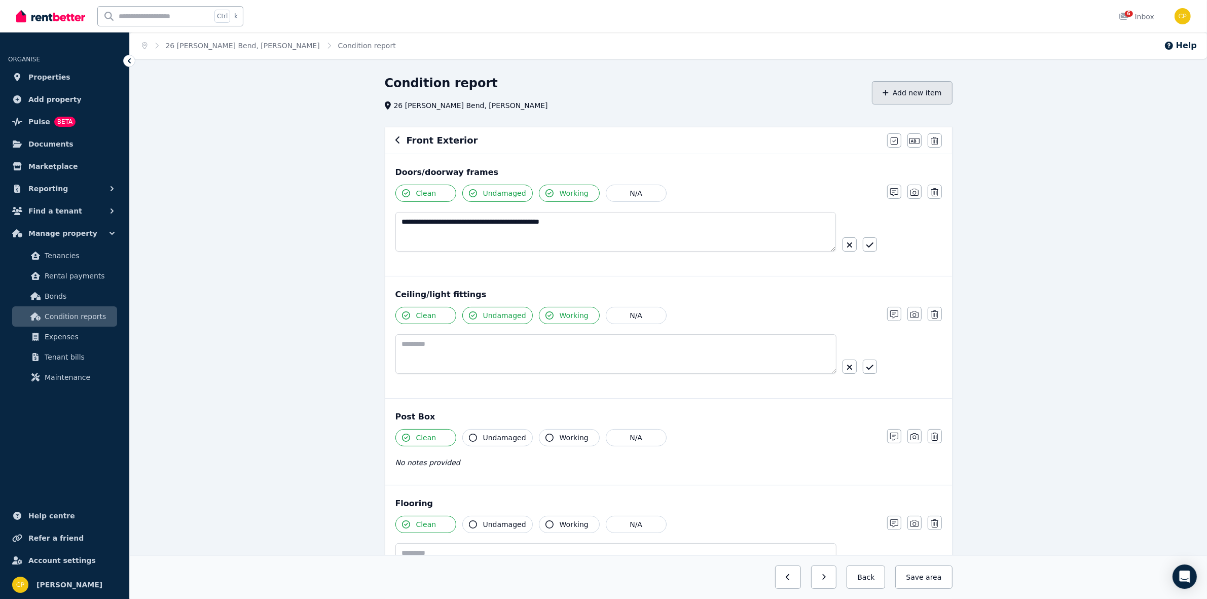
click at [914, 94] on button "Add new item" at bounding box center [912, 92] width 81 height 23
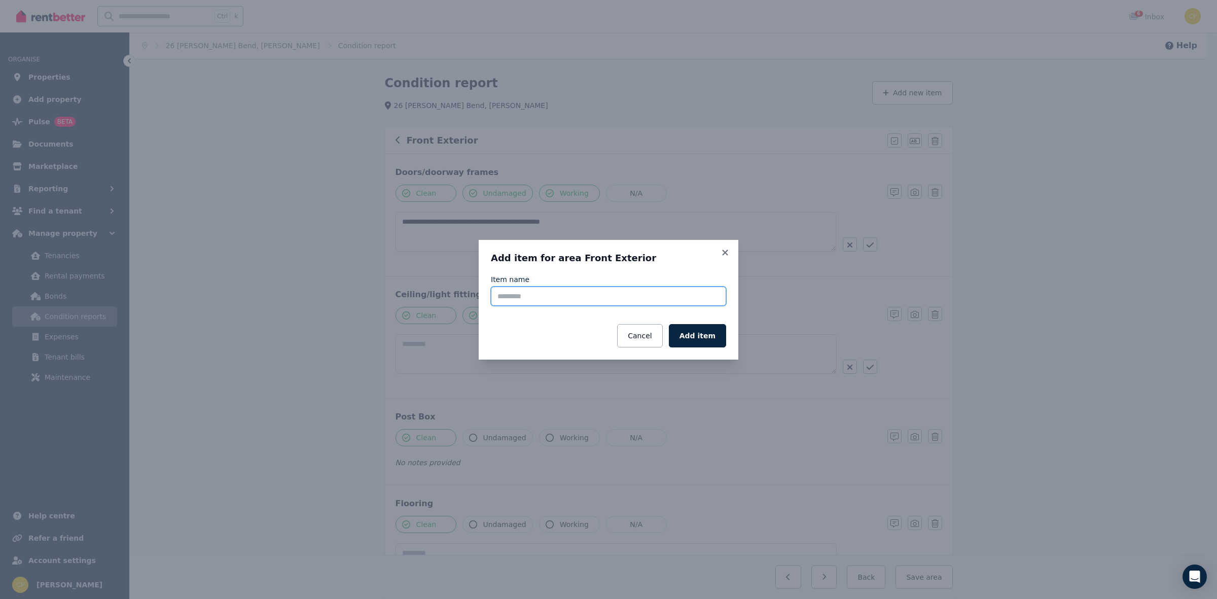
click at [610, 293] on input "Item name" at bounding box center [608, 295] width 235 height 19
type input "**********"
click at [695, 340] on button "Add item" at bounding box center [697, 335] width 57 height 23
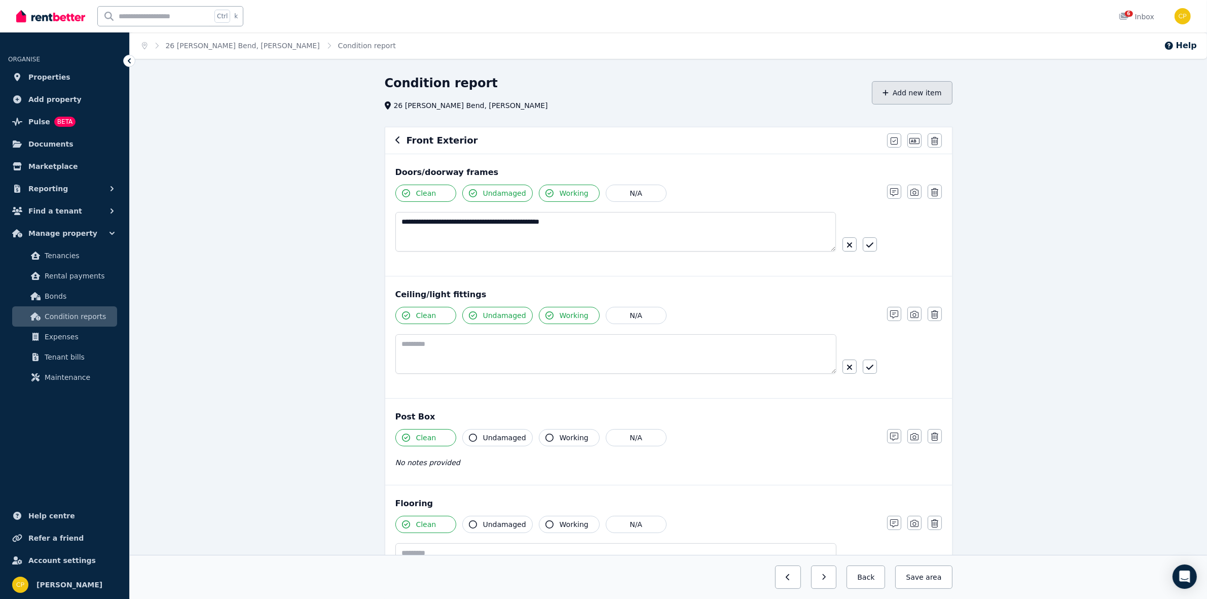
click at [914, 87] on button "Add new item" at bounding box center [912, 92] width 81 height 23
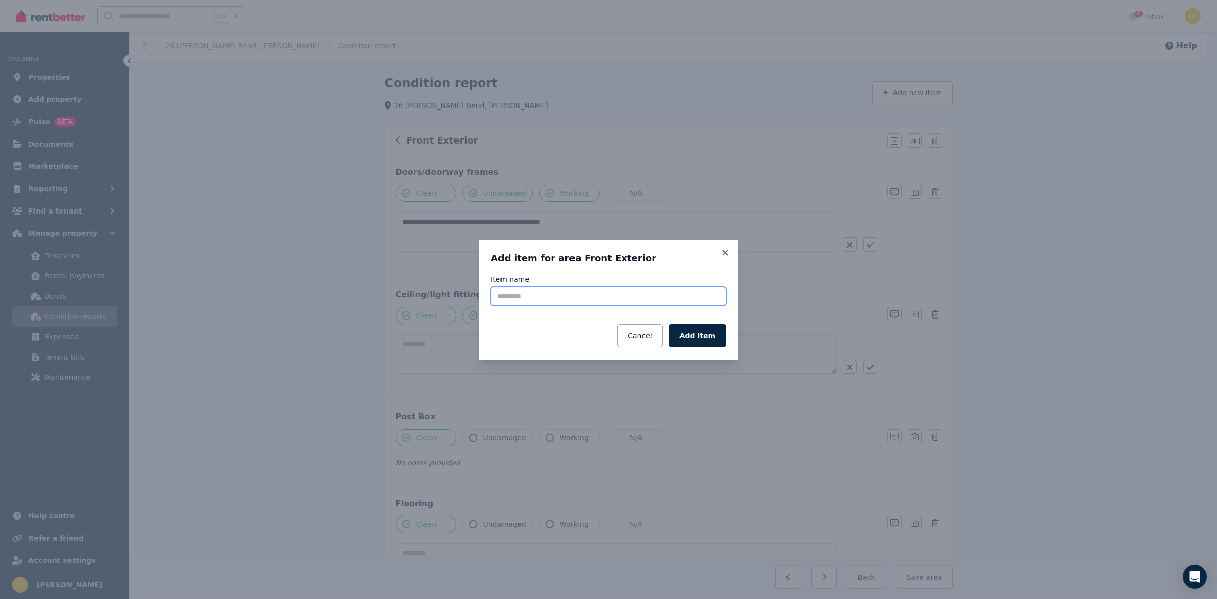
click at [614, 303] on input "Item name" at bounding box center [608, 295] width 235 height 19
type input "********"
click at [701, 329] on button "Add item" at bounding box center [697, 335] width 57 height 23
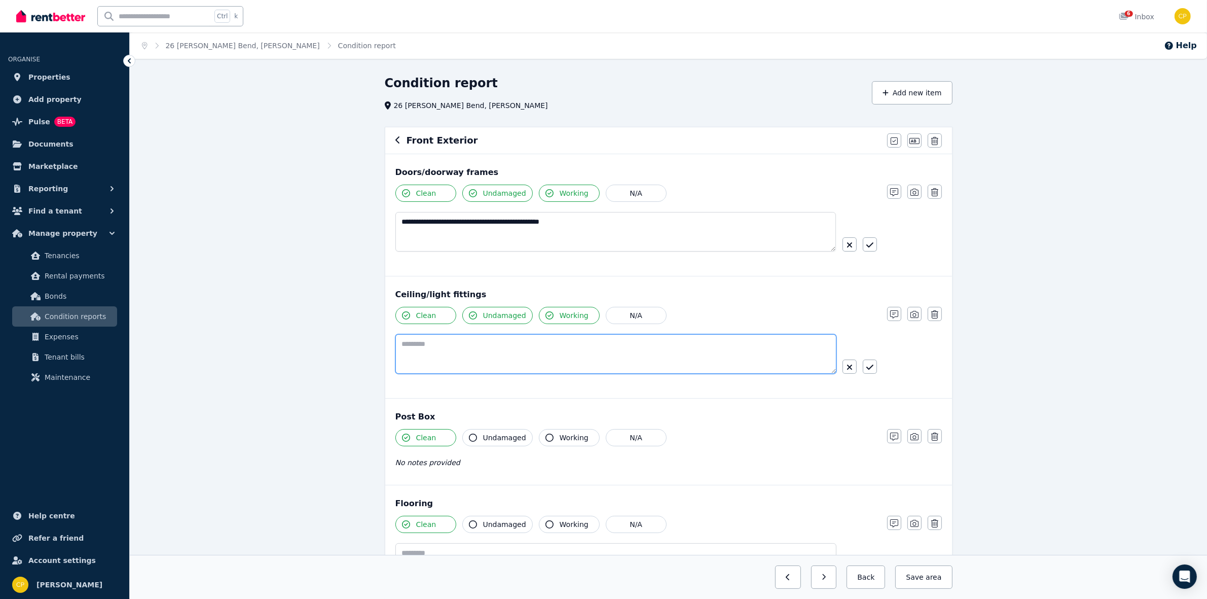
click at [424, 365] on textarea at bounding box center [615, 354] width 441 height 40
click at [598, 350] on textarea "**********" at bounding box center [615, 354] width 441 height 40
type textarea "**********"
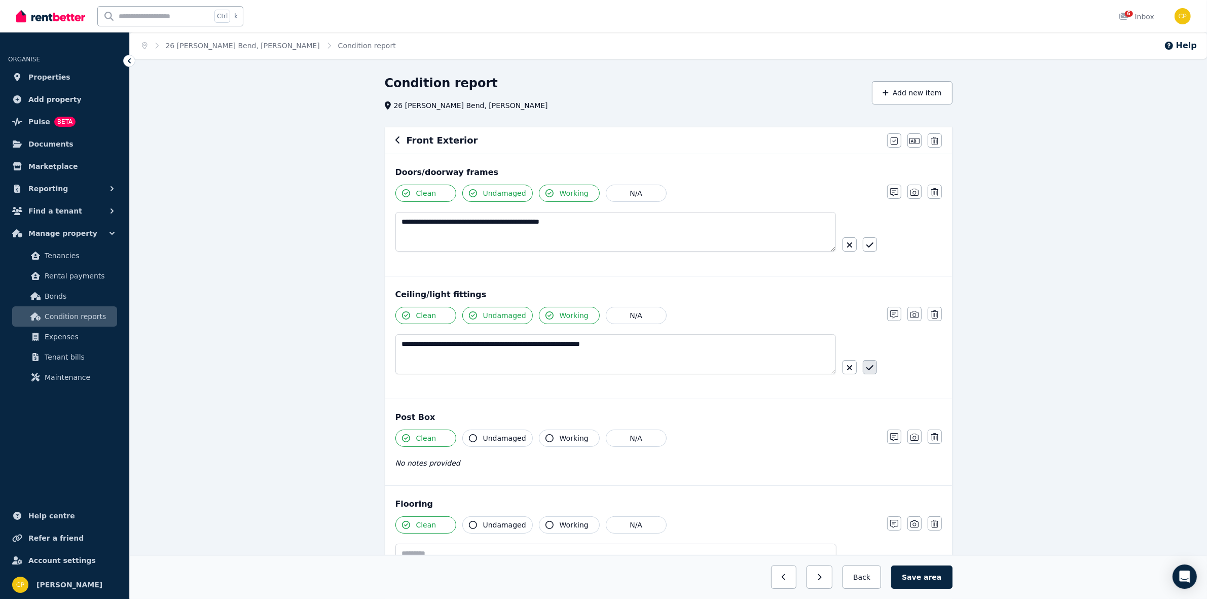
click at [873, 364] on button "button" at bounding box center [870, 367] width 14 height 14
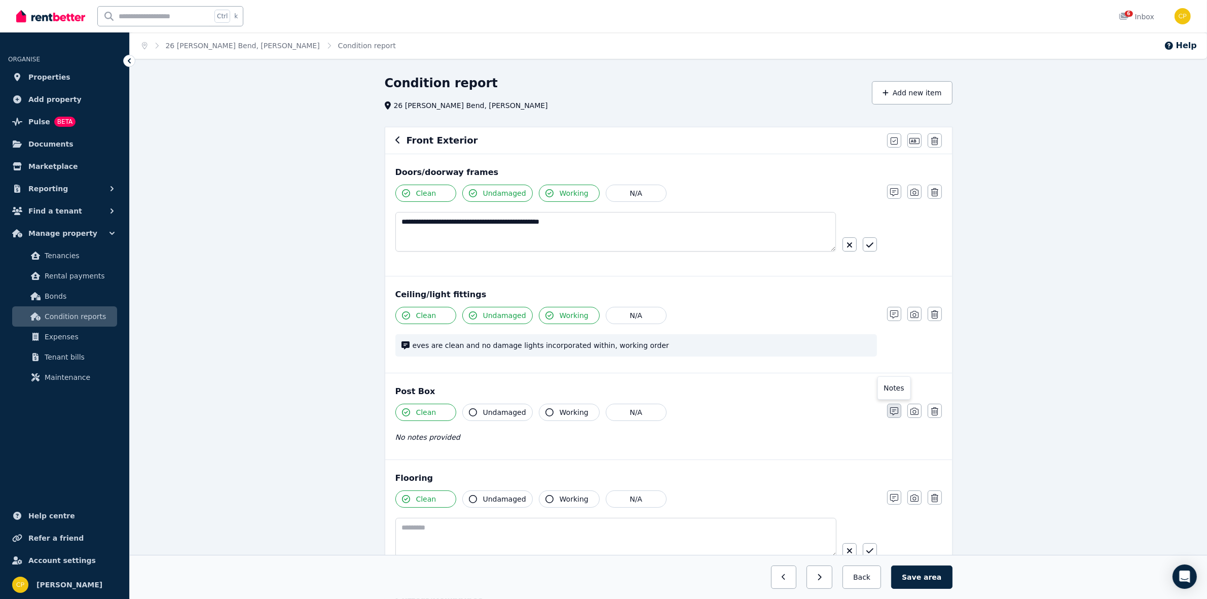
click at [891, 414] on icon "button" at bounding box center [894, 411] width 8 height 8
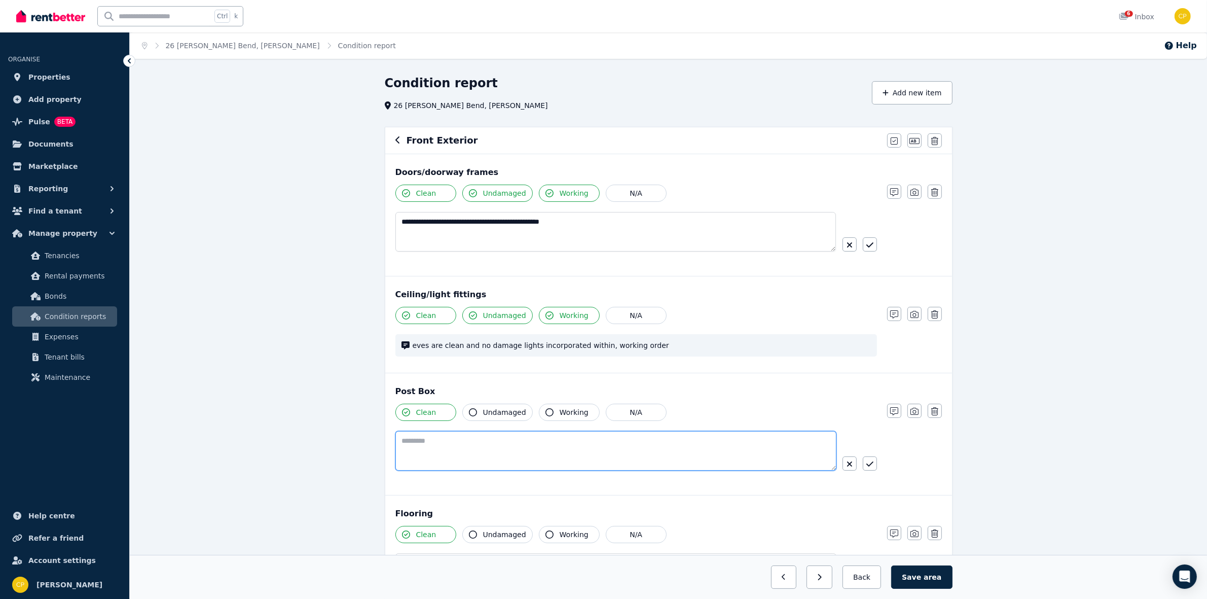
drag, startPoint x: 436, startPoint y: 457, endPoint x: 450, endPoint y: 456, distance: 13.7
click at [436, 457] on textarea at bounding box center [615, 451] width 441 height 40
type textarea "******"
click at [873, 470] on button "button" at bounding box center [870, 464] width 14 height 14
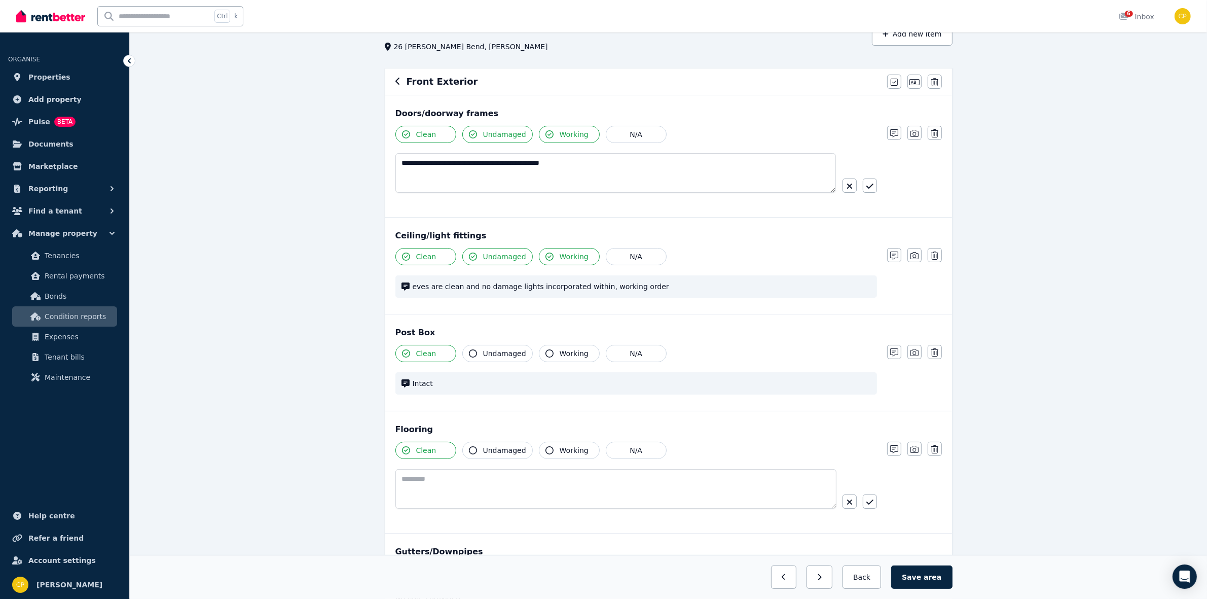
scroll to position [63, 0]
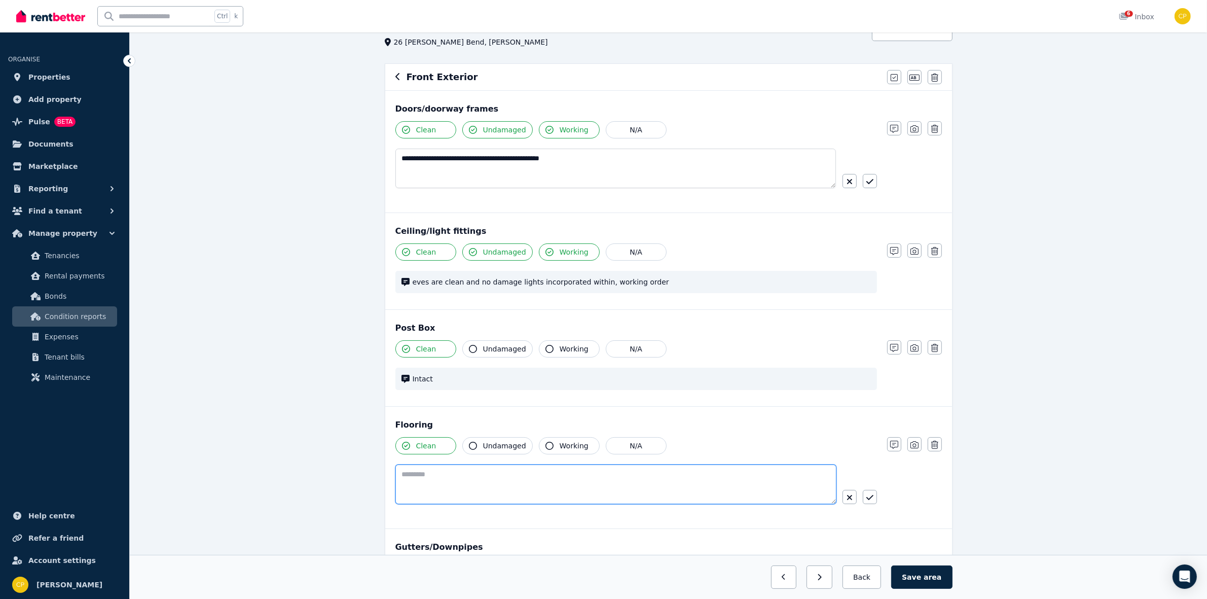
click at [696, 487] on textarea at bounding box center [615, 484] width 441 height 40
click at [475, 475] on textarea at bounding box center [615, 484] width 441 height 40
type textarea "**********"
click at [866, 494] on button "button" at bounding box center [870, 497] width 14 height 14
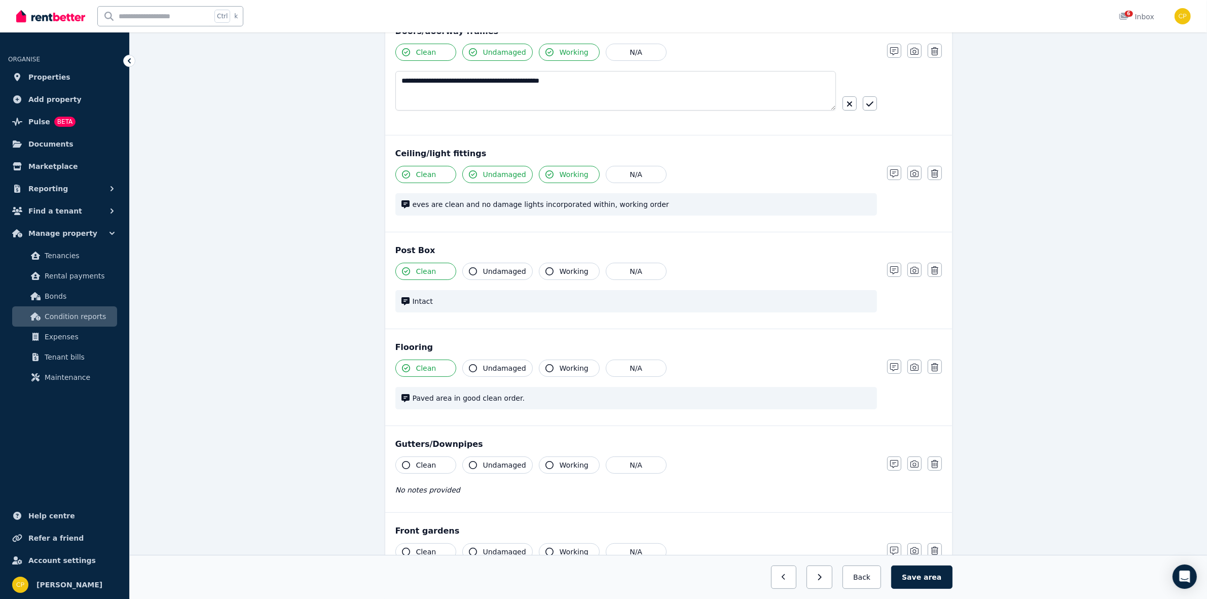
scroll to position [148, 0]
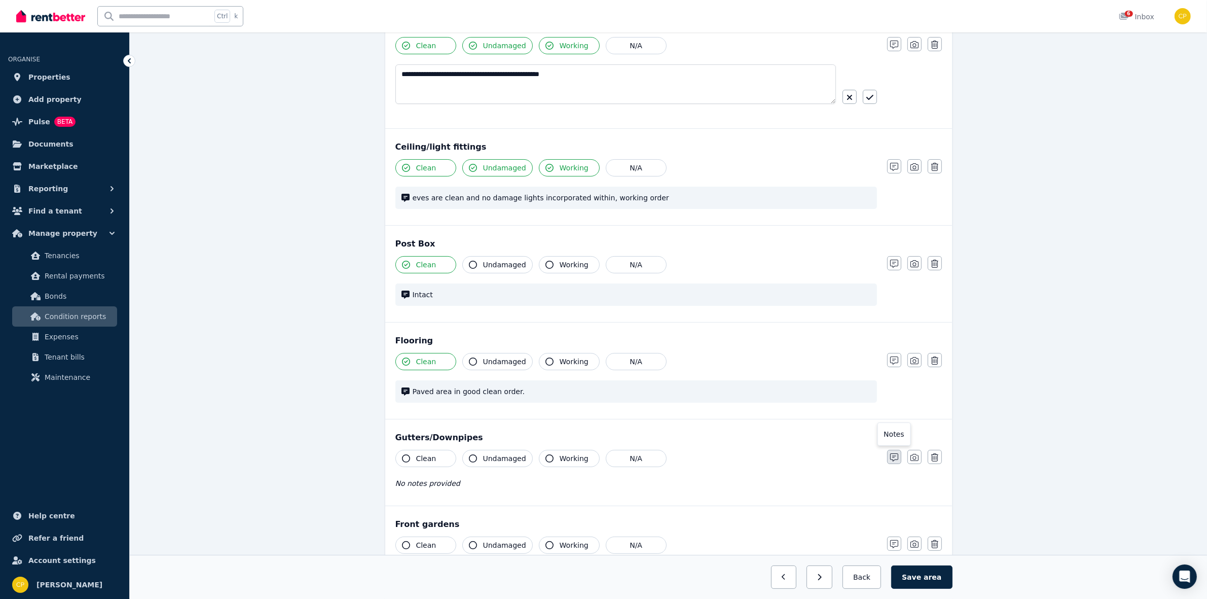
click at [893, 461] on icon "button" at bounding box center [894, 457] width 8 height 8
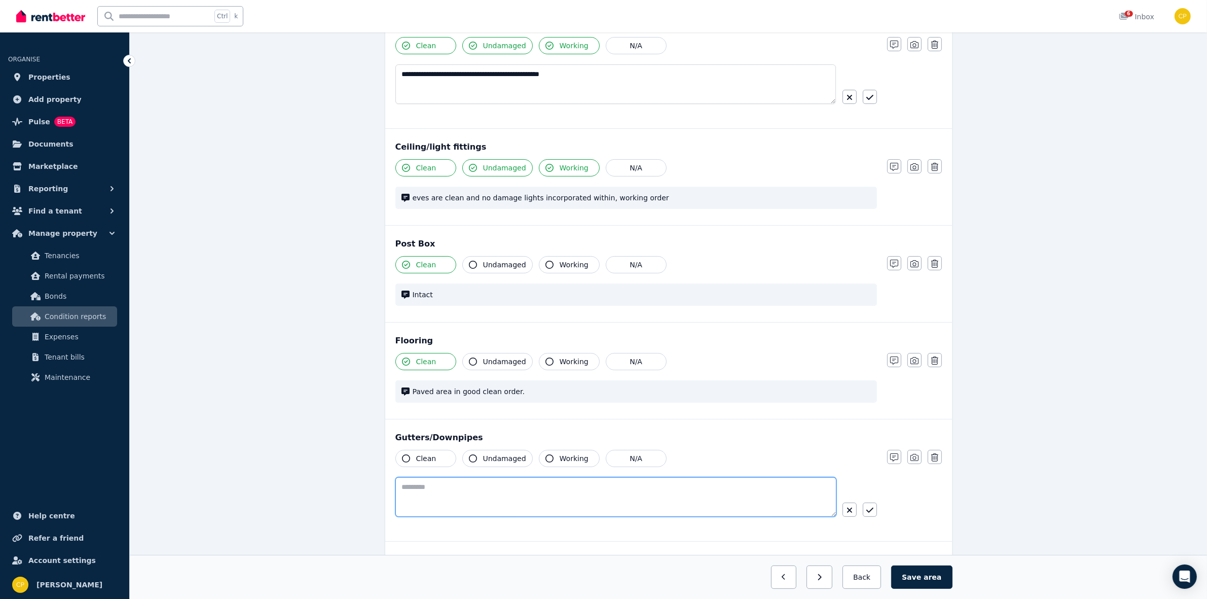
click at [458, 493] on textarea at bounding box center [615, 497] width 441 height 40
type textarea "******"
click at [870, 517] on button "button" at bounding box center [870, 510] width 14 height 14
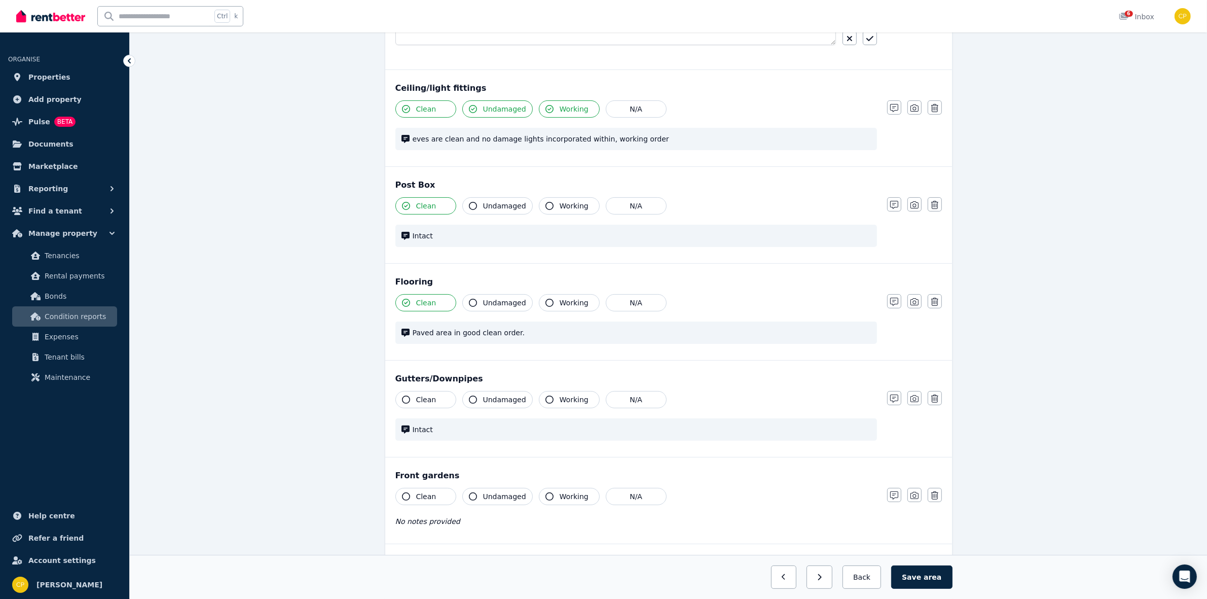
scroll to position [211, 0]
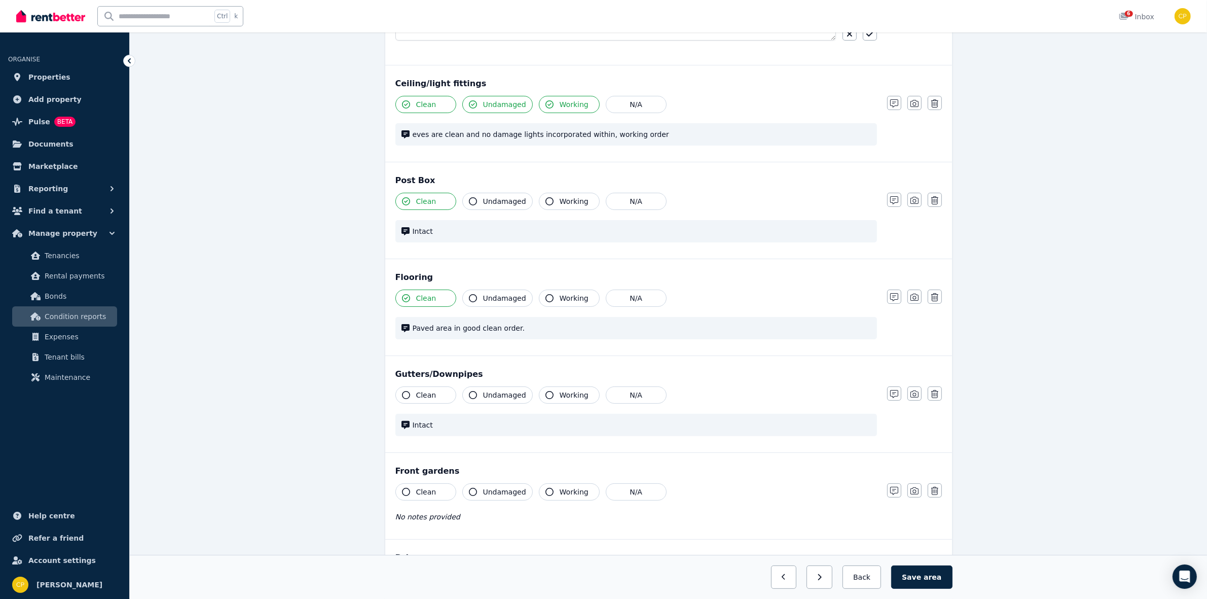
drag, startPoint x: 468, startPoint y: 298, endPoint x: 518, endPoint y: 305, distance: 50.7
click at [469, 297] on button "Undamaged" at bounding box center [497, 297] width 70 height 17
click at [545, 302] on icon "button" at bounding box center [549, 298] width 8 height 8
click at [560, 201] on span "Working" at bounding box center [574, 201] width 29 height 10
click at [477, 200] on icon "button" at bounding box center [473, 201] width 8 height 8
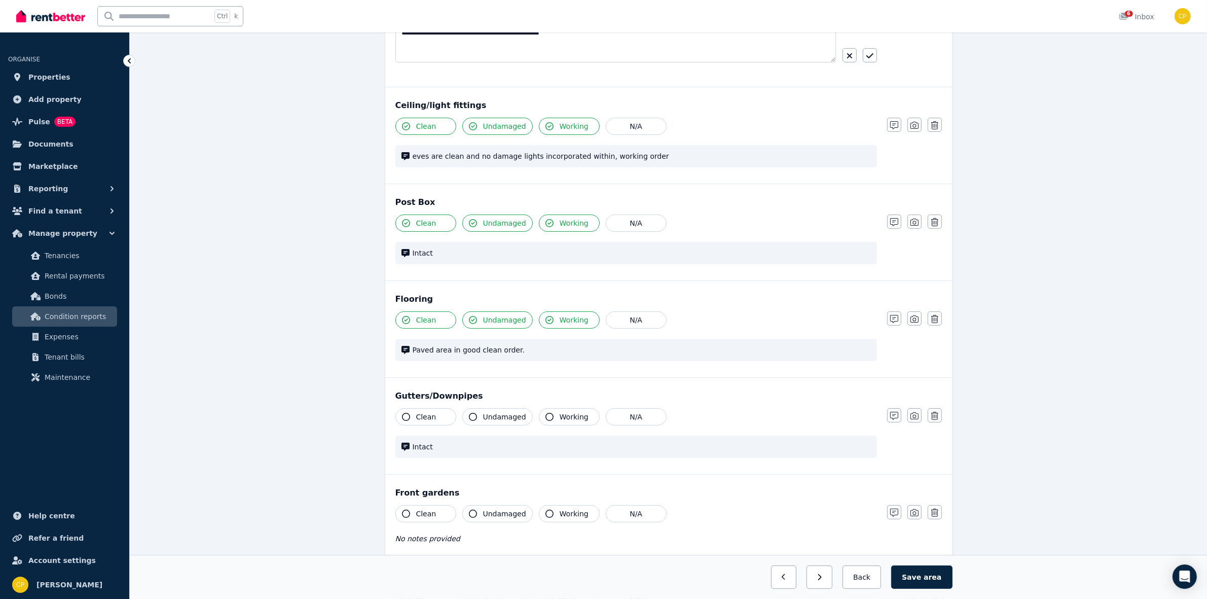
scroll to position [190, 0]
click at [408, 418] on icon "button" at bounding box center [406, 416] width 8 height 8
click at [477, 418] on icon "button" at bounding box center [473, 416] width 8 height 8
click at [556, 427] on div "Clean Undamaged Working N/A Intact" at bounding box center [636, 437] width 482 height 60
click at [571, 417] on span "Working" at bounding box center [574, 416] width 29 height 10
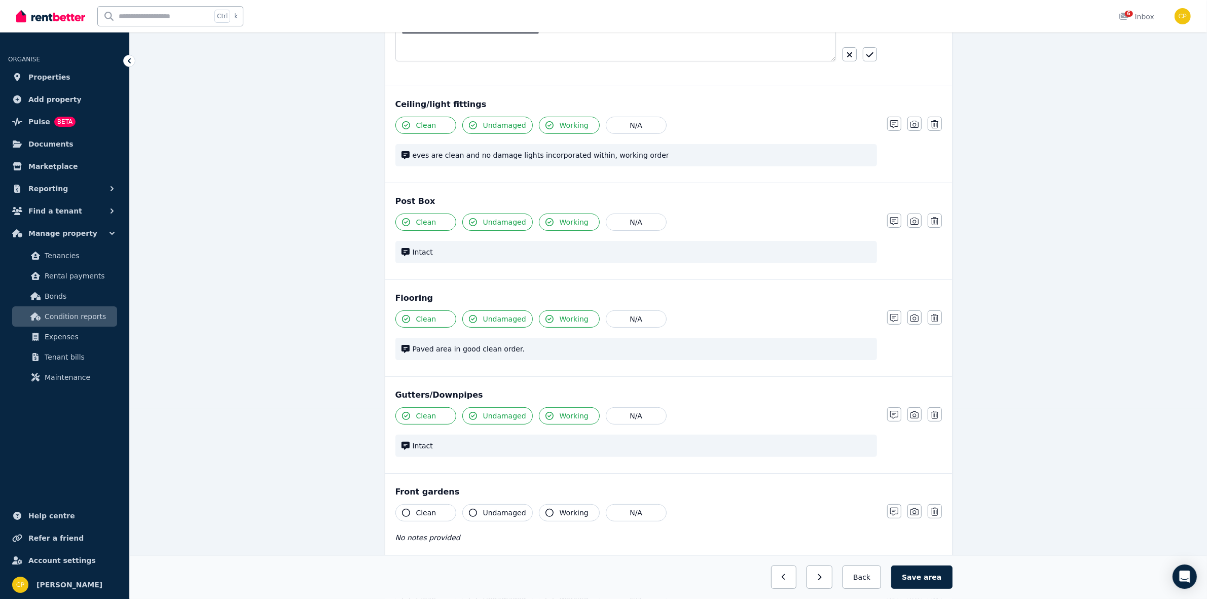
click at [563, 526] on div "Clean Undamaged Working N/A No notes provided" at bounding box center [636, 529] width 482 height 50
click at [559, 508] on button "Working" at bounding box center [569, 512] width 61 height 17
click at [501, 515] on span "Undamaged" at bounding box center [504, 512] width 43 height 10
click at [426, 515] on span "Clean" at bounding box center [426, 512] width 20 height 10
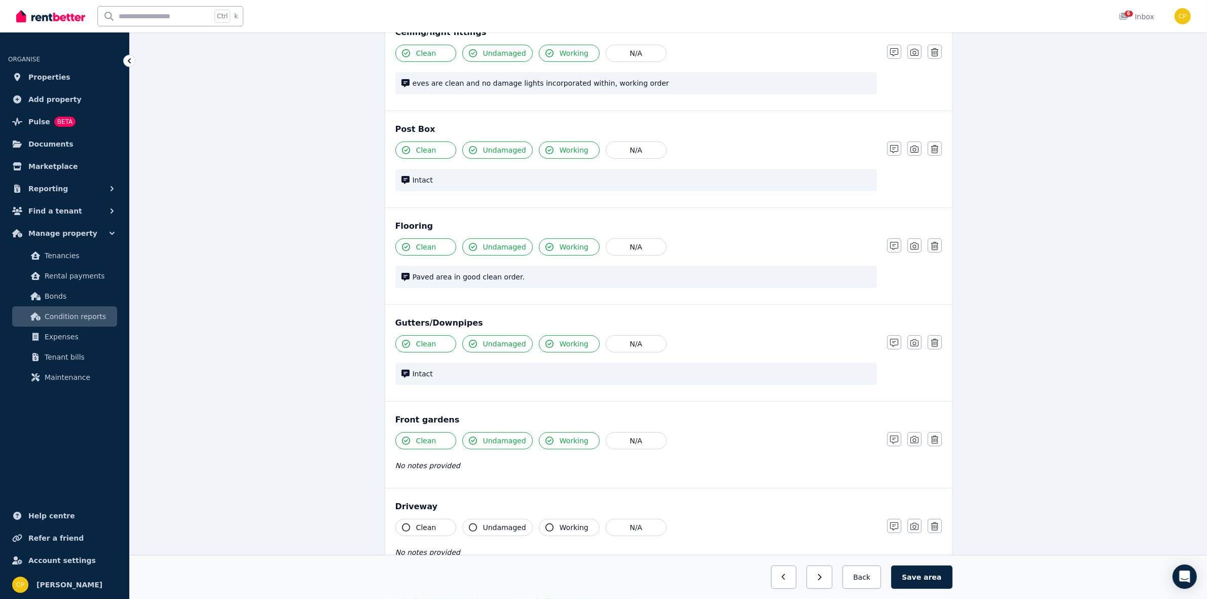
scroll to position [274, 0]
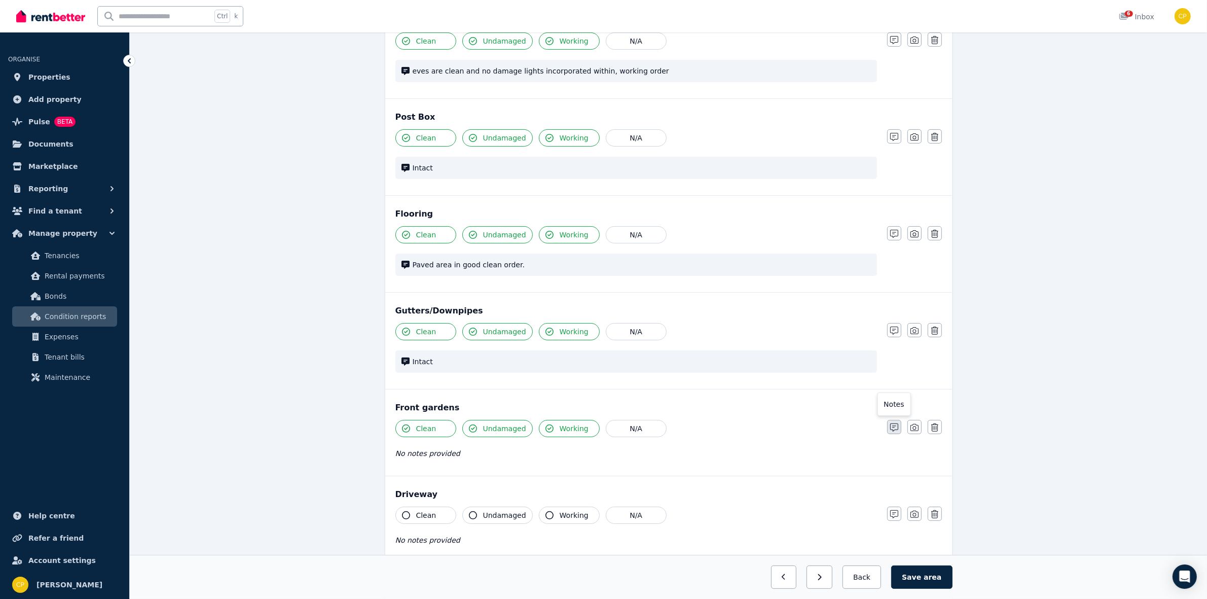
click at [895, 431] on icon "button" at bounding box center [894, 427] width 8 height 8
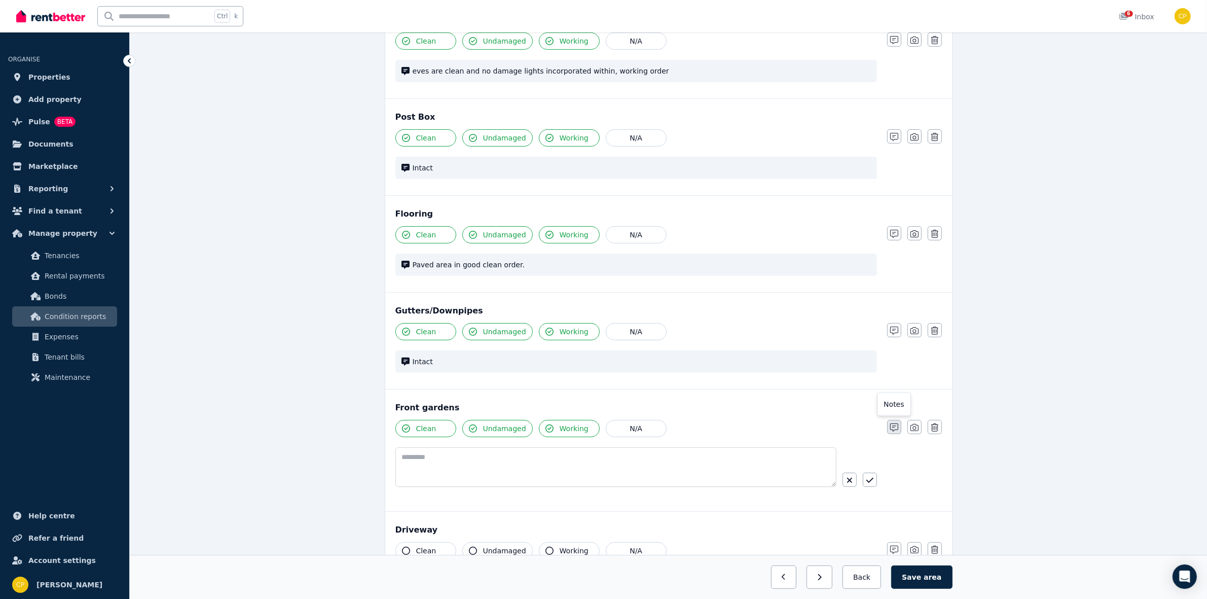
scroll to position [310, 0]
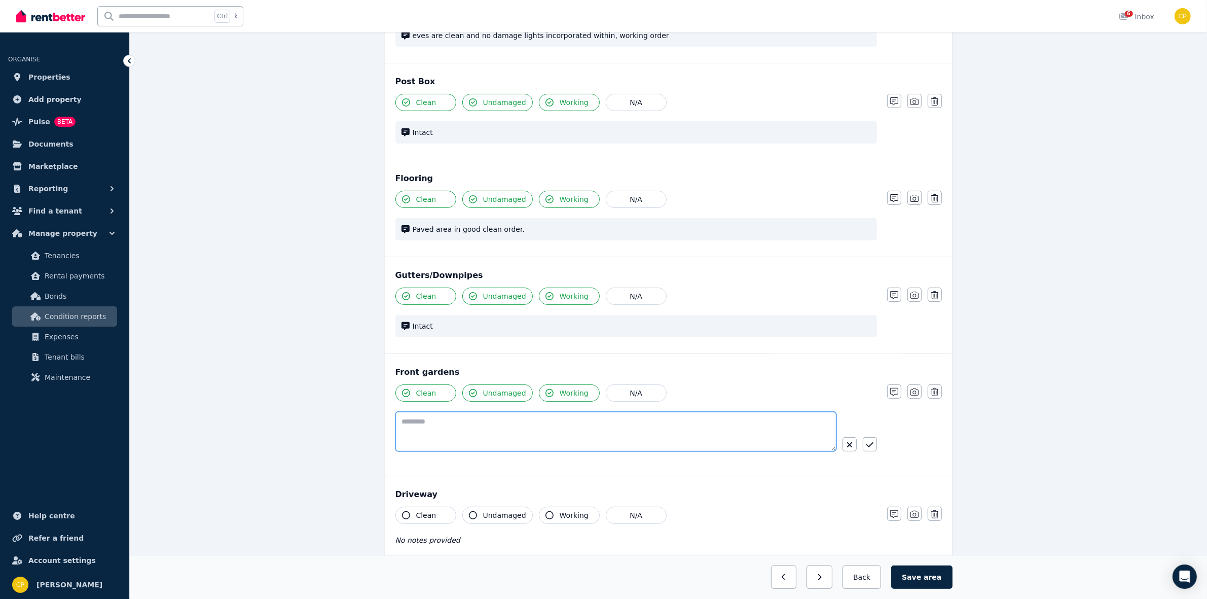
click at [525, 434] on textarea at bounding box center [615, 432] width 441 height 40
type textarea "**********"
click at [868, 445] on icon "button" at bounding box center [869, 445] width 7 height 8
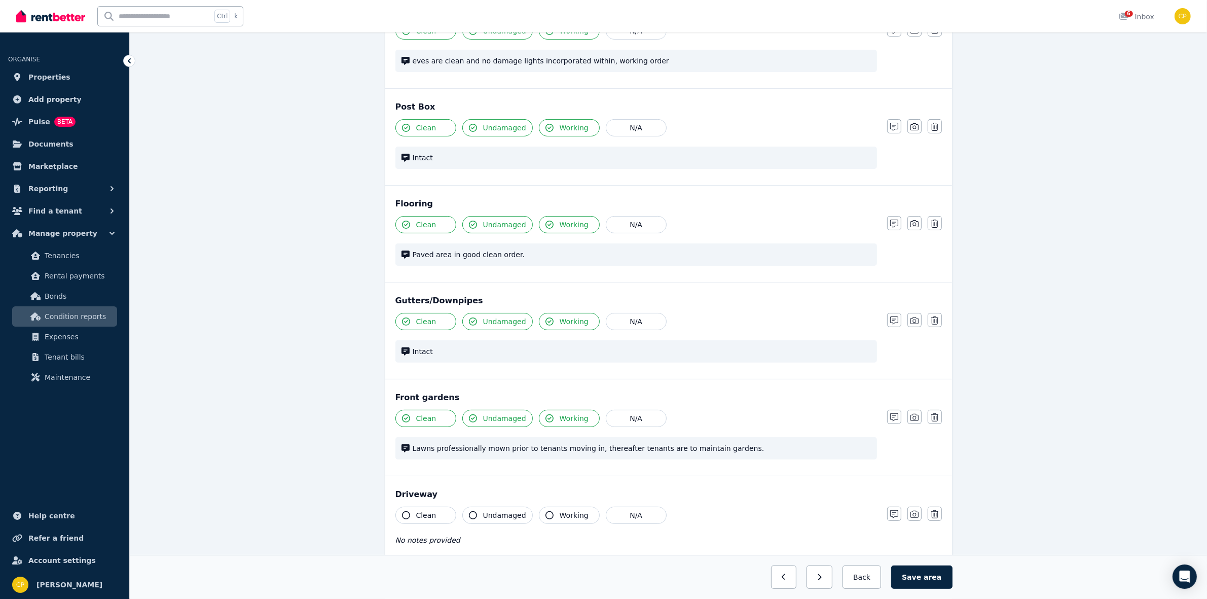
click at [420, 515] on span "Clean" at bounding box center [426, 515] width 20 height 10
click at [490, 516] on span "Undamaged" at bounding box center [504, 515] width 43 height 10
click at [578, 515] on span "Working" at bounding box center [574, 515] width 29 height 10
click at [898, 507] on div "Driveway Clean Undamaged Working N/A No notes provided Notes Photo Delete" at bounding box center [668, 519] width 567 height 86
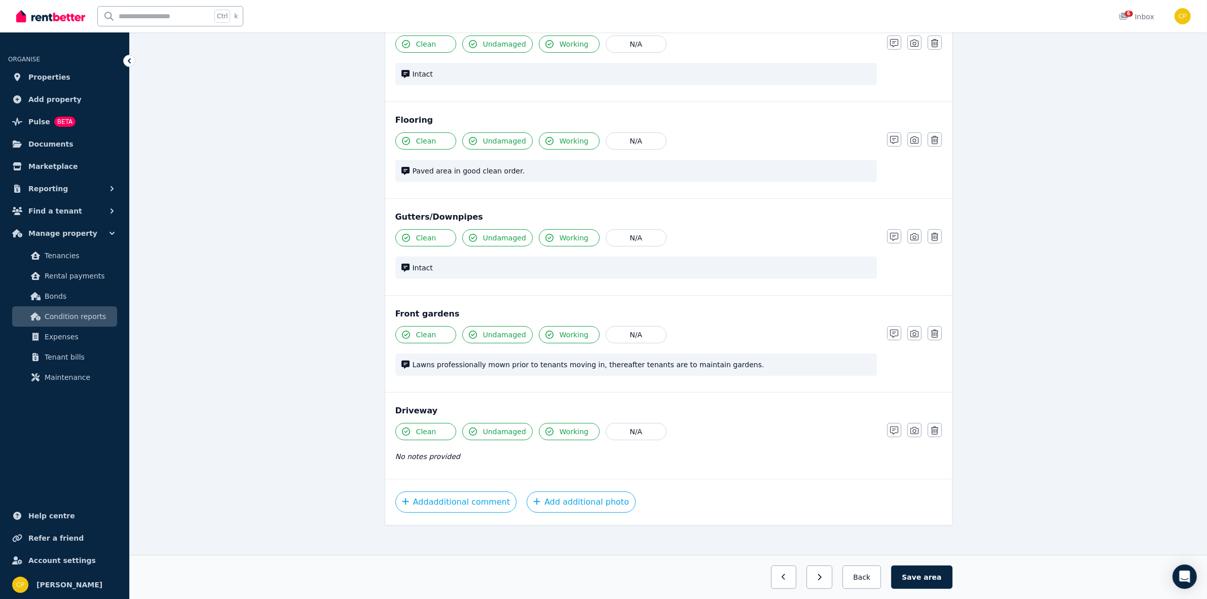
scroll to position [369, 0]
click at [891, 431] on icon "button" at bounding box center [894, 429] width 8 height 8
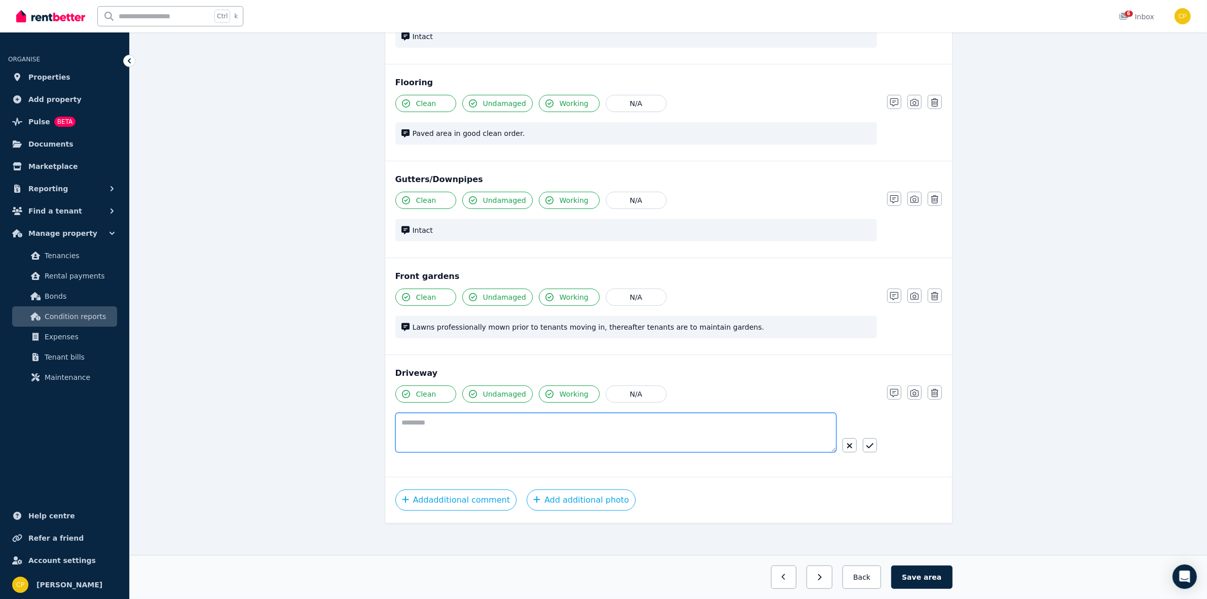
click at [687, 436] on textarea at bounding box center [615, 433] width 441 height 40
type textarea "**********"
click at [870, 446] on icon "button" at bounding box center [869, 446] width 7 height 8
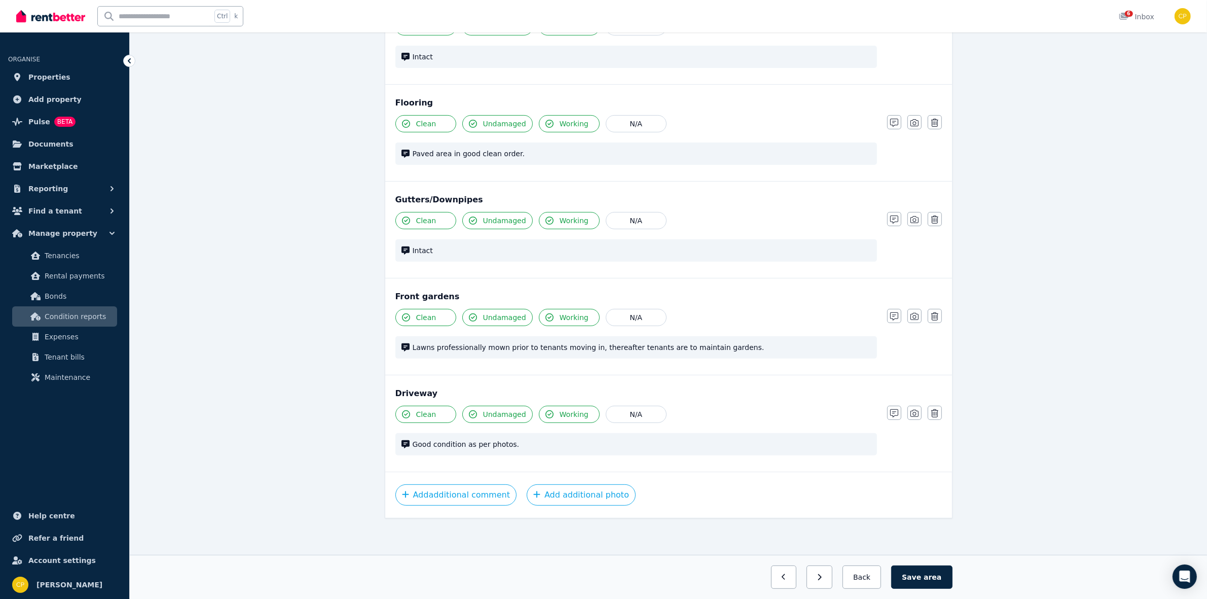
scroll to position [379, 0]
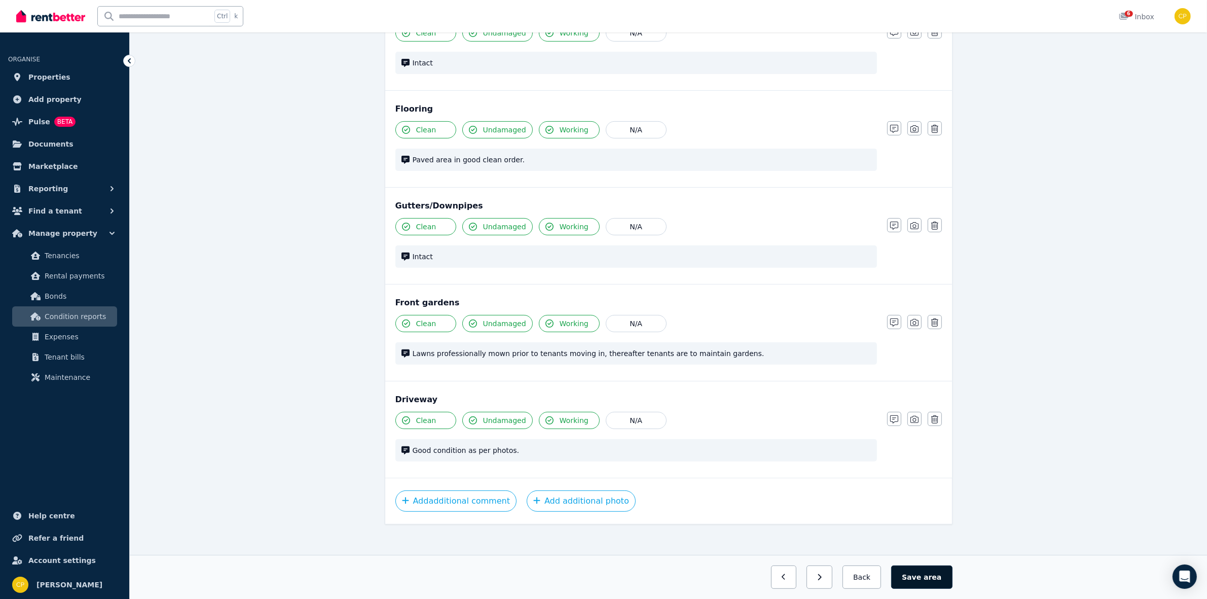
click at [925, 567] on button "Save area" at bounding box center [921, 576] width 61 height 23
click at [874, 585] on button "Back" at bounding box center [861, 576] width 47 height 23
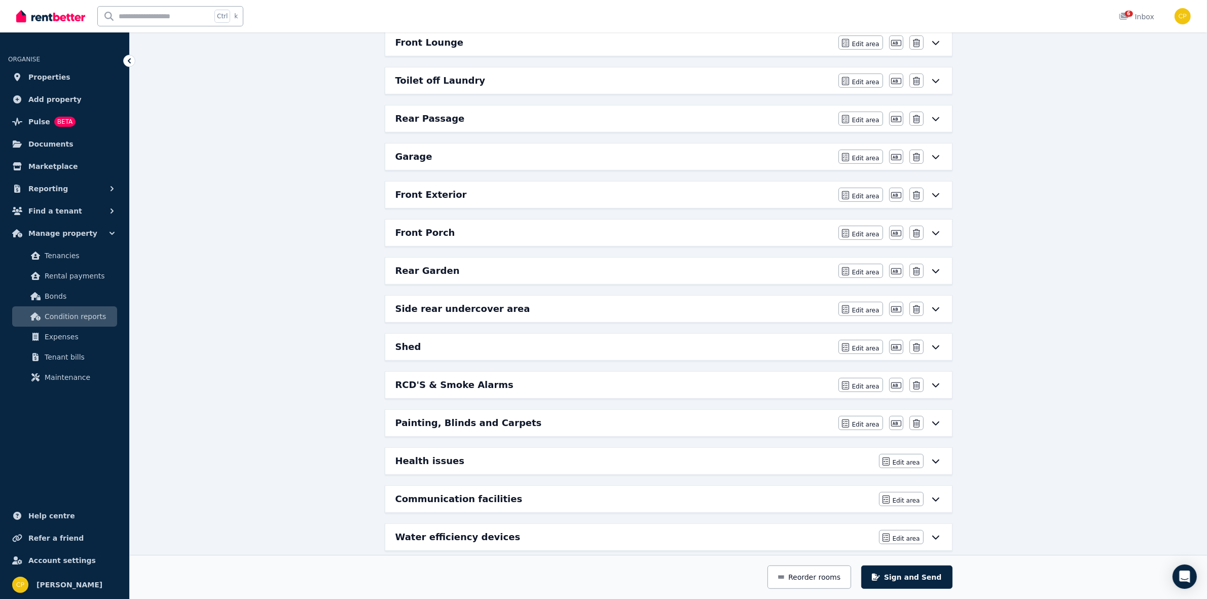
scroll to position [578, 0]
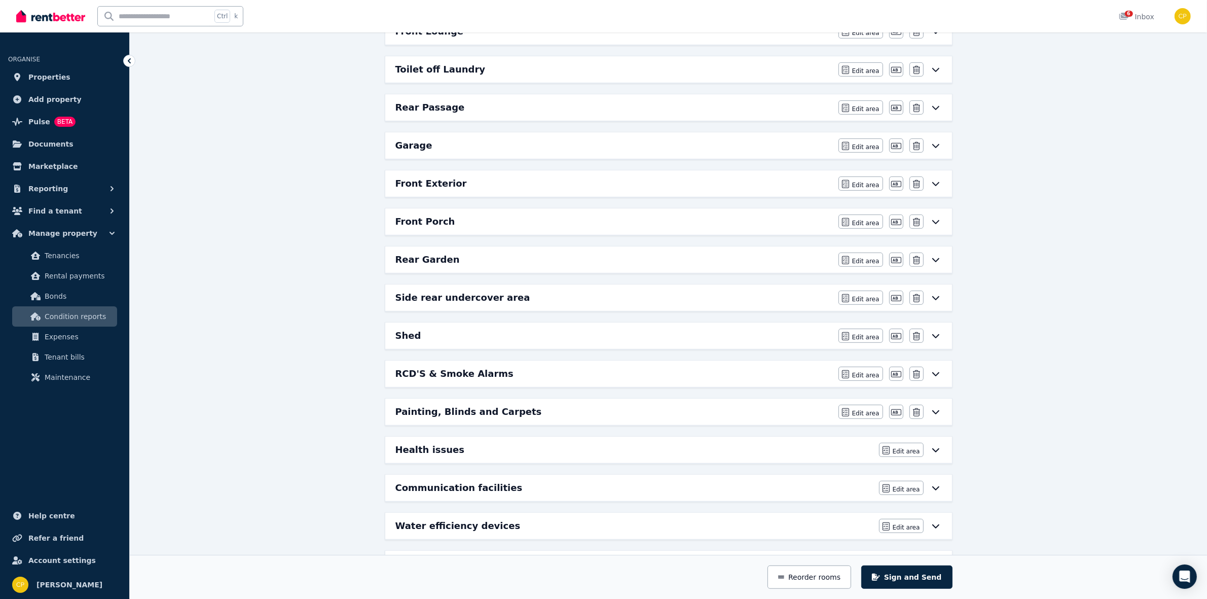
click at [869, 303] on span "Edit area" at bounding box center [865, 299] width 27 height 8
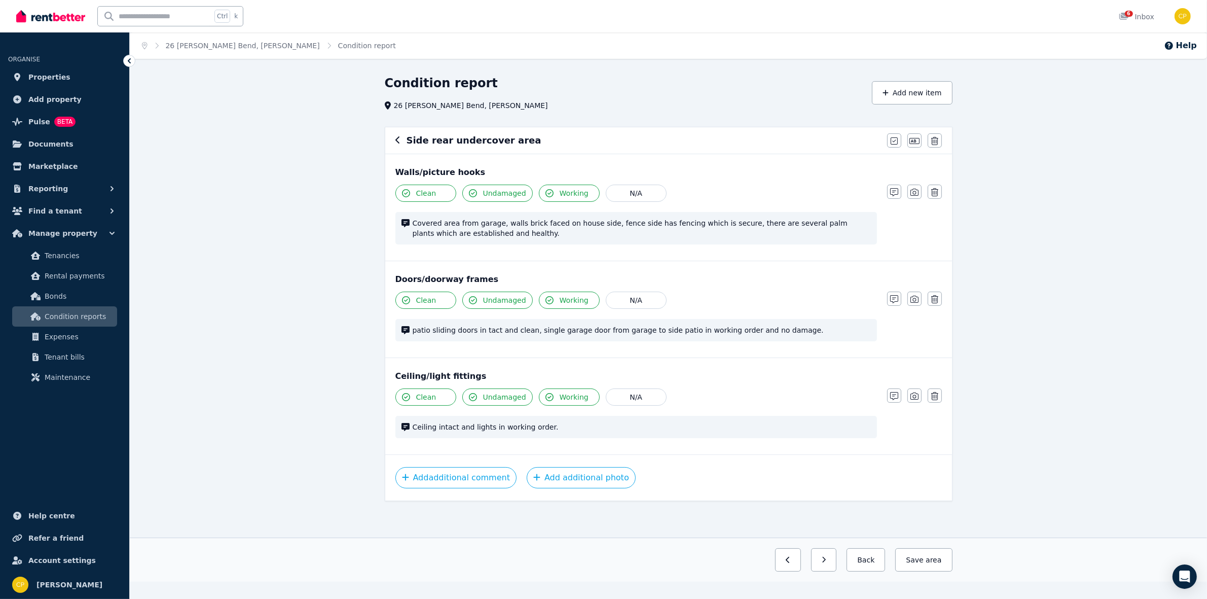
scroll to position [0, 0]
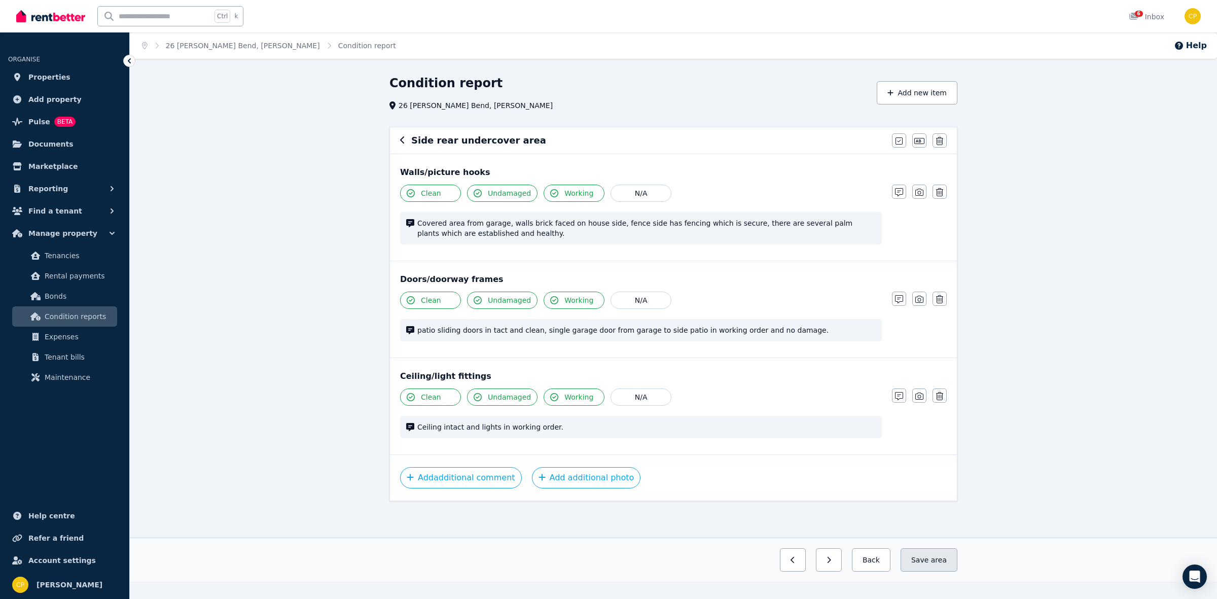
click at [927, 553] on button "Save area" at bounding box center [928, 559] width 57 height 23
click at [864, 556] on button "Back" at bounding box center [866, 559] width 47 height 23
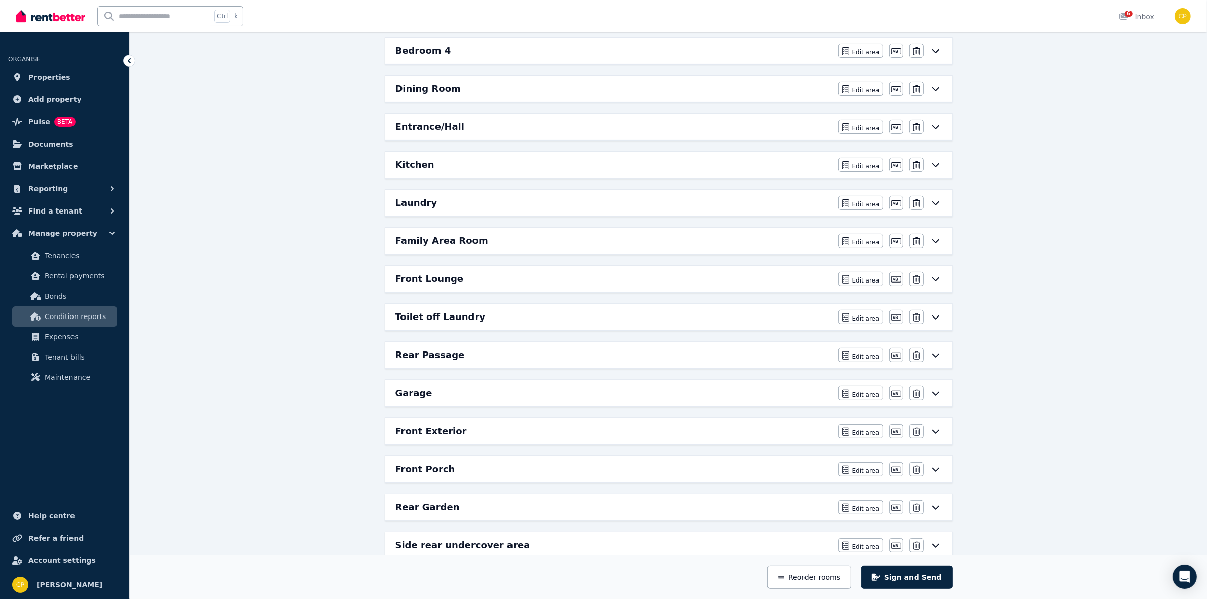
scroll to position [338, 0]
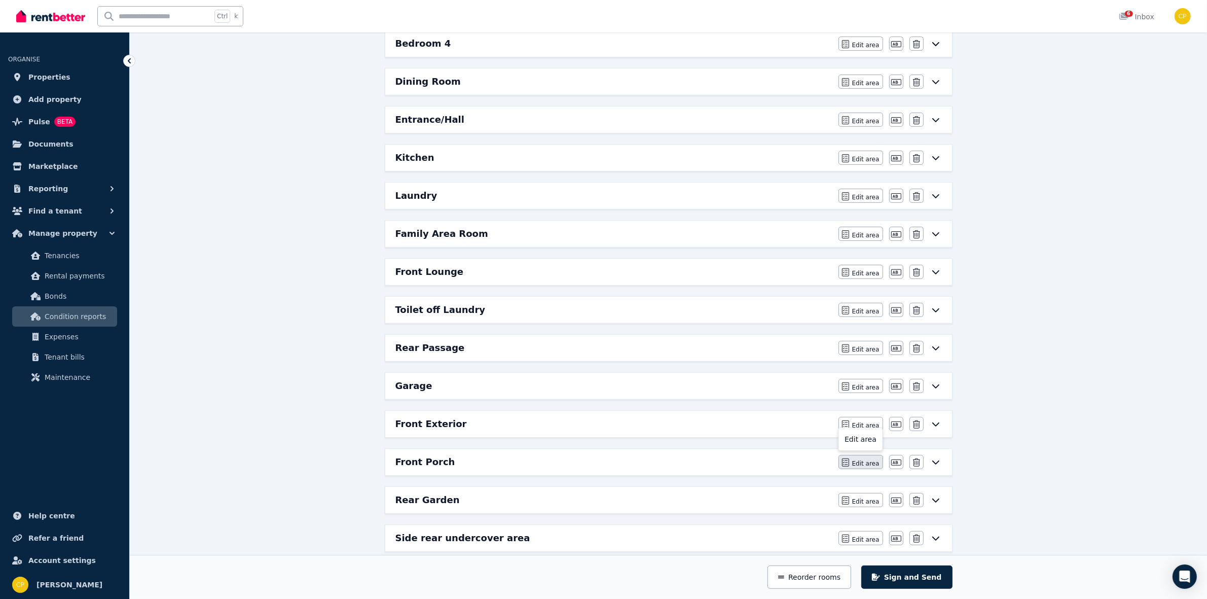
click at [849, 465] on icon "button" at bounding box center [845, 462] width 7 height 8
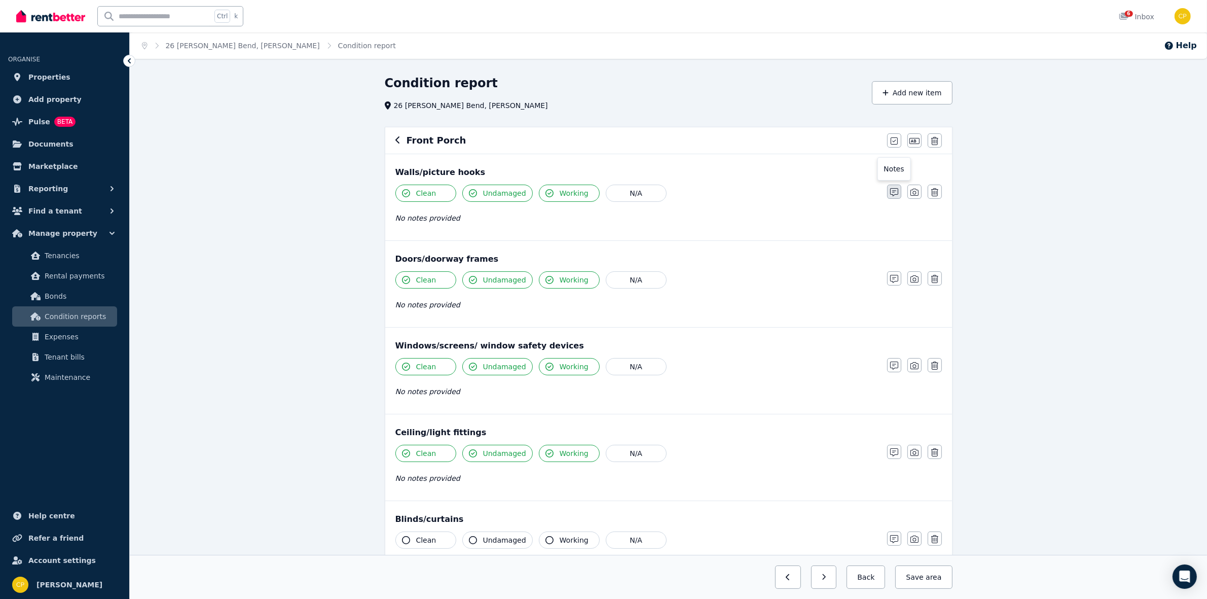
click at [898, 191] on icon "button" at bounding box center [894, 192] width 8 height 8
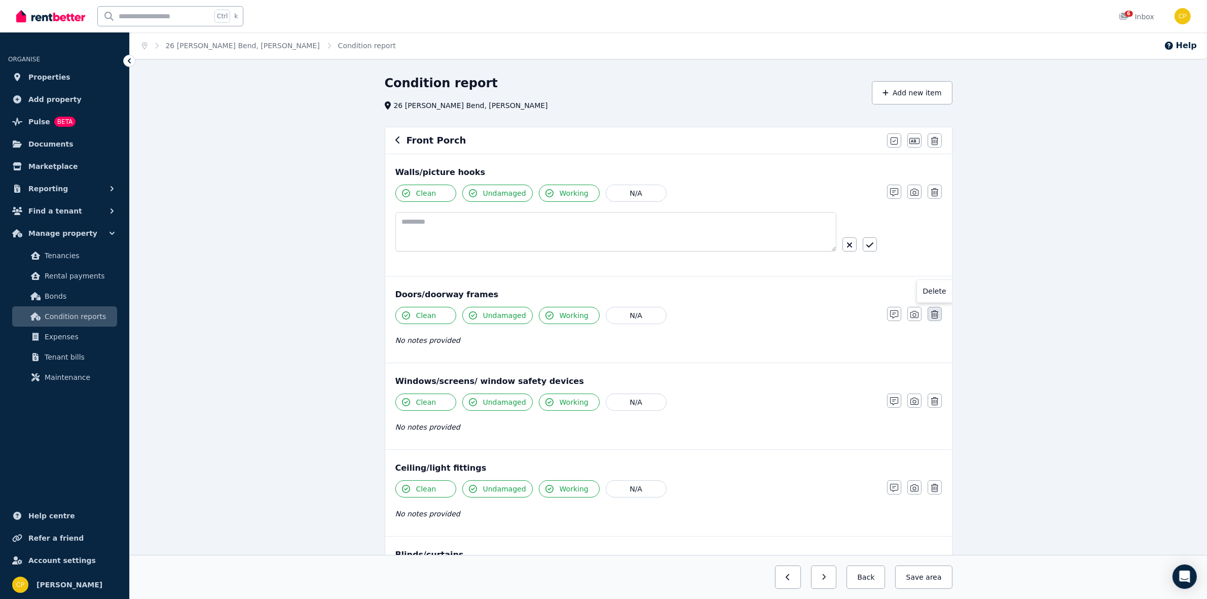
click at [933, 310] on button "button" at bounding box center [935, 314] width 14 height 14
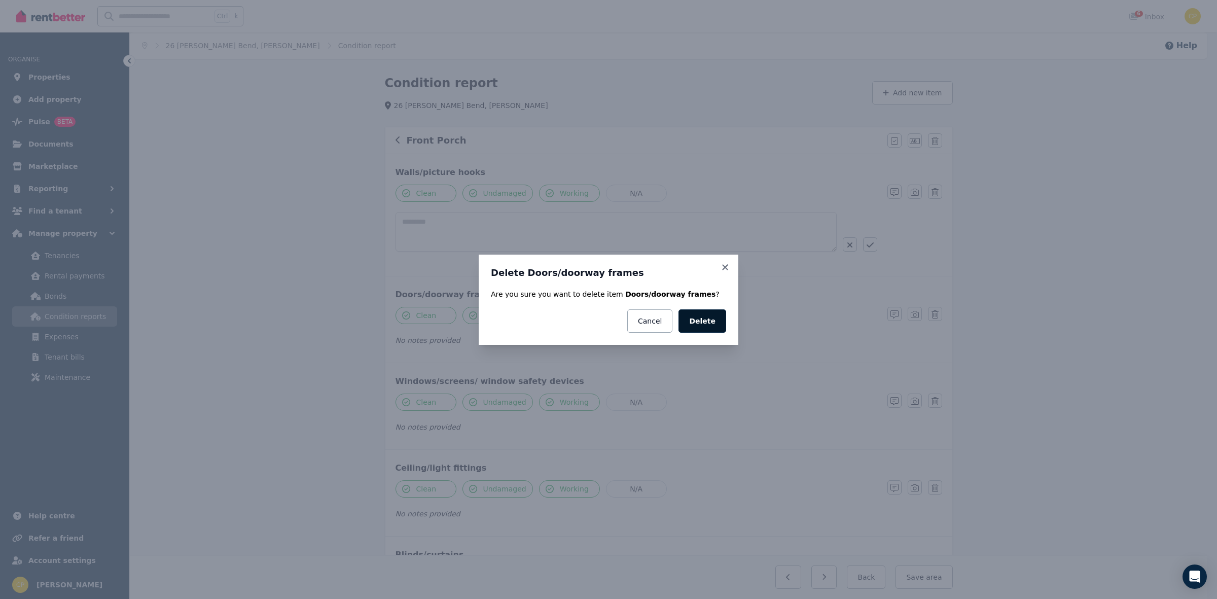
click at [696, 316] on button "Delete" at bounding box center [702, 320] width 48 height 23
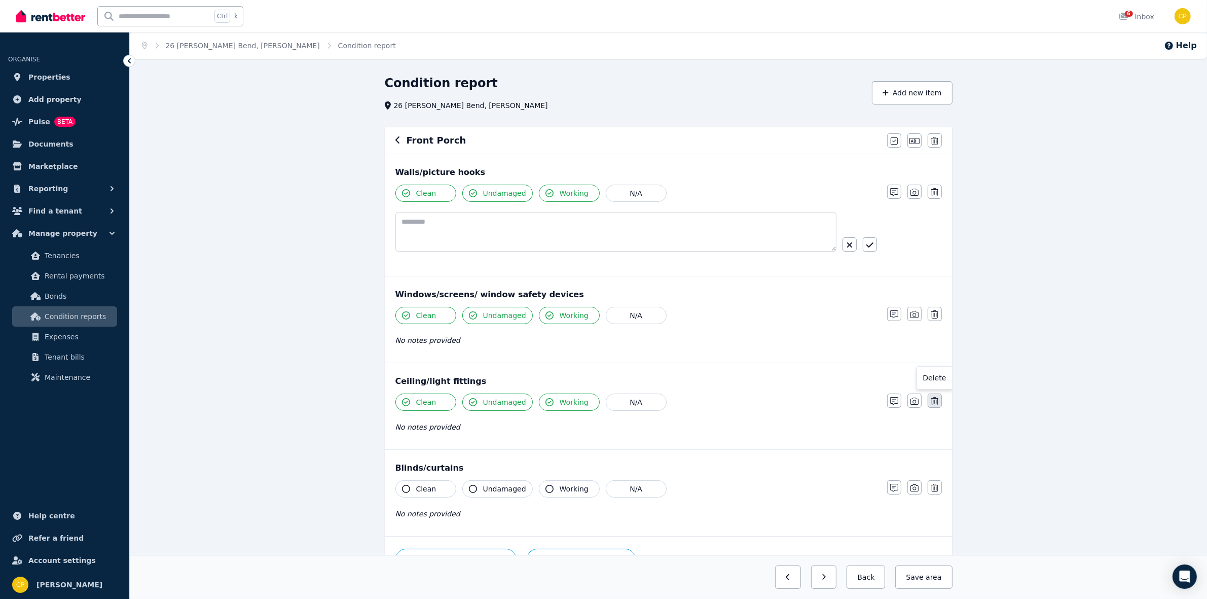
click at [936, 405] on icon "button" at bounding box center [934, 401] width 7 height 8
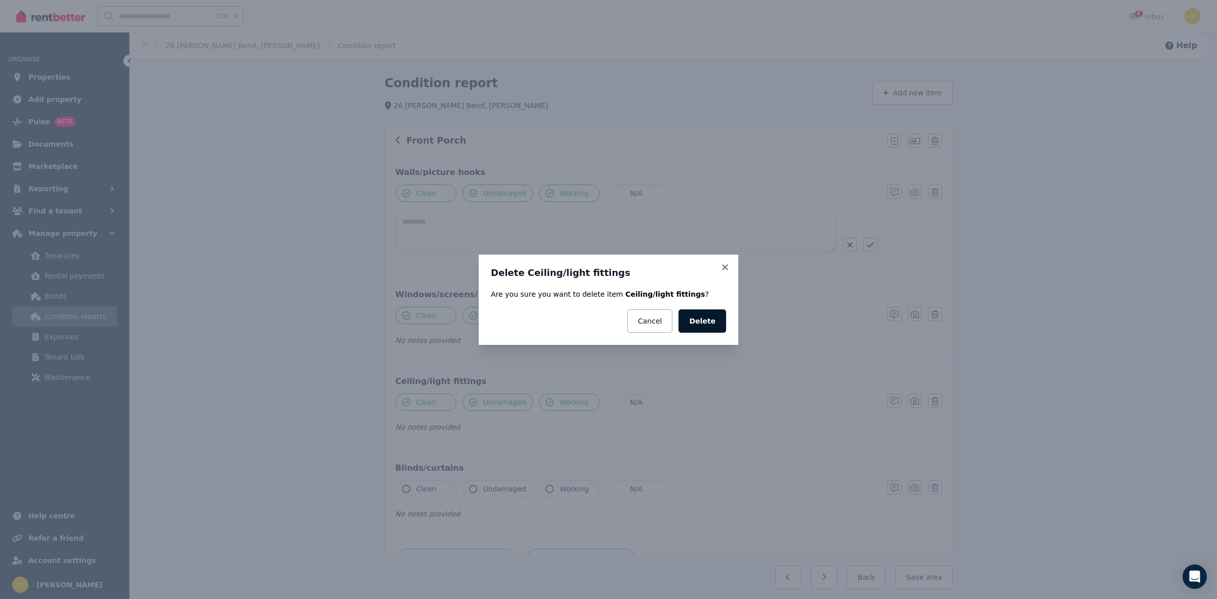
click at [698, 319] on button "Delete" at bounding box center [702, 320] width 48 height 23
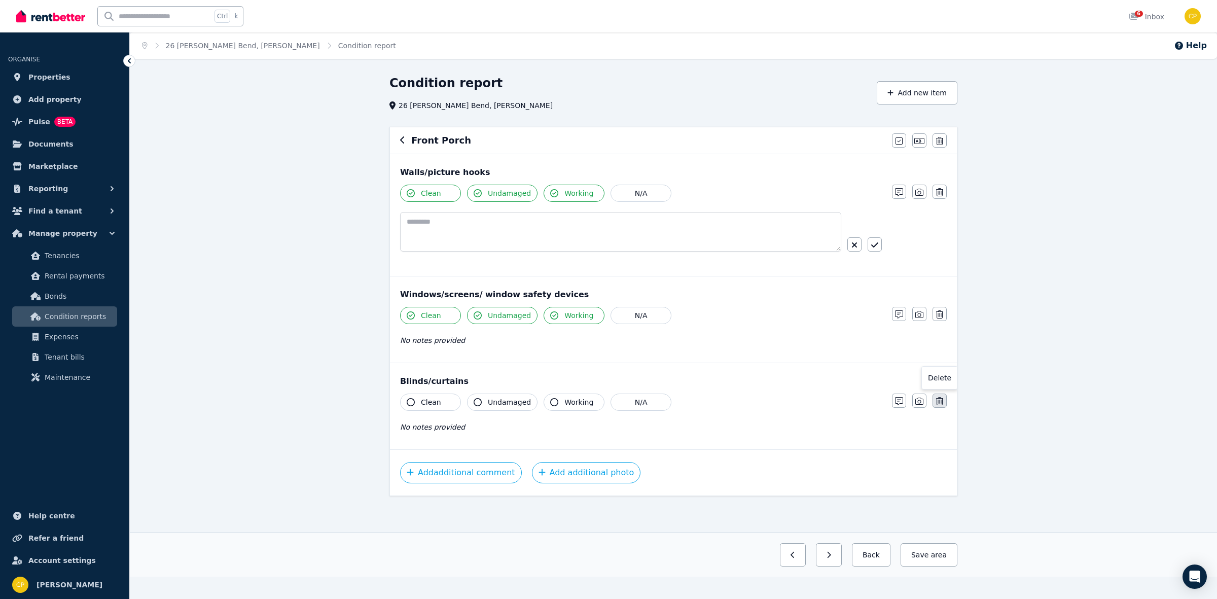
click at [933, 399] on button "button" at bounding box center [939, 400] width 14 height 14
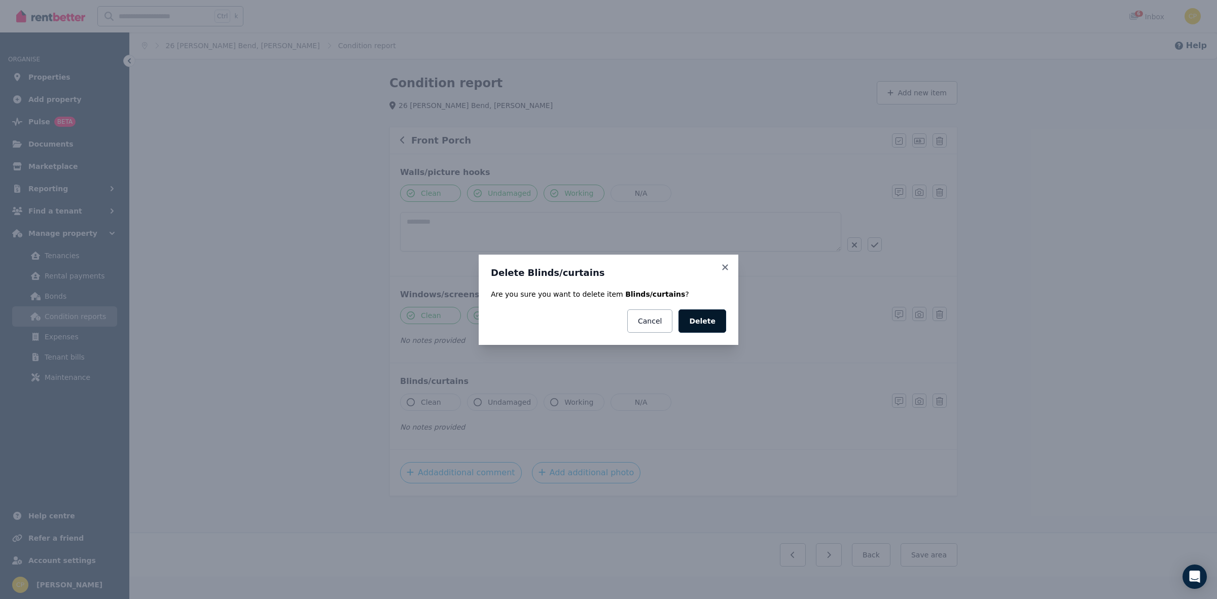
click at [721, 320] on button "Delete" at bounding box center [702, 320] width 48 height 23
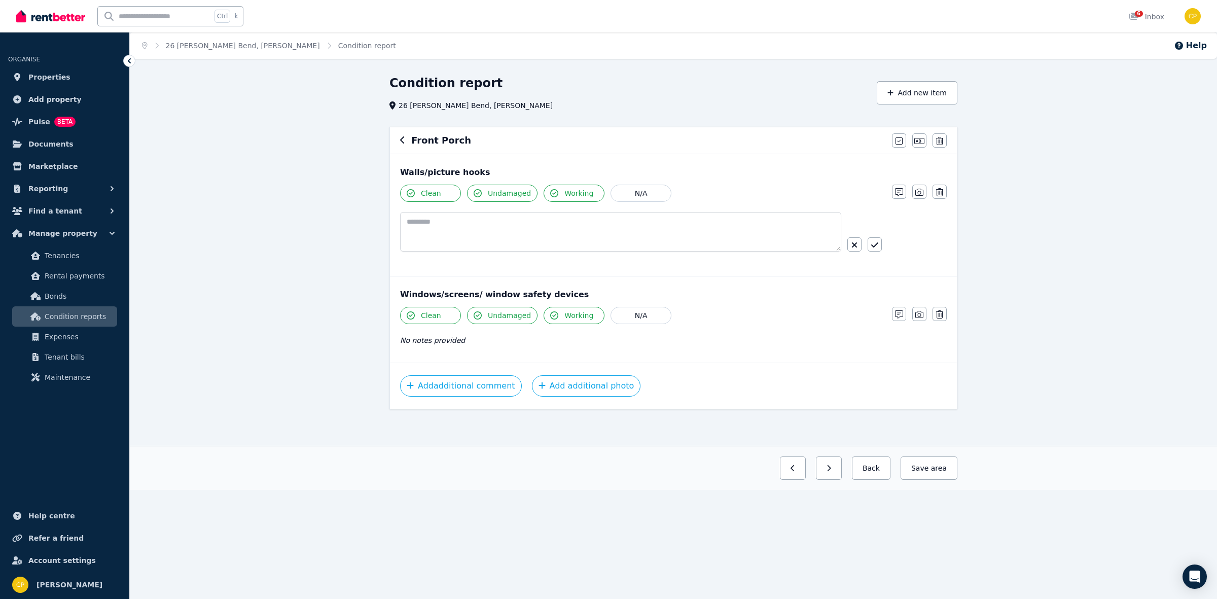
click at [946, 315] on div "Windows/screens/ window safety devices Clean Undamaged Working N/A No notes pro…" at bounding box center [673, 319] width 567 height 86
click at [938, 315] on icon "button" at bounding box center [939, 314] width 7 height 8
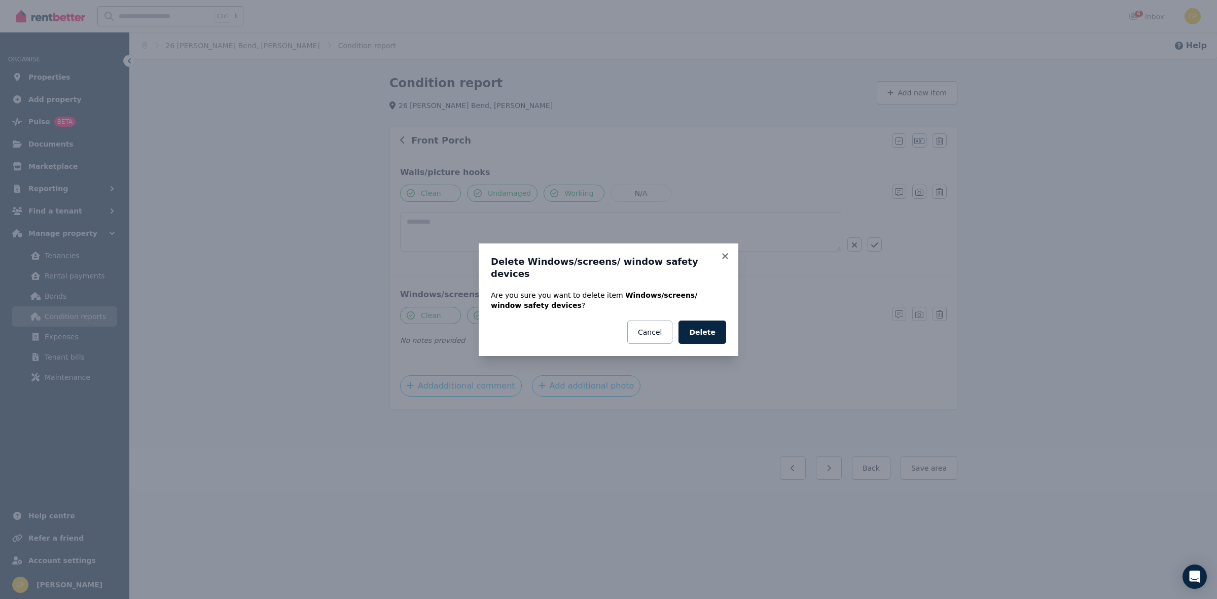
drag, startPoint x: 715, startPoint y: 331, endPoint x: 701, endPoint y: 314, distance: 21.6
click at [716, 331] on button "Delete" at bounding box center [702, 331] width 48 height 23
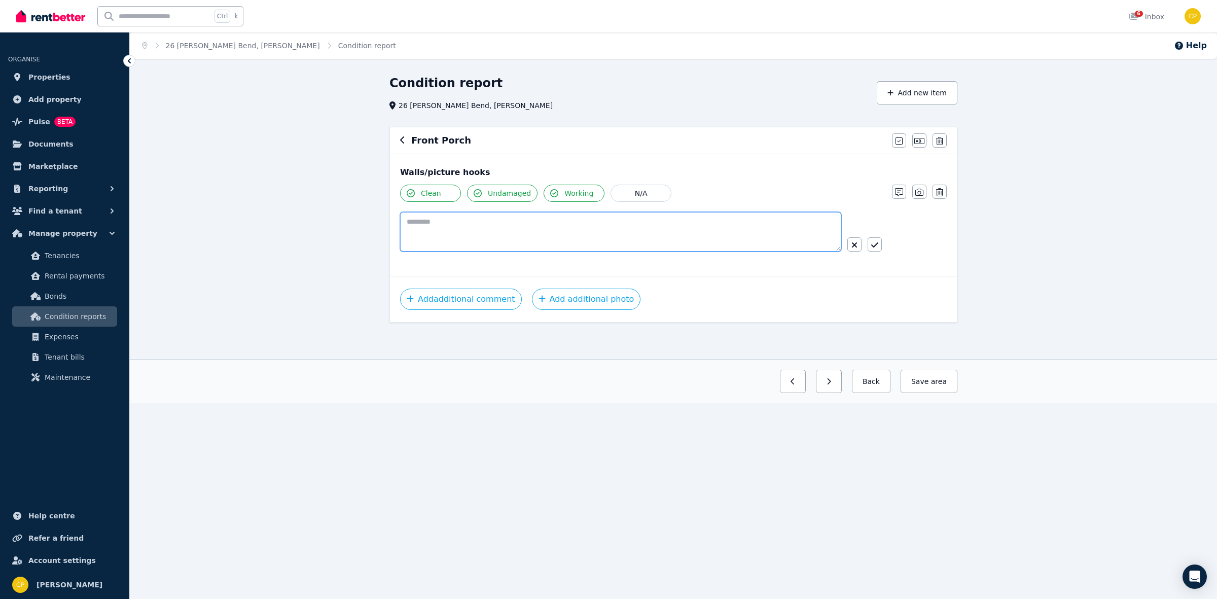
click at [463, 230] on textarea at bounding box center [620, 232] width 441 height 40
type textarea "**********"
click at [880, 247] on button "button" at bounding box center [874, 244] width 14 height 14
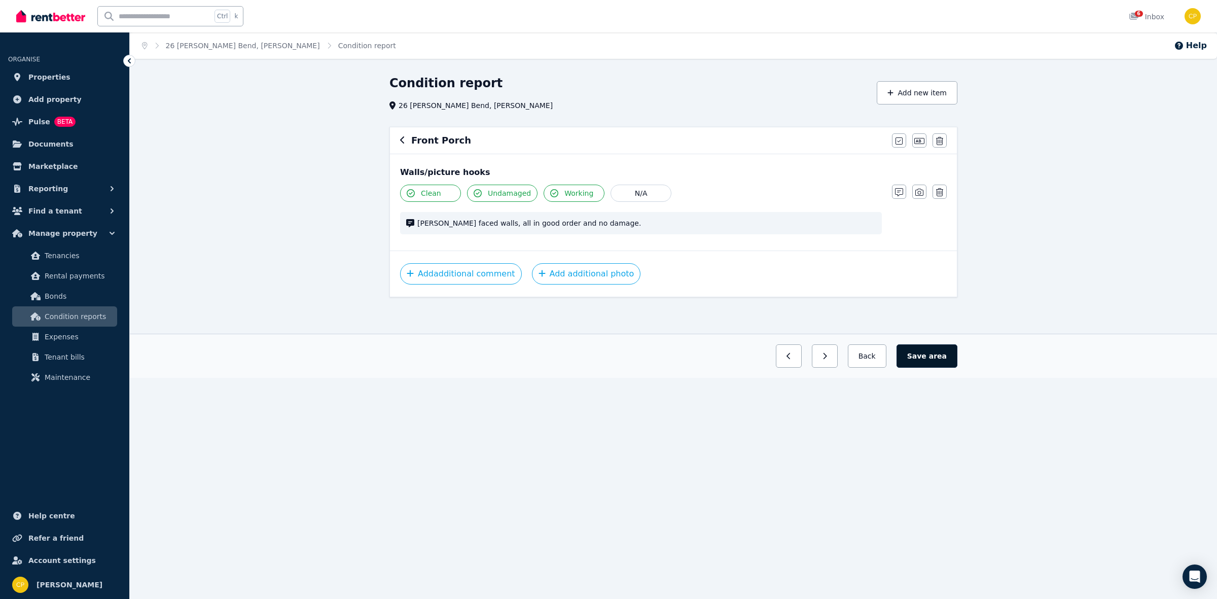
click at [927, 348] on button "Save area" at bounding box center [926, 355] width 61 height 23
click at [881, 363] on button "Back" at bounding box center [866, 355] width 47 height 23
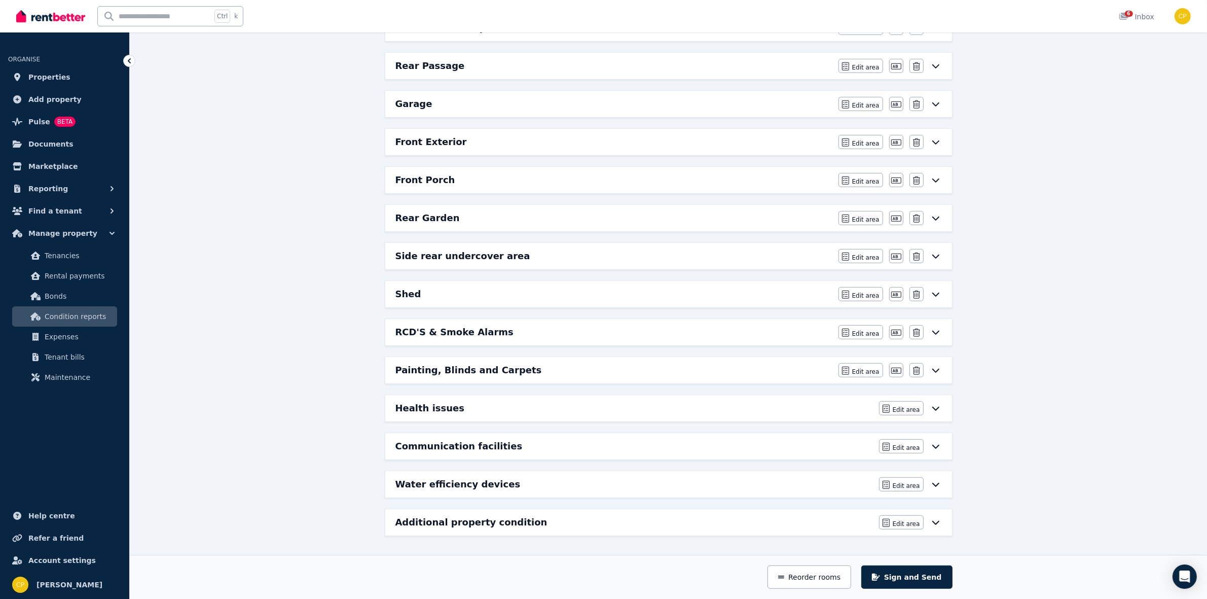
scroll to position [630, 0]
click at [857, 211] on button "Edit area" at bounding box center [860, 218] width 45 height 14
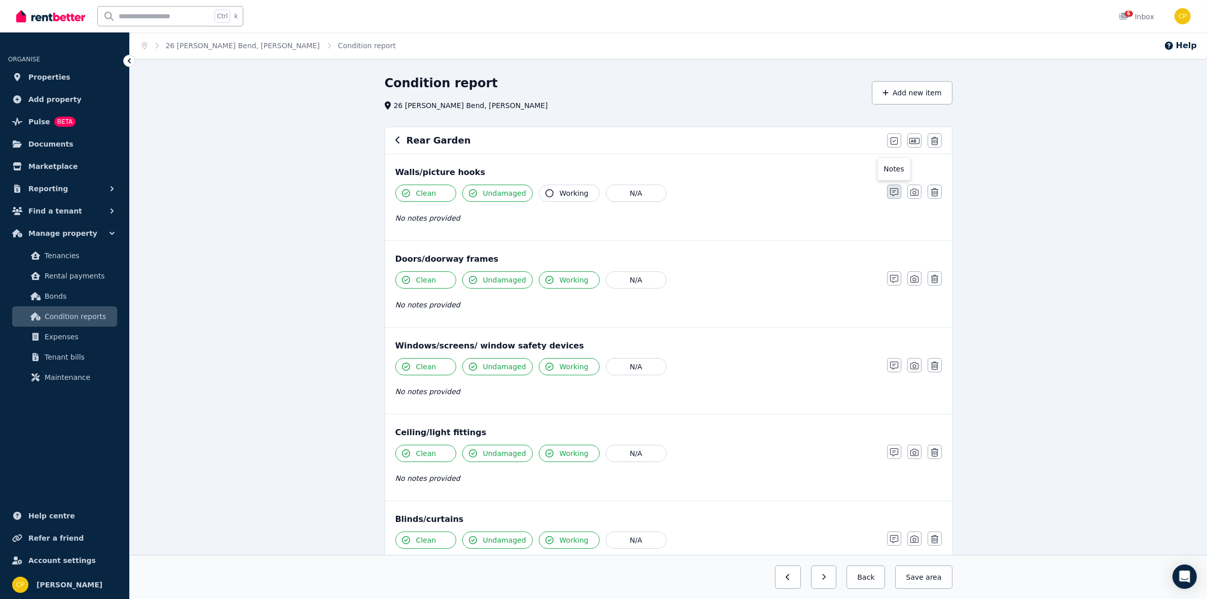
click at [895, 193] on icon "button" at bounding box center [894, 192] width 8 height 8
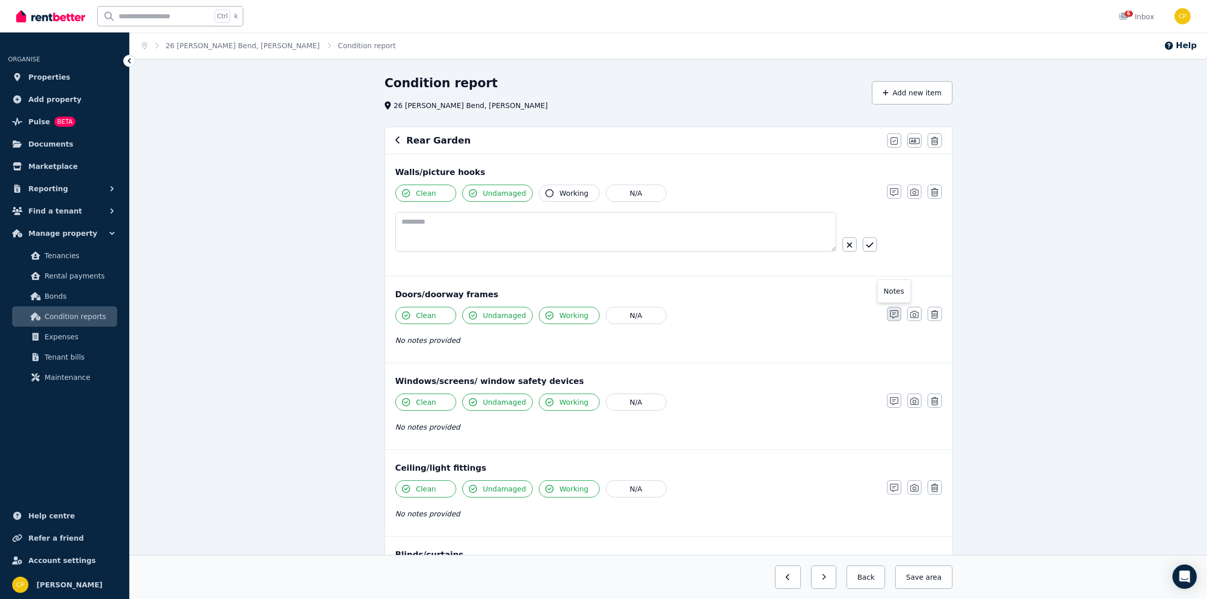
click at [893, 317] on icon "button" at bounding box center [894, 314] width 8 height 8
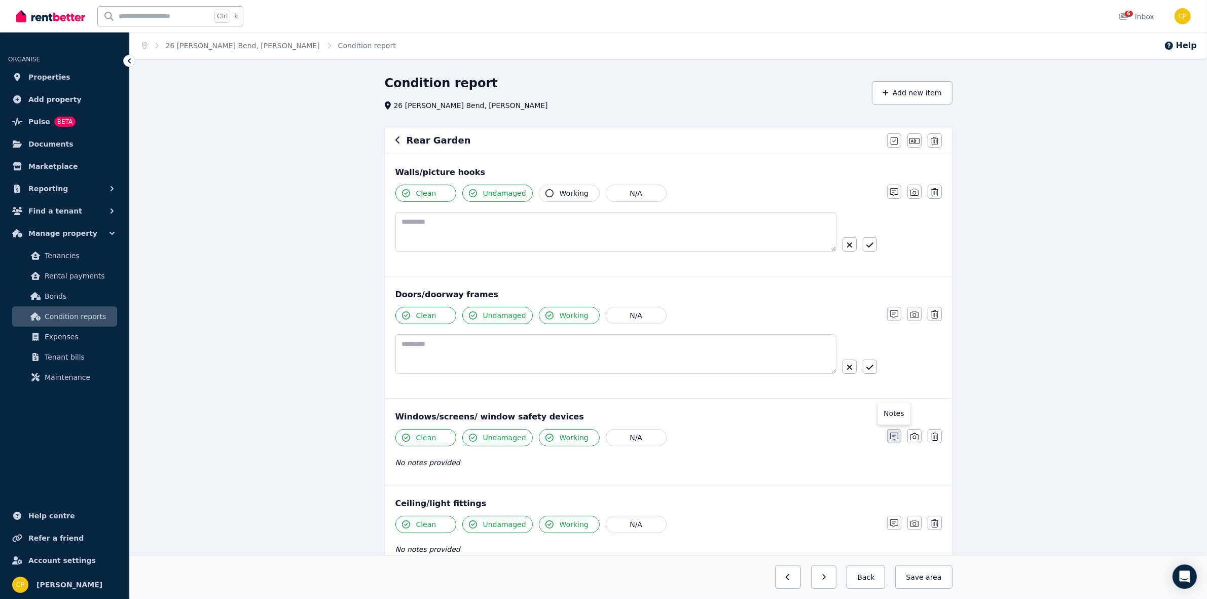
click at [896, 440] on icon "button" at bounding box center [894, 436] width 8 height 8
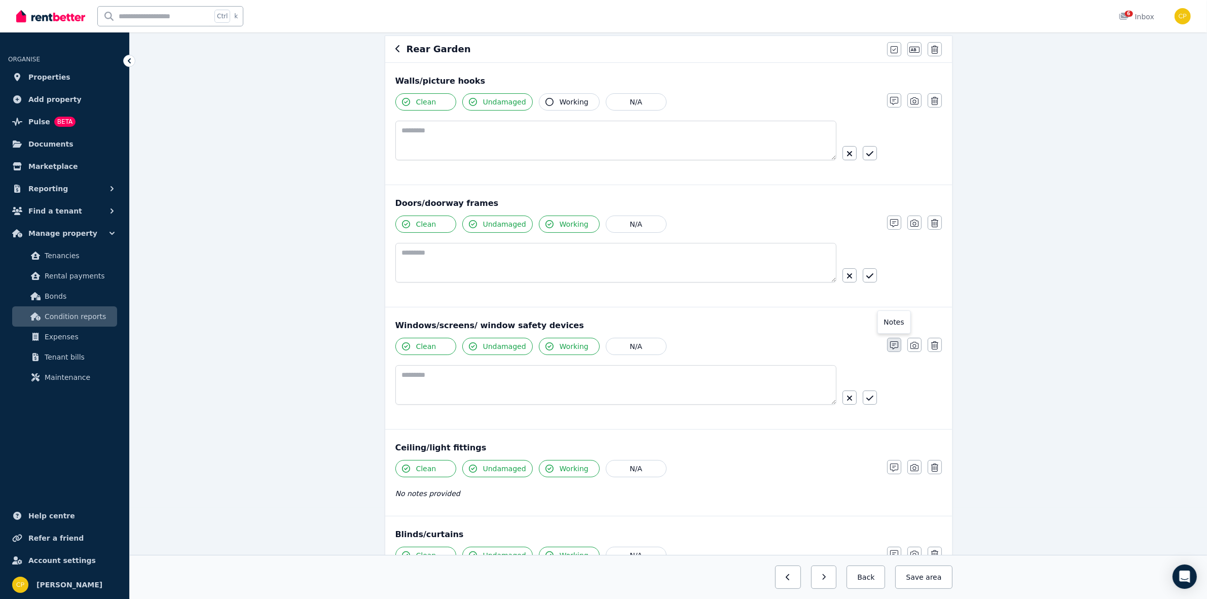
scroll to position [105, 0]
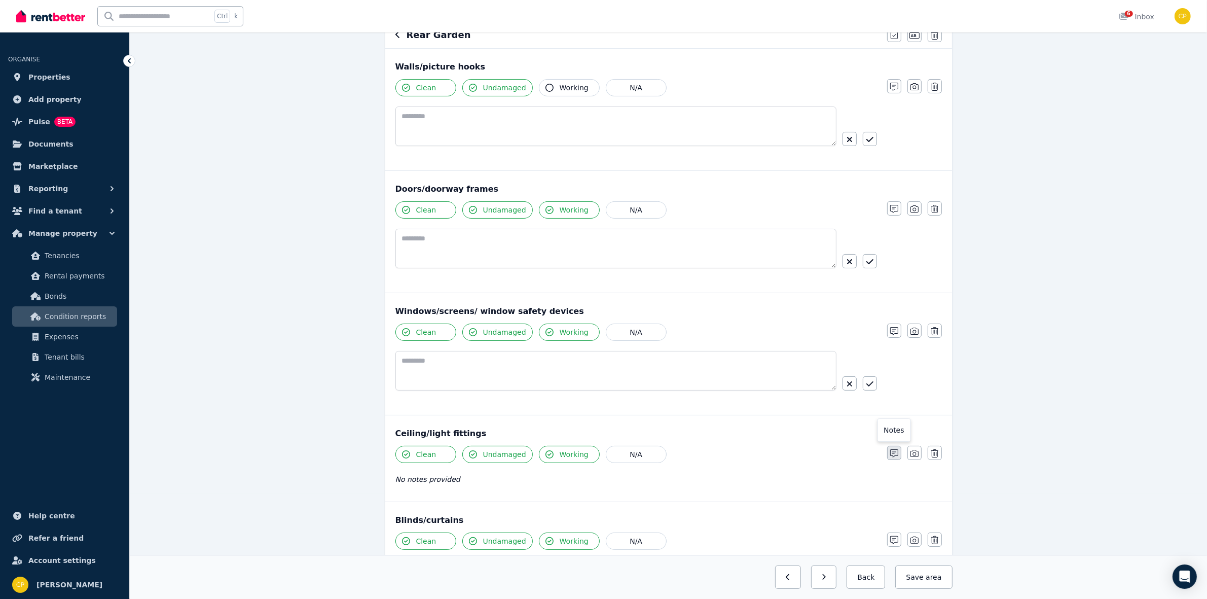
click at [896, 457] on icon "button" at bounding box center [894, 453] width 8 height 8
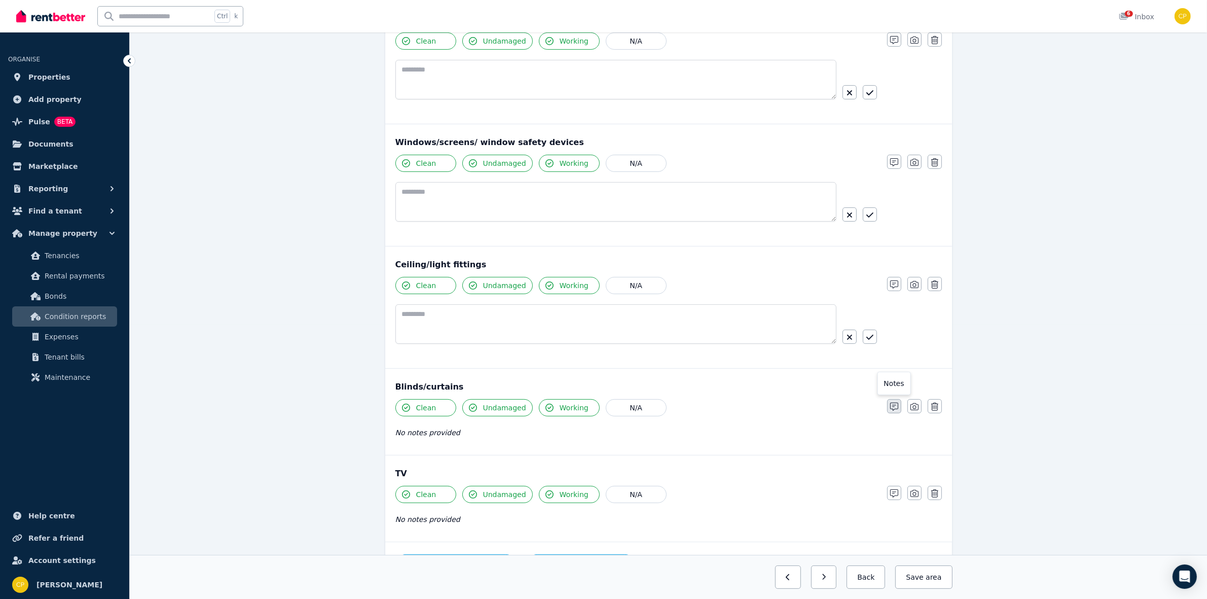
click at [893, 408] on icon "button" at bounding box center [894, 407] width 8 height 8
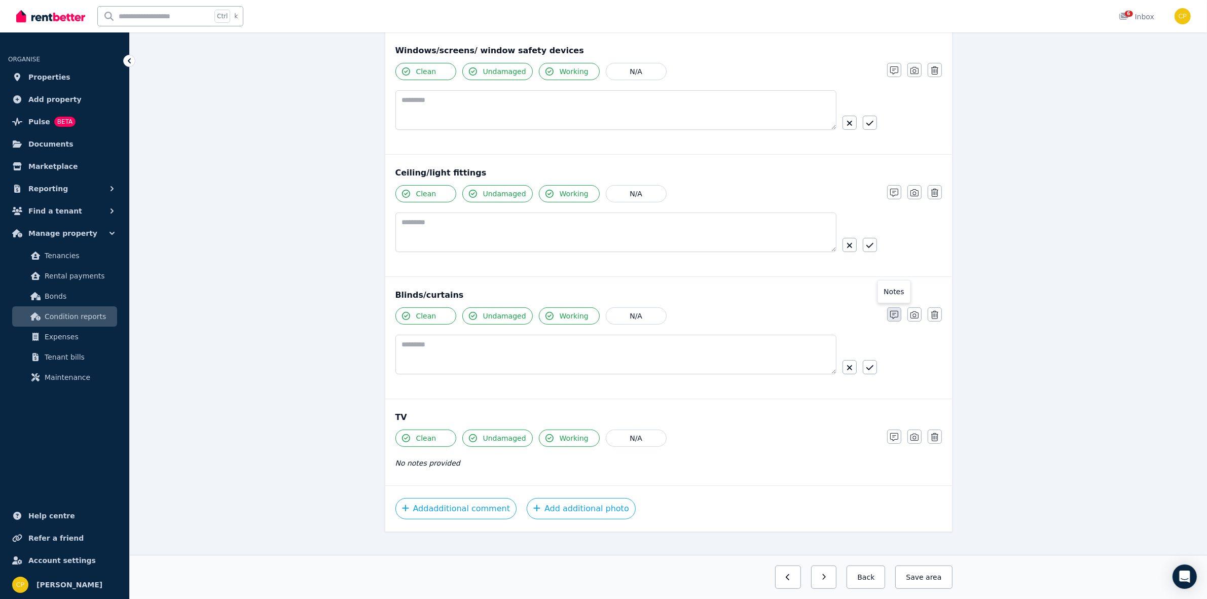
scroll to position [384, 0]
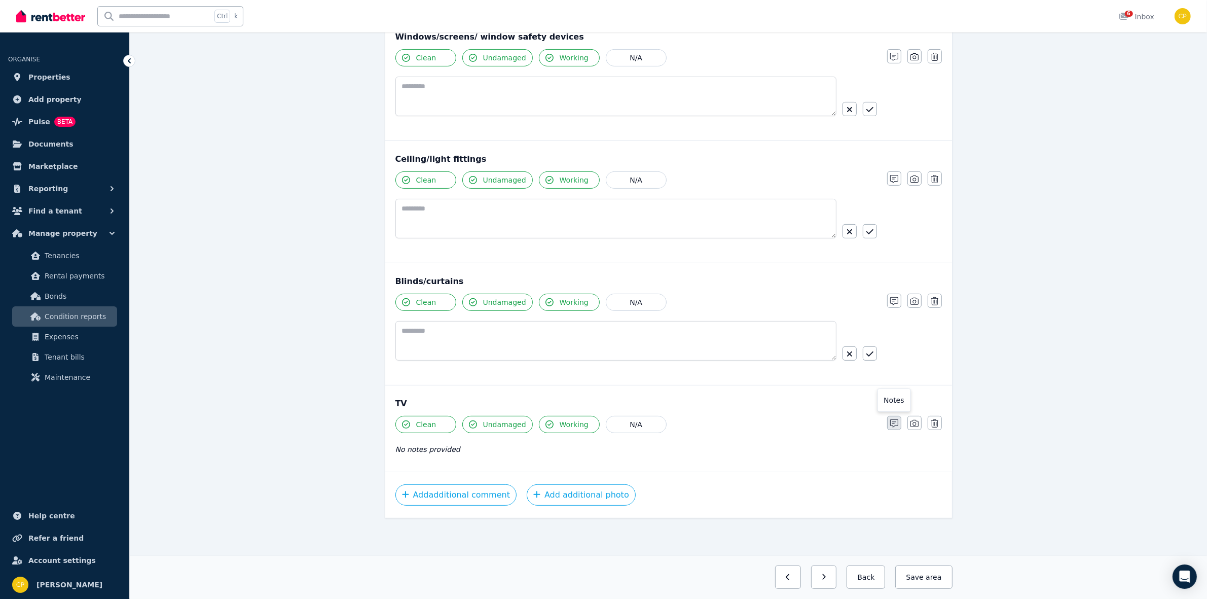
click at [893, 420] on icon "button" at bounding box center [894, 423] width 8 height 8
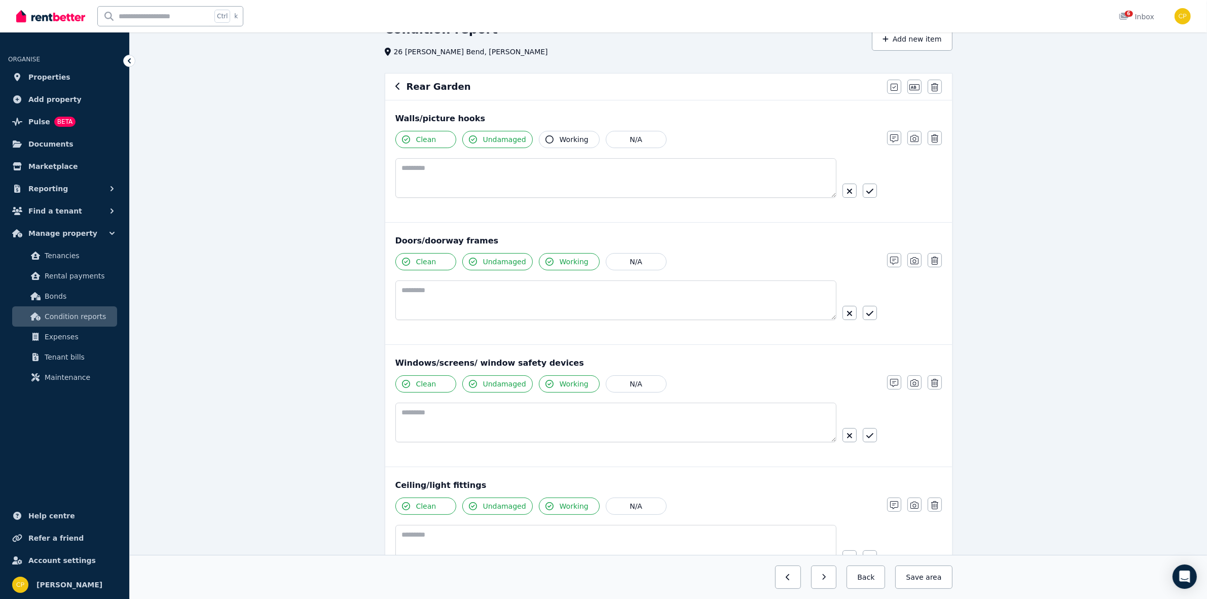
scroll to position [0, 0]
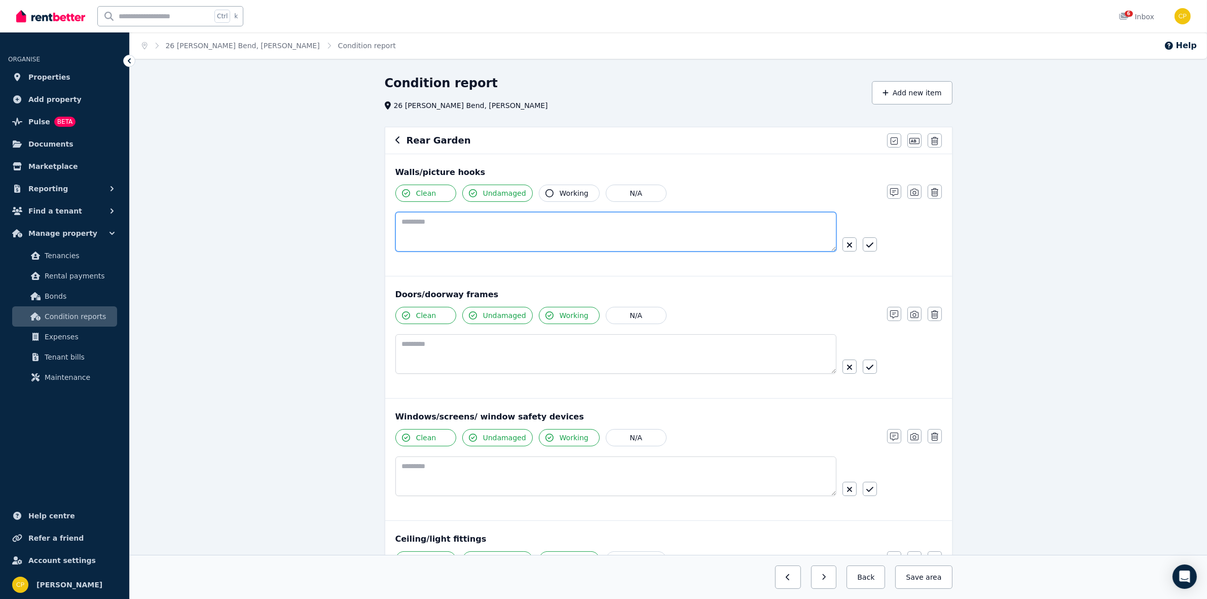
click at [467, 241] on textarea at bounding box center [615, 232] width 441 height 40
type textarea "**********"
click at [874, 243] on button "button" at bounding box center [870, 244] width 14 height 14
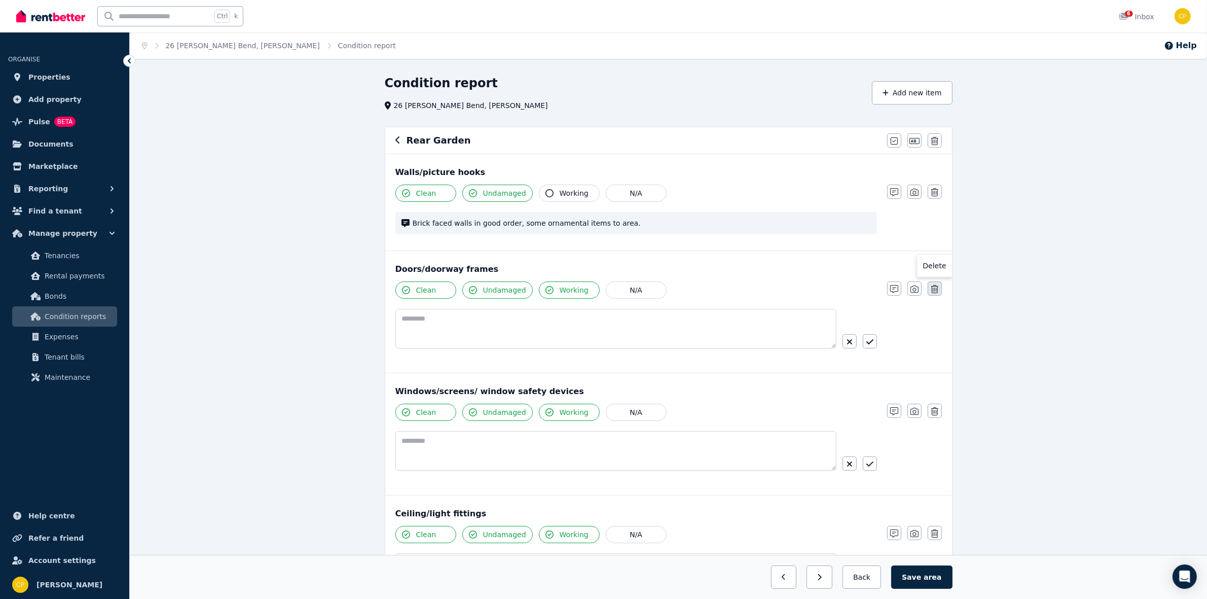
click at [929, 291] on button "button" at bounding box center [935, 288] width 14 height 14
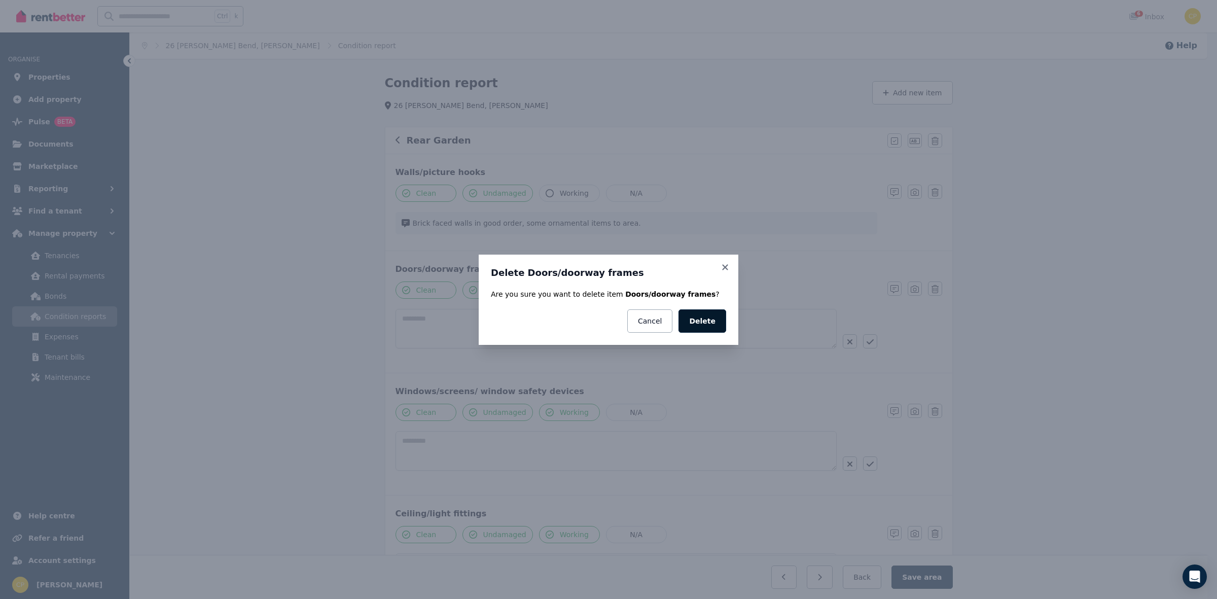
click at [703, 315] on button "Delete" at bounding box center [702, 320] width 48 height 23
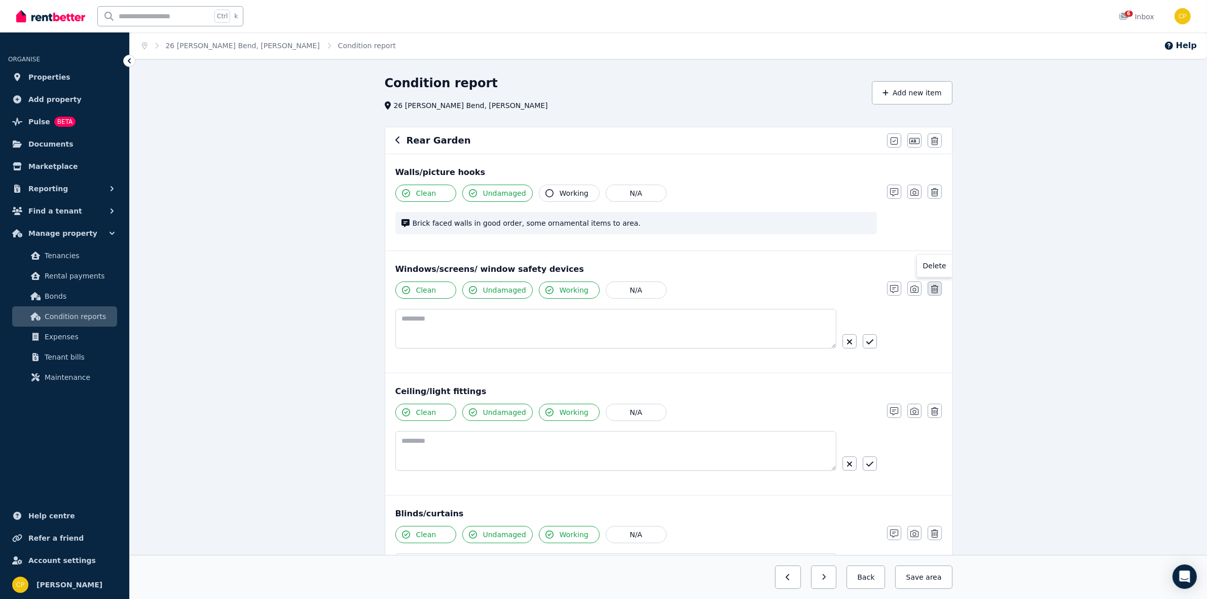
click at [934, 296] on button "button" at bounding box center [935, 288] width 14 height 14
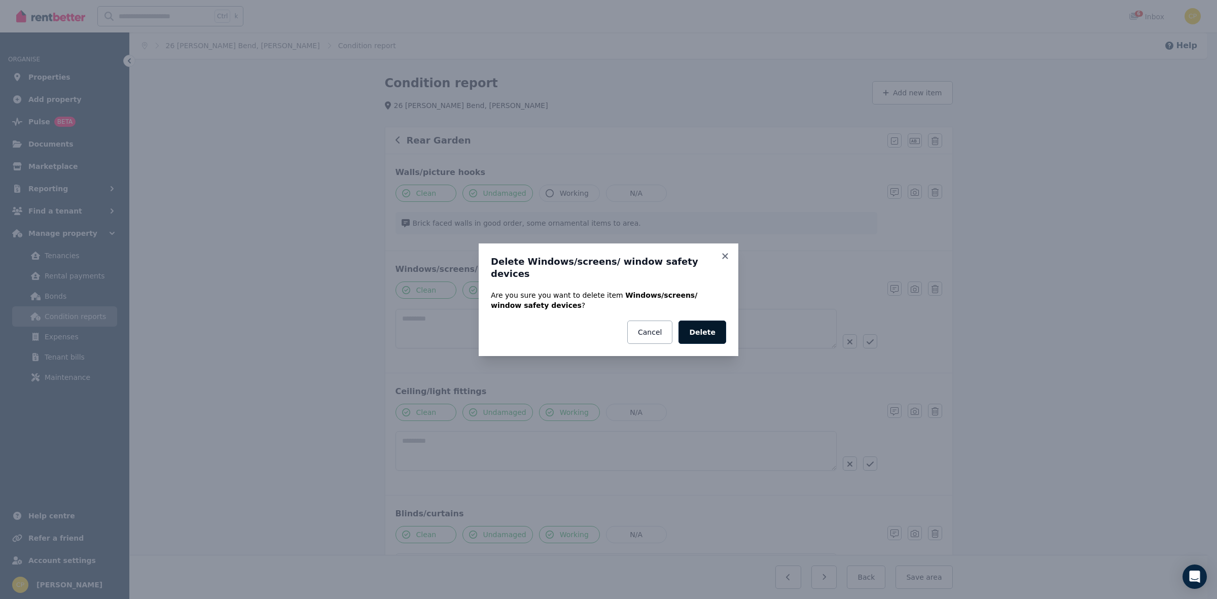
click at [709, 323] on button "Delete" at bounding box center [702, 331] width 48 height 23
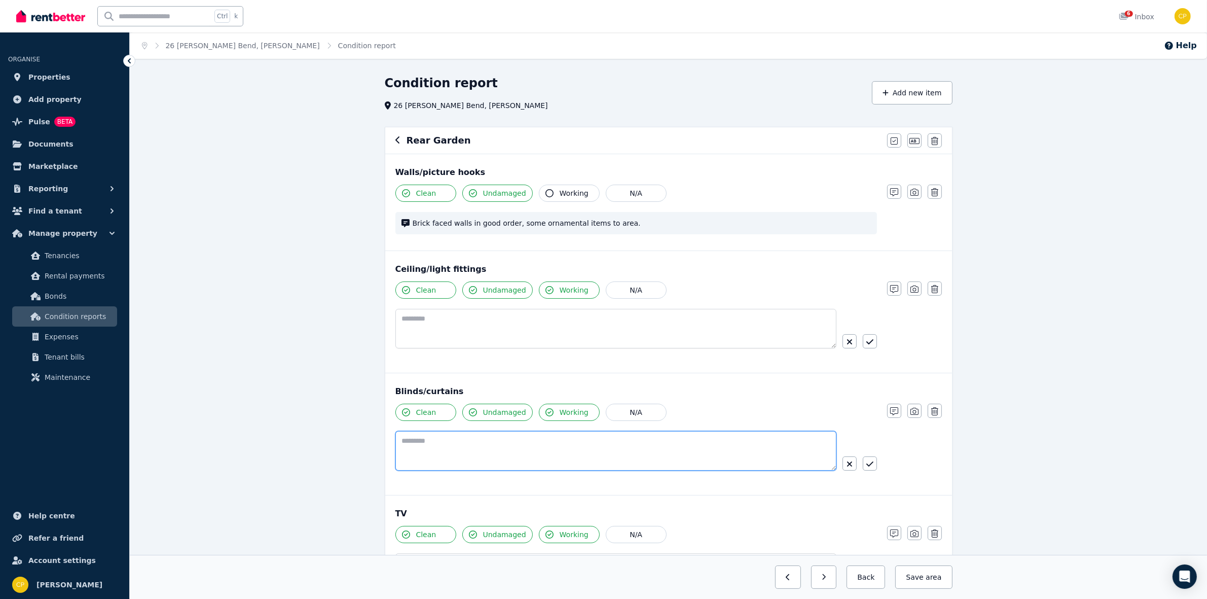
click at [454, 448] on textarea at bounding box center [615, 451] width 441 height 40
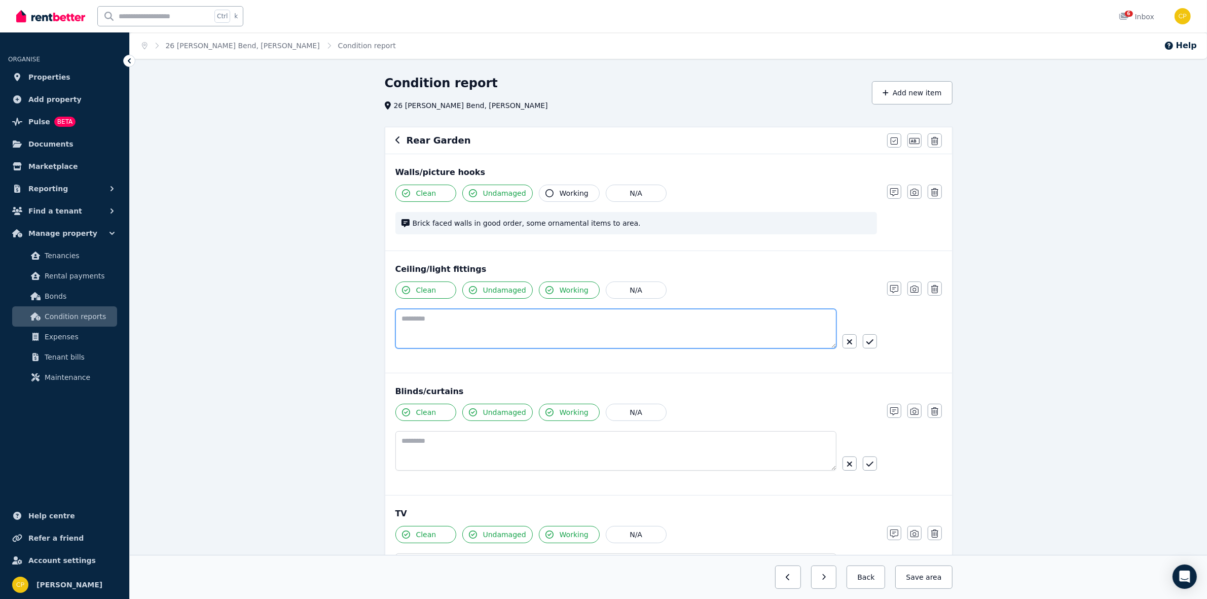
click at [444, 321] on textarea at bounding box center [615, 329] width 441 height 40
click at [403, 319] on textarea "**********" at bounding box center [615, 329] width 441 height 40
click at [406, 319] on textarea "**********" at bounding box center [615, 329] width 441 height 40
type textarea "**********"
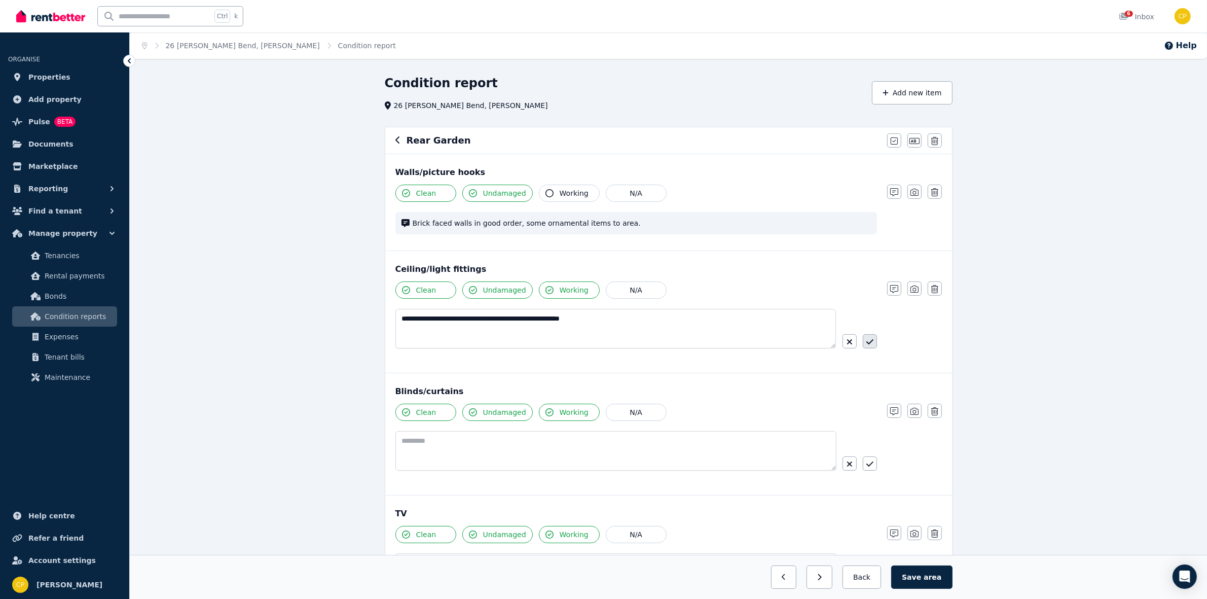
click at [868, 338] on button "button" at bounding box center [870, 341] width 14 height 14
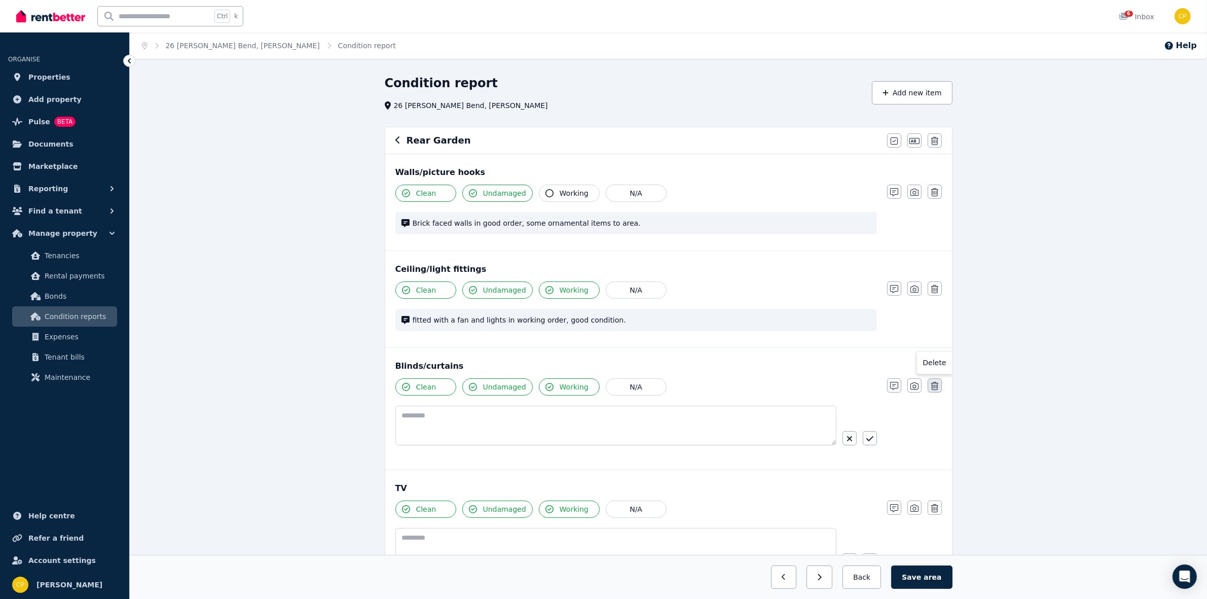
click at [938, 390] on icon "button" at bounding box center [934, 386] width 7 height 8
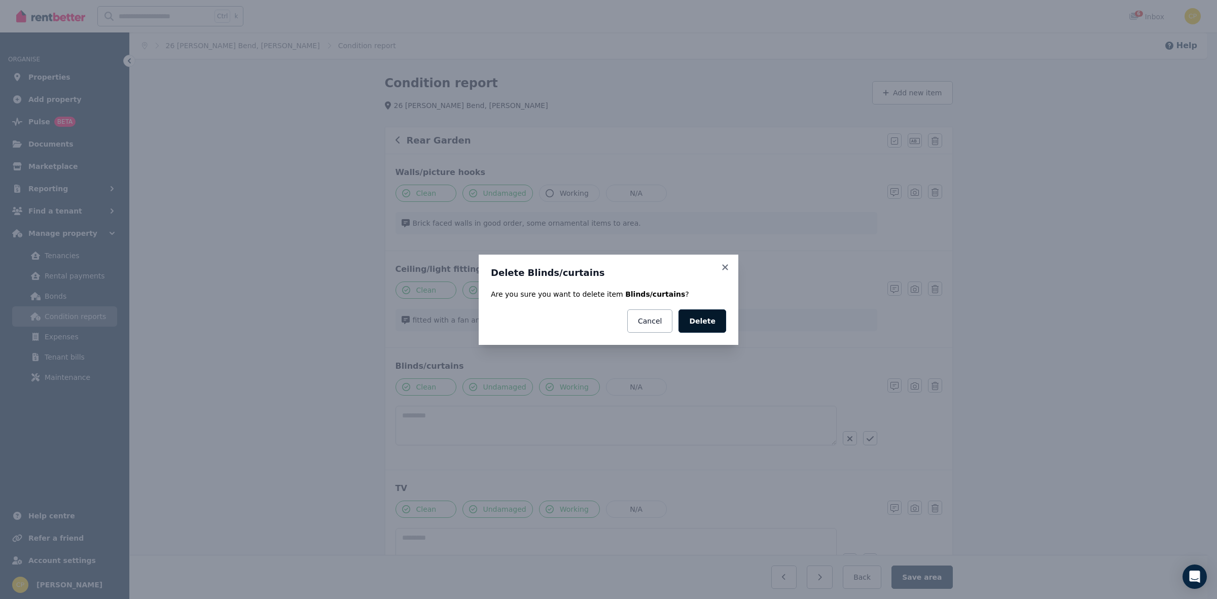
click at [722, 315] on button "Delete" at bounding box center [702, 320] width 48 height 23
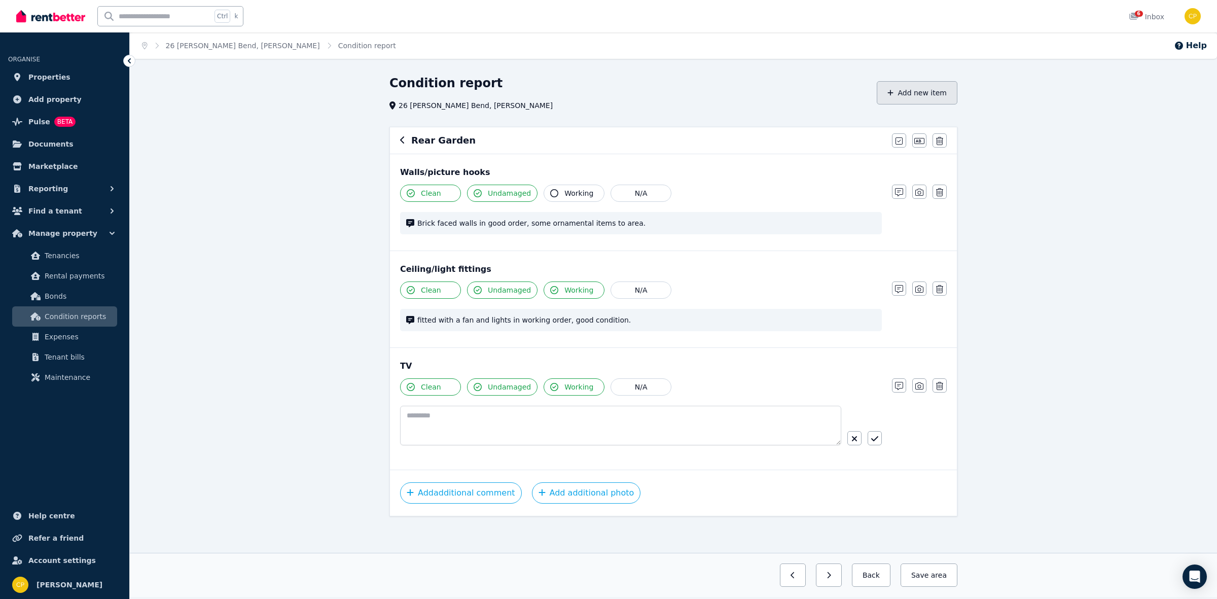
click at [919, 100] on button "Add new item" at bounding box center [917, 92] width 81 height 23
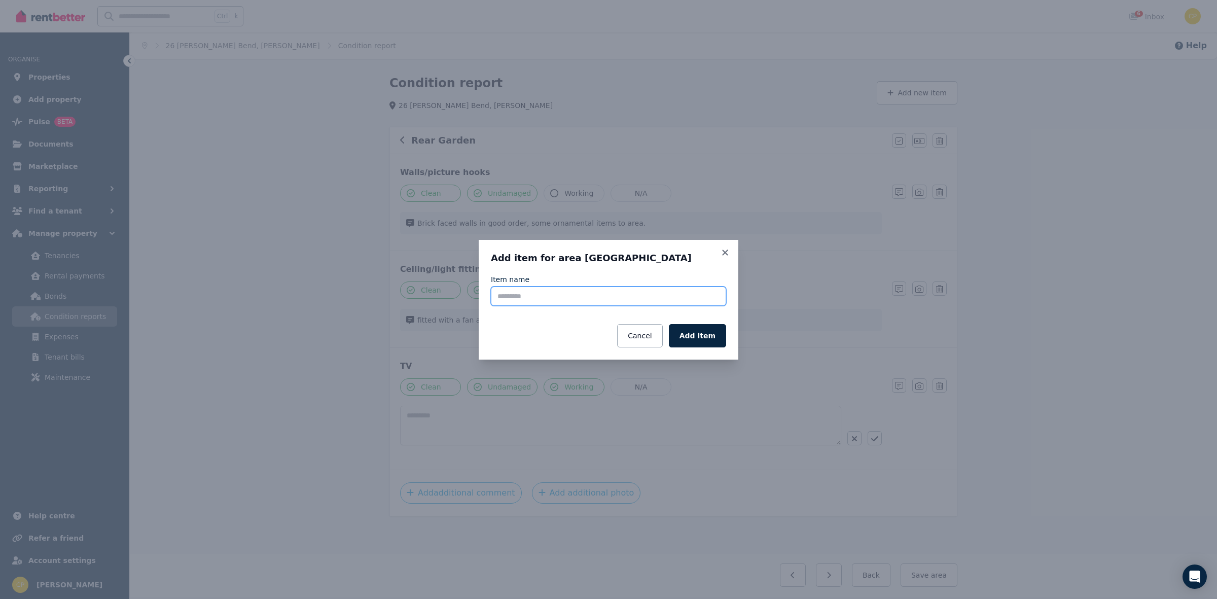
click at [548, 293] on input "Item name" at bounding box center [608, 295] width 235 height 19
type input "********"
click at [702, 341] on button "Add item" at bounding box center [697, 335] width 57 height 23
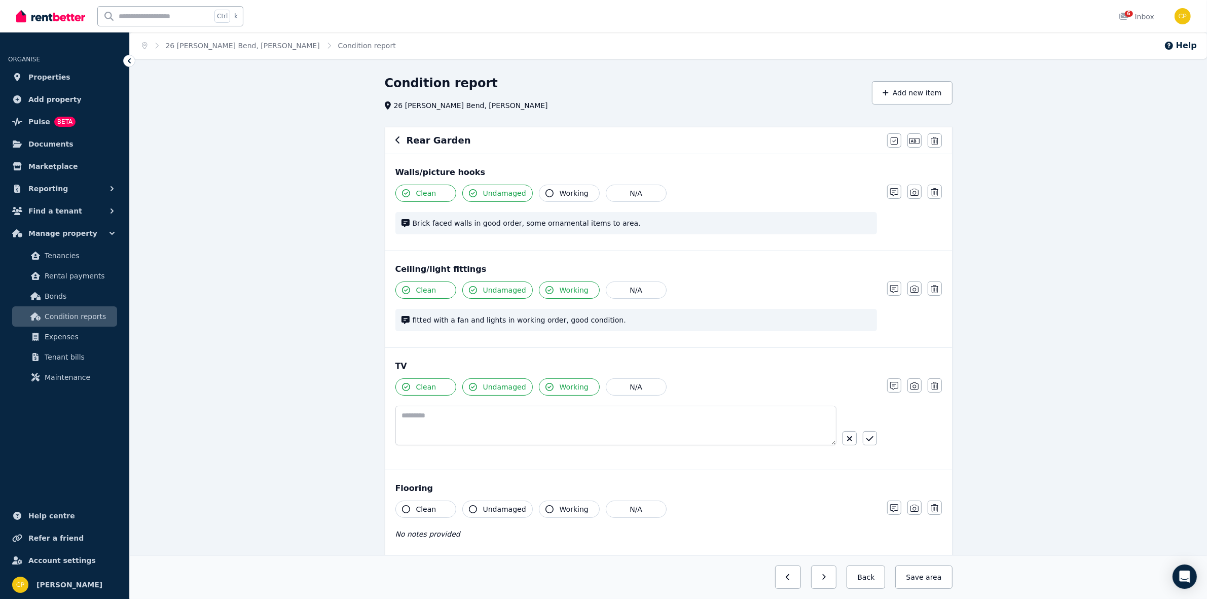
click at [424, 513] on span "Clean" at bounding box center [426, 509] width 20 height 10
click at [486, 503] on button "Undamaged" at bounding box center [497, 508] width 70 height 17
click at [576, 494] on div "Flooring" at bounding box center [668, 488] width 546 height 12
click at [578, 505] on span "Working" at bounding box center [574, 509] width 29 height 10
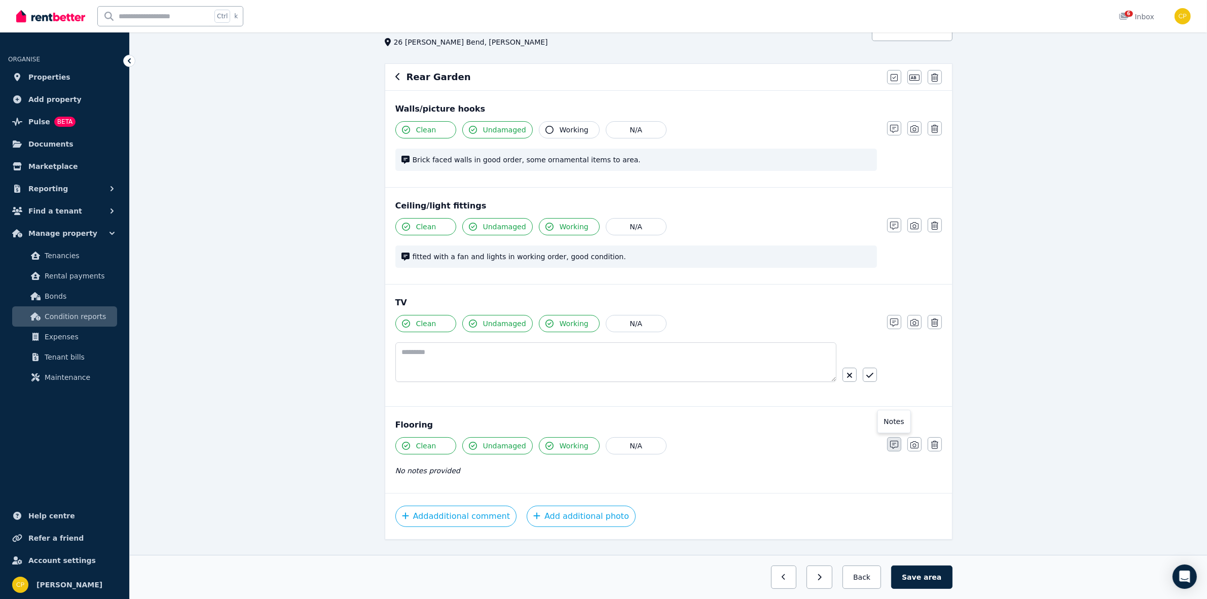
scroll to position [84, 0]
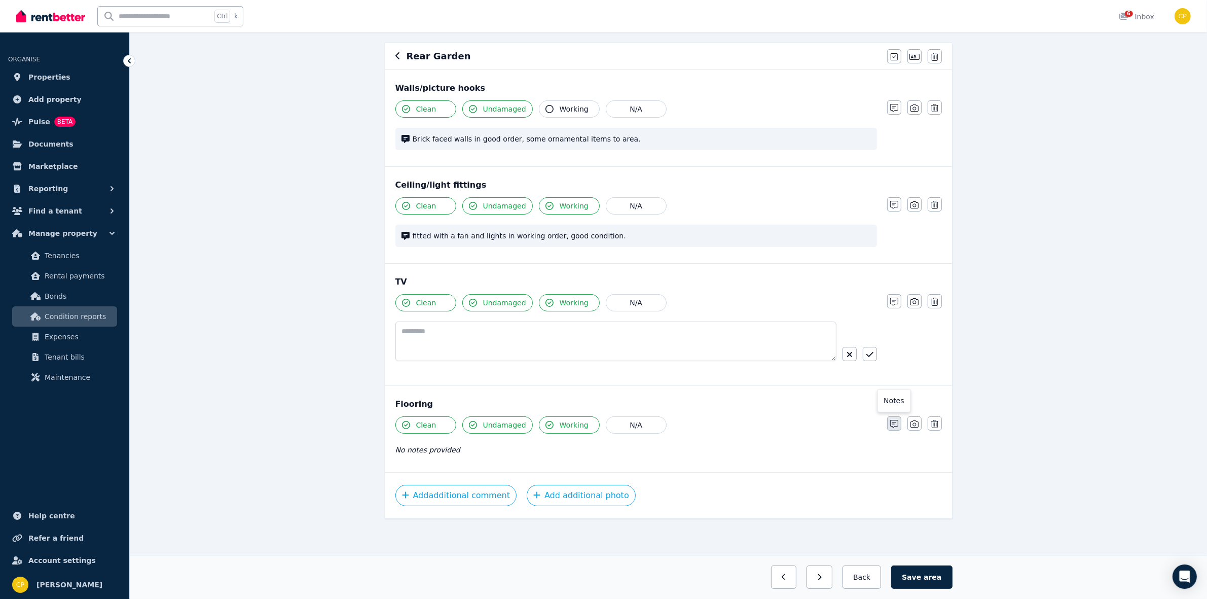
click at [895, 426] on icon "button" at bounding box center [894, 424] width 8 height 8
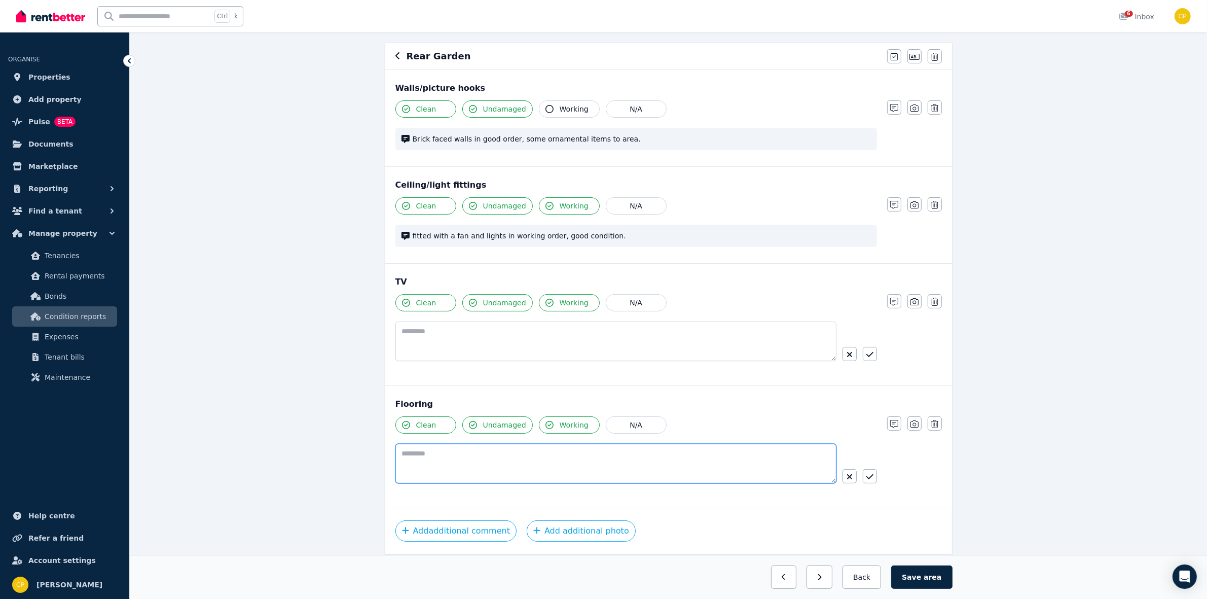
click at [455, 454] on textarea at bounding box center [615, 464] width 441 height 40
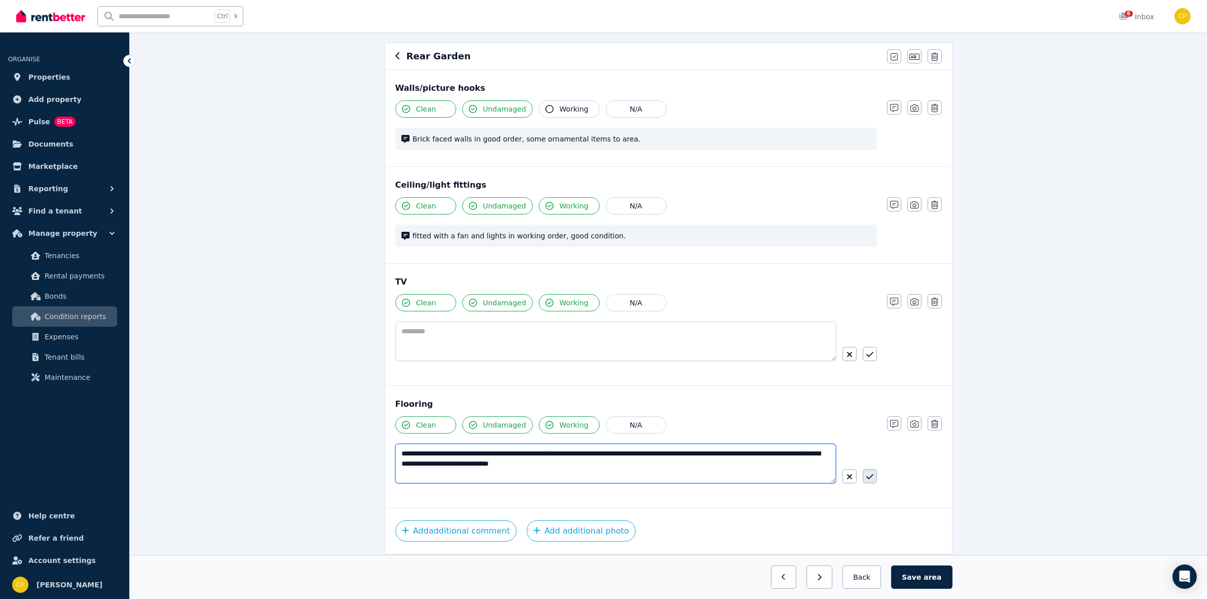
type textarea "**********"
click at [870, 474] on button "button" at bounding box center [870, 476] width 14 height 14
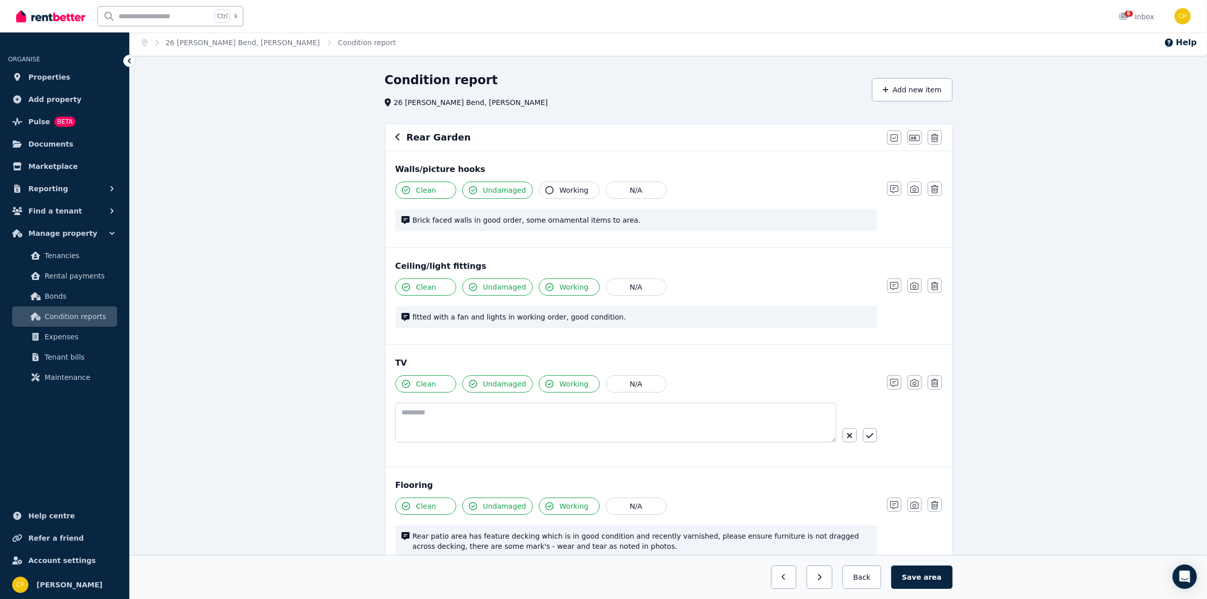
scroll to position [0, 0]
click at [932, 89] on button "Add new item" at bounding box center [912, 92] width 81 height 23
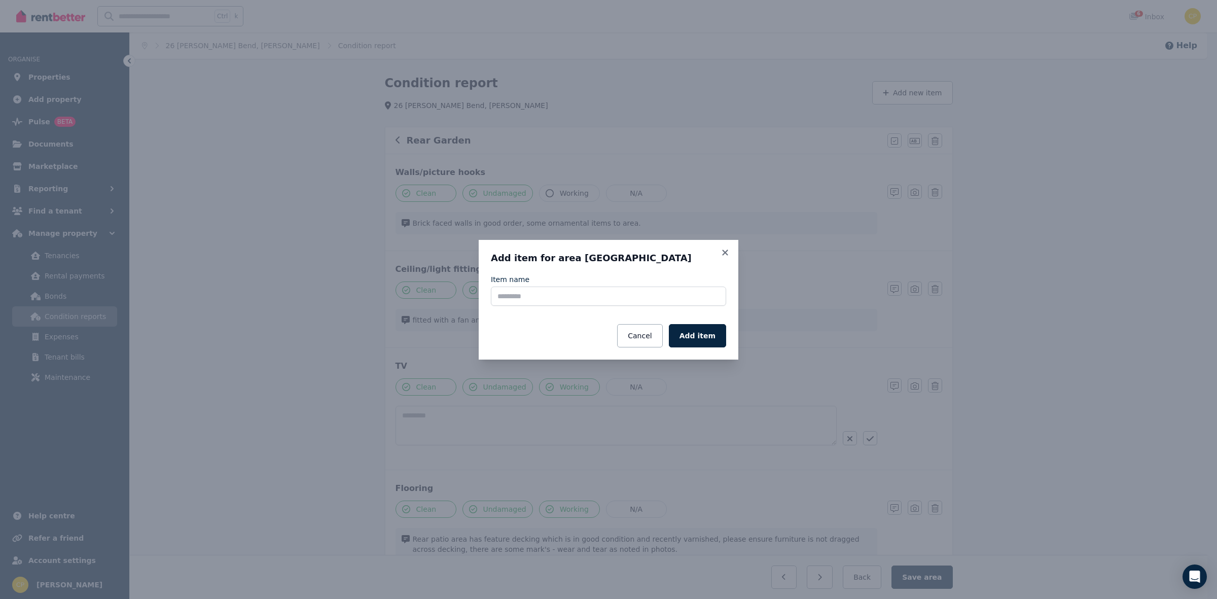
click at [563, 281] on div "Item name" at bounding box center [608, 279] width 235 height 10
click at [563, 298] on input "Item name" at bounding box center [608, 295] width 235 height 19
type input "**********"
click at [714, 332] on button "Add item" at bounding box center [697, 335] width 57 height 23
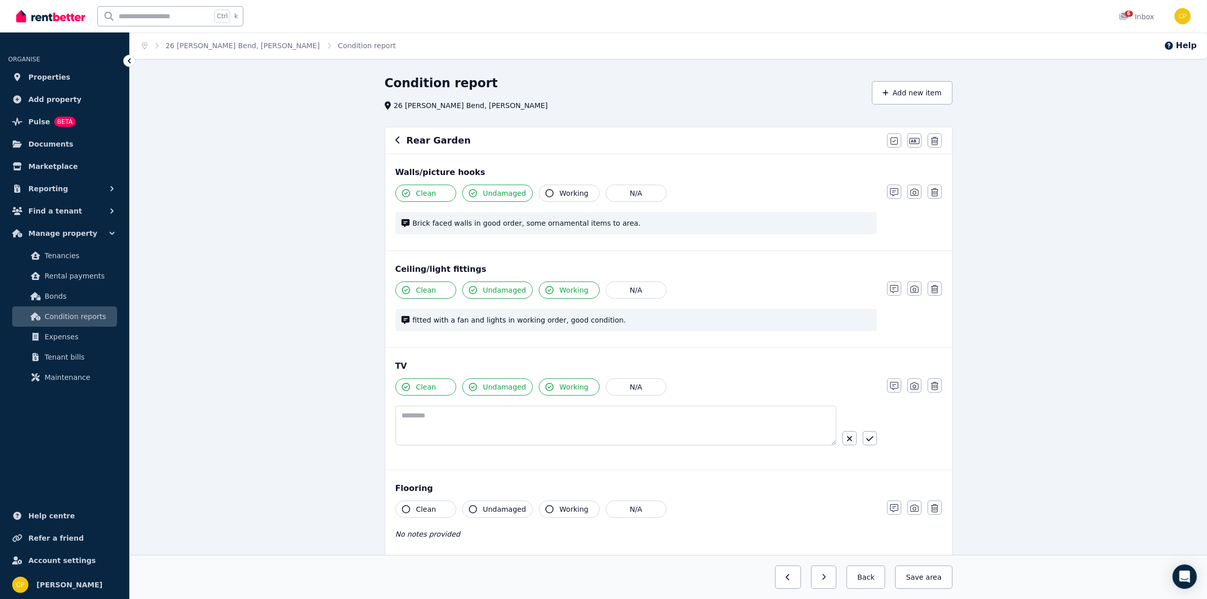
click at [421, 509] on span "Clean" at bounding box center [426, 509] width 20 height 10
click at [488, 511] on span "Undamaged" at bounding box center [504, 509] width 43 height 10
click at [569, 508] on span "Working" at bounding box center [574, 509] width 29 height 10
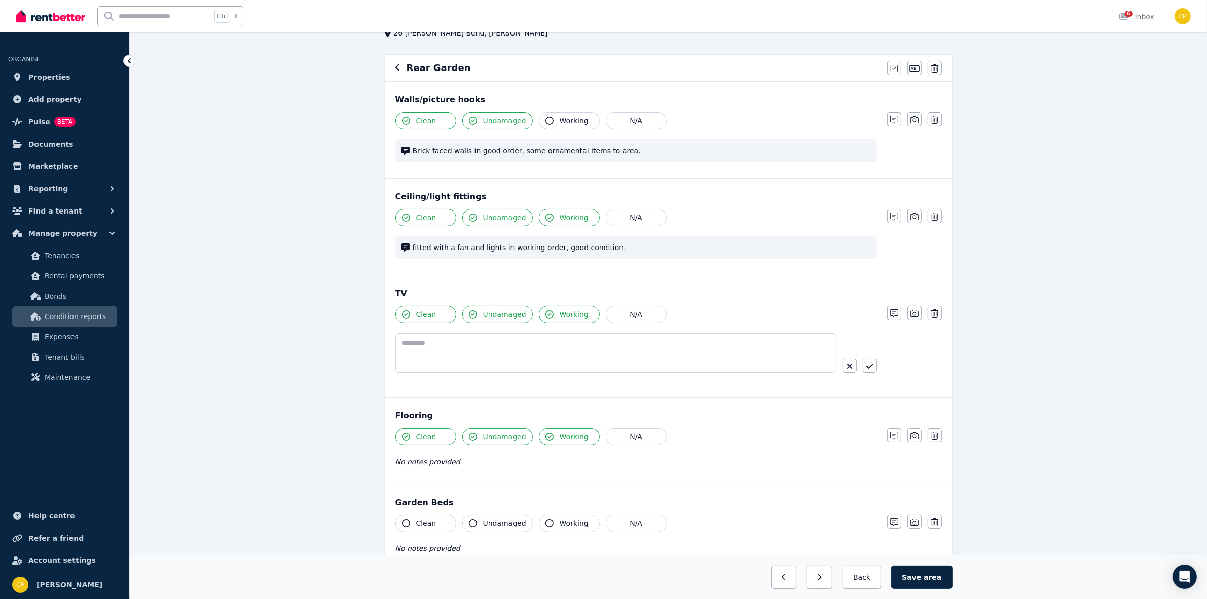
scroll to position [84, 0]
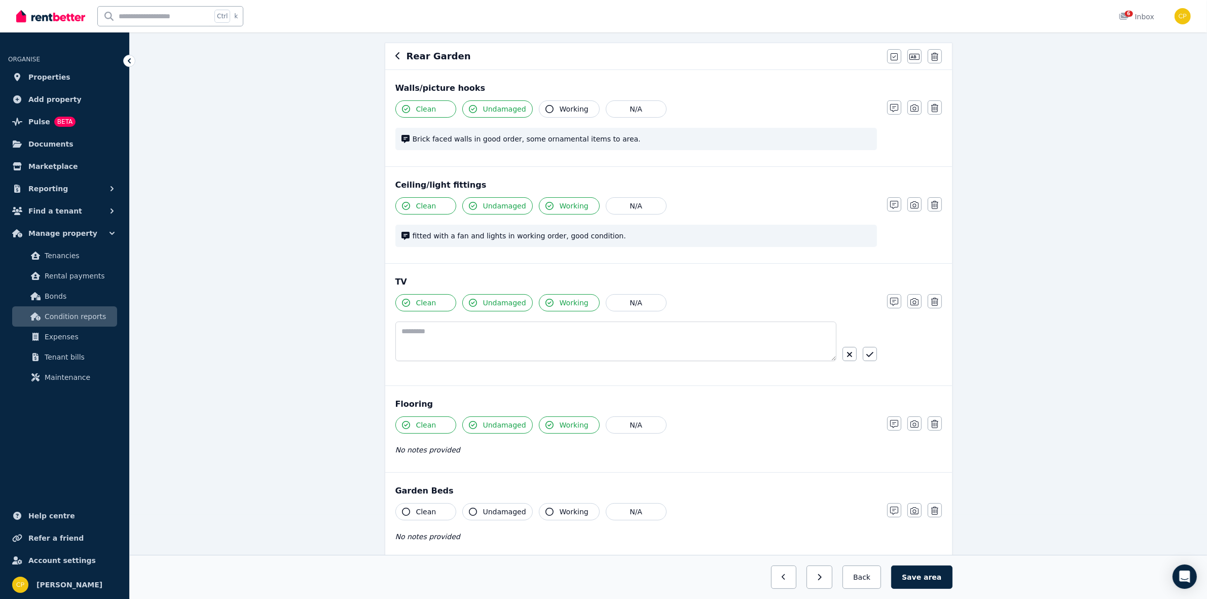
click at [416, 509] on span "Clean" at bounding box center [426, 511] width 20 height 10
click at [508, 508] on span "Undamaged" at bounding box center [504, 511] width 43 height 10
click at [551, 510] on button "Working" at bounding box center [569, 511] width 61 height 17
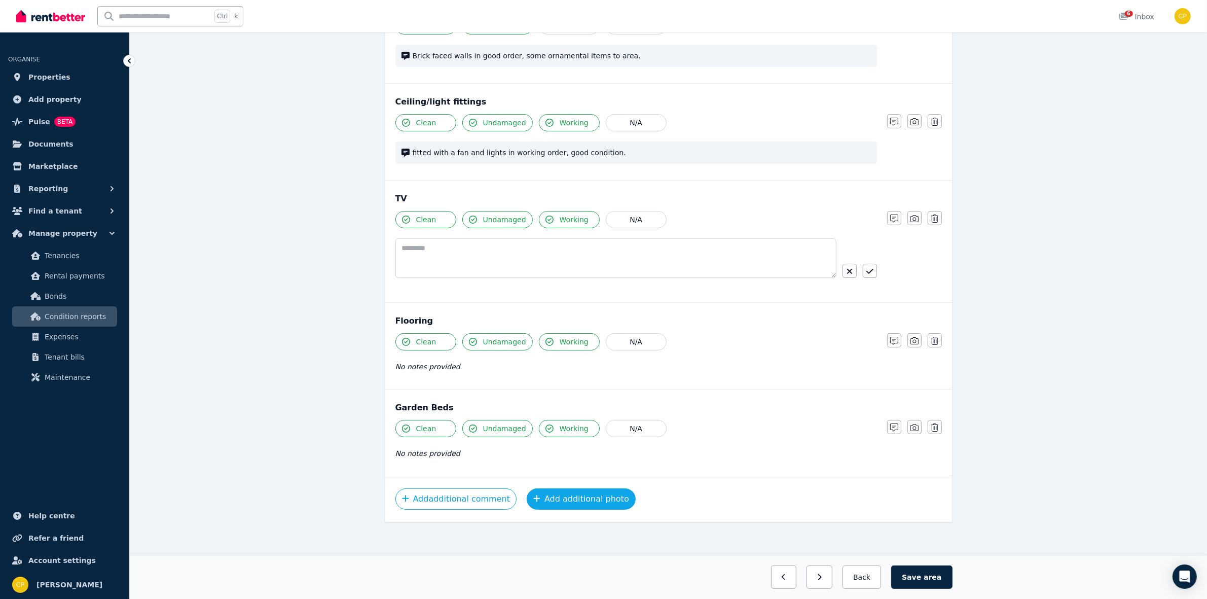
scroll to position [169, 0]
click at [891, 338] on icon "button" at bounding box center [894, 339] width 8 height 8
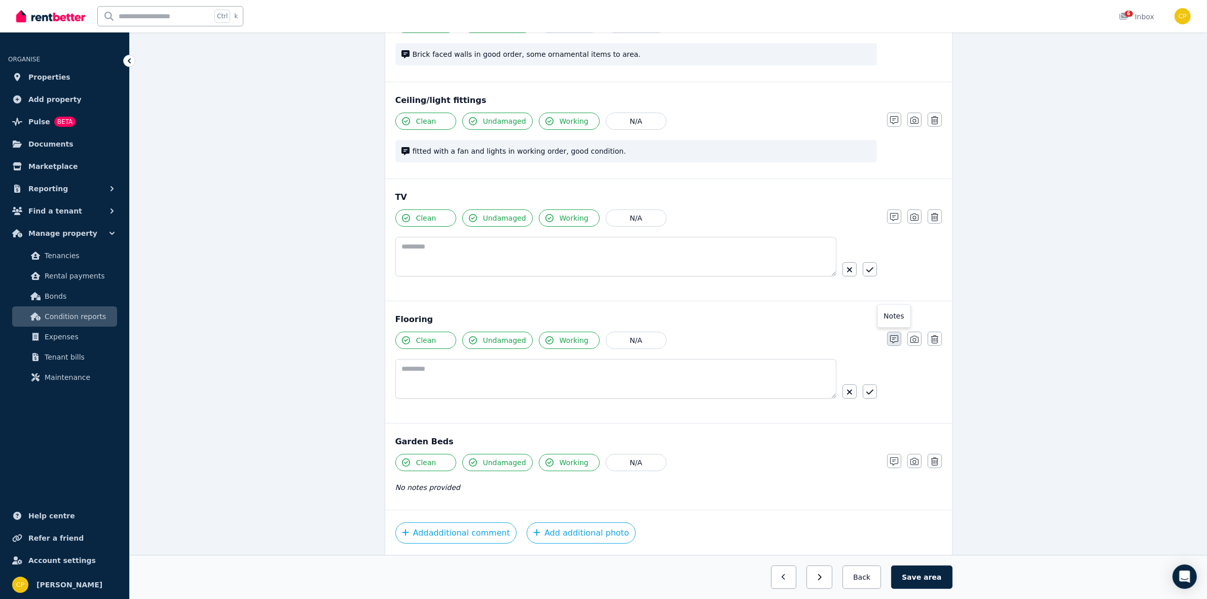
scroll to position [204, 0]
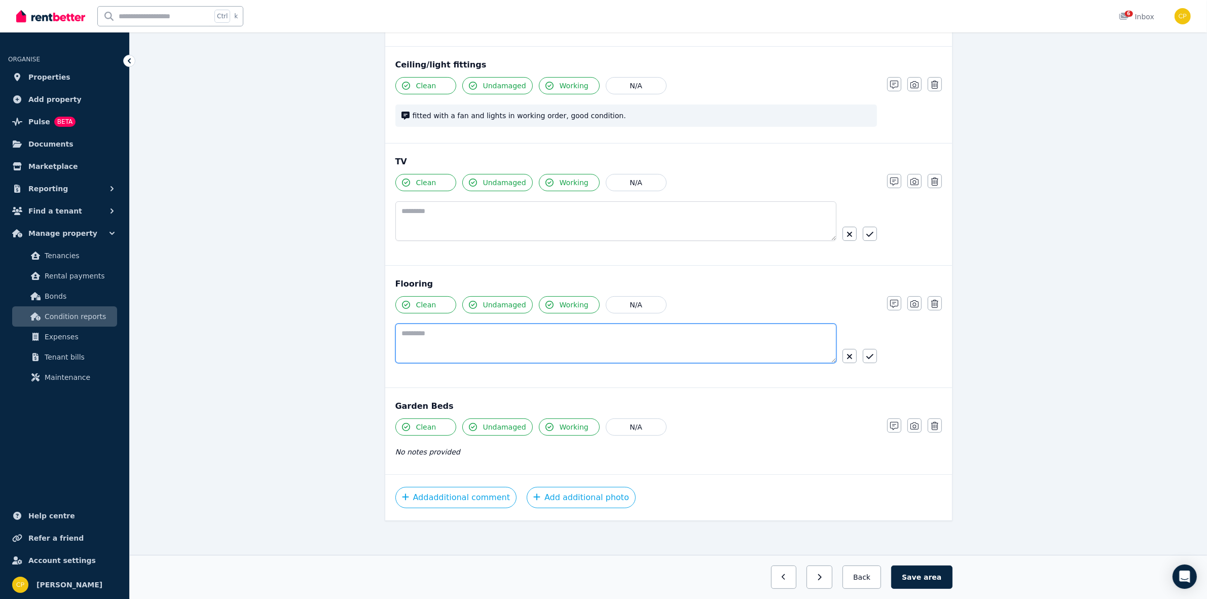
click at [416, 333] on textarea at bounding box center [615, 343] width 441 height 40
type textarea "*"
type textarea "**********"
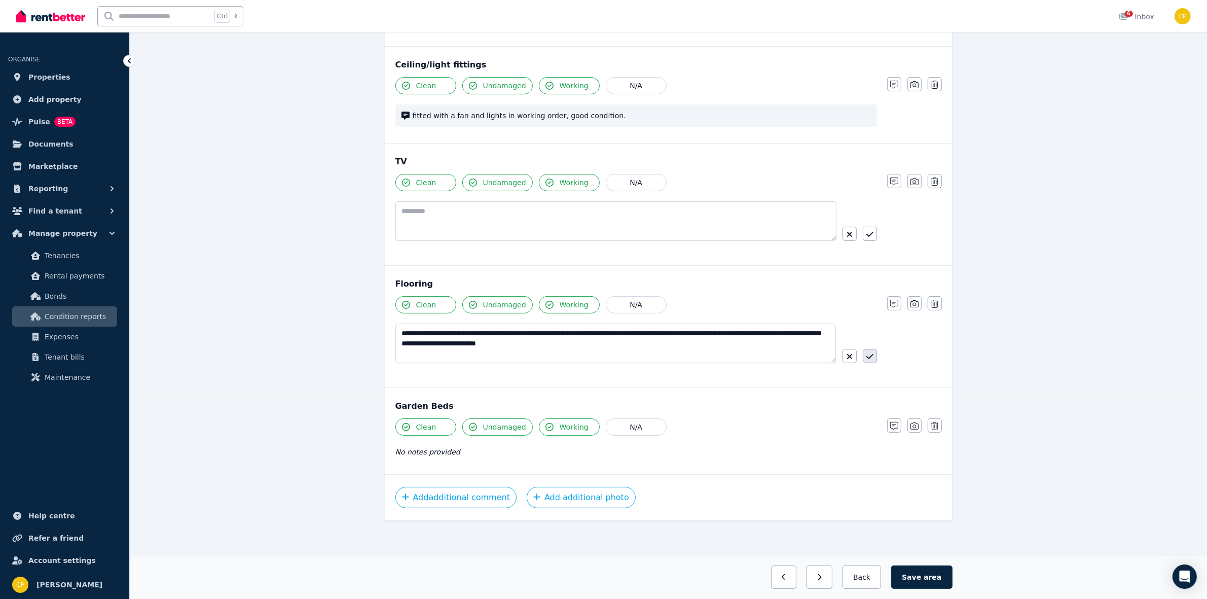
click at [869, 355] on icon "button" at bounding box center [869, 356] width 7 height 8
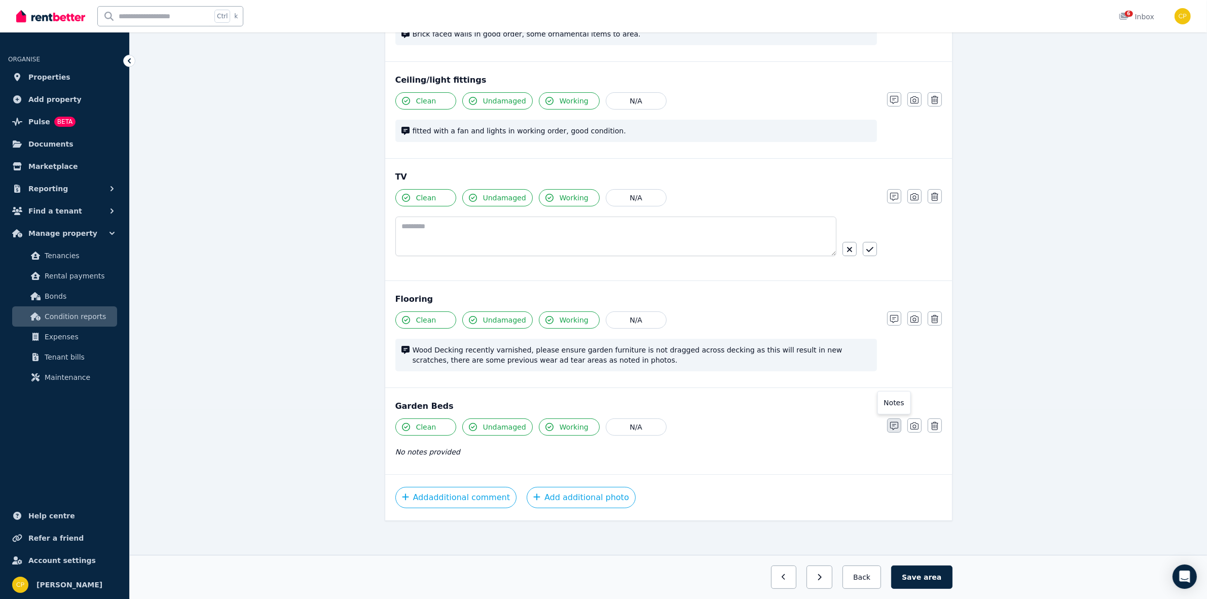
click at [895, 430] on icon "button" at bounding box center [894, 426] width 8 height 8
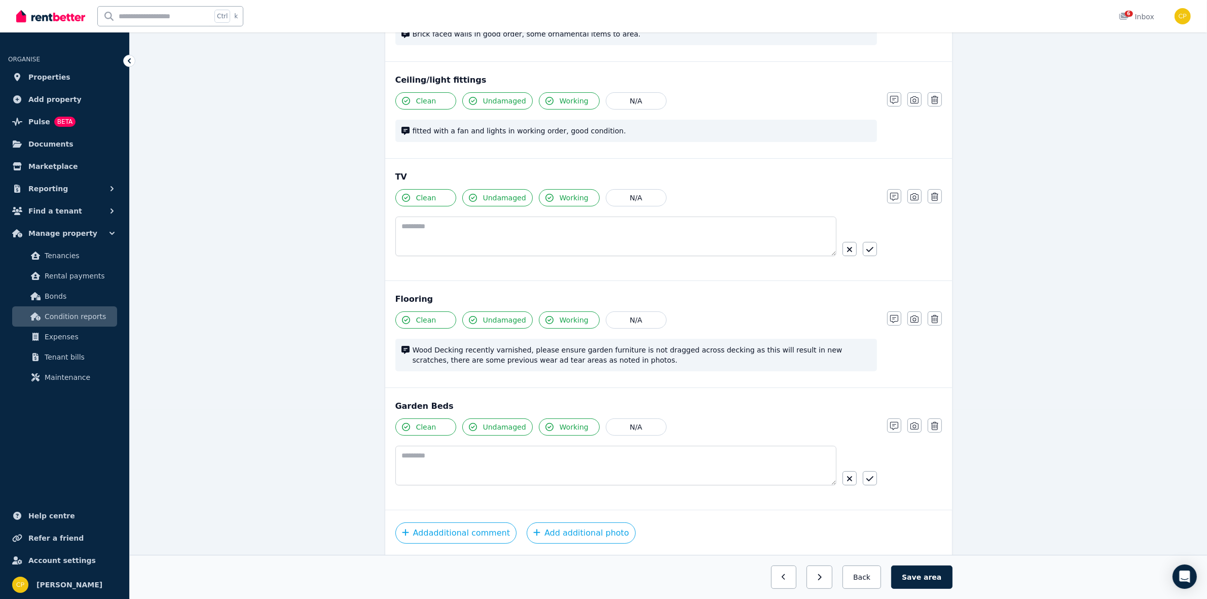
scroll to position [225, 0]
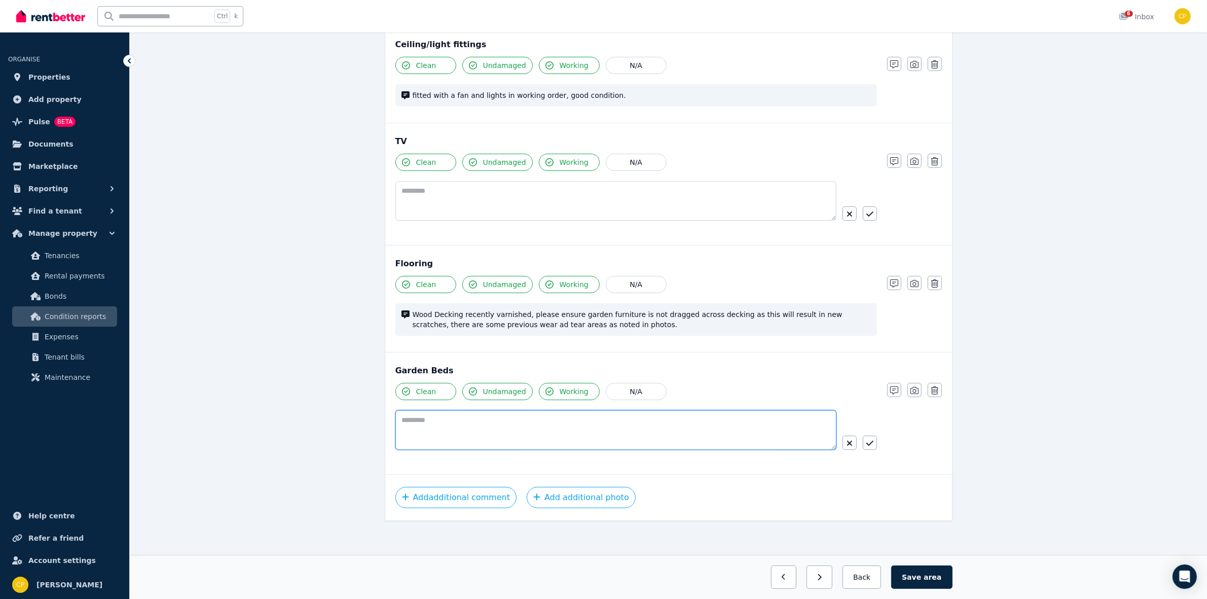
click at [422, 436] on textarea at bounding box center [615, 430] width 441 height 40
type textarea "**********"
click at [867, 444] on icon "button" at bounding box center [869, 443] width 7 height 8
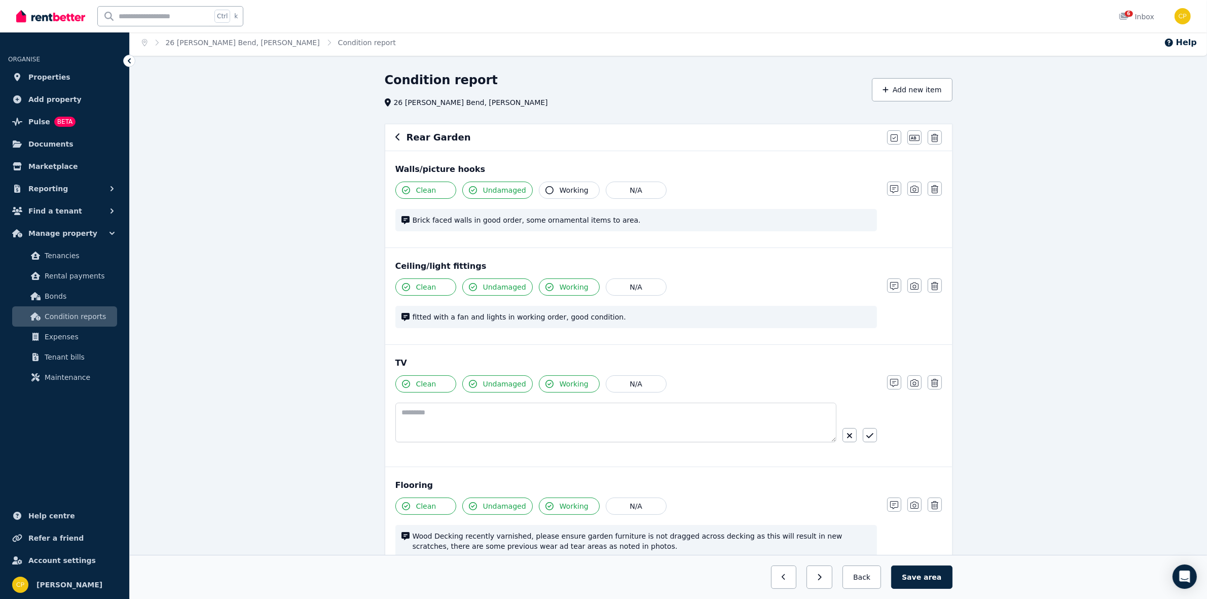
scroll to position [0, 0]
click at [888, 94] on icon "button" at bounding box center [886, 93] width 6 height 6
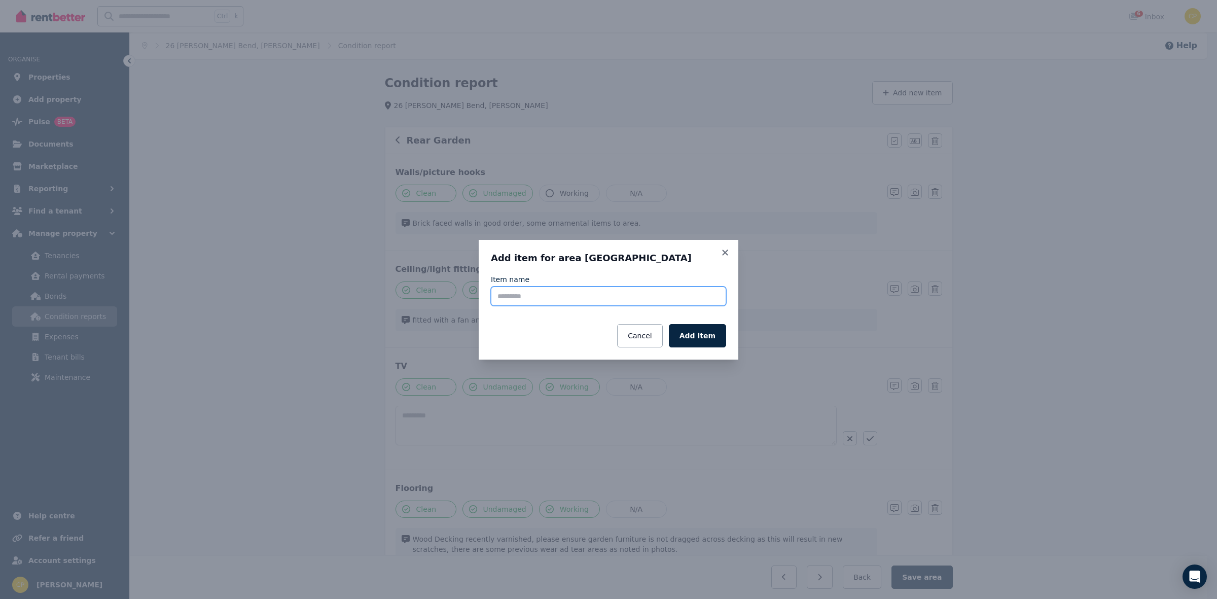
click at [585, 295] on input "Item name" at bounding box center [608, 295] width 235 height 19
drag, startPoint x: 564, startPoint y: 297, endPoint x: 513, endPoint y: 290, distance: 51.6
click at [513, 290] on input "**********" at bounding box center [608, 295] width 235 height 19
type input "**********"
click at [711, 338] on button "Add item" at bounding box center [697, 335] width 57 height 23
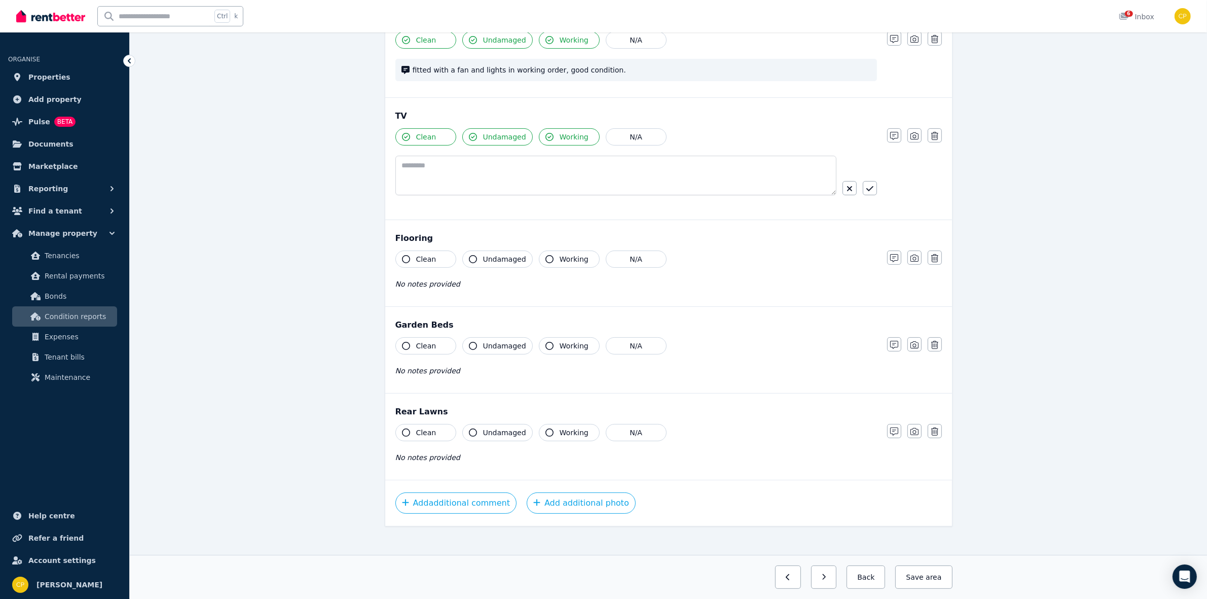
scroll to position [261, 0]
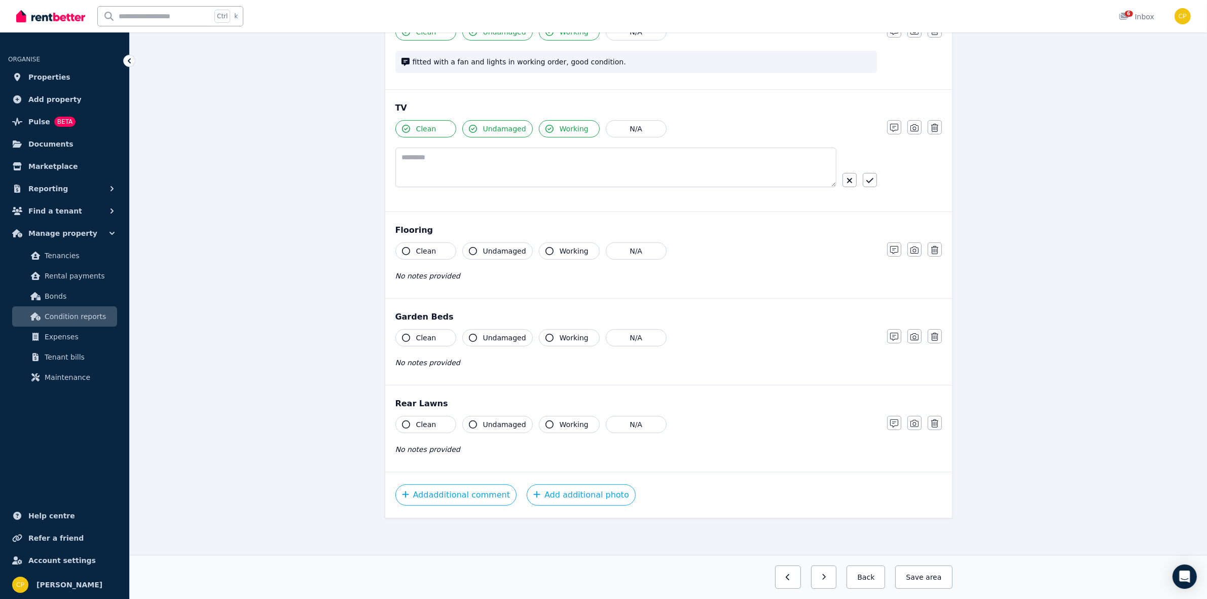
click at [416, 246] on span "Clean" at bounding box center [426, 251] width 20 height 10
click at [492, 248] on span "Undamaged" at bounding box center [504, 251] width 43 height 10
drag, startPoint x: 543, startPoint y: 251, endPoint x: 558, endPoint y: 252, distance: 15.2
click at [545, 251] on icon "button" at bounding box center [549, 251] width 8 height 8
click at [888, 251] on button "button" at bounding box center [894, 249] width 14 height 14
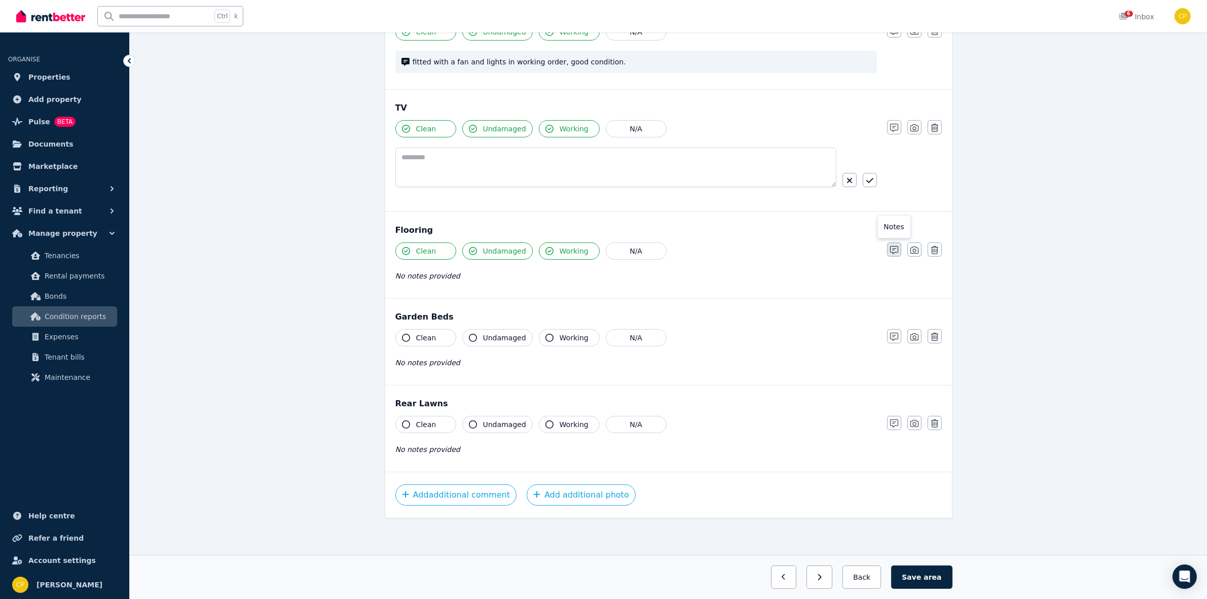
scroll to position [297, 0]
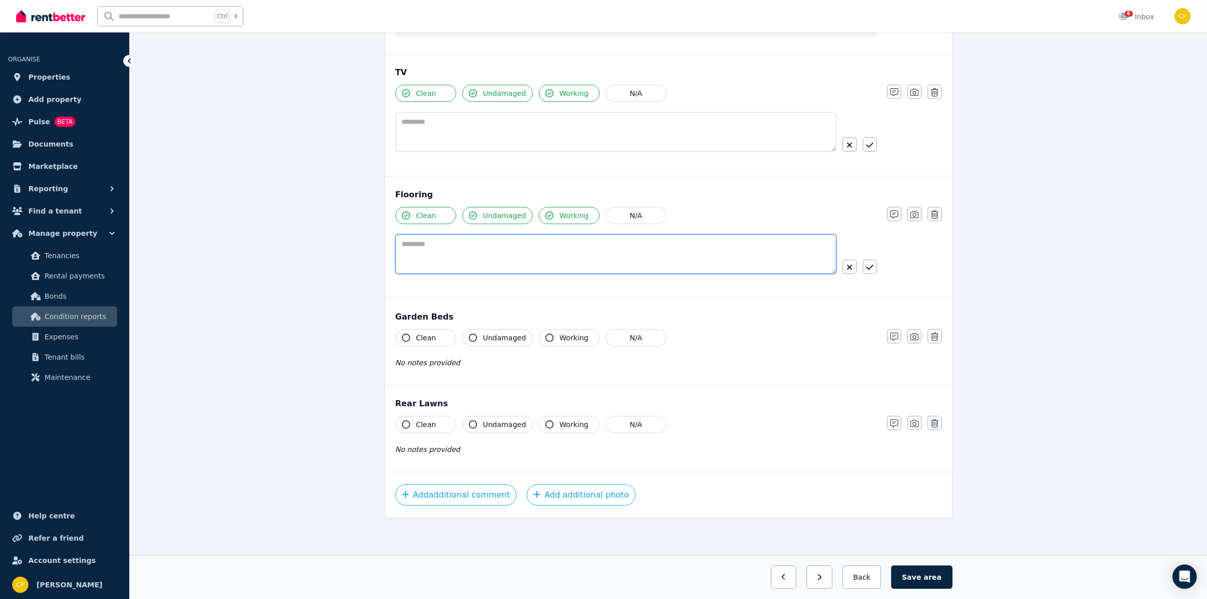
click at [538, 245] on textarea at bounding box center [615, 254] width 441 height 40
drag, startPoint x: 655, startPoint y: 252, endPoint x: 379, endPoint y: 225, distance: 278.1
click at [379, 225] on div "**********" at bounding box center [669, 168] width 584 height 773
click at [711, 251] on textarea "**********" at bounding box center [615, 254] width 441 height 40
type textarea "**********"
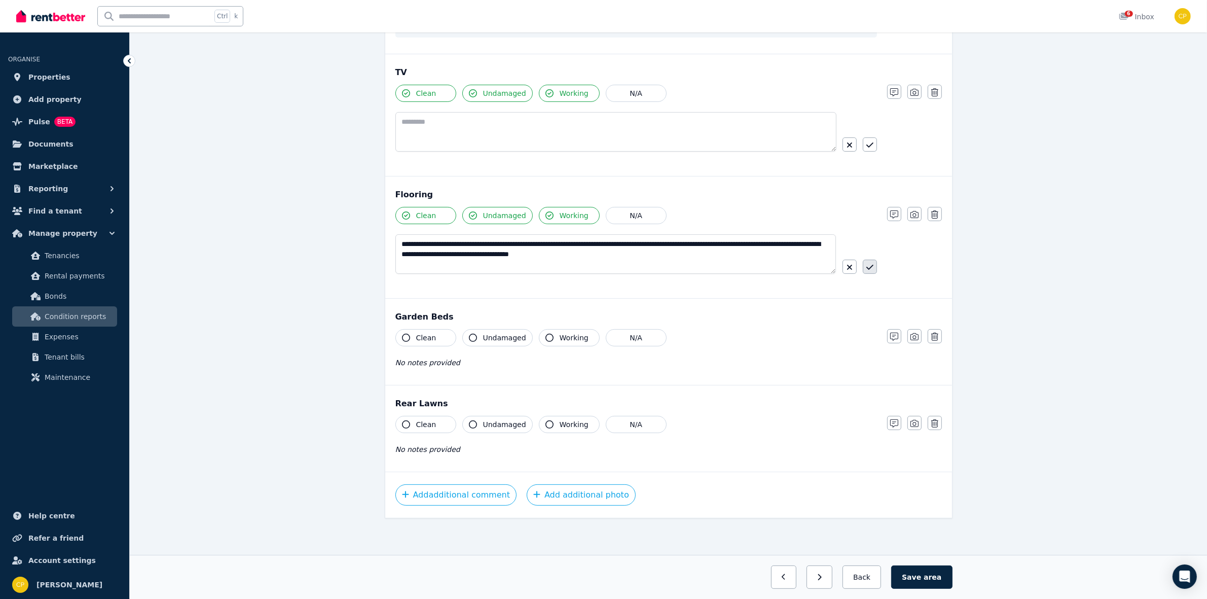
click at [870, 265] on icon "button" at bounding box center [869, 267] width 7 height 8
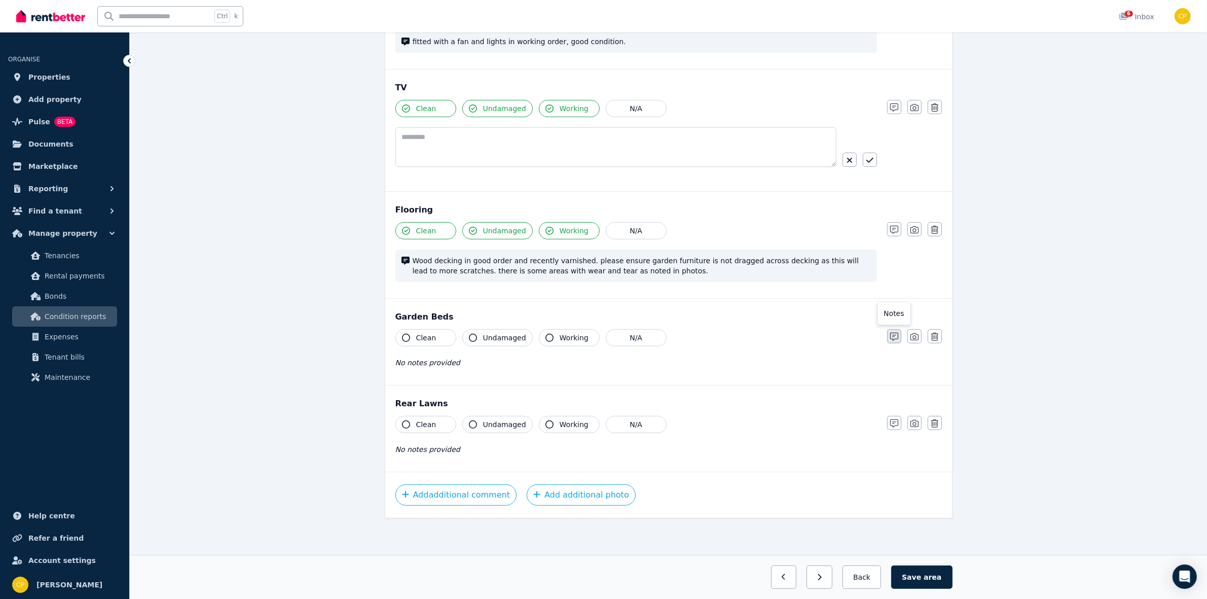
click at [892, 338] on icon "button" at bounding box center [894, 337] width 8 height 8
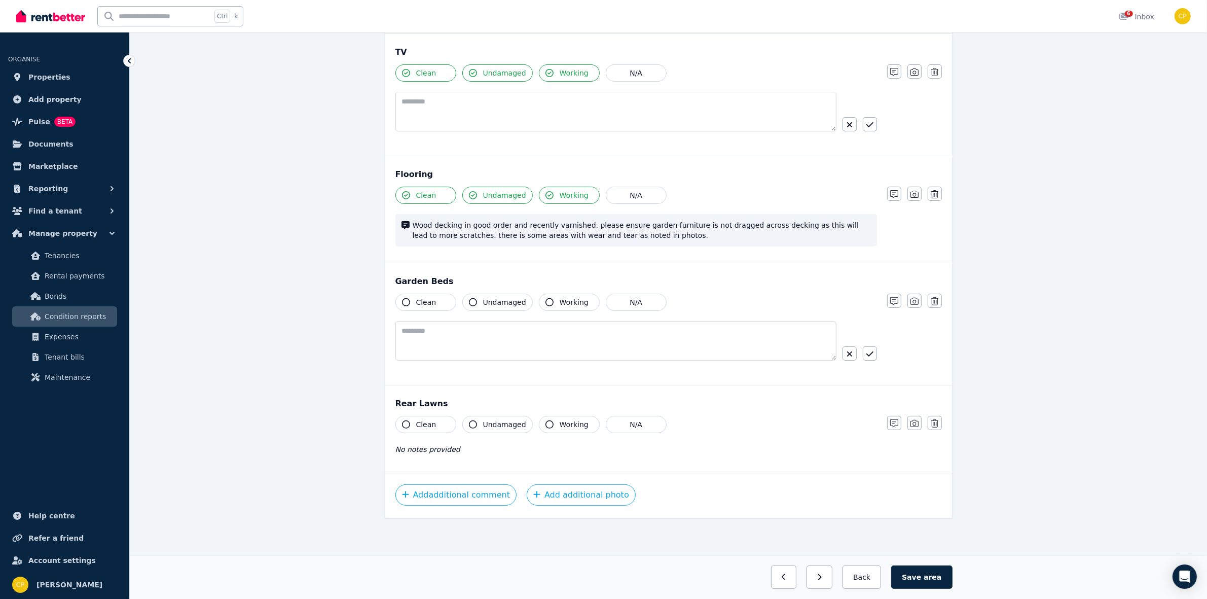
click at [432, 301] on span "Clean" at bounding box center [426, 302] width 20 height 10
click at [487, 300] on span "Undamaged" at bounding box center [504, 302] width 43 height 10
click at [563, 303] on span "Working" at bounding box center [574, 302] width 29 height 10
click at [540, 348] on textarea at bounding box center [615, 341] width 441 height 40
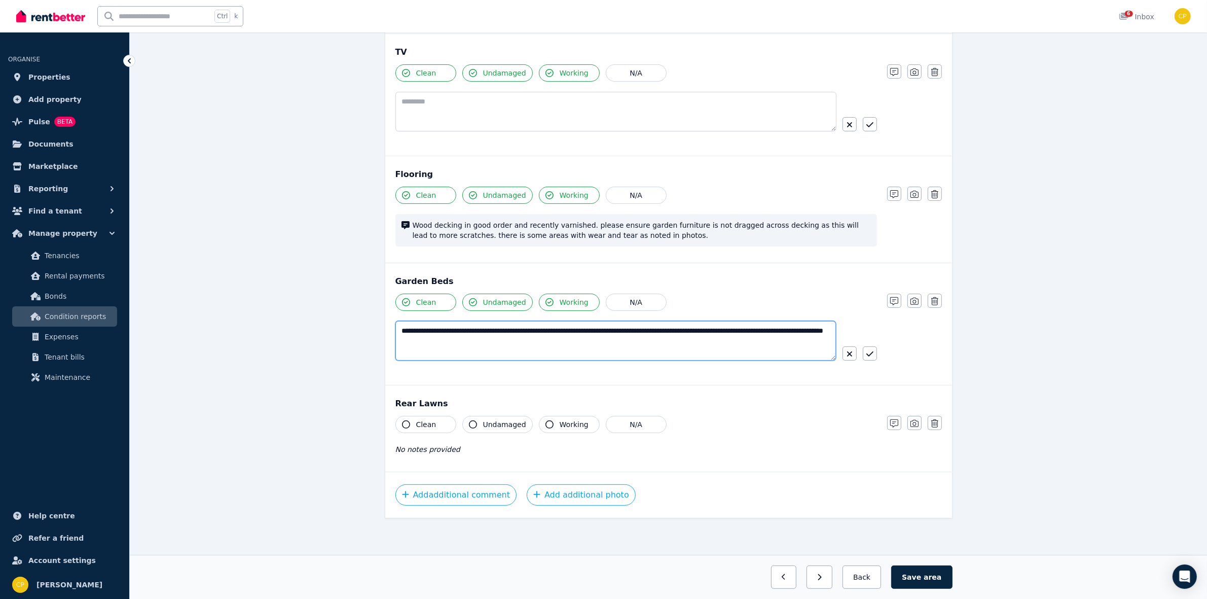
drag, startPoint x: 502, startPoint y: 338, endPoint x: 487, endPoint y: 348, distance: 18.0
click at [487, 348] on textarea "**********" at bounding box center [615, 341] width 441 height 40
click at [489, 340] on textarea "**********" at bounding box center [615, 341] width 441 height 40
drag, startPoint x: 471, startPoint y: 331, endPoint x: 340, endPoint y: 313, distance: 132.6
click at [340, 313] on div "**********" at bounding box center [668, 179] width 1077 height 837
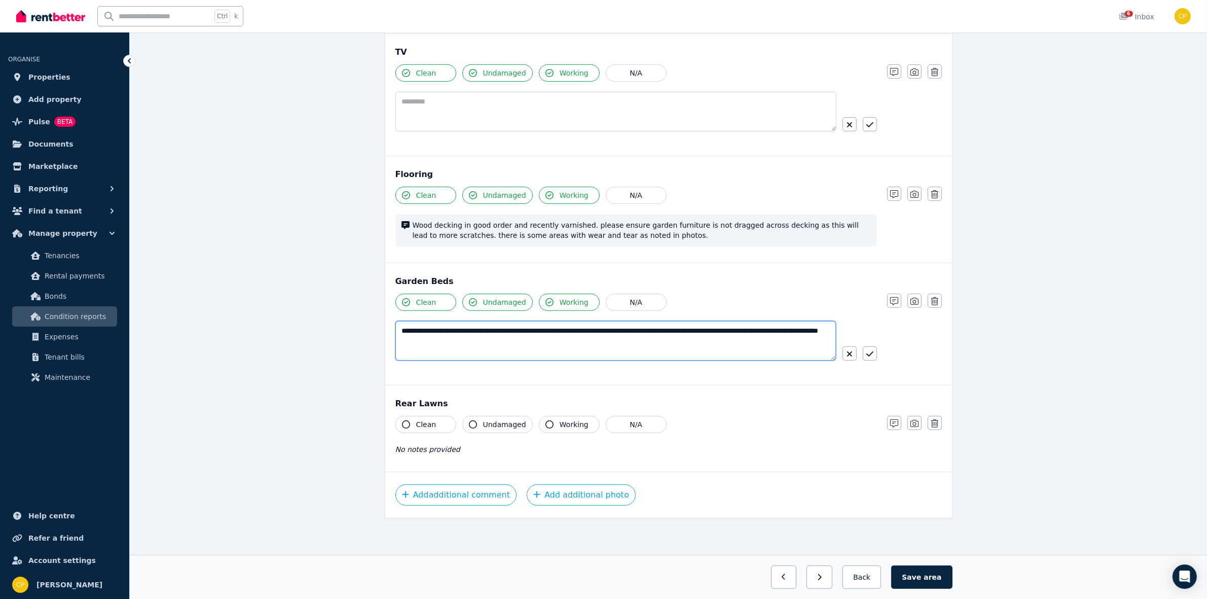
click at [824, 355] on textarea "**********" at bounding box center [615, 341] width 441 height 40
type textarea "**********"
click at [872, 347] on button "button" at bounding box center [870, 353] width 14 height 14
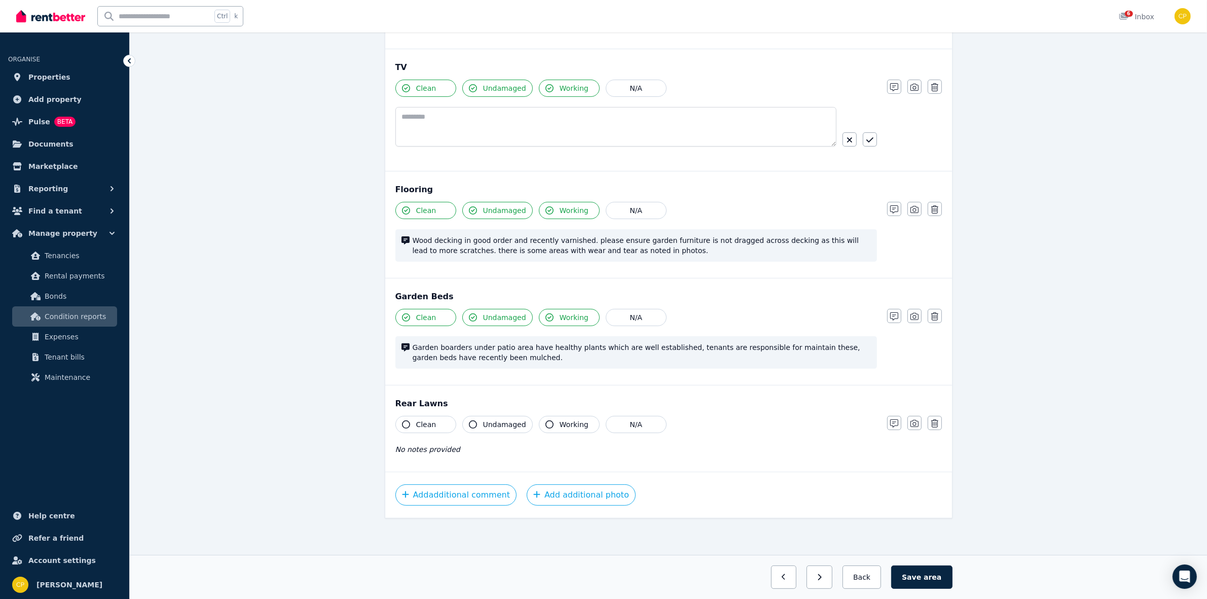
scroll to position [302, 0]
click at [409, 416] on button "Clean" at bounding box center [425, 424] width 61 height 17
drag, startPoint x: 485, startPoint y: 429, endPoint x: 500, endPoint y: 426, distance: 14.9
click at [487, 427] on button "Undamaged" at bounding box center [497, 424] width 70 height 17
drag, startPoint x: 558, startPoint y: 421, endPoint x: 646, endPoint y: 423, distance: 88.8
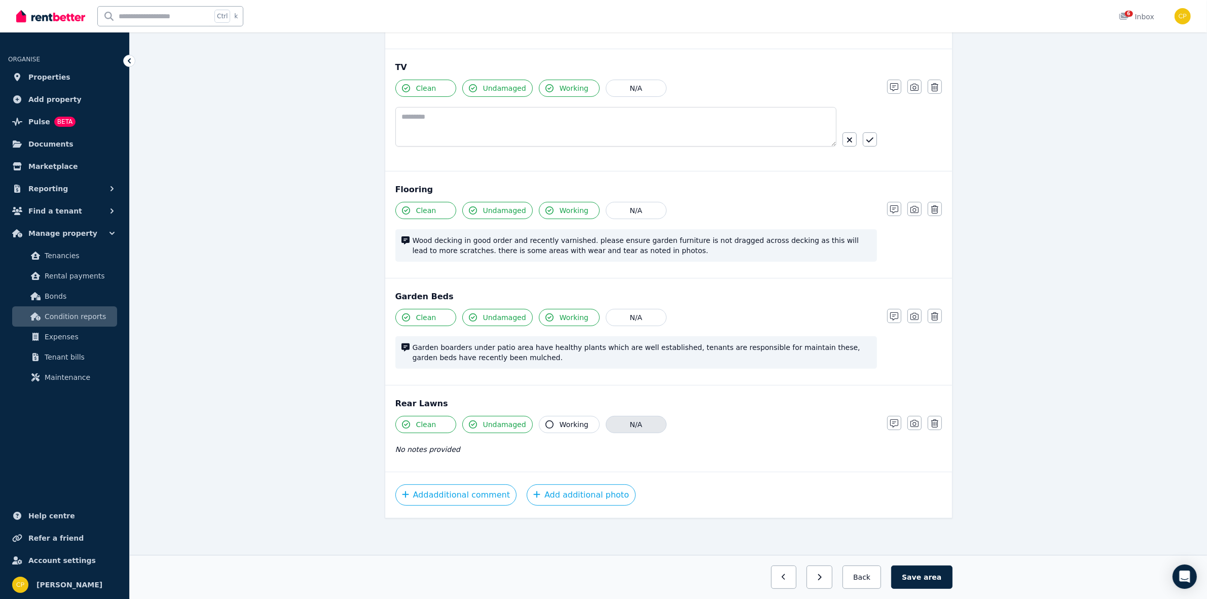
click at [560, 420] on span "Working" at bounding box center [574, 424] width 29 height 10
click at [888, 416] on button "button" at bounding box center [894, 423] width 14 height 14
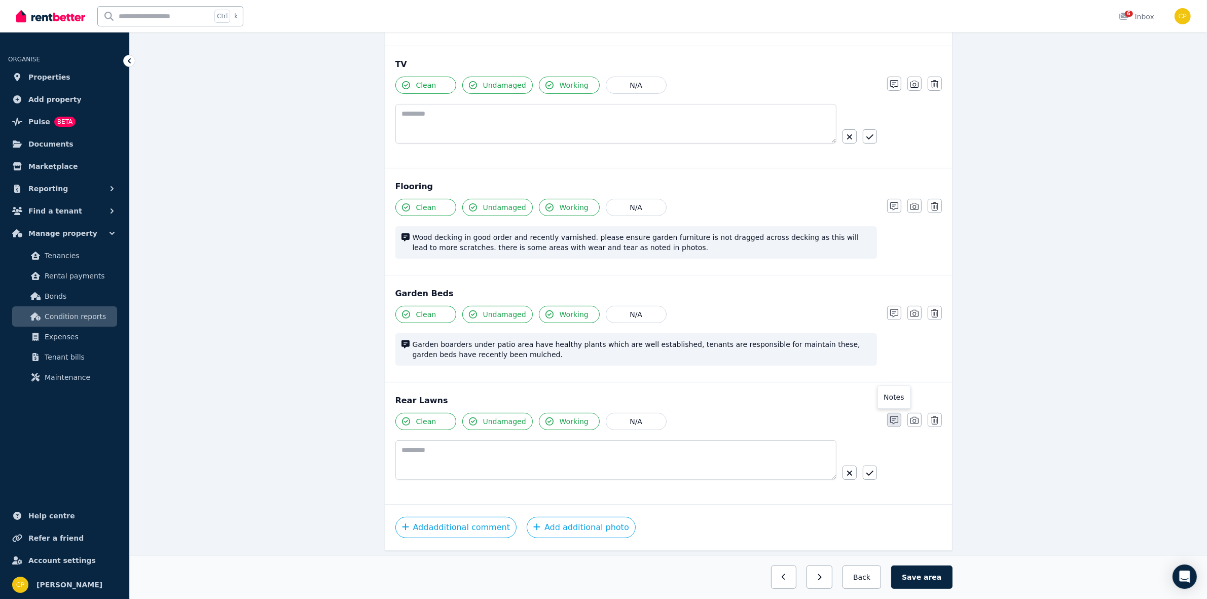
scroll to position [337, 0]
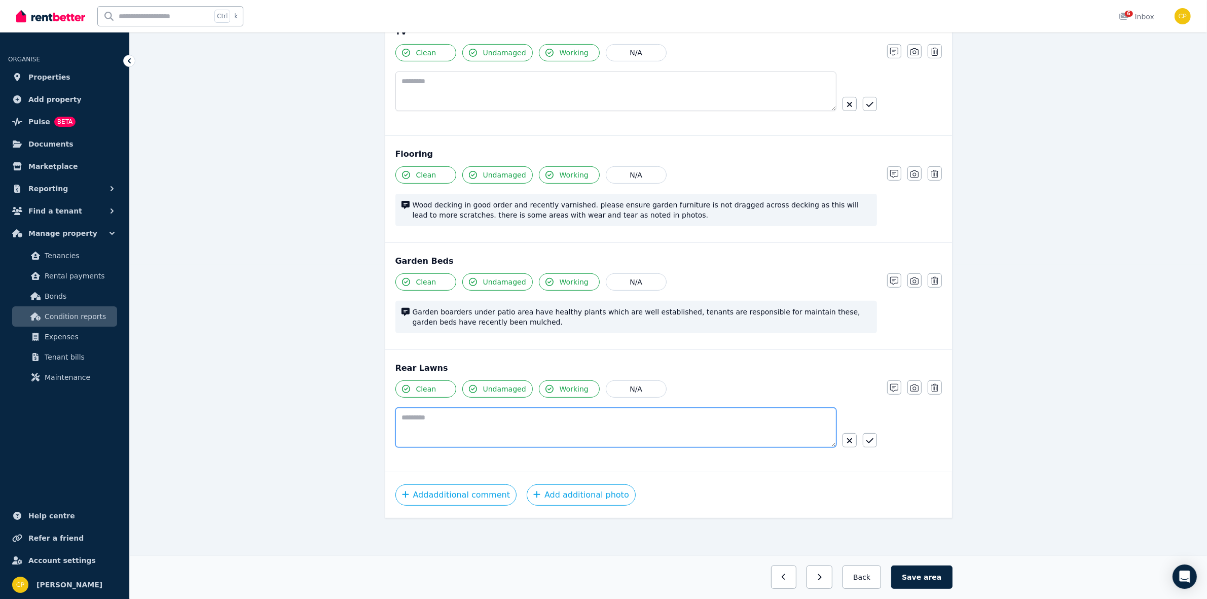
click at [522, 431] on textarea at bounding box center [615, 428] width 441 height 40
type textarea "**********"
click at [874, 439] on button "button" at bounding box center [870, 440] width 14 height 14
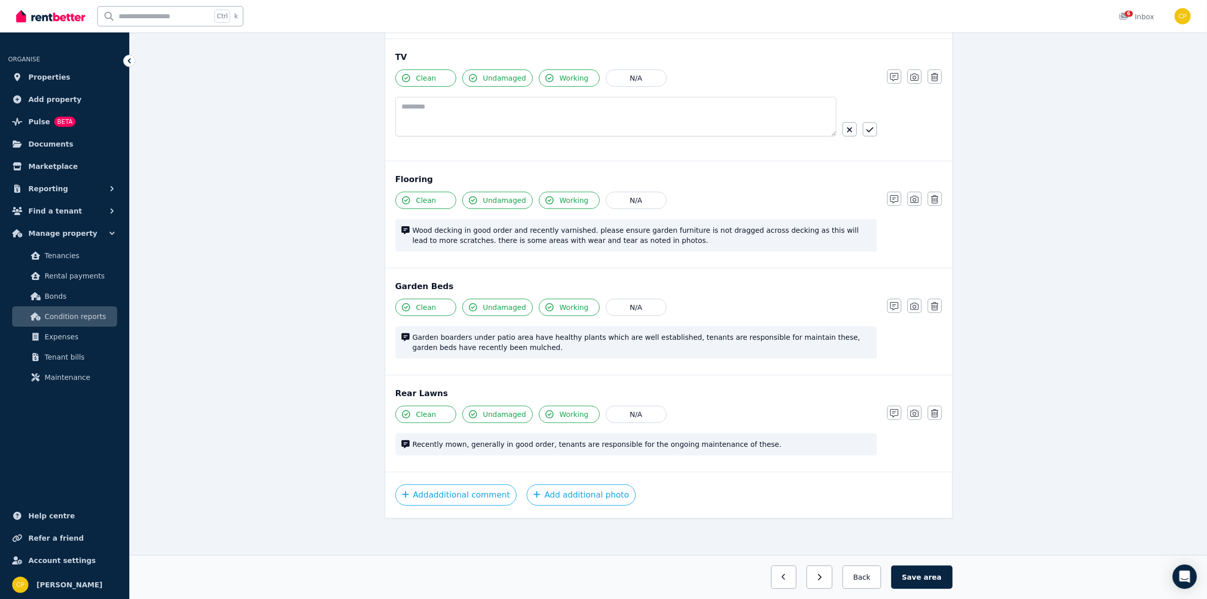
scroll to position [312, 0]
click at [936, 576] on span "area" at bounding box center [933, 577] width 18 height 10
click at [858, 576] on button "Back" at bounding box center [861, 576] width 47 height 23
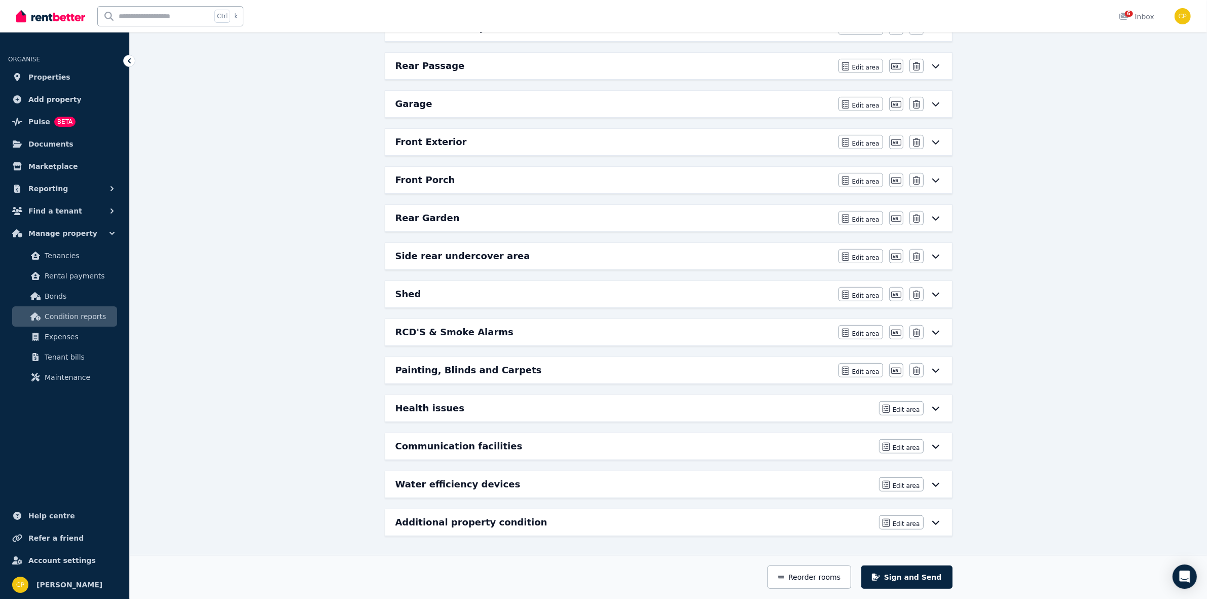
scroll to position [630, 0]
click at [868, 253] on span "Edit area" at bounding box center [865, 257] width 27 height 8
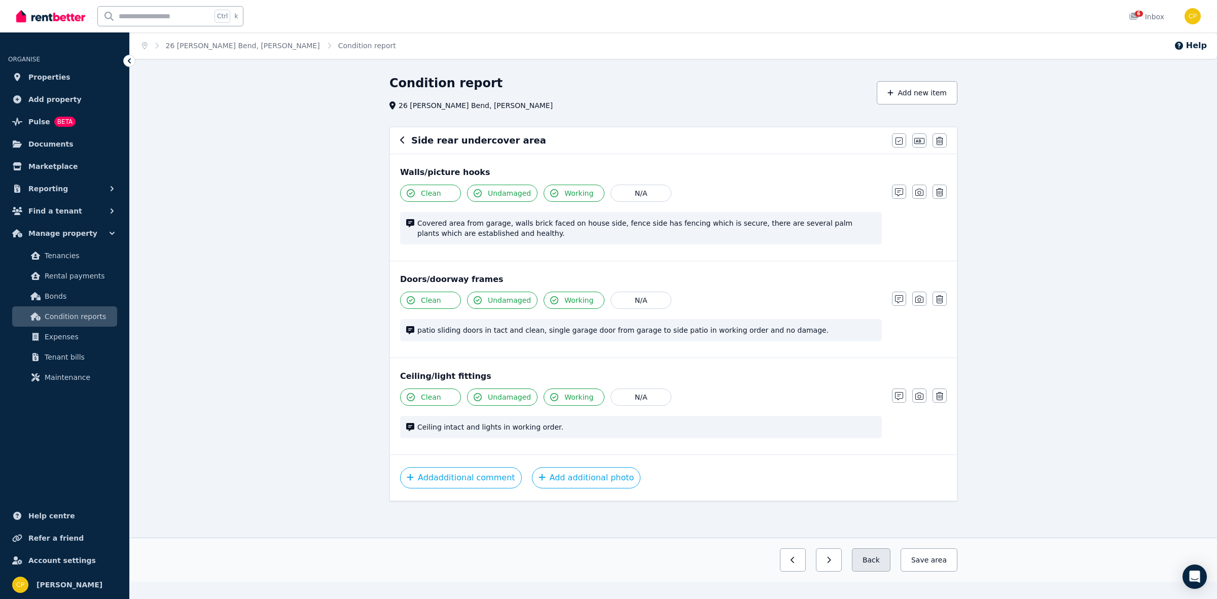
click at [880, 564] on button "Back" at bounding box center [871, 559] width 39 height 23
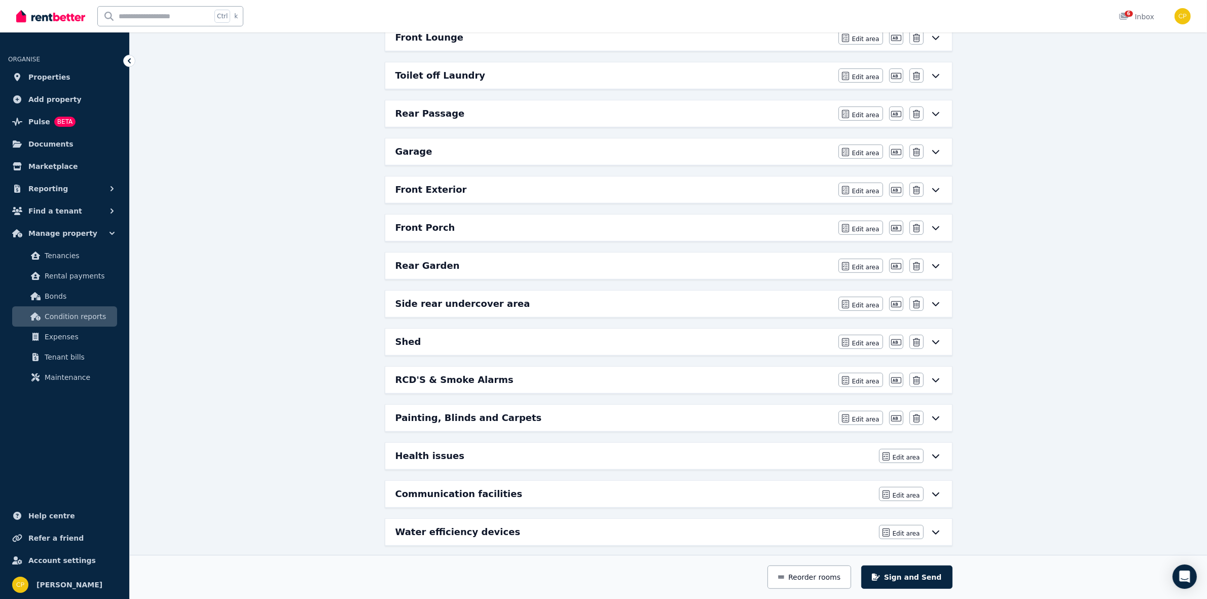
scroll to position [591, 0]
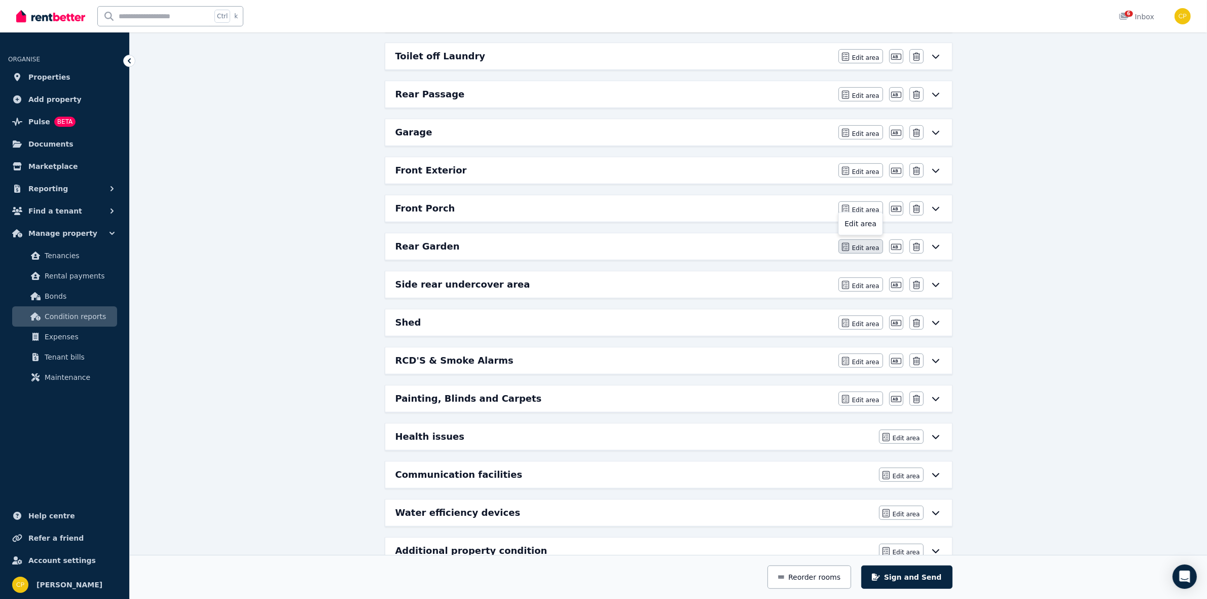
click at [873, 252] on span "Edit area" at bounding box center [865, 248] width 27 height 8
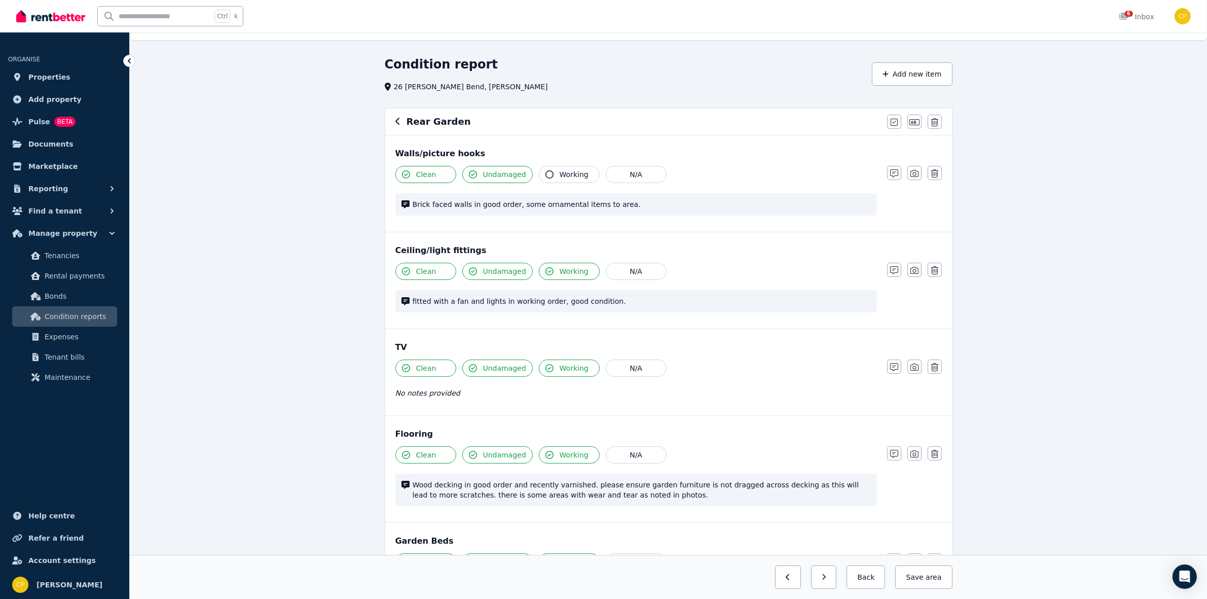
scroll to position [63, 0]
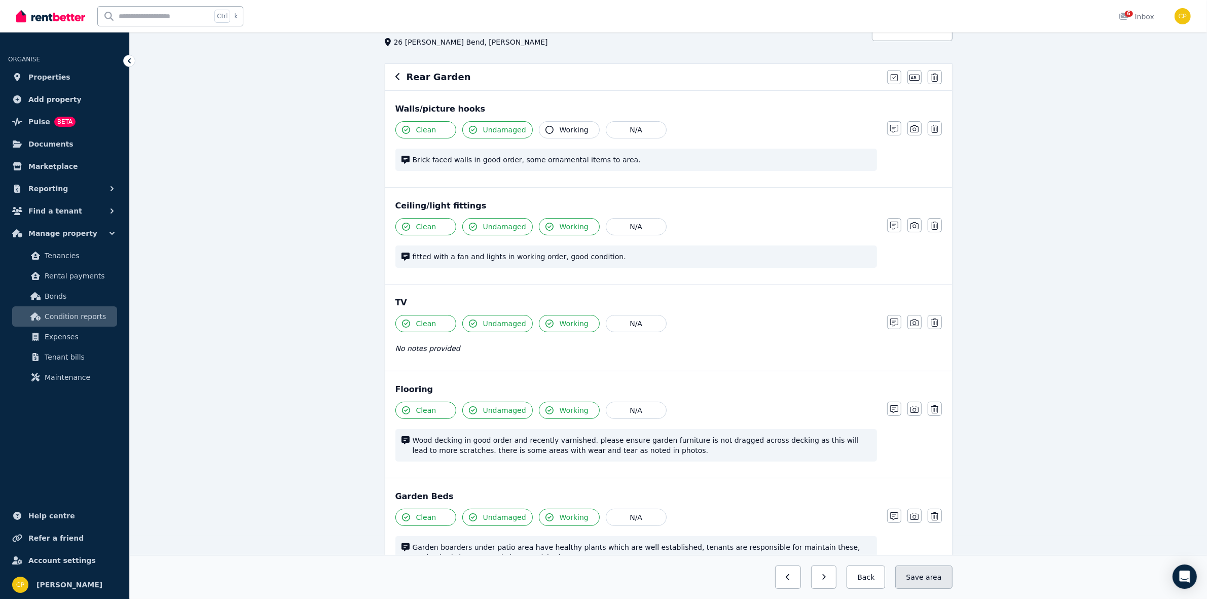
click at [933, 576] on span "area" at bounding box center [934, 577] width 16 height 10
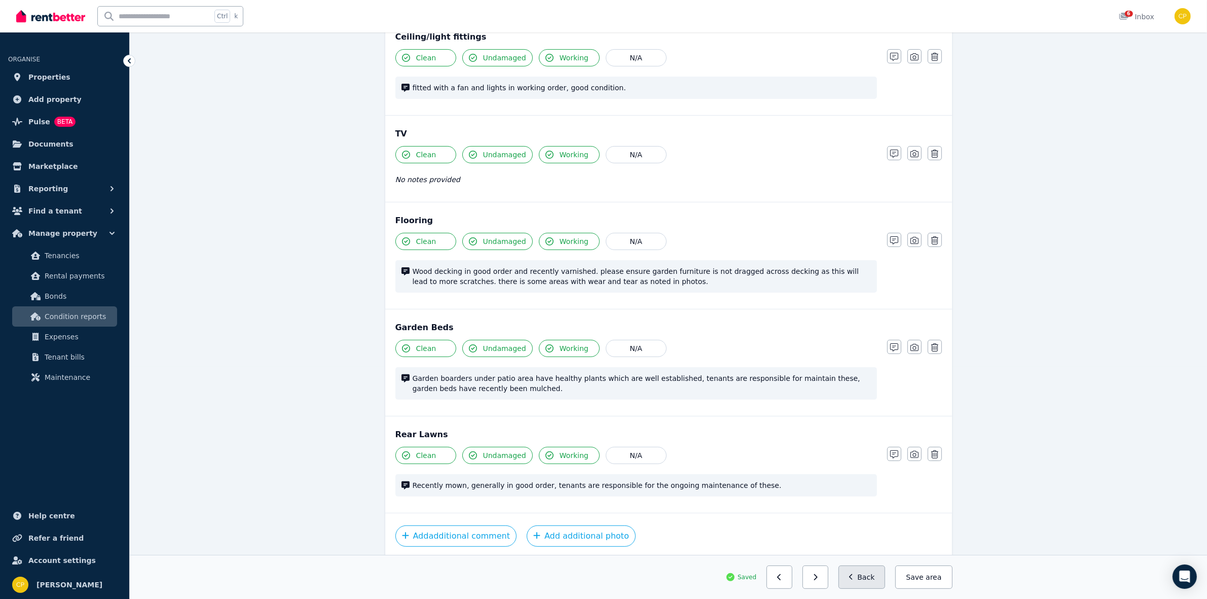
click at [871, 577] on button "Back" at bounding box center [861, 576] width 47 height 23
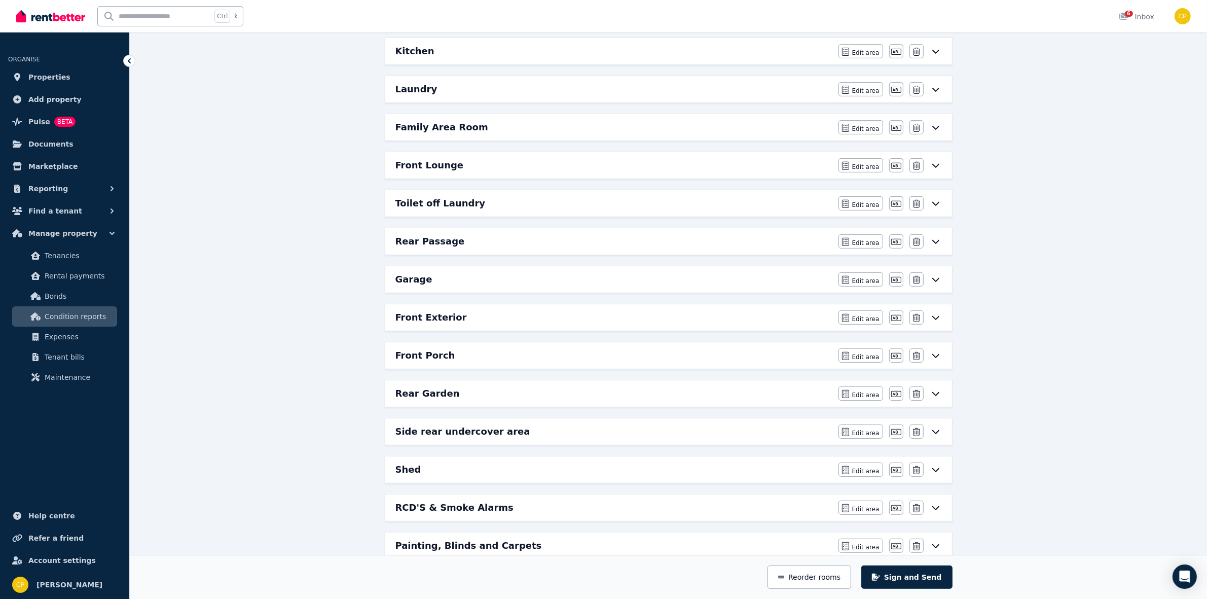
scroll to position [452, 0]
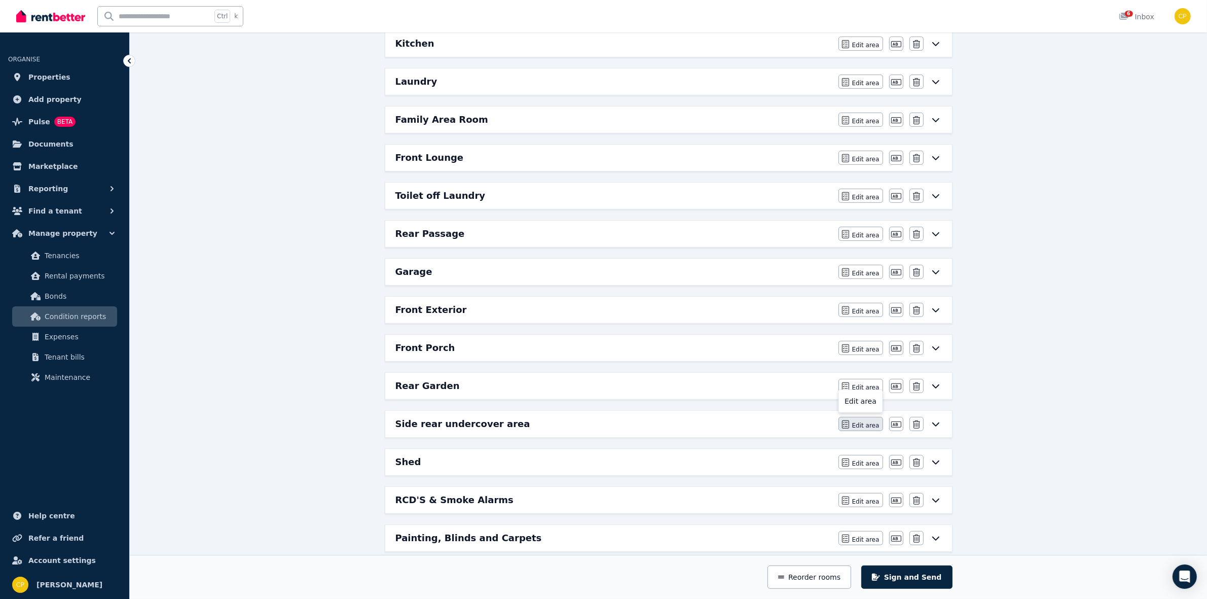
click at [862, 428] on span "Edit area" at bounding box center [865, 425] width 27 height 8
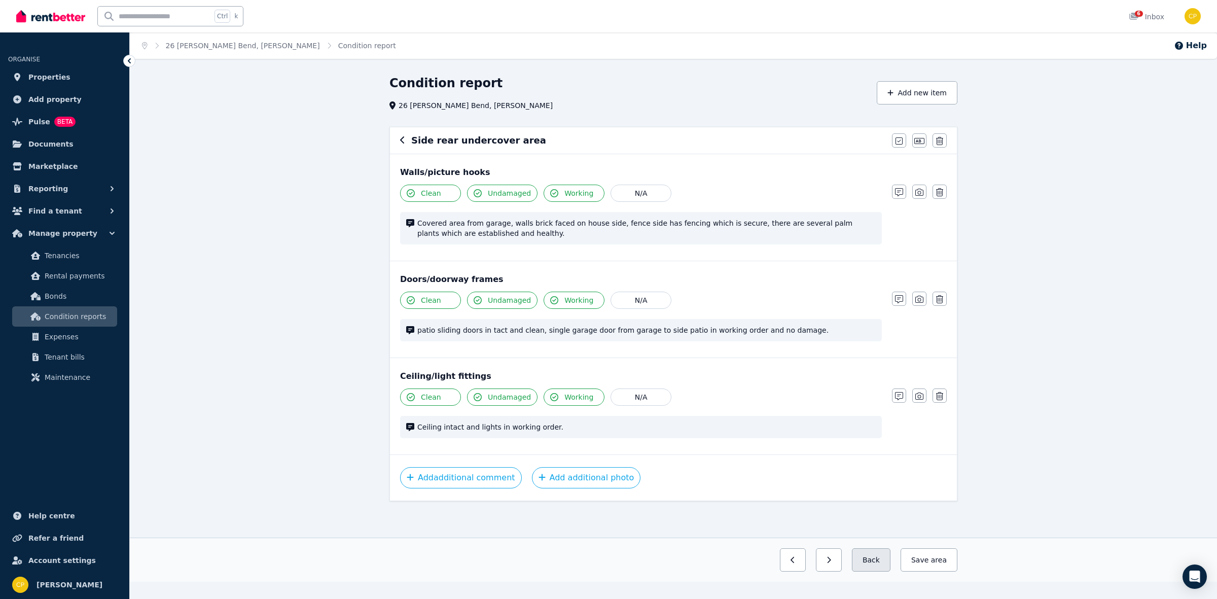
click at [875, 566] on button "Back" at bounding box center [871, 559] width 39 height 23
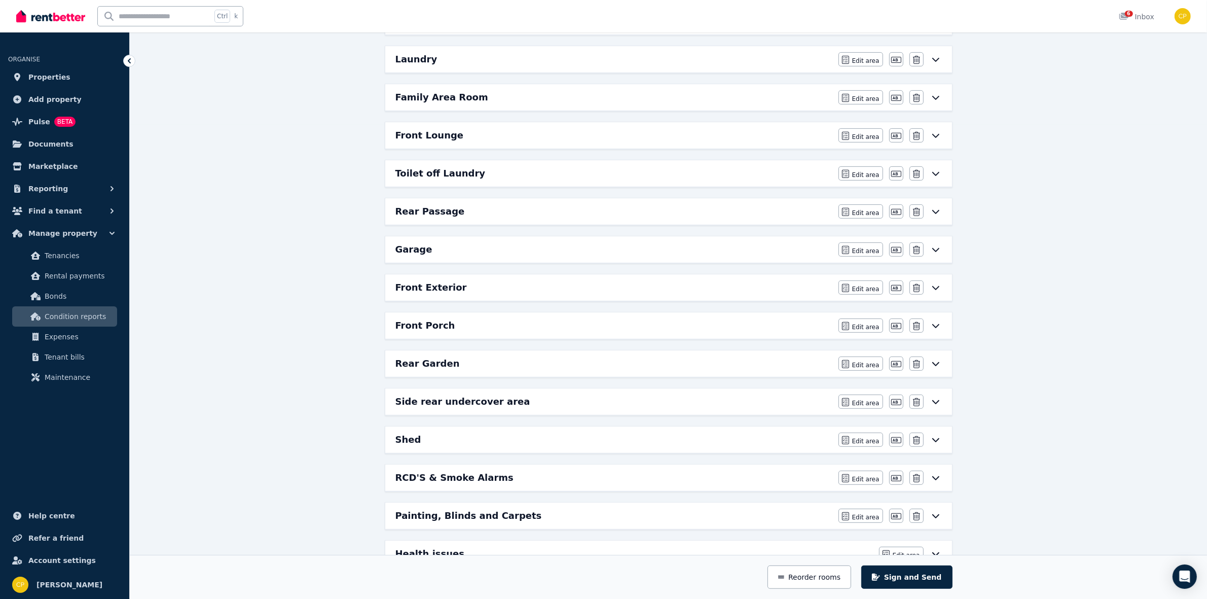
scroll to position [528, 0]
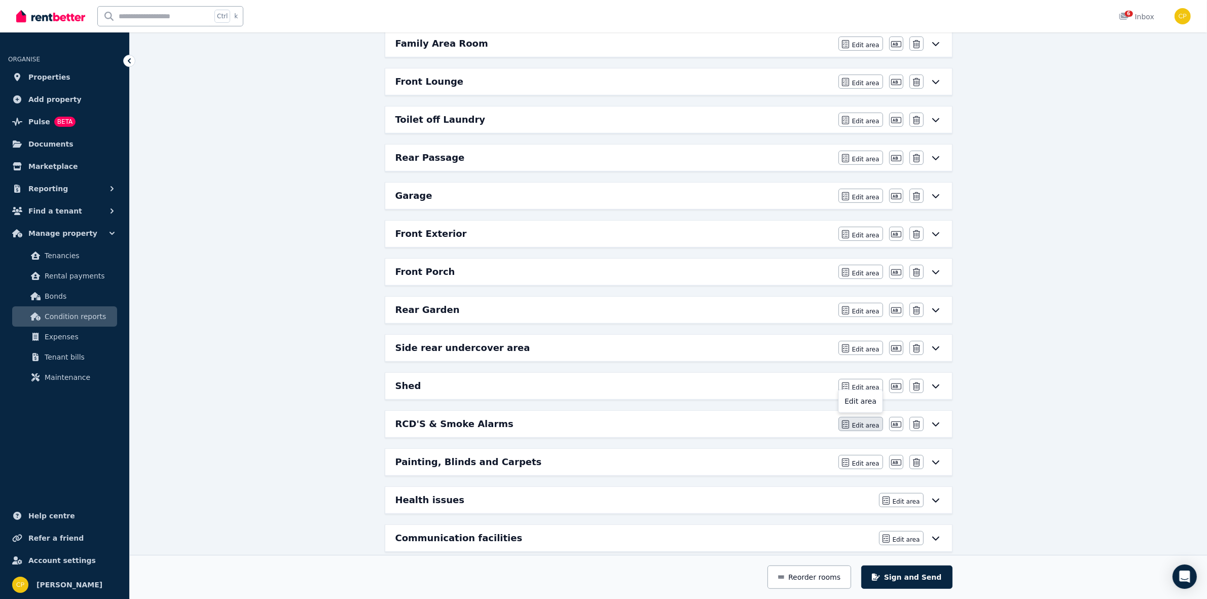
click at [869, 429] on span "Edit area" at bounding box center [865, 425] width 27 height 8
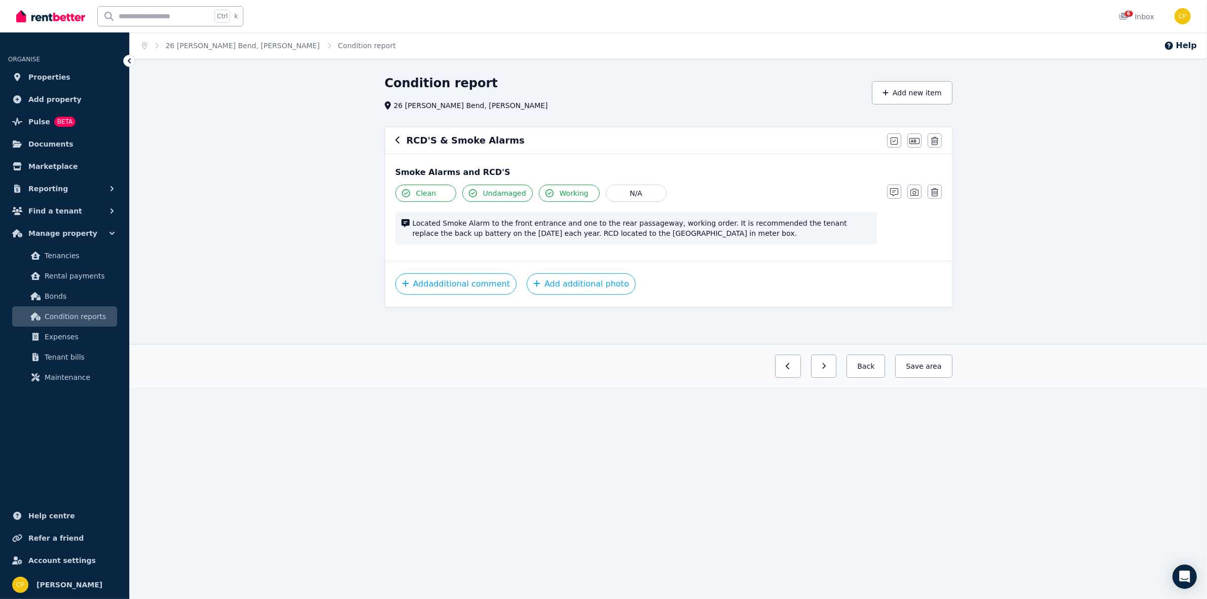
scroll to position [0, 0]
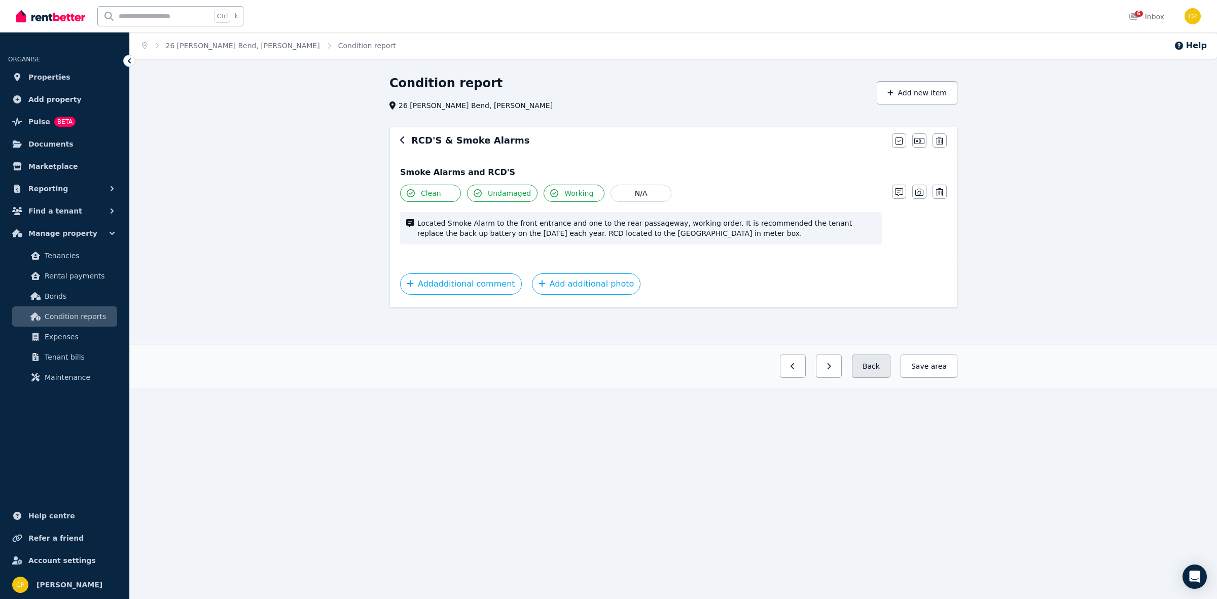
click at [867, 369] on button "Back" at bounding box center [871, 365] width 39 height 23
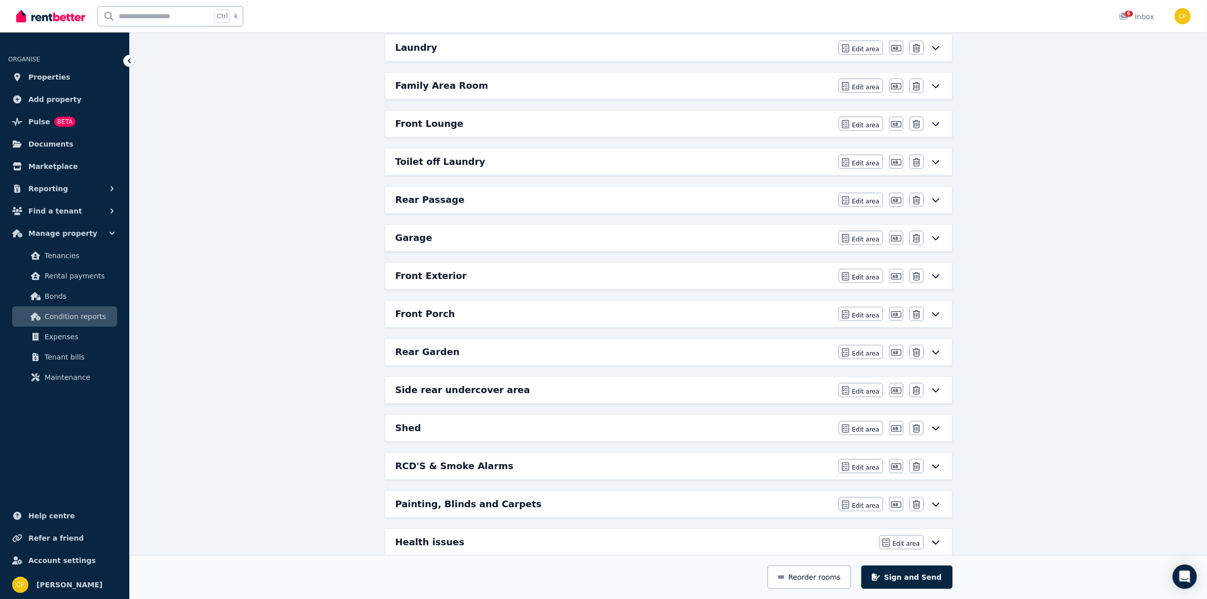
scroll to position [507, 0]
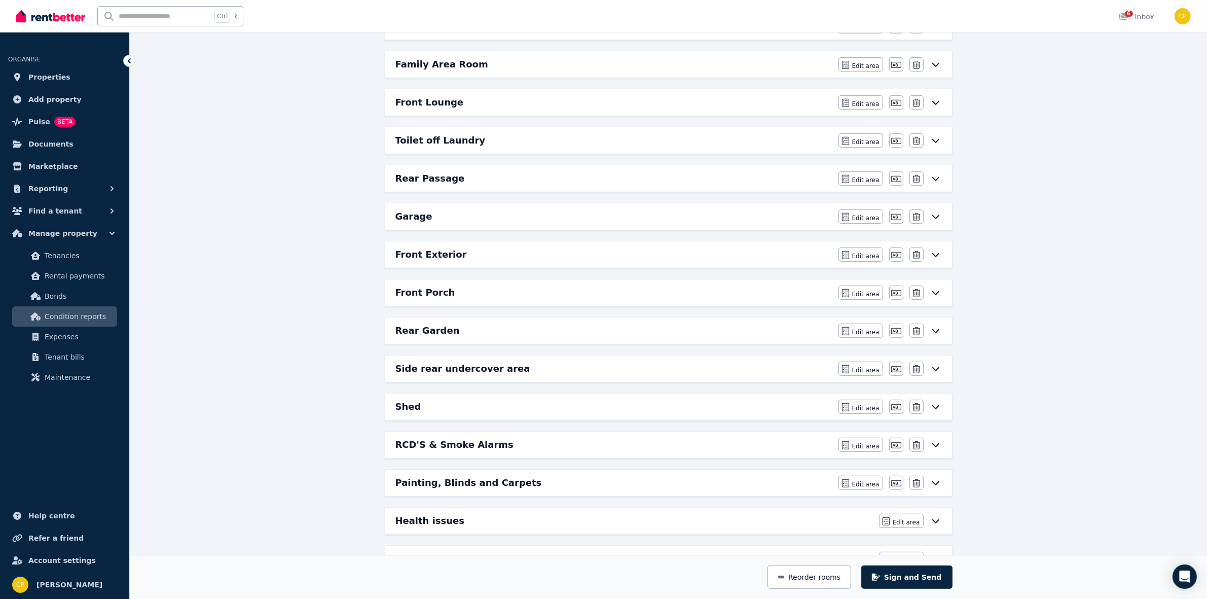
click at [854, 496] on div "Painting, Blinds and Carpets Edit area Edit area Edit name [GEOGRAPHIC_DATA]" at bounding box center [668, 482] width 567 height 26
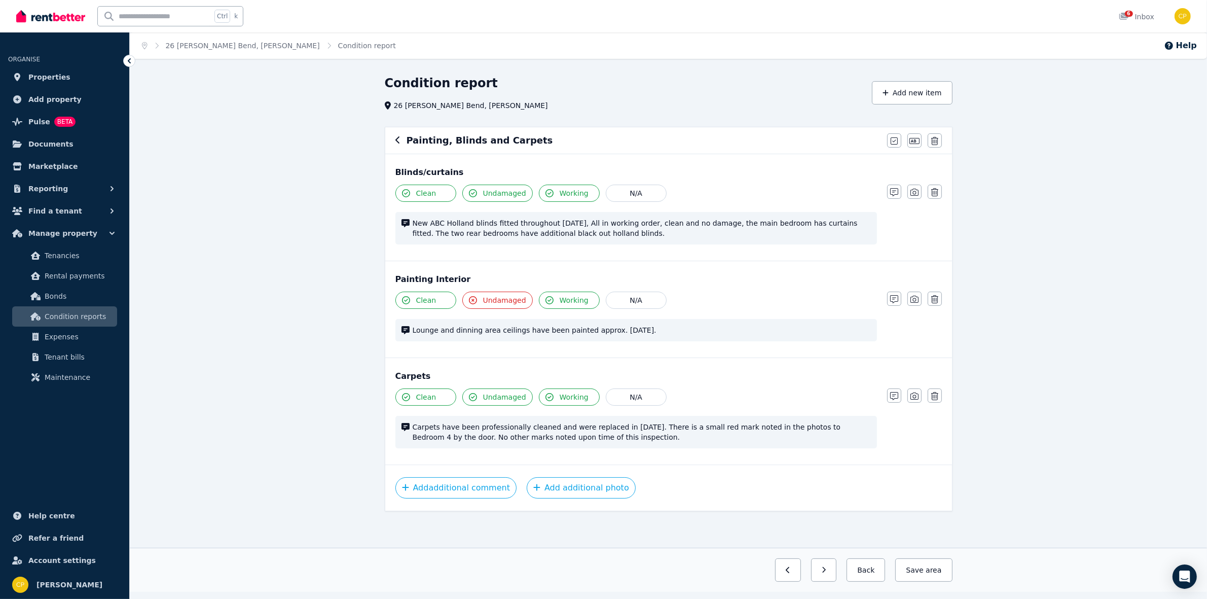
scroll to position [0, 0]
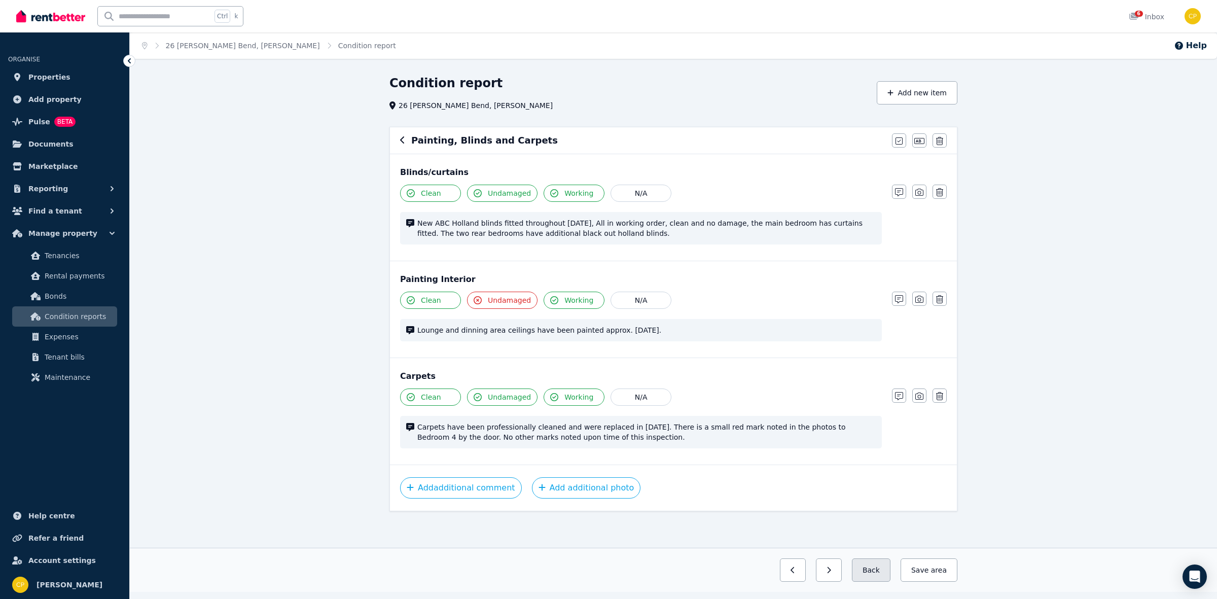
click at [888, 571] on button "Back" at bounding box center [871, 569] width 39 height 23
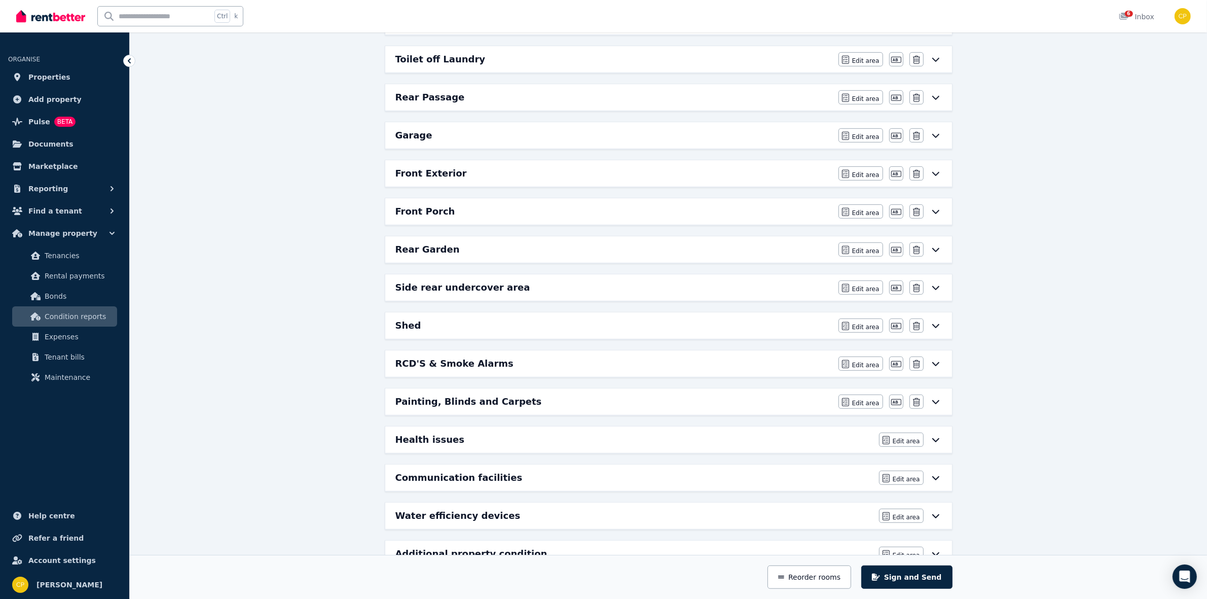
scroll to position [630, 0]
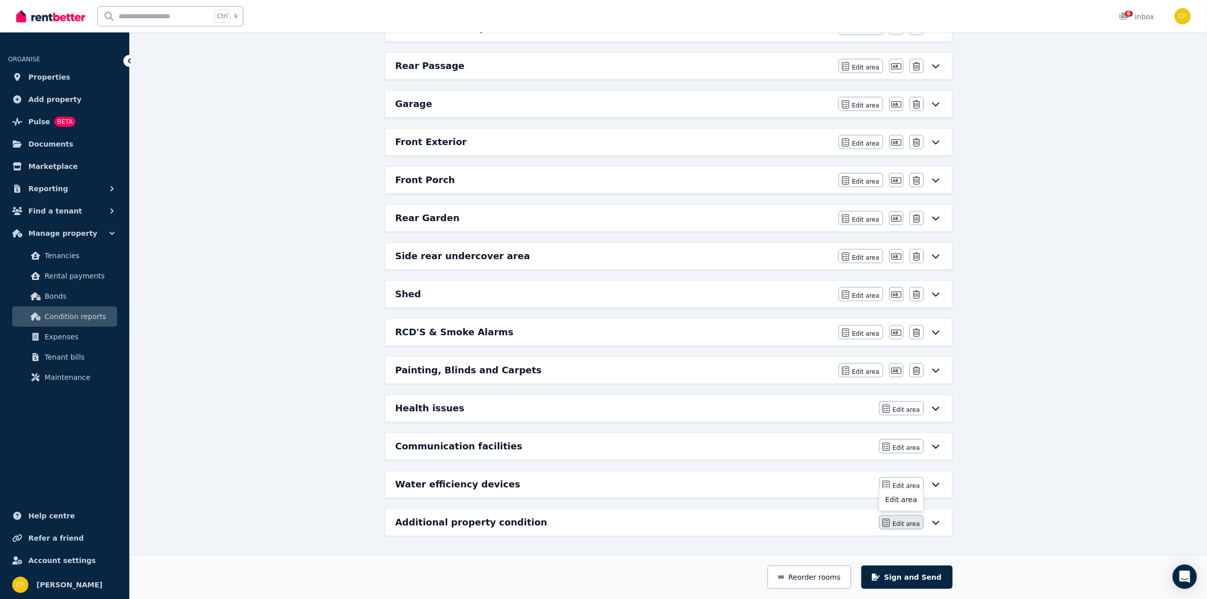
click at [911, 525] on span "Edit area" at bounding box center [906, 524] width 27 height 8
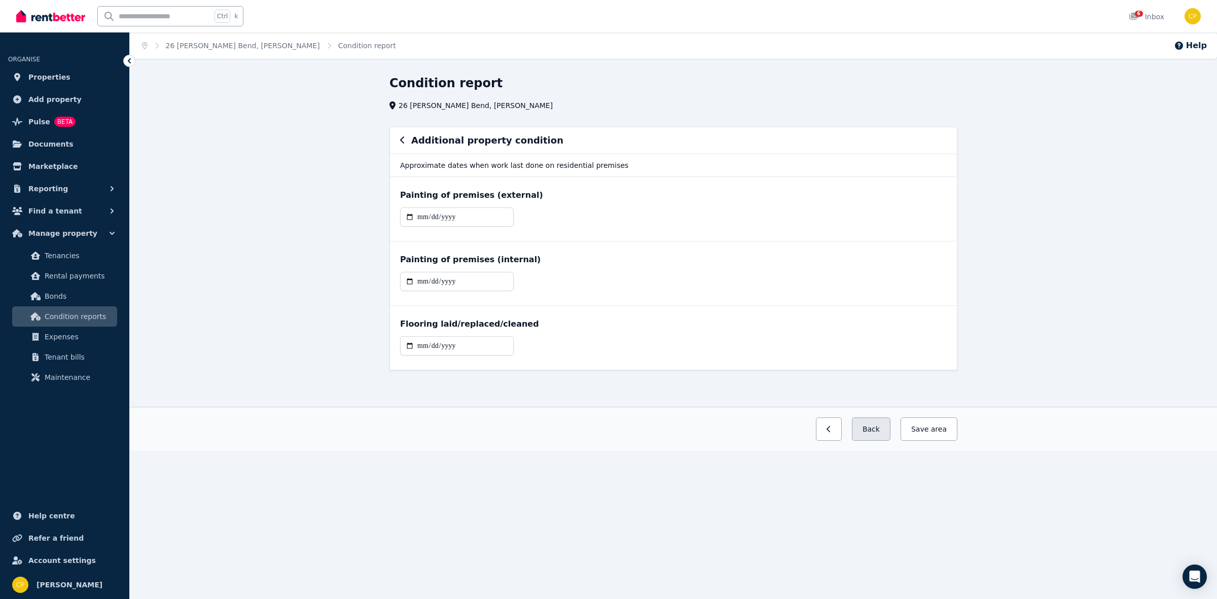
click at [878, 431] on button "Back" at bounding box center [871, 428] width 39 height 23
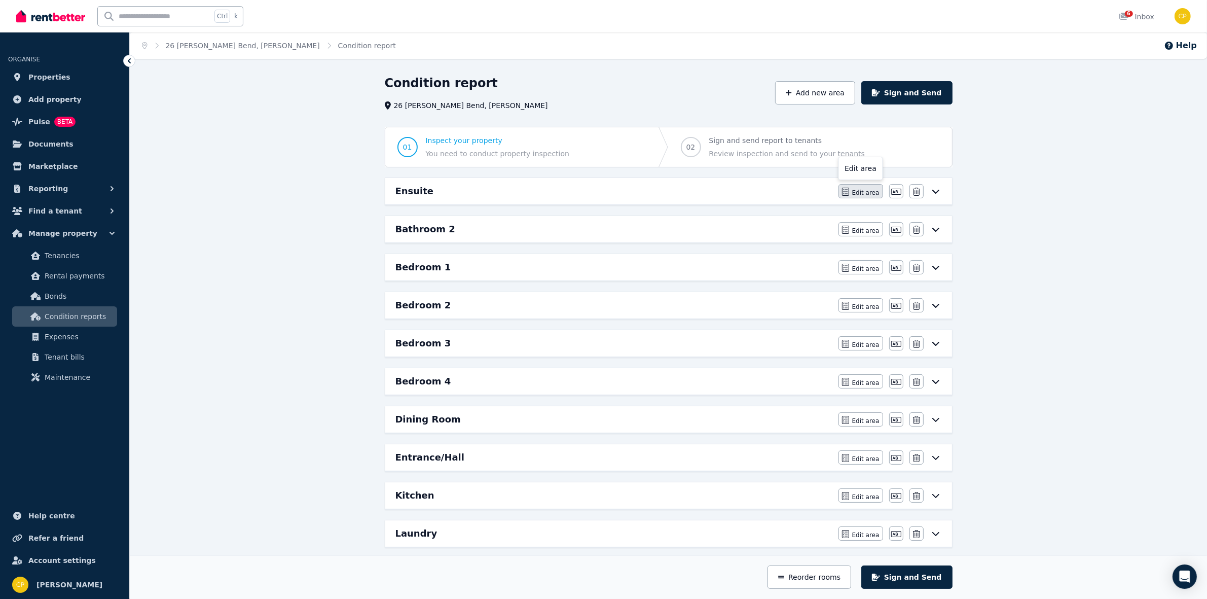
click at [859, 194] on span "Edit area" at bounding box center [865, 193] width 27 height 8
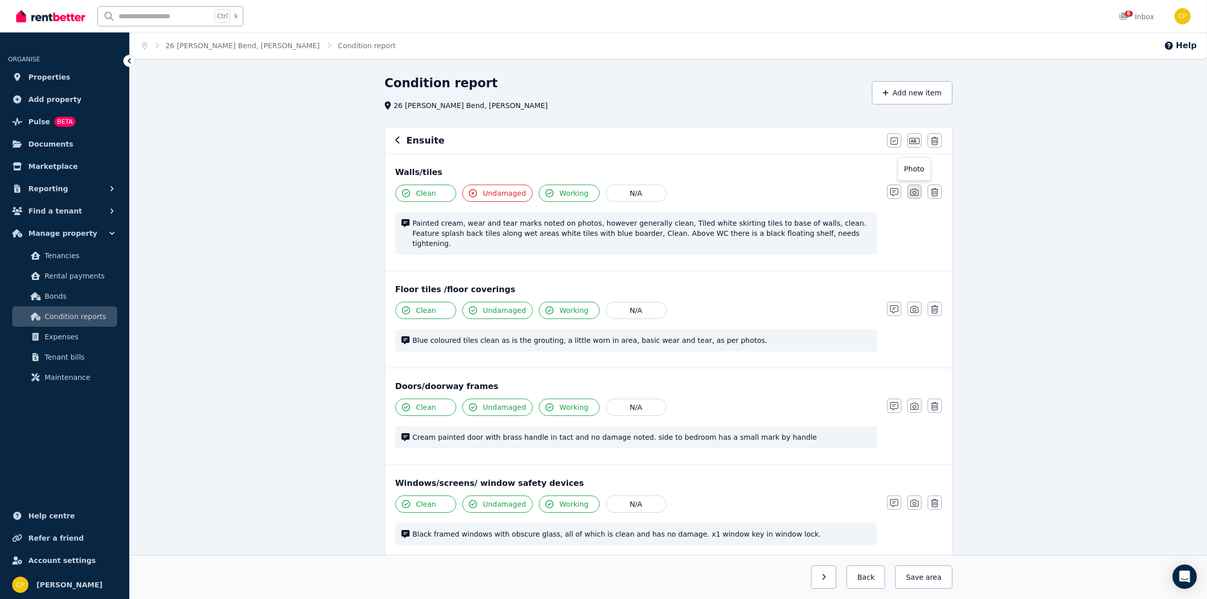
click at [920, 187] on button "button" at bounding box center [914, 192] width 14 height 14
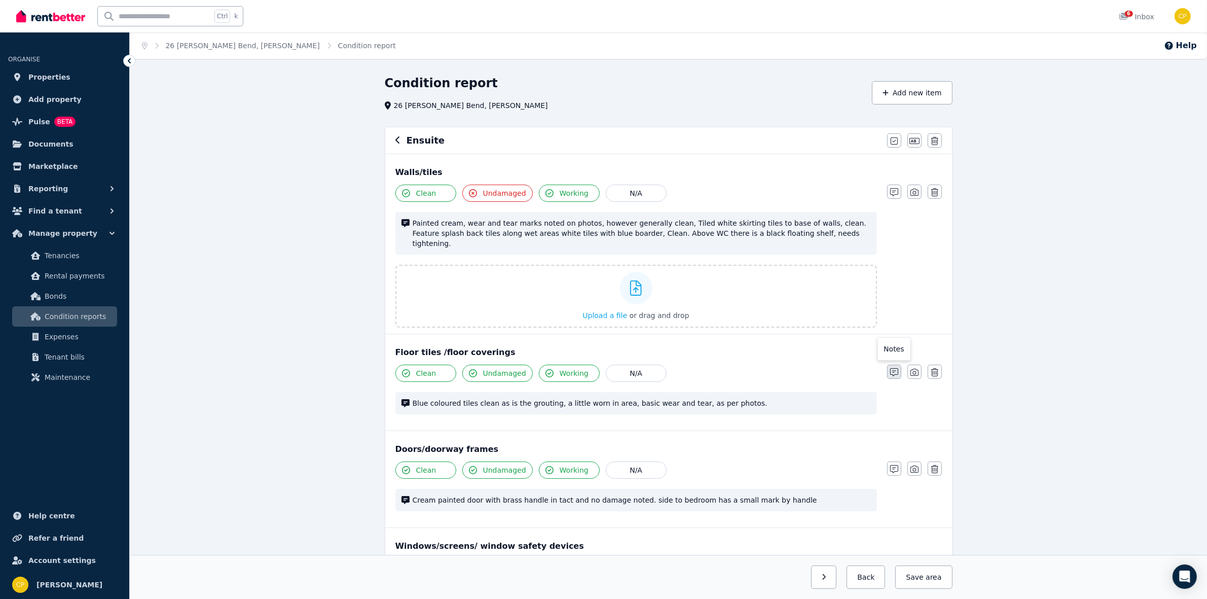
drag, startPoint x: 919, startPoint y: 363, endPoint x: 891, endPoint y: 363, distance: 27.9
click at [918, 364] on button "button" at bounding box center [914, 371] width 14 height 14
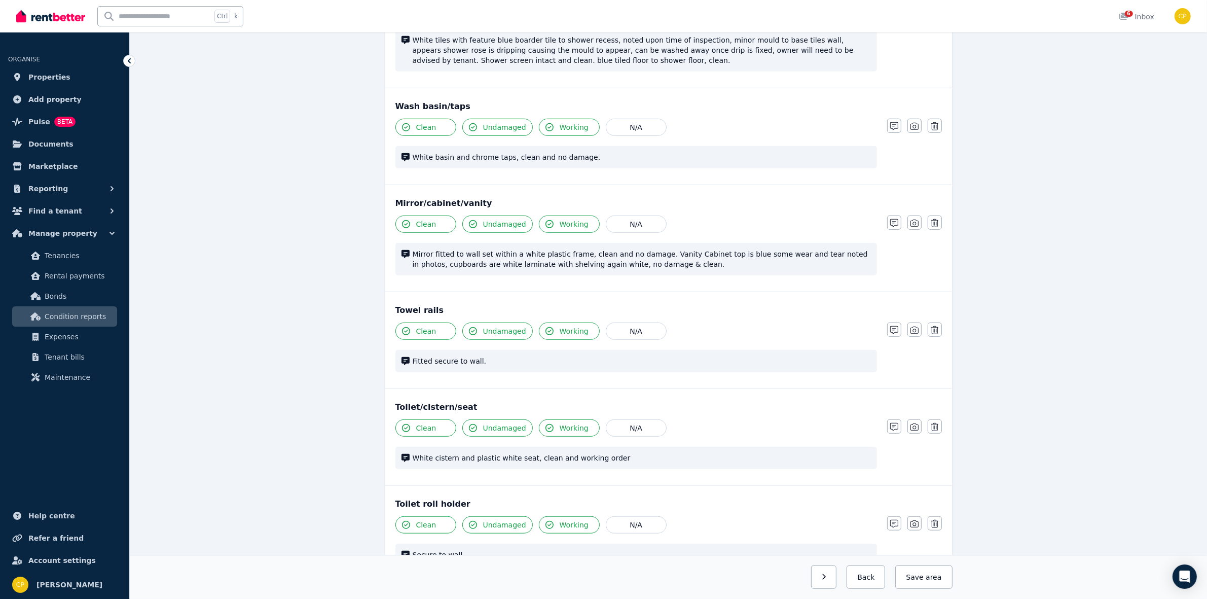
scroll to position [929, 0]
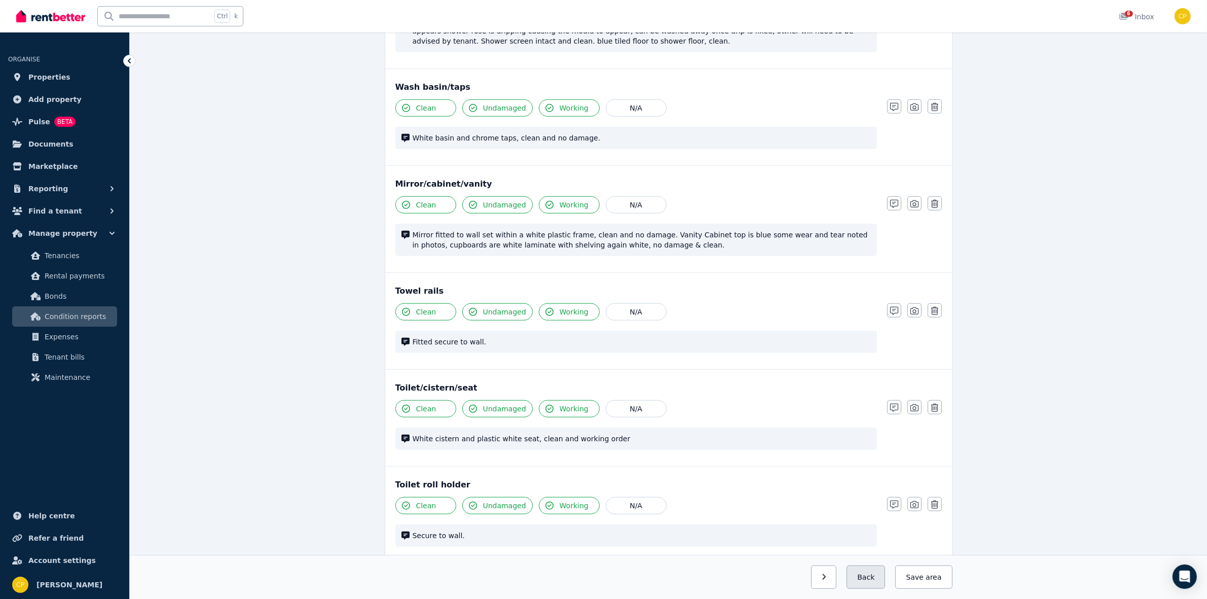
click at [885, 574] on button "Back" at bounding box center [866, 576] width 39 height 23
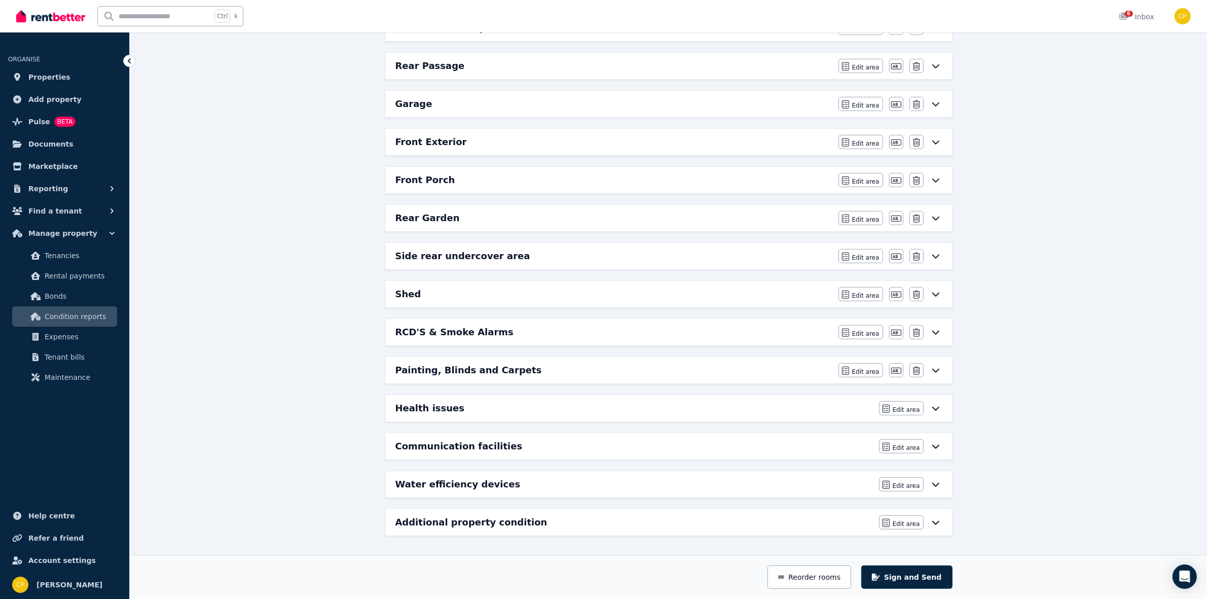
scroll to position [630, 0]
click at [820, 581] on button "Reorder rooms" at bounding box center [810, 576] width 84 height 23
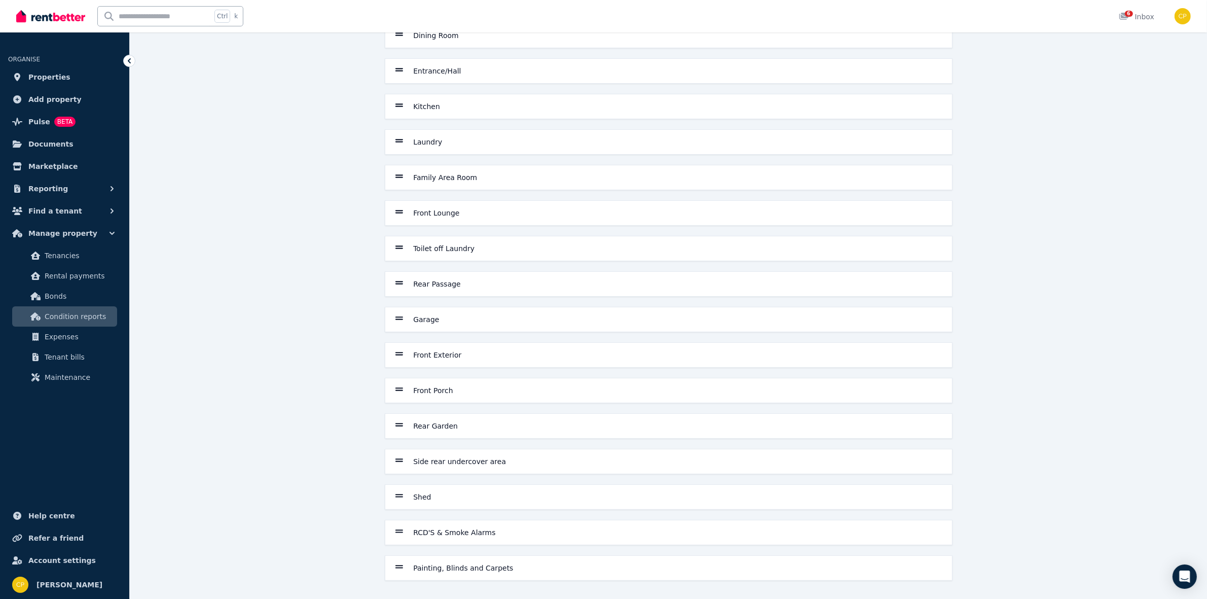
scroll to position [304, 0]
drag, startPoint x: 396, startPoint y: 360, endPoint x: 380, endPoint y: 249, distance: 112.1
click at [381, 246] on div "Ensuite Bathroom 2 Bedroom 1 Bedroom 2 Bedroom 3 Bedroom 4 Dining Room Entrance…" at bounding box center [669, 195] width 576 height 771
click at [398, 354] on icon at bounding box center [399, 354] width 8 height 4
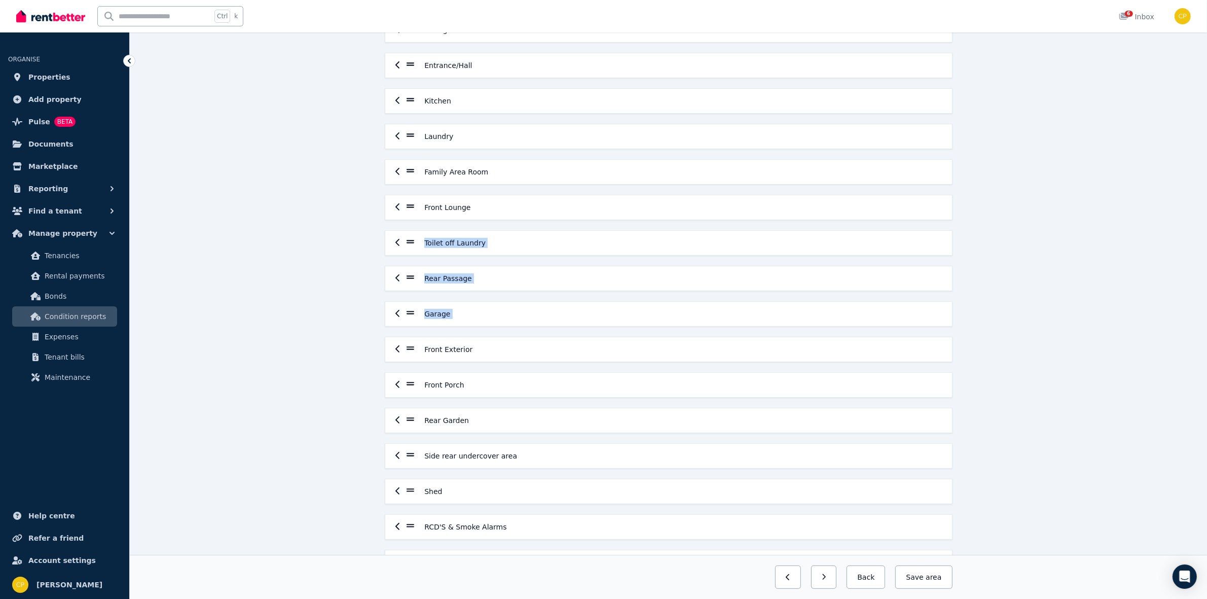
drag, startPoint x: 326, startPoint y: 312, endPoint x: 429, endPoint y: 320, distance: 103.2
click at [327, 312] on div "Save order Ensuite Bathroom 2 Bedroom 1 Bedroom 2 Bedroom 3 Bedroom 4 Dining Ro…" at bounding box center [668, 204] width 1077 height 866
click at [506, 320] on div "Garage" at bounding box center [668, 314] width 546 height 12
click at [493, 308] on div "Garage" at bounding box center [668, 314] width 567 height 24
click at [400, 355] on div "Front Exterior" at bounding box center [668, 349] width 546 height 12
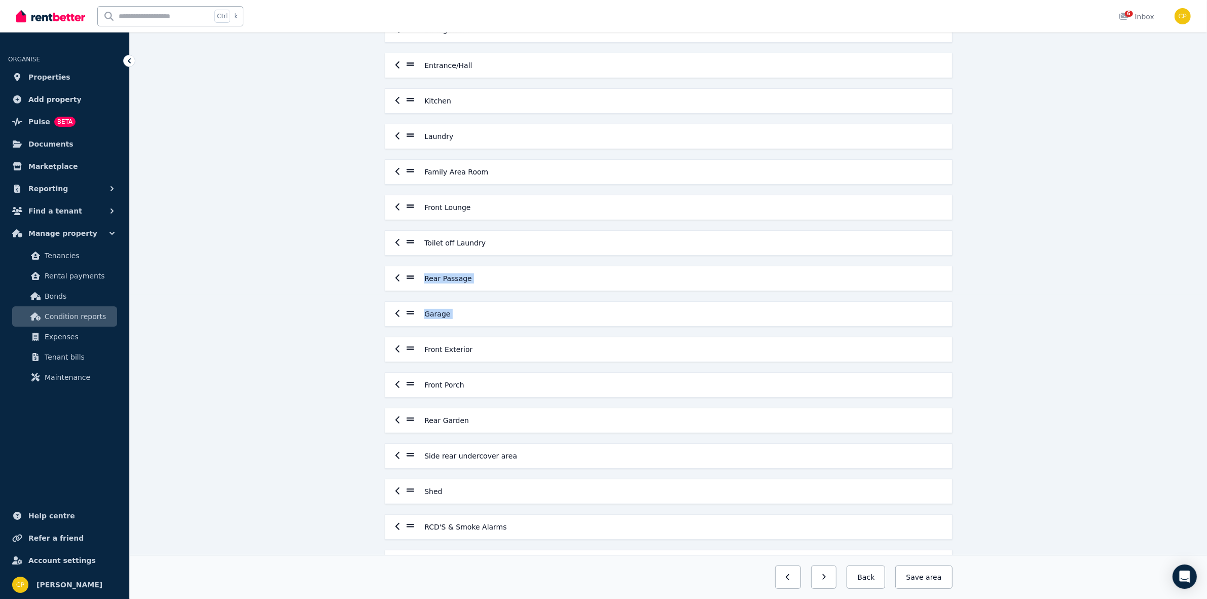
drag, startPoint x: 406, startPoint y: 353, endPoint x: 444, endPoint y: 364, distance: 40.0
click at [353, 287] on div "Save order Ensuite Bathroom 2 Bedroom 1 Bedroom 2 Bedroom 3 Bedroom 4 Dining Ro…" at bounding box center [668, 204] width 1077 height 866
click at [699, 355] on div "Front Exterior" at bounding box center [668, 349] width 546 height 12
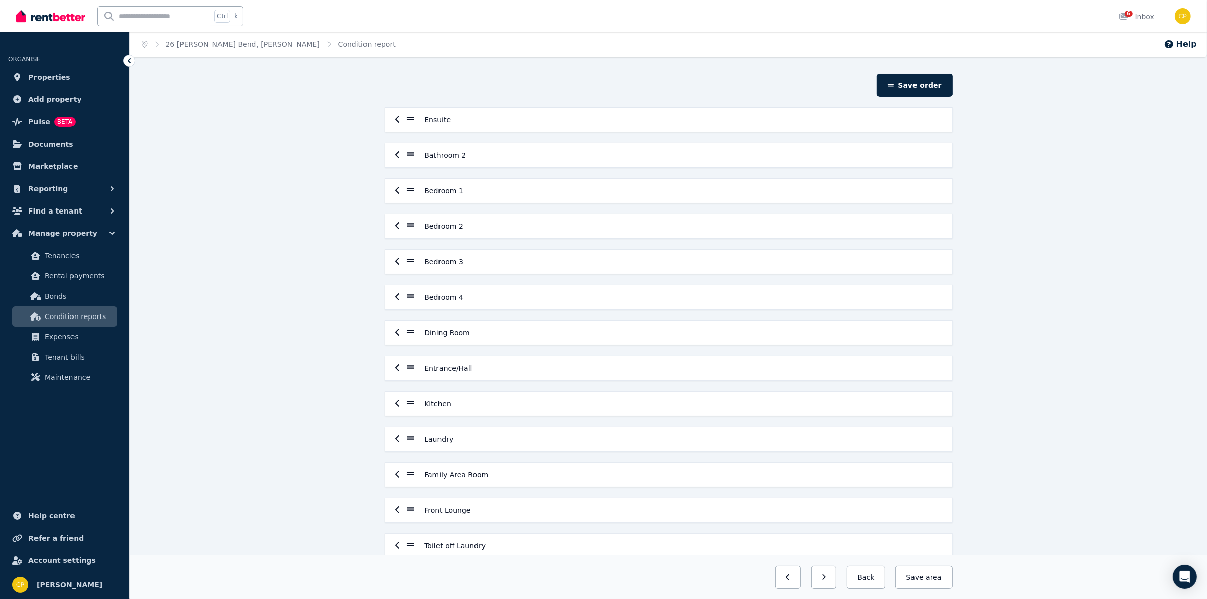
scroll to position [0, 0]
click at [401, 193] on div "Bedroom 1" at bounding box center [668, 192] width 546 height 12
click at [393, 194] on div "Bedroom 1" at bounding box center [668, 192] width 567 height 24
drag, startPoint x: 402, startPoint y: 196, endPoint x: 404, endPoint y: 94, distance: 101.9
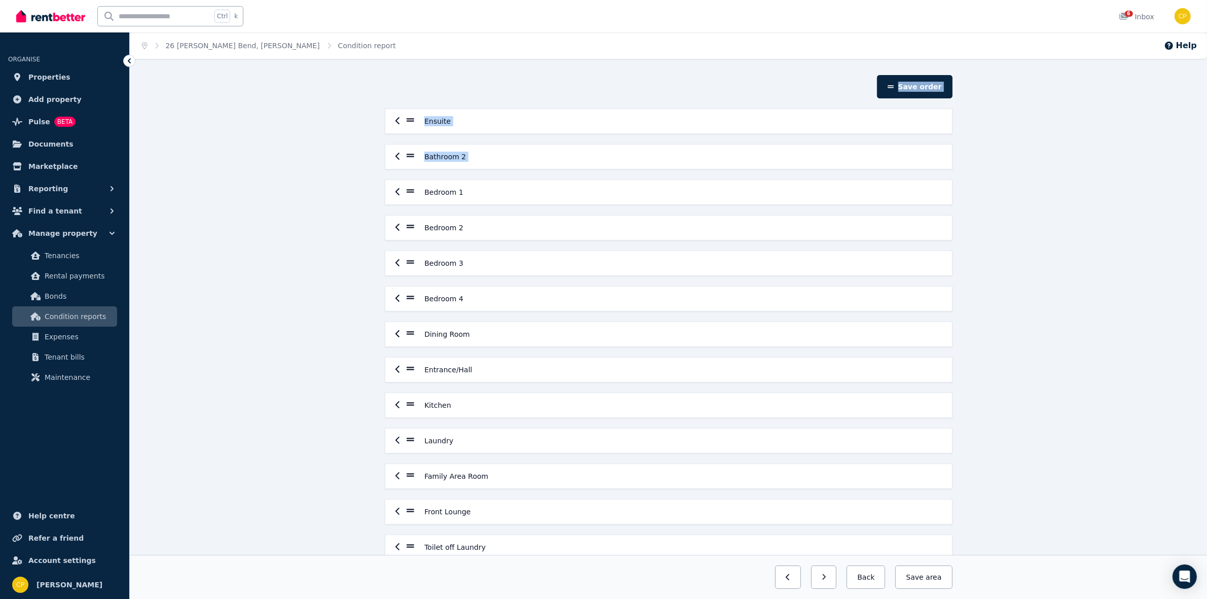
click at [404, 94] on section "Save order Ensuite Bathroom 2 Bedroom 1 Bedroom 2 Bedroom 3 Bedroom 4 Dining Ro…" at bounding box center [669, 486] width 576 height 822
click at [404, 121] on div "Ensuite" at bounding box center [668, 121] width 546 height 12
click at [408, 118] on icon at bounding box center [411, 120] width 8 height 9
drag, startPoint x: 619, startPoint y: 120, endPoint x: 317, endPoint y: 230, distance: 322.0
click at [317, 230] on div "Save order Ensuite Bathroom 2 Bedroom 1 Bedroom 2 Bedroom 3 Bedroom 4 Dining Ro…" at bounding box center [668, 508] width 1077 height 866
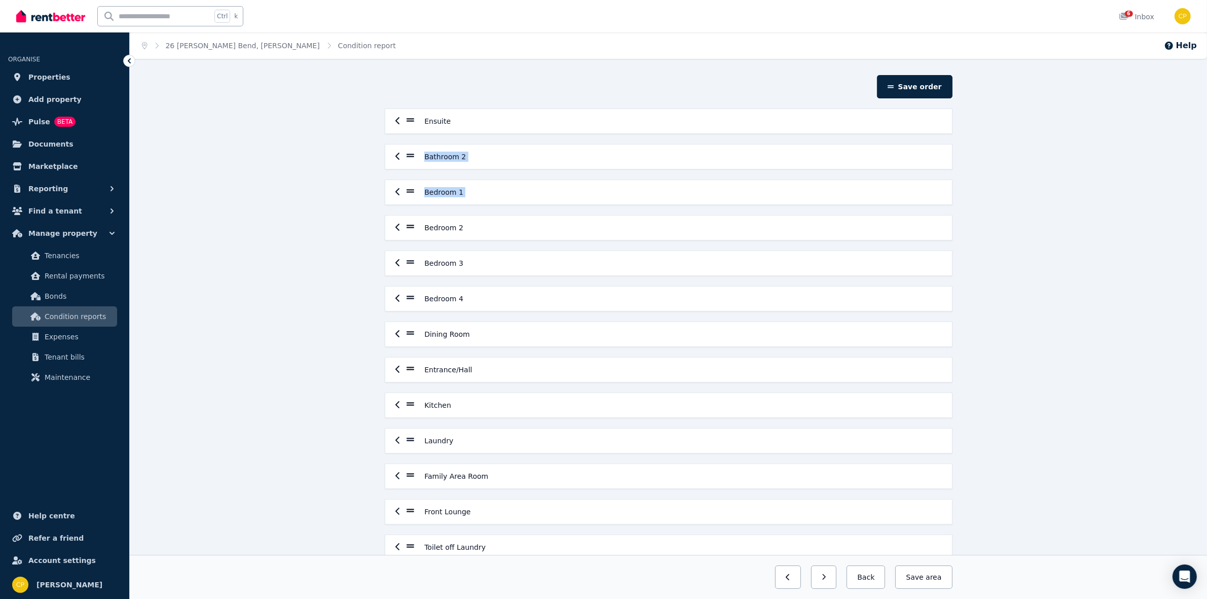
click at [398, 124] on icon "button" at bounding box center [397, 120] width 4 height 7
click at [399, 122] on icon at bounding box center [399, 121] width 8 height 4
click at [395, 123] on icon "button" at bounding box center [397, 121] width 5 height 8
click at [404, 121] on div "Ensuite" at bounding box center [417, 121] width 45 height 12
drag, startPoint x: 409, startPoint y: 122, endPoint x: 324, endPoint y: 168, distance: 96.0
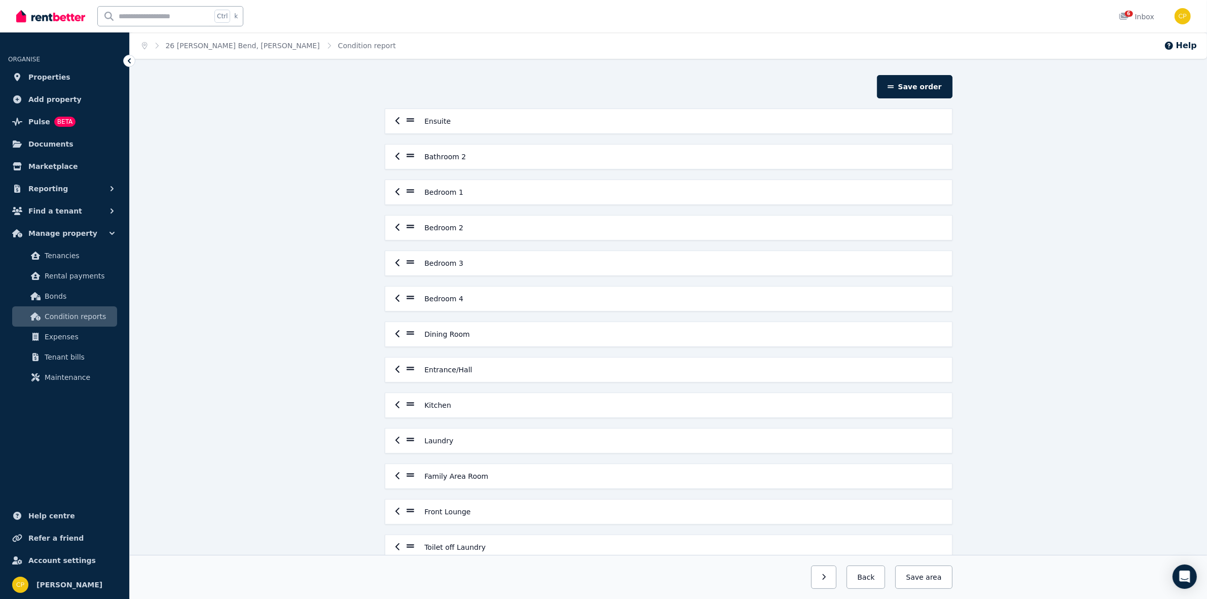
click at [324, 168] on div "Save order Ensuite Bathroom 2 Bedroom 1 Bedroom 2 Bedroom 3 Bedroom 4 Dining Ro…" at bounding box center [668, 508] width 1077 height 866
drag, startPoint x: 932, startPoint y: 87, endPoint x: 914, endPoint y: 82, distance: 18.5
click at [914, 82] on button "Save order" at bounding box center [914, 86] width 75 height 23
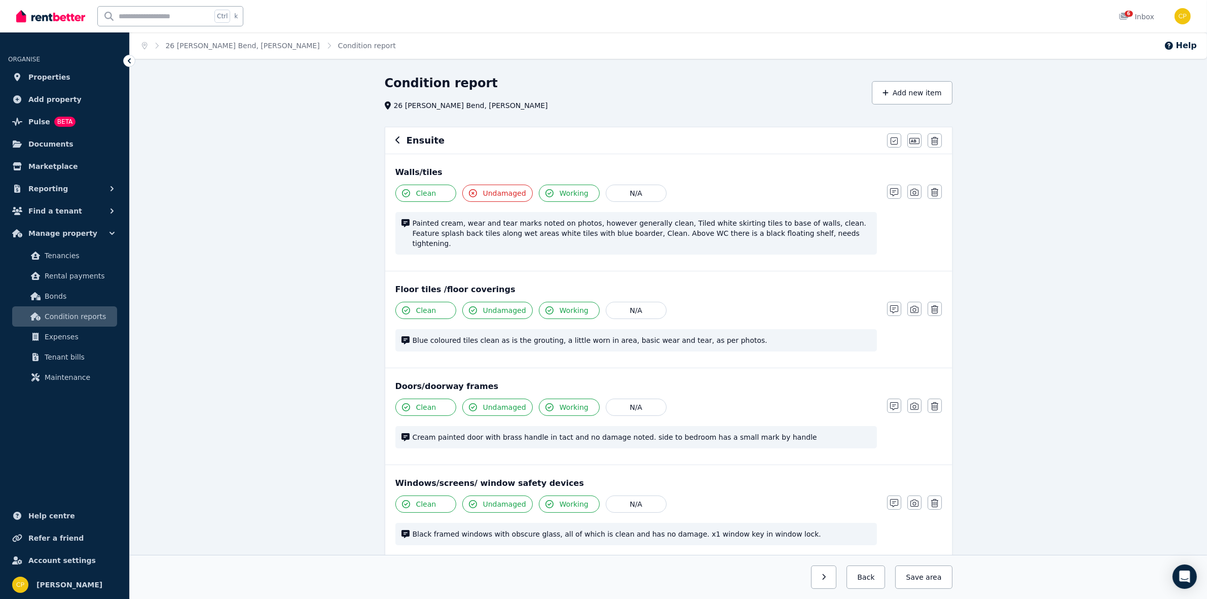
click at [397, 143] on icon "button" at bounding box center [397, 140] width 5 height 8
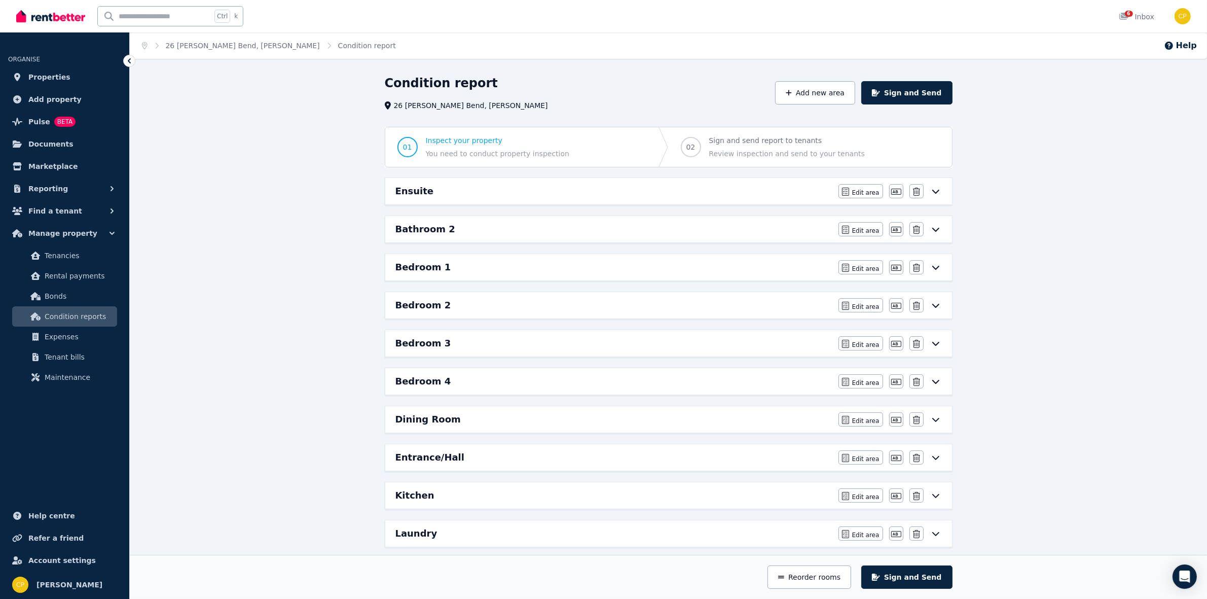
click at [937, 193] on icon at bounding box center [936, 191] width 12 height 8
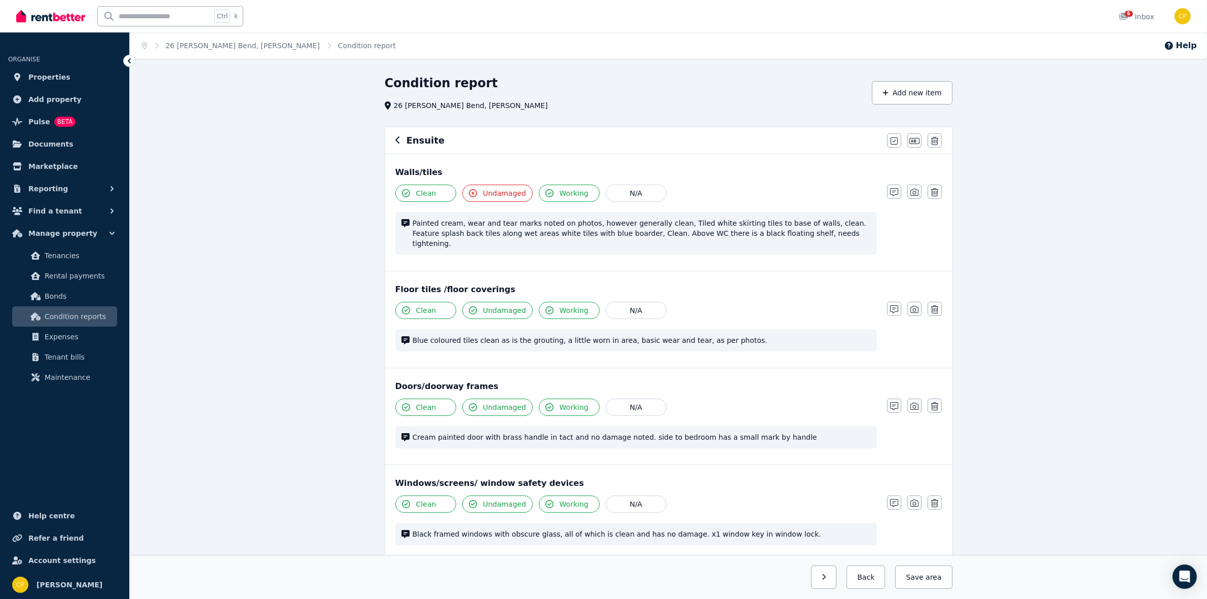
click at [400, 143] on div "Ensuite" at bounding box center [638, 140] width 486 height 14
click at [399, 139] on icon "button" at bounding box center [397, 140] width 5 height 8
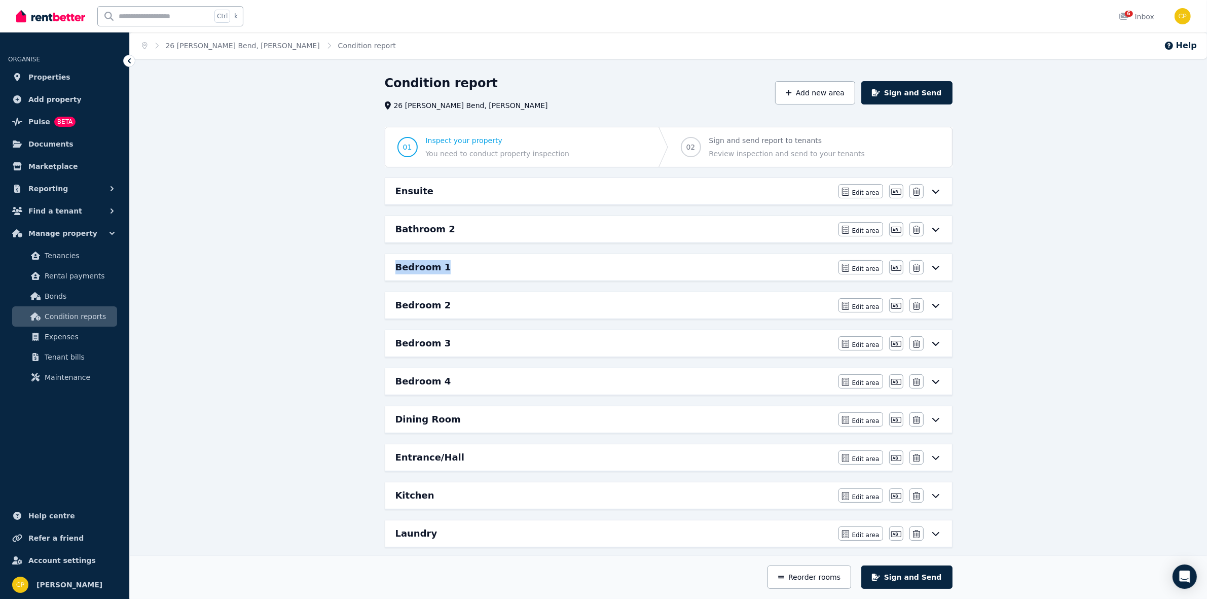
drag, startPoint x: 475, startPoint y: 267, endPoint x: 383, endPoint y: 264, distance: 91.3
click at [525, 272] on div "Bedroom 1" at bounding box center [613, 267] width 437 height 14
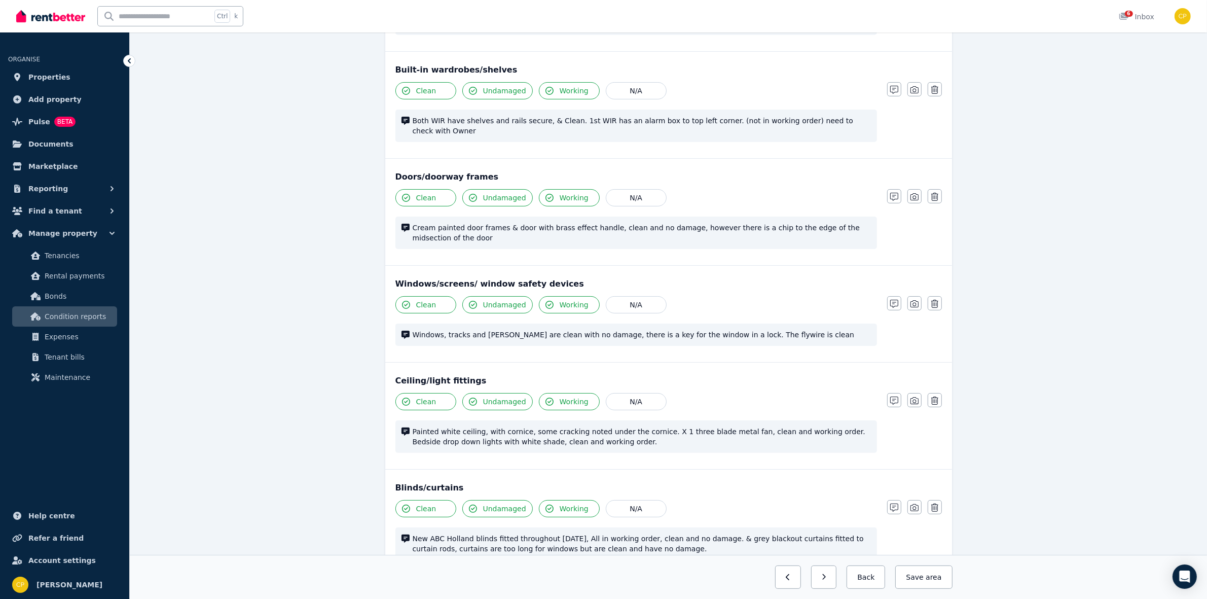
scroll to position [211, 0]
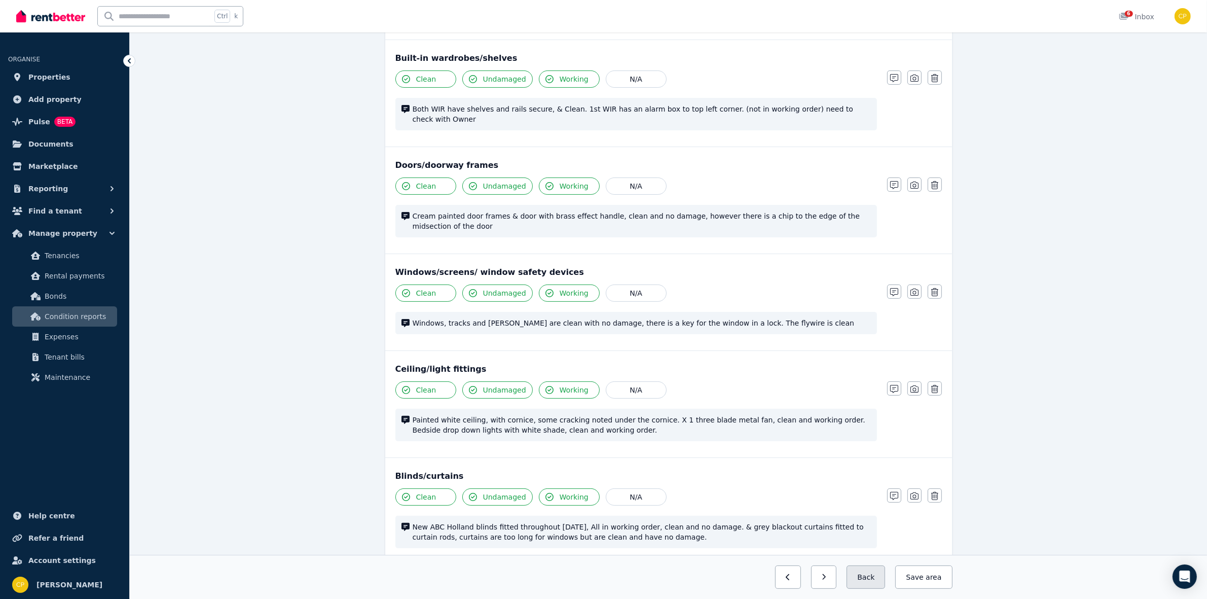
click at [867, 569] on button "Back" at bounding box center [866, 576] width 39 height 23
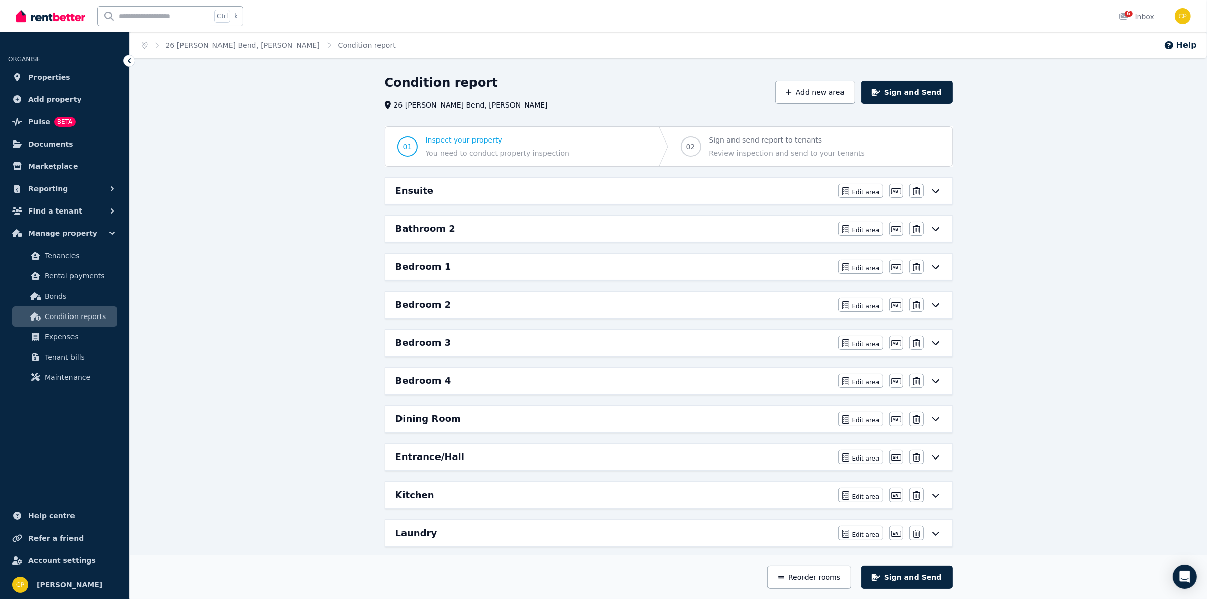
scroll to position [0, 0]
click at [910, 579] on button "Sign and Send" at bounding box center [906, 576] width 91 height 23
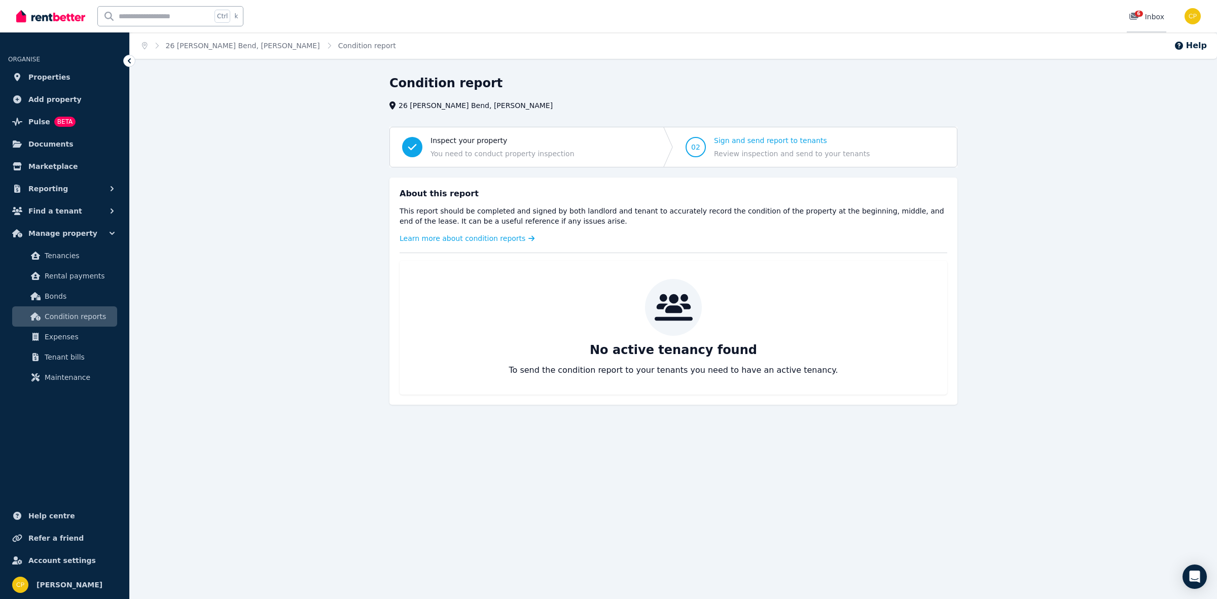
click at [1150, 12] on div "6 Inbox" at bounding box center [1145, 17] width 35 height 10
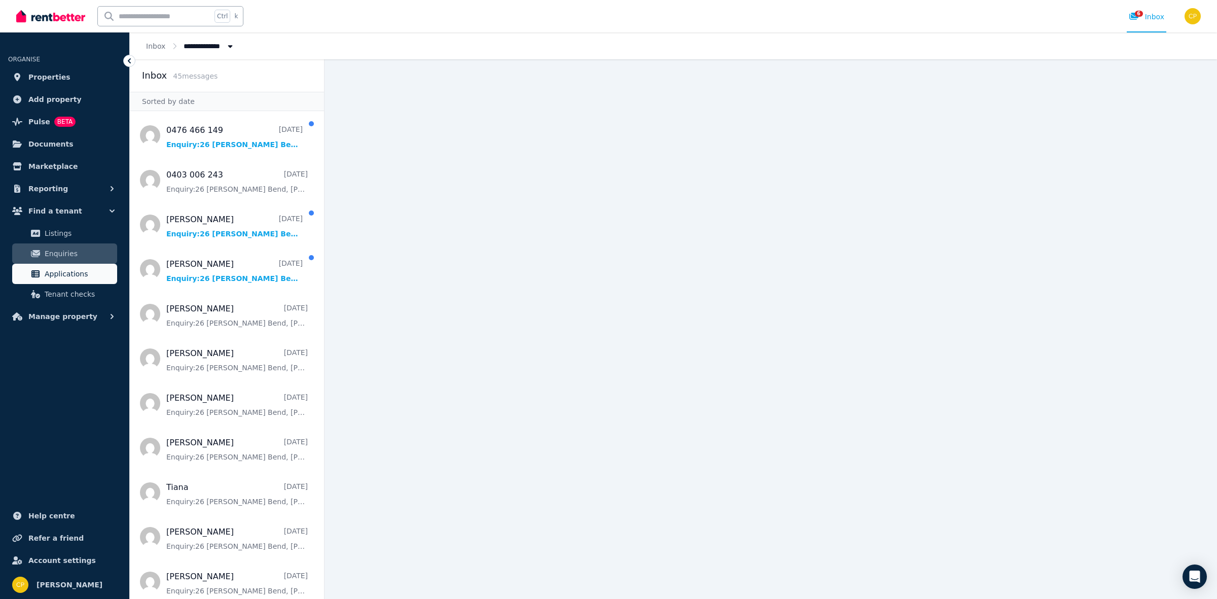
click at [69, 275] on span "Applications" at bounding box center [79, 274] width 68 height 12
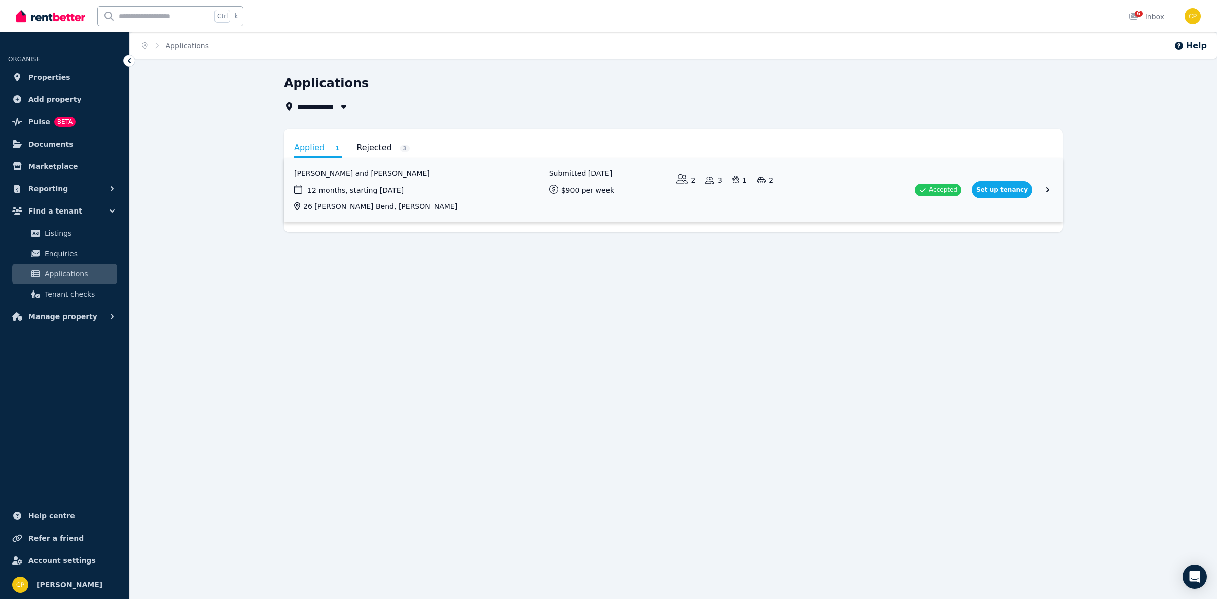
click at [954, 189] on link "View application: Laura Cooper and Ross Cooper" at bounding box center [673, 189] width 779 height 63
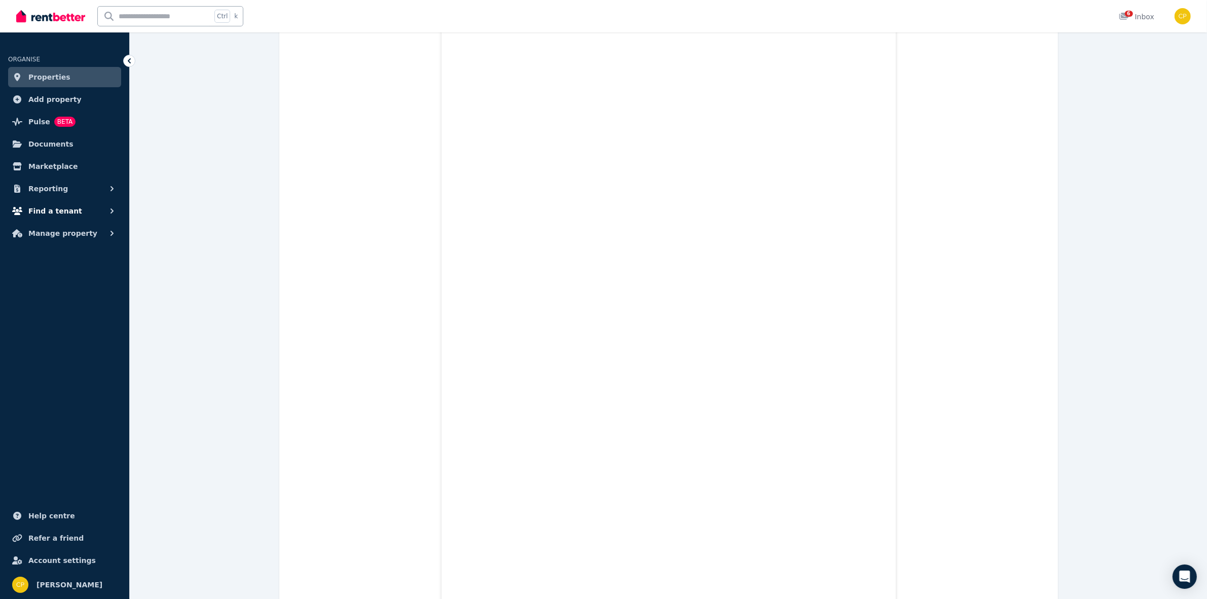
scroll to position [12761, 0]
click at [129, 61] on icon at bounding box center [129, 60] width 3 height 5
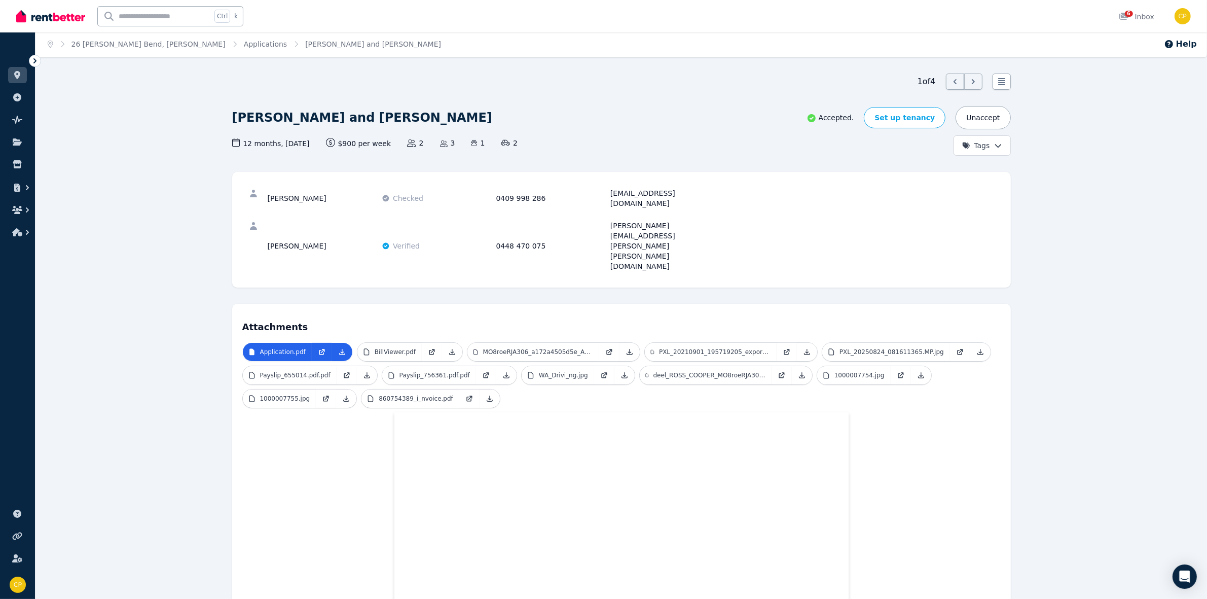
scroll to position [0, 0]
click at [910, 121] on link "Set up tenancy" at bounding box center [905, 118] width 82 height 21
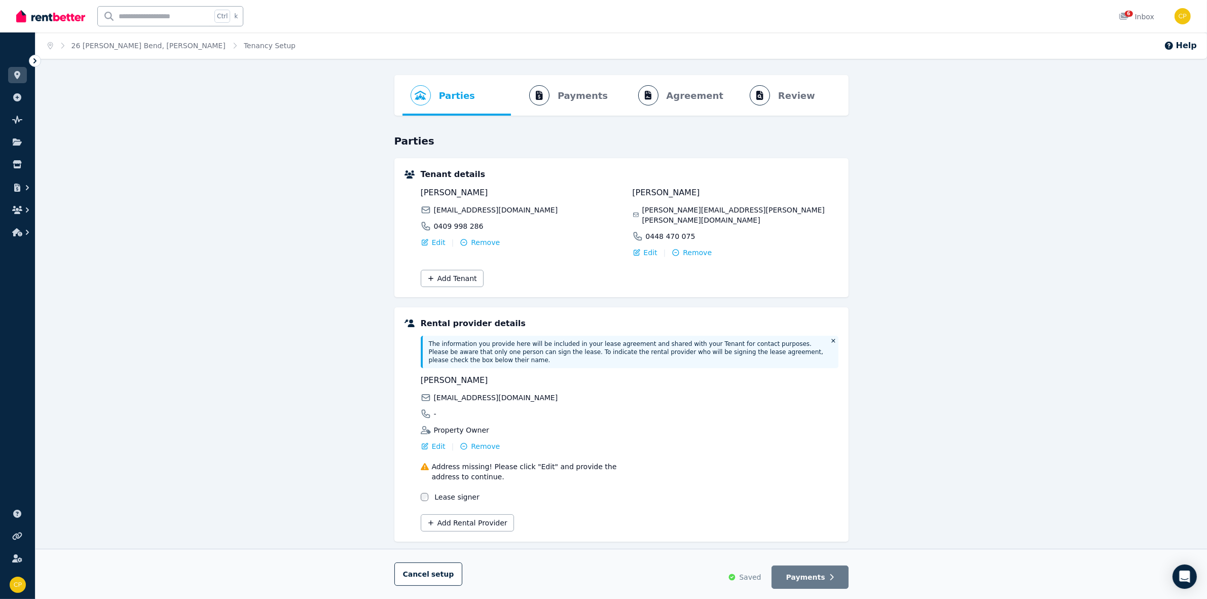
scroll to position [4, 0]
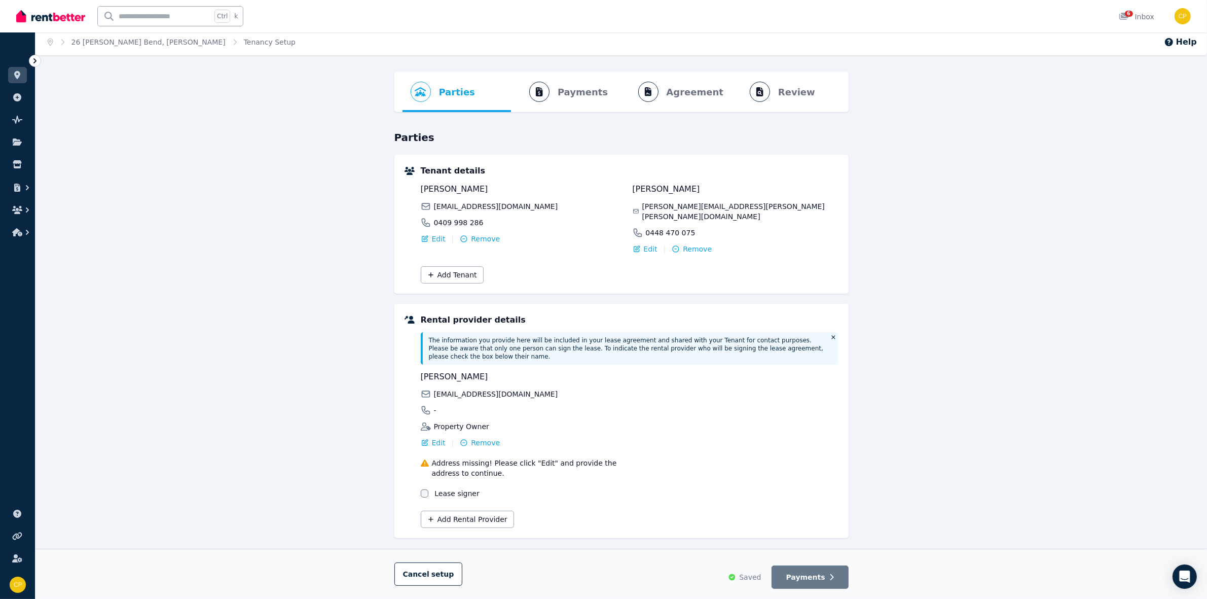
click at [945, 427] on div "Parties Rental provider and tenant details Payments Bond and rental payments Ag…" at bounding box center [621, 343] width 1172 height 545
click at [826, 578] on button "Payments" at bounding box center [810, 576] width 77 height 23
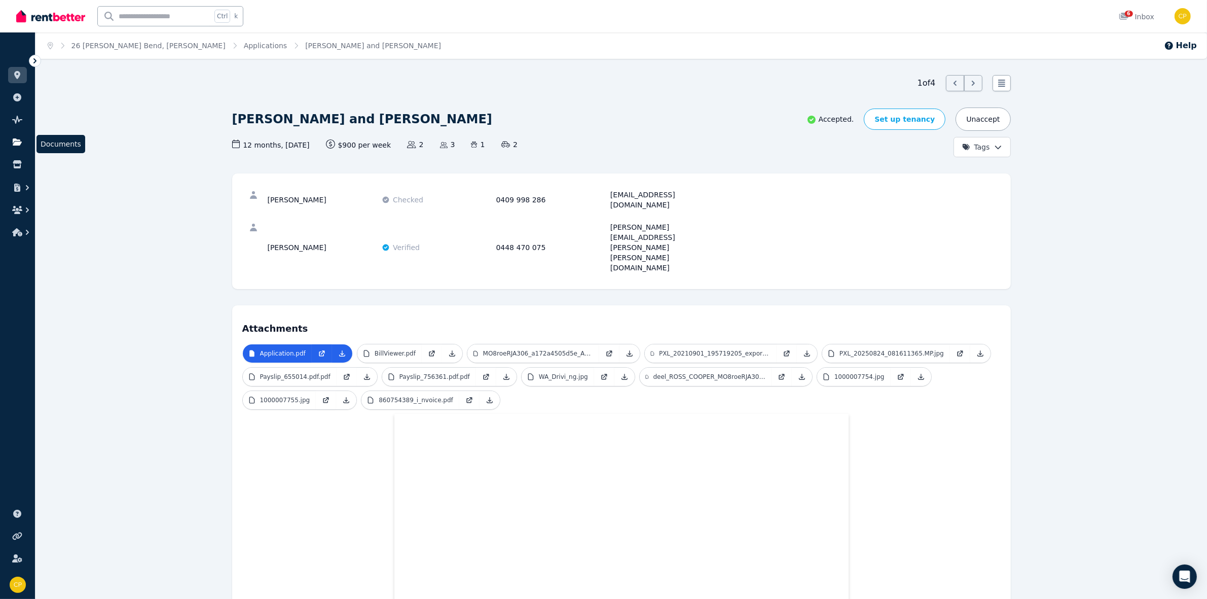
click at [22, 140] on link at bounding box center [17, 142] width 19 height 16
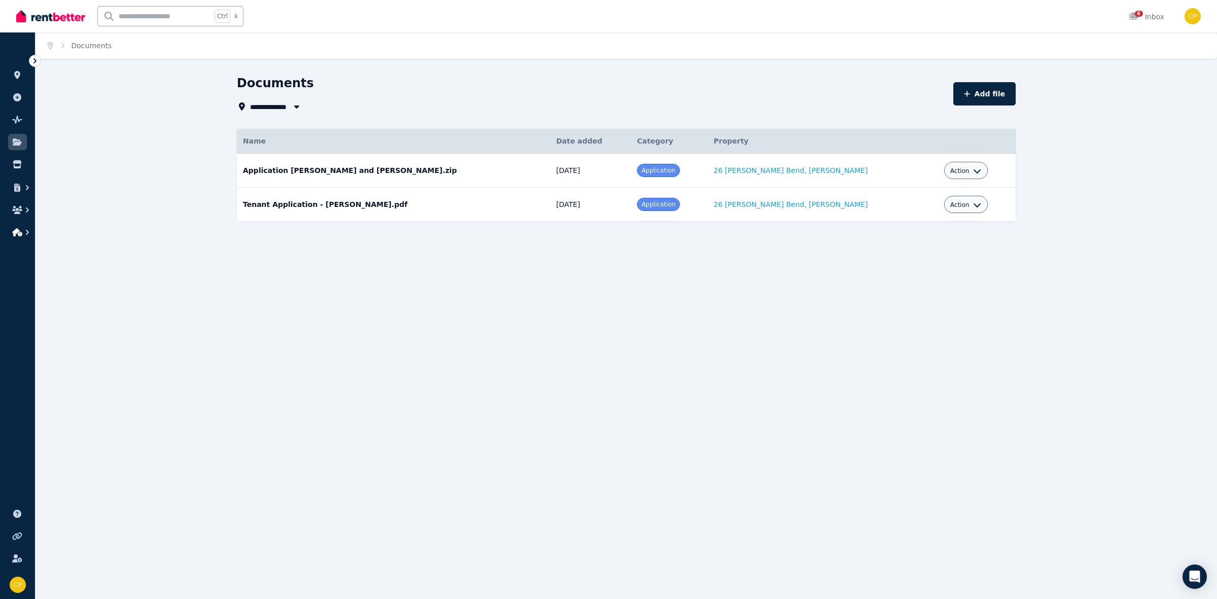
click at [13, 232] on icon "button" at bounding box center [17, 232] width 10 height 8
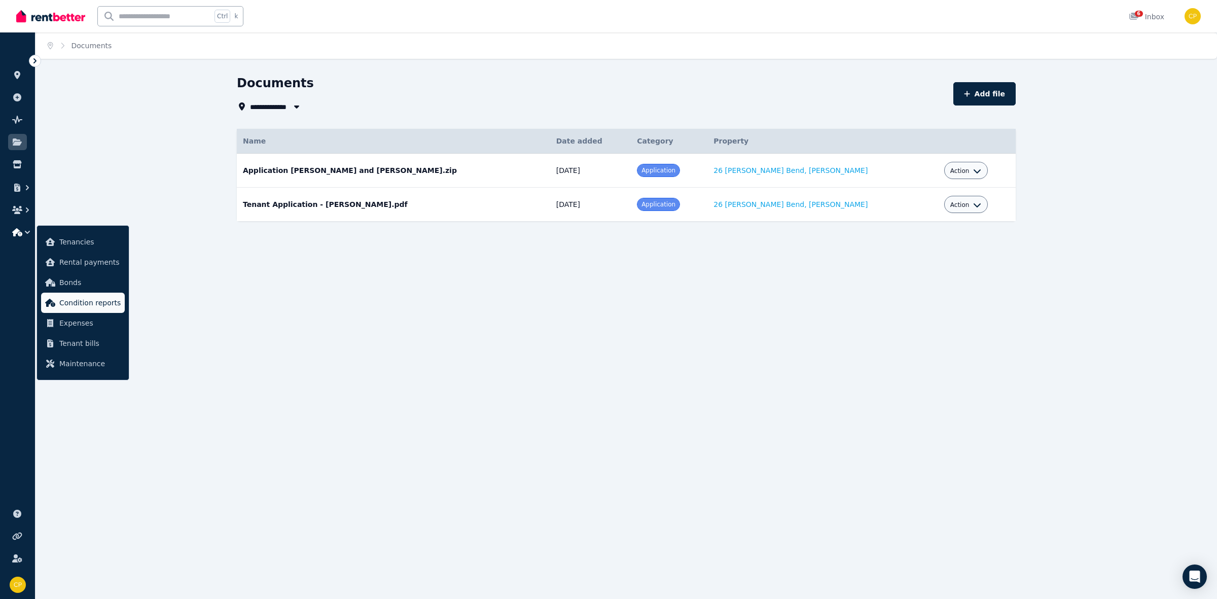
click at [99, 301] on span "Condition reports" at bounding box center [89, 303] width 61 height 12
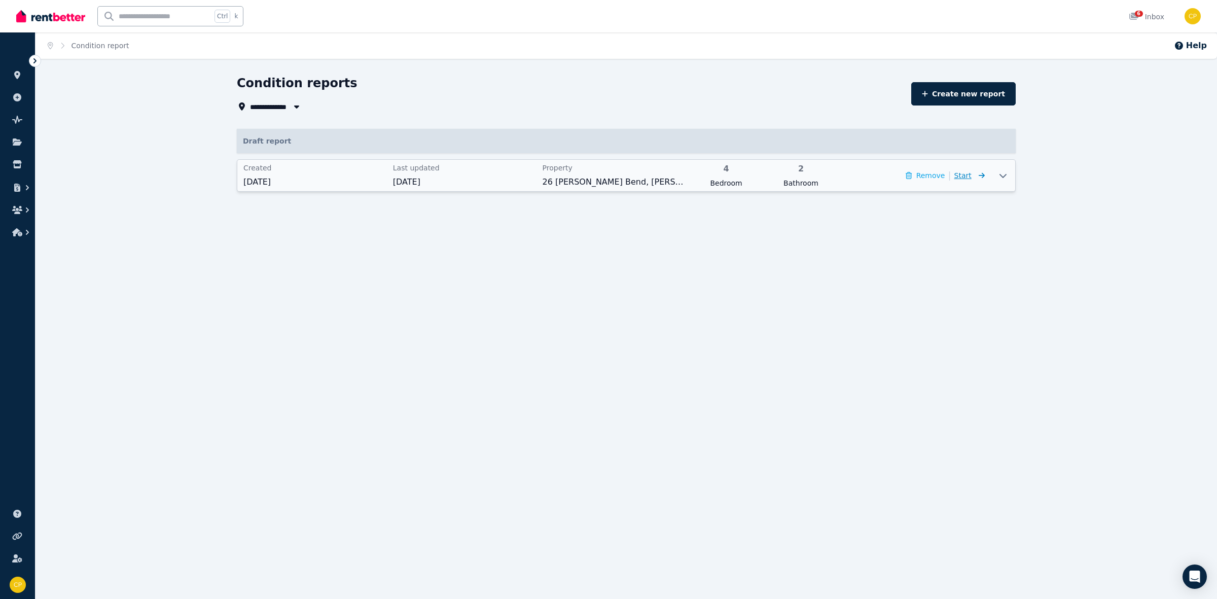
click at [977, 180] on span "Start" at bounding box center [969, 175] width 30 height 12
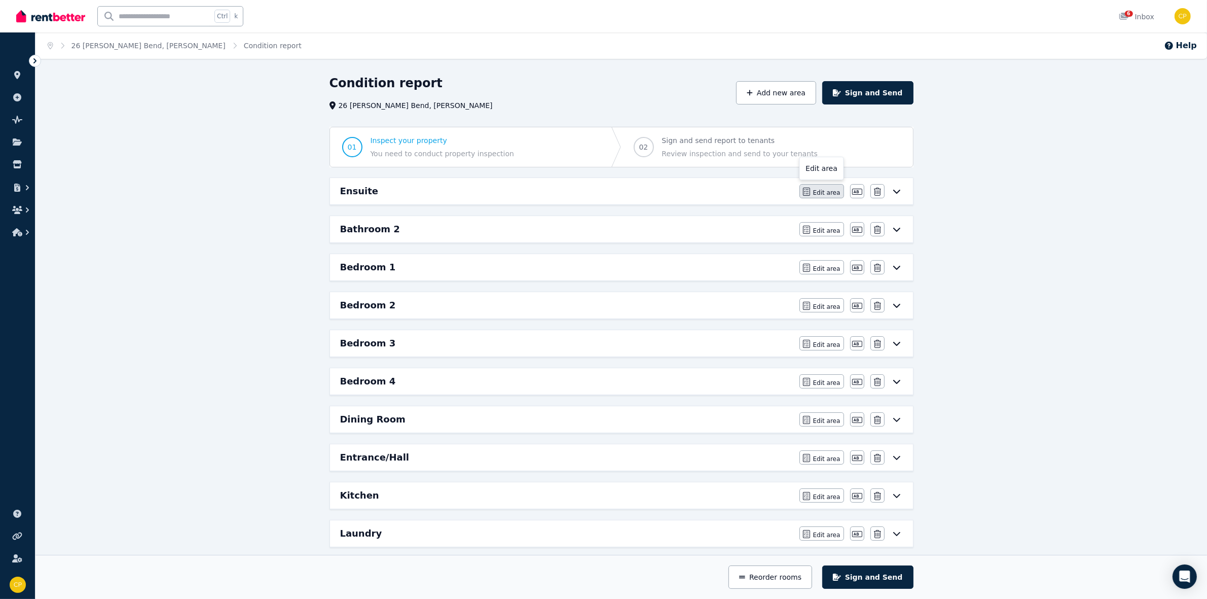
click at [835, 191] on span "Edit area" at bounding box center [826, 193] width 27 height 8
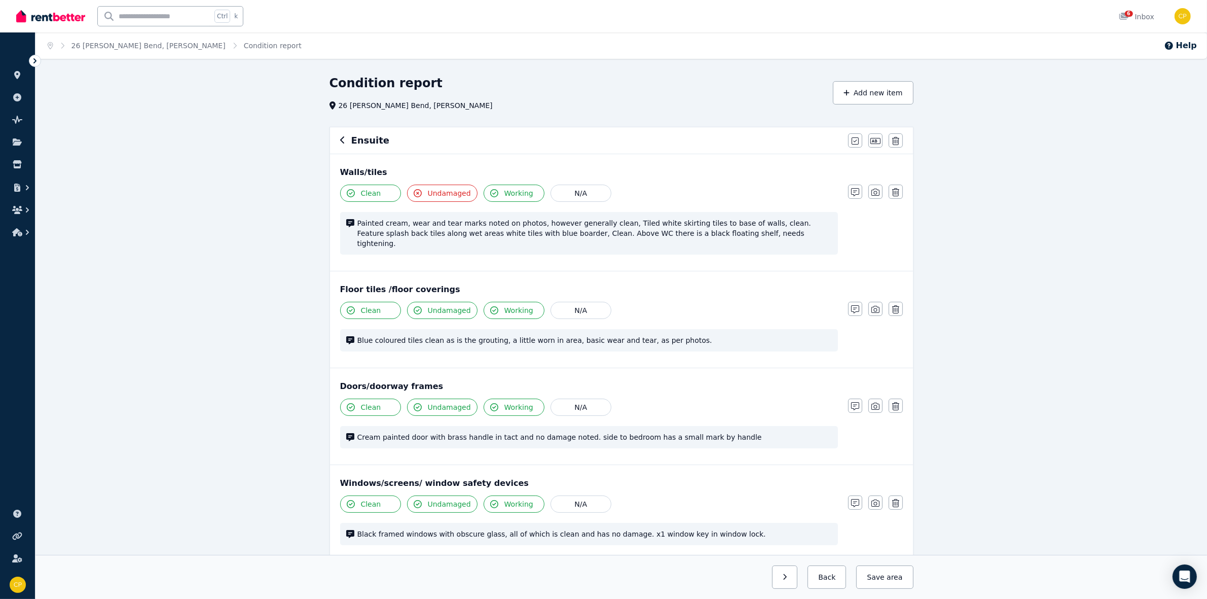
drag, startPoint x: 480, startPoint y: 112, endPoint x: 439, endPoint y: 102, distance: 42.7
click at [837, 575] on button "Back" at bounding box center [827, 576] width 39 height 23
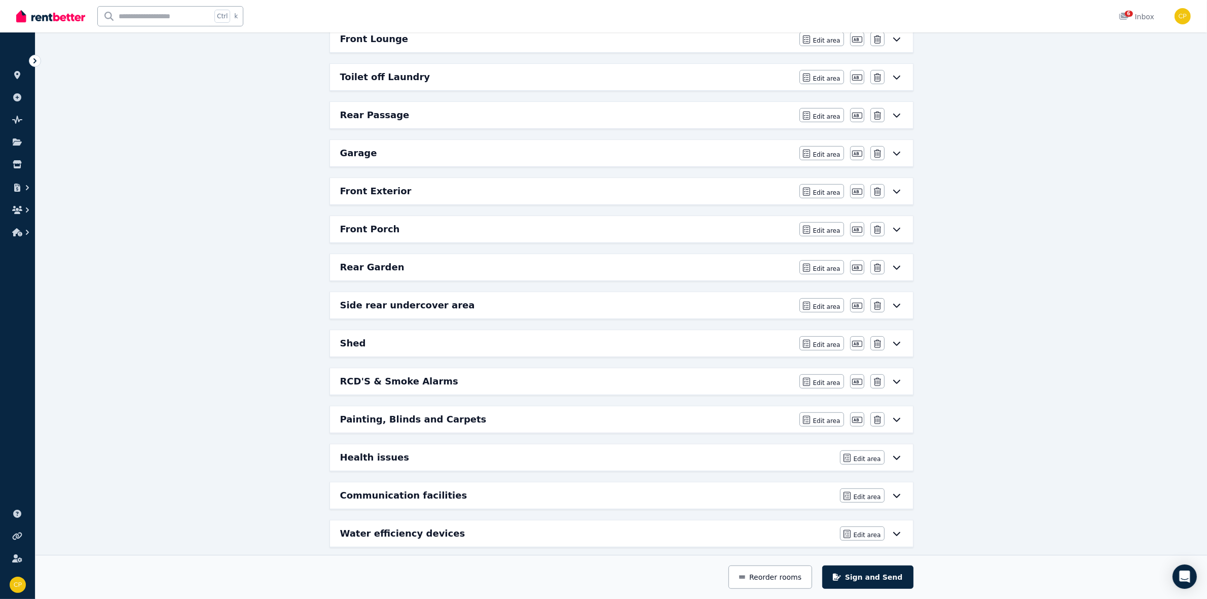
scroll to position [630, 0]
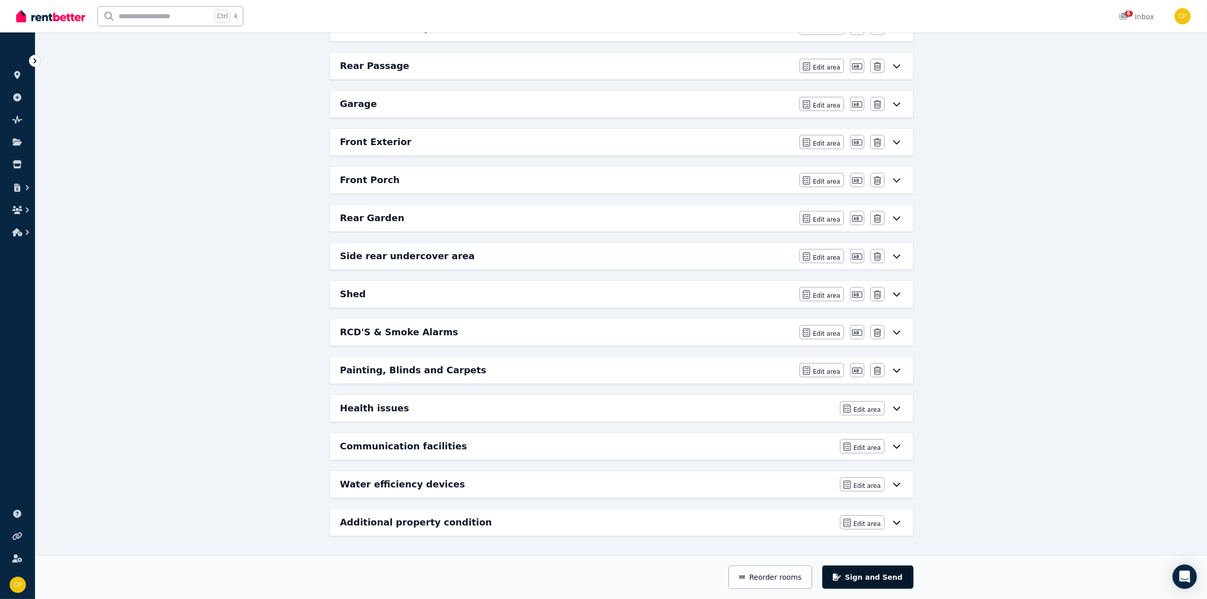
click at [885, 578] on button "Sign and Send" at bounding box center [867, 576] width 91 height 23
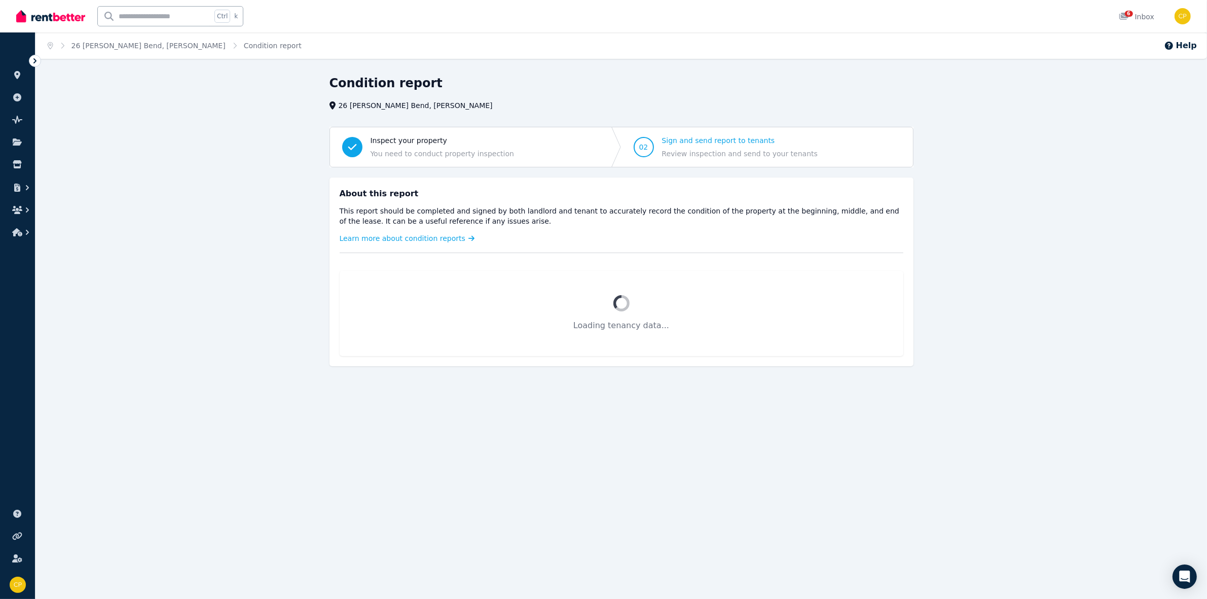
scroll to position [0, 0]
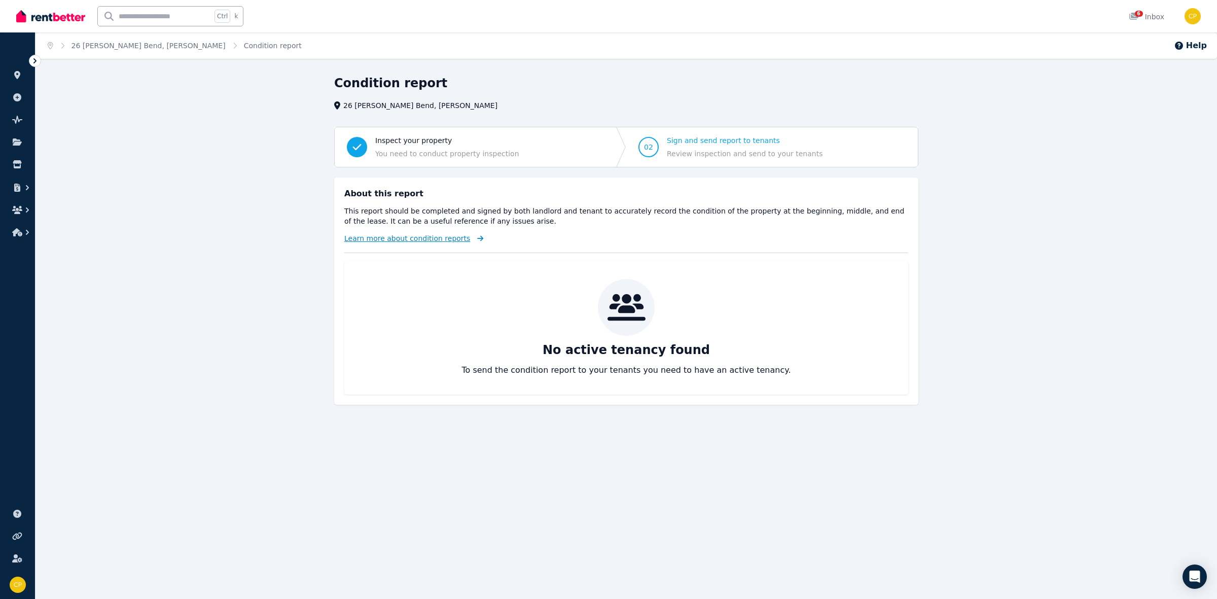
click at [422, 236] on span "Learn more about condition reports" at bounding box center [407, 238] width 126 height 10
click at [436, 150] on span "You need to conduct property inspection" at bounding box center [447, 154] width 144 height 10
drag, startPoint x: 435, startPoint y: 149, endPoint x: 263, endPoint y: 460, distance: 355.8
click at [263, 460] on div "Home [GEOGRAPHIC_DATA][PERSON_NAME], Madeley Condition report Help Condition re…" at bounding box center [608, 299] width 1217 height 599
click at [17, 234] on icon "button" at bounding box center [17, 232] width 10 height 8
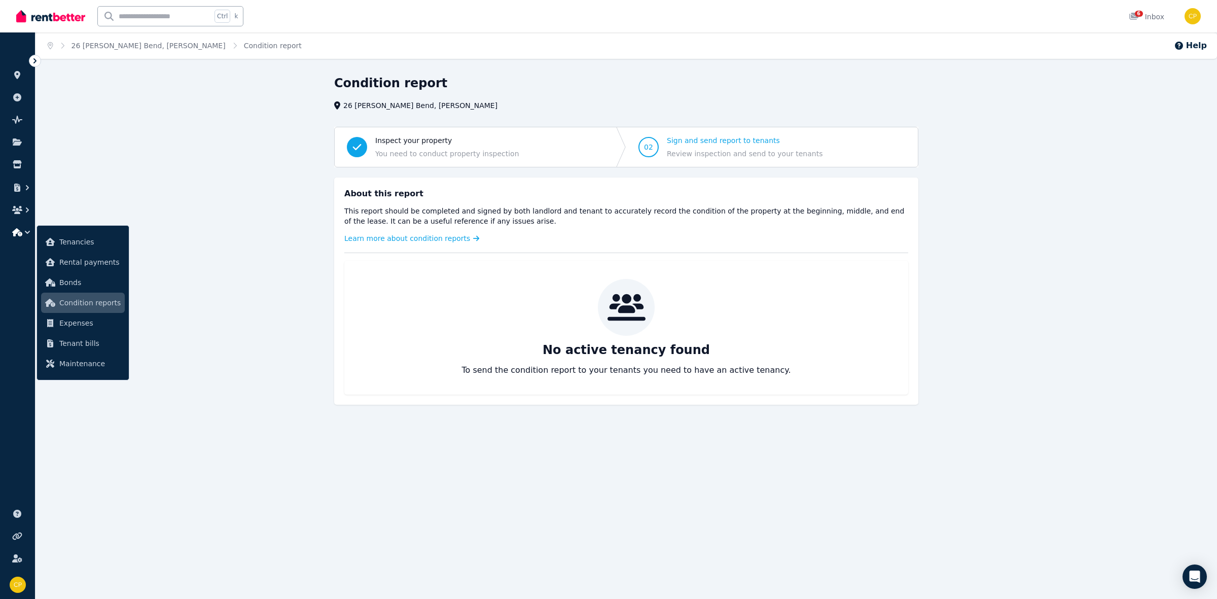
click at [67, 306] on span "Condition reports" at bounding box center [89, 303] width 61 height 12
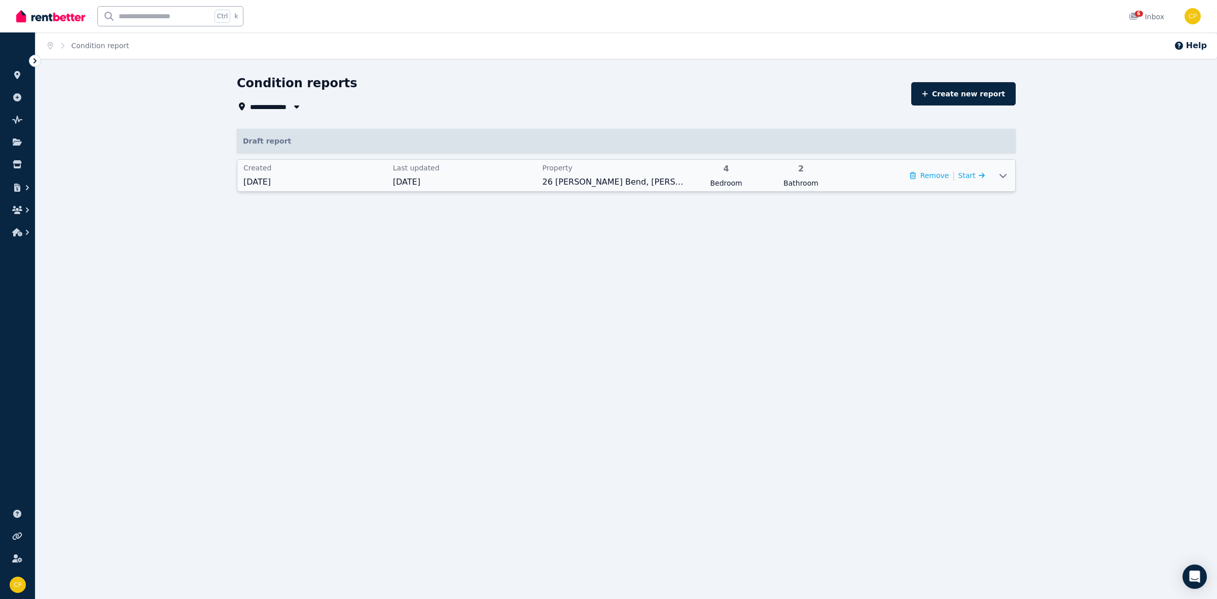
drag, startPoint x: 318, startPoint y: 176, endPoint x: 1003, endPoint y: 177, distance: 684.9
click at [1003, 177] on icon at bounding box center [1002, 176] width 7 height 4
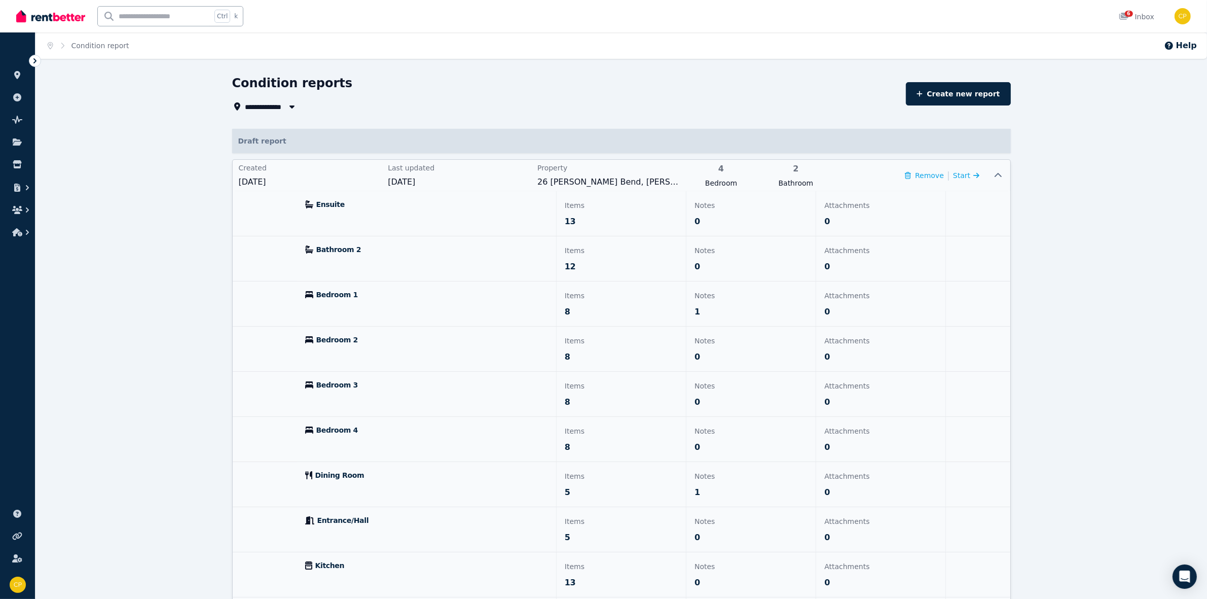
click at [478, 213] on div "Ensuite" at bounding box center [426, 213] width 259 height 45
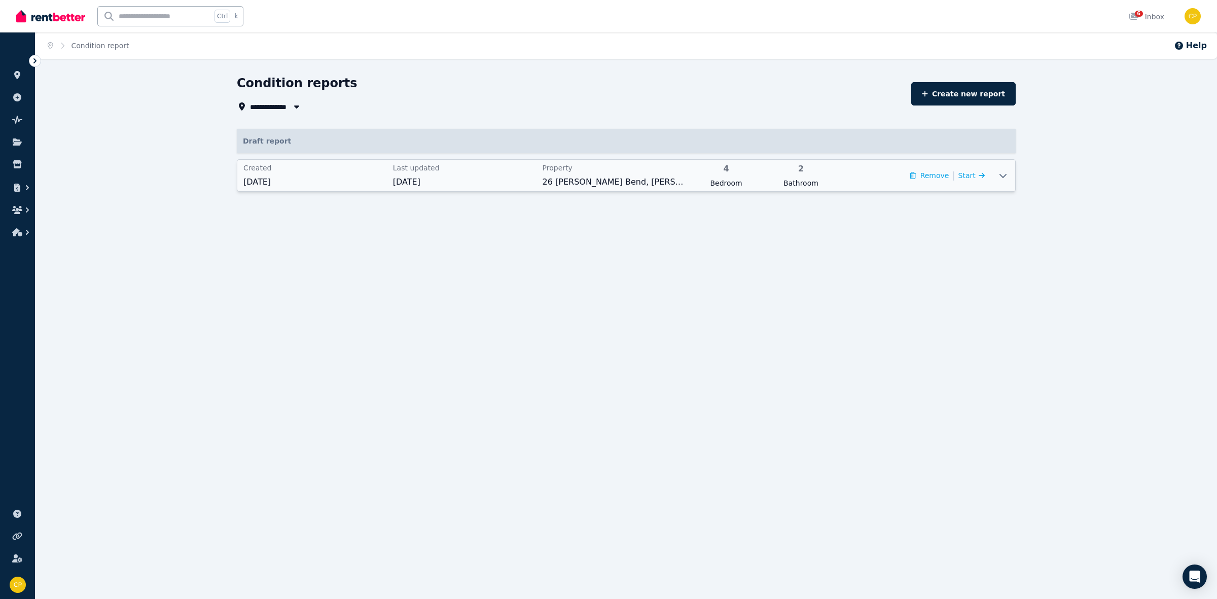
click at [1002, 178] on icon at bounding box center [1003, 175] width 12 height 8
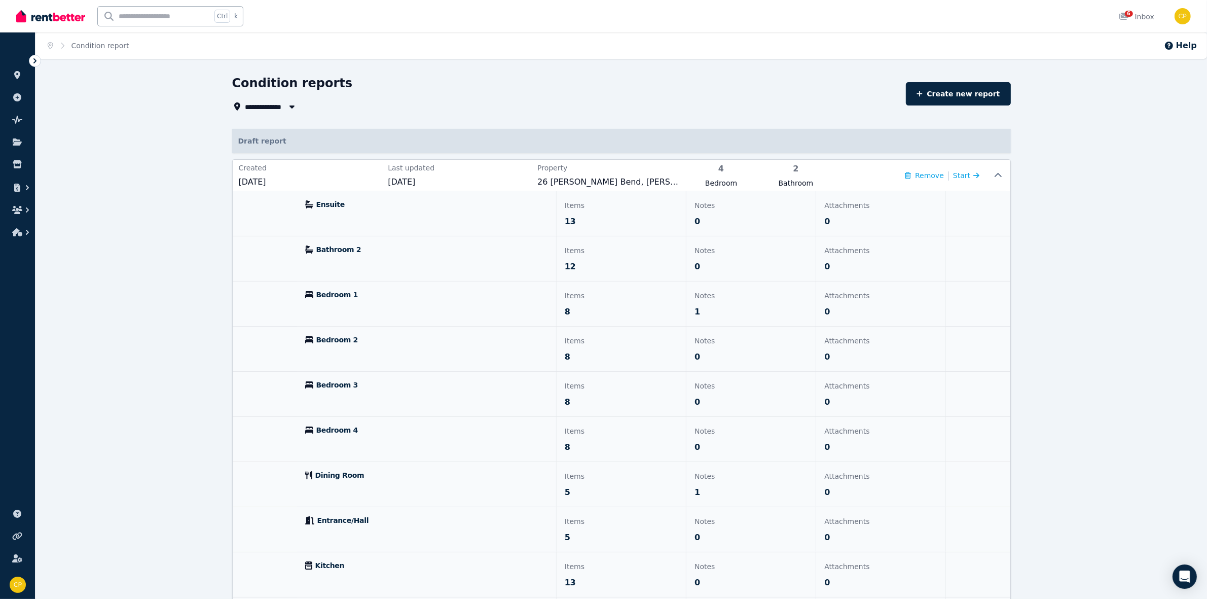
drag, startPoint x: 901, startPoint y: 214, endPoint x: 308, endPoint y: 206, distance: 592.7
click at [308, 206] on icon at bounding box center [309, 204] width 8 height 8
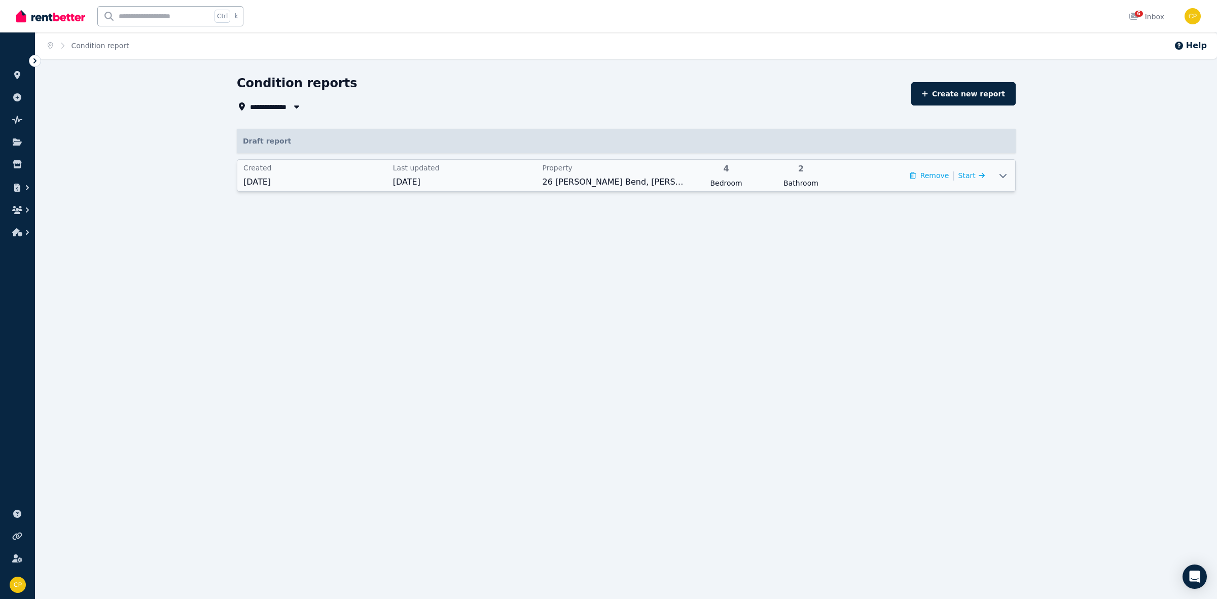
click at [311, 176] on span "[DATE]" at bounding box center [314, 182] width 143 height 12
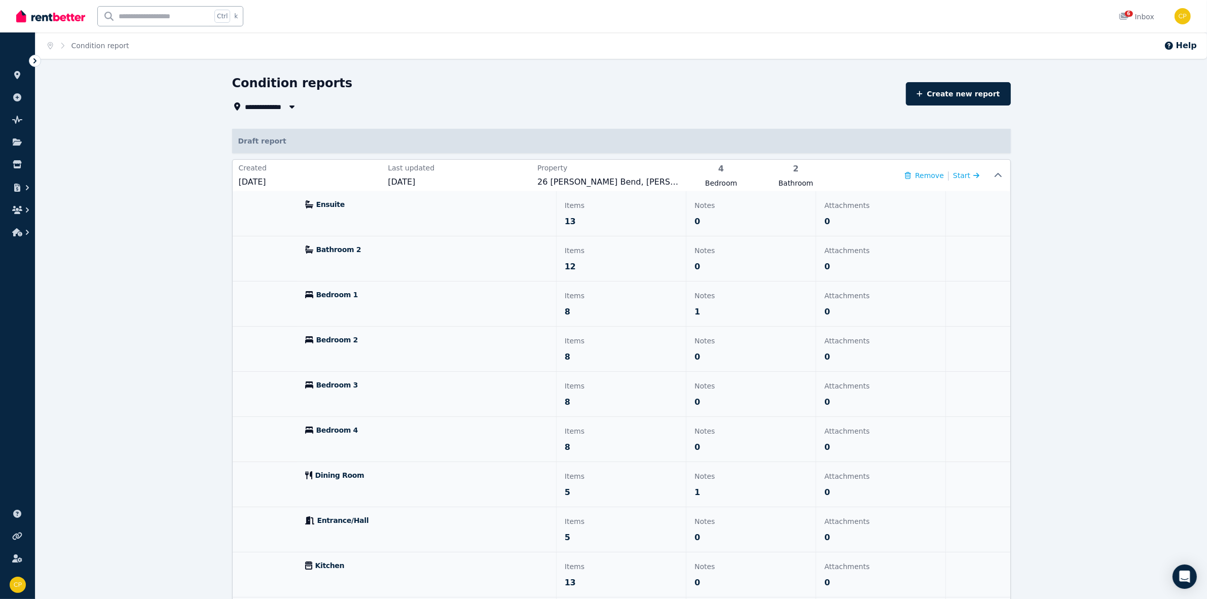
click at [293, 107] on icon "button" at bounding box center [292, 106] width 10 height 8
click at [291, 146] on span "26 [PERSON_NAME] Bend, [PERSON_NAME]" at bounding box center [302, 144] width 102 height 10
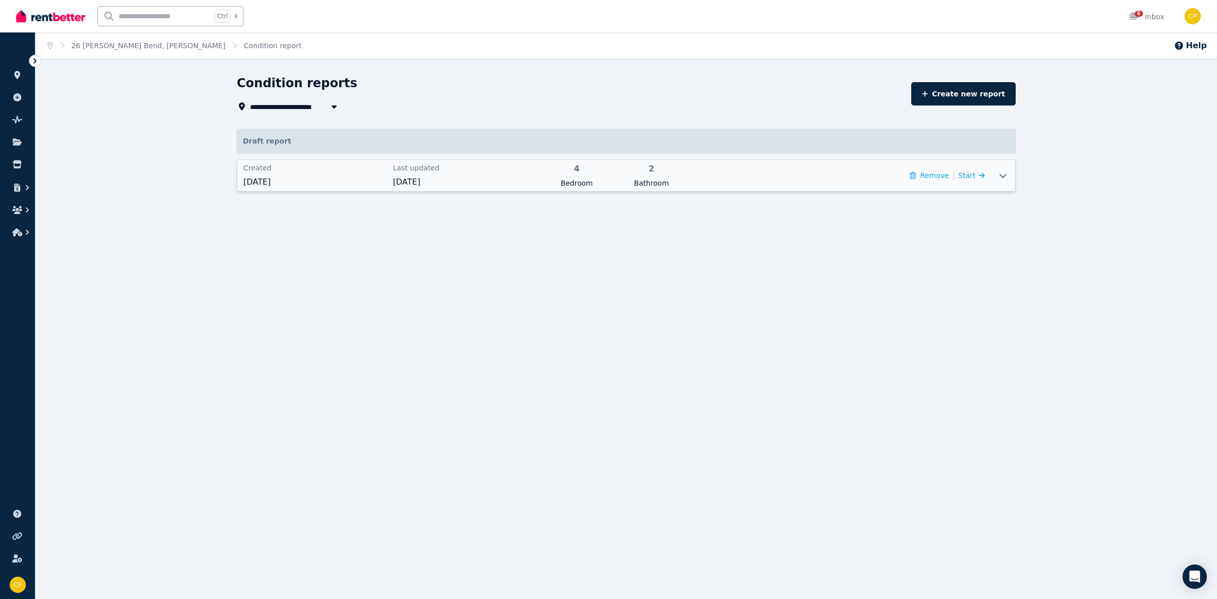
click at [1004, 180] on div at bounding box center [1003, 175] width 24 height 31
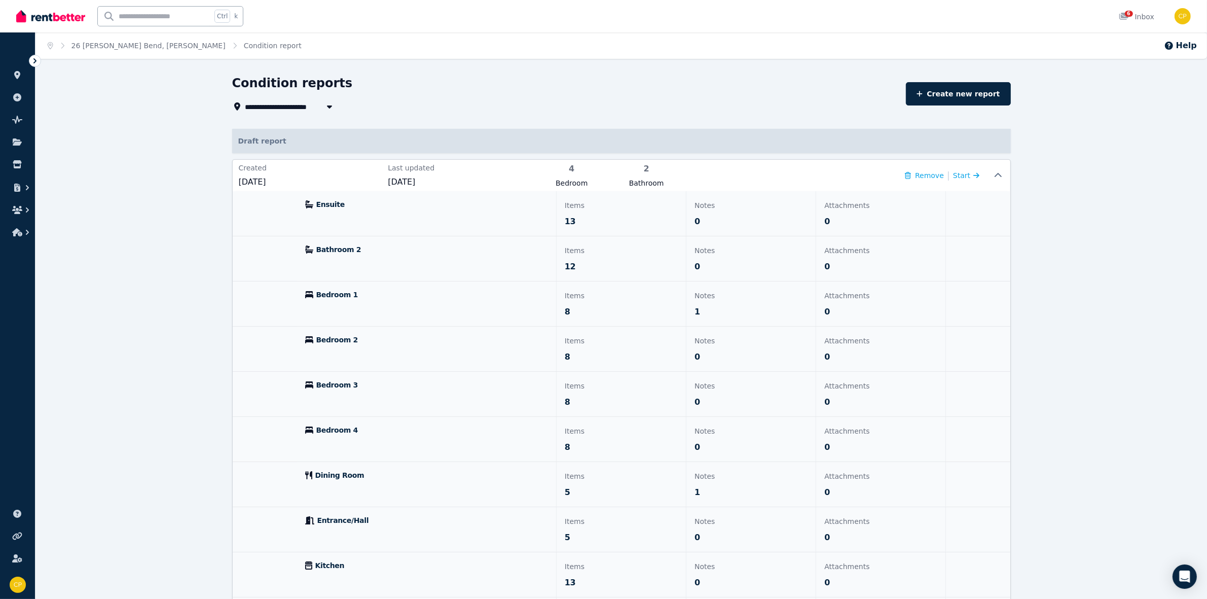
click at [329, 107] on icon "button" at bounding box center [328, 106] width 5 height 3
type input "**********"
click at [312, 141] on span "26 [PERSON_NAME] Bend, [PERSON_NAME]" at bounding box center [302, 144] width 102 height 10
click at [137, 44] on link "26 [PERSON_NAME] Bend, [PERSON_NAME]" at bounding box center [148, 46] width 154 height 8
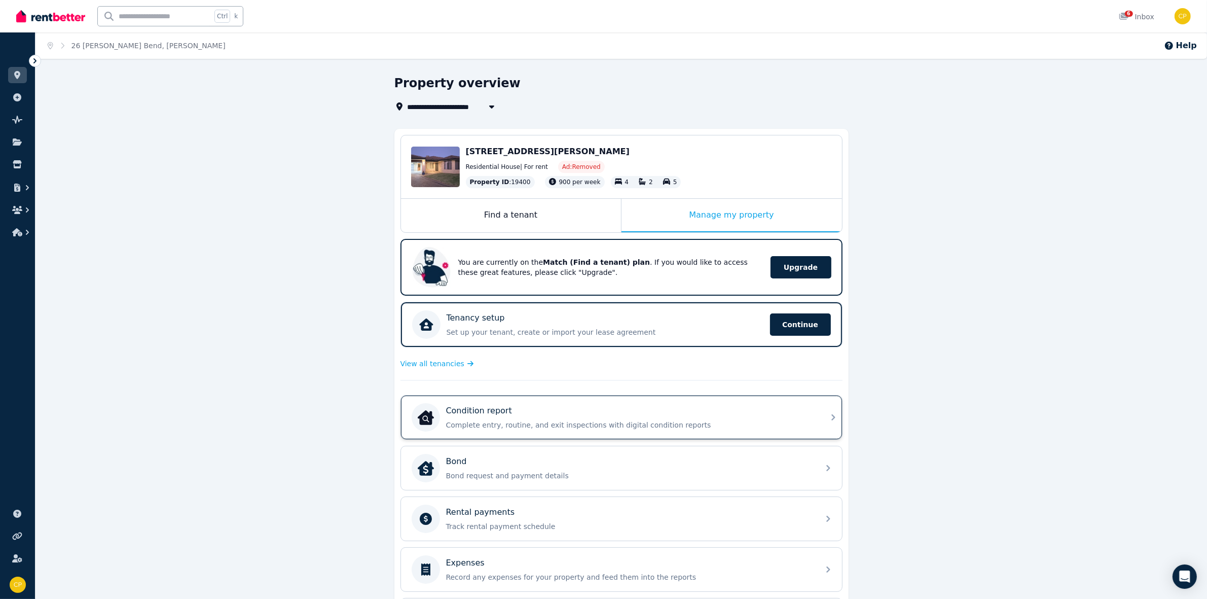
click at [825, 414] on div "Condition report Complete entry, routine, and exit inspections with digital con…" at bounding box center [621, 417] width 441 height 44
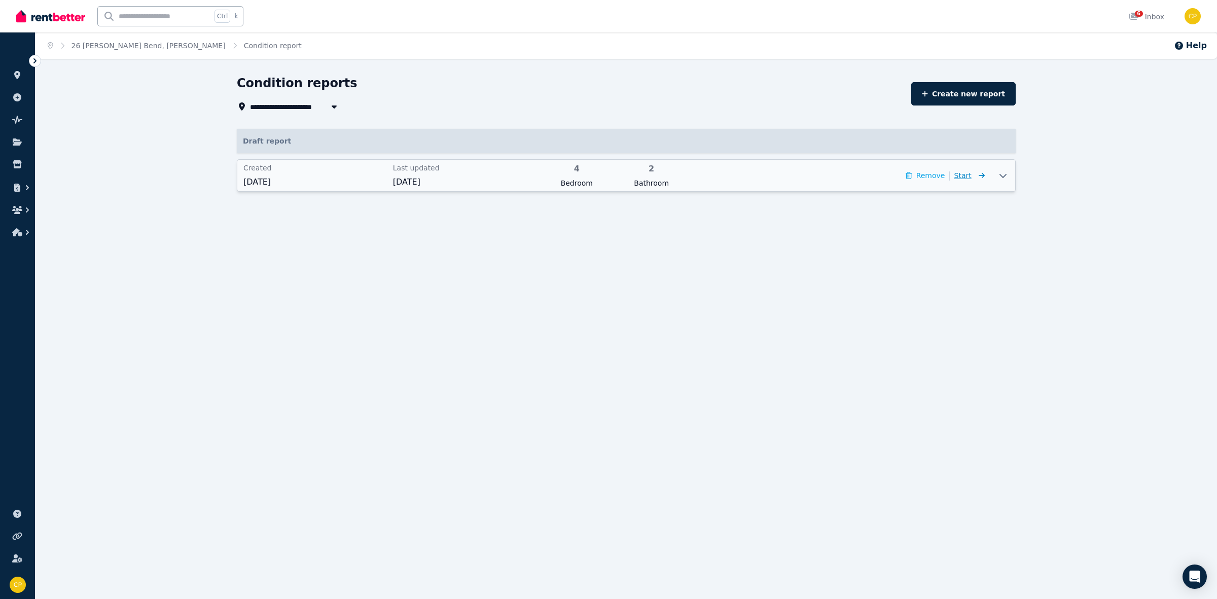
click at [976, 176] on icon at bounding box center [979, 175] width 10 height 7
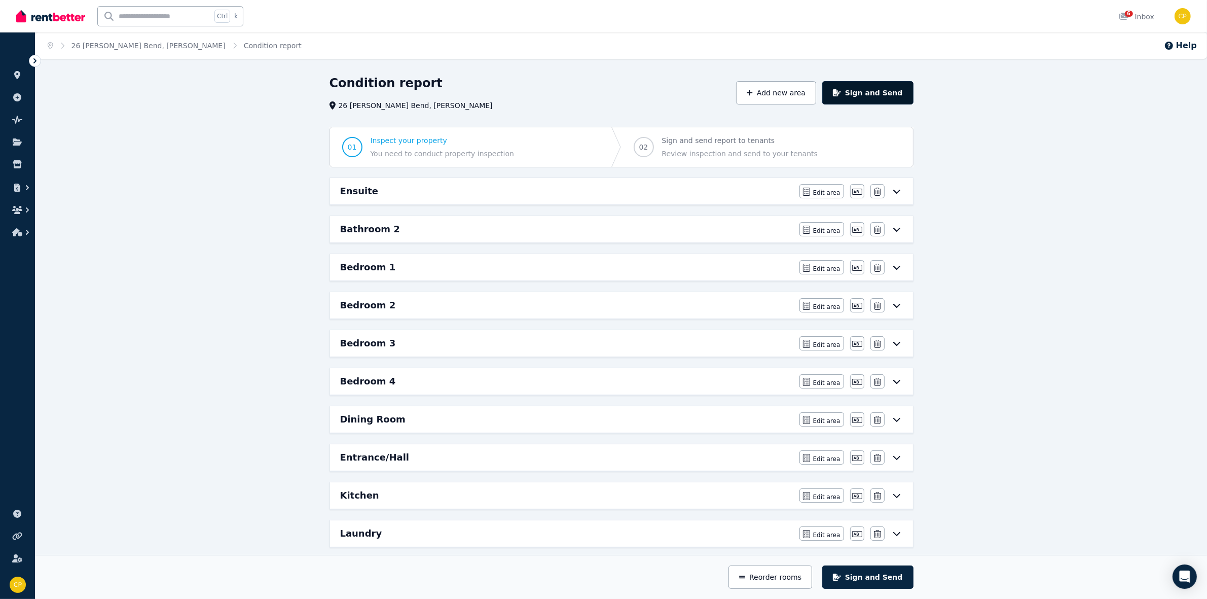
click at [872, 92] on button "Sign and Send" at bounding box center [867, 92] width 91 height 23
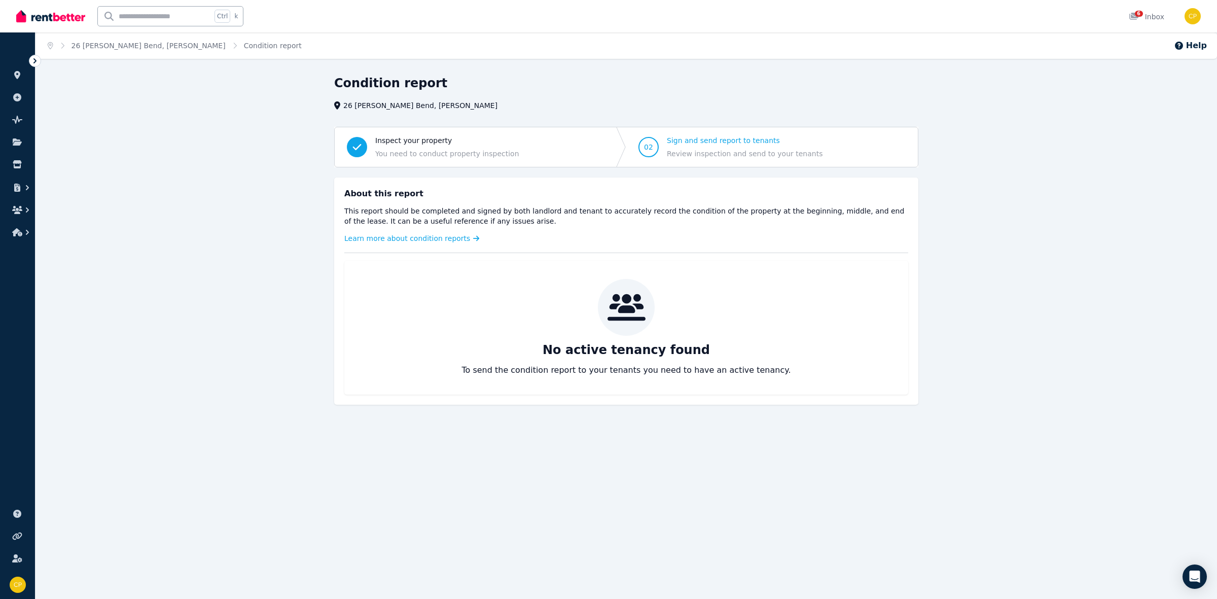
click at [694, 143] on span "Sign and send report to tenants" at bounding box center [745, 140] width 156 height 10
click at [654, 142] on span "02" at bounding box center [648, 147] width 20 height 20
click at [676, 152] on span "Review inspection and send to your tenants" at bounding box center [745, 154] width 156 height 10
click at [726, 373] on p "To send the condition report to your tenants you need to have an active tenancy." at bounding box center [625, 370] width 329 height 12
click at [727, 140] on span "Sign and send report to tenants" at bounding box center [745, 140] width 156 height 10
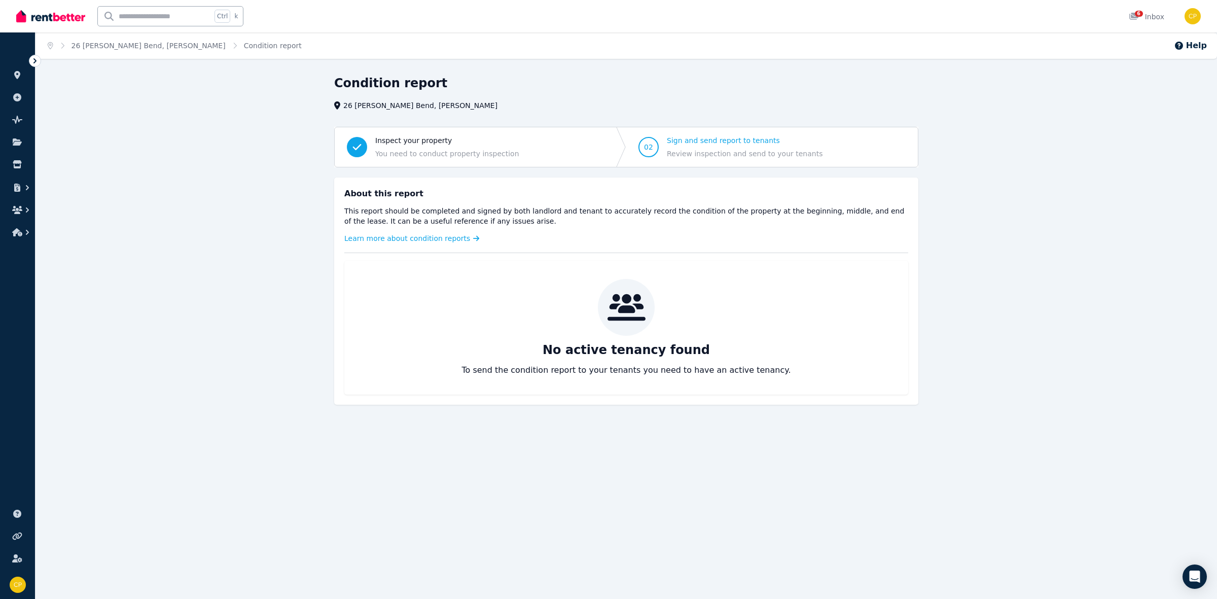
click at [725, 143] on span "Sign and send report to tenants" at bounding box center [745, 140] width 156 height 10
click at [16, 72] on icon at bounding box center [17, 75] width 6 height 8
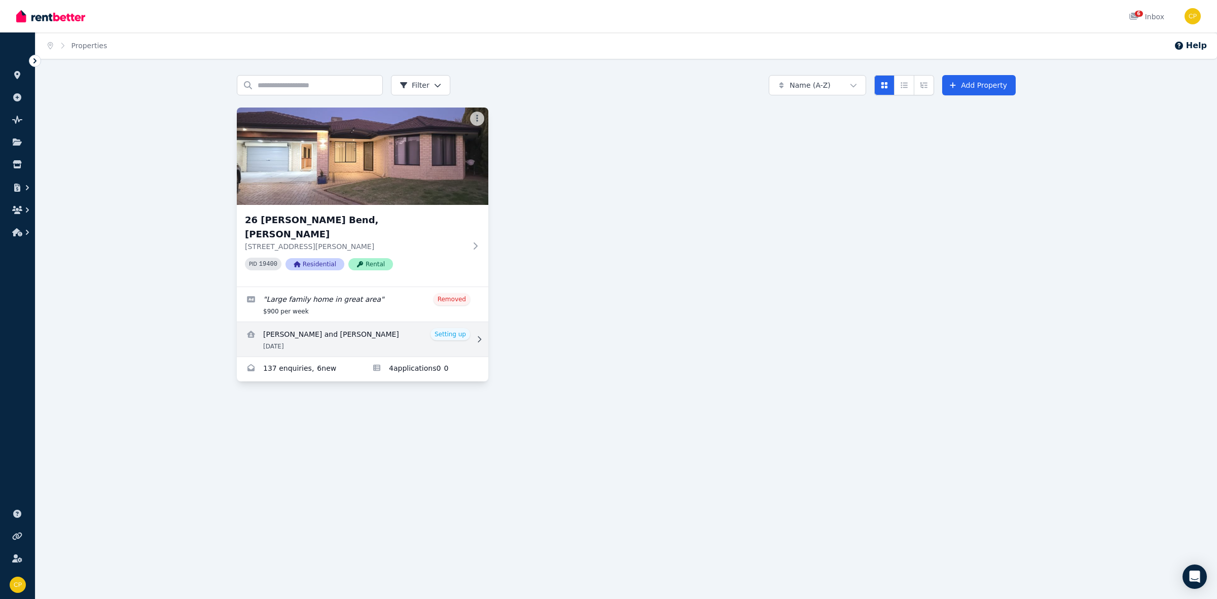
click at [455, 322] on link "View details for Laura and Ross Cooper" at bounding box center [362, 339] width 251 height 34
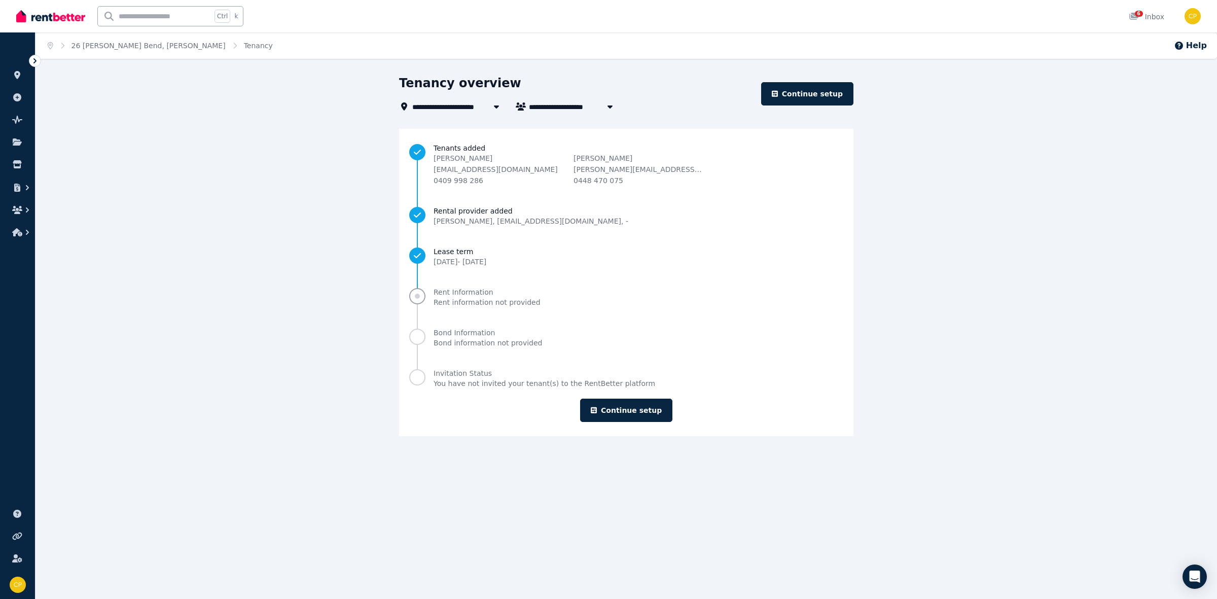
click at [499, 302] on span "Rent information not provided" at bounding box center [486, 302] width 107 height 8
click at [425, 298] on span "Progress" at bounding box center [417, 296] width 16 height 16
click at [617, 406] on link "Continue setup" at bounding box center [626, 409] width 92 height 23
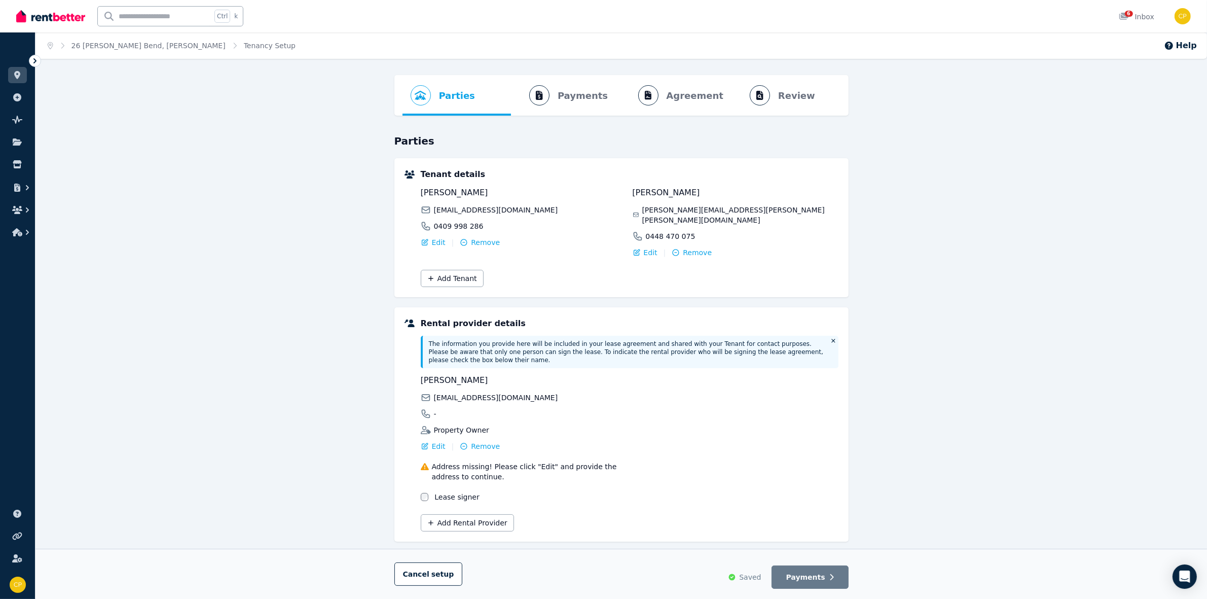
scroll to position [4, 0]
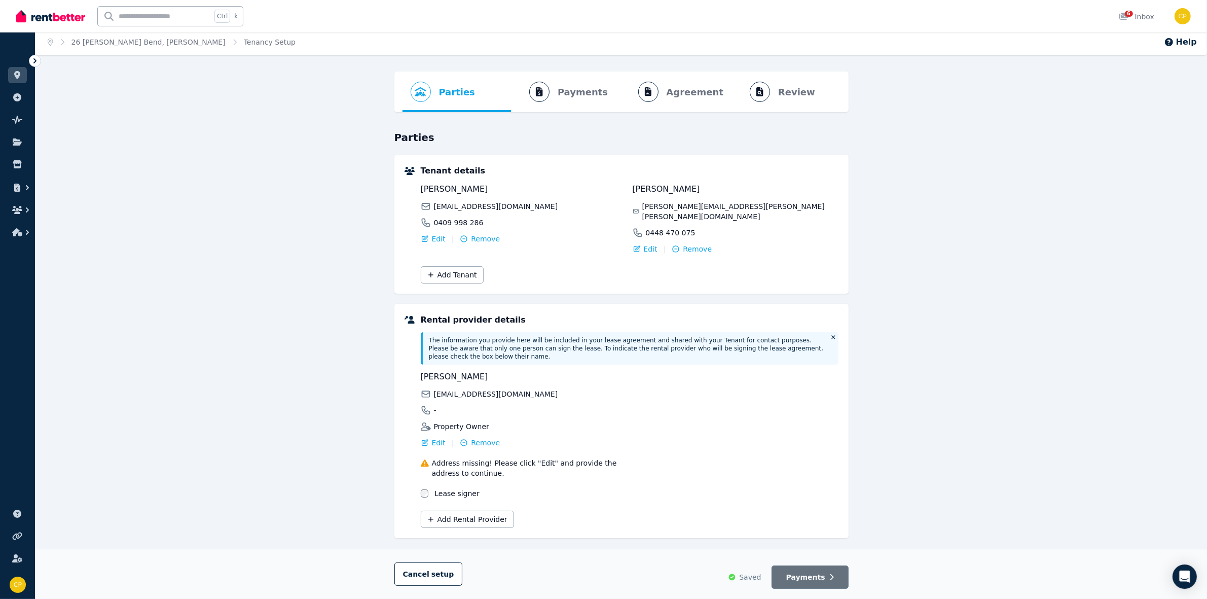
click at [815, 579] on span "Payments" at bounding box center [805, 577] width 39 height 10
click at [552, 483] on div "Rental provider details The information you provide here will be included in yo…" at bounding box center [630, 421] width 418 height 214
click at [554, 85] on ol "Parties Rental provider and tenant details Payments Bond and rental payments Ag…" at bounding box center [622, 91] width 438 height 41
click at [561, 94] on ol "Parties Rental provider and tenant details Payments Bond and rental payments Ag…" at bounding box center [622, 91] width 438 height 41
click at [824, 571] on button "Payments" at bounding box center [810, 576] width 77 height 23
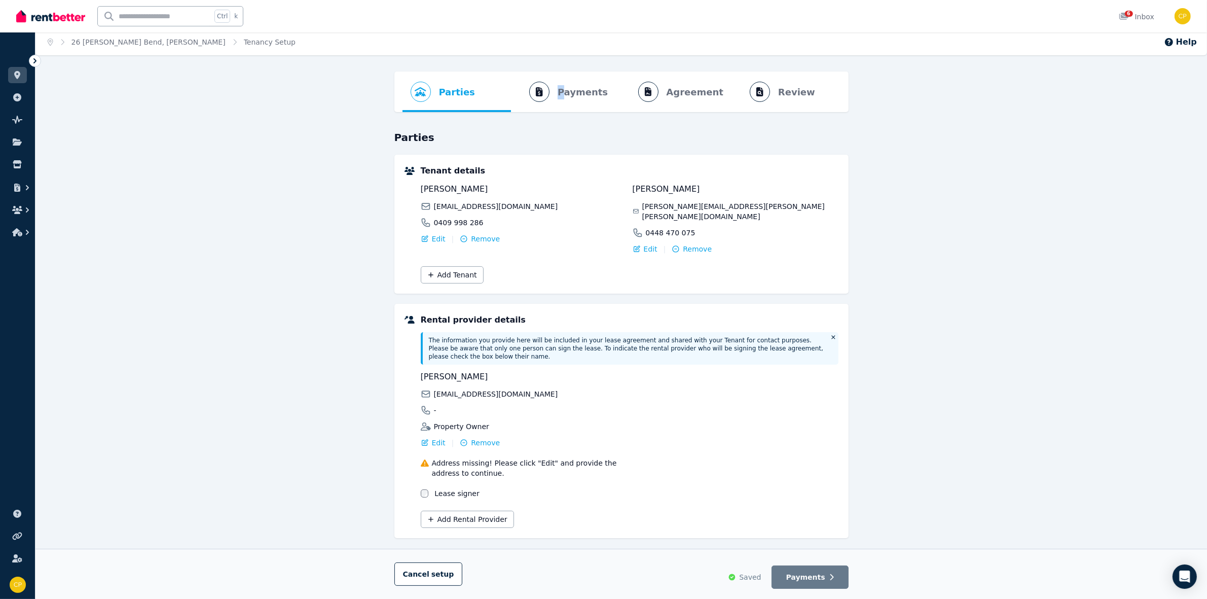
click at [918, 444] on div "Parties Rental provider and tenant details Payments Bond and rental payments Ag…" at bounding box center [621, 343] width 1172 height 545
click at [800, 583] on button "Payments" at bounding box center [810, 576] width 77 height 23
click at [808, 578] on span "Payments" at bounding box center [805, 577] width 39 height 10
click at [558, 97] on ol "Parties Rental provider and tenant details Payments Bond and rental payments Ag…" at bounding box center [622, 91] width 438 height 41
click at [1096, 511] on div "Parties Rental provider and tenant details Payments Bond and rental payments Ag…" at bounding box center [621, 343] width 1172 height 545
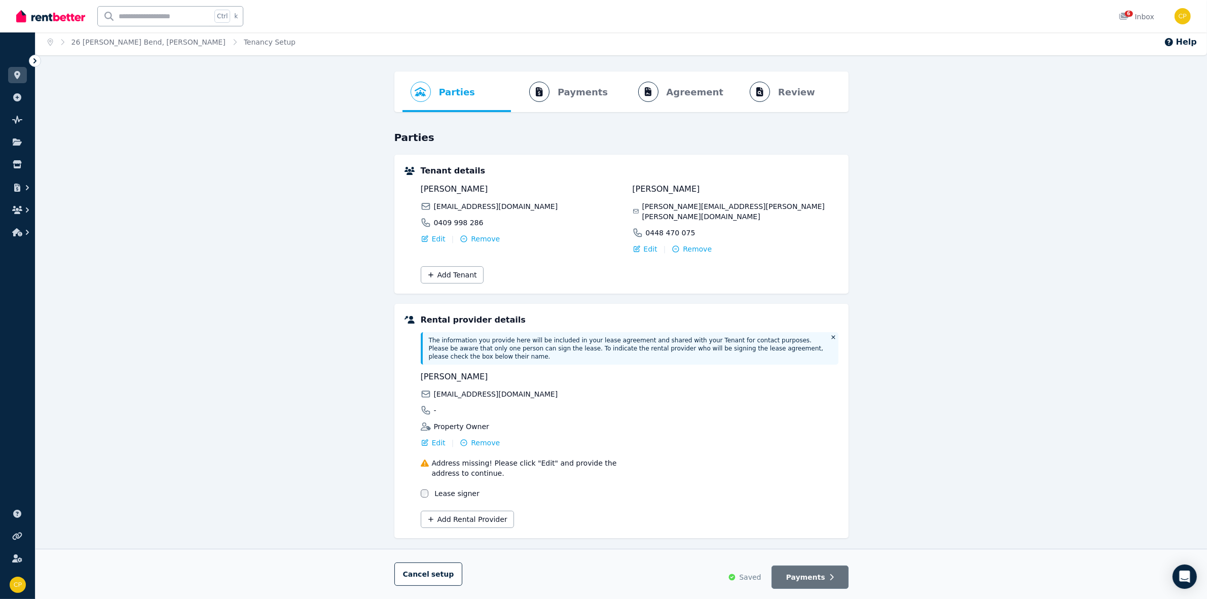
click at [818, 573] on span "Payments" at bounding box center [805, 577] width 39 height 10
click at [840, 577] on button "Payments" at bounding box center [810, 576] width 77 height 23
click at [760, 578] on span "Saved" at bounding box center [750, 577] width 22 height 10
click at [598, 89] on ol "Parties Rental provider and tenant details Payments Bond and rental payments Ag…" at bounding box center [622, 91] width 438 height 41
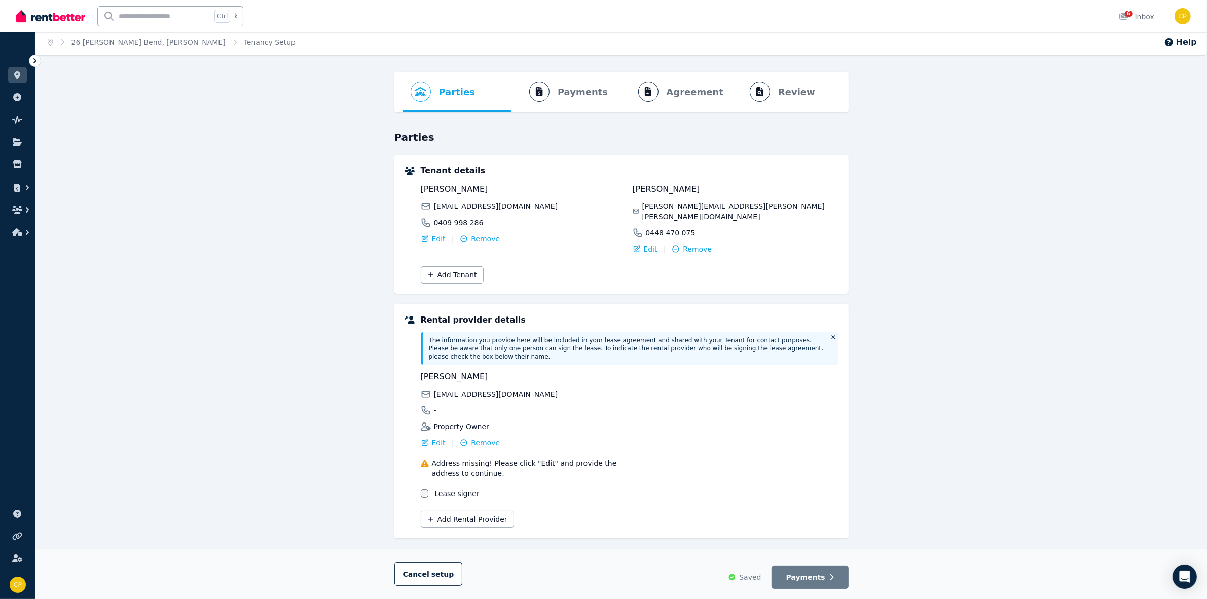
click at [683, 85] on ol "Parties Rental provider and tenant details Payments Bond and rental payments Ag…" at bounding box center [622, 91] width 438 height 41
click at [781, 85] on ol "Parties Rental provider and tenant details Payments Bond and rental payments Ag…" at bounding box center [622, 91] width 438 height 41
click at [782, 85] on ol "Parties Rental provider and tenant details Payments Bond and rental payments Ag…" at bounding box center [622, 91] width 438 height 41
click at [469, 531] on div "Parties Tenant details [PERSON_NAME] [EMAIL_ADDRESS][DOMAIN_NAME] 0409 998 286 …" at bounding box center [621, 348] width 454 height 436
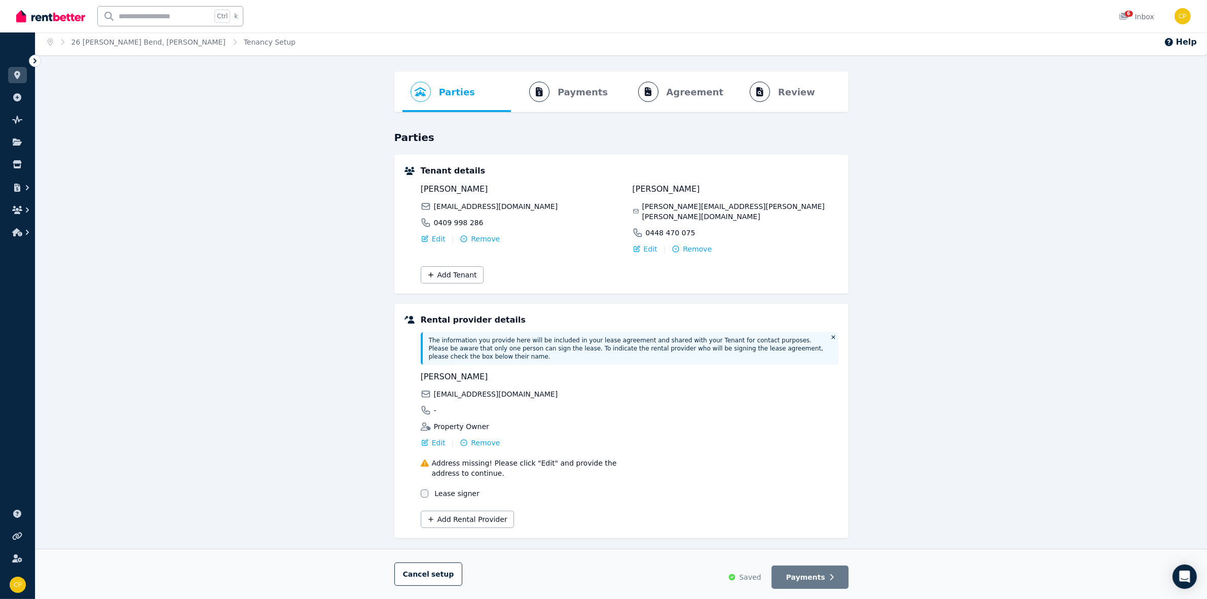
click at [736, 578] on icon at bounding box center [732, 577] width 8 height 8
click at [852, 584] on div "Cancel setup Saved Payments" at bounding box center [621, 574] width 1172 height 50
click at [822, 583] on button "Payments" at bounding box center [810, 576] width 77 height 23
click at [244, 44] on span "Tenancy Setup" at bounding box center [270, 42] width 52 height 10
click at [32, 62] on icon at bounding box center [35, 61] width 10 height 10
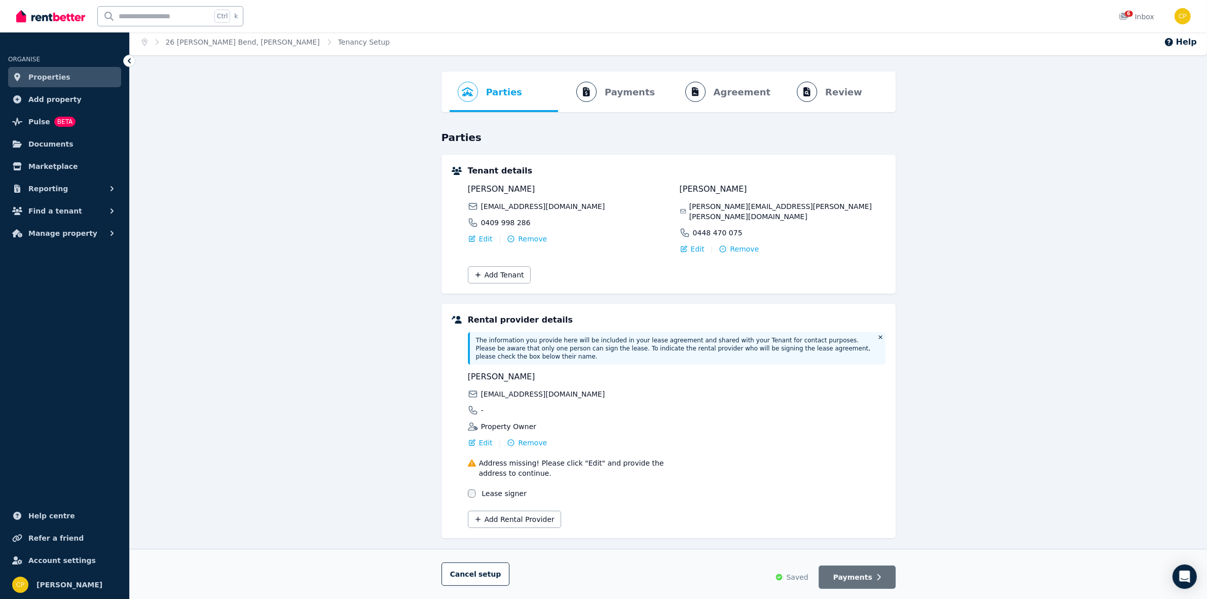
click at [865, 581] on span "Payments" at bounding box center [852, 577] width 39 height 10
click at [619, 89] on ol "Parties Rental provider and tenant details Payments Bond and rental payments Ag…" at bounding box center [669, 91] width 438 height 41
drag, startPoint x: 645, startPoint y: 490, endPoint x: 601, endPoint y: 515, distance: 50.6
click at [645, 504] on div "Add Rental Provider" at bounding box center [677, 515] width 418 height 23
click at [570, 535] on div "Parties Tenant details [PERSON_NAME] [EMAIL_ADDRESS][DOMAIN_NAME] 0409 998 286 …" at bounding box center [669, 348] width 454 height 436
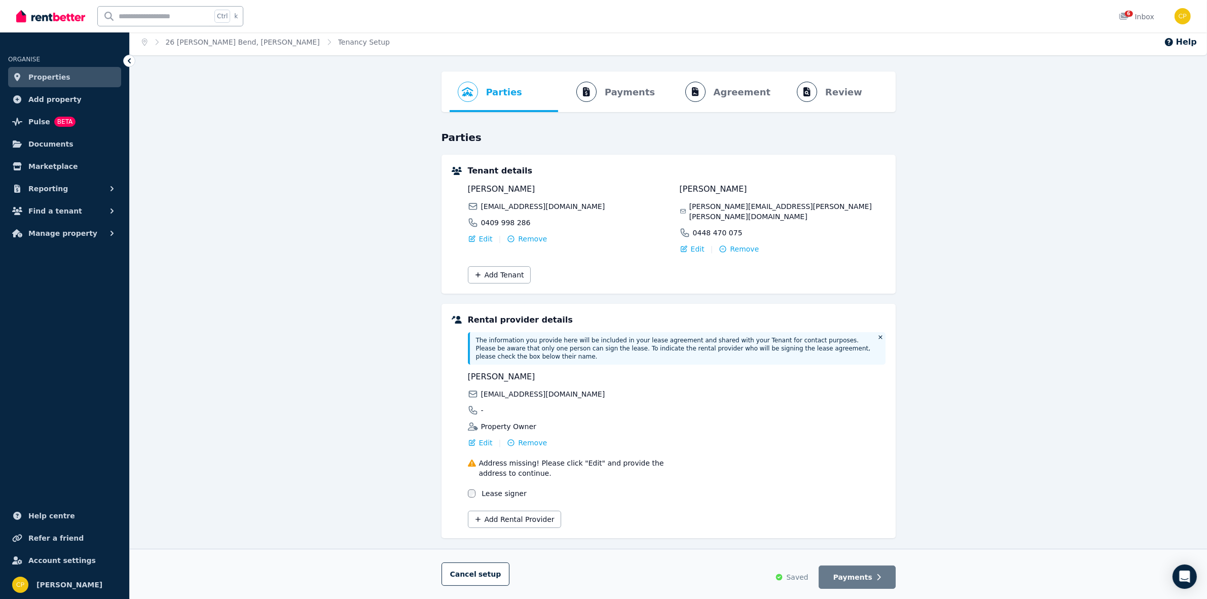
click at [808, 578] on span "Saved" at bounding box center [797, 577] width 22 height 10
click at [71, 555] on span "Account settings" at bounding box center [61, 560] width 67 height 12
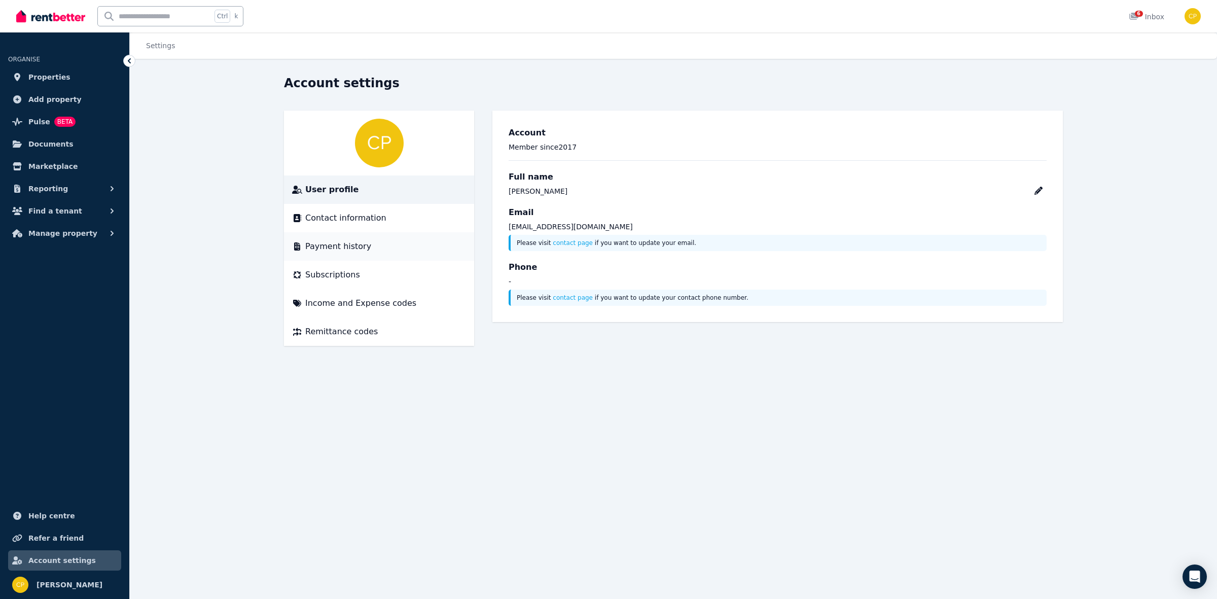
click at [346, 252] on span "Payment history" at bounding box center [338, 246] width 66 height 12
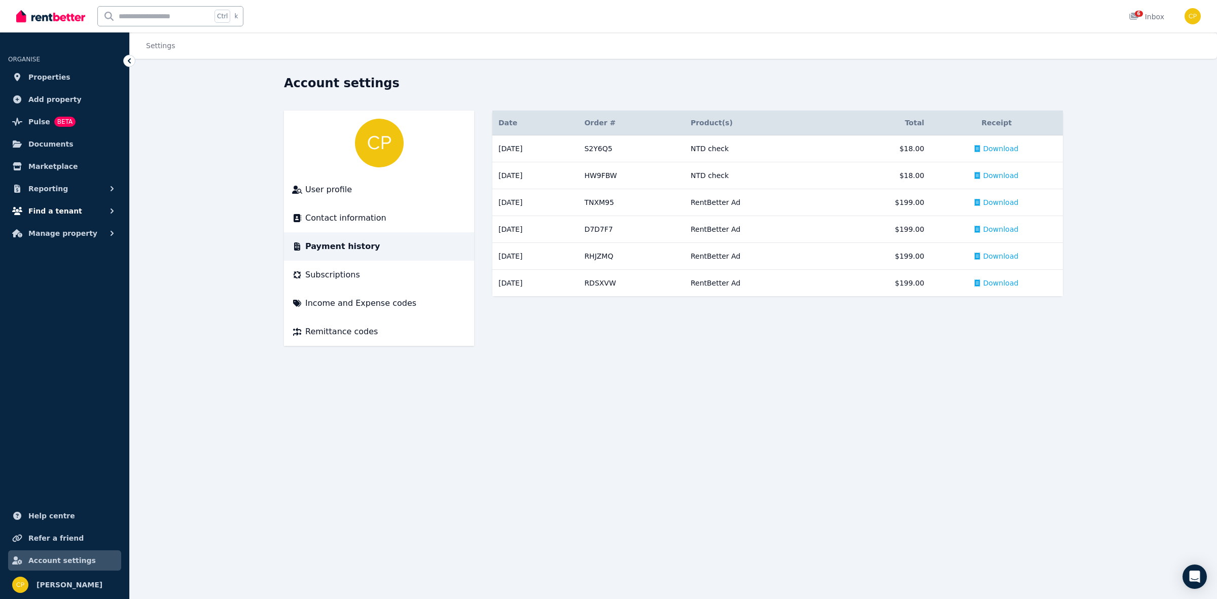
click at [77, 211] on button "Find a tenant" at bounding box center [64, 211] width 113 height 20
click at [77, 270] on span "Applications" at bounding box center [79, 274] width 68 height 12
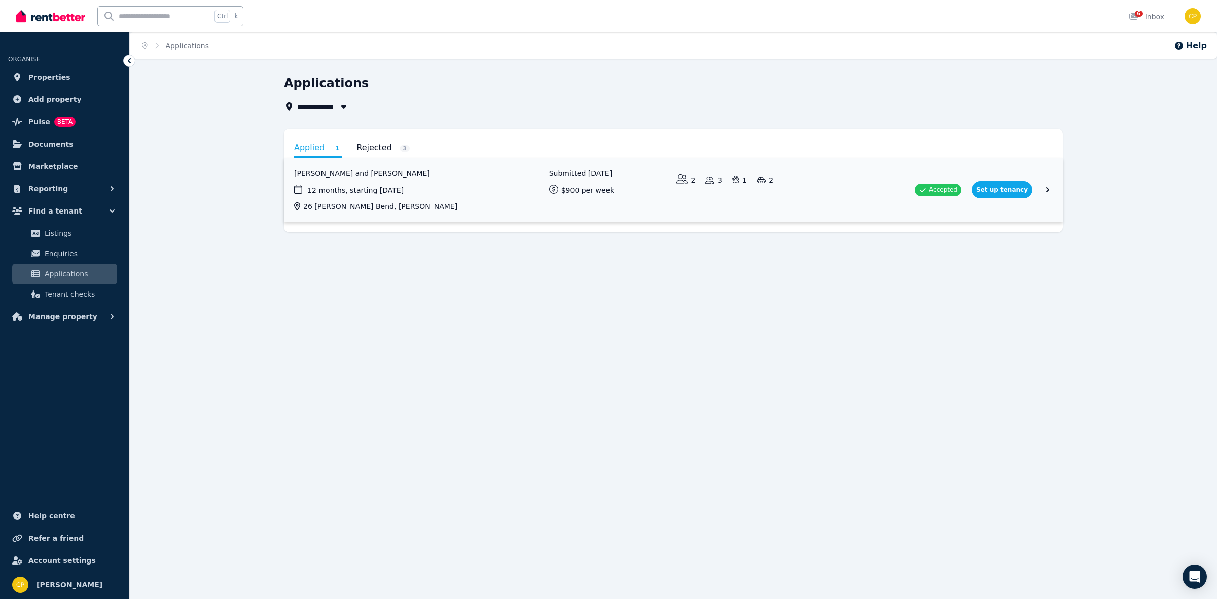
click at [1025, 191] on link "View application: Laura Cooper and Ross Cooper" at bounding box center [673, 189] width 779 height 63
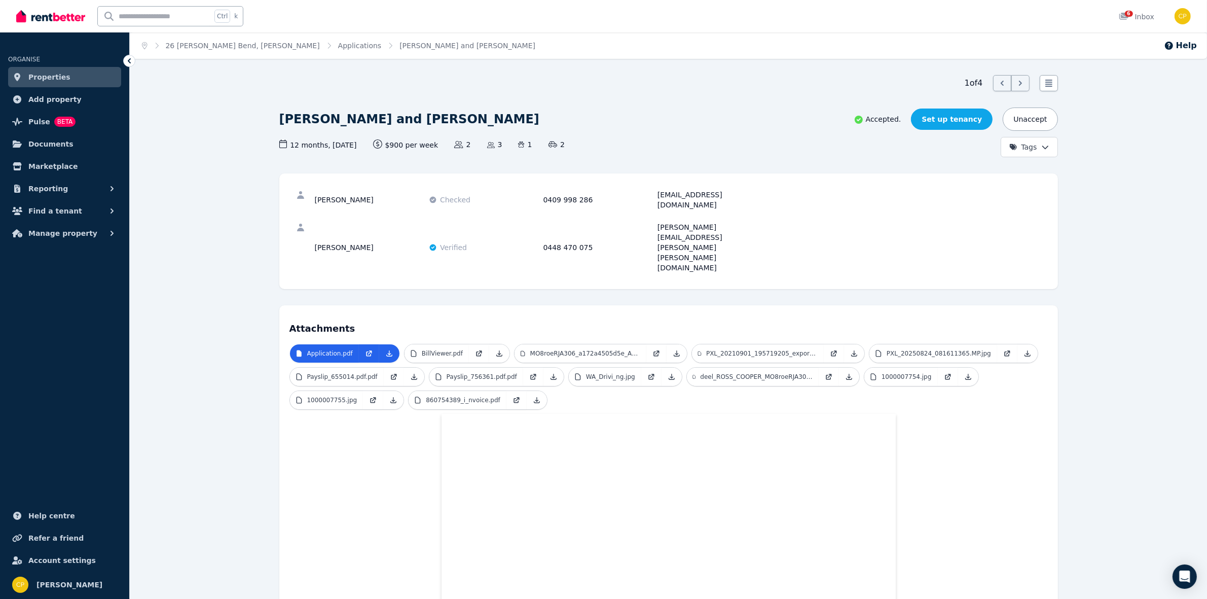
click at [967, 122] on link "Set up tenancy" at bounding box center [952, 118] width 82 height 21
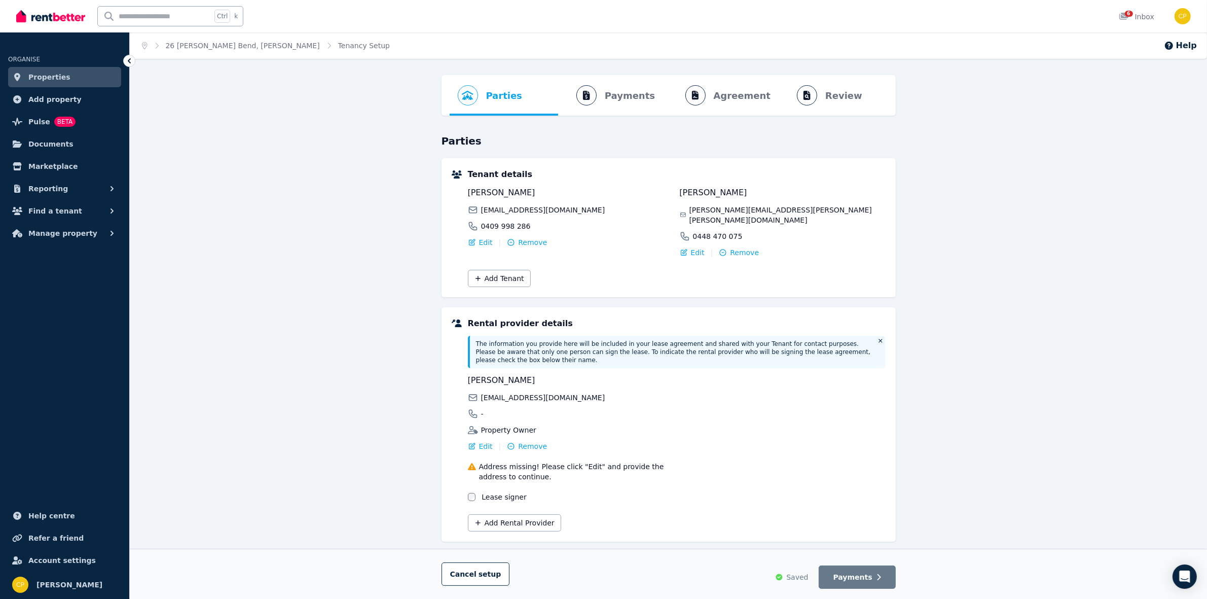
click at [1028, 421] on div "Parties Rental provider and tenant details Payments Bond and rental payments Ag…" at bounding box center [668, 347] width 1077 height 545
click at [866, 582] on button "Payments" at bounding box center [857, 576] width 77 height 23
click at [423, 290] on div "Parties Rental provider and tenant details Payments Bond and rental payments Ag…" at bounding box center [668, 347] width 1077 height 545
